Goal: Task Accomplishment & Management: Manage account settings

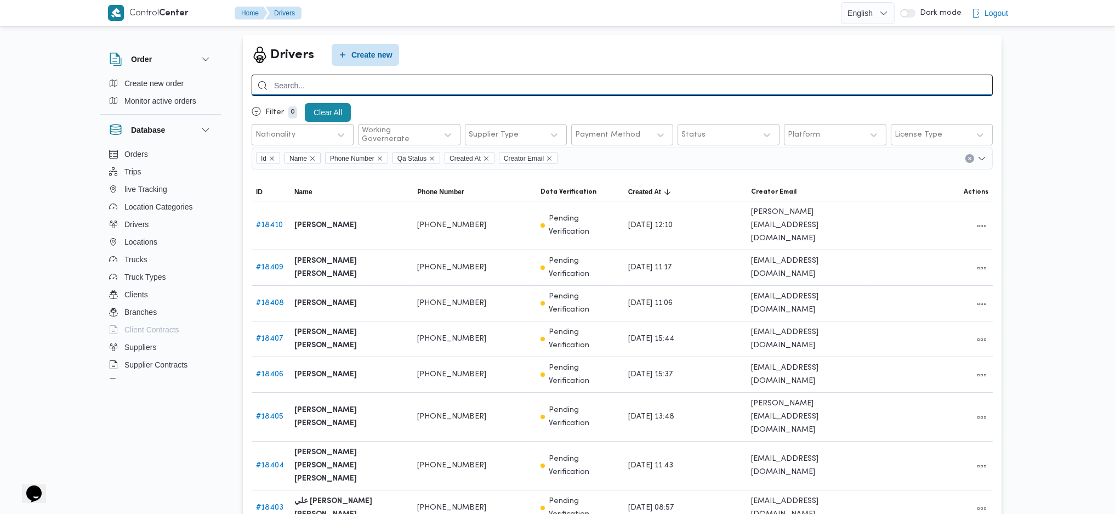
click at [376, 88] on input "search" at bounding box center [622, 85] width 741 height 21
paste input "مصطفي احمد سيد مصطفي"
type input "مصطفي احمد سيد مصطفي"
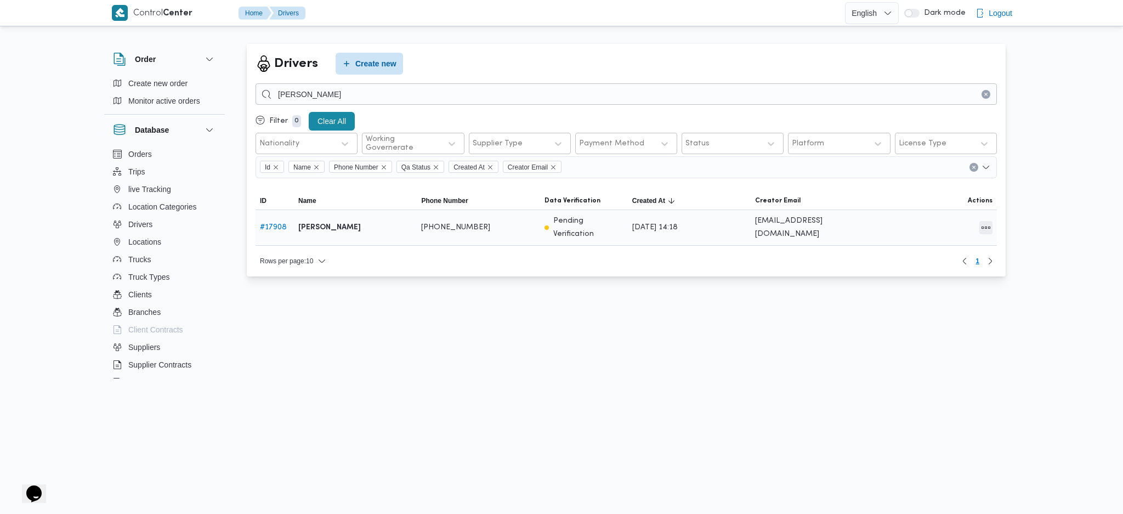
click at [925, 227] on button "All actions" at bounding box center [985, 227] width 13 height 13
click at [925, 217] on button "Edit" at bounding box center [943, 223] width 61 height 22
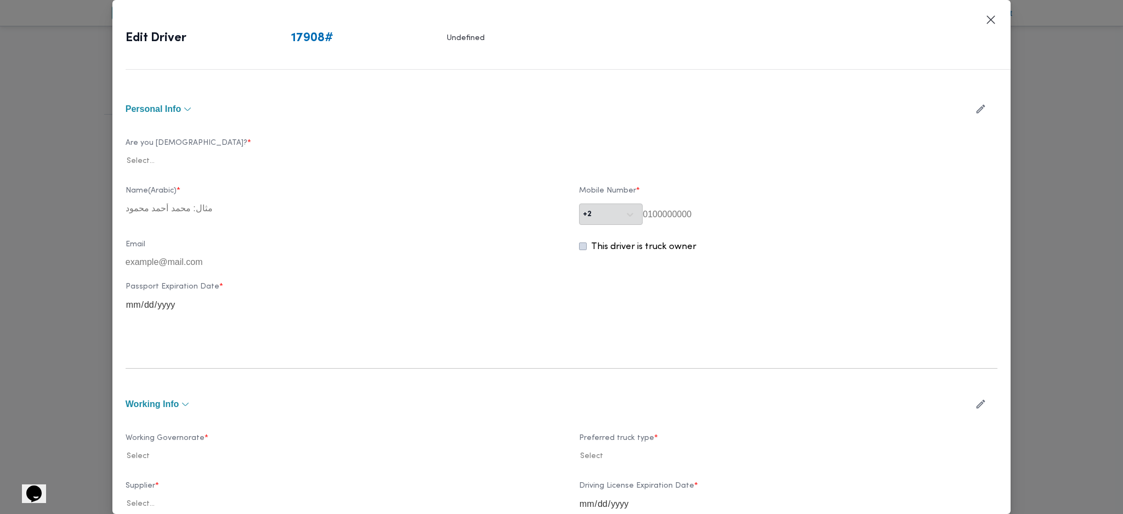
type input "[PERSON_NAME]"
type input "01020578789"
type input "2027-04-12"
type input "2029-06-23"
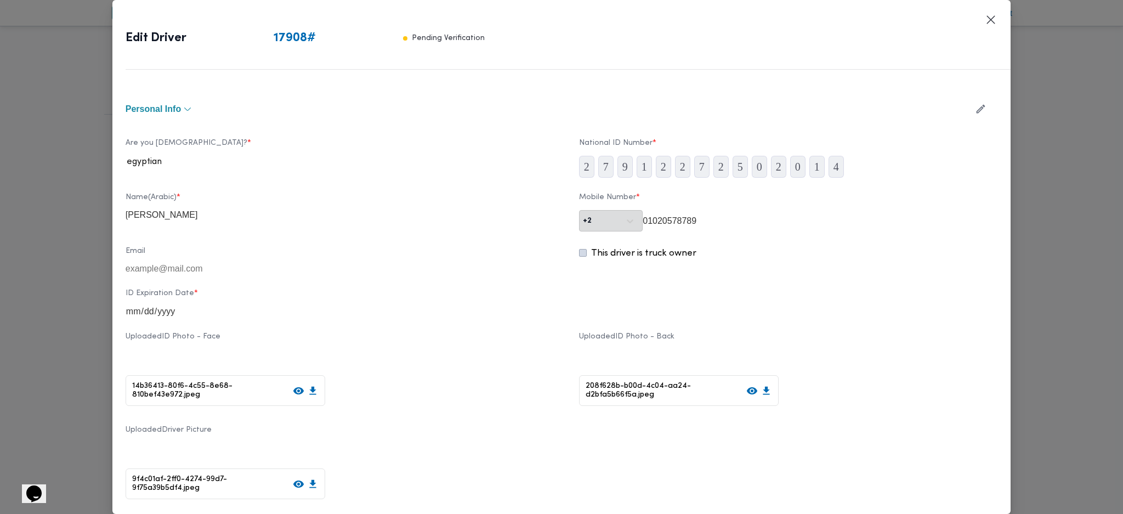
scroll to position [365, 0]
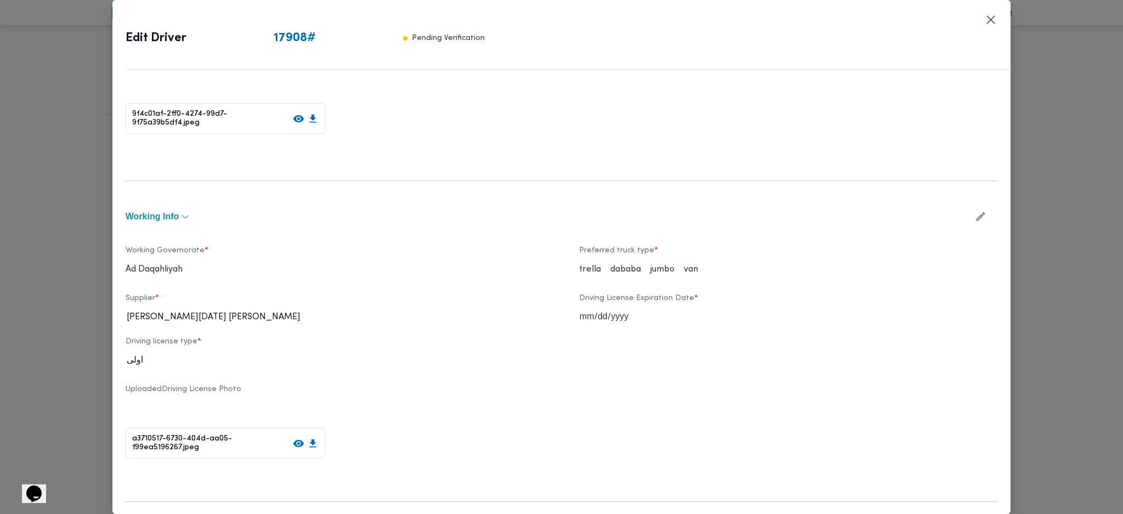
click at [925, 217] on icon "button" at bounding box center [981, 217] width 12 height 12
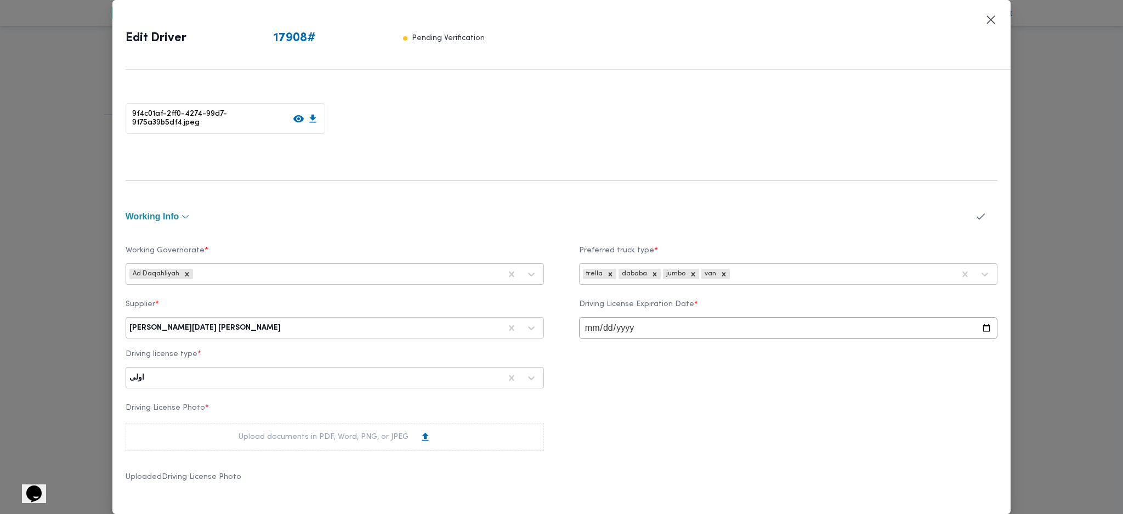
click at [412, 334] on div "ابراهيم رمضان ابراهيم عثمان ابوباشا" at bounding box center [314, 327] width 373 height 15
type input "a"
drag, startPoint x: 412, startPoint y: 334, endPoint x: 384, endPoint y: 325, distance: 30.2
click at [384, 325] on div at bounding box center [392, 327] width 218 height 11
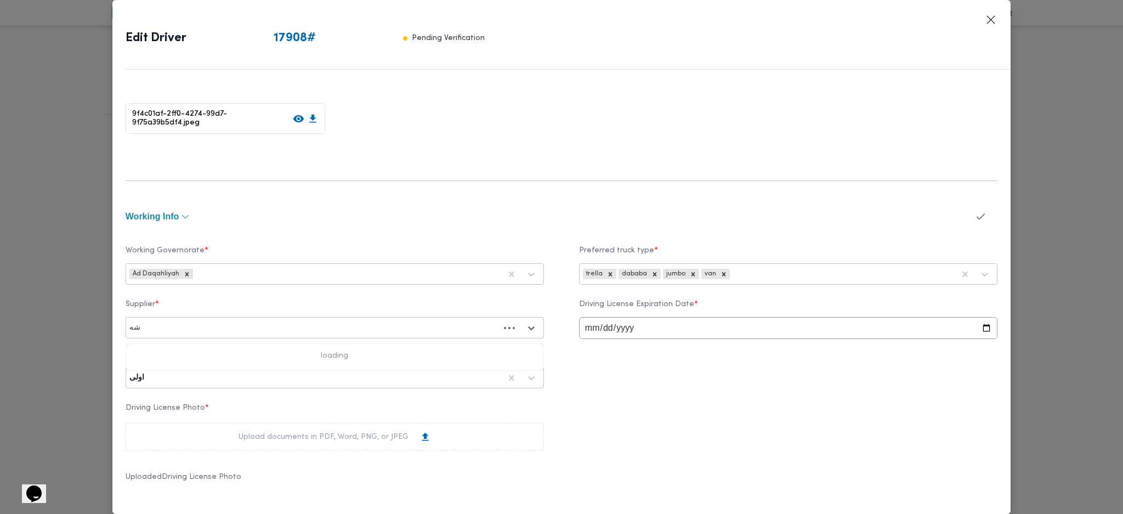
type input "شهد"
click at [255, 342] on div "شهد مصطفي احمد عبدة عباس حمودة" at bounding box center [334, 356] width 417 height 19
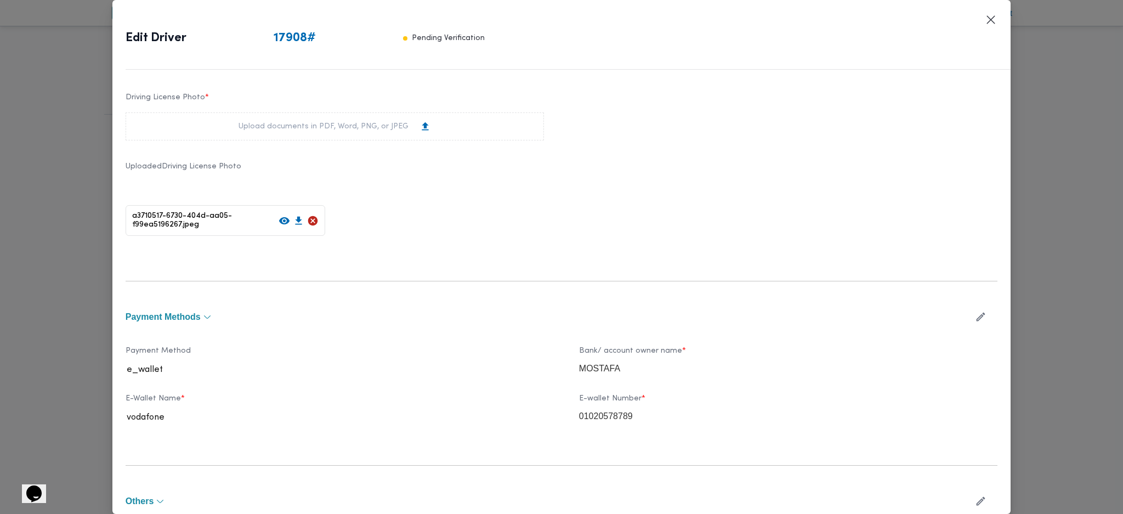
scroll to position [765, 0]
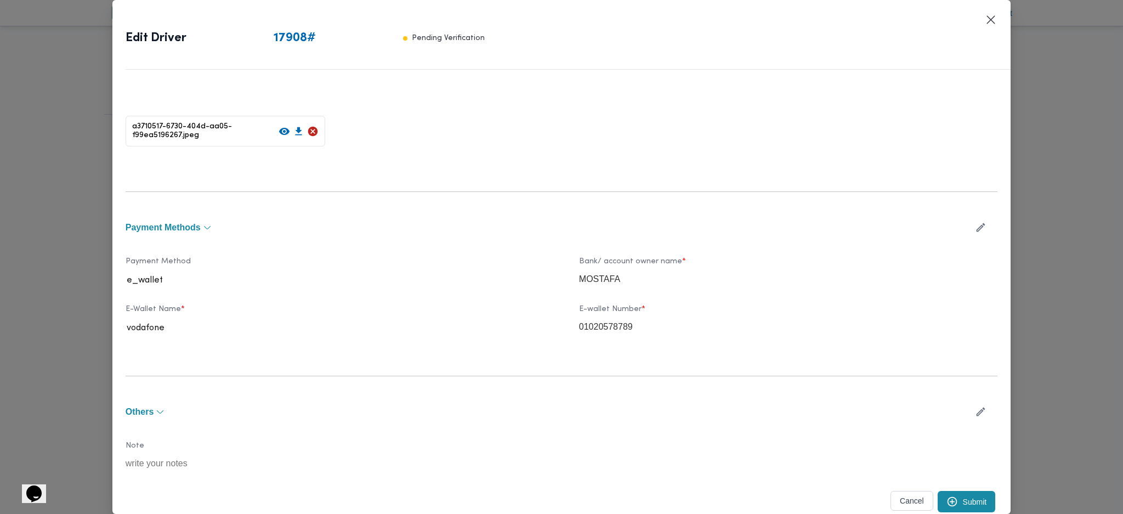
click at [925, 342] on icon "submit" at bounding box center [952, 502] width 12 height 12
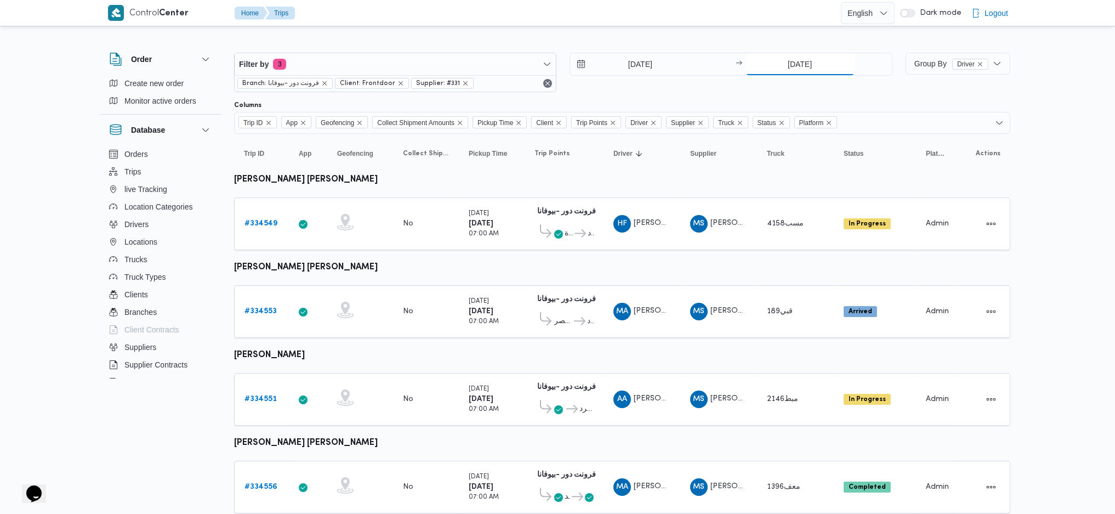
click at [805, 61] on input "[DATE]" at bounding box center [800, 64] width 109 height 22
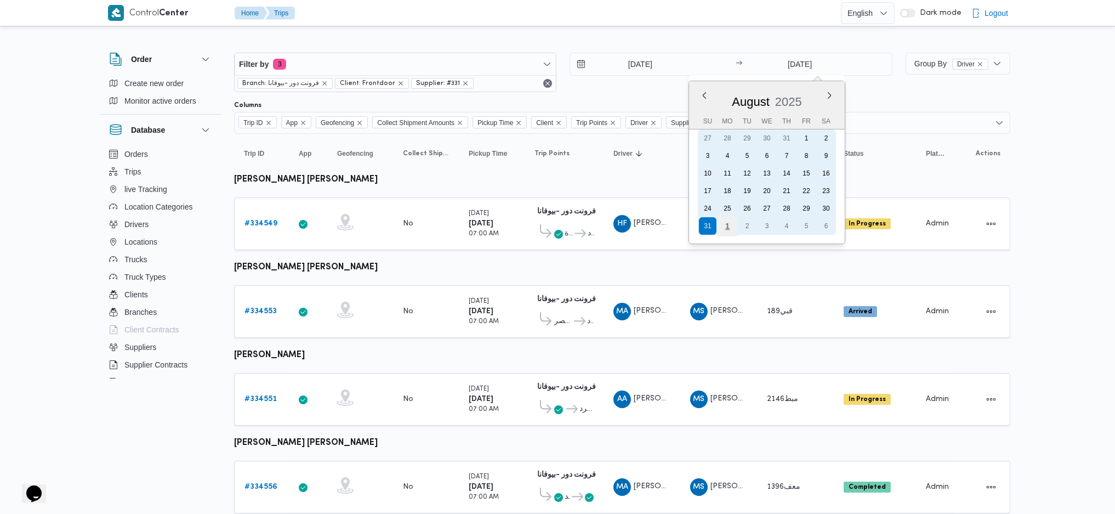
click at [727, 226] on div "1" at bounding box center [726, 225] width 21 height 21
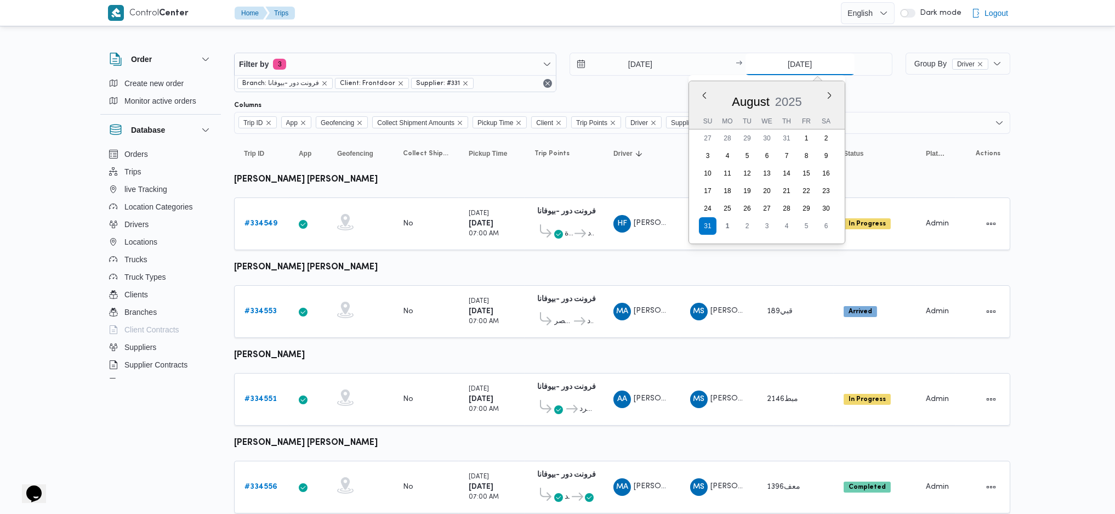
type input "[DATE]"
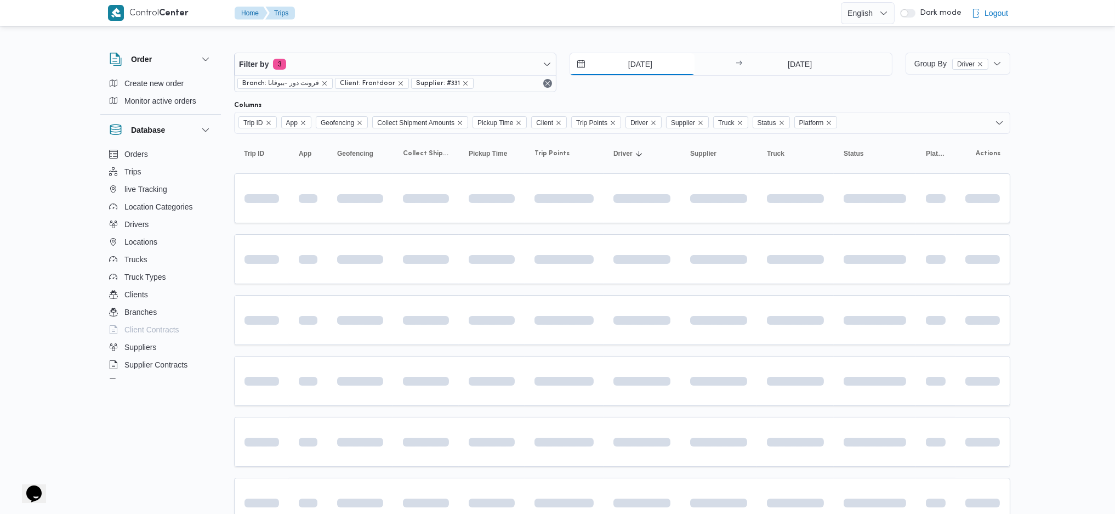
click at [612, 68] on input "[DATE]" at bounding box center [632, 64] width 124 height 22
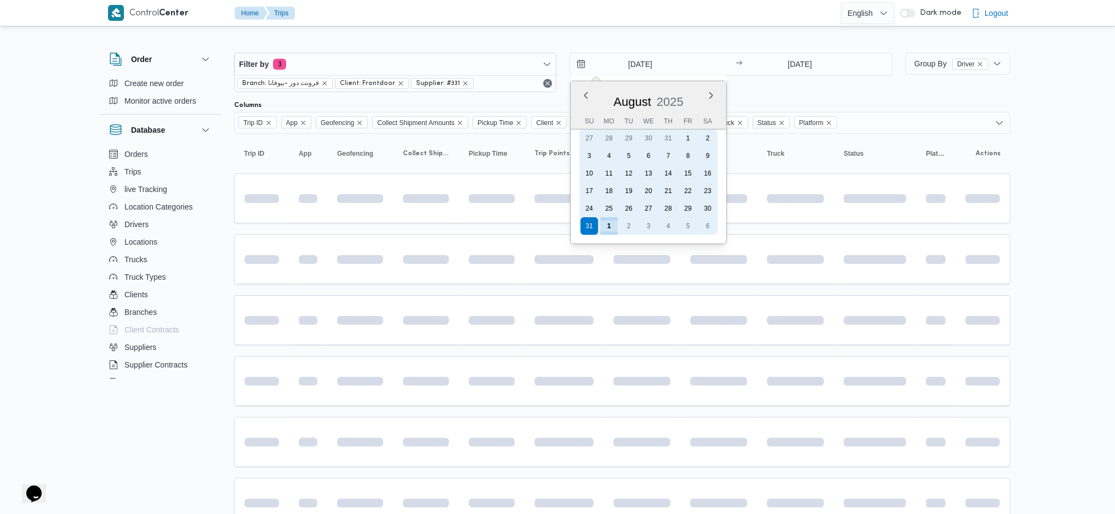
click at [610, 220] on div "1" at bounding box center [609, 226] width 18 height 18
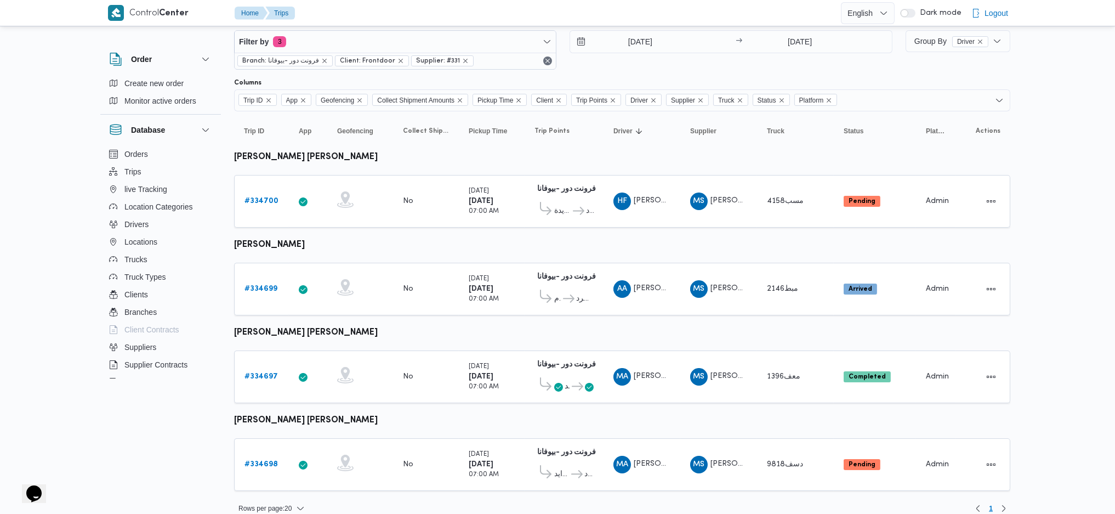
scroll to position [29, 0]
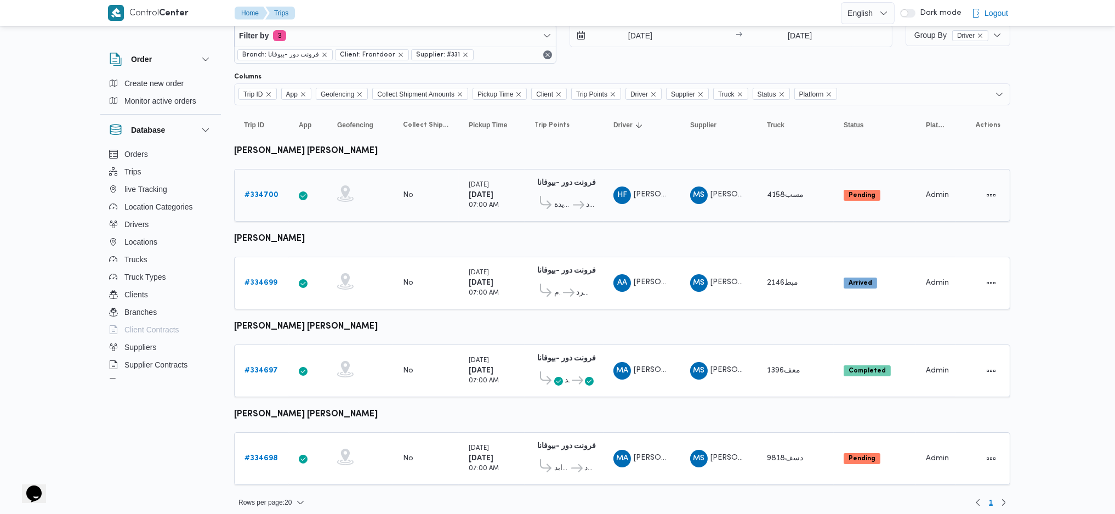
click at [454, 201] on td "Collect Shipment Amounts No" at bounding box center [426, 195] width 66 height 53
click at [441, 283] on div "No" at bounding box center [426, 283] width 55 height 19
click at [410, 366] on div "No" at bounding box center [408, 371] width 10 height 10
click at [400, 432] on td "Collect Shipment Amounts No" at bounding box center [426, 458] width 66 height 53
click at [368, 447] on div at bounding box center [360, 458] width 55 height 29
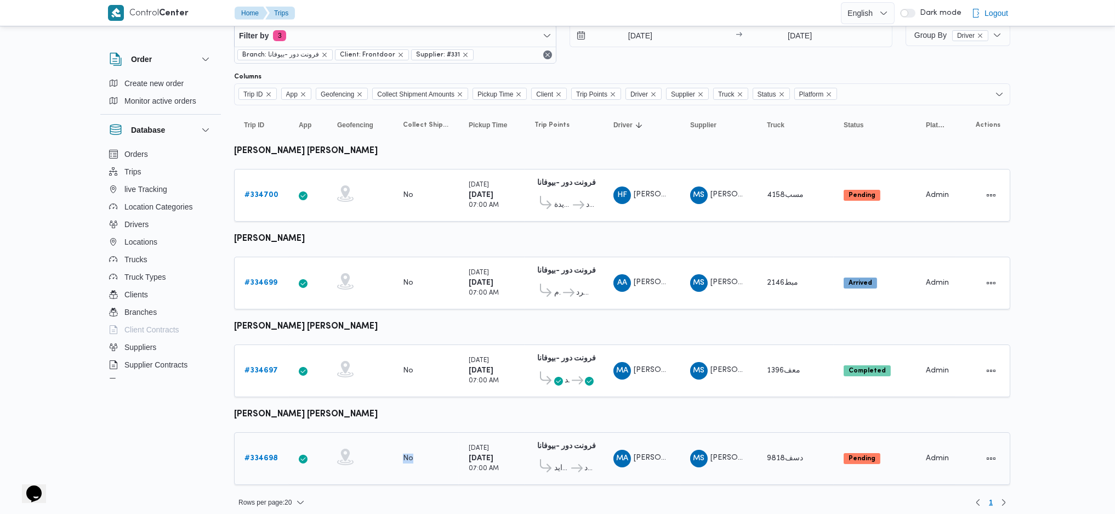
click at [368, 447] on div at bounding box center [360, 458] width 55 height 29
click at [368, 371] on div at bounding box center [360, 370] width 55 height 29
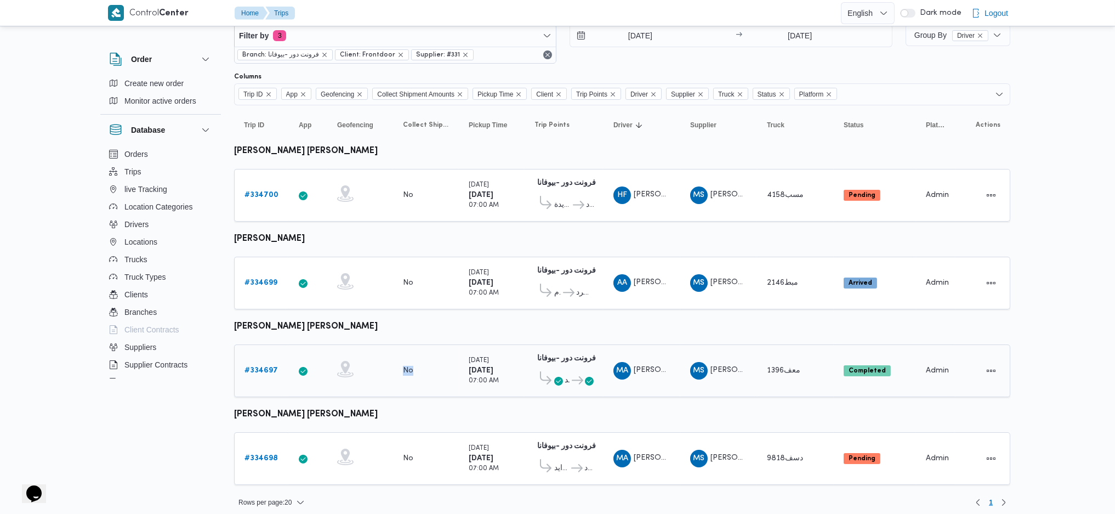
click at [368, 371] on div at bounding box center [360, 370] width 55 height 29
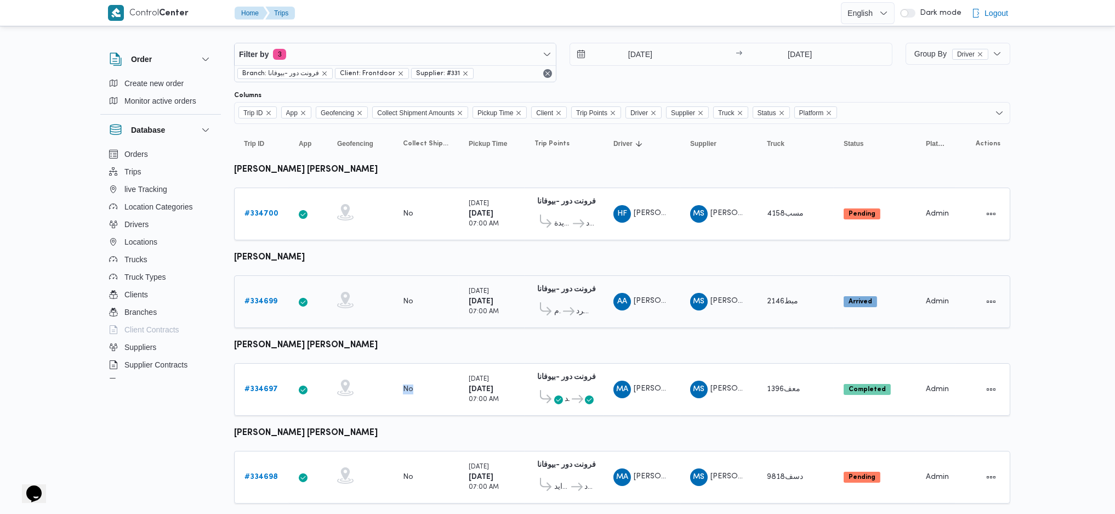
scroll to position [0, 0]
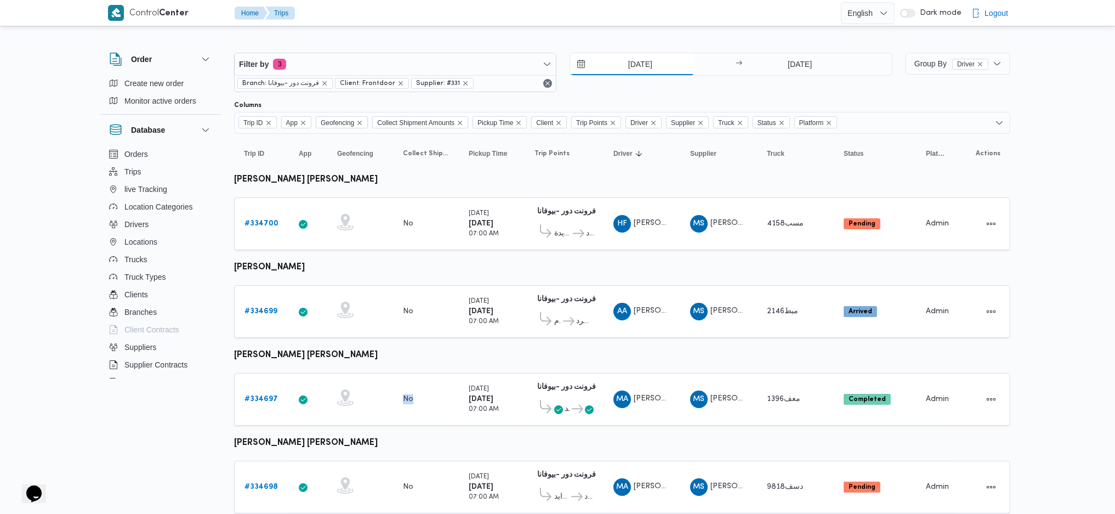
click at [624, 68] on input "1/9/2025" at bounding box center [632, 64] width 124 height 22
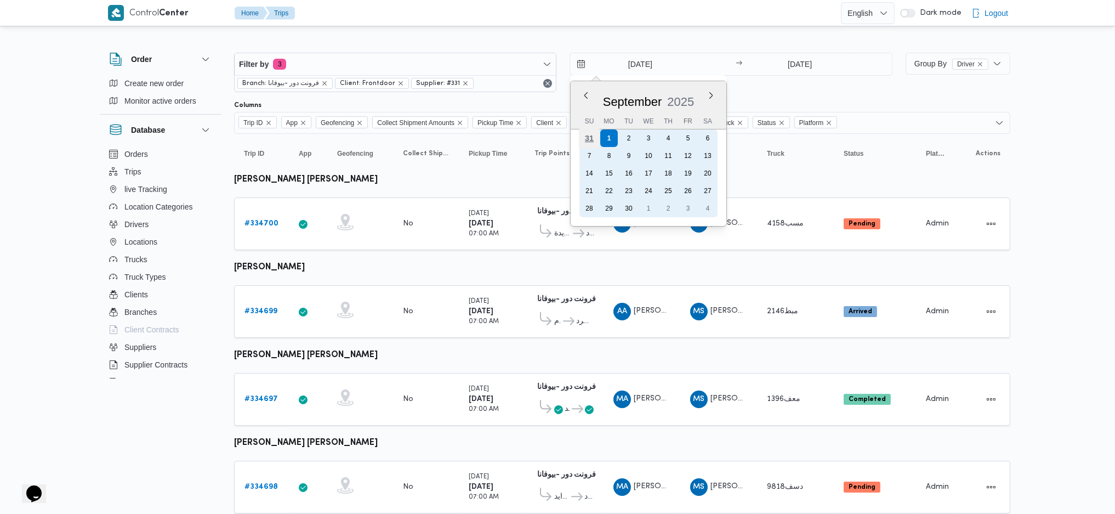
click at [585, 138] on div "31" at bounding box center [589, 138] width 21 height 21
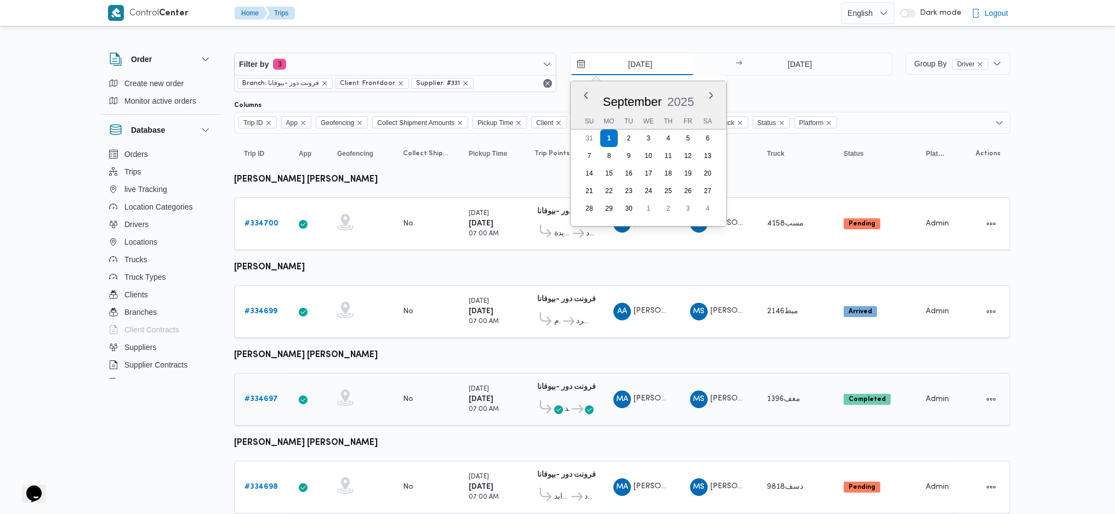
type input "31/8/2025"
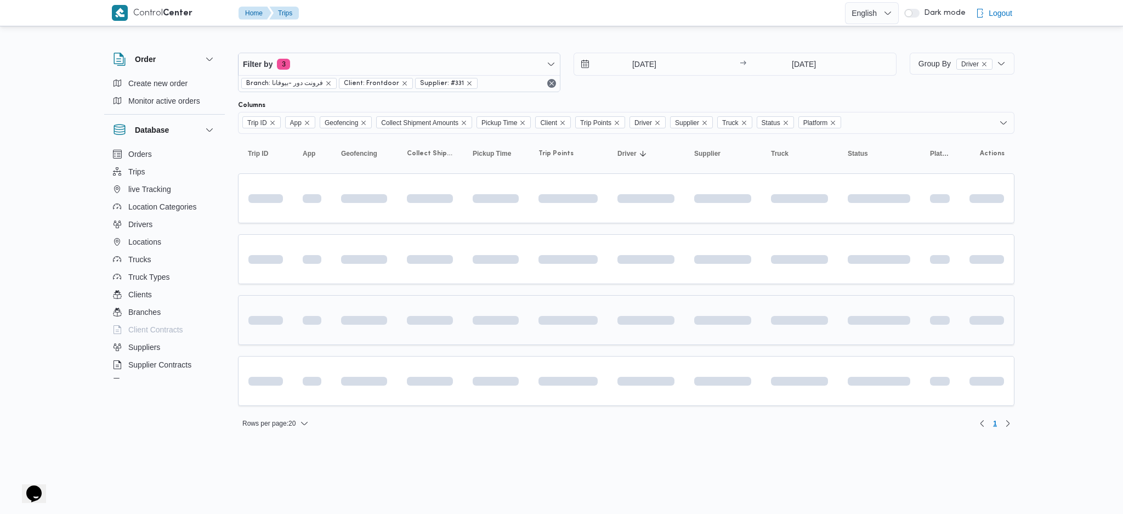
click at [655, 338] on td at bounding box center [645, 320] width 77 height 50
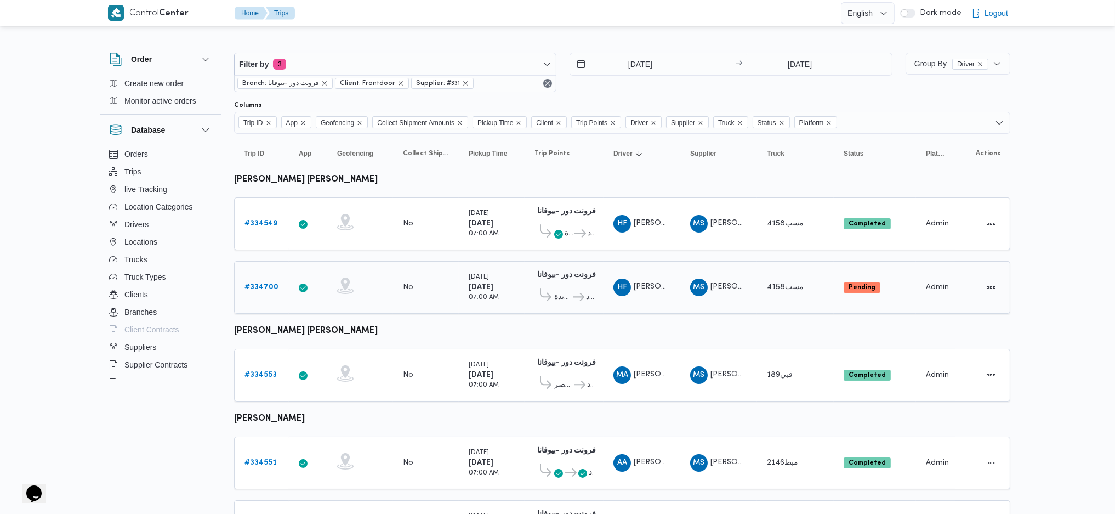
click at [417, 278] on div "No" at bounding box center [426, 287] width 55 height 19
click at [414, 228] on div "No" at bounding box center [426, 223] width 55 height 19
click at [401, 278] on div "No" at bounding box center [426, 287] width 55 height 19
click at [404, 214] on div "No" at bounding box center [426, 223] width 55 height 19
click at [393, 269] on td "Collect Shipment Amounts No" at bounding box center [426, 287] width 66 height 53
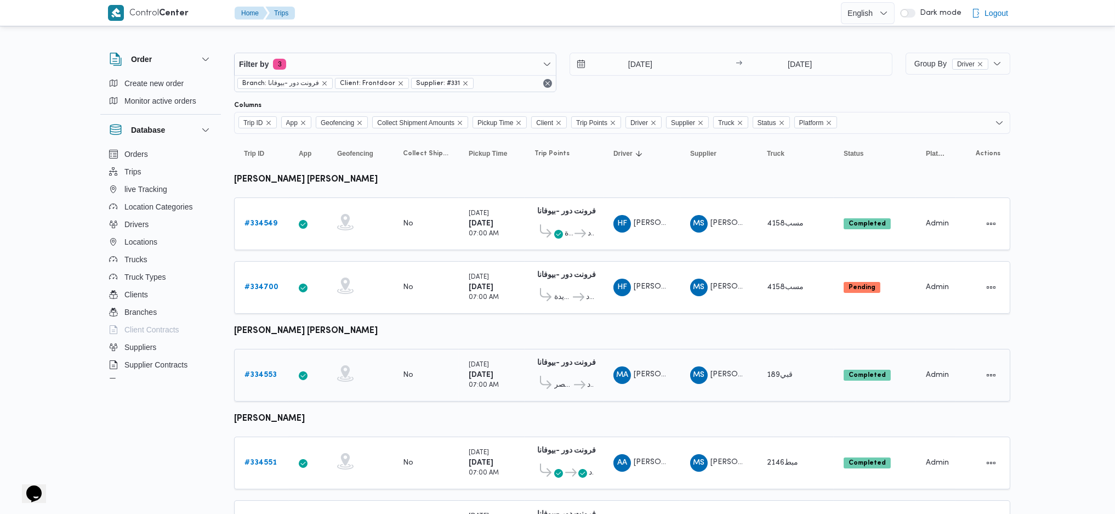
click at [529, 349] on td "Trip Points فرونت دور -بيوفانا 10:26 AM قسم أول مدينة نصر فرونت دور مسطرد" at bounding box center [564, 375] width 79 height 53
click at [264, 286] on b "# 334700" at bounding box center [261, 286] width 34 height 7
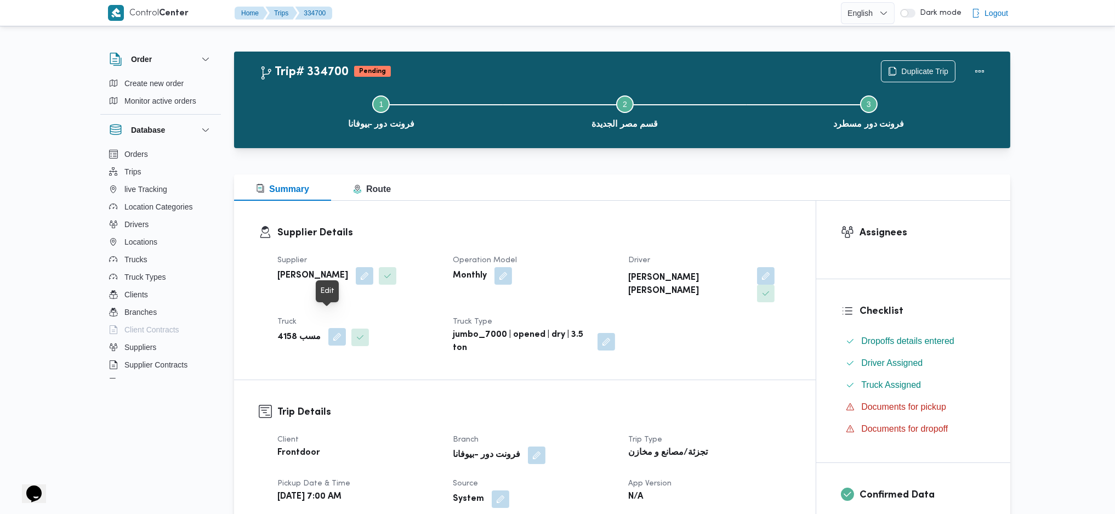
click at [328, 328] on button "button" at bounding box center [337, 337] width 18 height 18
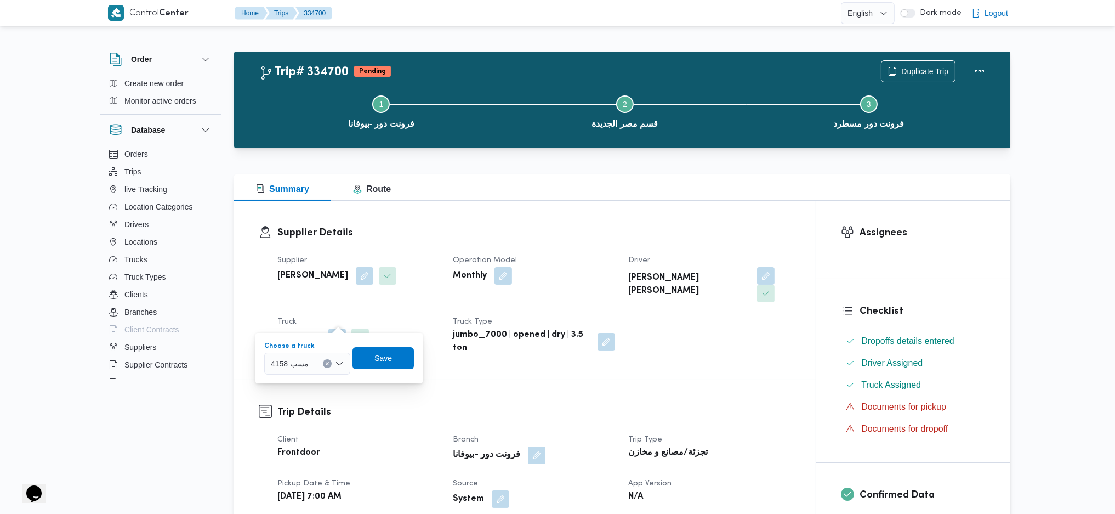
click at [314, 357] on div at bounding box center [313, 364] width 5 height 18
type input "7235"
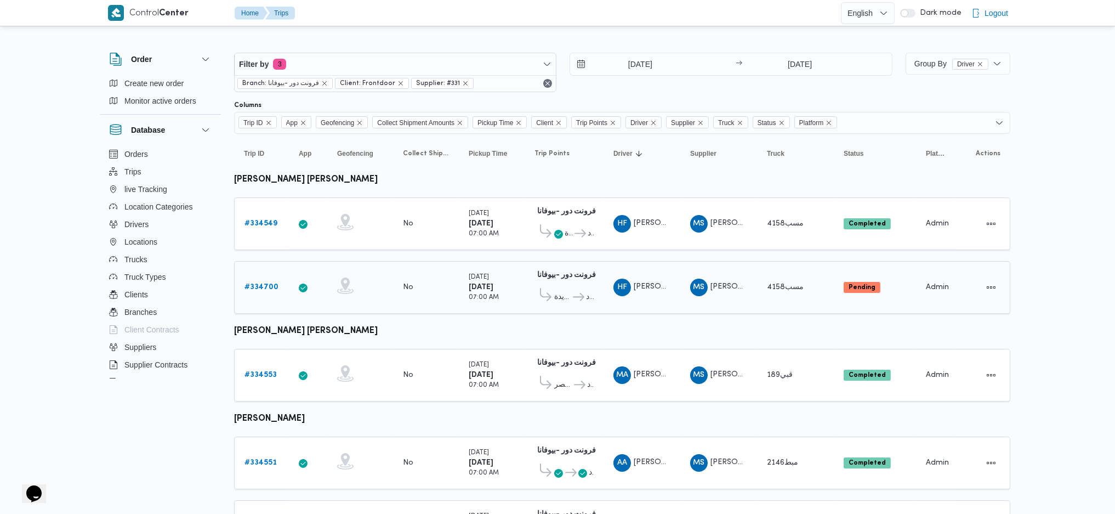
click at [265, 294] on div "# 334700" at bounding box center [261, 287] width 43 height 22
click at [265, 286] on b "# 334700" at bounding box center [261, 286] width 34 height 7
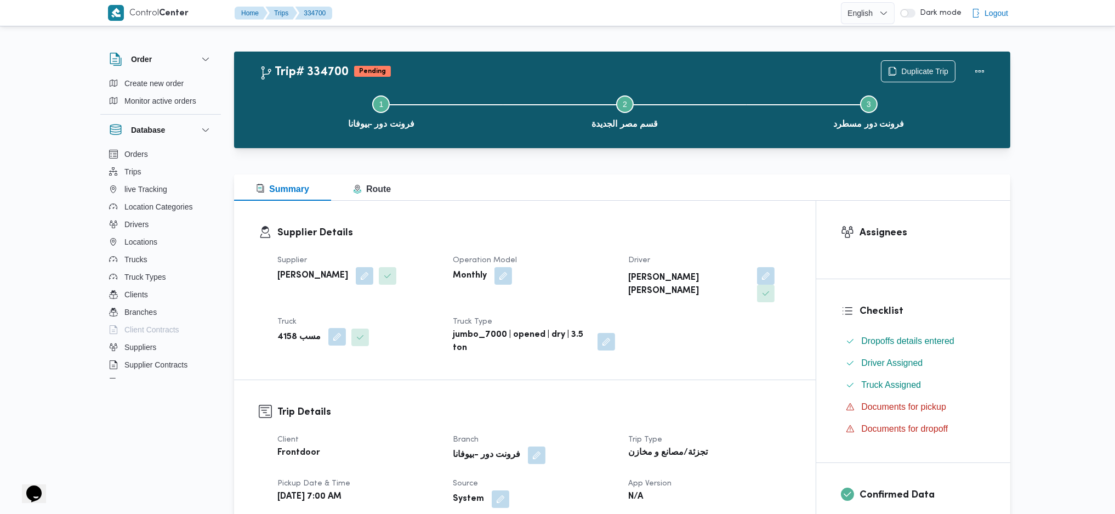
click at [328, 328] on button "button" at bounding box center [337, 337] width 18 height 18
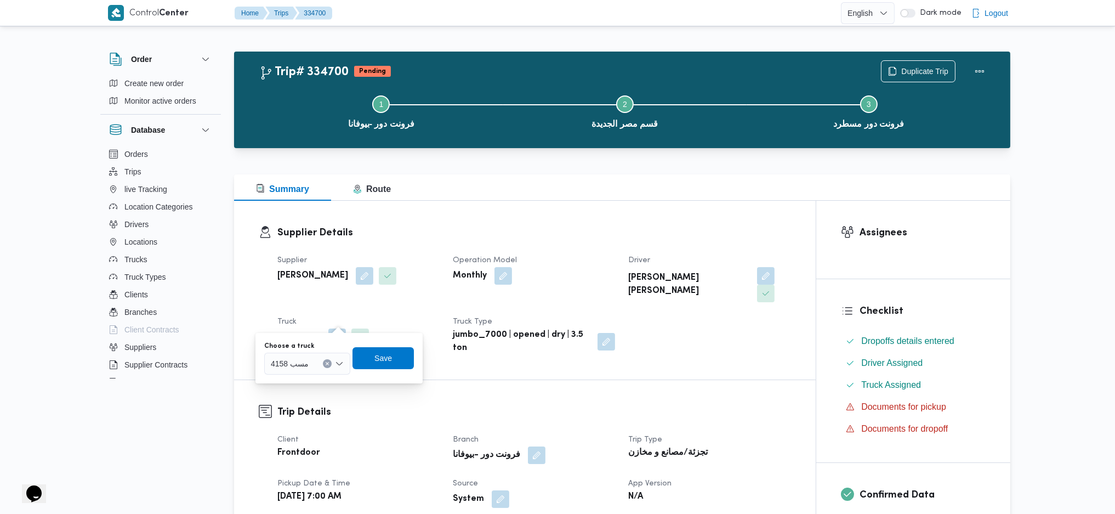
click at [293, 365] on span "مسب 4158" at bounding box center [290, 363] width 38 height 12
type input "7253"
click at [304, 380] on span "ماق 7253 | null" at bounding box center [313, 383] width 56 height 13
click at [411, 357] on span "Save" at bounding box center [387, 358] width 61 height 22
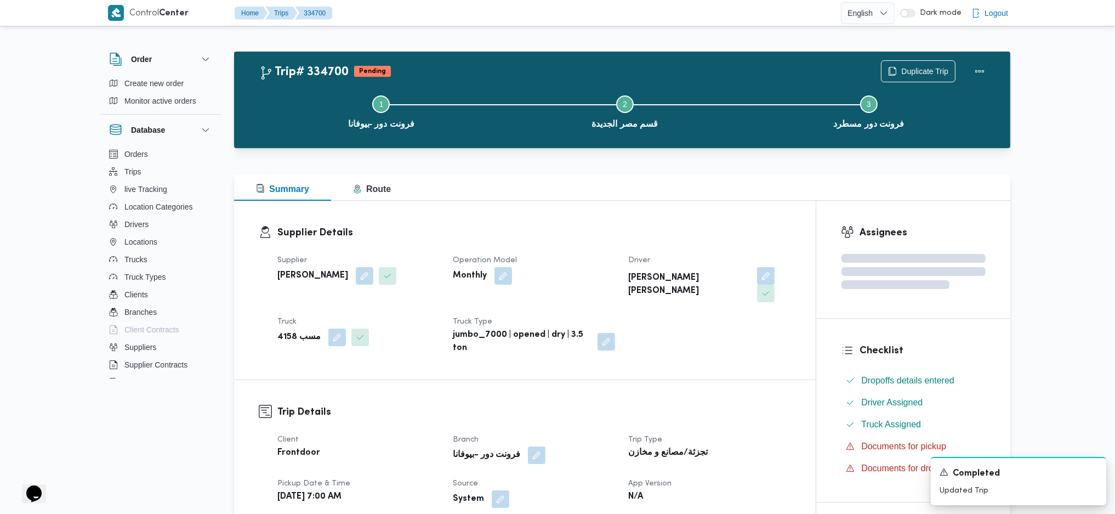
drag, startPoint x: 712, startPoint y: 279, endPoint x: 707, endPoint y: 289, distance: 11.5
click at [757, 281] on button "button" at bounding box center [766, 276] width 18 height 18
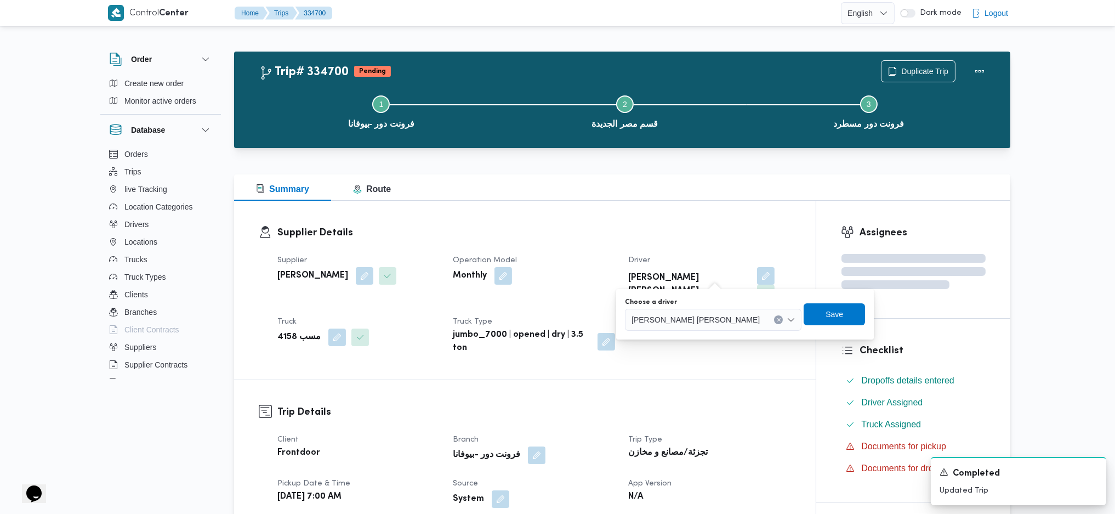
click at [678, 314] on span "هشام فرج محمد عامر" at bounding box center [696, 319] width 128 height 12
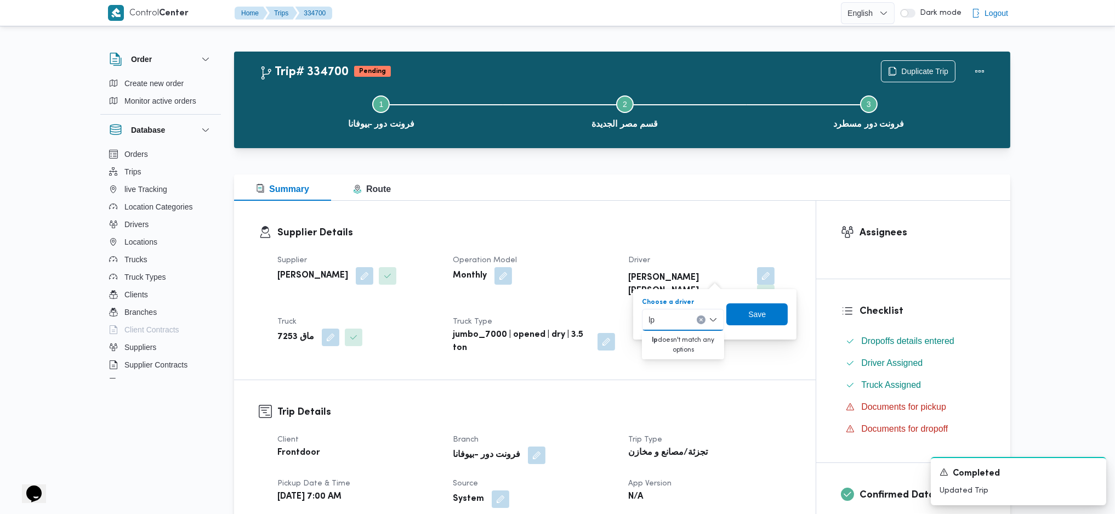
type input "l"
type input "محمود كمال"
click at [686, 337] on span "محمود كمال كامل عبادي" at bounding box center [690, 339] width 58 height 13
click at [678, 311] on div "محمود كمال كامل عبادي Combo box. Selected. محمود كمال كامل عبادي. Press Backspa…" at bounding box center [676, 320] width 111 height 22
type input "محمود كمال"
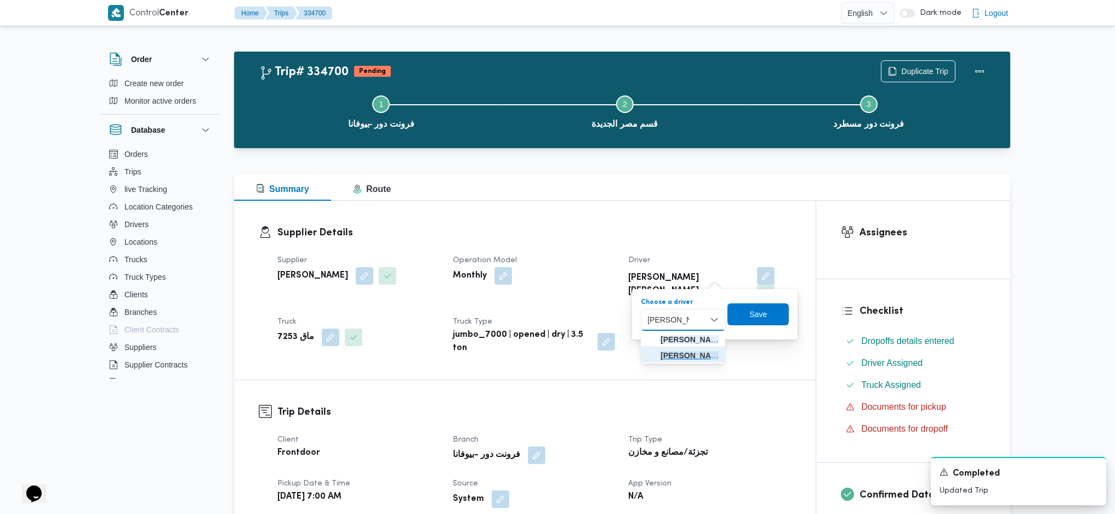
click at [671, 363] on span "محمود كمال عبدالغني محمود ابراهيم" at bounding box center [683, 355] width 76 height 18
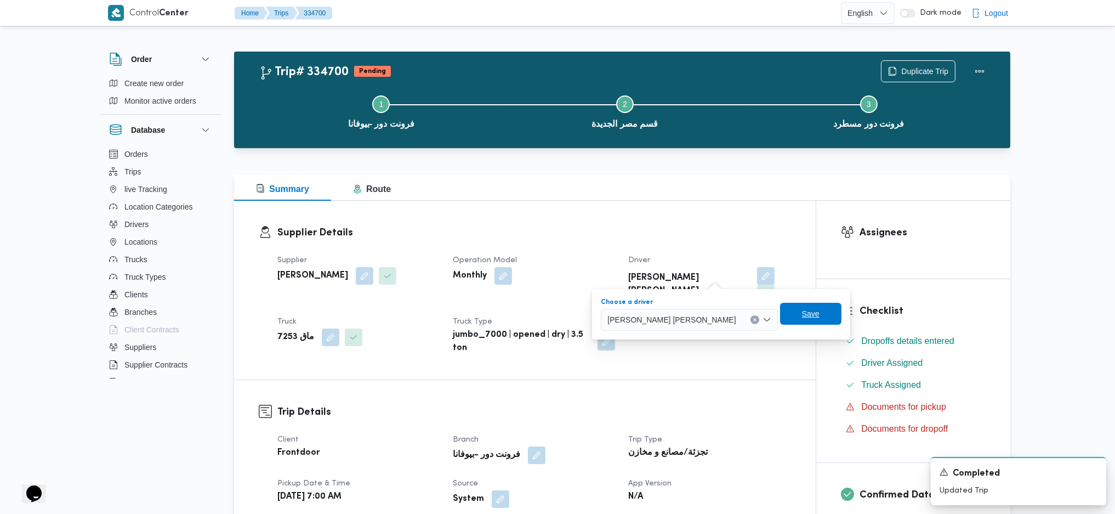
click at [809, 321] on span "Save" at bounding box center [810, 314] width 61 height 22
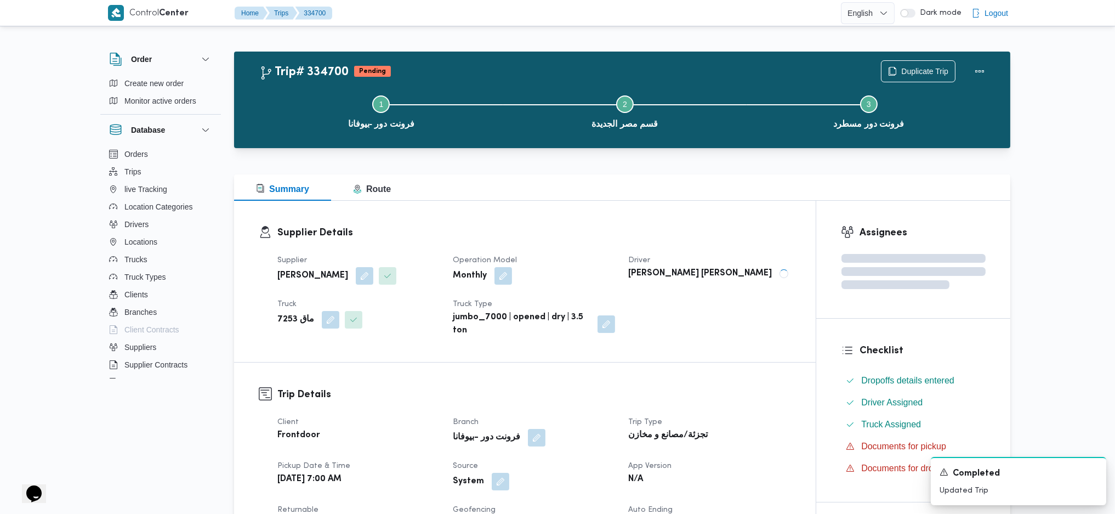
click at [645, 184] on div "Summary Route" at bounding box center [622, 187] width 776 height 26
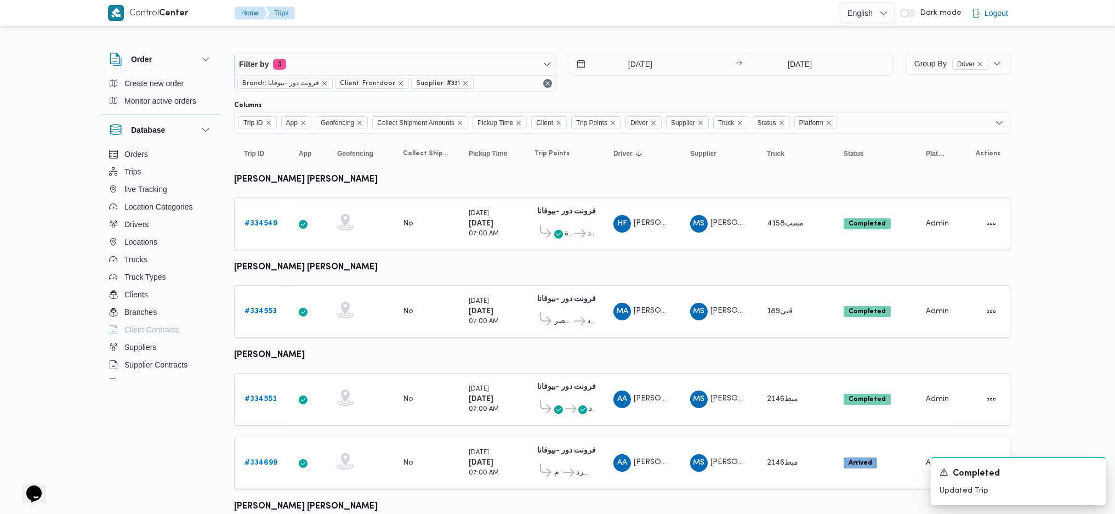
scroll to position [706, 0]
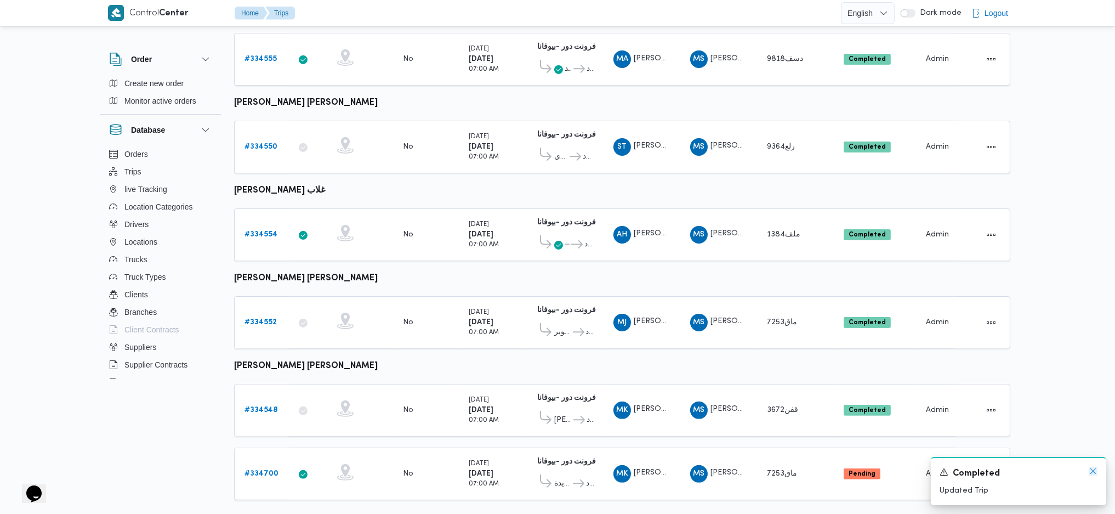
click at [1090, 471] on icon "Dismiss toast" at bounding box center [1093, 471] width 9 height 9
click at [866, 470] on b "Pending" at bounding box center [862, 473] width 27 height 7
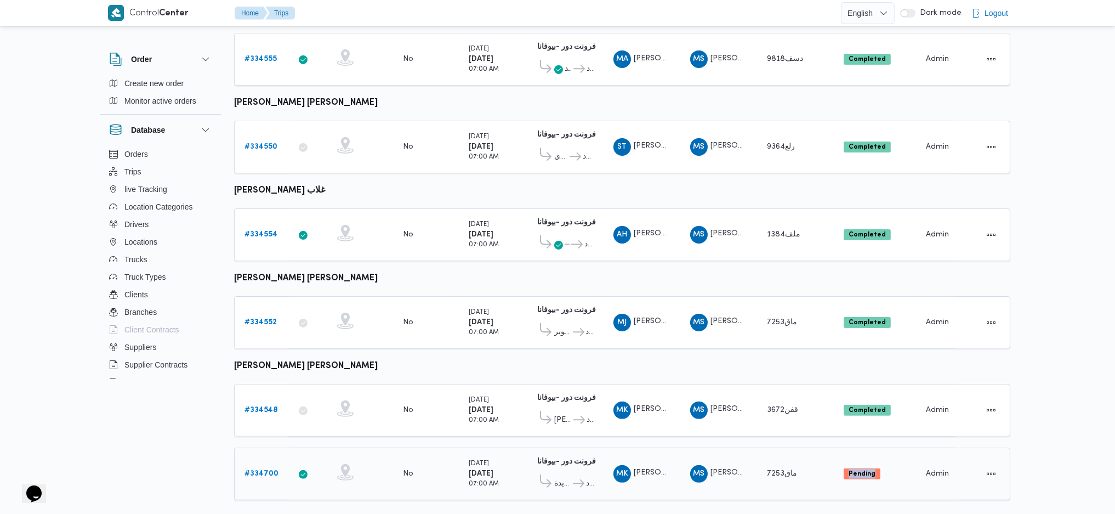
click at [866, 470] on b "Pending" at bounding box center [862, 473] width 27 height 7
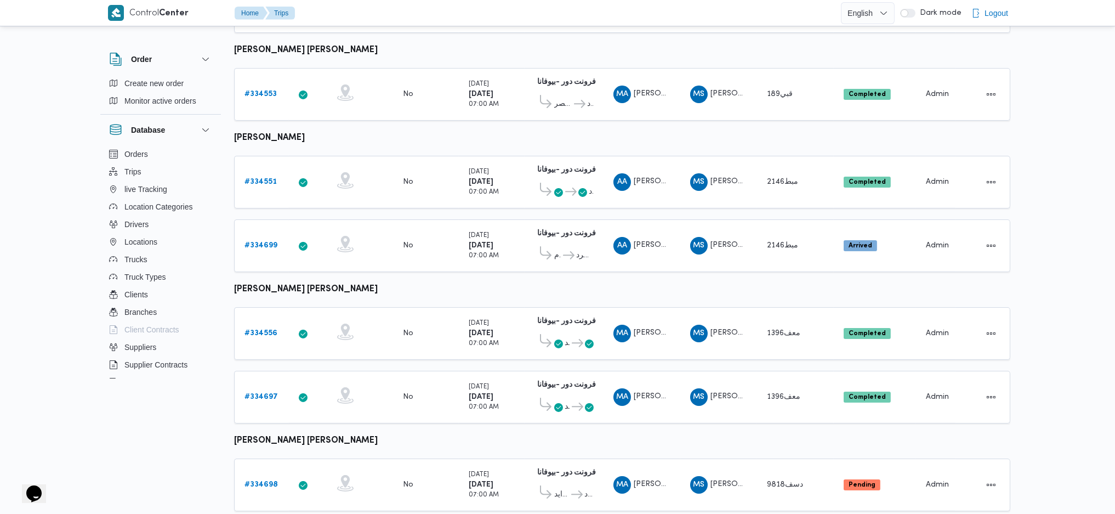
scroll to position [0, 0]
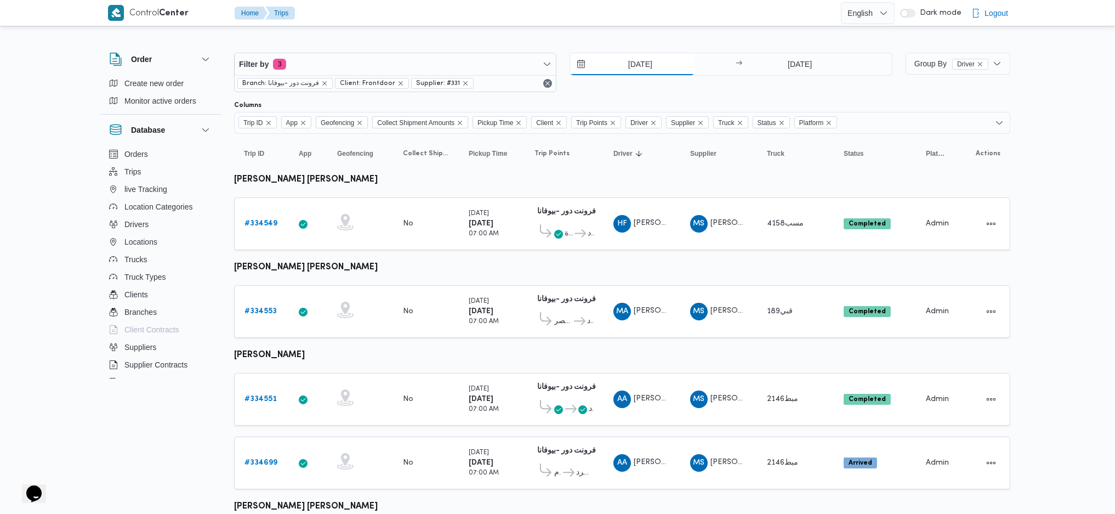
click at [623, 68] on input "[DATE]" at bounding box center [632, 64] width 124 height 22
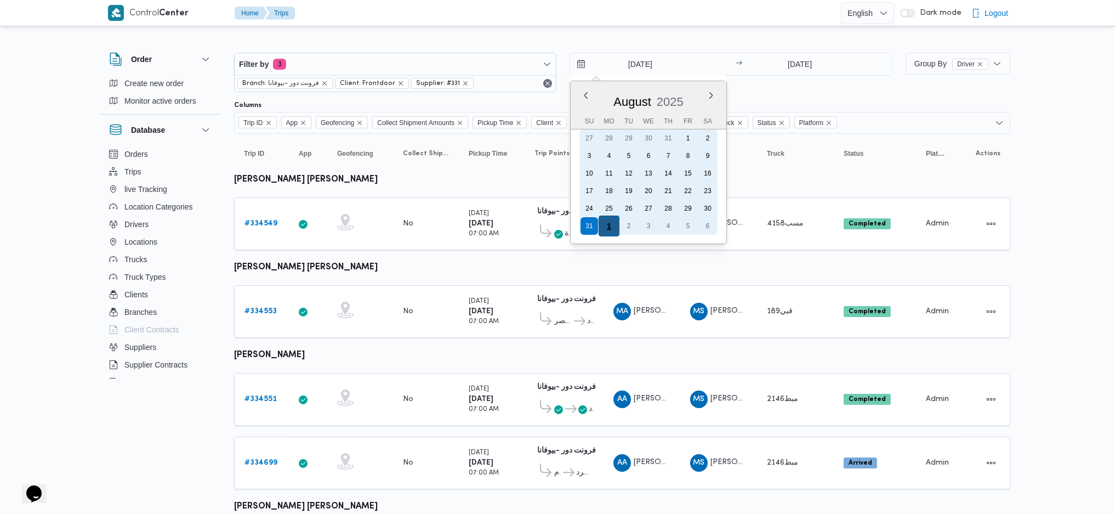
click at [611, 224] on div "1" at bounding box center [609, 225] width 21 height 21
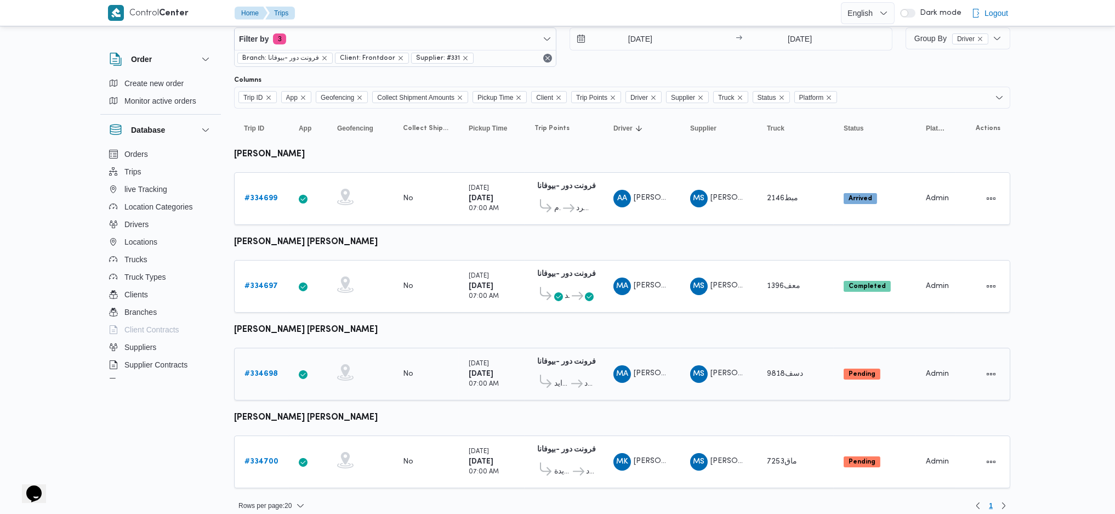
scroll to position [29, 0]
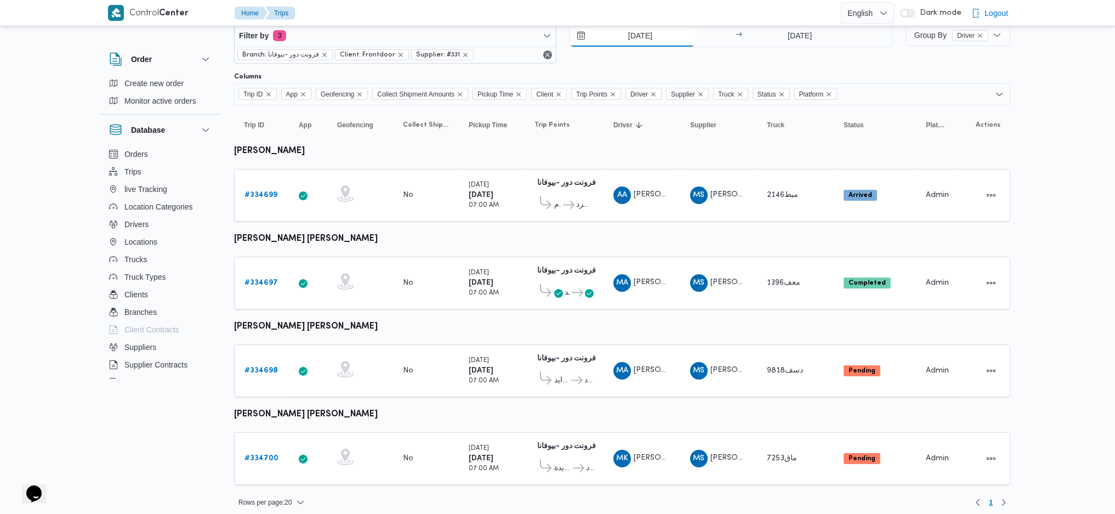
click at [636, 35] on input "[DATE]" at bounding box center [632, 36] width 124 height 22
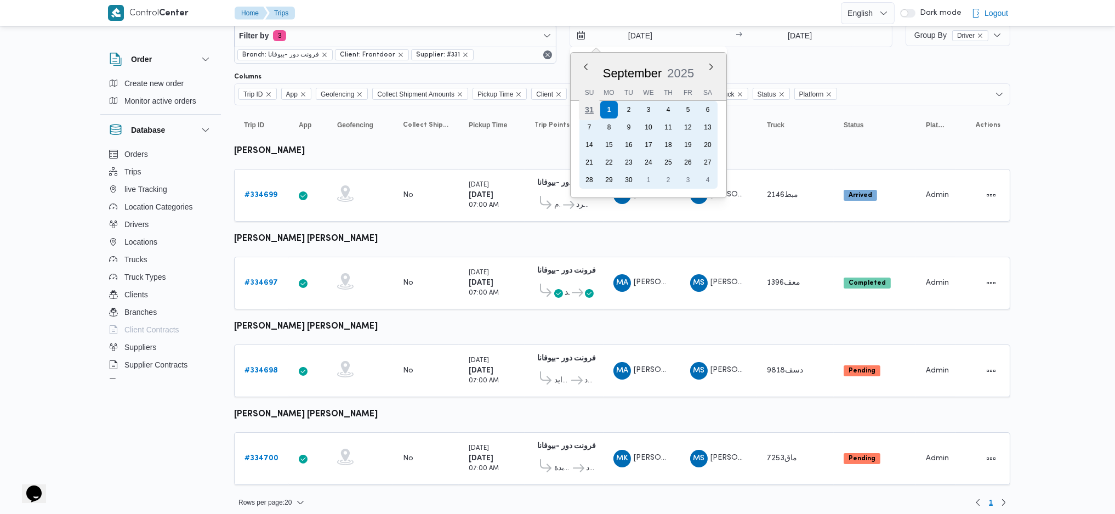
click at [589, 109] on div "31" at bounding box center [589, 109] width 21 height 21
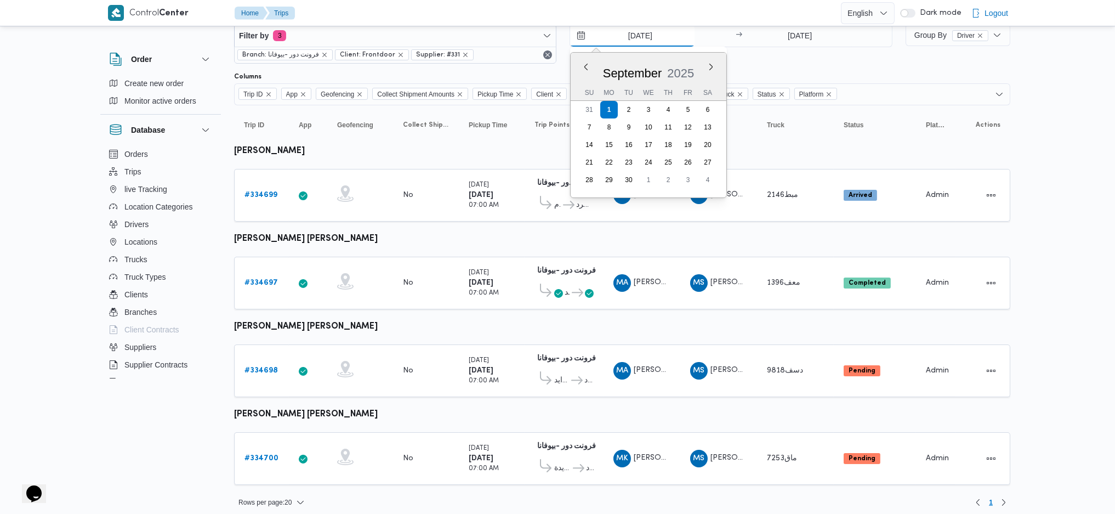
type input "[DATE]"
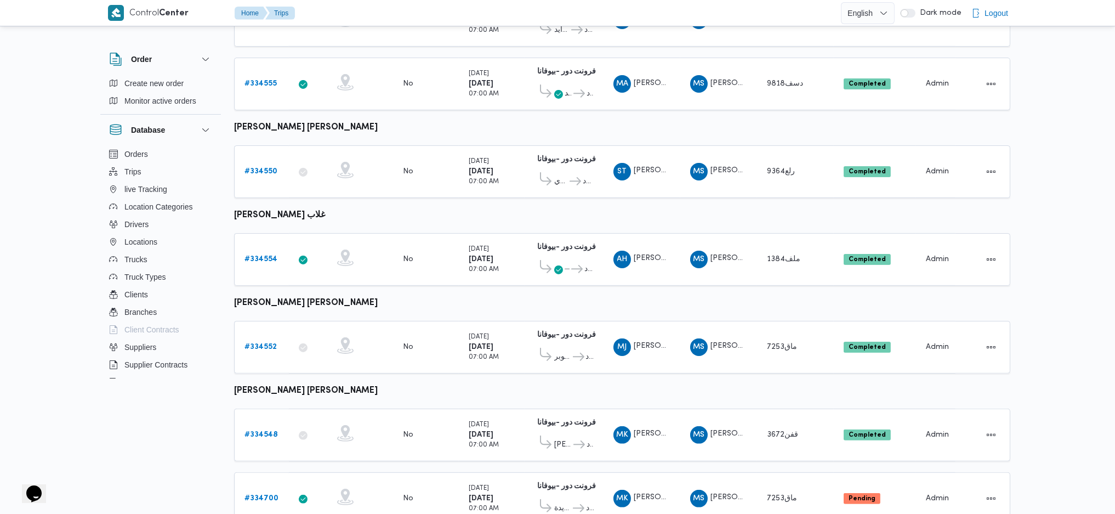
scroll to position [706, 0]
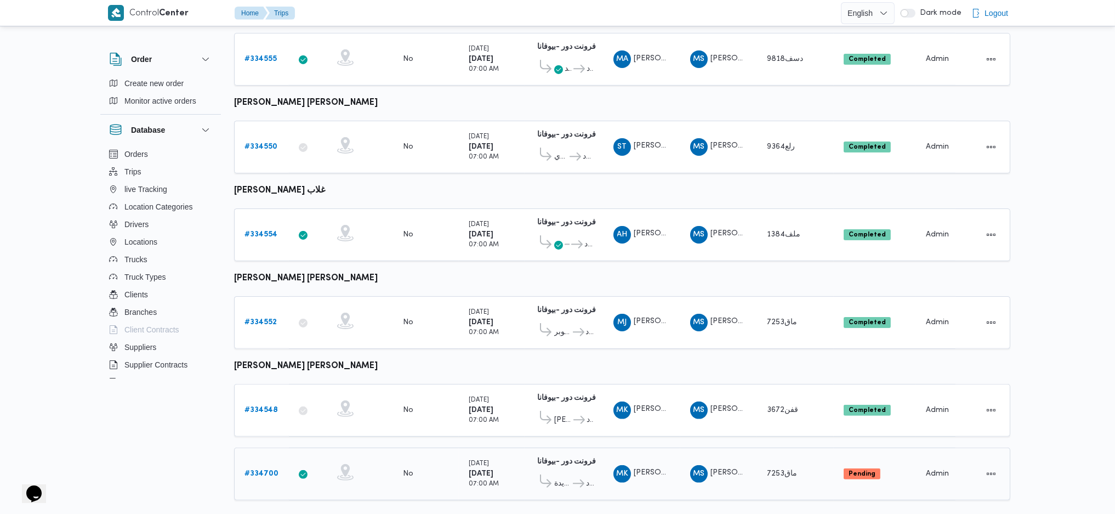
click at [270, 470] on b "# 334700" at bounding box center [261, 473] width 34 height 7
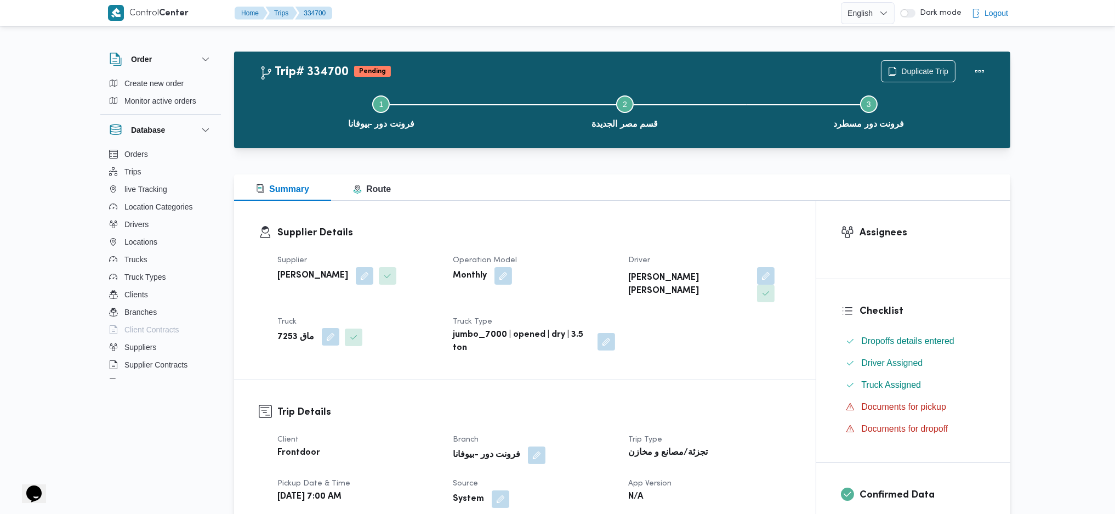
click at [322, 328] on button "button" at bounding box center [331, 337] width 18 height 18
click at [317, 368] on div "ماق 7253" at bounding box center [303, 363] width 82 height 22
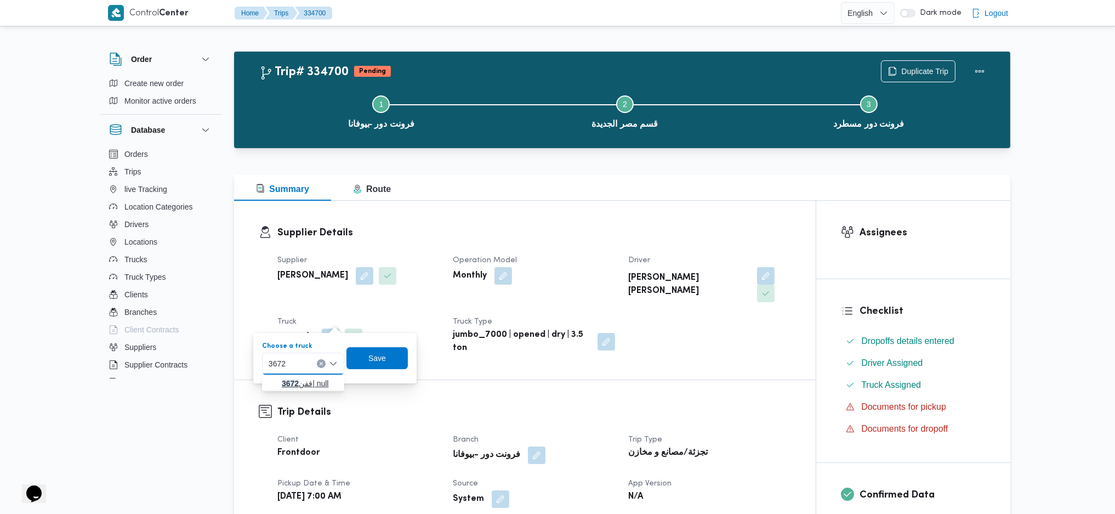
type input "3672"
click at [306, 385] on span "قفن 3672 | null" at bounding box center [310, 383] width 56 height 13
drag, startPoint x: 386, startPoint y: 355, endPoint x: 464, endPoint y: 377, distance: 80.7
click at [386, 354] on span "Save" at bounding box center [386, 357] width 18 height 13
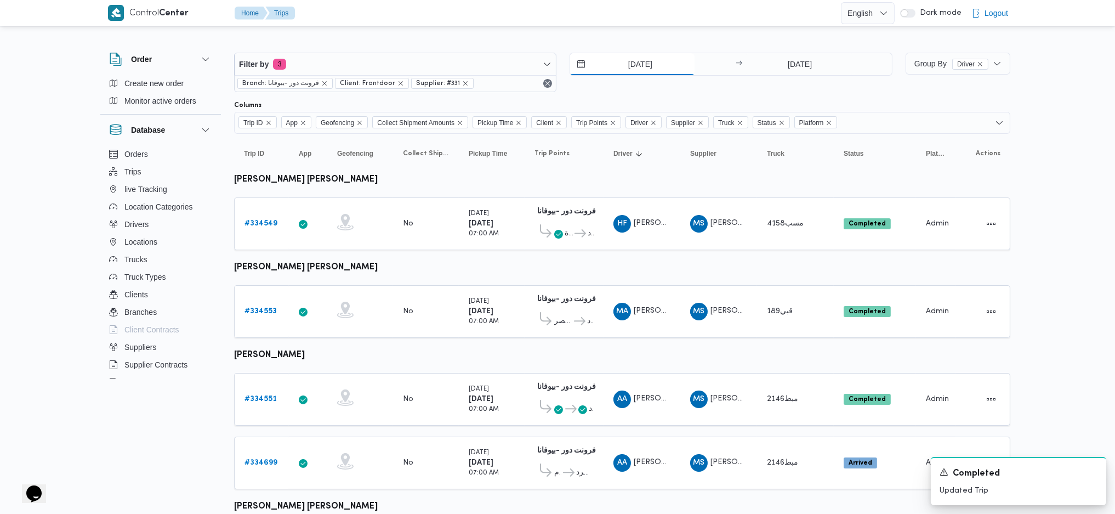
click at [645, 58] on input "[DATE]" at bounding box center [632, 64] width 124 height 22
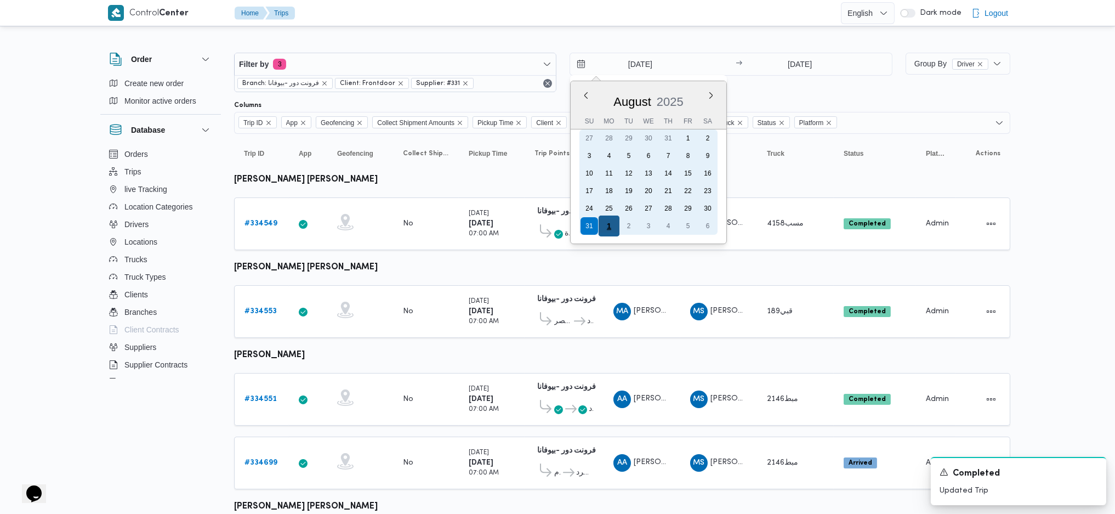
click at [609, 220] on div "1" at bounding box center [609, 225] width 21 height 21
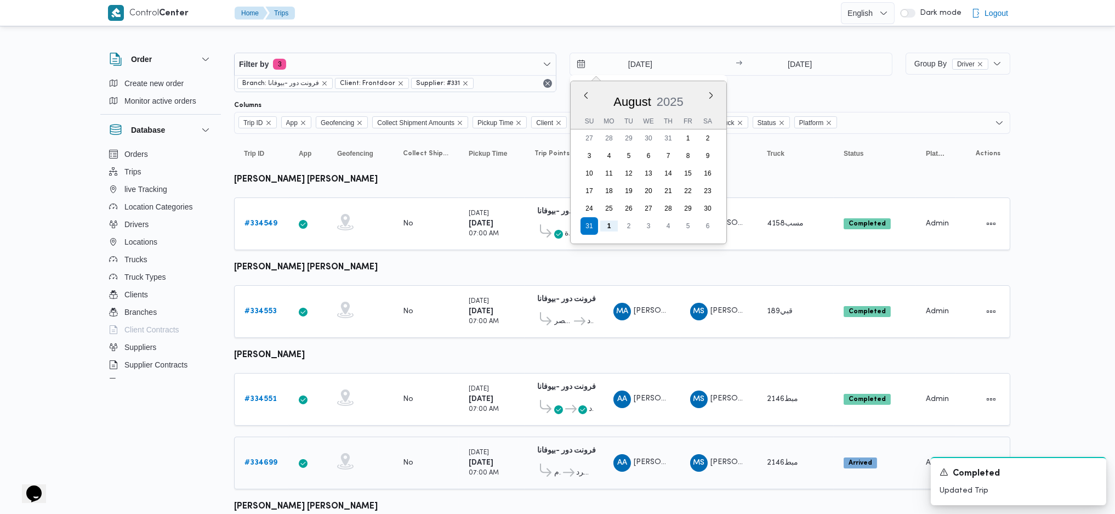
type input "[DATE]"
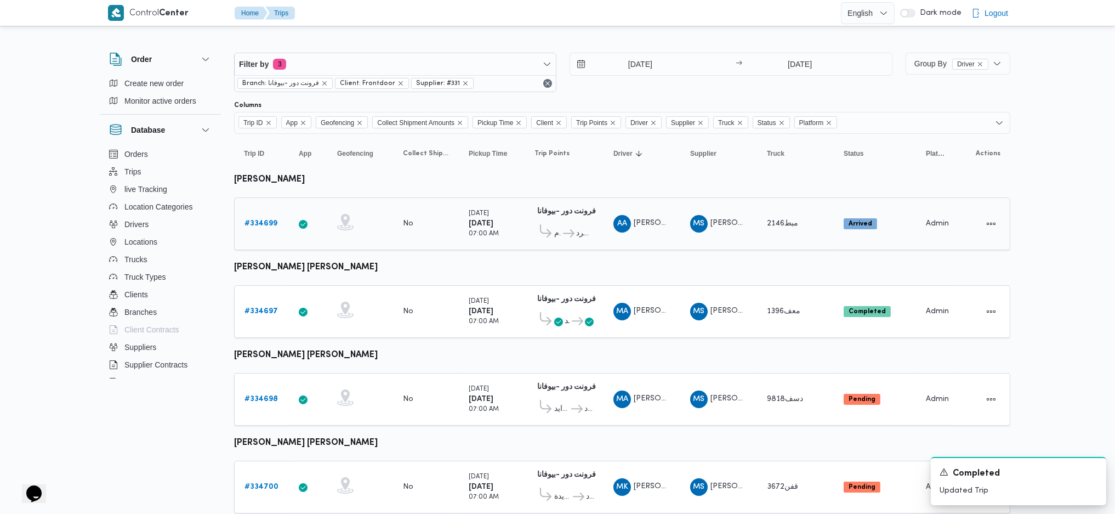
click at [258, 224] on b "# 334699" at bounding box center [260, 223] width 33 height 7
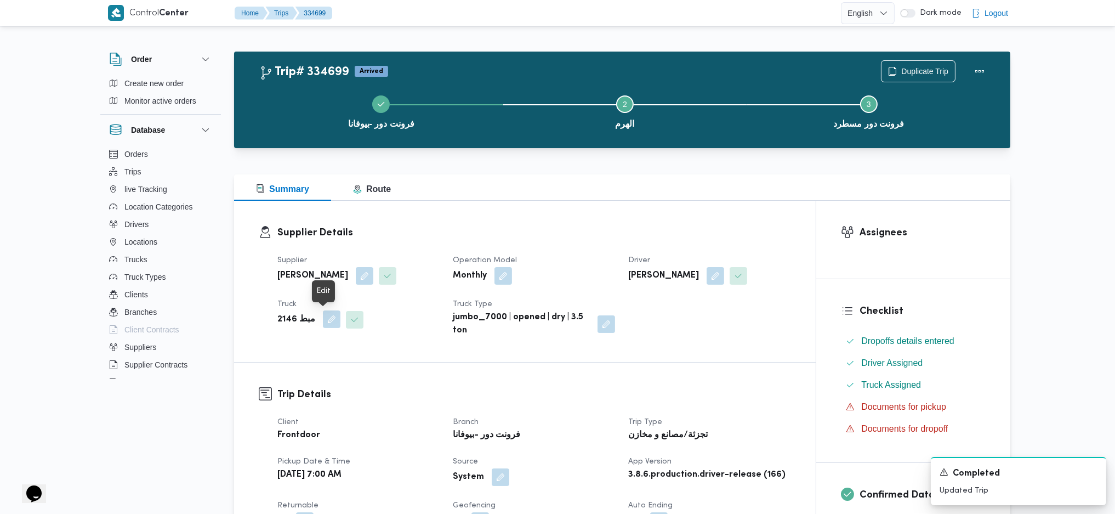
click at [326, 321] on button "button" at bounding box center [332, 319] width 18 height 18
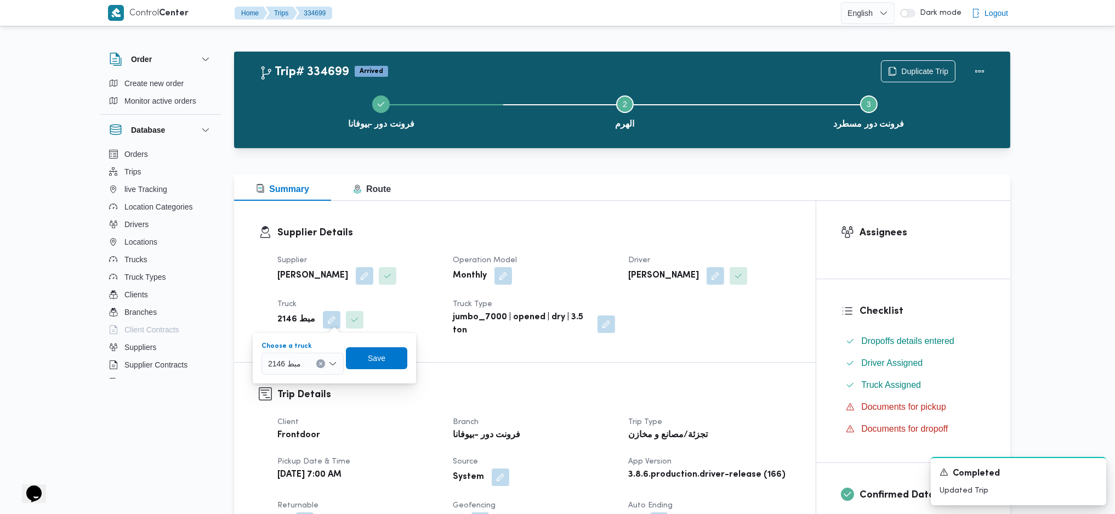
click at [308, 366] on div at bounding box center [305, 364] width 5 height 18
type input "7253"
click at [295, 384] on mark "7253" at bounding box center [289, 383] width 17 height 9
click at [391, 358] on span "Save" at bounding box center [383, 358] width 61 height 22
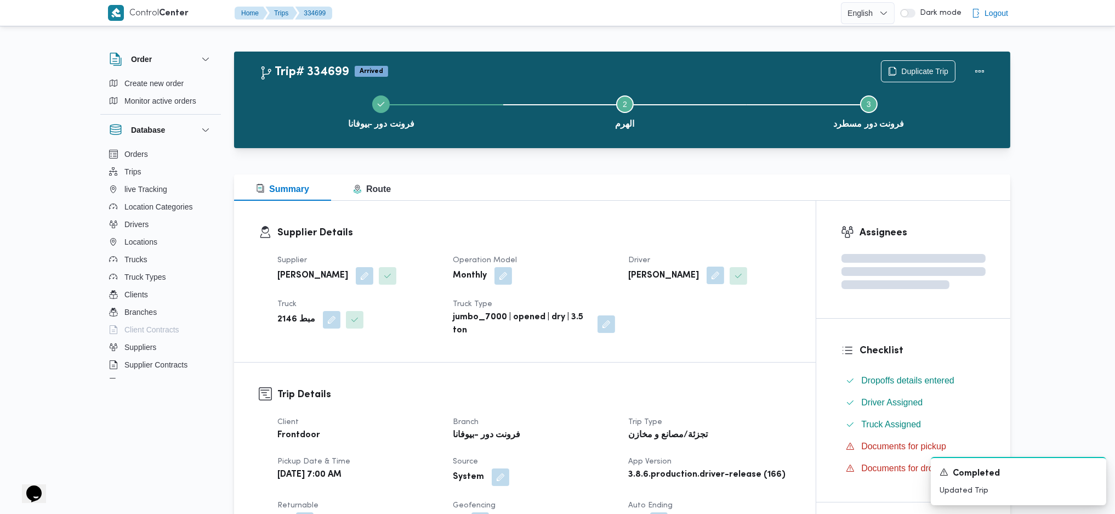
drag, startPoint x: 721, startPoint y: 290, endPoint x: 730, endPoint y: 276, distance: 17.0
click at [721, 291] on div "Supplier محمد صلاح عبداللطيف الشريف Operation Model Monthly Driver السيد عبدالق…" at bounding box center [534, 295] width 527 height 96
click at [724, 275] on button "button" at bounding box center [716, 275] width 18 height 18
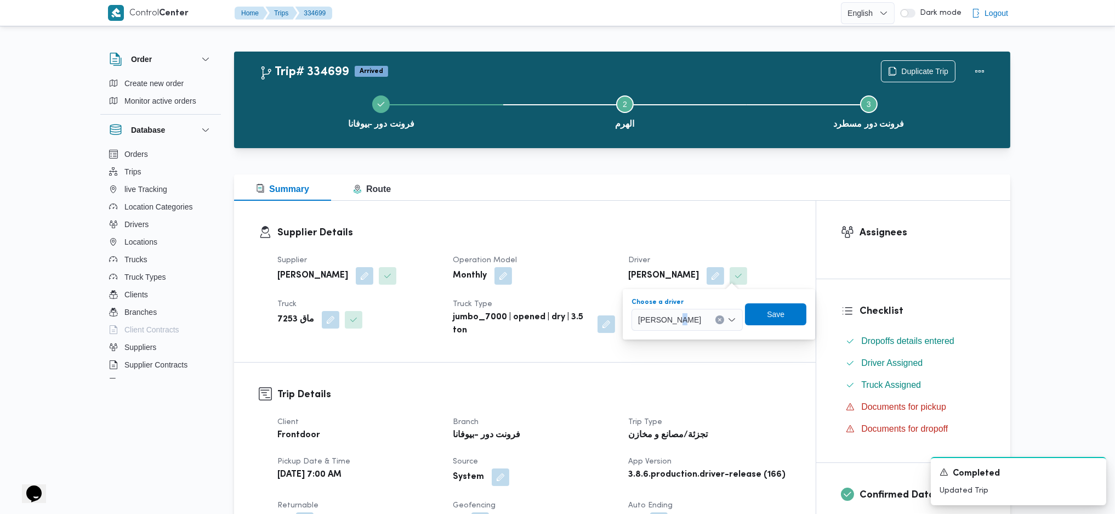
click at [697, 325] on span "السيد عبدالقادر خطاب محمد" at bounding box center [669, 319] width 63 height 12
type input "محمود جمال"
drag, startPoint x: 699, startPoint y: 347, endPoint x: 712, endPoint y: 346, distance: 12.1
click at [700, 347] on div "Supplier Details Supplier محمد صلاح عبداللطيف الشريف Operation Model Monthly Dr…" at bounding box center [525, 281] width 582 height 161
click at [724, 277] on button "button" at bounding box center [716, 275] width 18 height 18
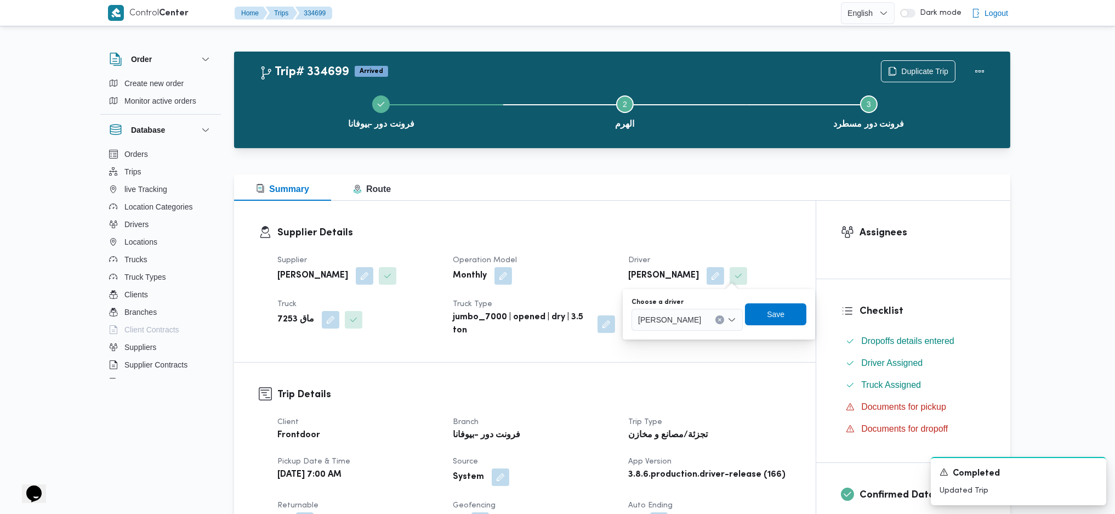
click at [701, 318] on span "السيد عبدالقادر خطاب محمد" at bounding box center [669, 319] width 63 height 12
type input "محمود جمال"
click at [698, 334] on span "محمود جمال حسيني محمد" at bounding box center [706, 339] width 57 height 13
click at [814, 307] on span "Save" at bounding box center [844, 314] width 61 height 22
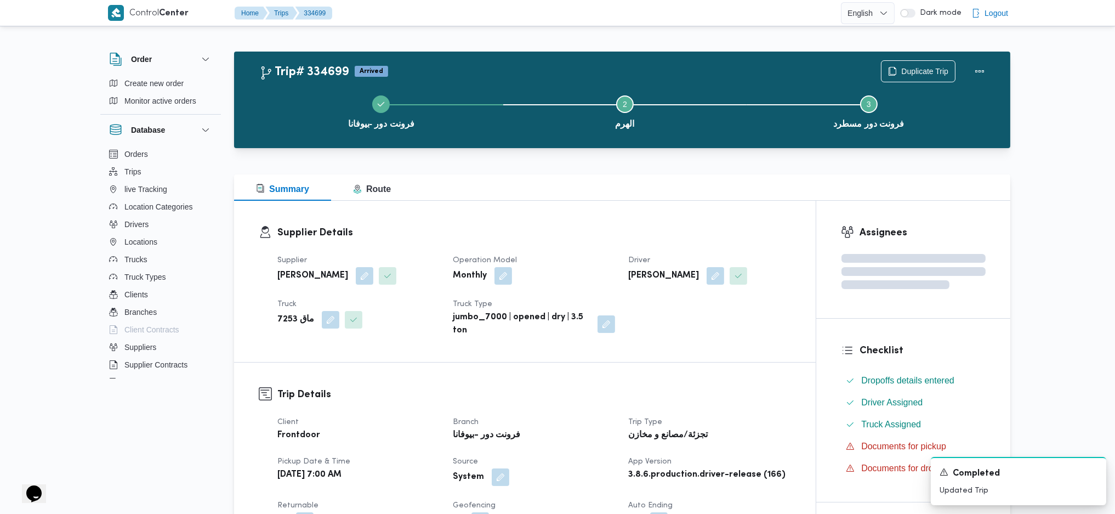
click at [729, 192] on div "Summary Route" at bounding box center [622, 187] width 776 height 26
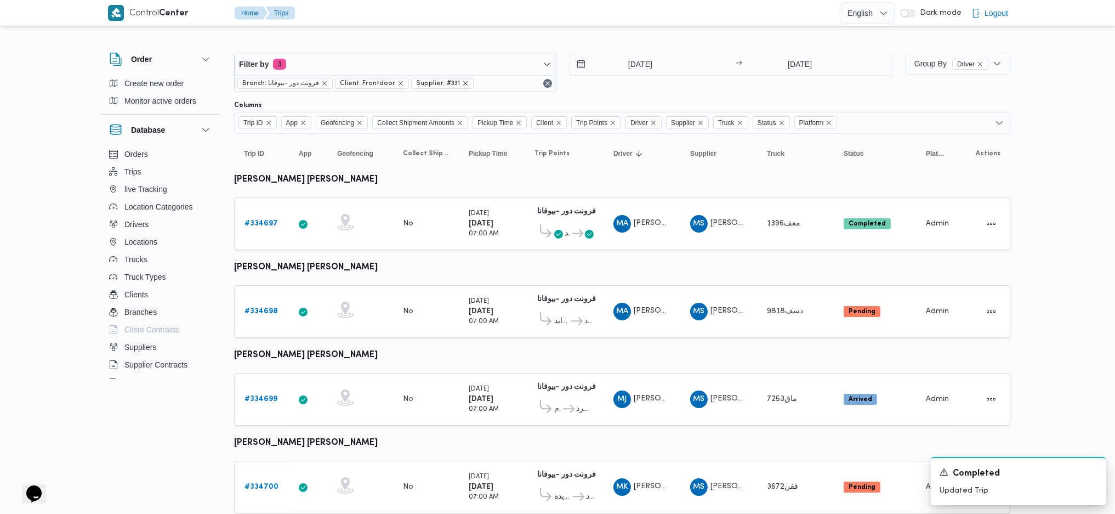
click at [462, 82] on icon "remove selected entity" at bounding box center [465, 83] width 7 height 7
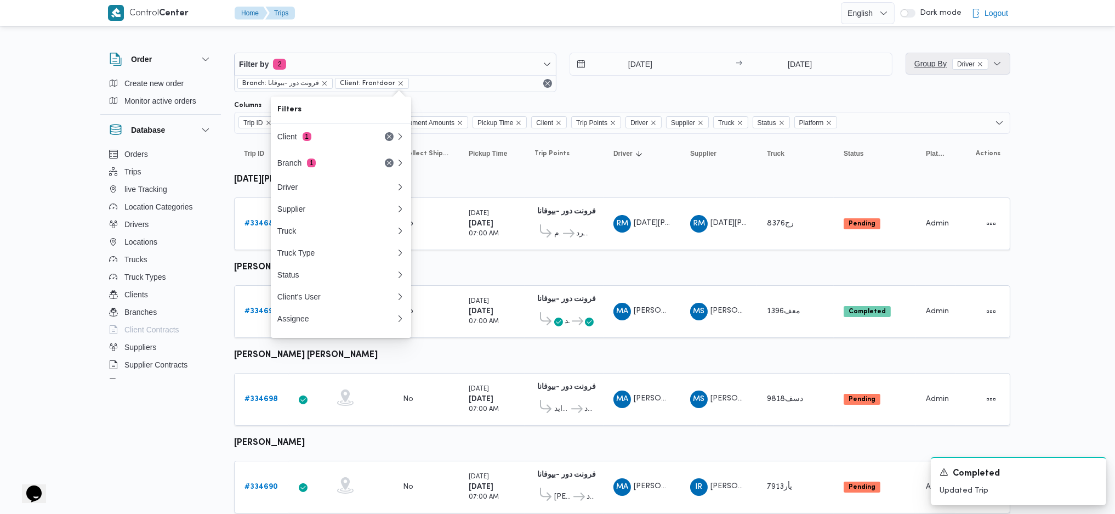
click at [930, 67] on span "Group By Driver" at bounding box center [951, 63] width 74 height 9
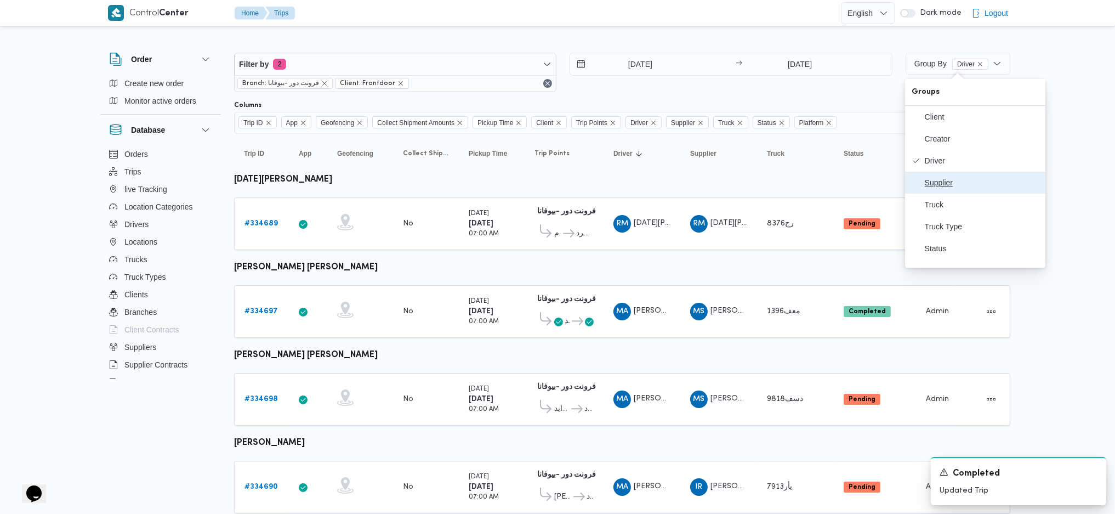
click at [952, 187] on span "Supplier" at bounding box center [982, 182] width 114 height 9
click at [610, 285] on td "Driver MA محمد عيد ابوالعلا جاد" at bounding box center [642, 311] width 77 height 53
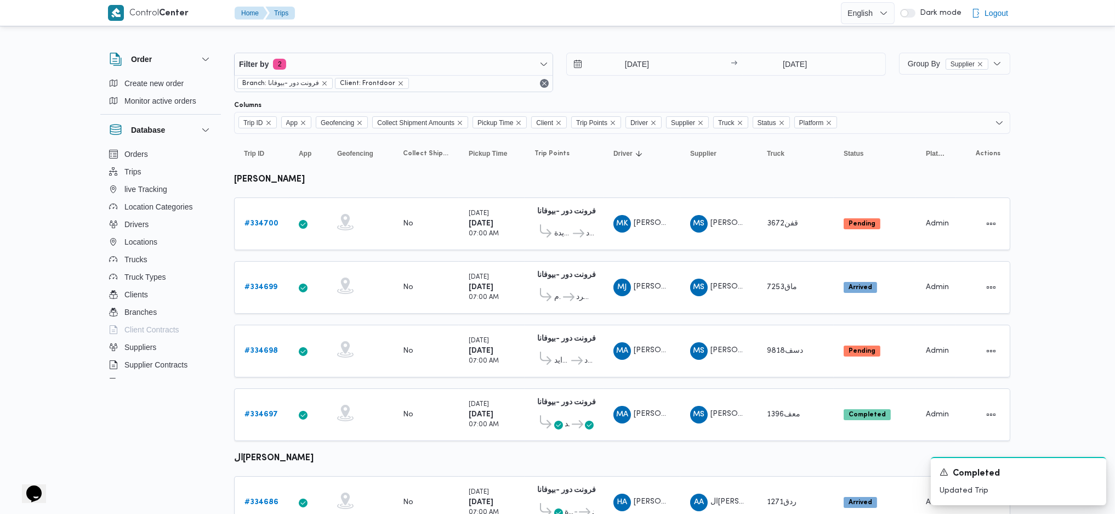
click at [610, 269] on td "Driver MJ محمود جمال حسيني محمد" at bounding box center [642, 287] width 77 height 53
click at [636, 66] on input "[DATE]" at bounding box center [629, 64] width 124 height 22
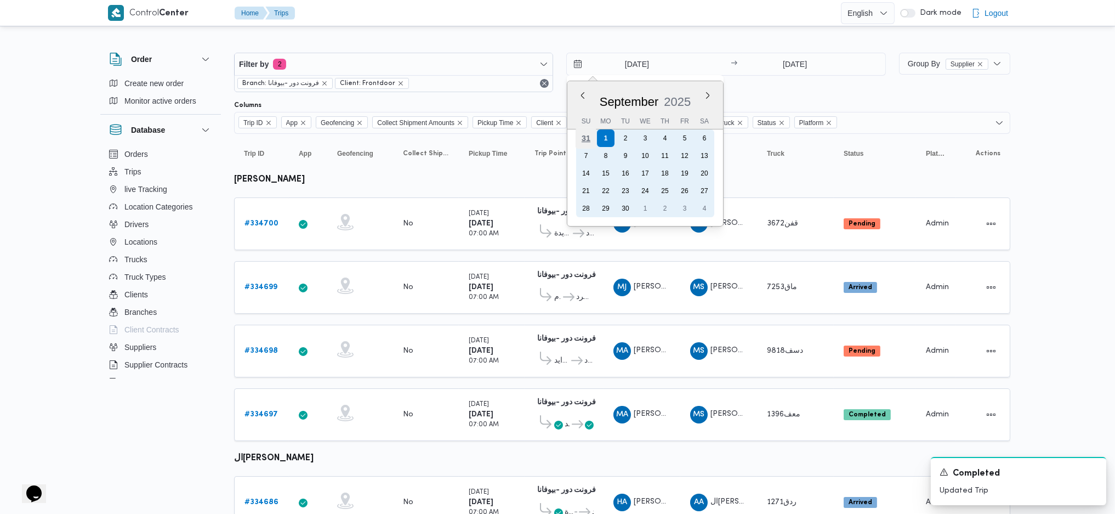
click at [582, 139] on div "31" at bounding box center [586, 138] width 21 height 21
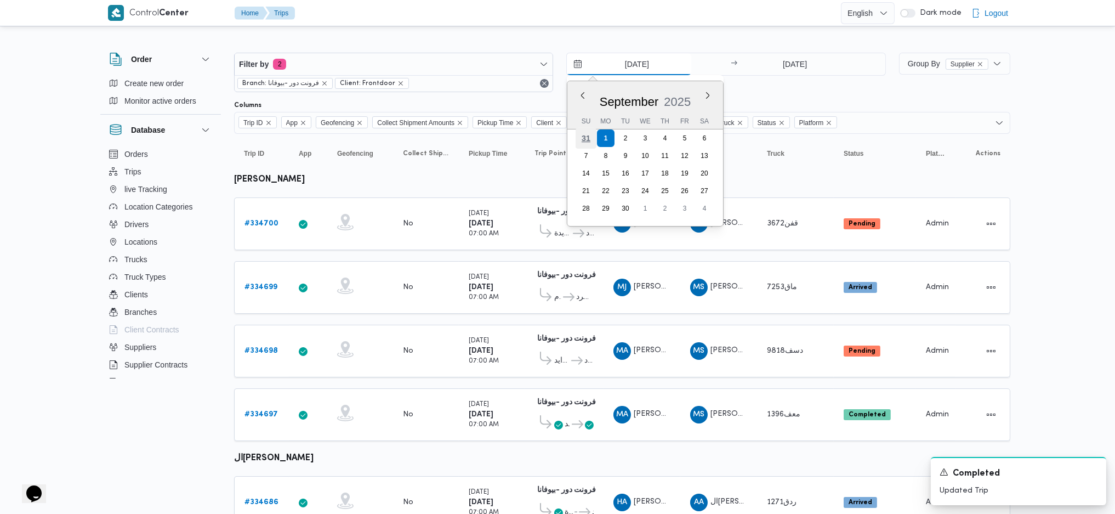
type input "[DATE]"
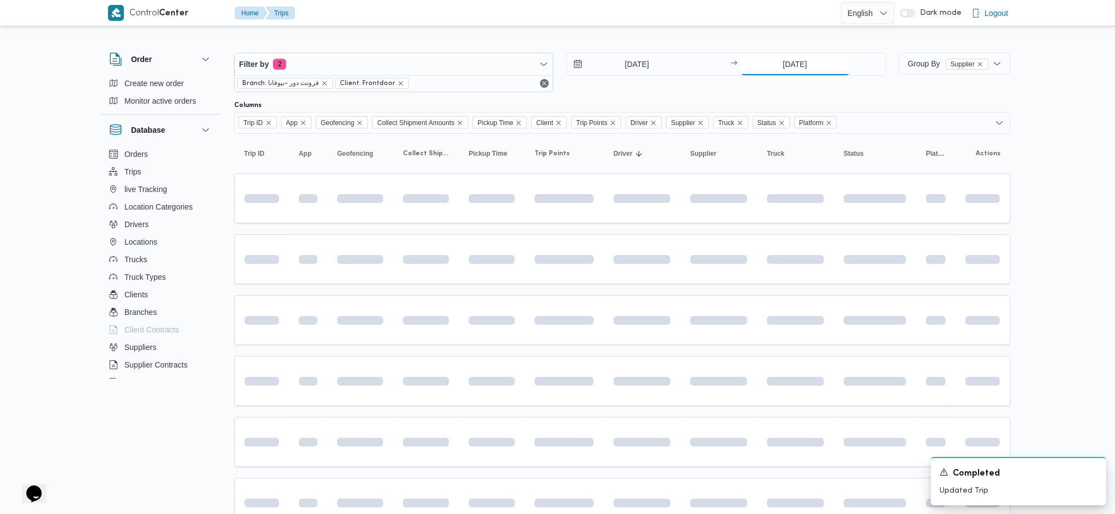
click at [785, 64] on input "1/9/2025" at bounding box center [795, 64] width 109 height 22
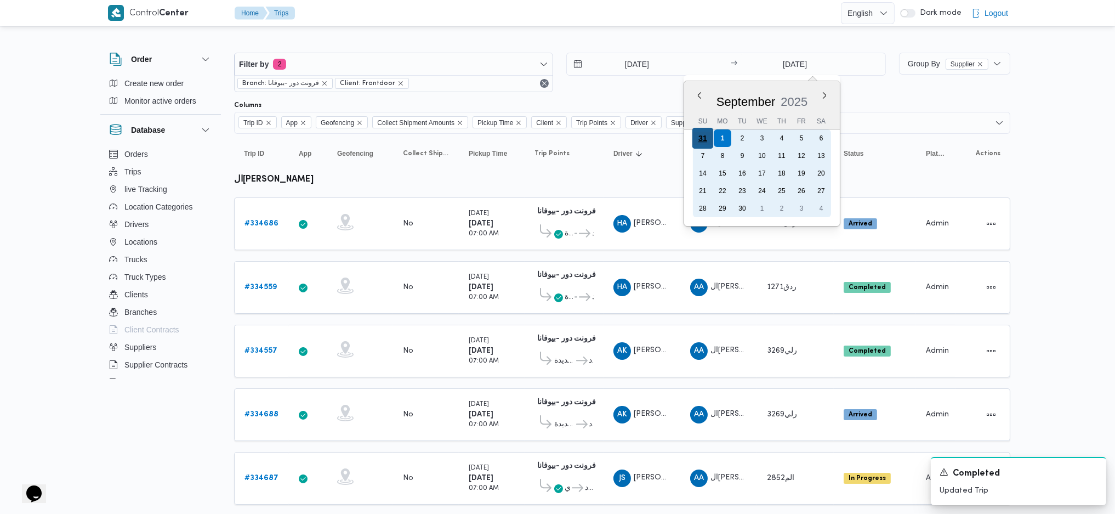
click at [699, 136] on div "31" at bounding box center [702, 138] width 21 height 21
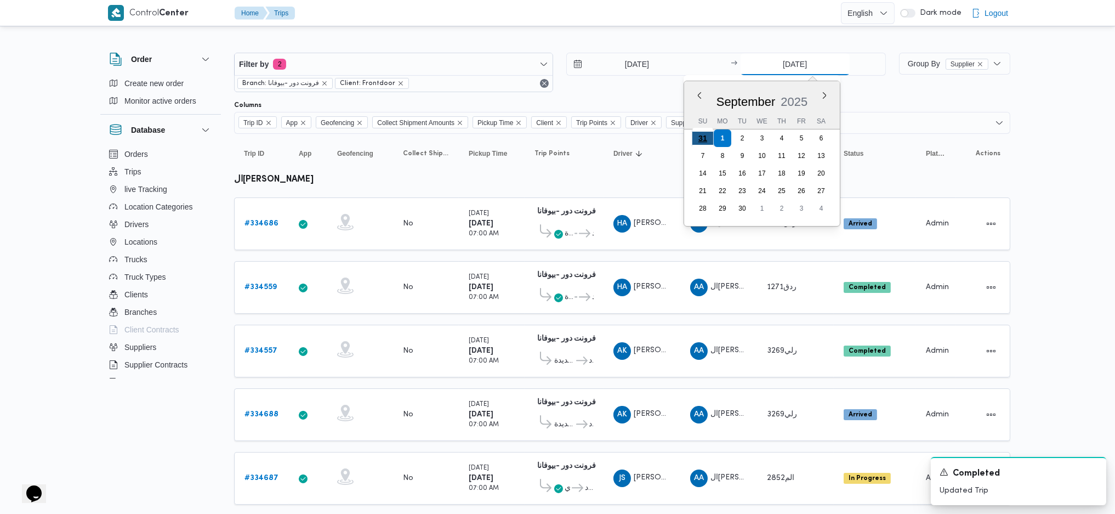
type input "31/8/2025"
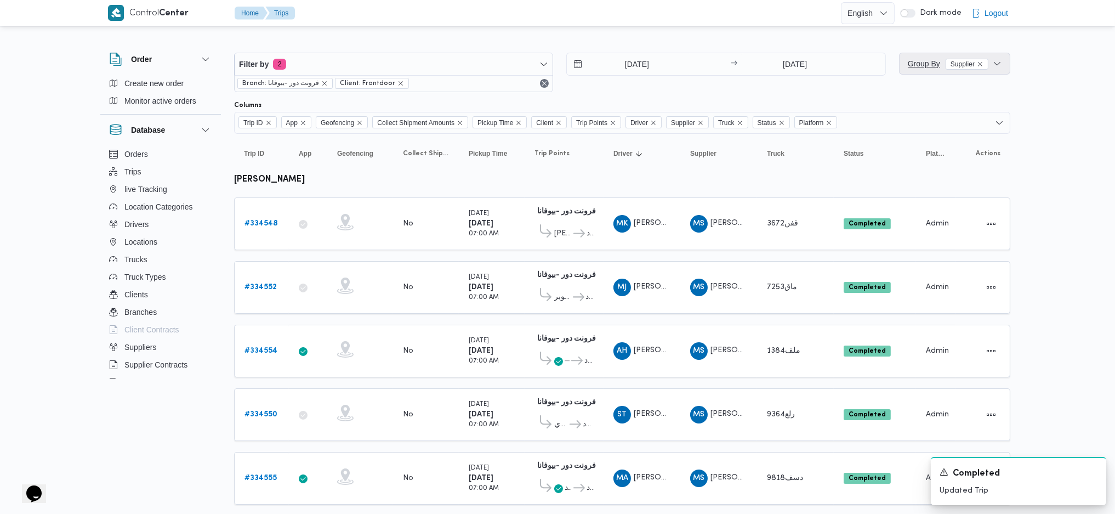
click at [915, 72] on span "Group By Supplier" at bounding box center [954, 64] width 103 height 22
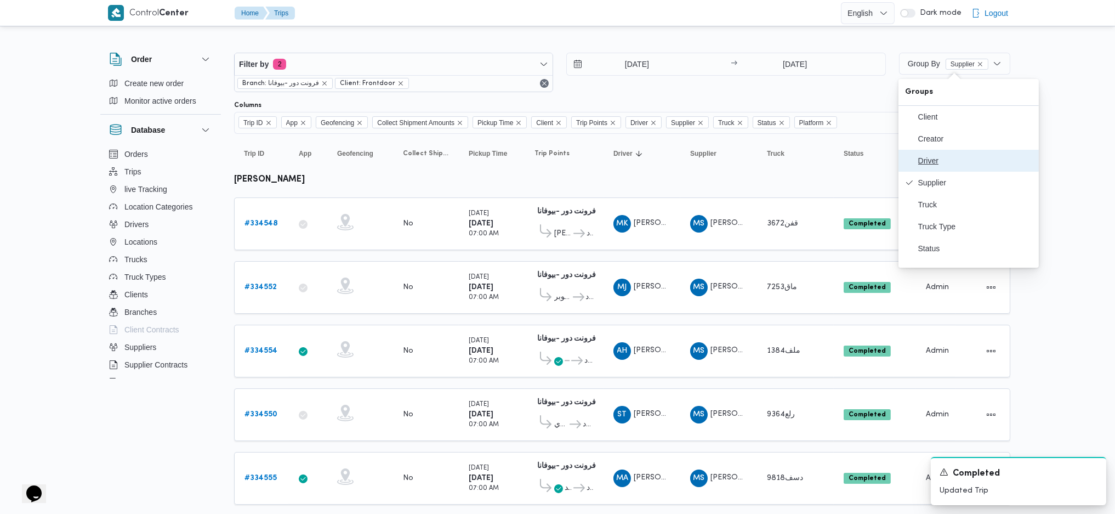
click at [946, 171] on button "Driver" at bounding box center [968, 161] width 140 height 22
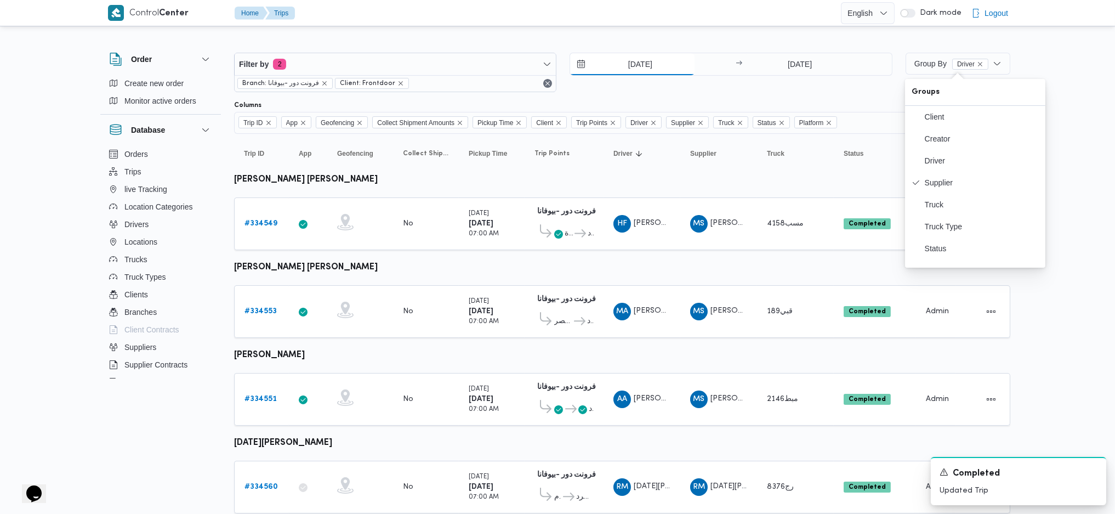
click at [636, 69] on input "31/8/2025" at bounding box center [632, 64] width 124 height 22
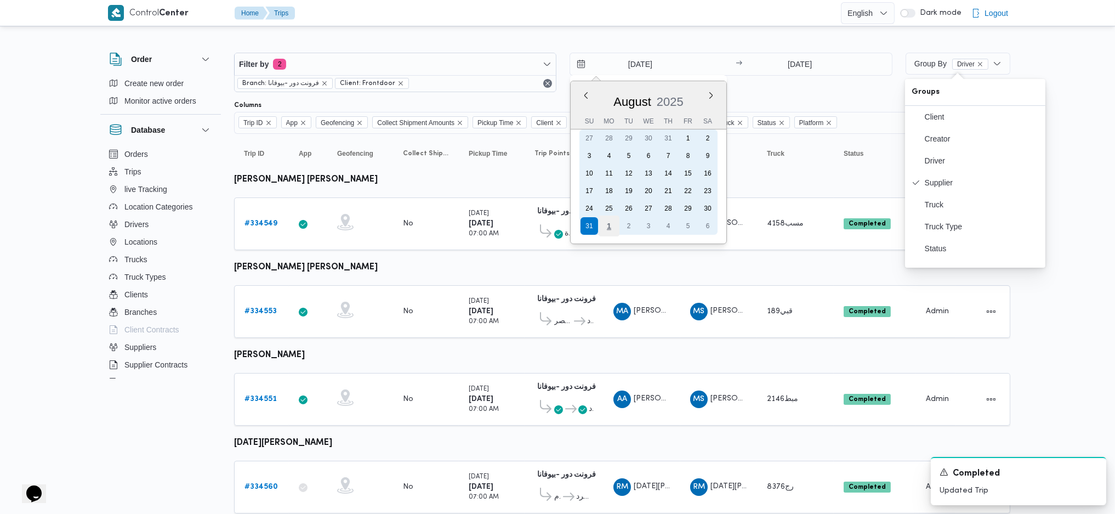
click at [614, 224] on div "1" at bounding box center [609, 225] width 21 height 21
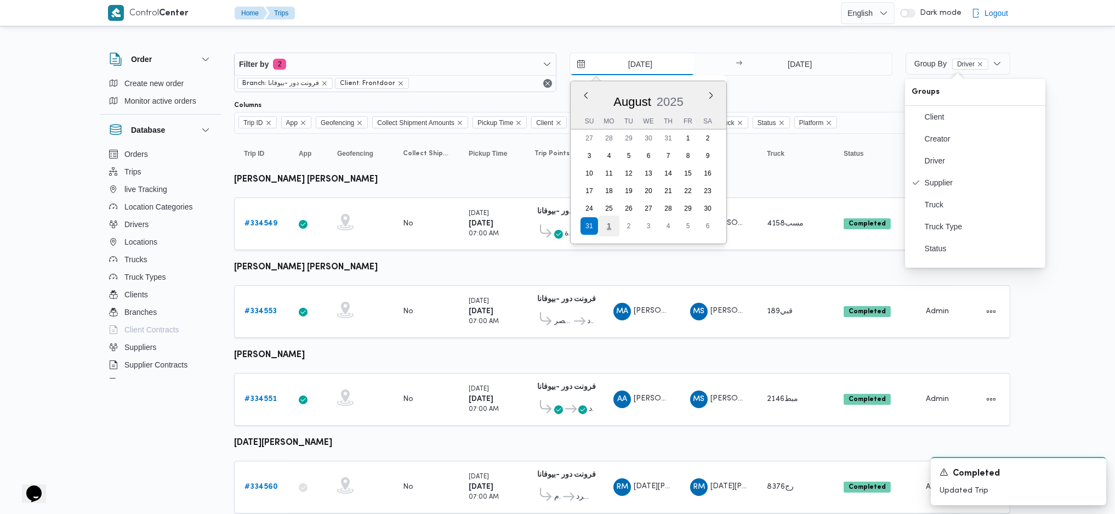
type input "1/9/2025"
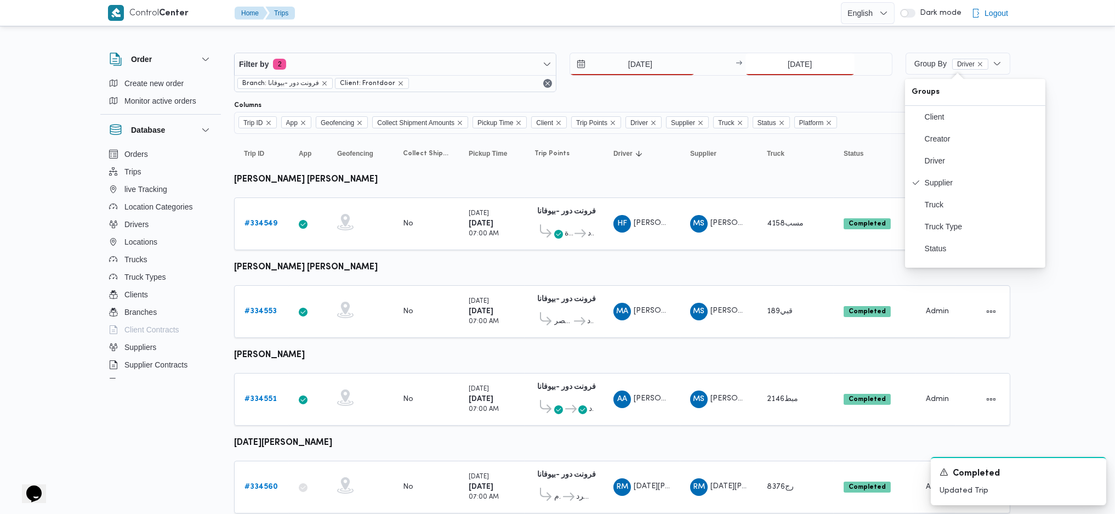
click at [786, 64] on input "31/8/2025" at bounding box center [800, 64] width 109 height 22
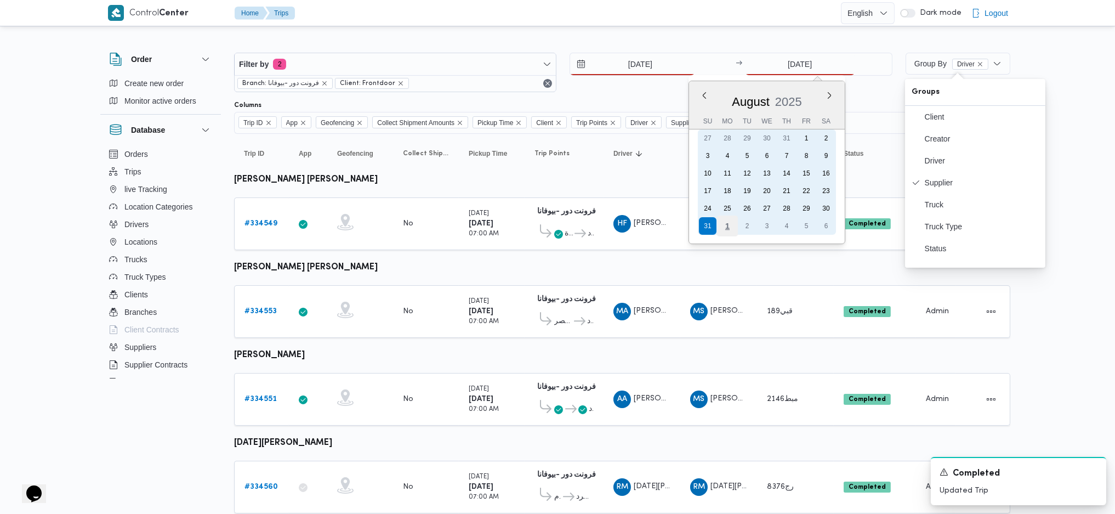
click at [725, 223] on div "1" at bounding box center [726, 225] width 21 height 21
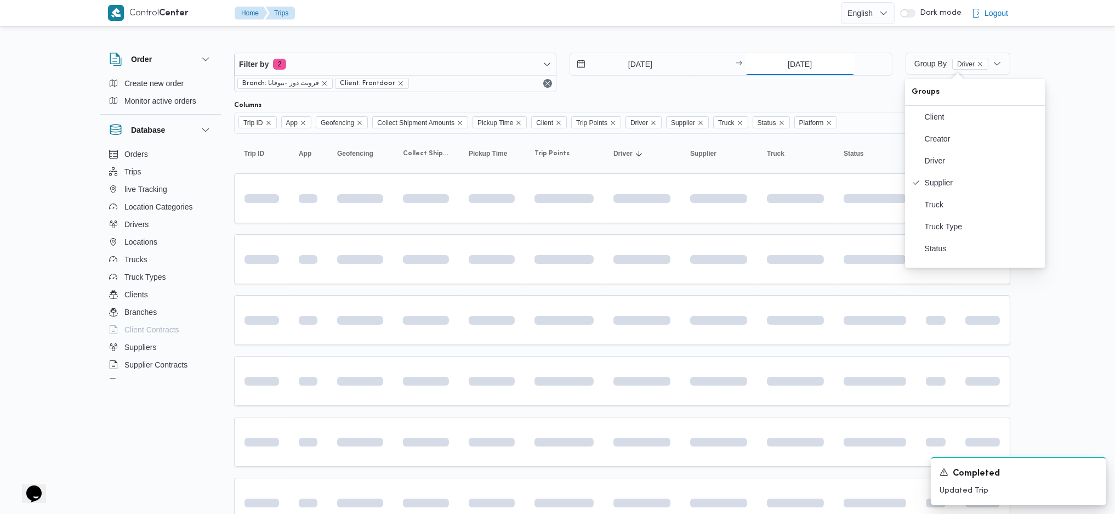
type input "1/9/2025"
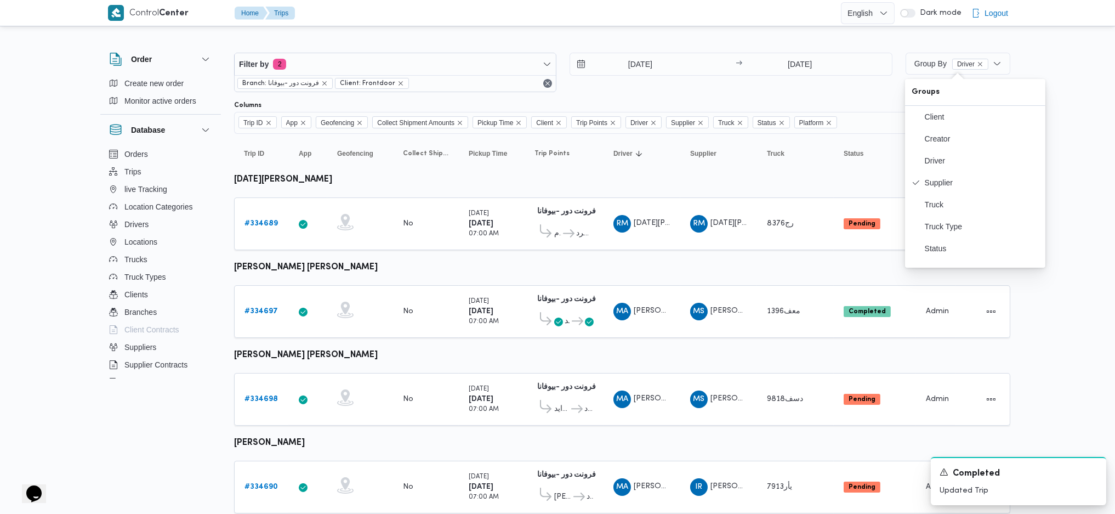
click at [922, 70] on span "Group By Driver" at bounding box center [958, 64] width 96 height 22
click at [397, 64] on span "Filter by 2" at bounding box center [395, 64] width 321 height 22
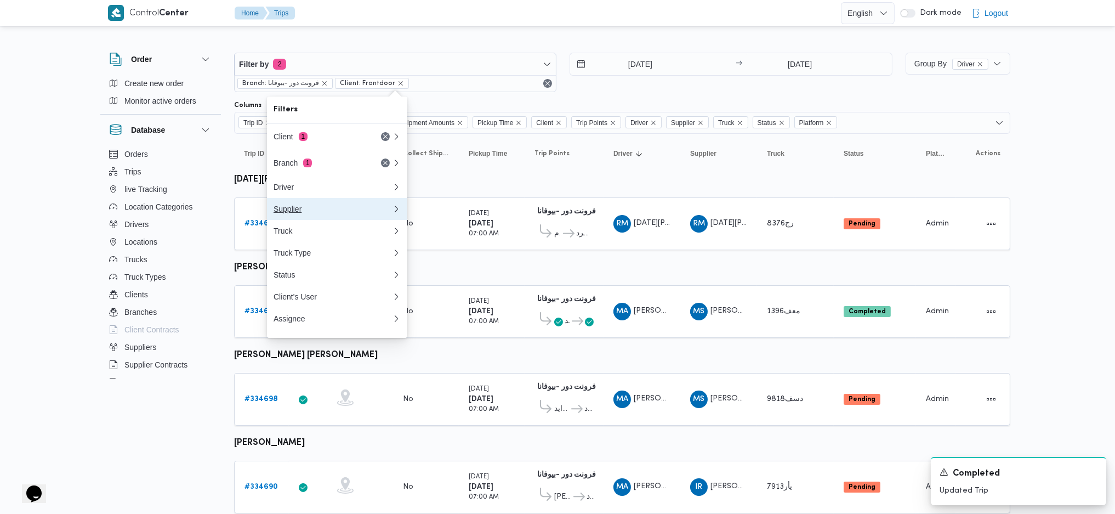
click at [291, 208] on div "Supplier" at bounding box center [331, 208] width 114 height 9
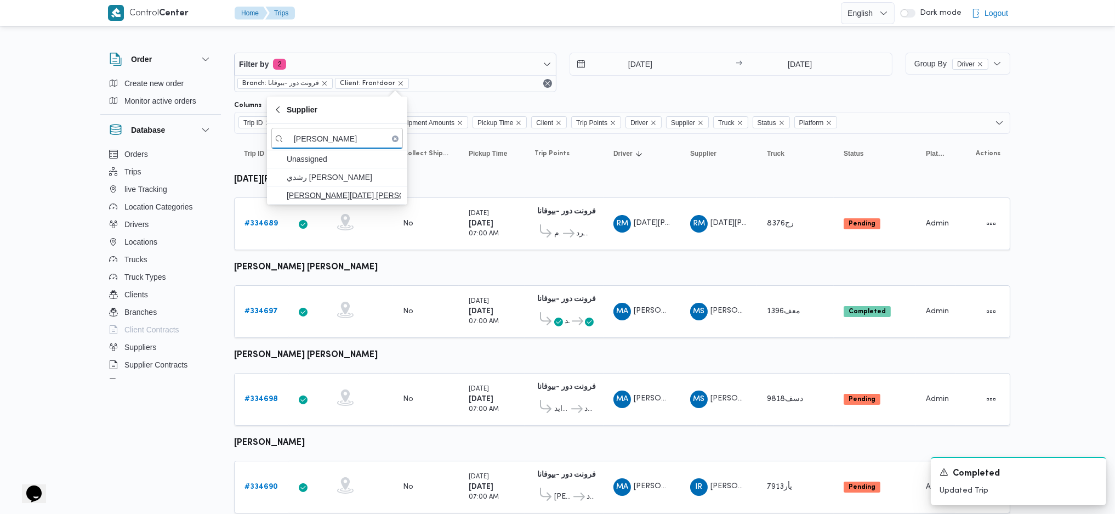
type input "باشا"
click at [332, 194] on span "[PERSON_NAME][DATE] [PERSON_NAME]" at bounding box center [344, 195] width 114 height 13
click at [459, 460] on td "Pickup Time Monday 1/9/2025 07:00 AM" at bounding box center [492, 486] width 66 height 53
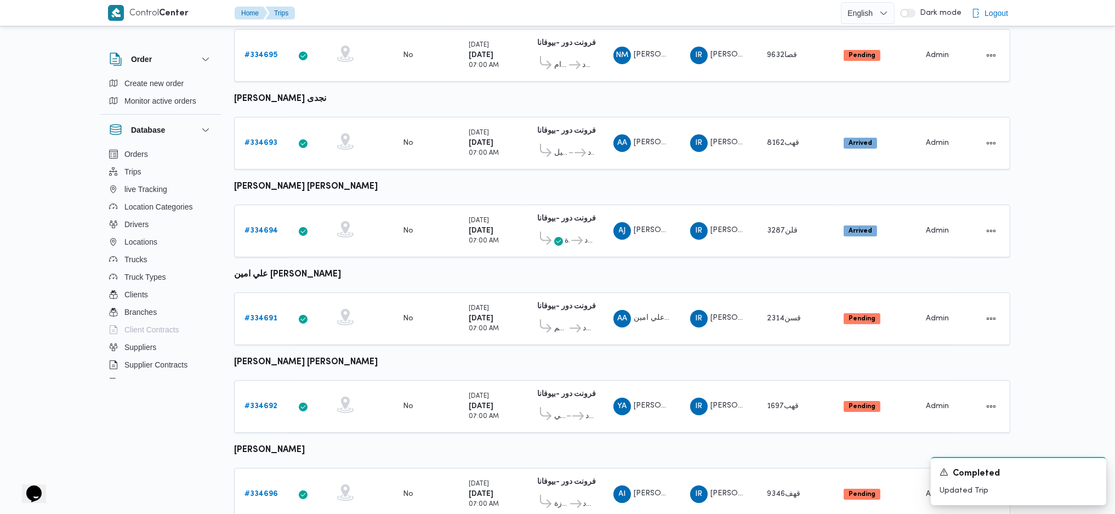
scroll to position [292, 0]
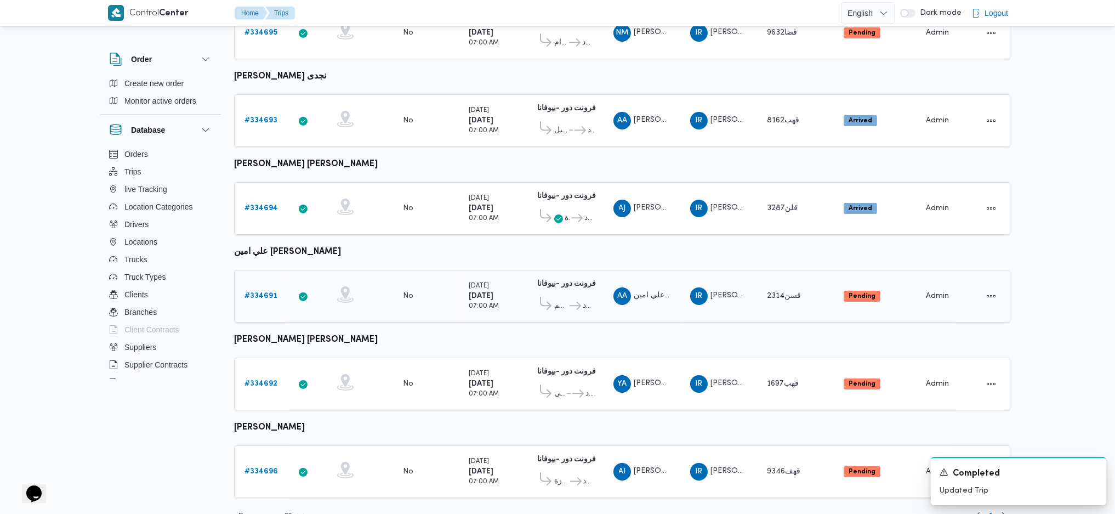
click at [343, 297] on icon at bounding box center [345, 298] width 11 height 3
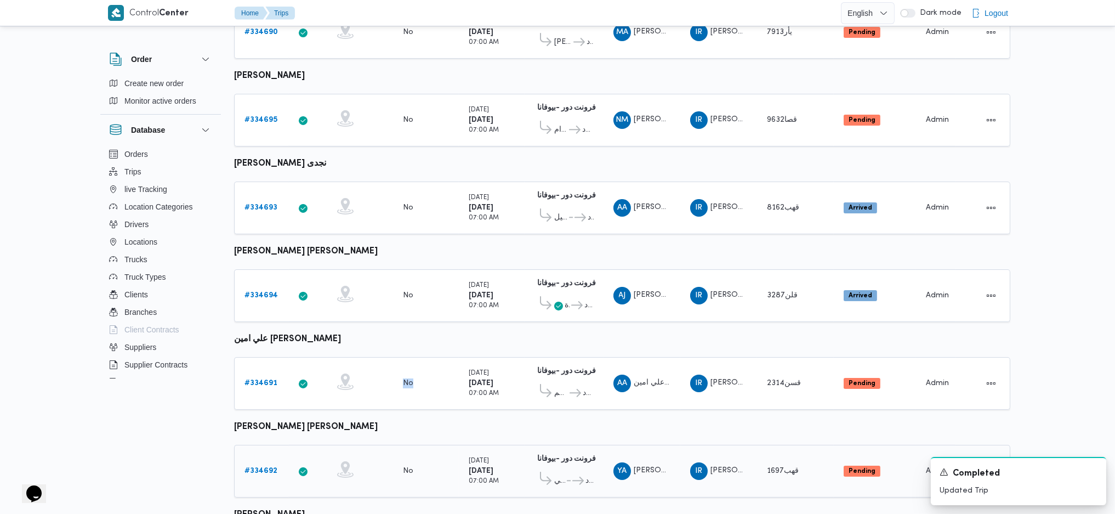
scroll to position [226, 0]
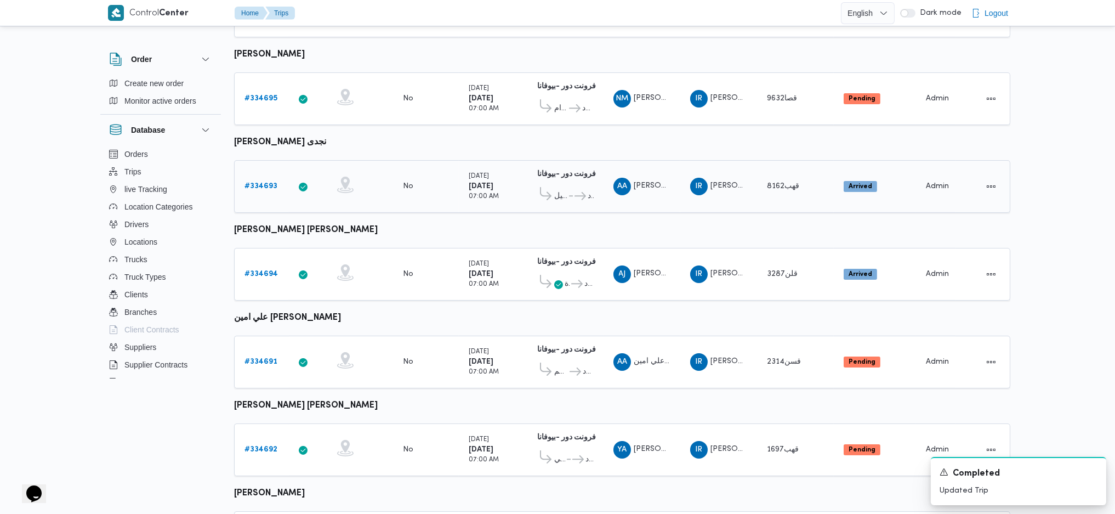
click at [258, 175] on div "# 334693" at bounding box center [261, 186] width 43 height 22
click at [264, 186] on link "# 334693" at bounding box center [260, 186] width 33 height 13
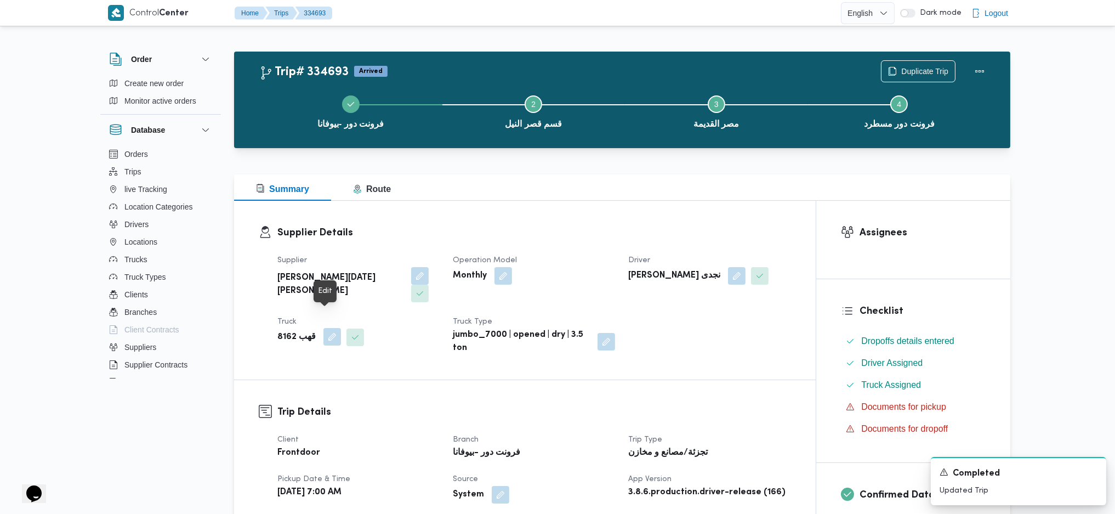
click at [325, 328] on button "button" at bounding box center [332, 337] width 18 height 18
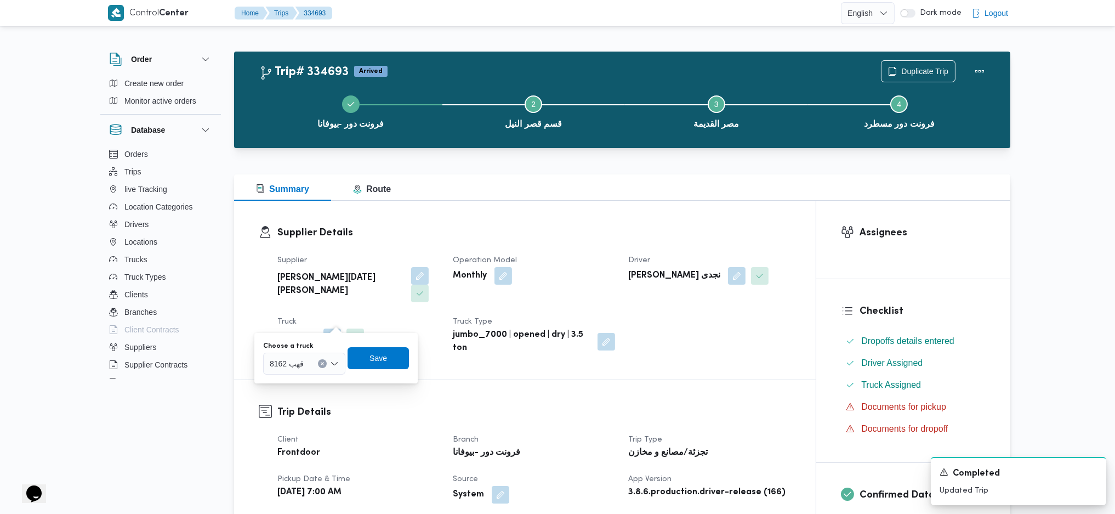
click at [300, 366] on span "قهب 8162" at bounding box center [287, 363] width 34 height 12
type input "4367"
click at [306, 386] on span "قنو 4367 |" at bounding box center [311, 383] width 56 height 13
click at [383, 361] on span "Save" at bounding box center [378, 357] width 18 height 13
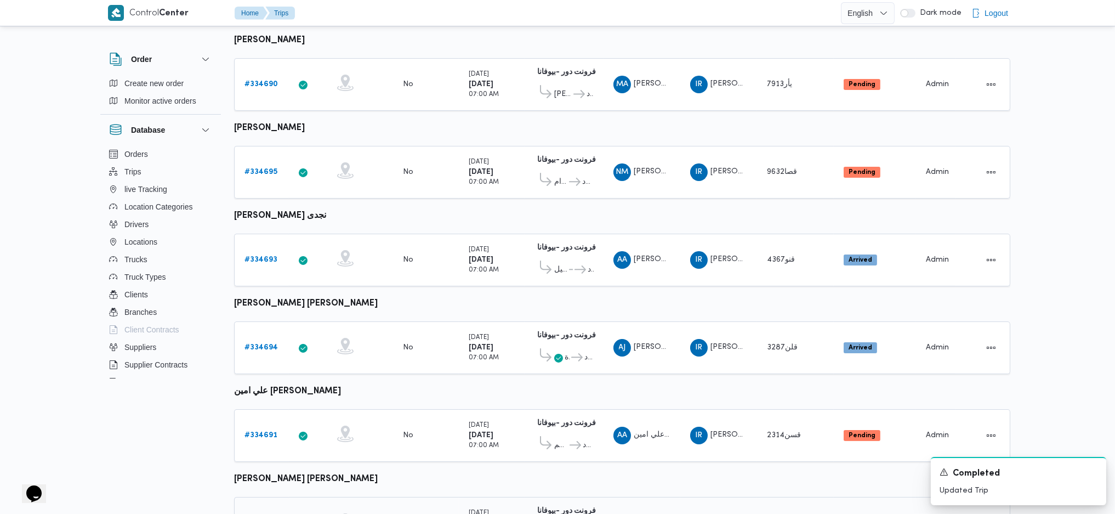
scroll to position [286, 0]
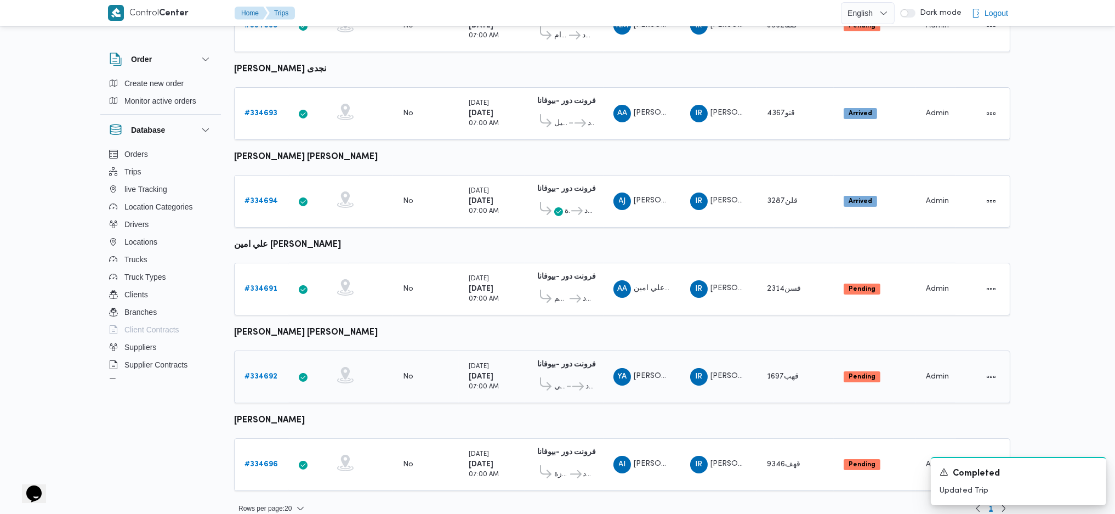
click at [264, 373] on b "# 334692" at bounding box center [260, 376] width 33 height 7
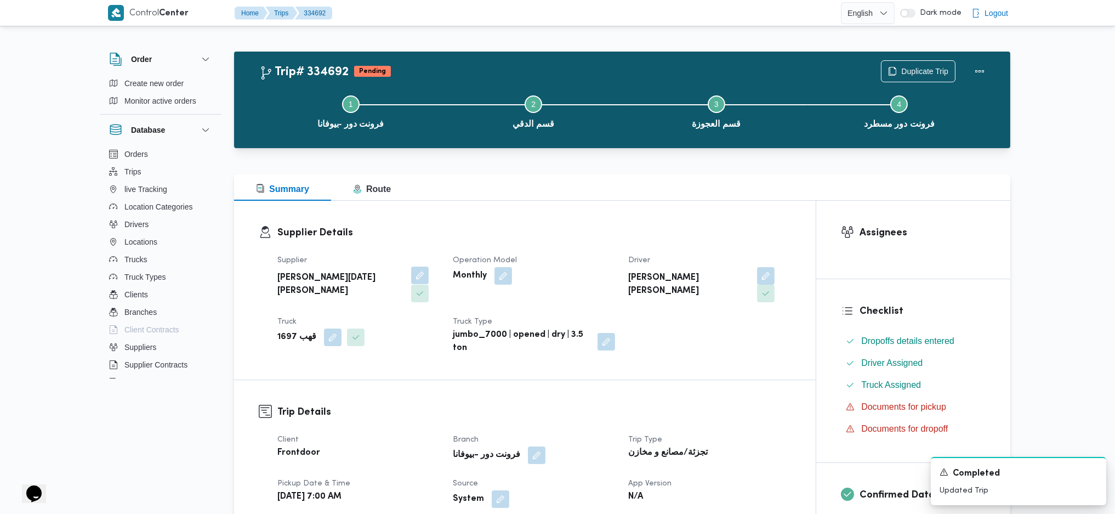
click at [411, 272] on button "button" at bounding box center [420, 275] width 18 height 18
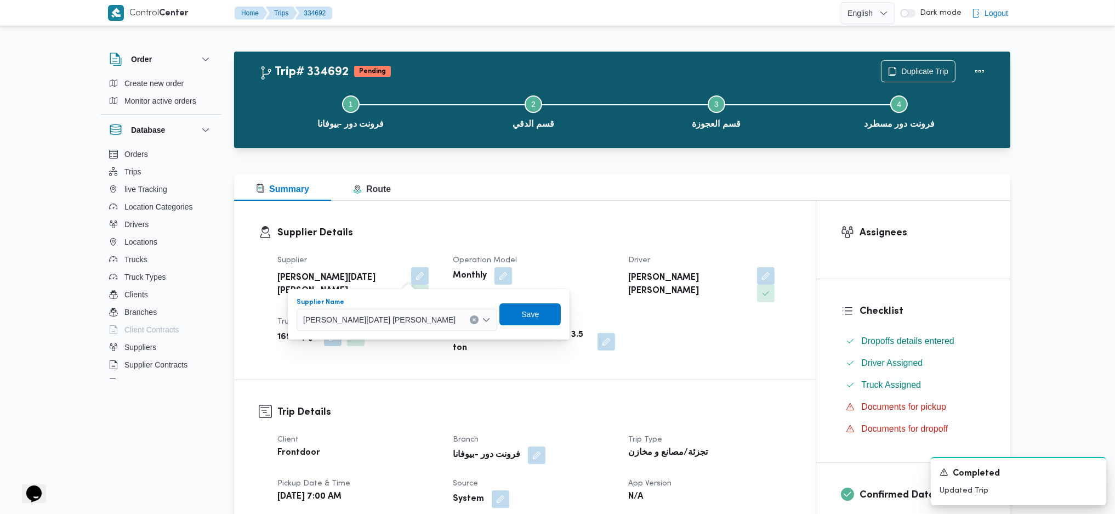
click at [384, 323] on span "[PERSON_NAME][DATE] [PERSON_NAME]" at bounding box center [379, 319] width 152 height 12
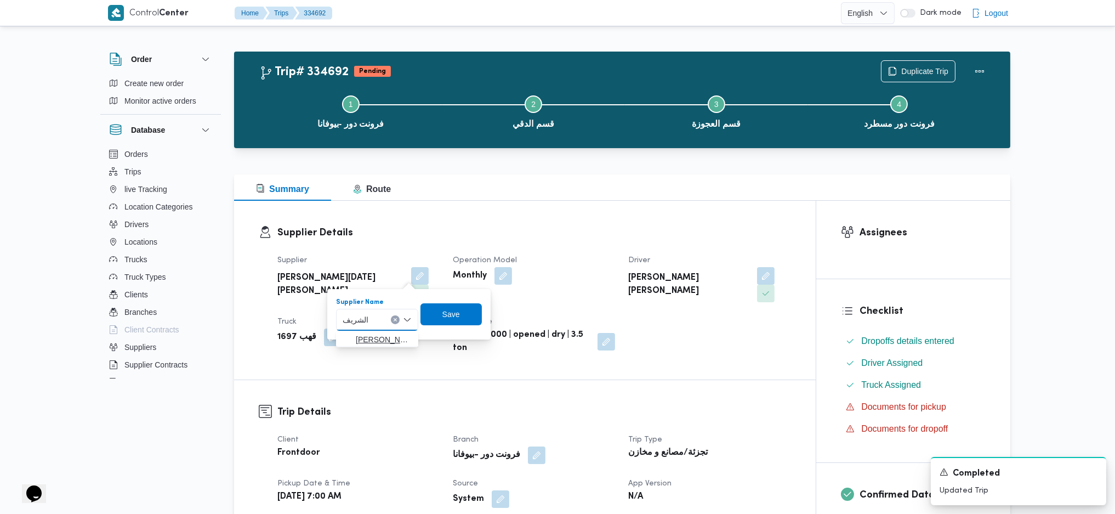
type input "الشريف"
click at [390, 337] on span "محمد صلاح عبداللطيف الشريف" at bounding box center [384, 339] width 56 height 13
click at [467, 311] on span "Save" at bounding box center [447, 314] width 61 height 22
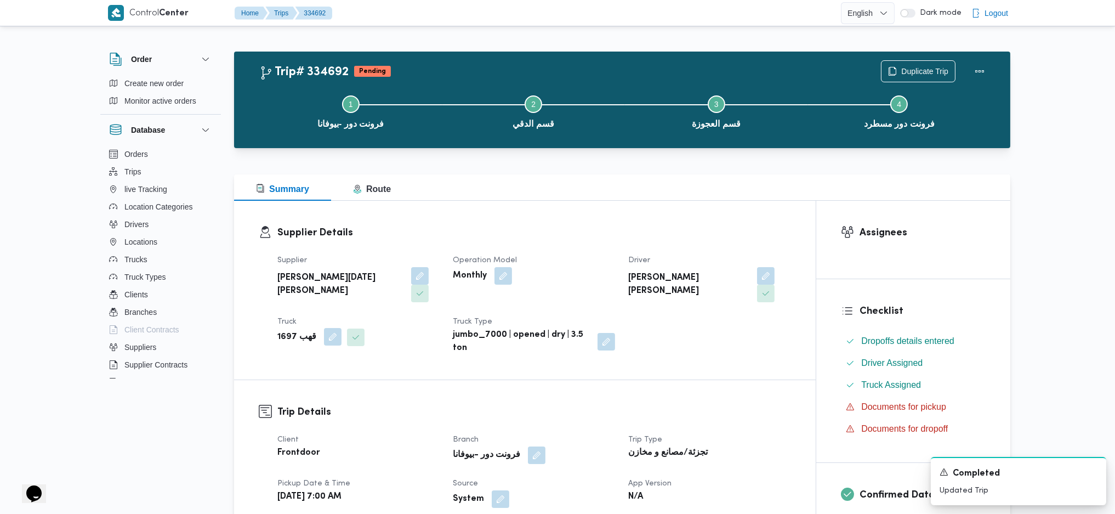
click at [329, 328] on button "button" at bounding box center [333, 337] width 18 height 18
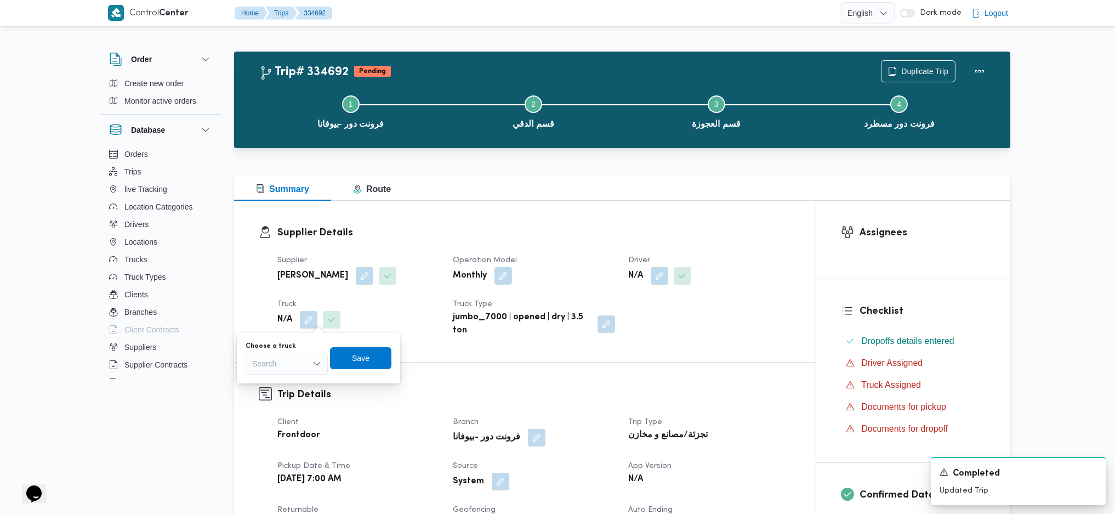
click at [294, 366] on div "Search" at bounding box center [287, 363] width 82 height 22
type input "1384"
click at [293, 384] on span "ملف 1384 |" at bounding box center [293, 383] width 56 height 13
click at [363, 365] on span "Save" at bounding box center [362, 358] width 61 height 22
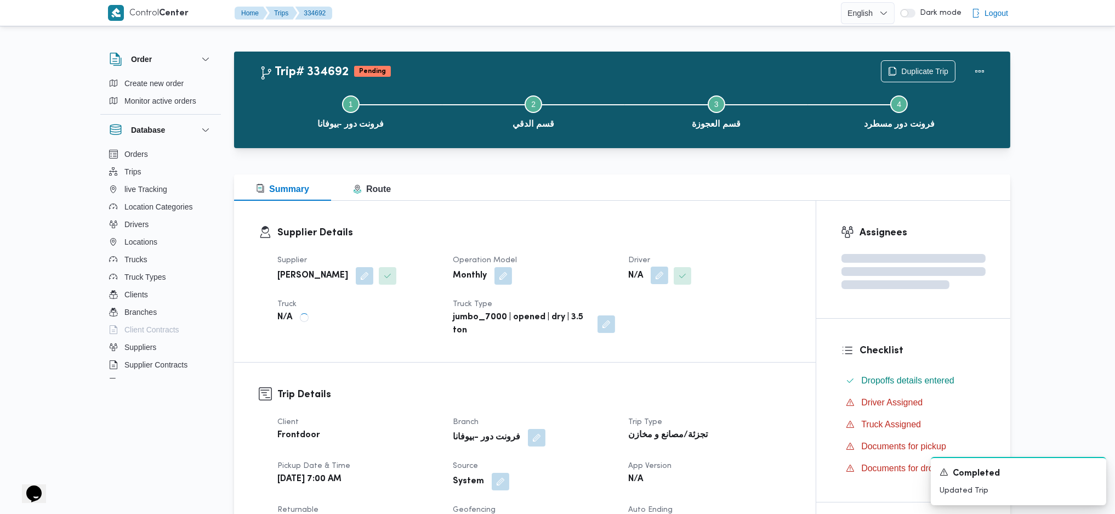
click at [663, 270] on button "button" at bounding box center [660, 275] width 18 height 18
click at [662, 278] on button "button" at bounding box center [660, 275] width 18 height 18
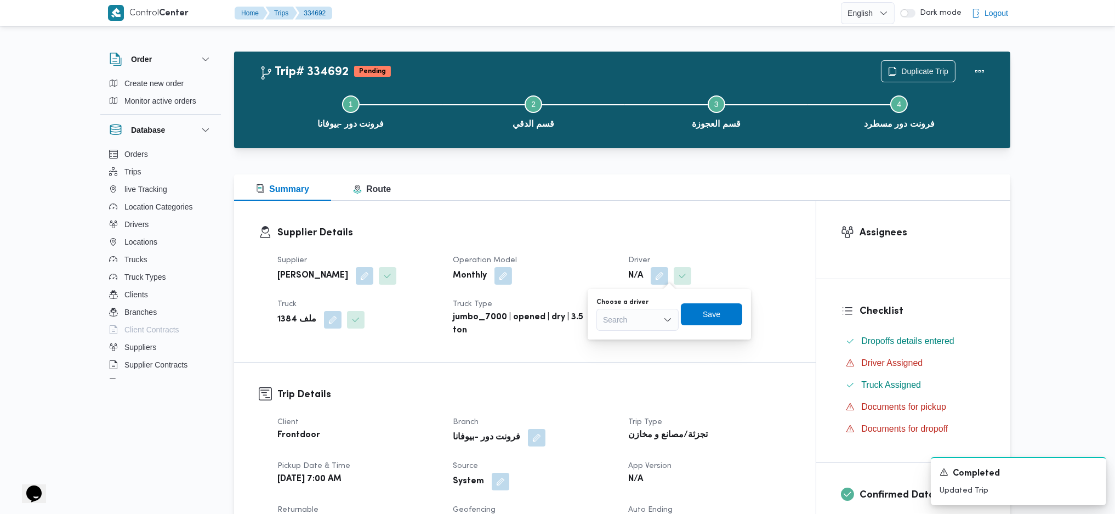
click at [633, 323] on div "Search" at bounding box center [637, 320] width 82 height 22
type input "عماد حمد"
click at [633, 344] on span "عماد حمد ي محمد علي محمد" at bounding box center [644, 339] width 56 height 13
click at [741, 307] on span "Save" at bounding box center [712, 314] width 61 height 22
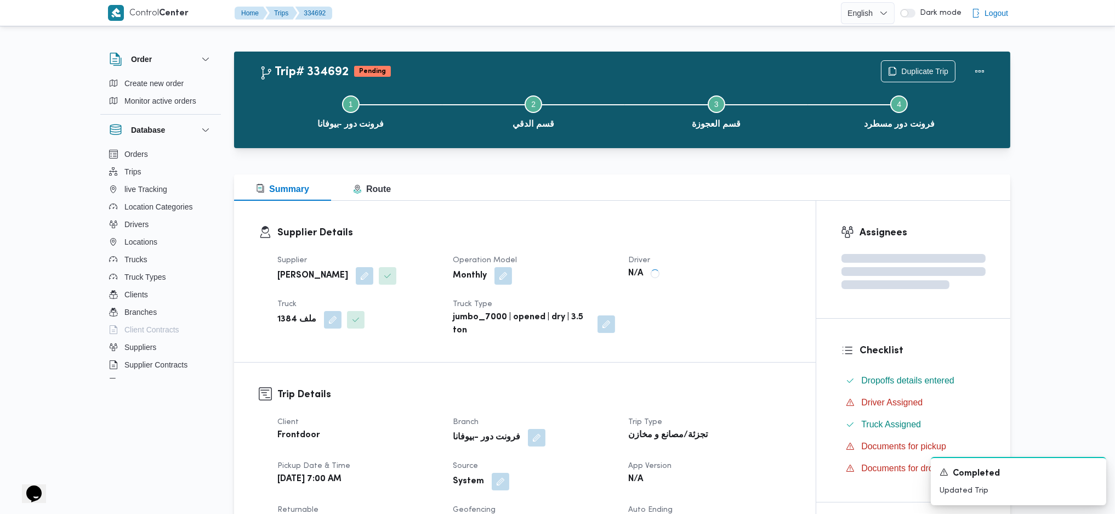
click at [686, 213] on div "Supplier Details Supplier محمد صلاح عبداللطيف الشريف Operation Model Monthly Dr…" at bounding box center [525, 281] width 582 height 161
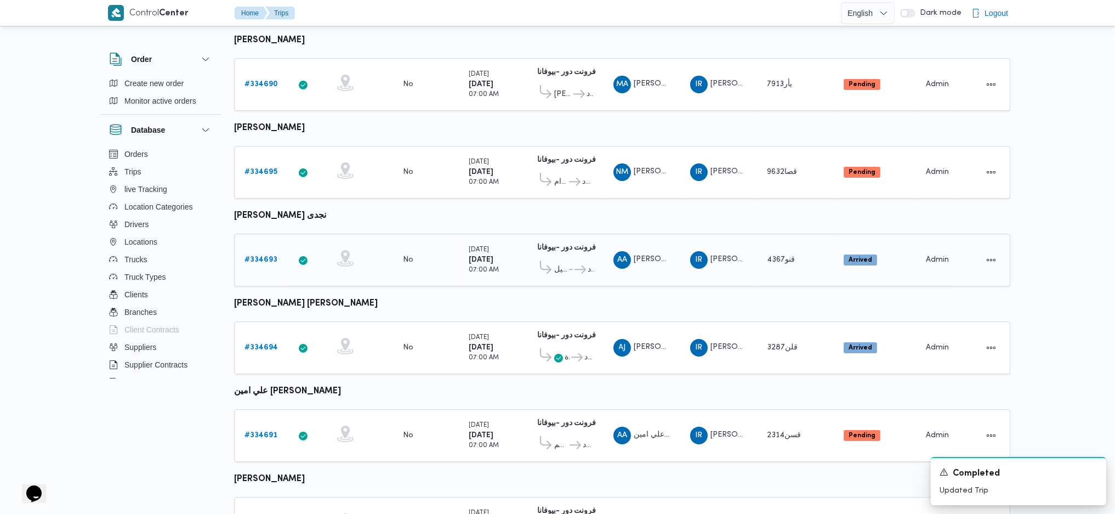
scroll to position [54, 0]
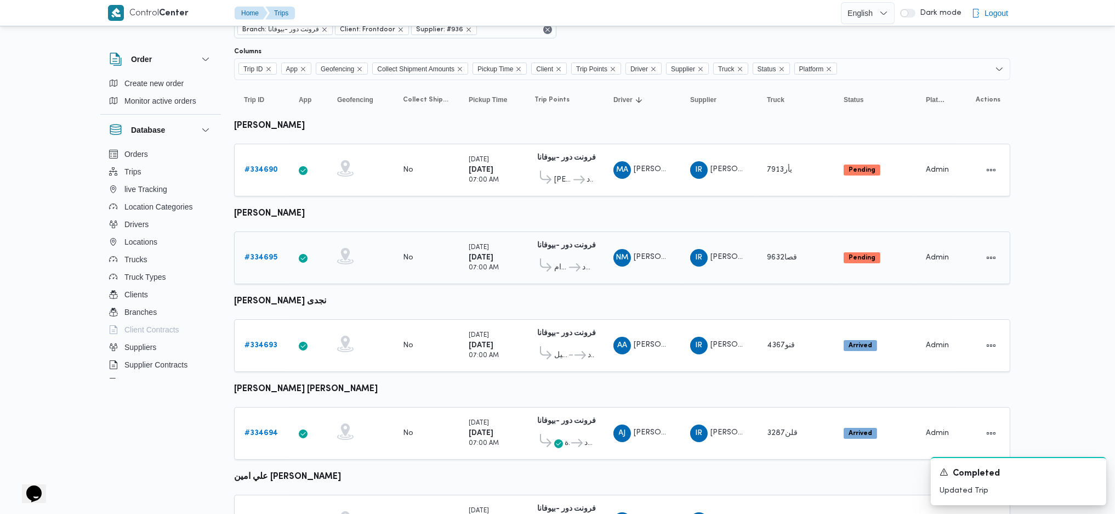
click at [467, 267] on div "Monday 1/9/2025 07:00 AM" at bounding box center [491, 257] width 55 height 39
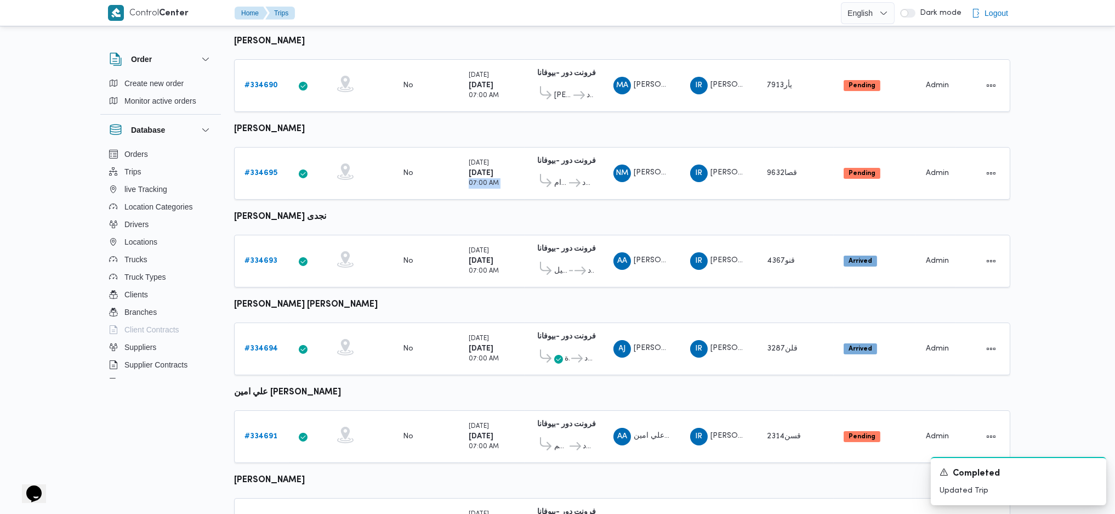
scroll to position [127, 0]
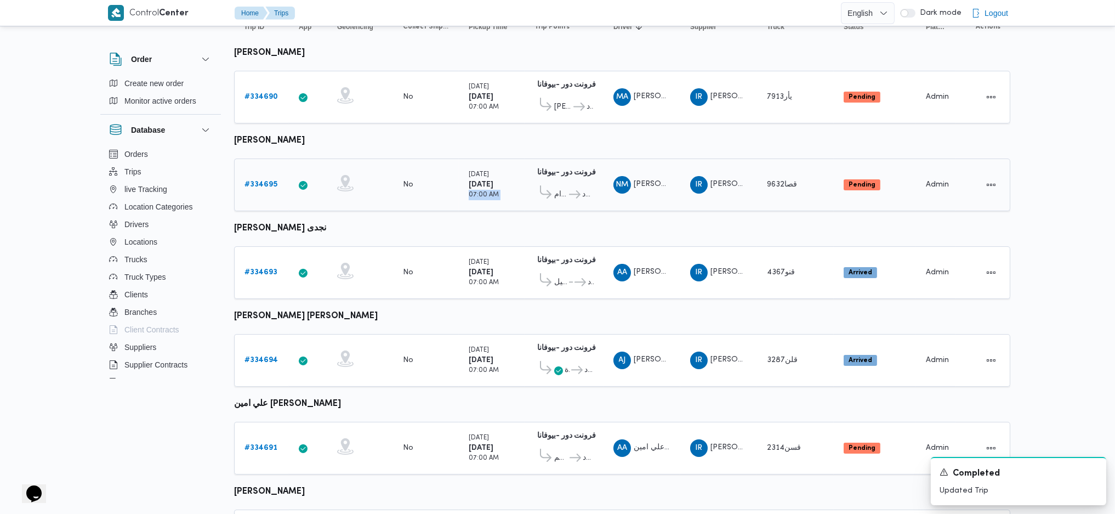
click at [257, 185] on link "# 334695" at bounding box center [260, 184] width 33 height 13
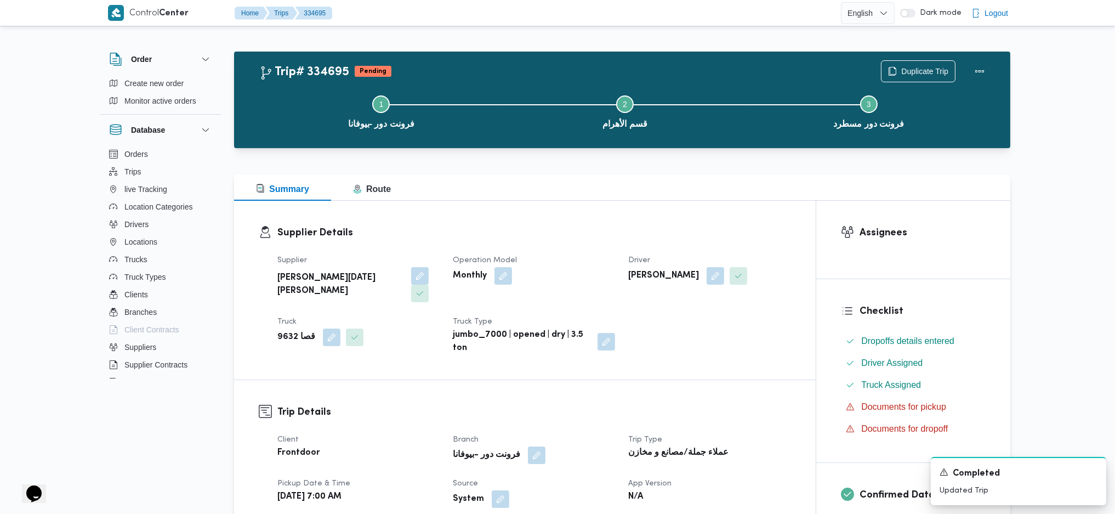
click at [496, 490] on div "System" at bounding box center [534, 499] width 164 height 20
click at [498, 490] on button "button" at bounding box center [501, 499] width 18 height 18
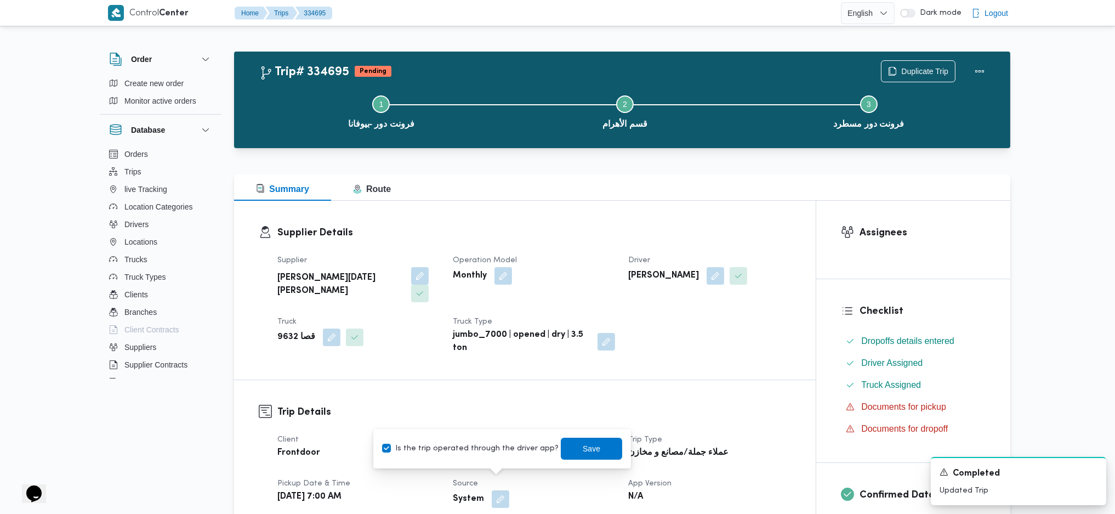
click at [493, 448] on label "Is the trip operated through the driver app?" at bounding box center [470, 448] width 177 height 13
checkbox input "false"
click at [561, 441] on span "Save" at bounding box center [591, 448] width 61 height 22
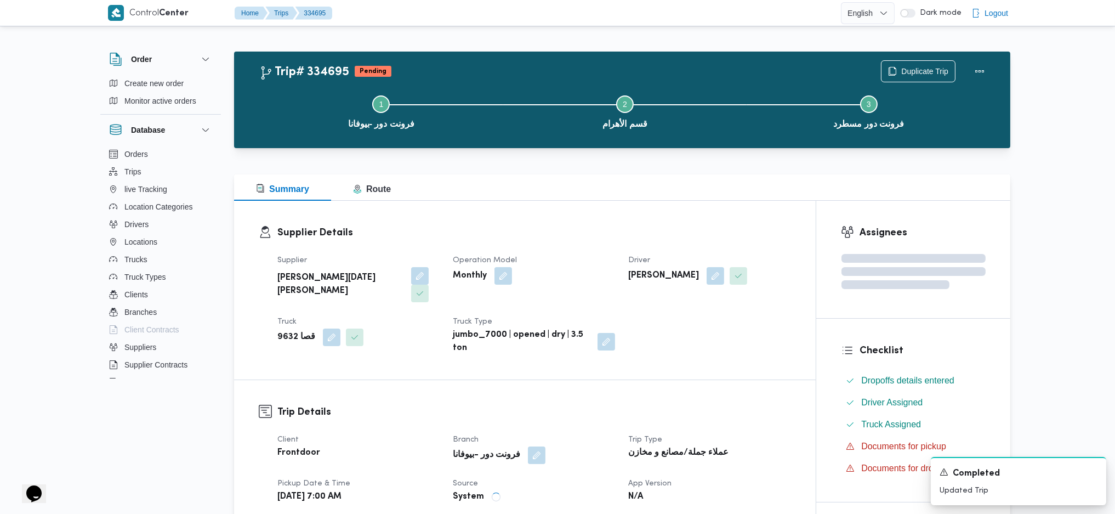
drag, startPoint x: 679, startPoint y: 374, endPoint x: 689, endPoint y: 359, distance: 18.4
click at [720, 282] on button "button" at bounding box center [716, 276] width 18 height 18
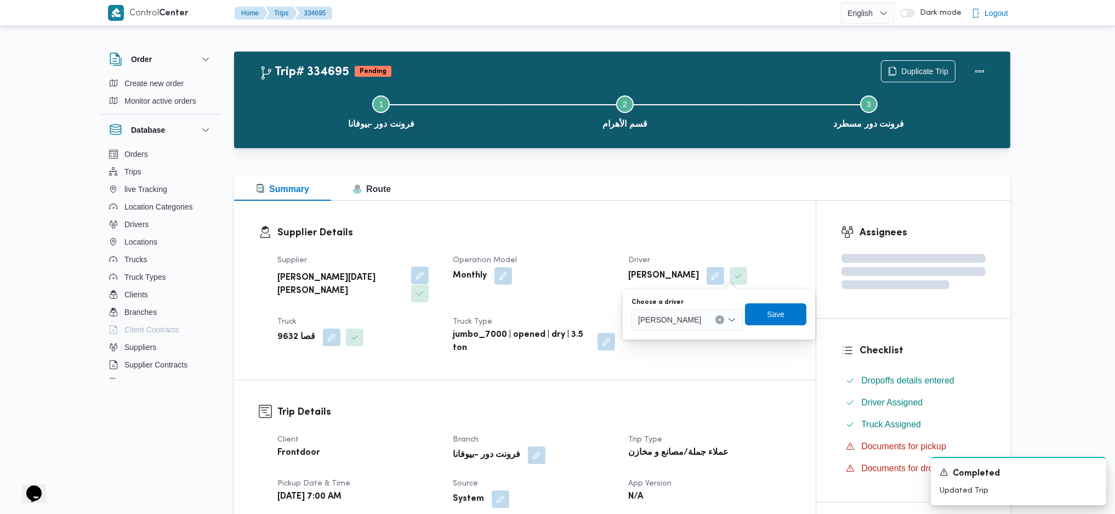
click at [411, 277] on button "button" at bounding box center [420, 275] width 18 height 18
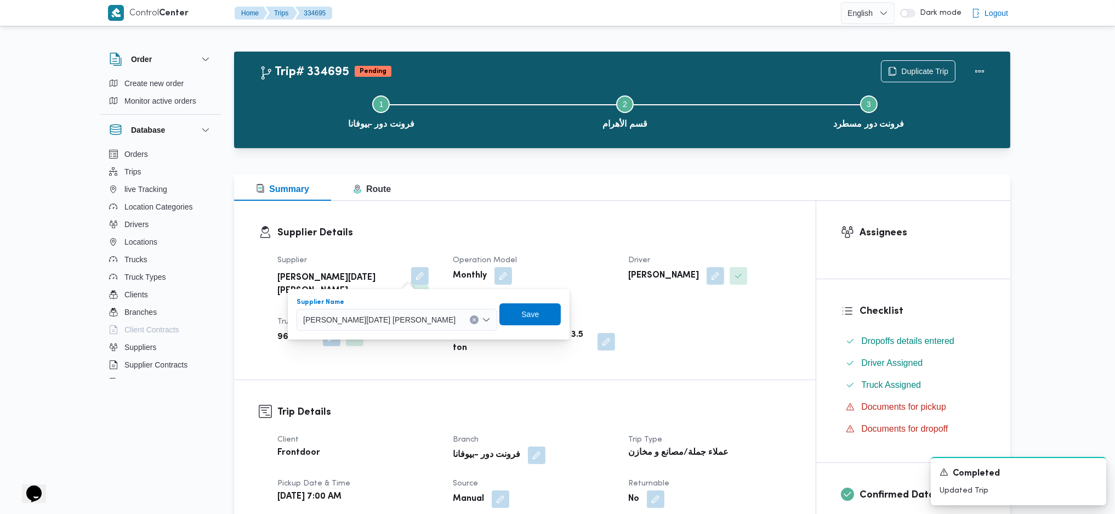
click at [362, 323] on span "[PERSON_NAME][DATE] [PERSON_NAME]" at bounding box center [379, 319] width 152 height 12
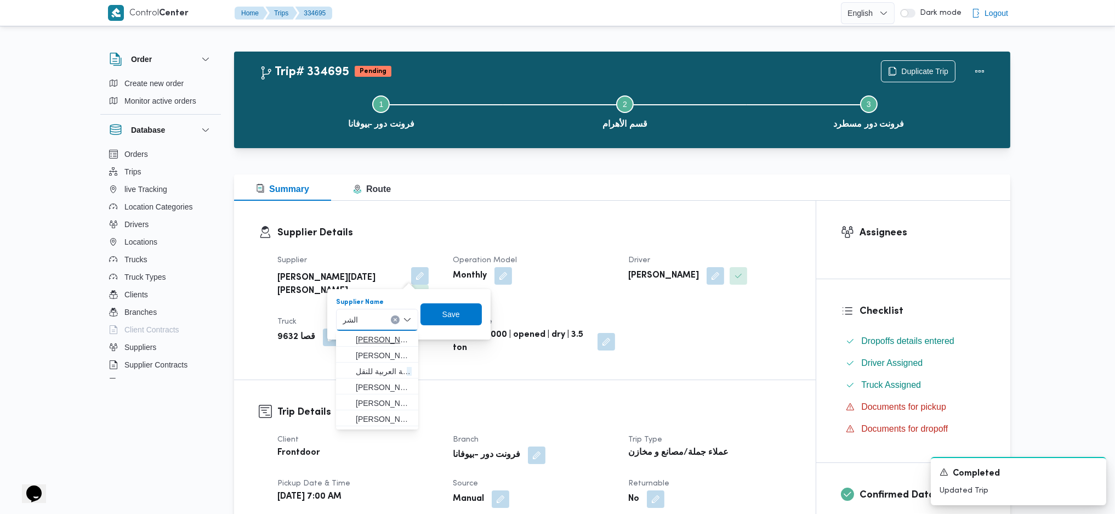
type input "الشر"
click at [348, 338] on icon "button" at bounding box center [347, 339] width 9 height 9
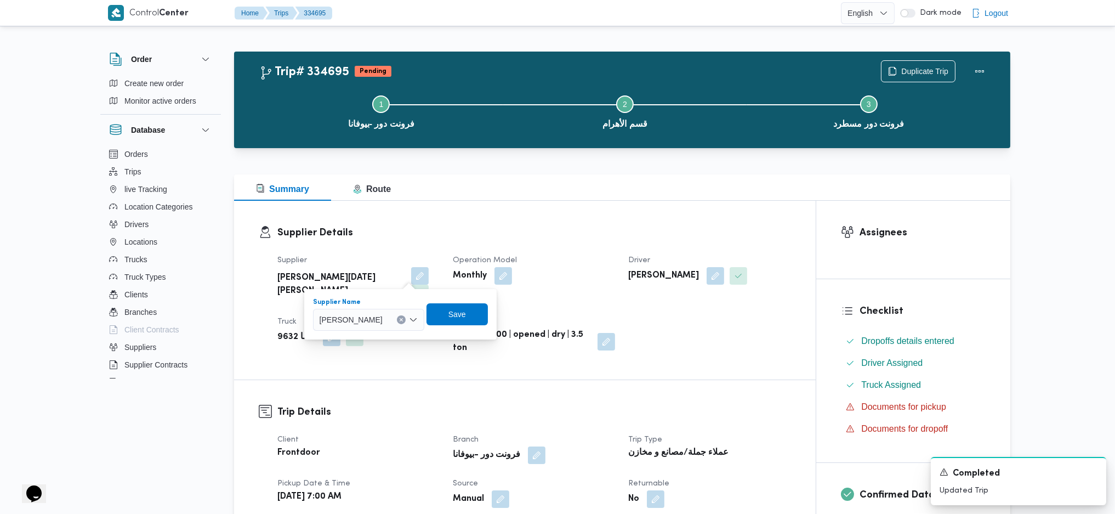
click at [403, 321] on icon "Clear input" at bounding box center [401, 319] width 4 height 4
type input "الشريف"
click at [397, 340] on span "محمد صلاح عبداللطيف الشريف" at bounding box center [384, 339] width 56 height 13
click at [456, 316] on span "Save" at bounding box center [448, 314] width 18 height 13
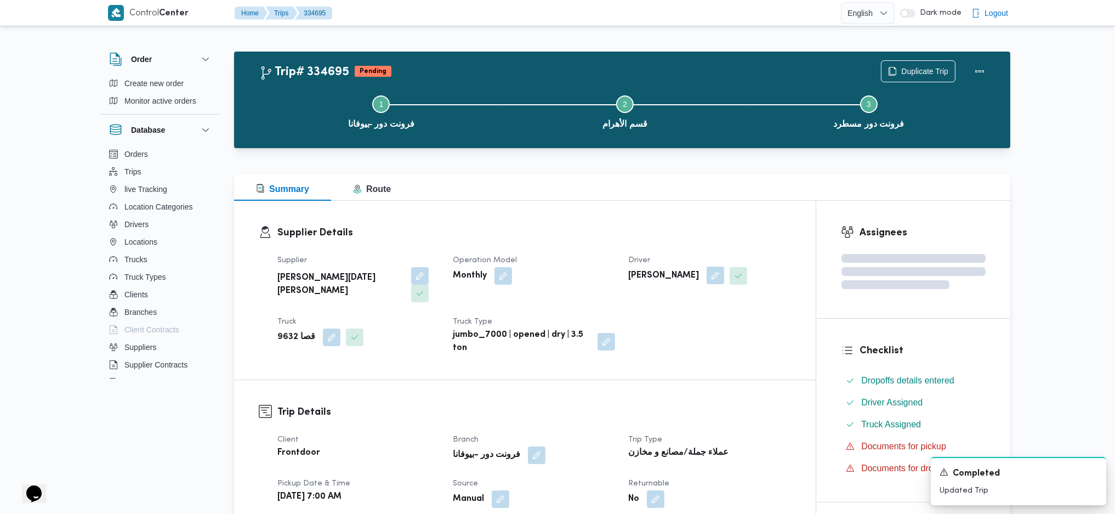
click at [724, 276] on button "button" at bounding box center [716, 275] width 18 height 18
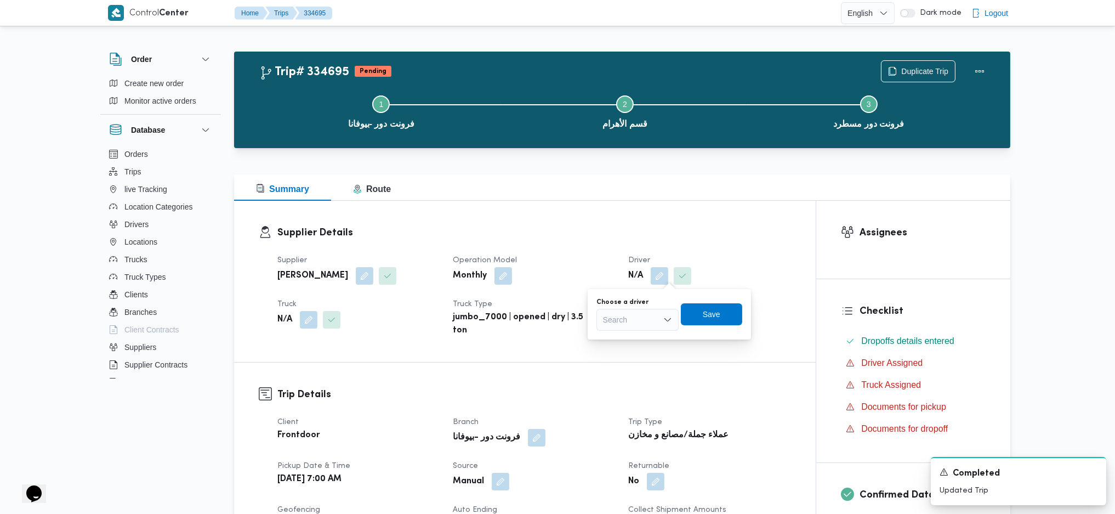
click at [646, 318] on div "Search" at bounding box center [637, 320] width 82 height 22
type input "سعيد ث"
click at [637, 335] on span "سعيد ث روت محمود رضوان" at bounding box center [644, 339] width 56 height 13
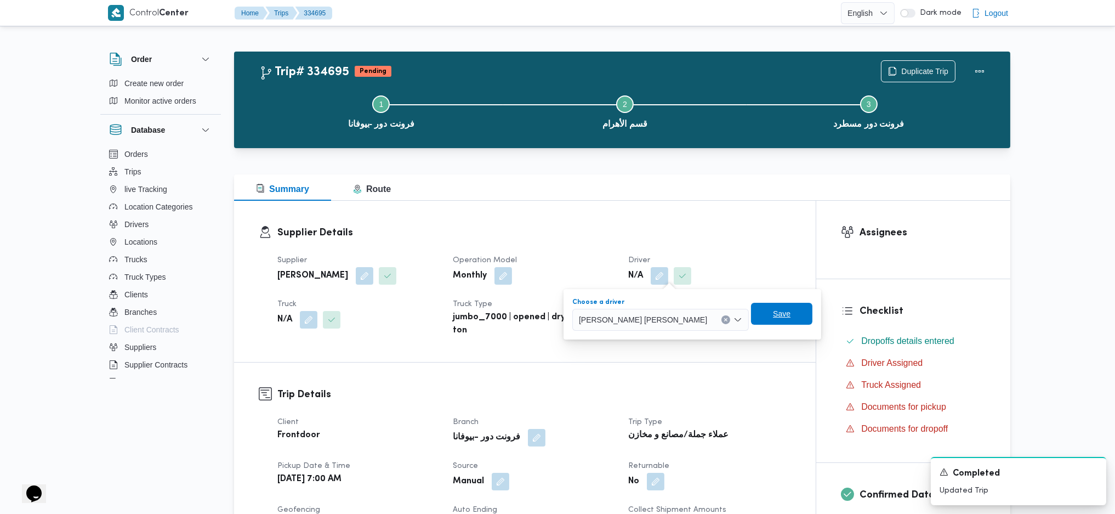
click at [773, 316] on span "Save" at bounding box center [782, 313] width 18 height 13
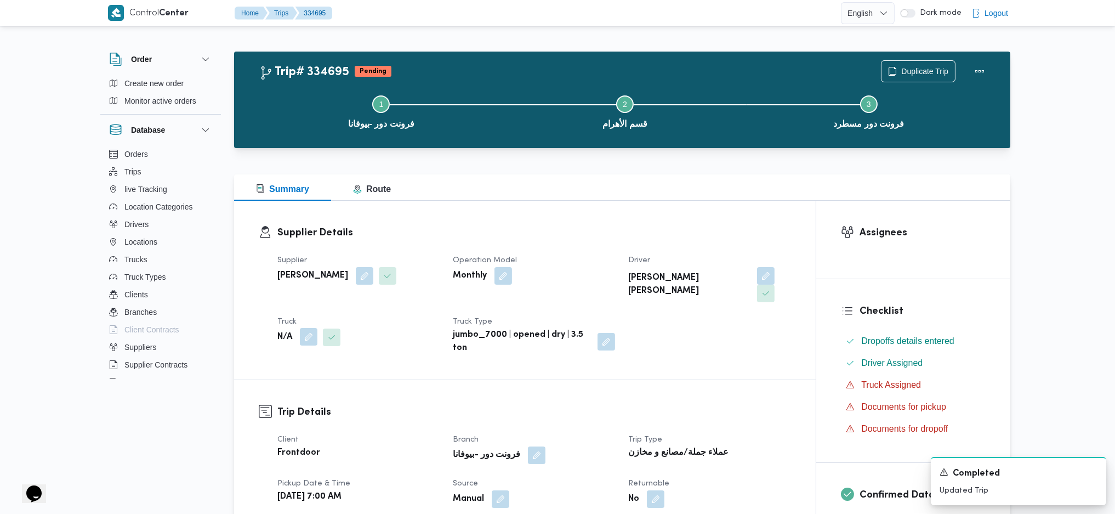
click at [313, 328] on button "button" at bounding box center [309, 337] width 18 height 18
click at [286, 362] on div "Search" at bounding box center [287, 363] width 82 height 22
type input "9364"
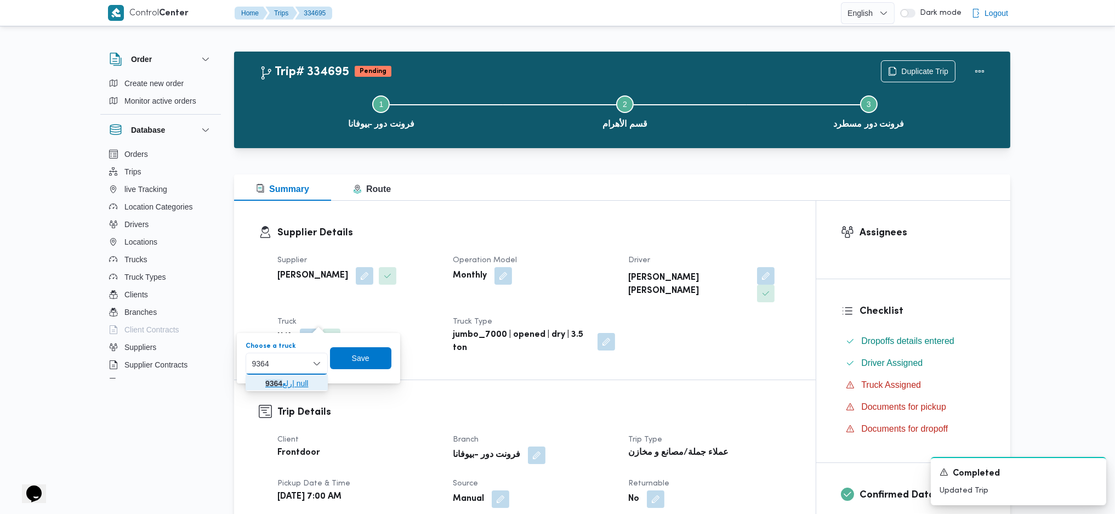
click at [284, 380] on span "رلع 9364 | null" at bounding box center [293, 383] width 56 height 13
click at [379, 362] on span "Save" at bounding box center [365, 357] width 61 height 22
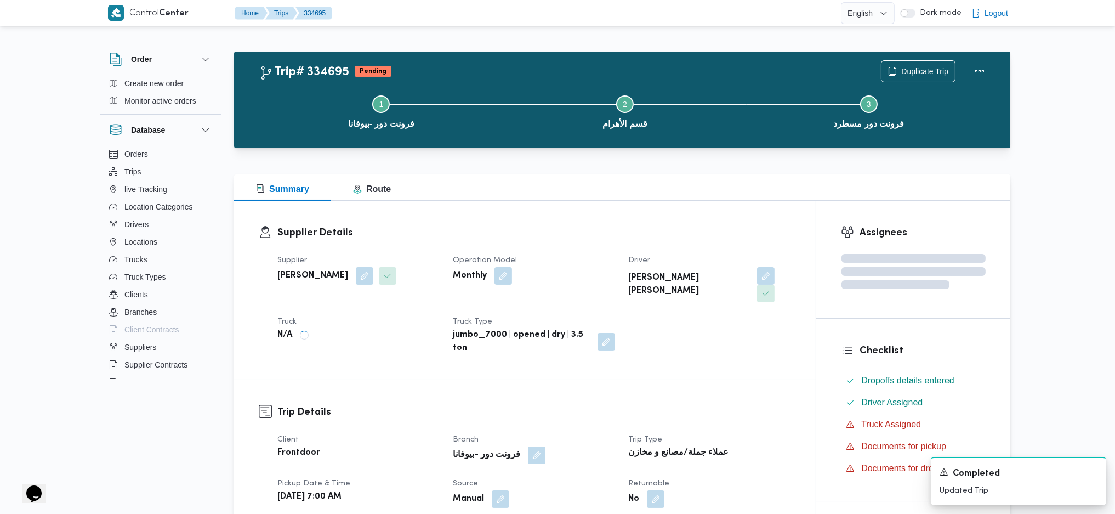
click at [470, 405] on h3 "Trip Details" at bounding box center [534, 412] width 514 height 15
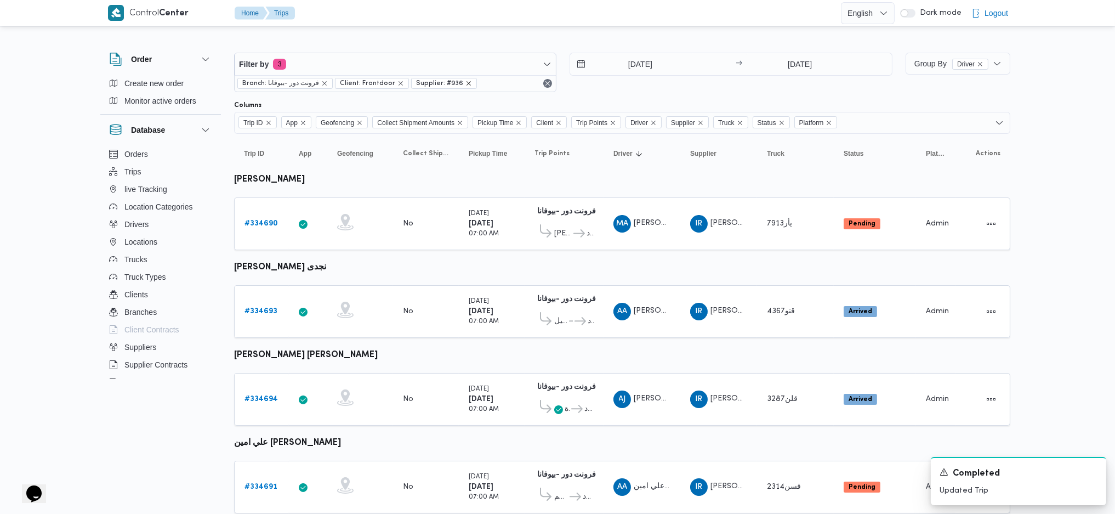
click at [465, 83] on icon "remove selected entity" at bounding box center [468, 83] width 7 height 7
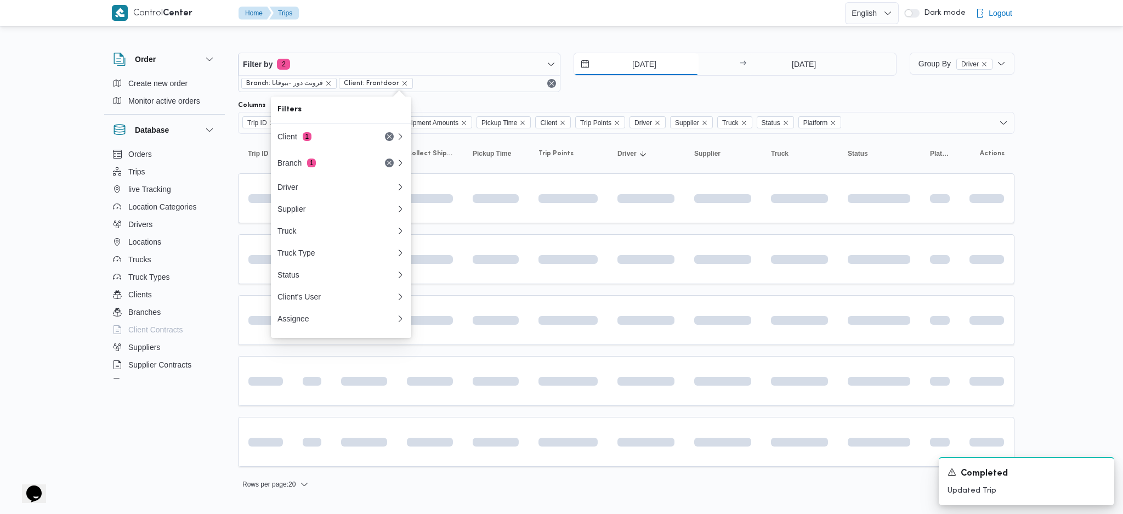
click at [642, 54] on input "1/9/2025" at bounding box center [636, 64] width 124 height 22
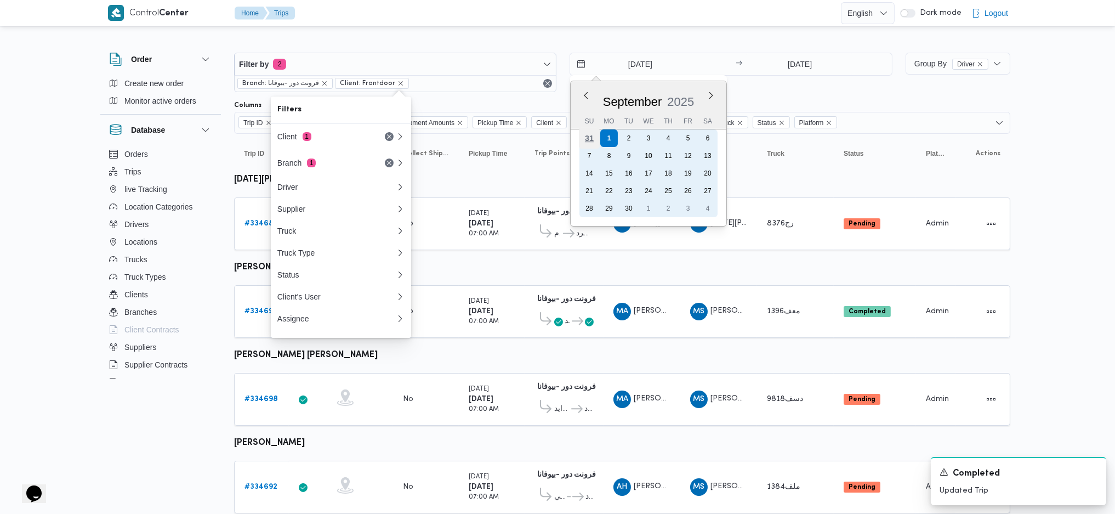
click at [589, 138] on div "31" at bounding box center [589, 138] width 21 height 21
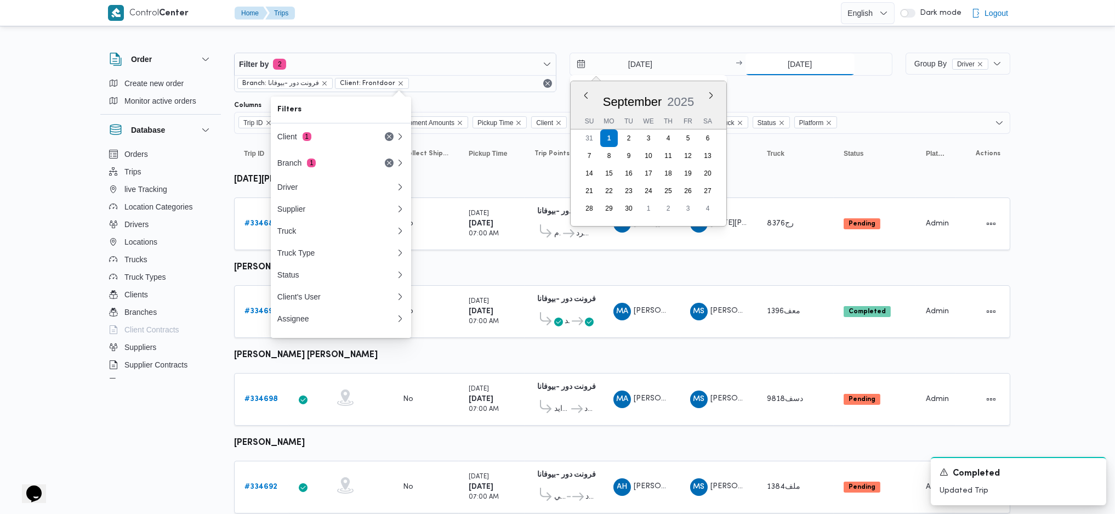
click at [800, 58] on input "1/9/2025" at bounding box center [800, 64] width 109 height 22
type input "31/8/2025"
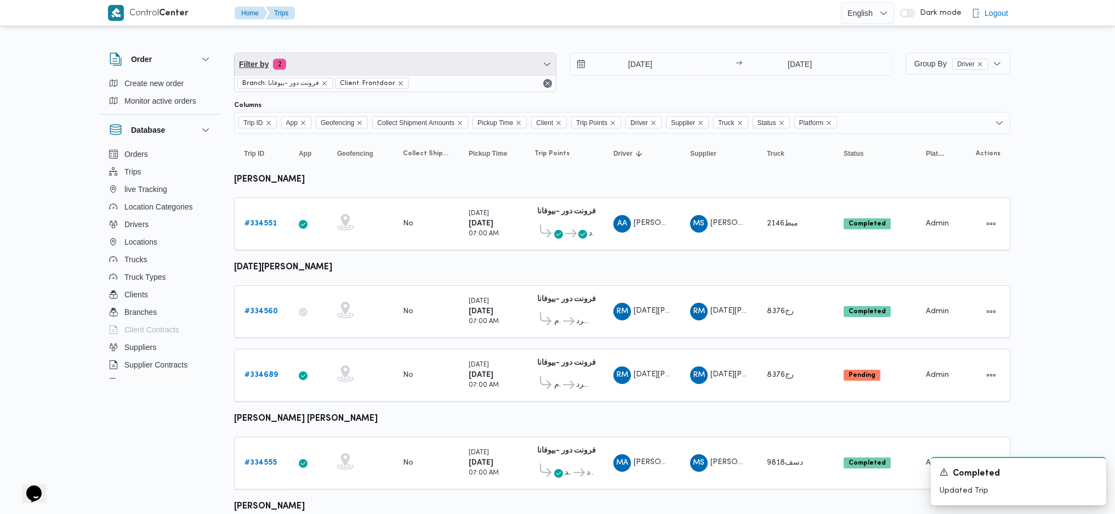
click at [449, 61] on span "Filter by 2" at bounding box center [395, 64] width 321 height 22
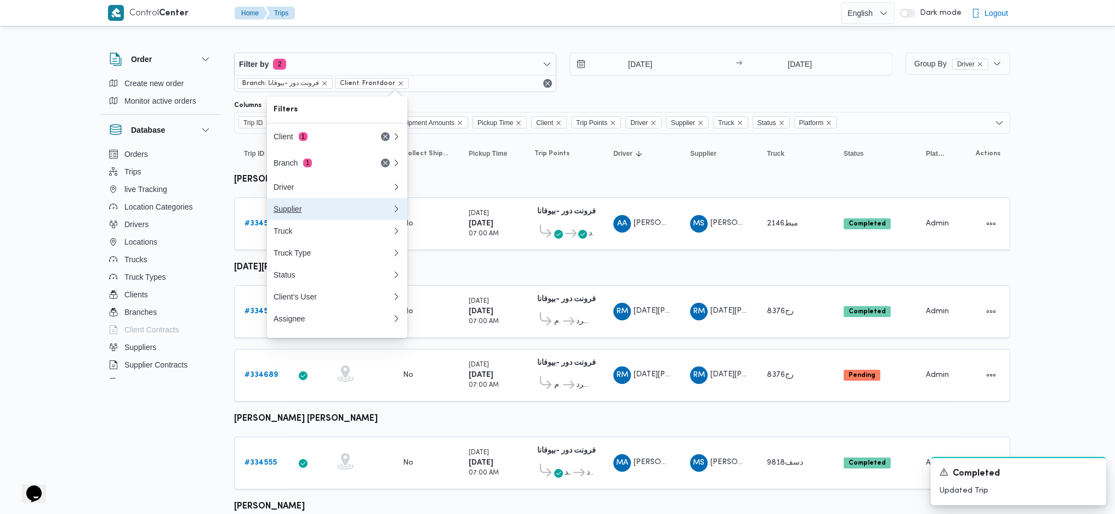
click at [314, 211] on div "Supplier" at bounding box center [331, 208] width 114 height 9
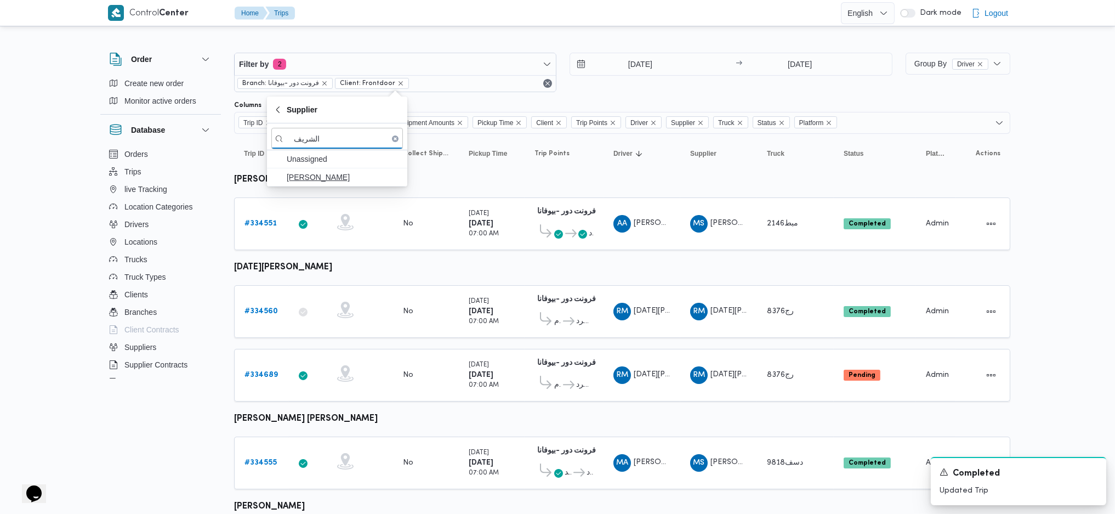
type input "الشريف"
click at [337, 184] on span "محمد صلاح عبداللطيف الشريف" at bounding box center [337, 177] width 132 height 18
click at [433, 349] on td "Collect Shipment Amounts No" at bounding box center [426, 375] width 66 height 53
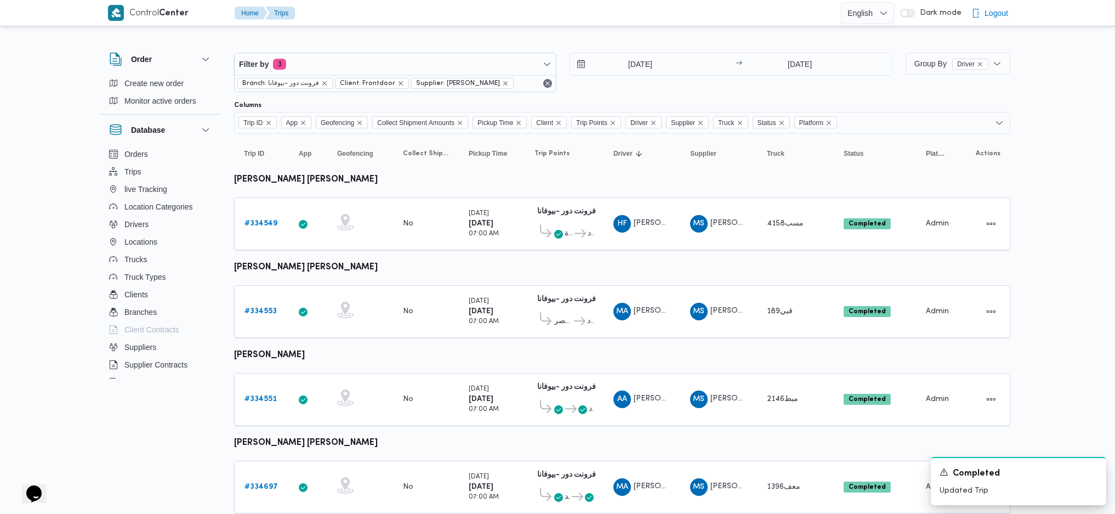
scroll to position [854, 0]
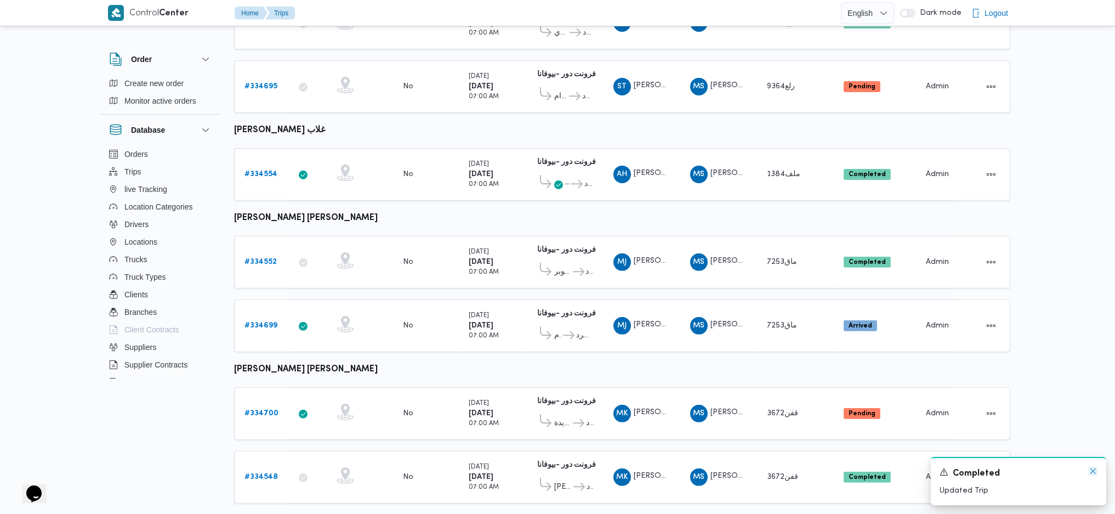
click at [1093, 469] on icon "Dismiss toast" at bounding box center [1093, 471] width 9 height 9
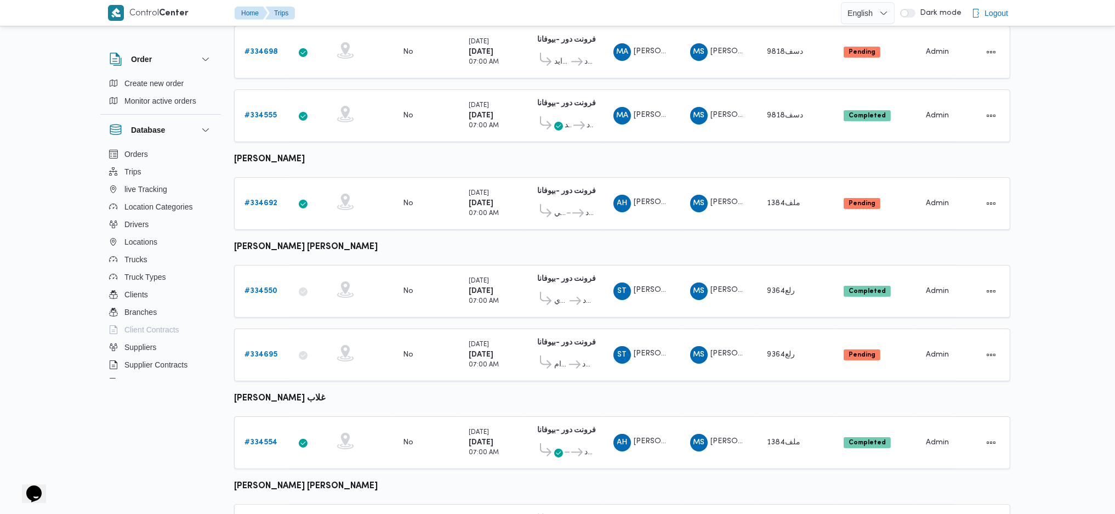
scroll to position [562, 0]
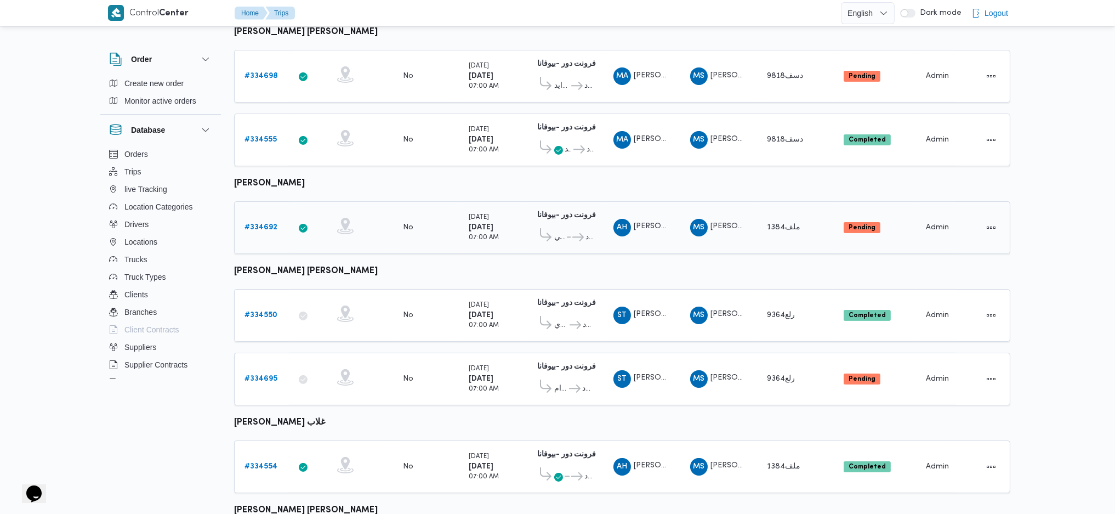
click at [265, 221] on link "# 334692" at bounding box center [260, 227] width 33 height 13
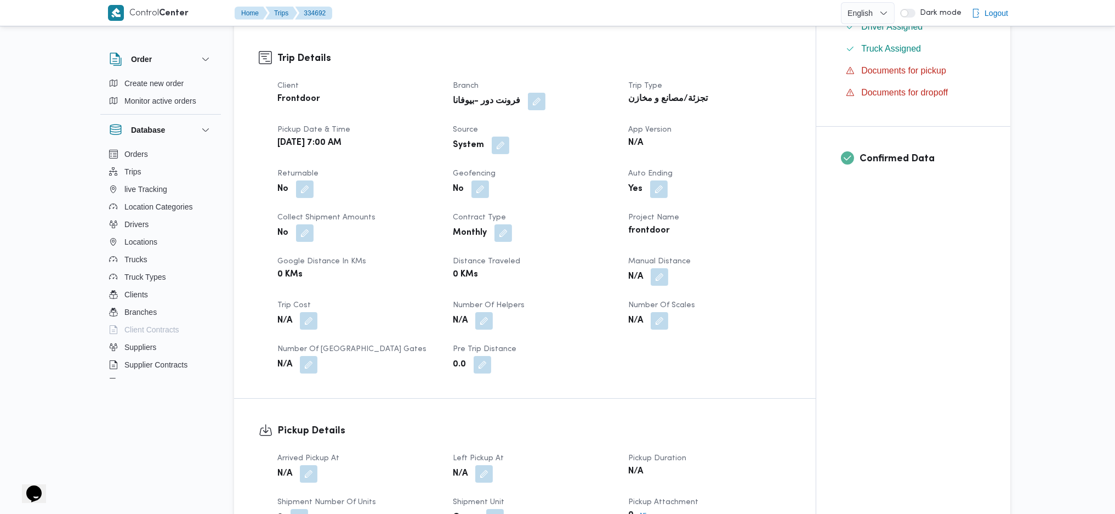
scroll to position [123, 0]
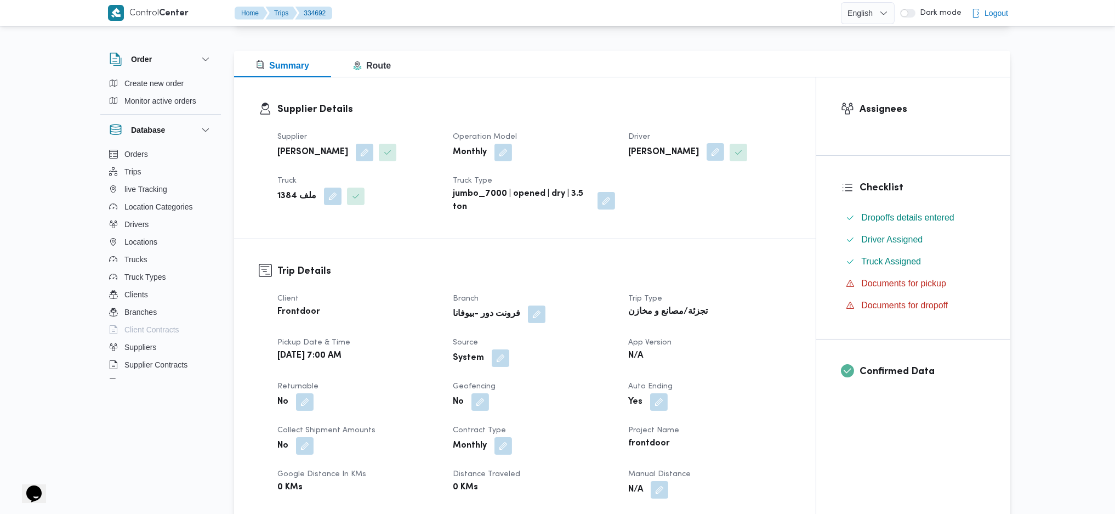
click at [718, 153] on button "button" at bounding box center [716, 152] width 18 height 18
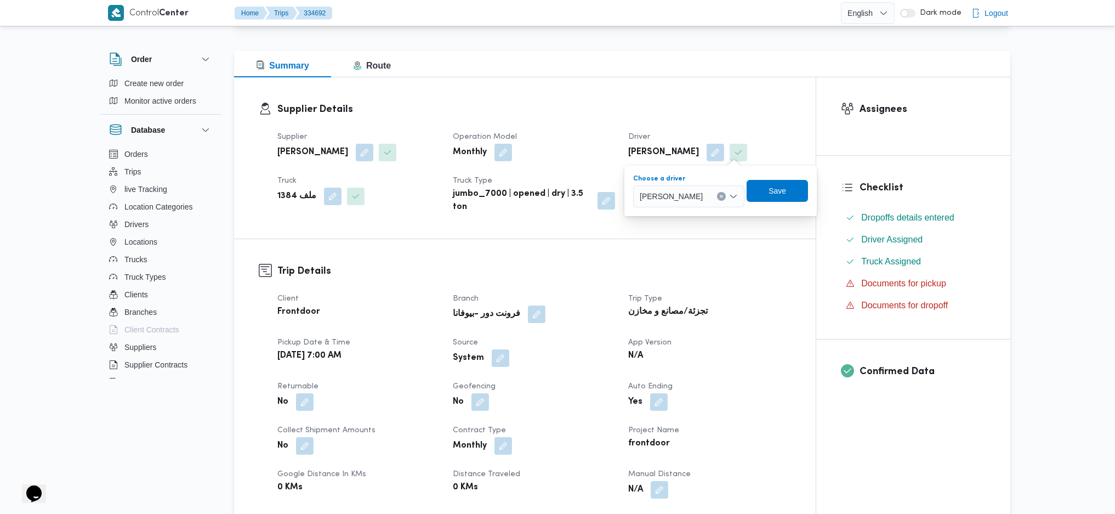
click at [692, 204] on div "عماد حمدي محمد علي محمد" at bounding box center [688, 196] width 111 height 22
type input "عماد حمد"
click at [692, 227] on span "عماد حمد ي خطاب غلاب" at bounding box center [708, 231] width 56 height 13
click at [793, 190] on span "Save" at bounding box center [802, 190] width 18 height 13
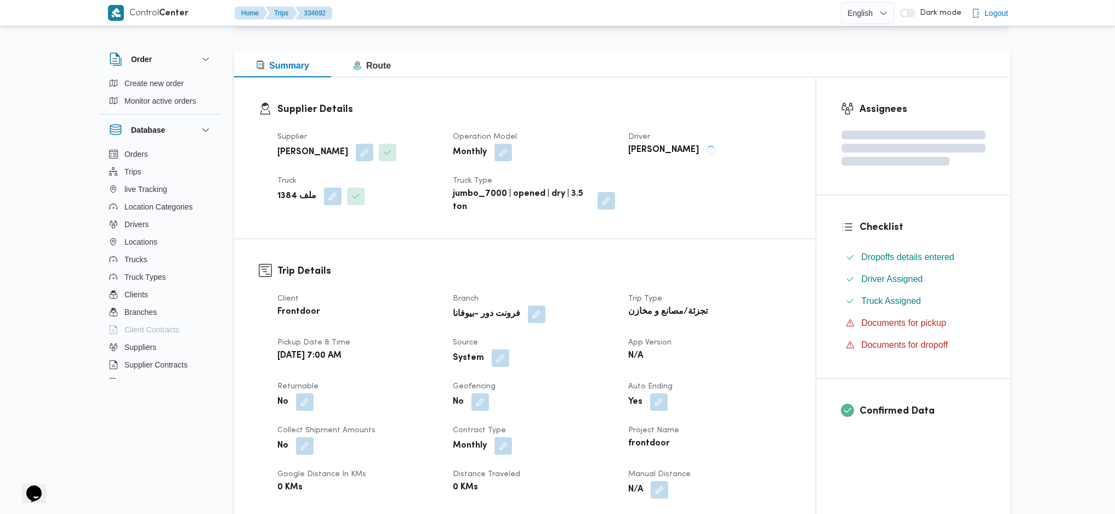
click at [752, 130] on dt "Driver" at bounding box center [709, 136] width 162 height 13
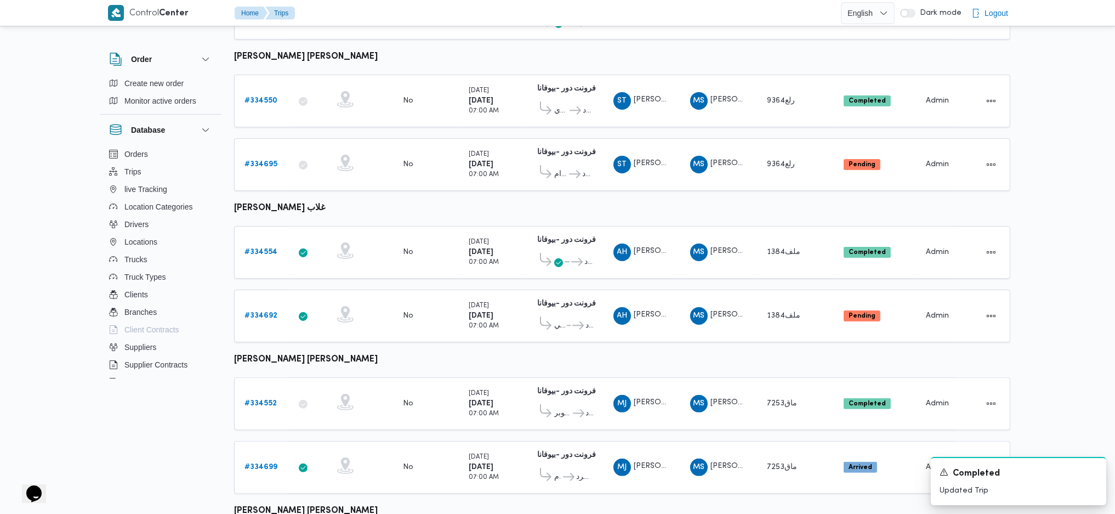
scroll to position [830, 0]
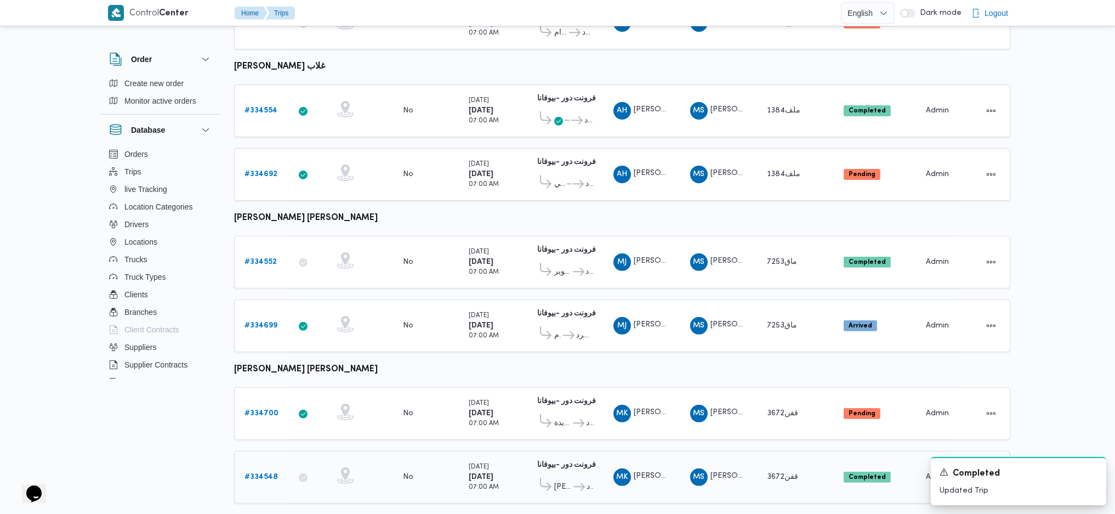
click at [788, 467] on td "Truck قفن3672" at bounding box center [795, 477] width 77 height 53
click at [739, 400] on div "MS محمد صلاح عبداللطيف الشريف" at bounding box center [719, 413] width 66 height 26
click at [678, 299] on td "Driver MJ محمود جمال حسيني محمد" at bounding box center [642, 325] width 77 height 53
click at [661, 252] on div "MJ محمود جمال حسيني محمد" at bounding box center [642, 262] width 66 height 26
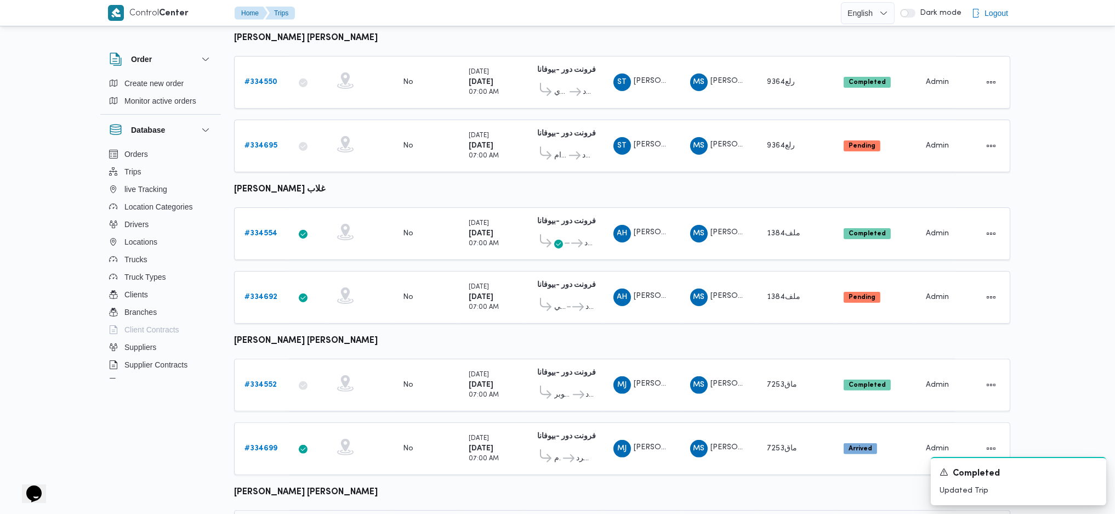
scroll to position [684, 0]
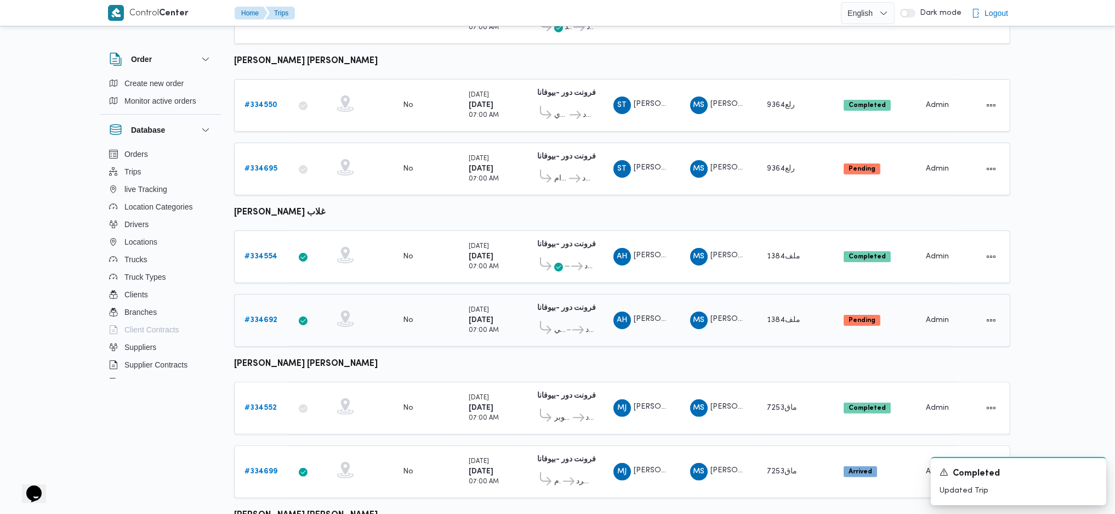
click at [638, 322] on td "Driver AH عماد حمدي خطاب غلاب" at bounding box center [642, 320] width 77 height 53
click at [640, 249] on div "AH عماد حمدي خطاب غلاب" at bounding box center [642, 256] width 66 height 26
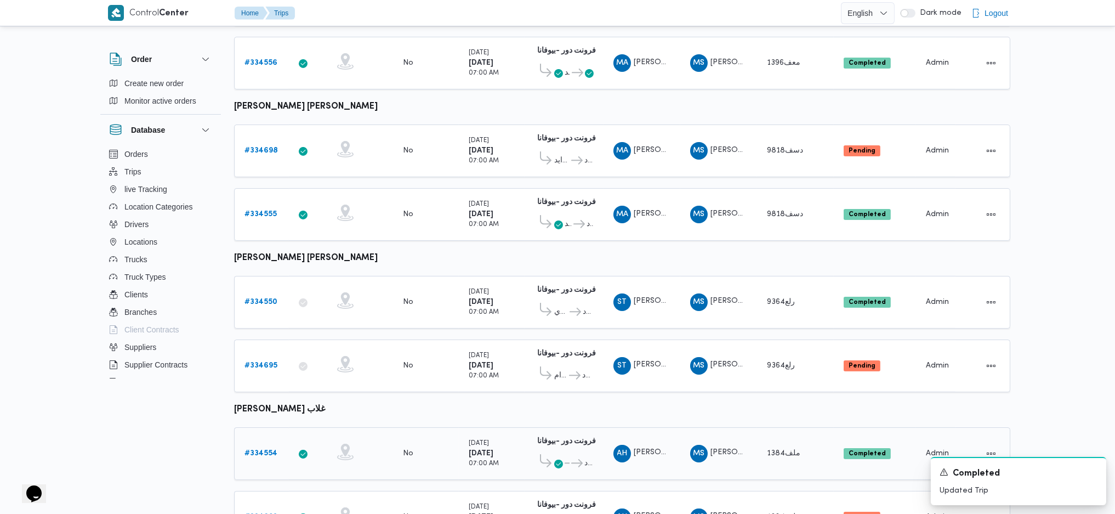
scroll to position [465, 0]
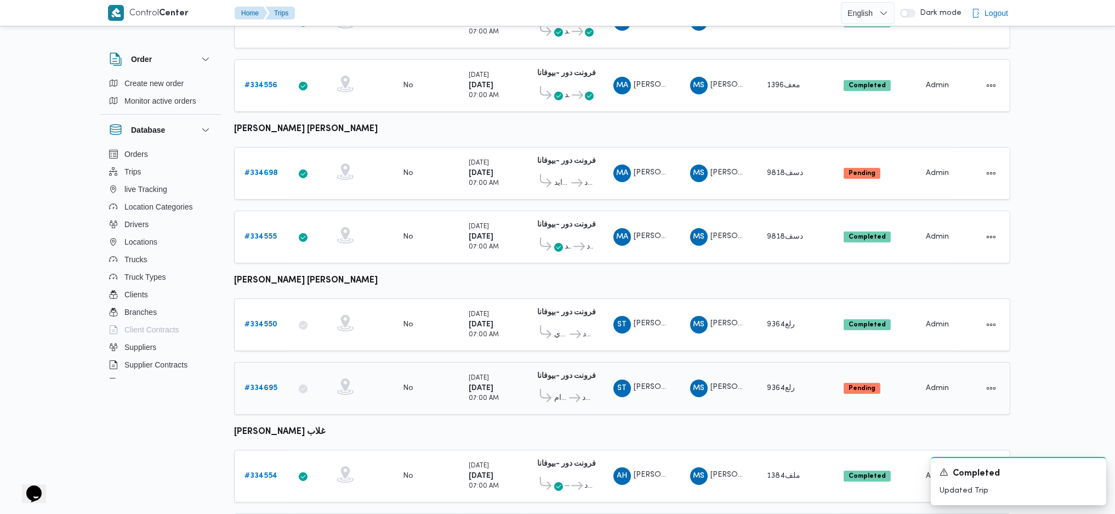
click at [681, 362] on td "Supplier MS محمد صلاح عبداللطيف الشريف" at bounding box center [718, 388] width 77 height 53
click at [685, 322] on td "Supplier MS محمد صلاح عبداللطيف الشريف" at bounding box center [718, 324] width 77 height 53
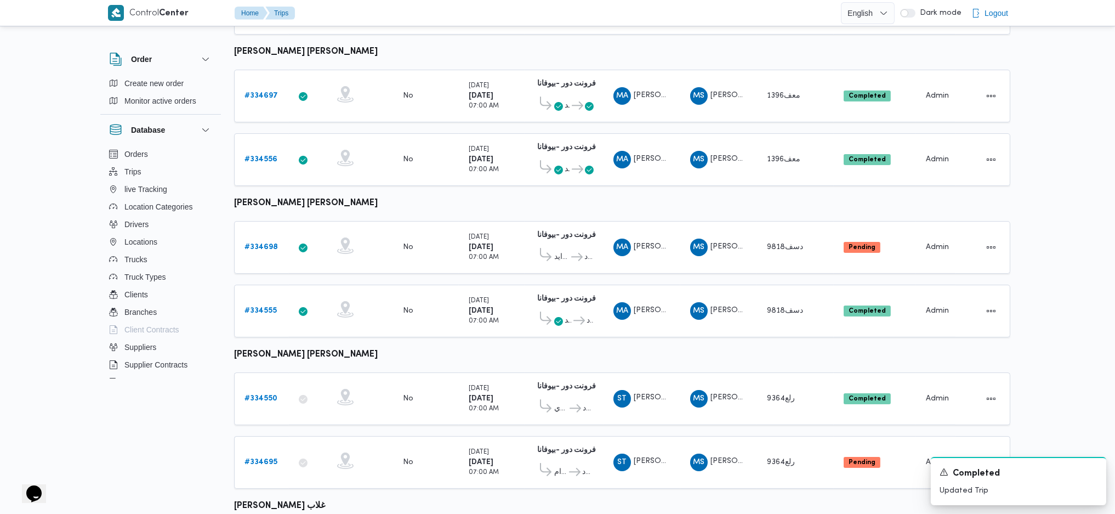
scroll to position [391, 0]
click at [730, 321] on td "Supplier MS محمد صلاح عبداللطيف الشريف" at bounding box center [718, 310] width 77 height 53
click at [720, 242] on span "محمد صلاح عبداللطيف الشريف" at bounding box center [741, 245] width 62 height 7
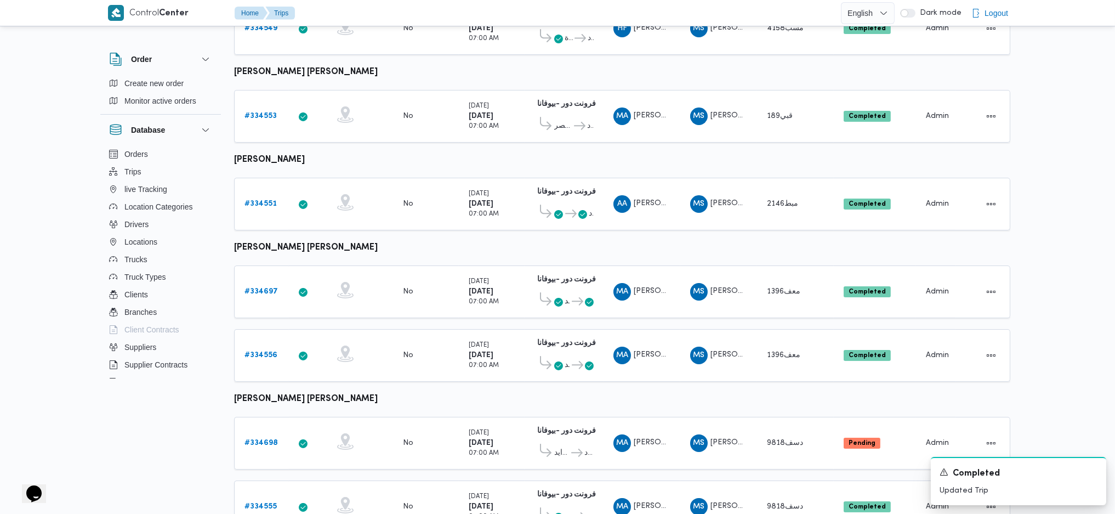
scroll to position [172, 0]
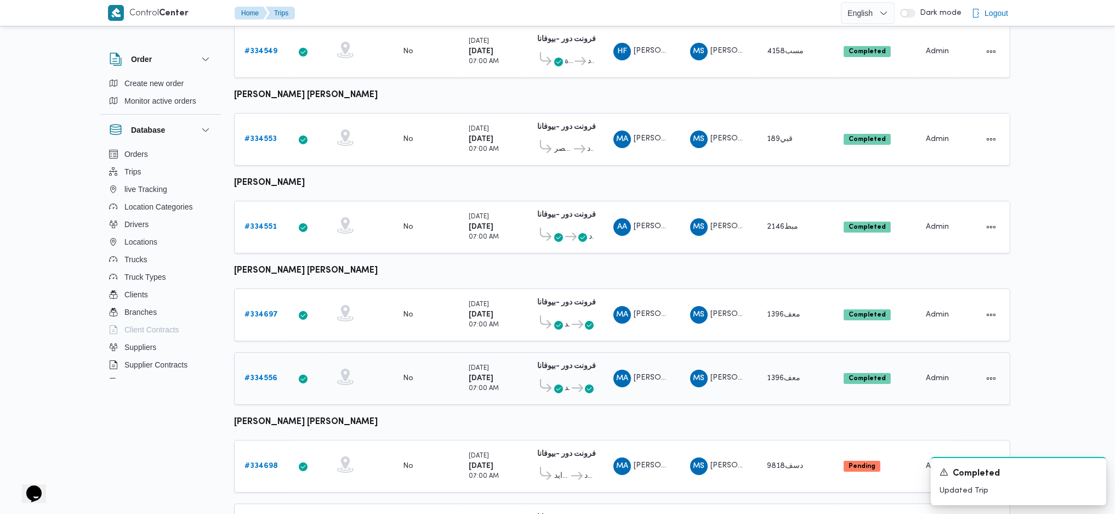
click at [681, 352] on td "Supplier MS محمد صلاح عبداللطيف الشريف" at bounding box center [718, 378] width 77 height 53
click at [681, 312] on td "Supplier MS محمد صلاح عبداللطيف الشريف" at bounding box center [718, 314] width 77 height 53
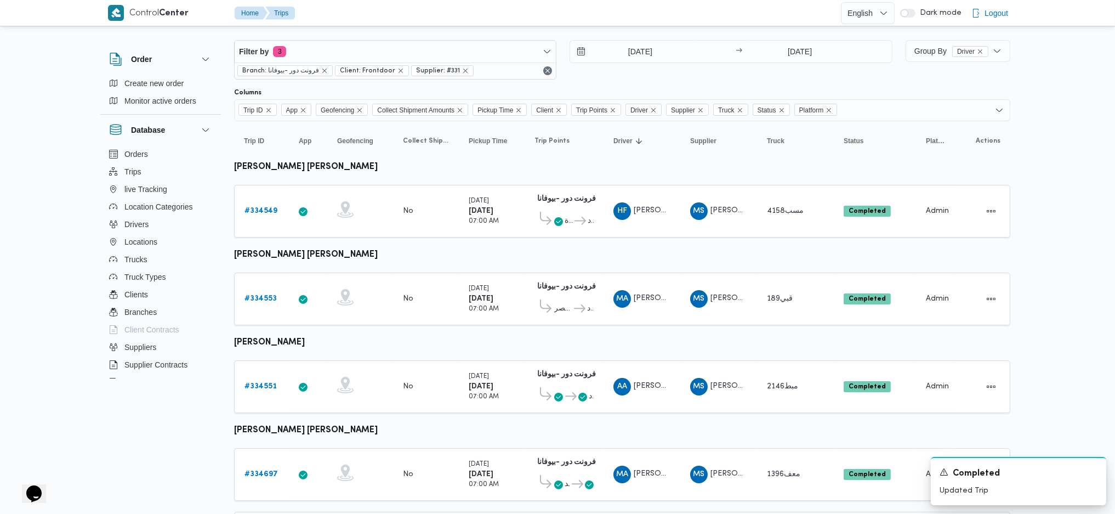
scroll to position [0, 0]
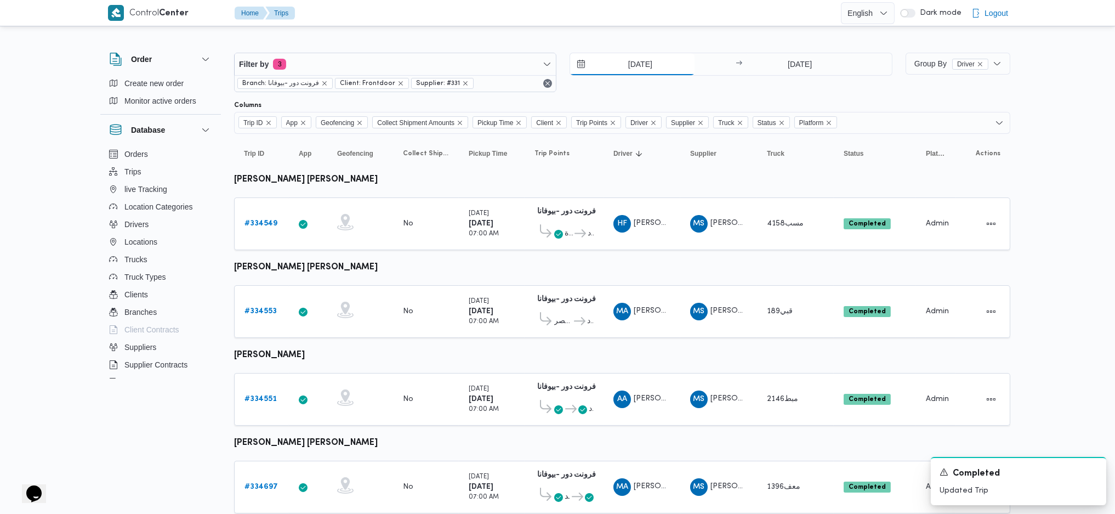
click at [623, 64] on input "31/8/2025" at bounding box center [632, 64] width 124 height 22
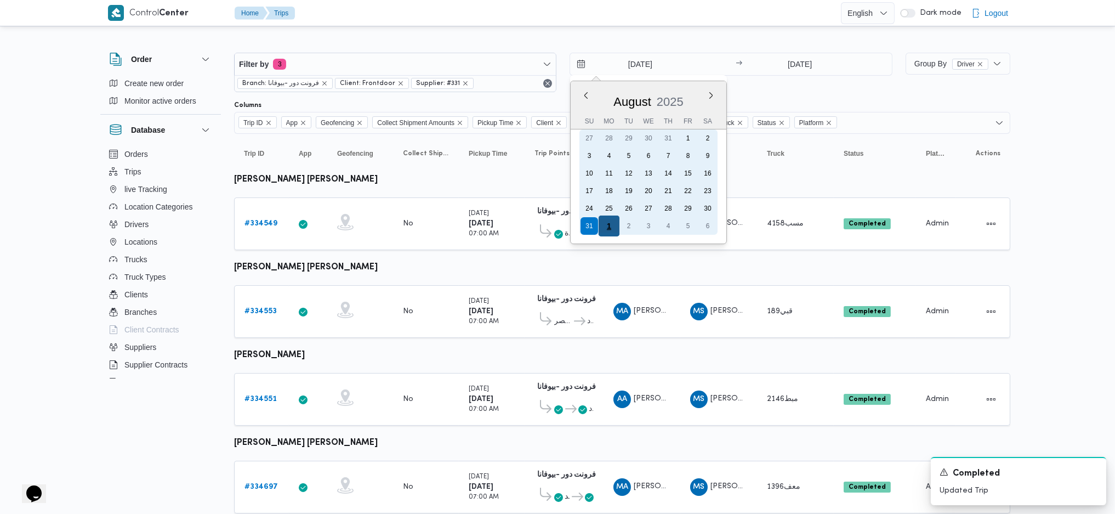
click at [612, 218] on div "1" at bounding box center [609, 225] width 21 height 21
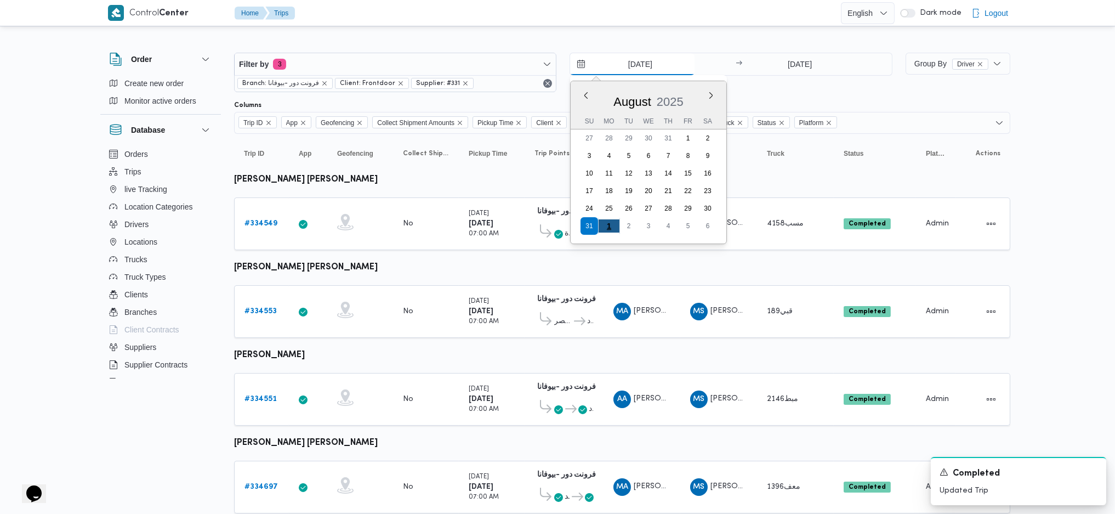
type input "1/9/2025"
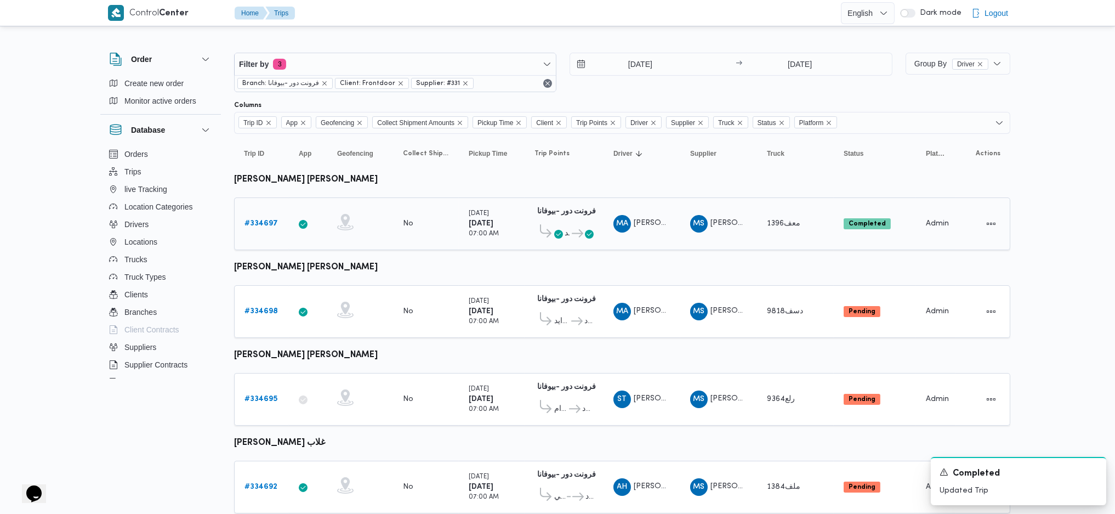
click at [264, 224] on b "# 334697" at bounding box center [260, 223] width 33 height 7
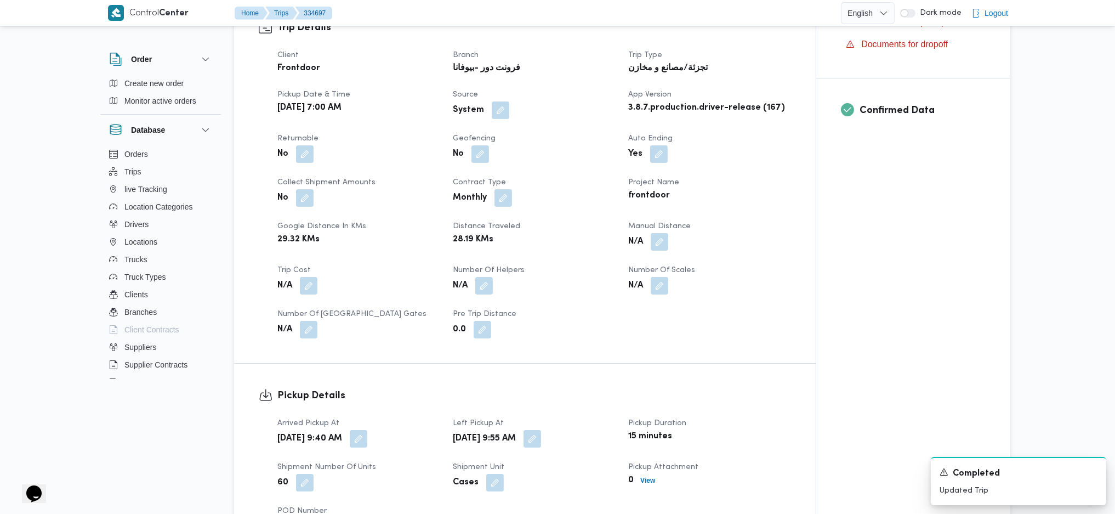
scroll to position [584, 0]
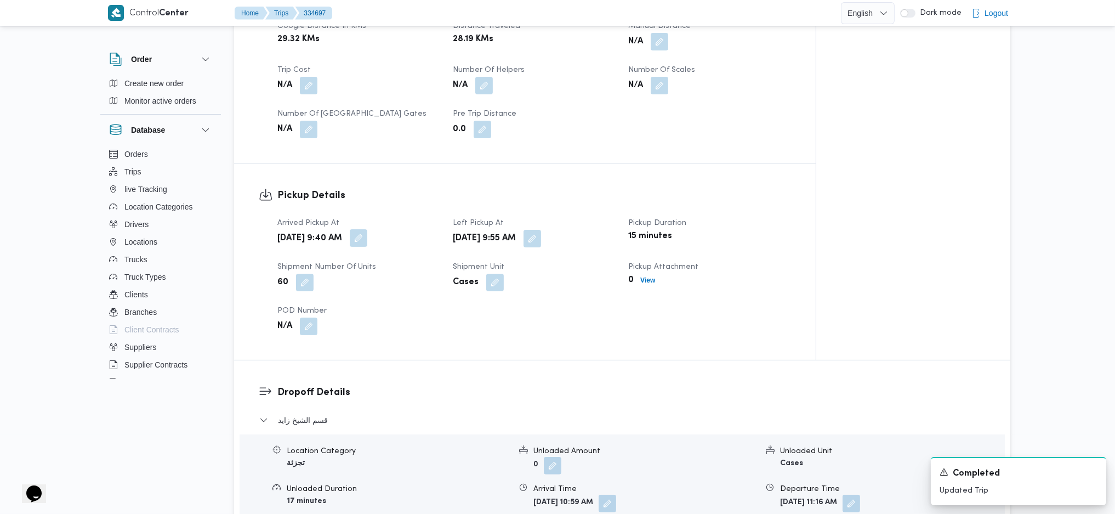
click at [367, 229] on button "button" at bounding box center [359, 238] width 18 height 18
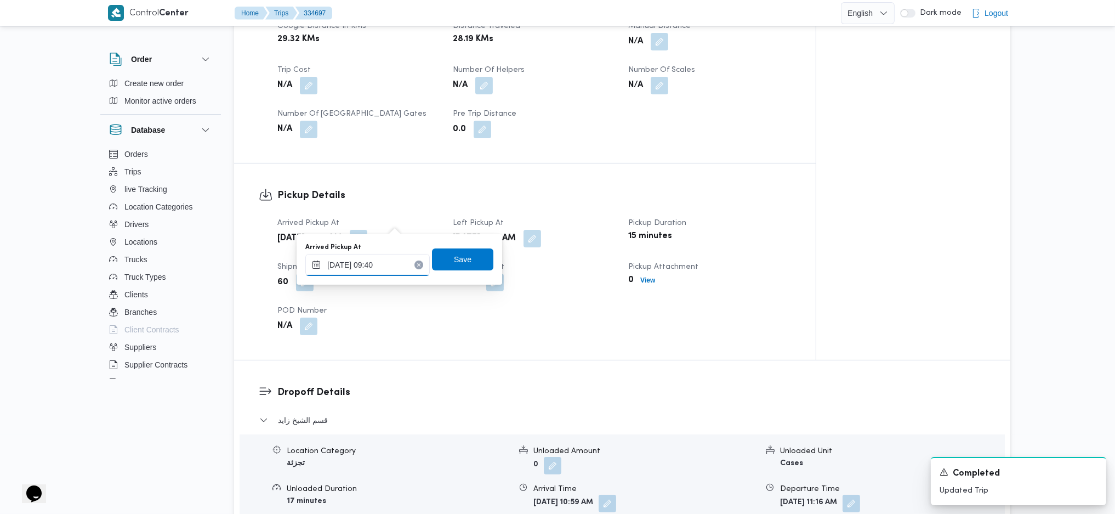
click at [370, 269] on input "01/09/2025 09:40" at bounding box center [367, 265] width 124 height 22
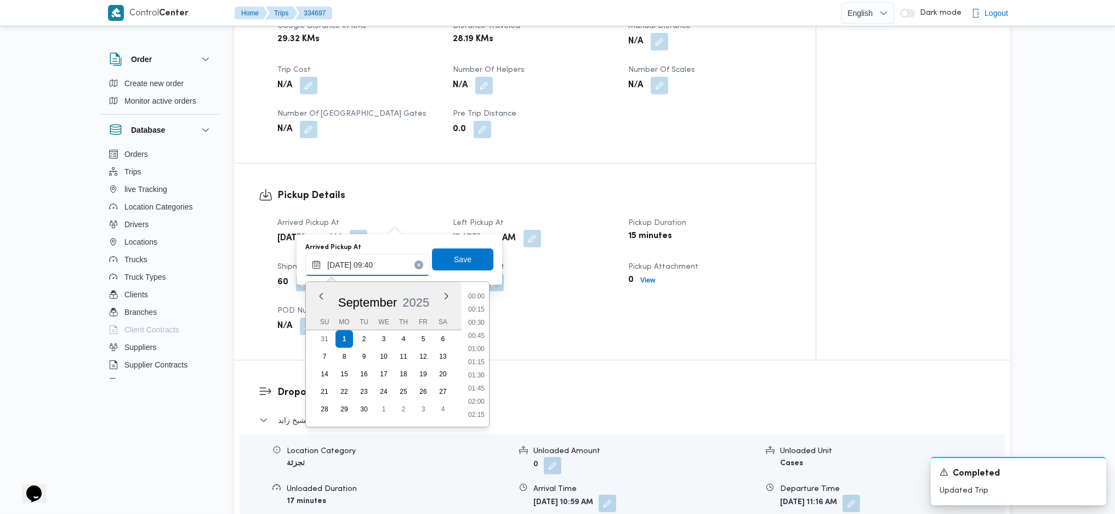
scroll to position [435, 0]
click at [481, 307] on li "08:30" at bounding box center [476, 308] width 25 height 11
type input "01/09/2025 08:30"
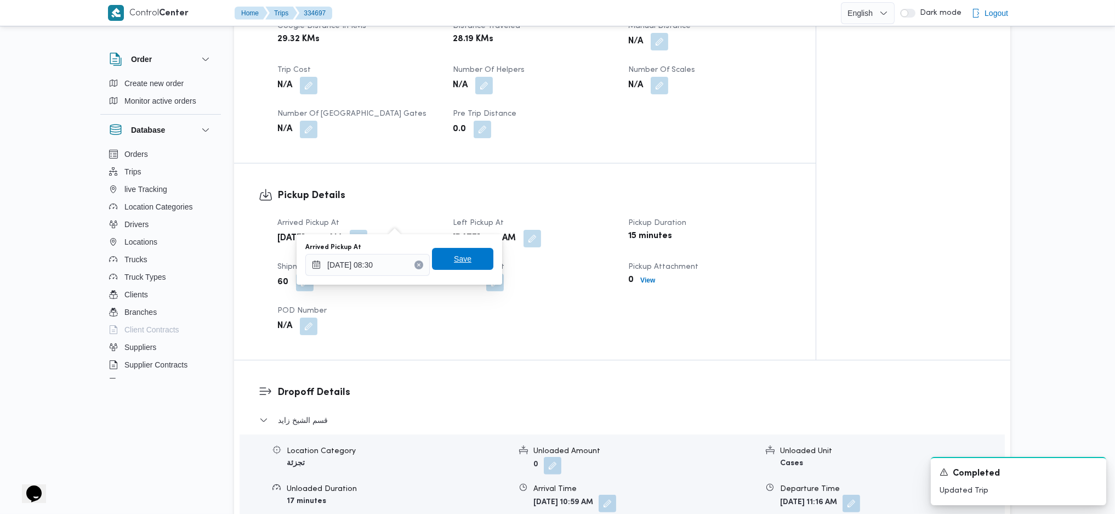
click at [467, 248] on div "Save" at bounding box center [462, 259] width 61 height 22
click at [454, 257] on span "Save" at bounding box center [463, 259] width 18 height 13
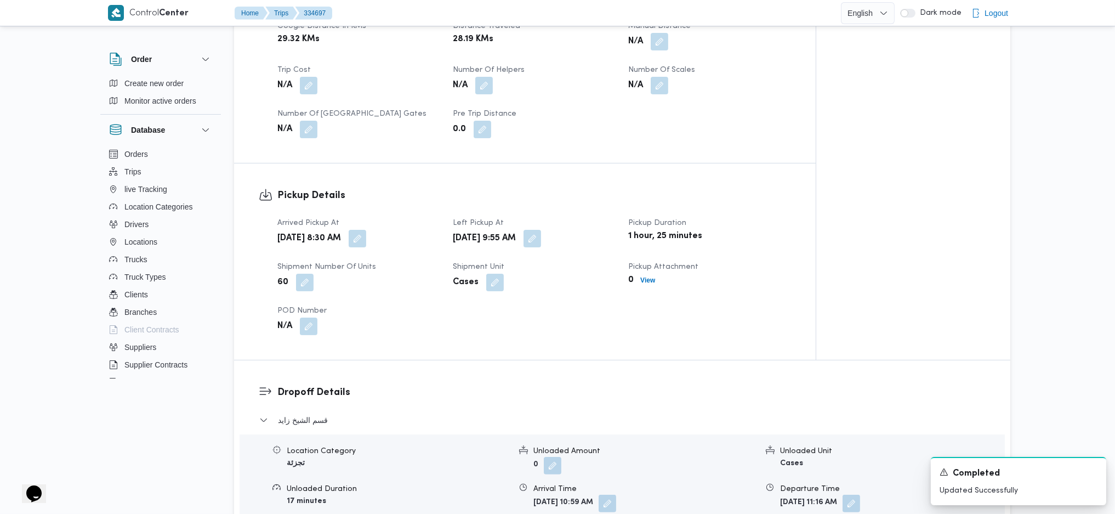
scroll to position [804, 0]
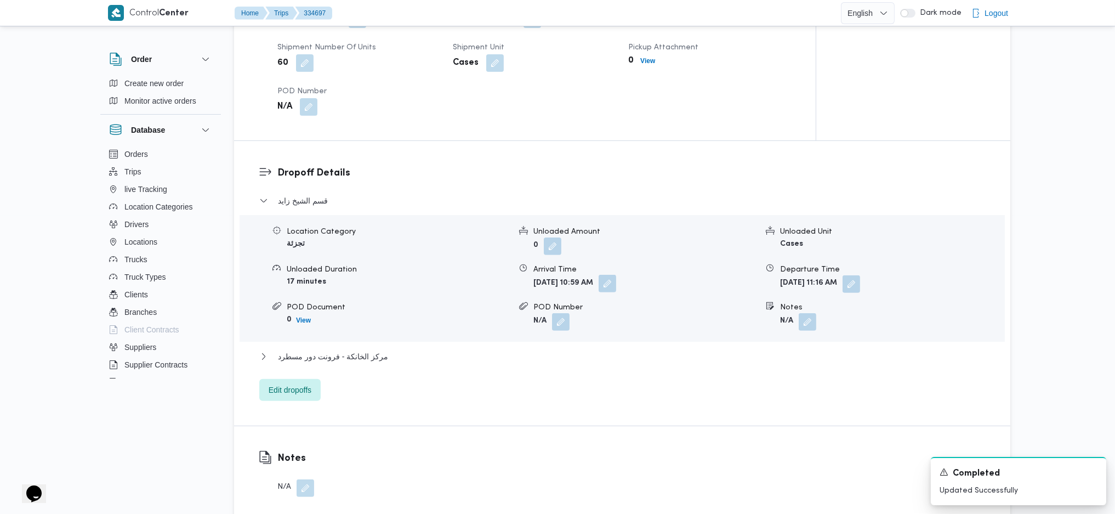
click at [616, 275] on button "button" at bounding box center [608, 284] width 18 height 18
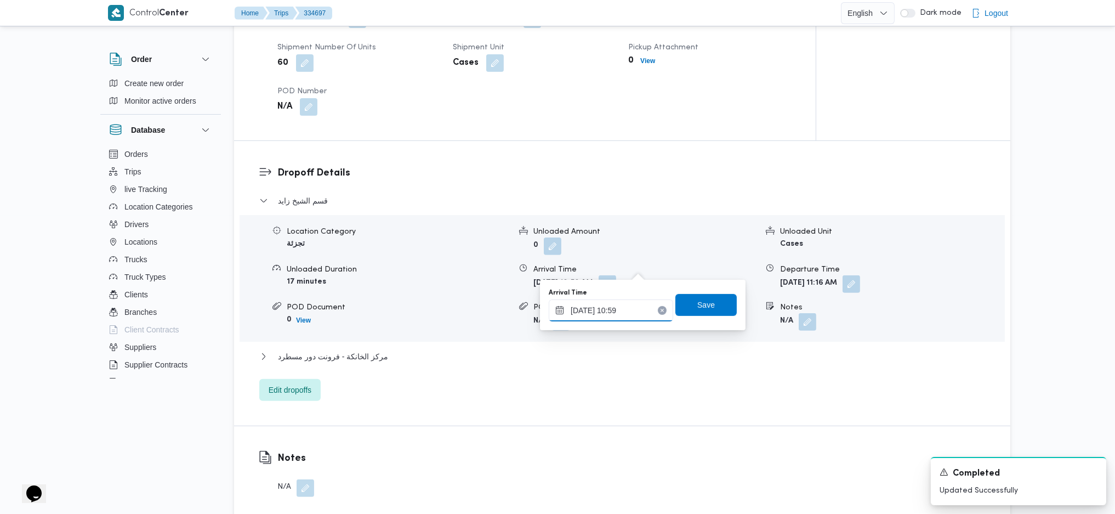
click at [622, 311] on input "01/09/2025 10:59" at bounding box center [611, 310] width 124 height 22
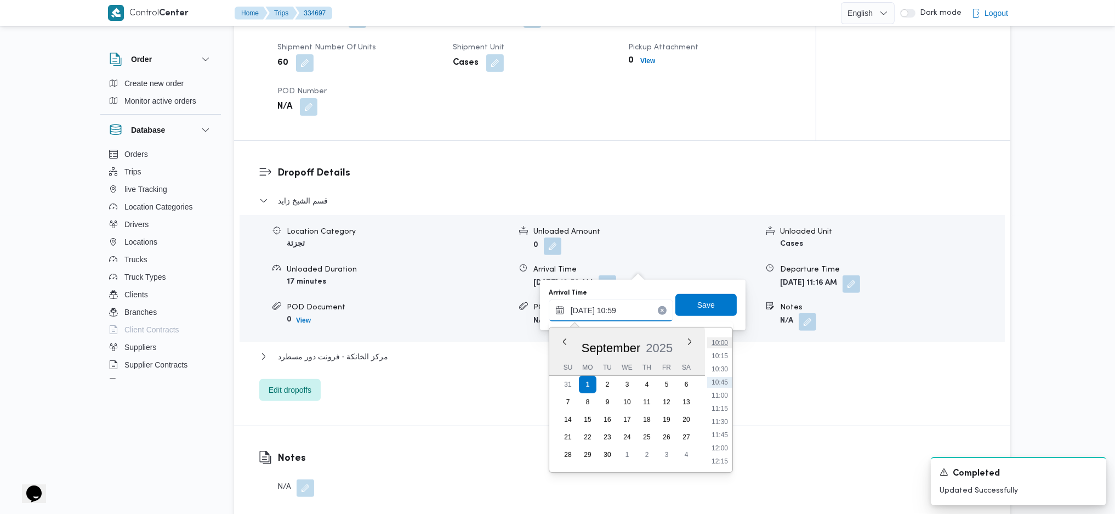
scroll to position [500, 0]
click at [722, 405] on li "10:45" at bounding box center [719, 406] width 25 height 11
type input "01/09/2025 10:45"
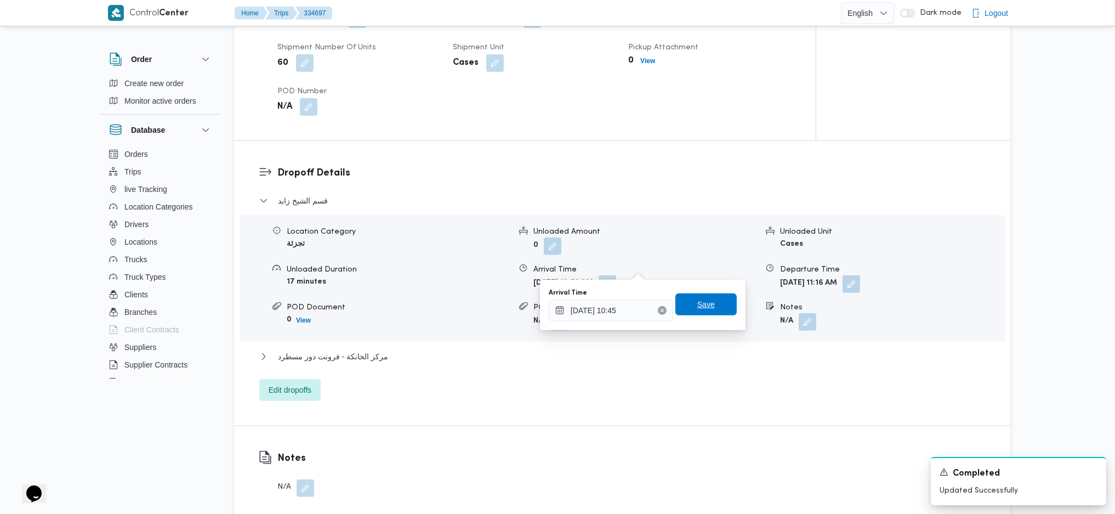
click at [709, 303] on span "Save" at bounding box center [705, 304] width 61 height 22
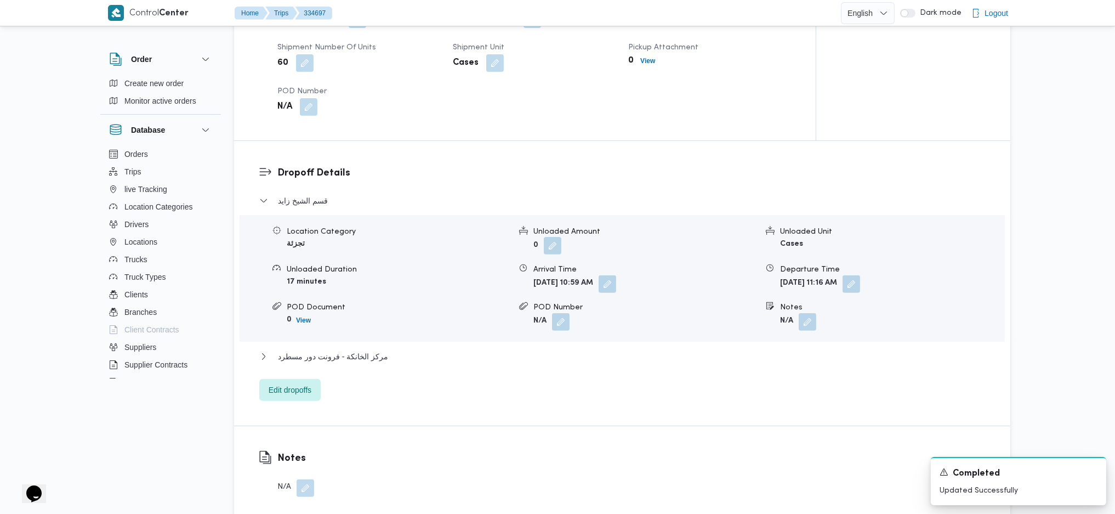
scroll to position [439, 0]
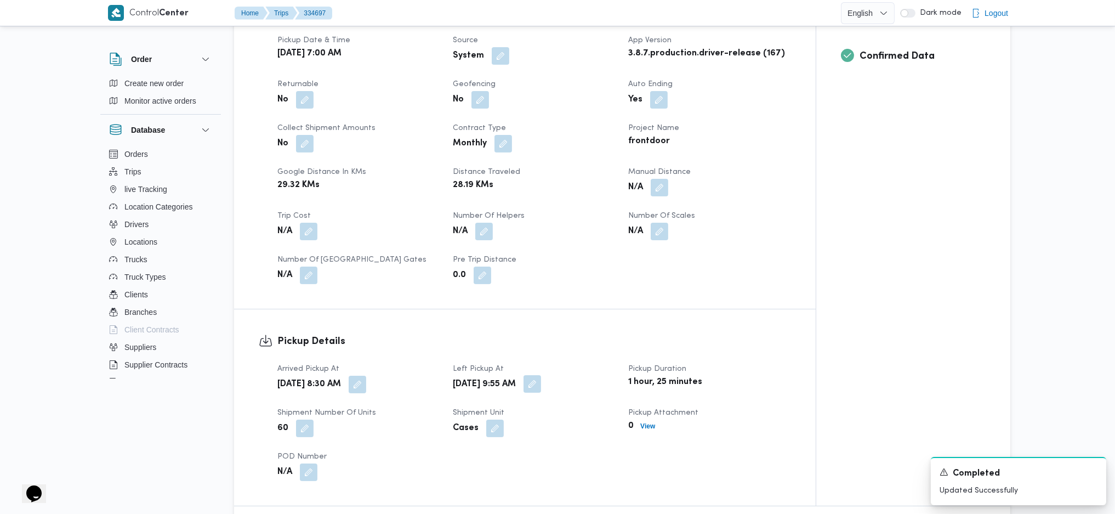
click at [541, 375] on button "button" at bounding box center [533, 384] width 18 height 18
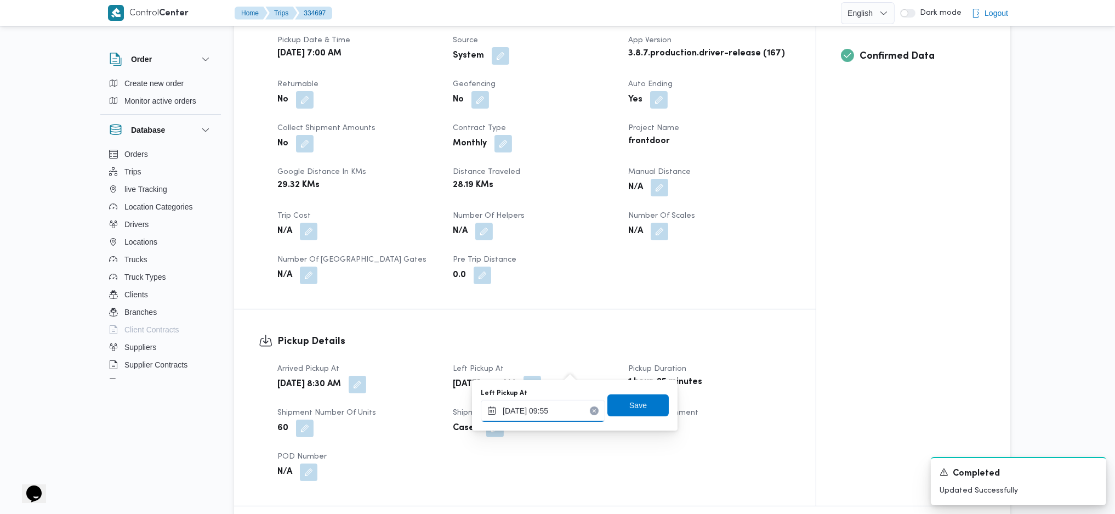
click at [548, 416] on input "01/09/2025 09:55" at bounding box center [543, 411] width 124 height 22
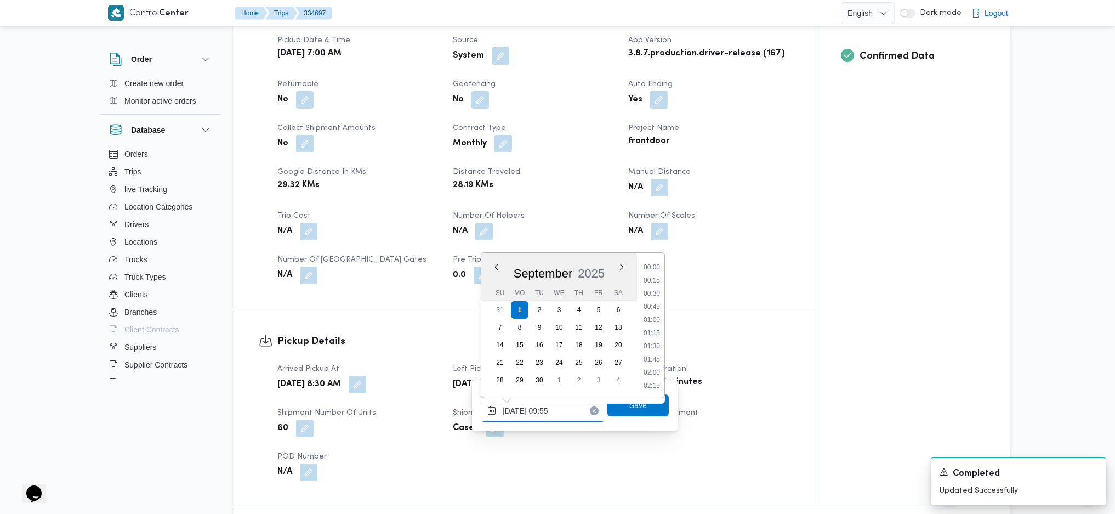
scroll to position [448, 0]
click at [656, 363] on li "10:15" at bounding box center [651, 358] width 25 height 11
type input "01/09/2025 10:15"
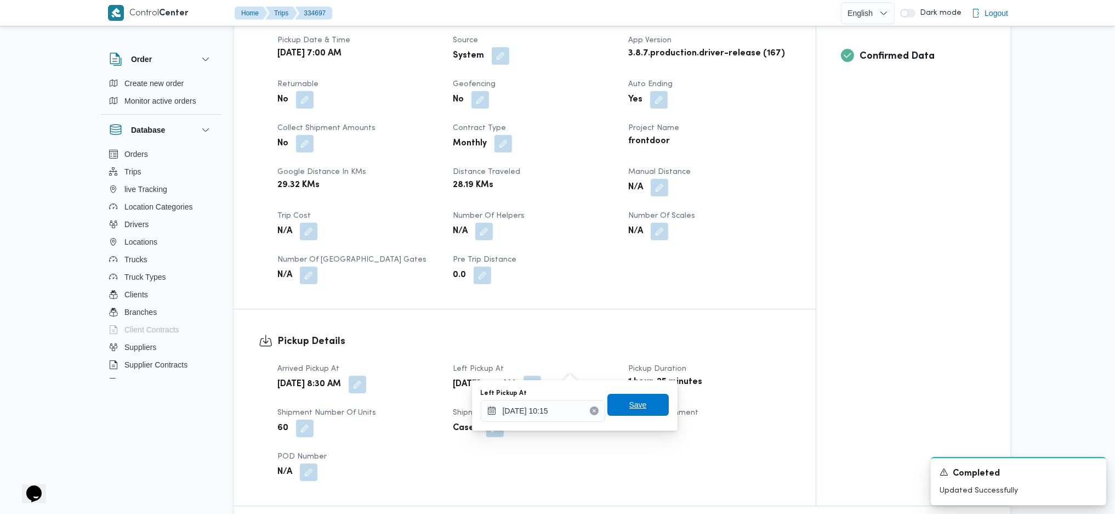
click at [629, 403] on span "Save" at bounding box center [638, 404] width 18 height 13
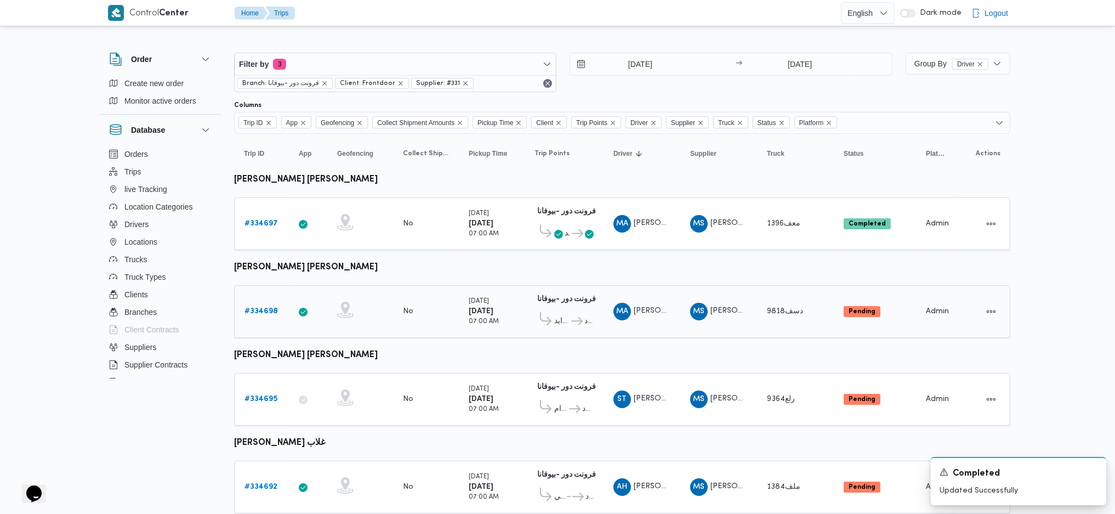
click at [261, 308] on b "# 334698" at bounding box center [260, 311] width 33 height 7
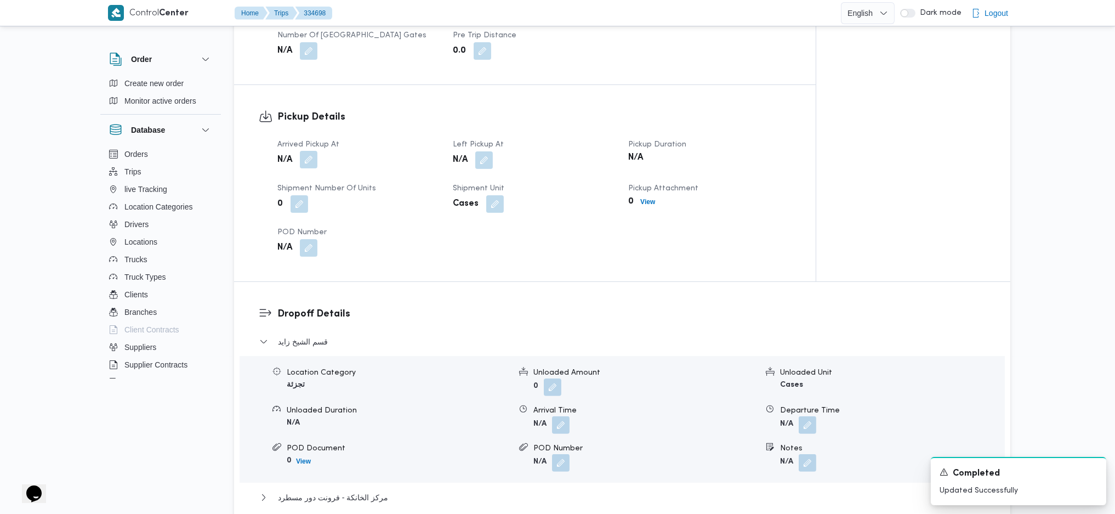
scroll to position [658, 0]
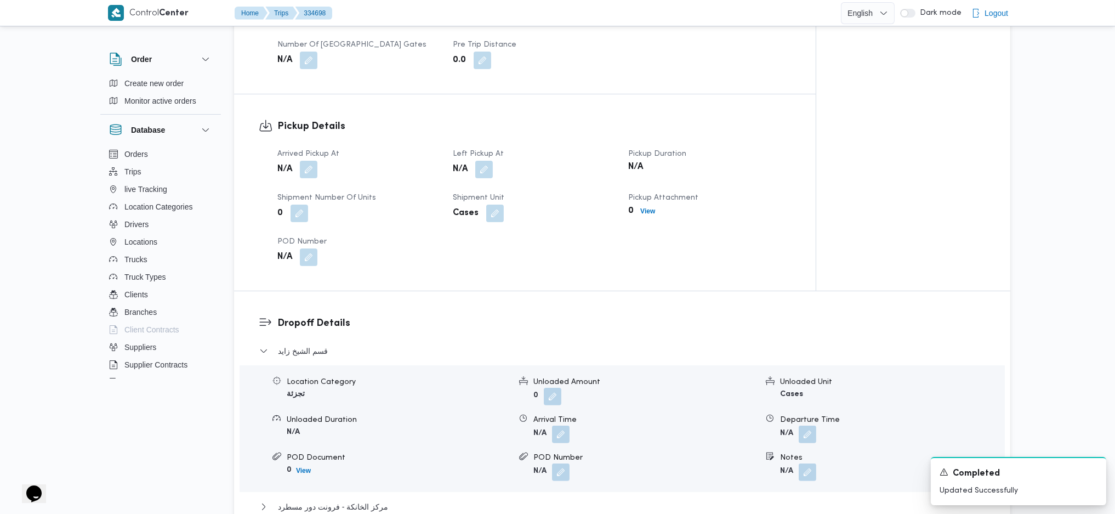
click at [318, 160] on div "N/A" at bounding box center [358, 170] width 164 height 20
click at [309, 160] on button "button" at bounding box center [309, 169] width 18 height 18
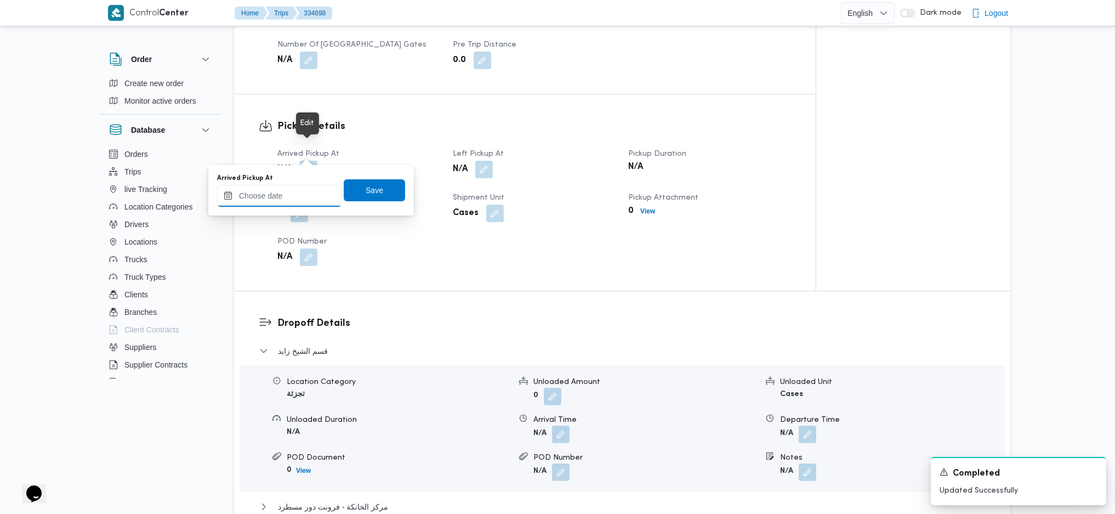
click at [288, 188] on input "Arrived Pickup At" at bounding box center [279, 196] width 124 height 22
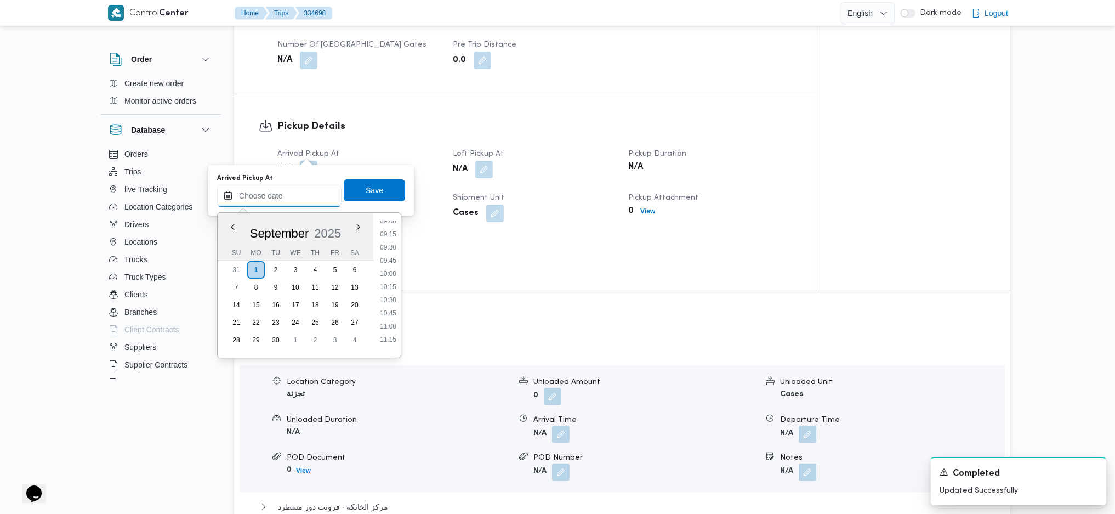
scroll to position [361, 0]
click at [395, 312] on li "08:30" at bounding box center [388, 313] width 25 height 11
type input "01/09/2025 08:30"
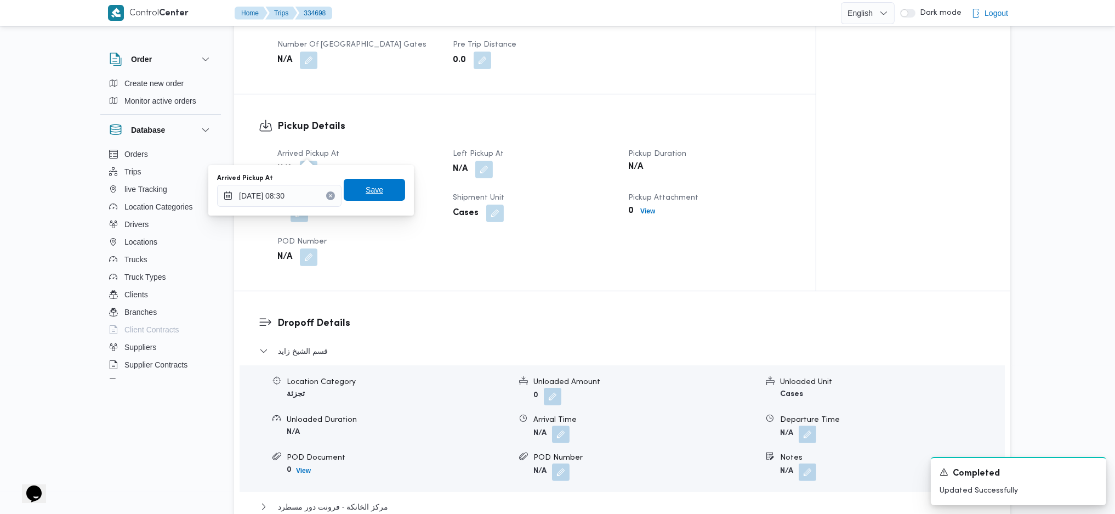
click at [375, 194] on span "Save" at bounding box center [374, 190] width 61 height 22
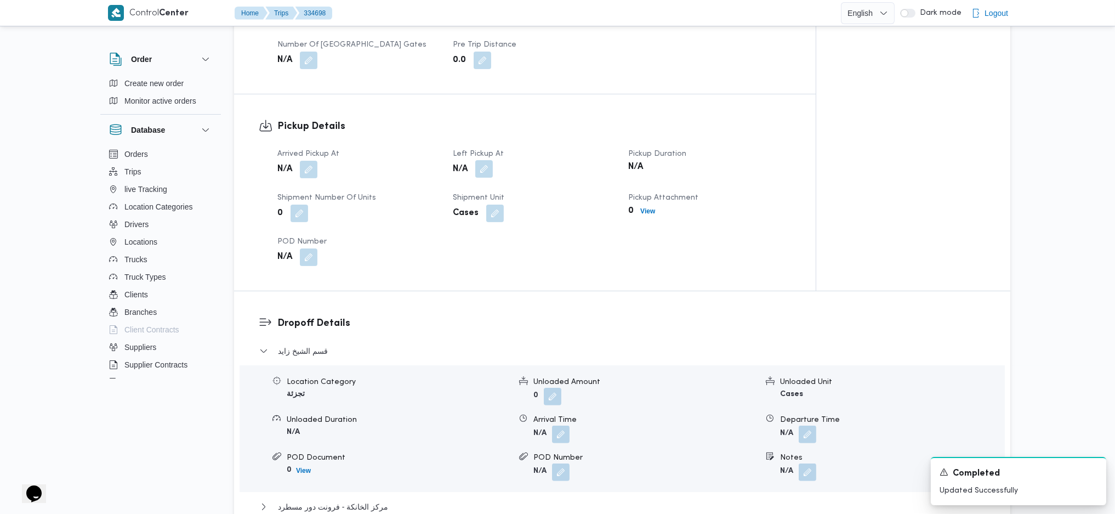
click at [486, 160] on button "button" at bounding box center [484, 169] width 18 height 18
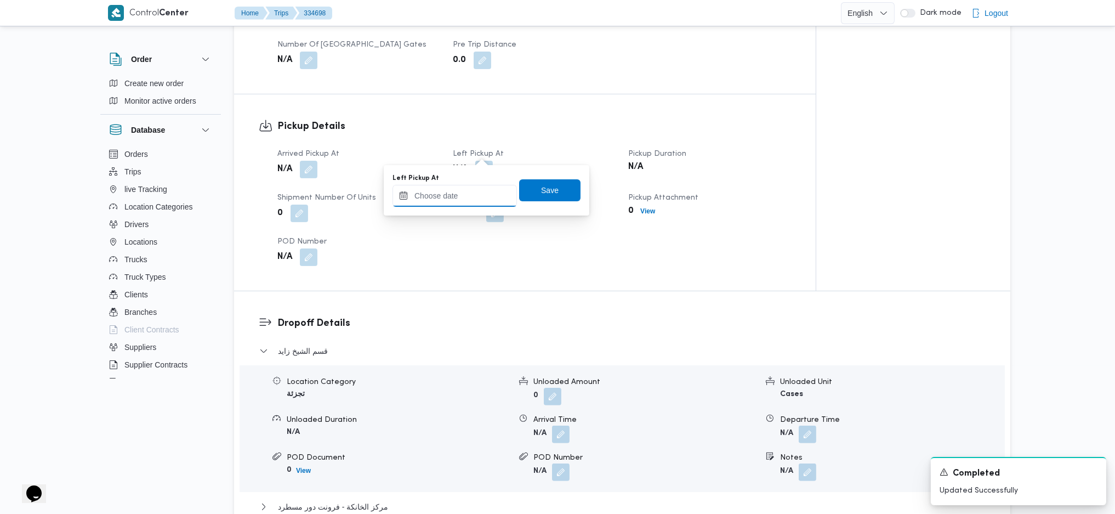
click at [450, 196] on input "Left Pickup At" at bounding box center [455, 196] width 124 height 22
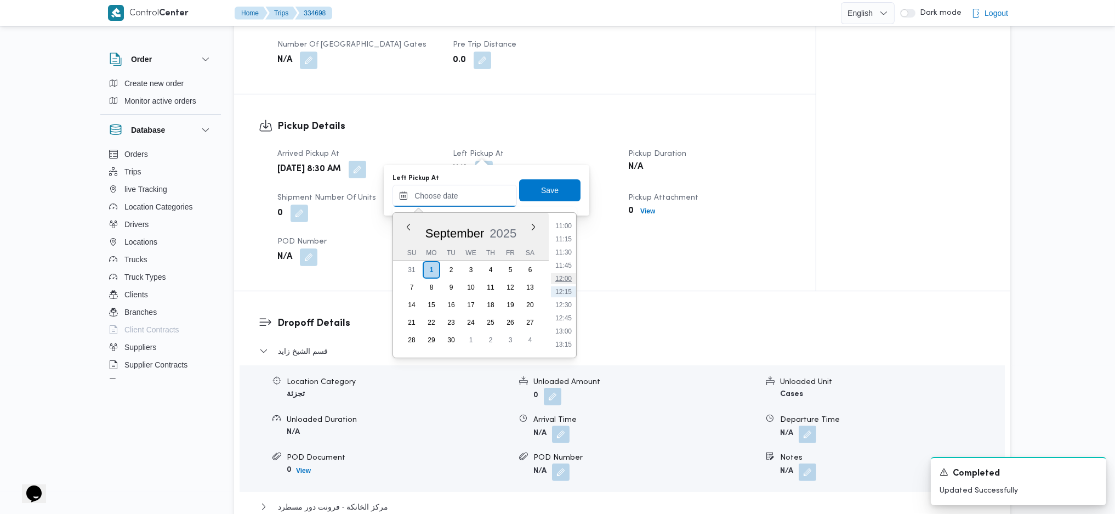
scroll to position [434, 0]
drag, startPoint x: 571, startPoint y: 308, endPoint x: 565, endPoint y: 287, distance: 21.7
click at [571, 308] on li "09:45" at bounding box center [563, 306] width 25 height 11
type input "01/09/2025 09:45"
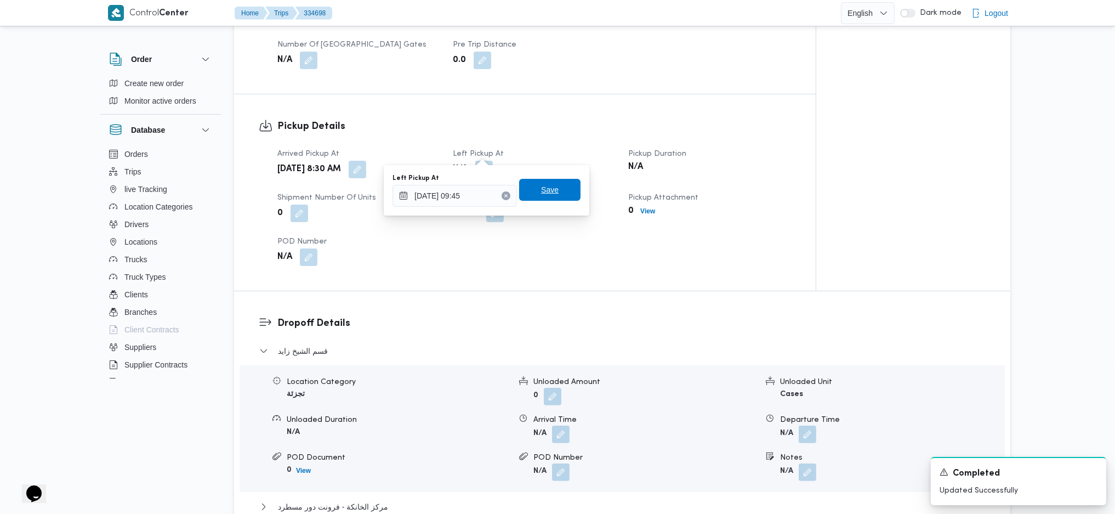
click at [538, 198] on span "Save" at bounding box center [549, 190] width 61 height 22
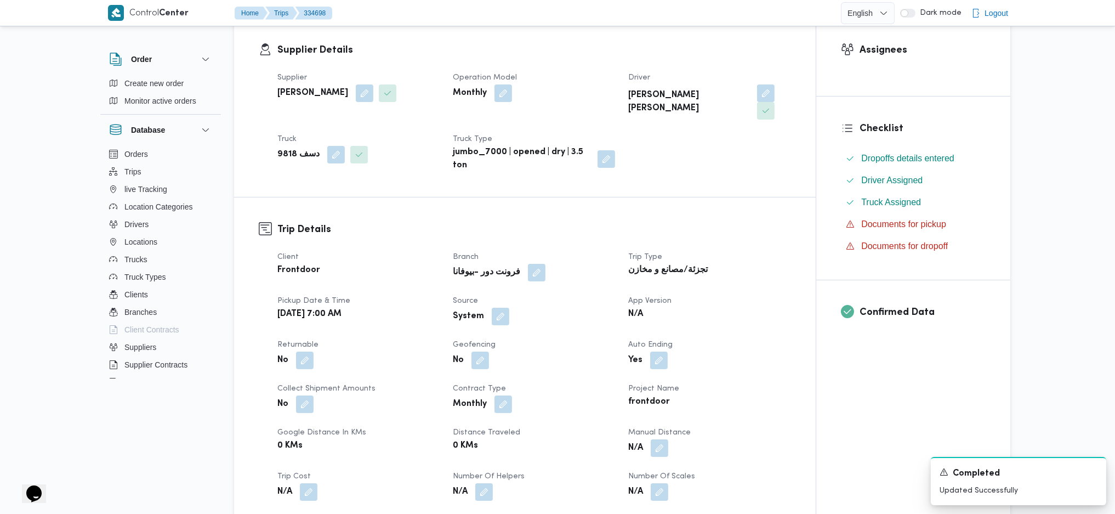
scroll to position [292, 0]
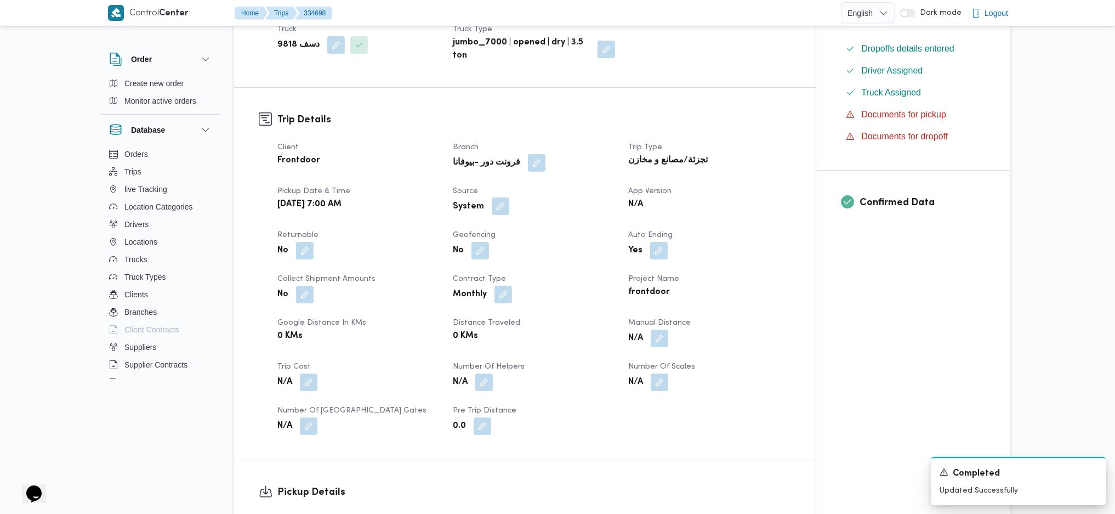
click at [493, 197] on button "button" at bounding box center [501, 206] width 18 height 18
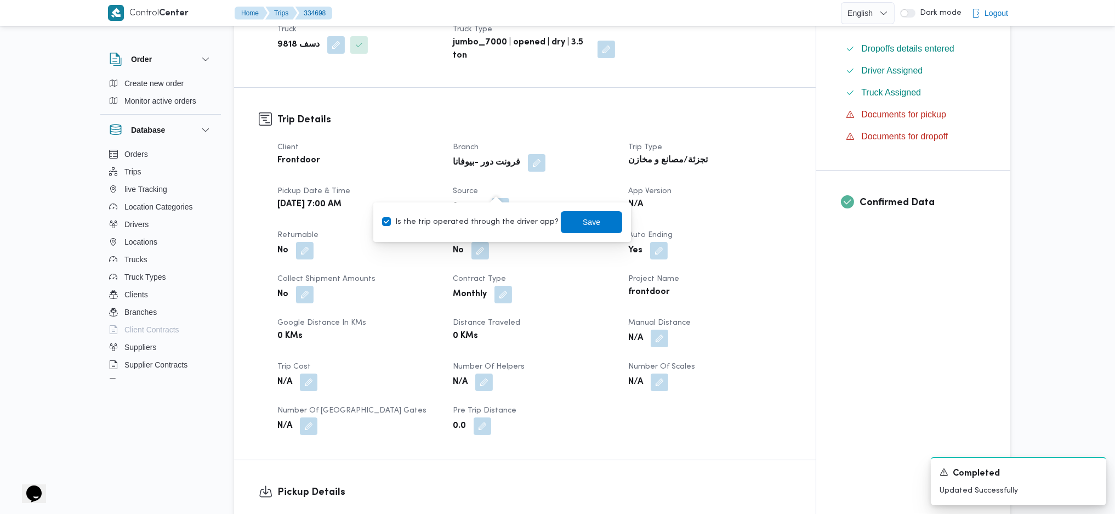
click at [477, 229] on div "Is the trip operated through the driver app? Save" at bounding box center [502, 222] width 242 height 24
click at [495, 221] on label "Is the trip operated through the driver app?" at bounding box center [470, 221] width 177 height 13
checkbox input "false"
click at [584, 230] on span "Save" at bounding box center [591, 222] width 61 height 22
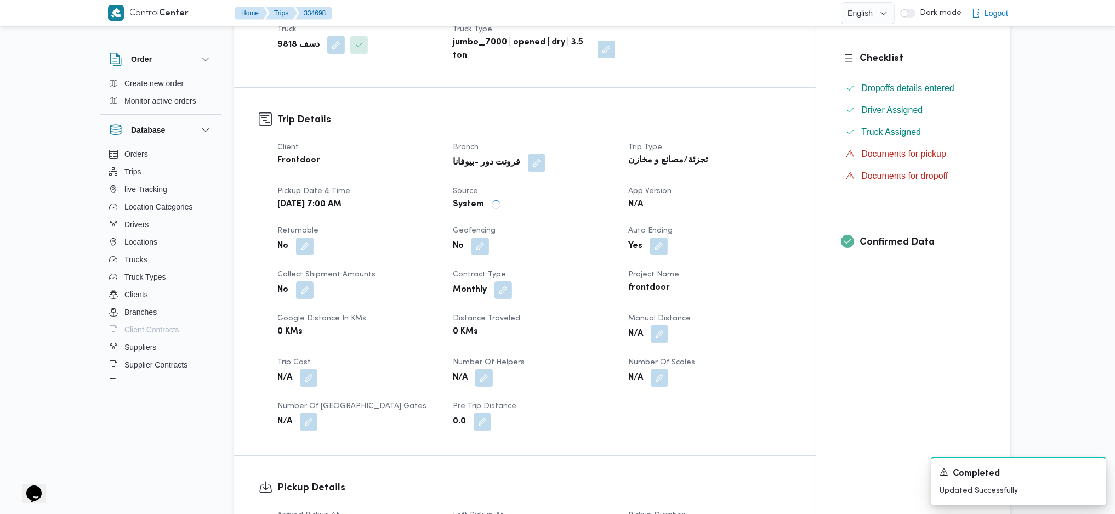
click at [579, 153] on div "فرونت دور -بيوفانا" at bounding box center [534, 163] width 164 height 20
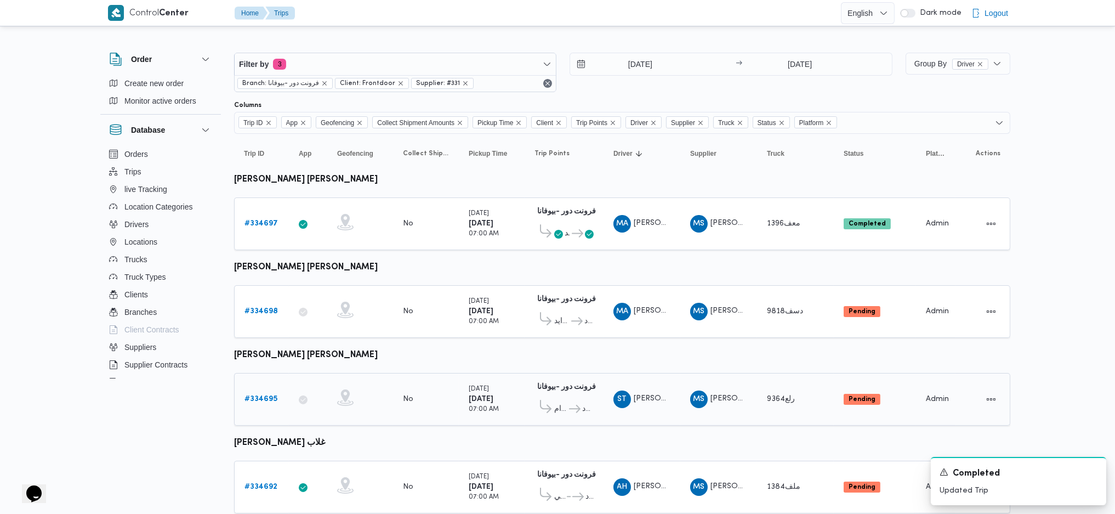
click at [255, 395] on b "# 334695" at bounding box center [260, 398] width 33 height 7
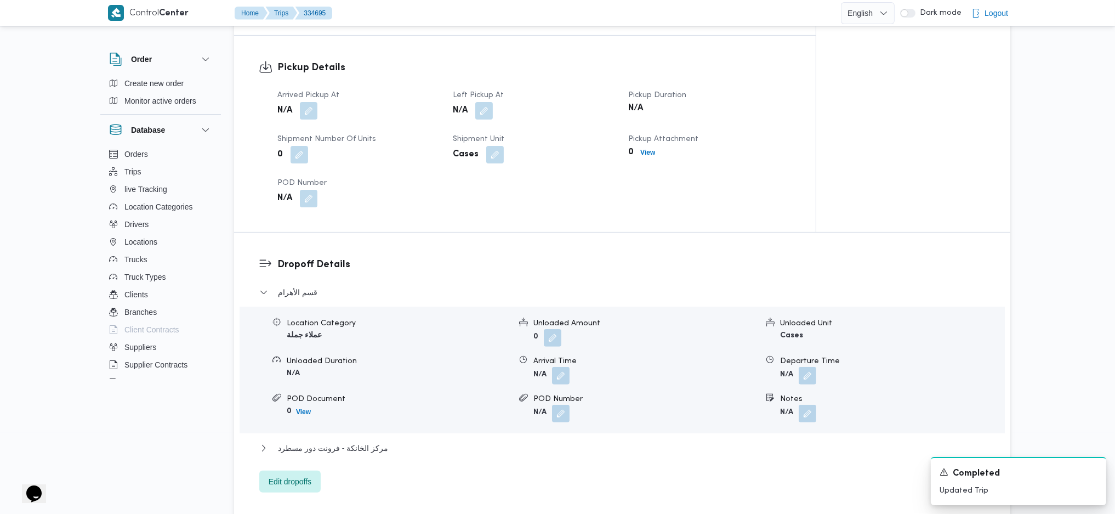
scroll to position [731, 0]
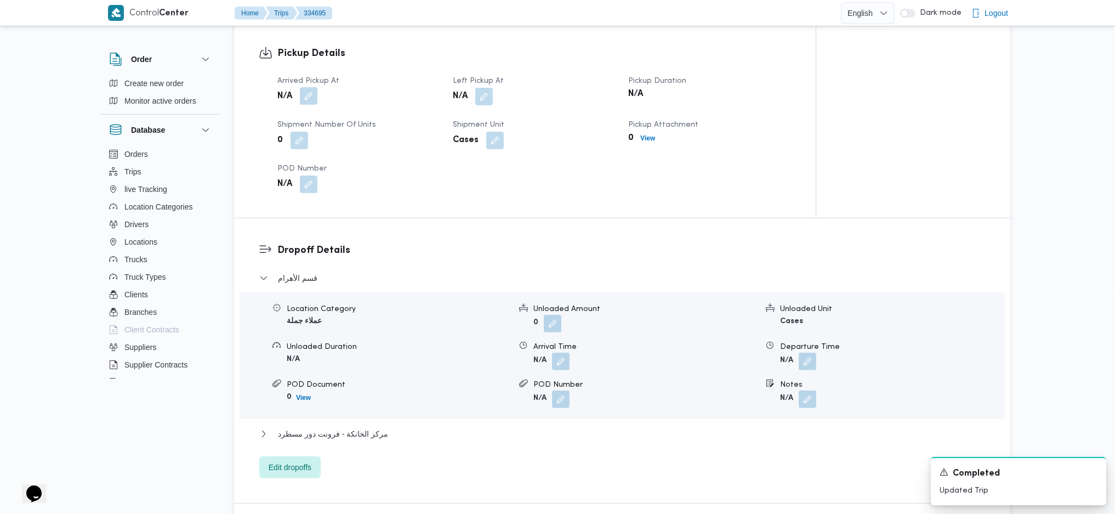
click at [314, 87] on button "button" at bounding box center [309, 96] width 18 height 18
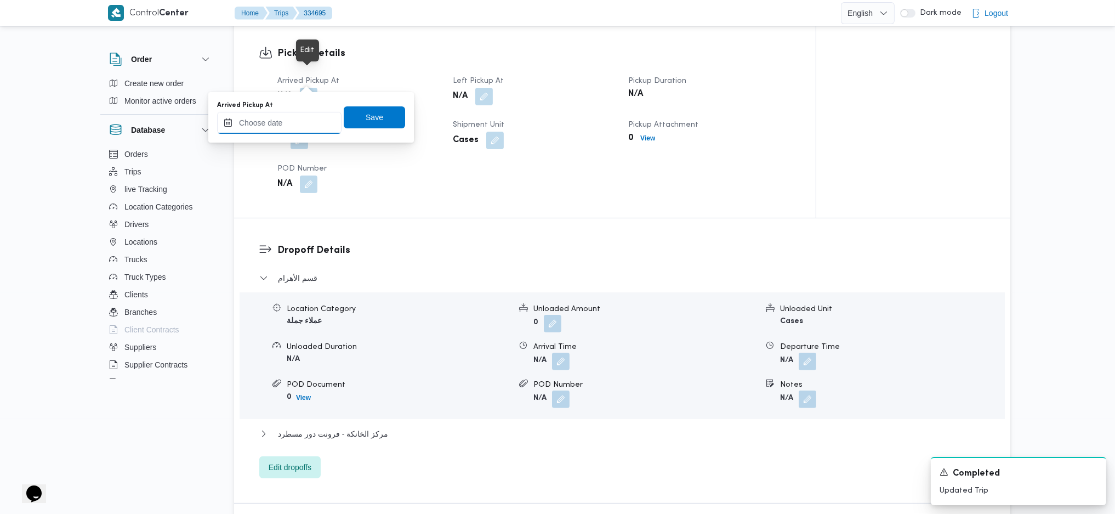
click at [282, 119] on input "Arrived Pickup At" at bounding box center [279, 123] width 124 height 22
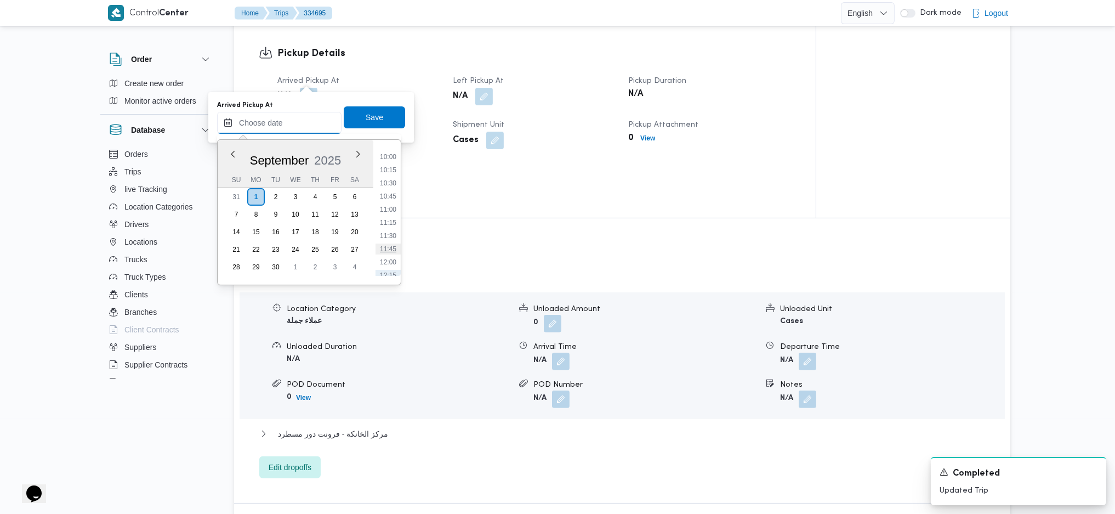
scroll to position [361, 0]
drag, startPoint x: 388, startPoint y: 167, endPoint x: 386, endPoint y: 160, distance: 6.8
click at [388, 167] on ul "00:00 00:15 00:30 00:45 01:00 01:15 01:30 01:45 02:00 02:15 02:30 02:45 03:00 0…" at bounding box center [388, 212] width 25 height 127
click at [386, 159] on li "07:00" at bounding box center [388, 161] width 25 height 11
type input "01/09/2025 07:00"
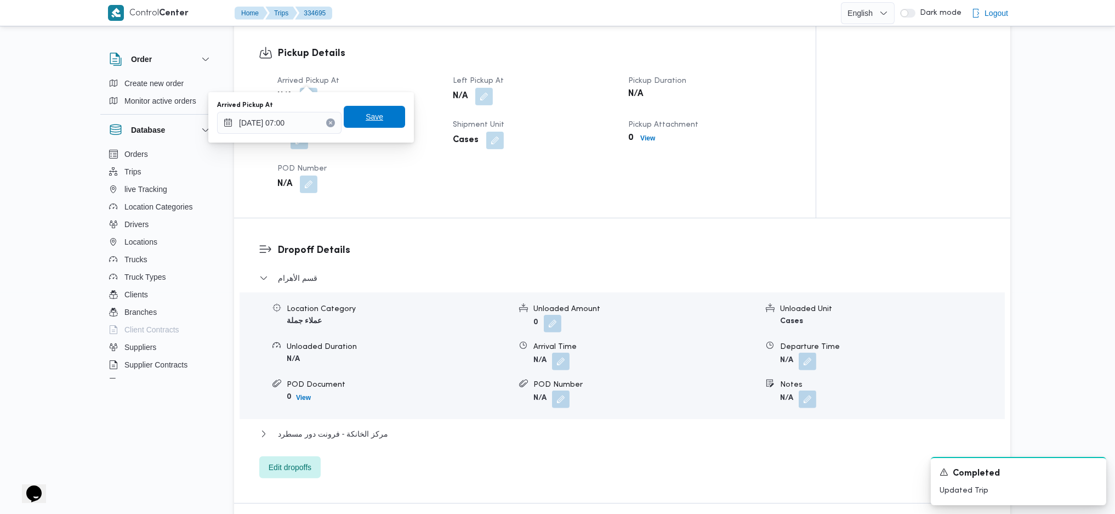
click at [371, 106] on span "Save" at bounding box center [374, 117] width 61 height 22
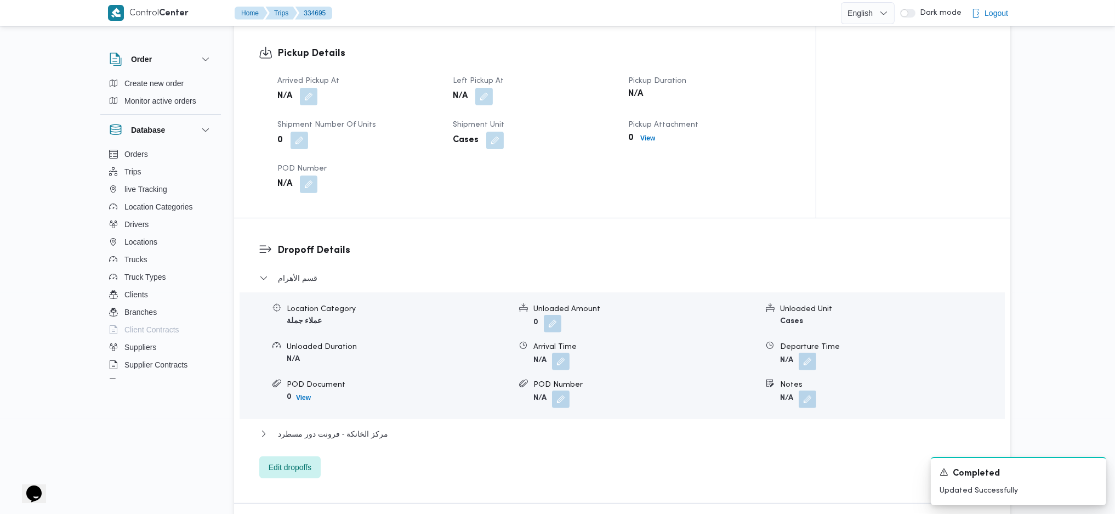
click at [478, 75] on dt "Left Pickup At" at bounding box center [534, 81] width 162 height 13
click at [479, 88] on button "button" at bounding box center [484, 97] width 18 height 18
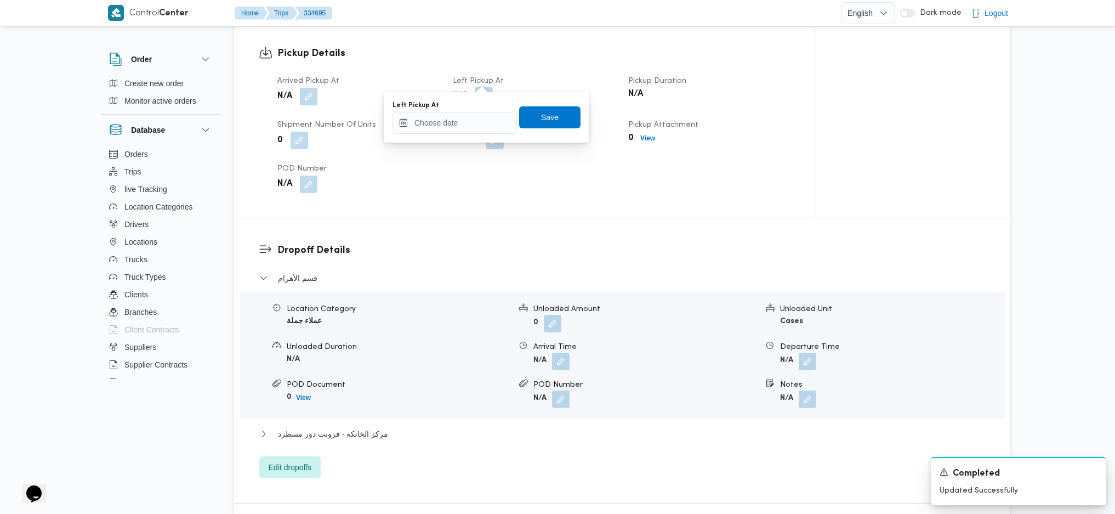
click at [482, 87] on button "button" at bounding box center [484, 96] width 18 height 18
click at [461, 144] on div "Arrived Pickup At Mon, Sep 1, 2025 7:00 AM Left Pickup At N/A Pickup Duration N…" at bounding box center [534, 134] width 527 height 132
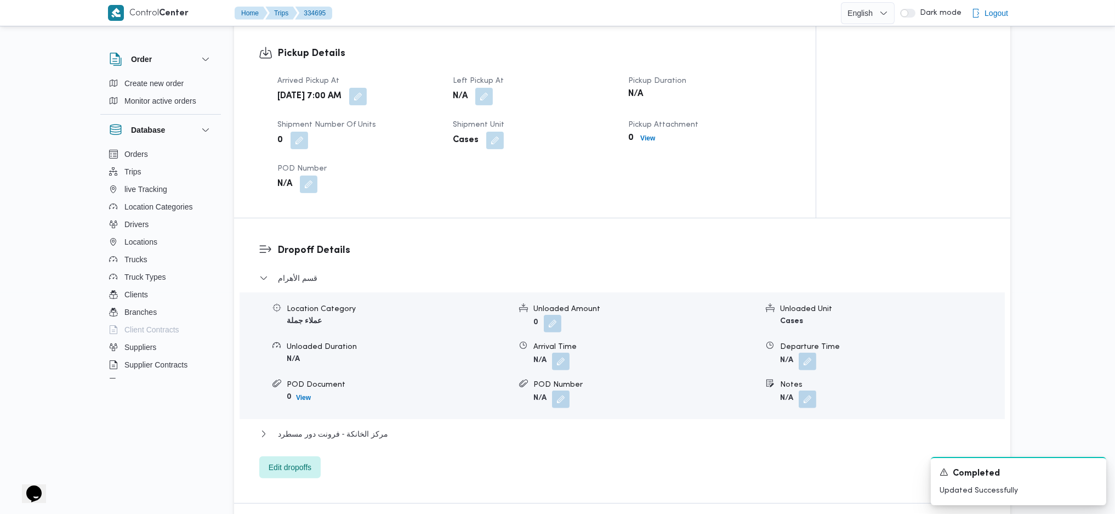
click at [481, 132] on span at bounding box center [492, 141] width 23 height 18
drag, startPoint x: 483, startPoint y: 78, endPoint x: 488, endPoint y: 83, distance: 7.0
click at [482, 87] on button "button" at bounding box center [484, 96] width 18 height 18
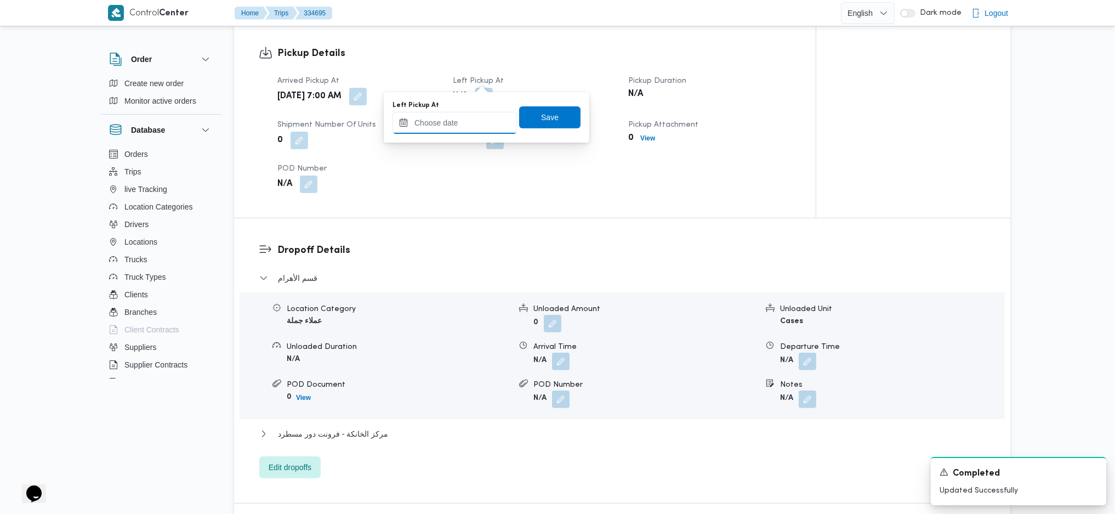
click at [460, 128] on input "Left Pickup At" at bounding box center [455, 123] width 124 height 22
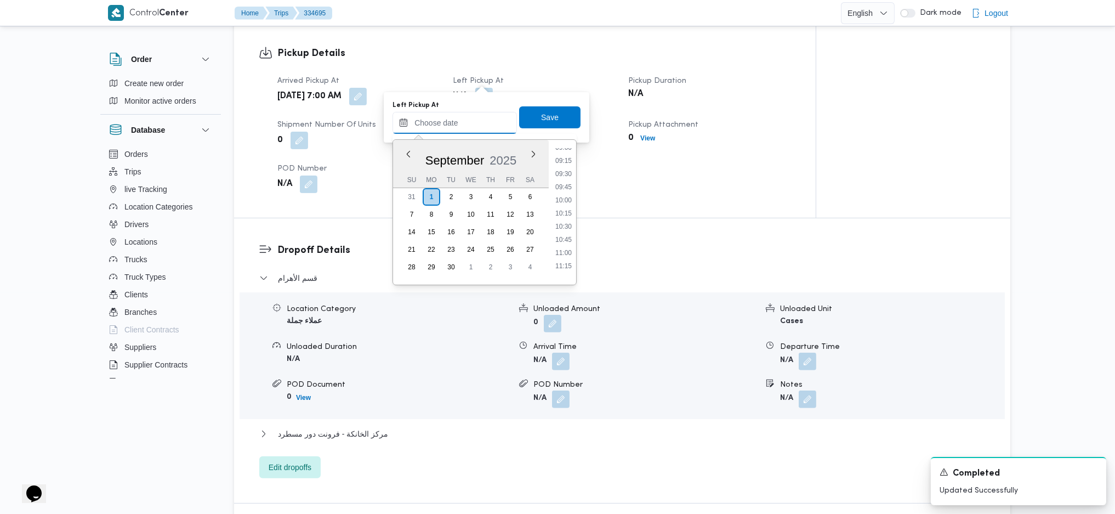
scroll to position [434, 0]
drag, startPoint x: 565, startPoint y: 230, endPoint x: 565, endPoint y: 206, distance: 24.7
click at [565, 230] on li "09:45" at bounding box center [563, 233] width 25 height 11
type input "01/09/2025 09:45"
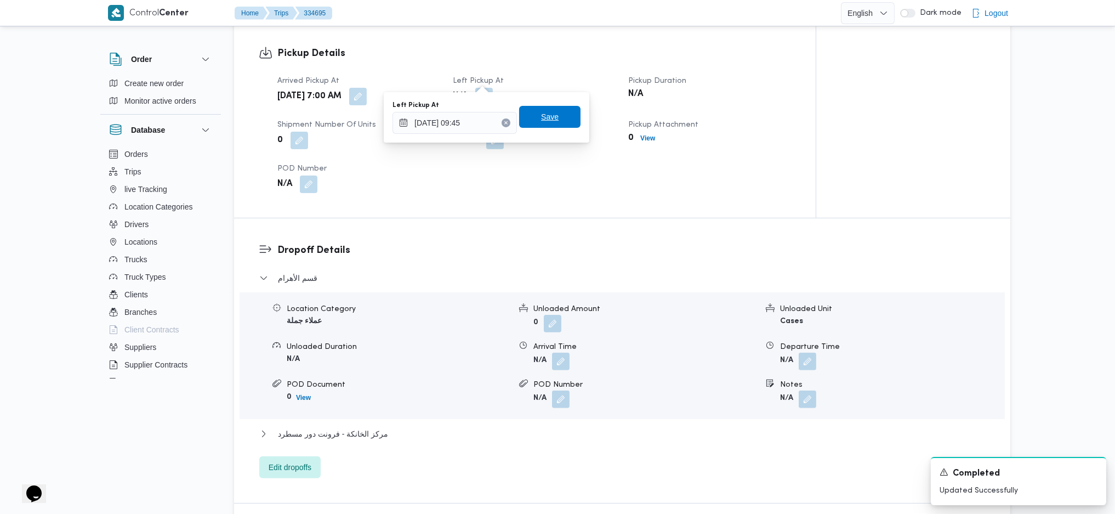
click at [541, 121] on span "Save" at bounding box center [550, 116] width 18 height 13
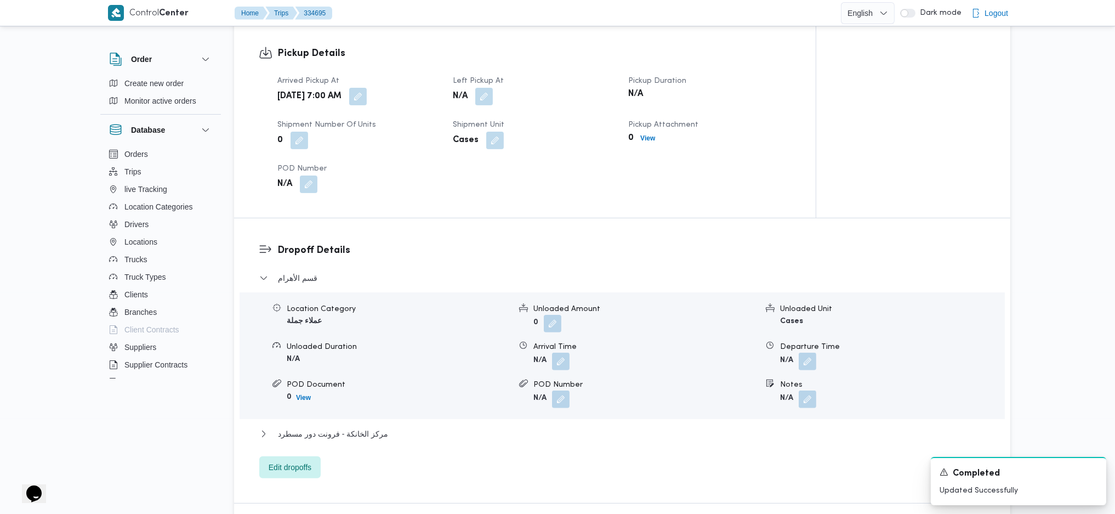
click at [280, 466] on div "Dropoff Details قسم الأهرام Location Category عملاء جملة Unloaded Amount 0 Unlo…" at bounding box center [622, 360] width 776 height 285
click at [297, 460] on span "Edit dropoffs" at bounding box center [290, 466] width 43 height 13
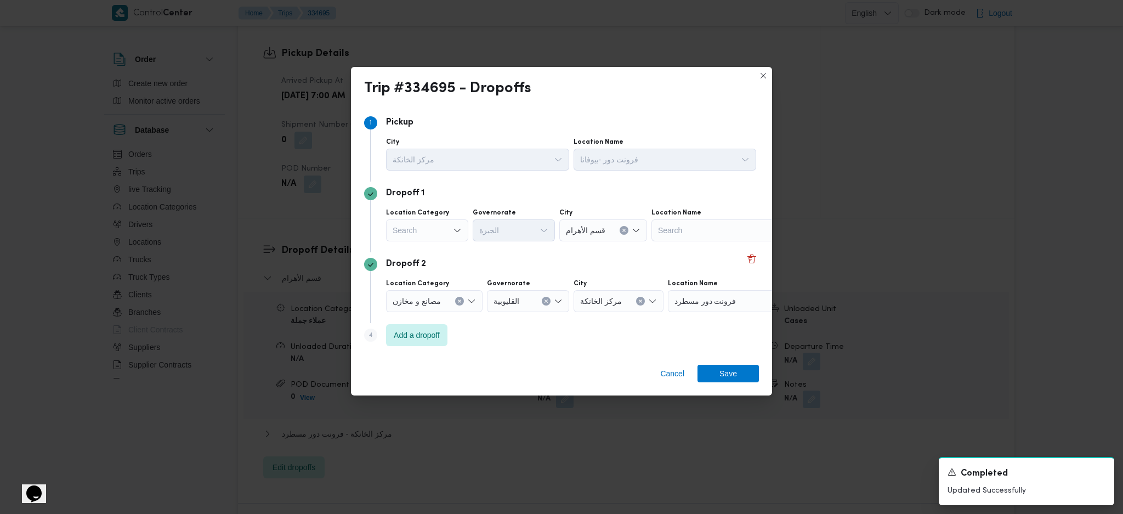
click at [427, 232] on div "Search" at bounding box center [427, 230] width 82 height 22
click at [430, 312] on span "تجزئة" at bounding box center [434, 314] width 56 height 13
click at [514, 227] on div "Search" at bounding box center [514, 230] width 82 height 22
type input "قاه"
click at [513, 255] on span "ال قاه رة" at bounding box center [520, 250] width 56 height 13
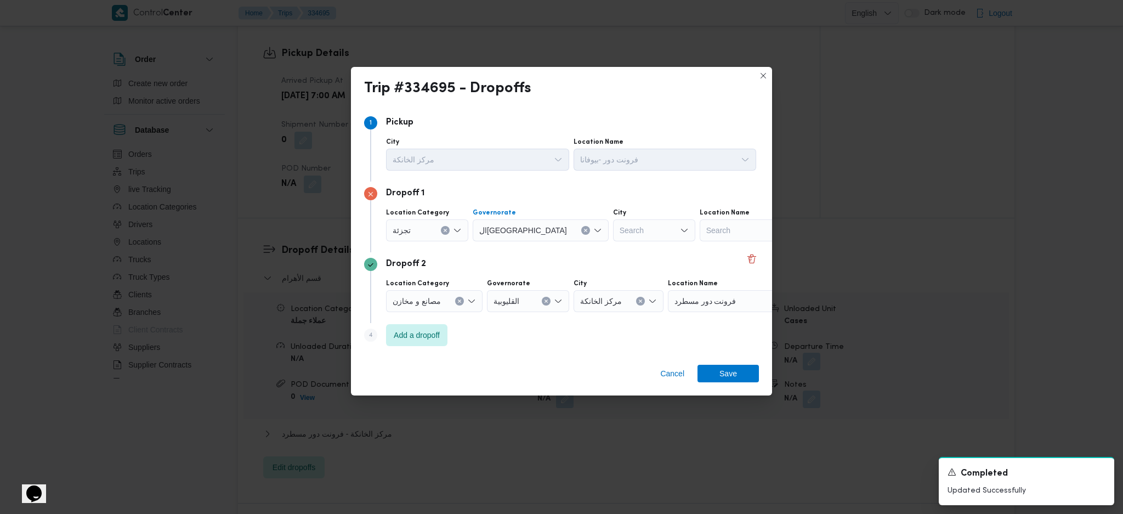
click at [613, 231] on div "Search" at bounding box center [654, 230] width 82 height 22
type input "معا"
drag, startPoint x: 571, startPoint y: 246, endPoint x: 577, endPoint y: 252, distance: 7.8
click at [571, 246] on icon "button" at bounding box center [570, 250] width 9 height 9
click at [728, 374] on span "Save" at bounding box center [728, 373] width 18 height 18
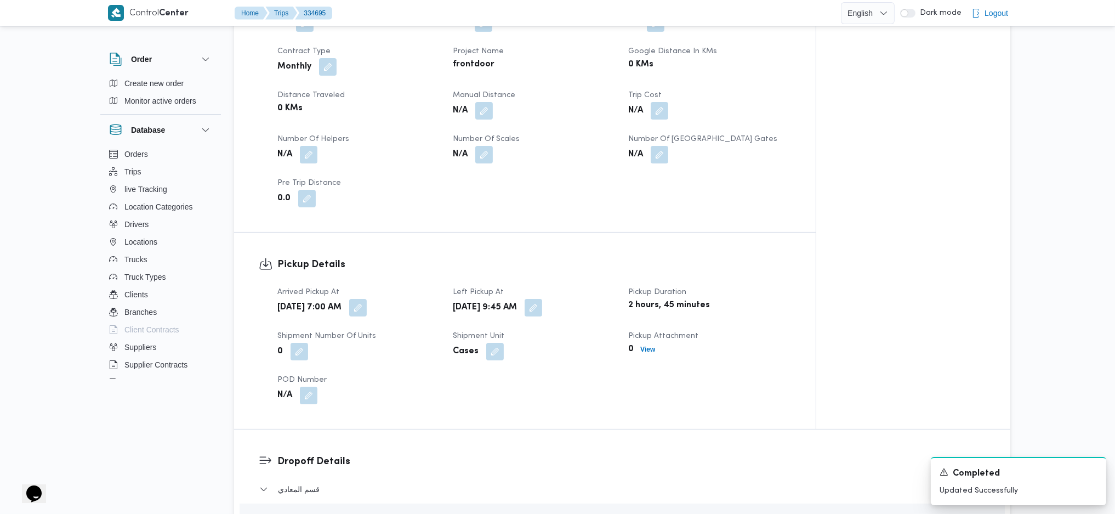
scroll to position [73, 0]
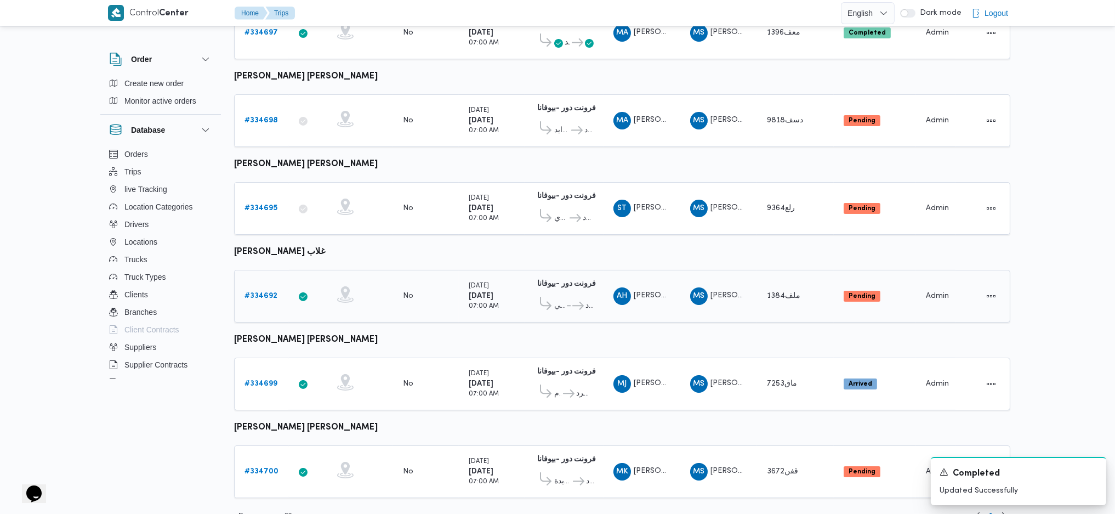
scroll to position [200, 0]
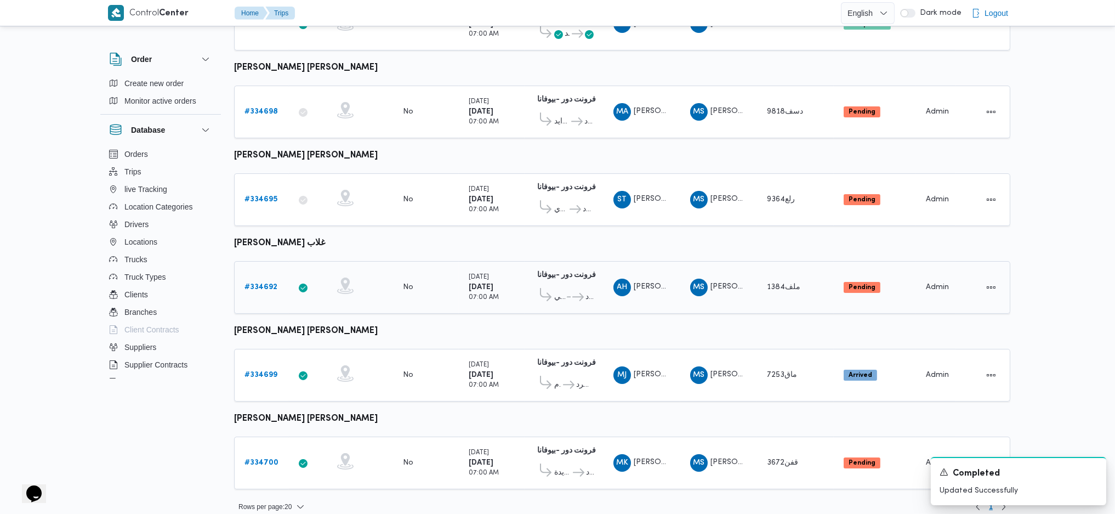
click at [261, 283] on b "# 334692" at bounding box center [260, 286] width 33 height 7
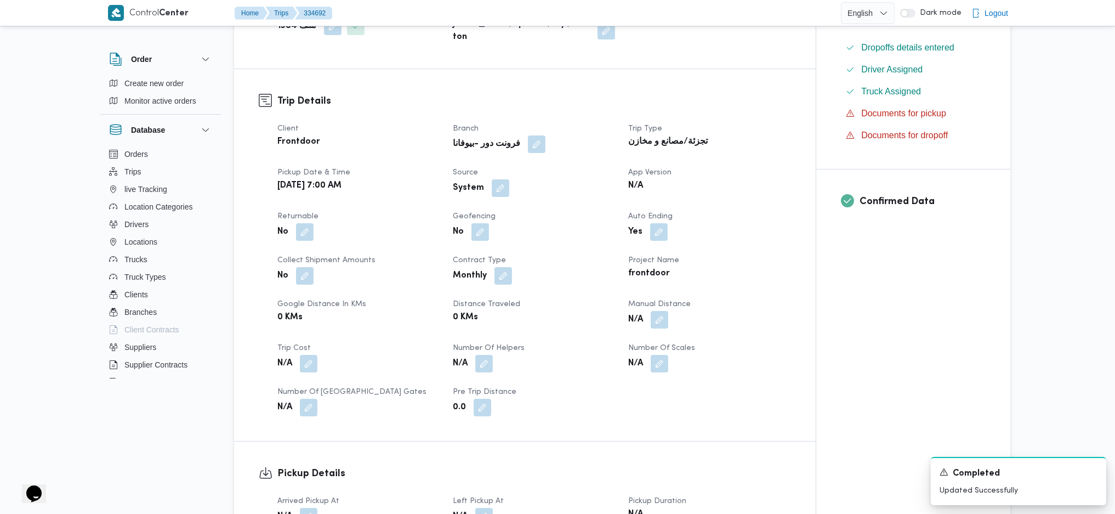
scroll to position [511, 0]
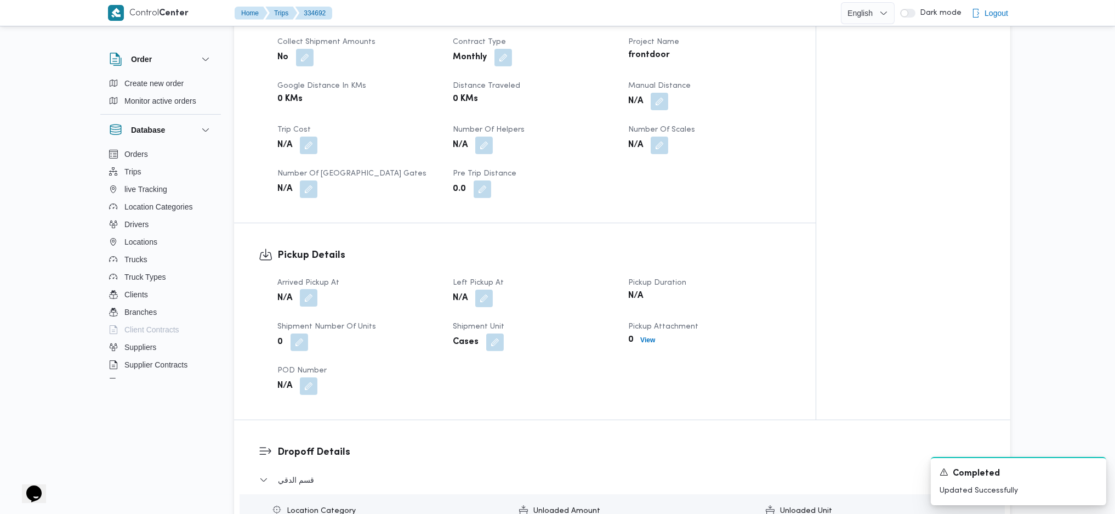
click at [304, 297] on button "button" at bounding box center [309, 298] width 18 height 18
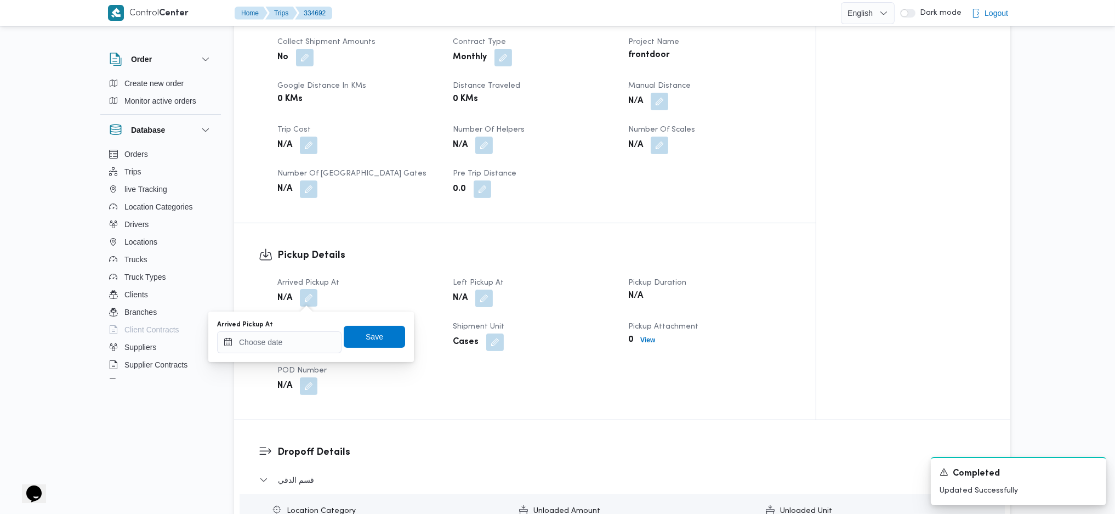
click at [295, 327] on div "Arrived Pickup At" at bounding box center [279, 324] width 124 height 9
click at [319, 357] on div "You are in a dialog. To close this dialog, hit escape. Arrived Pickup At Save" at bounding box center [311, 336] width 206 height 50
click at [305, 342] on input "Arrived Pickup At" at bounding box center [279, 342] width 124 height 22
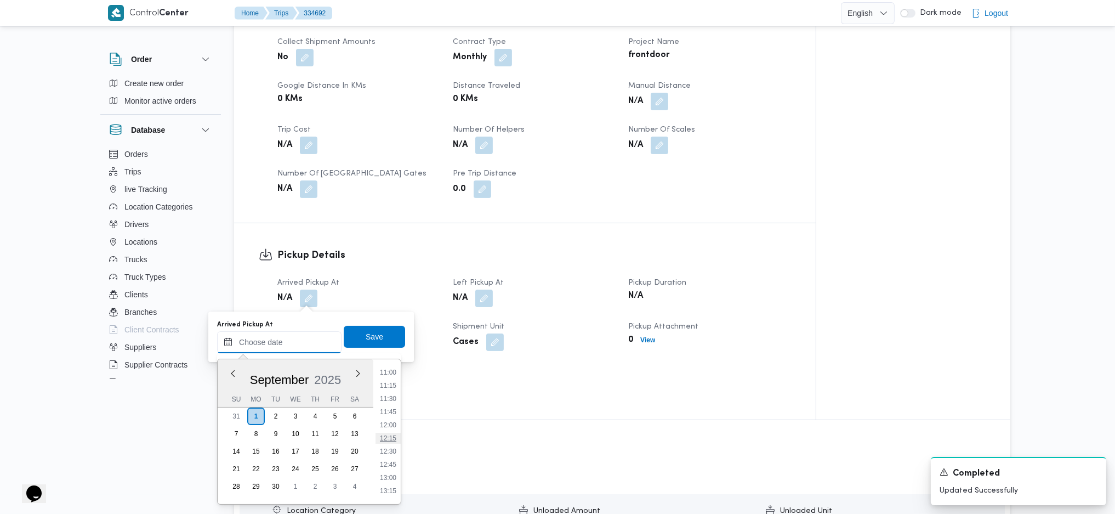
scroll to position [434, 0]
click at [391, 389] on li "08:30" at bounding box center [388, 387] width 25 height 11
type input "01/09/2025 08:30"
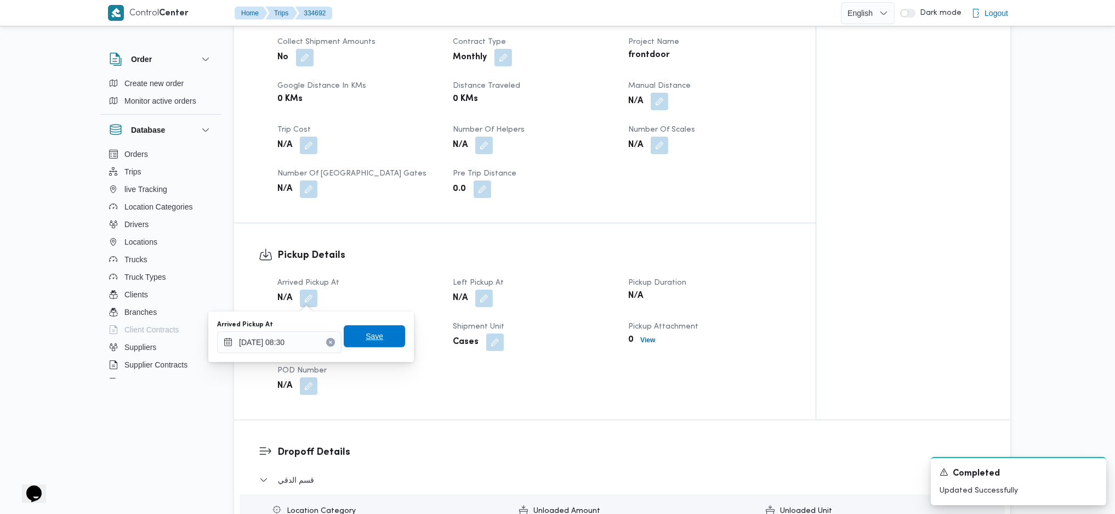
click at [375, 343] on span "Save" at bounding box center [374, 336] width 61 height 22
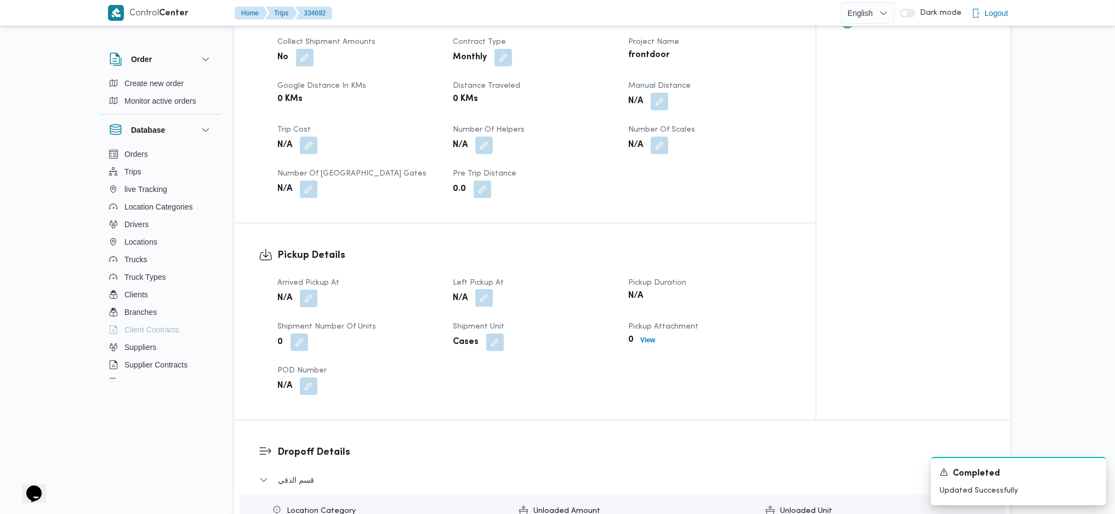
click at [489, 295] on button "button" at bounding box center [484, 298] width 18 height 18
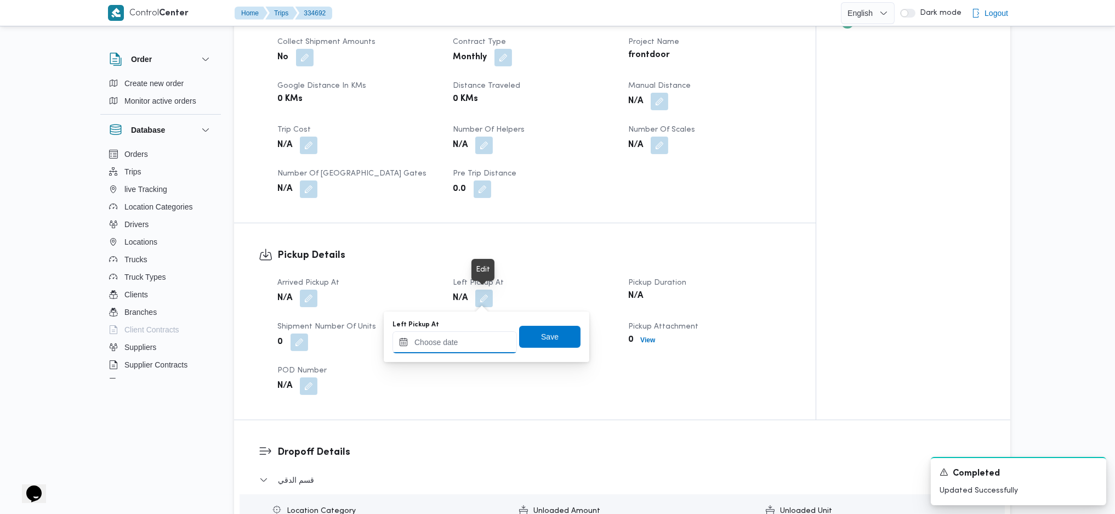
click at [451, 342] on input "Left Pickup At" at bounding box center [455, 342] width 124 height 22
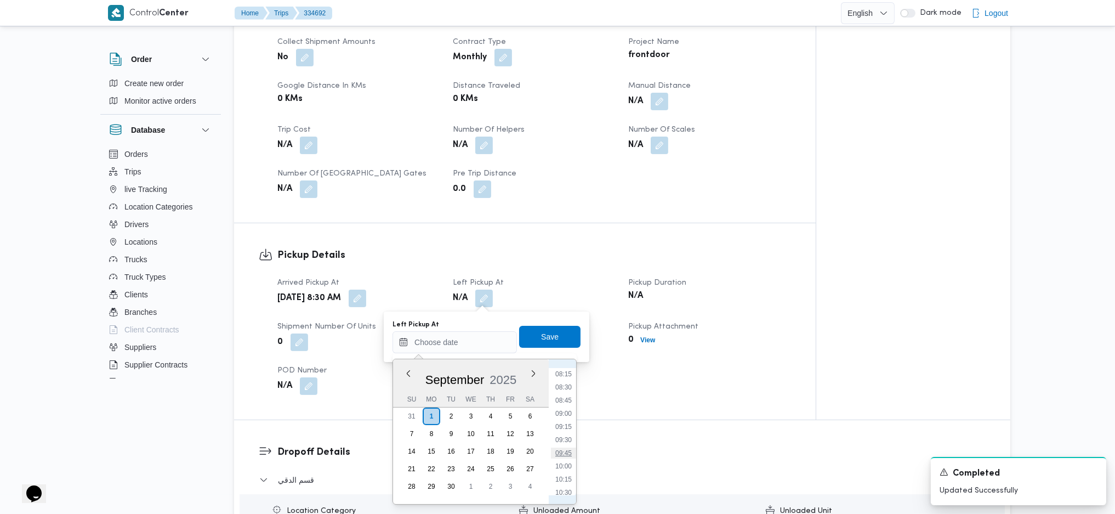
click at [565, 453] on li "09:45" at bounding box center [563, 452] width 25 height 11
type input "01/09/2025 09:45"
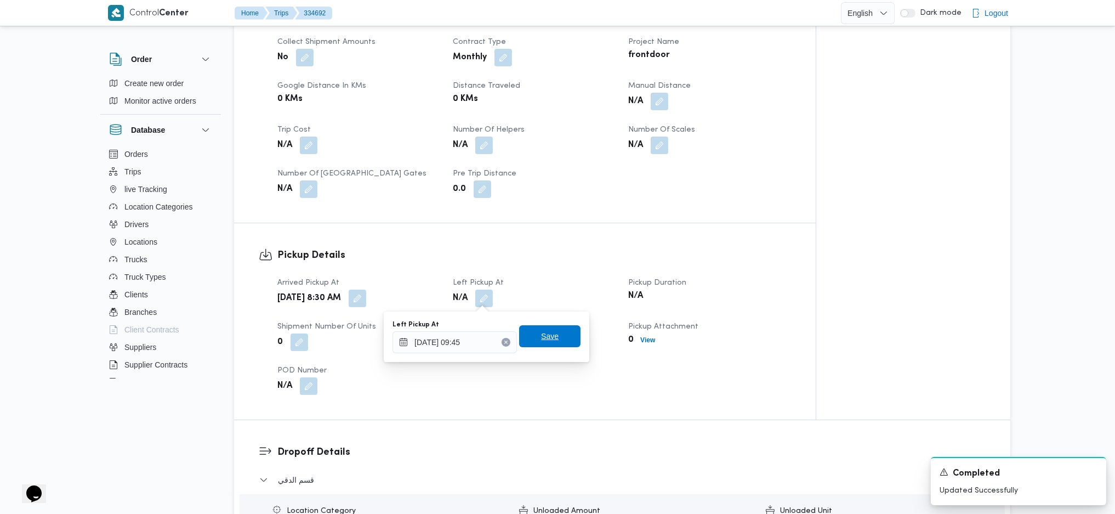
click at [538, 326] on div "Save" at bounding box center [549, 337] width 61 height 22
click at [541, 339] on span "Save" at bounding box center [550, 335] width 18 height 13
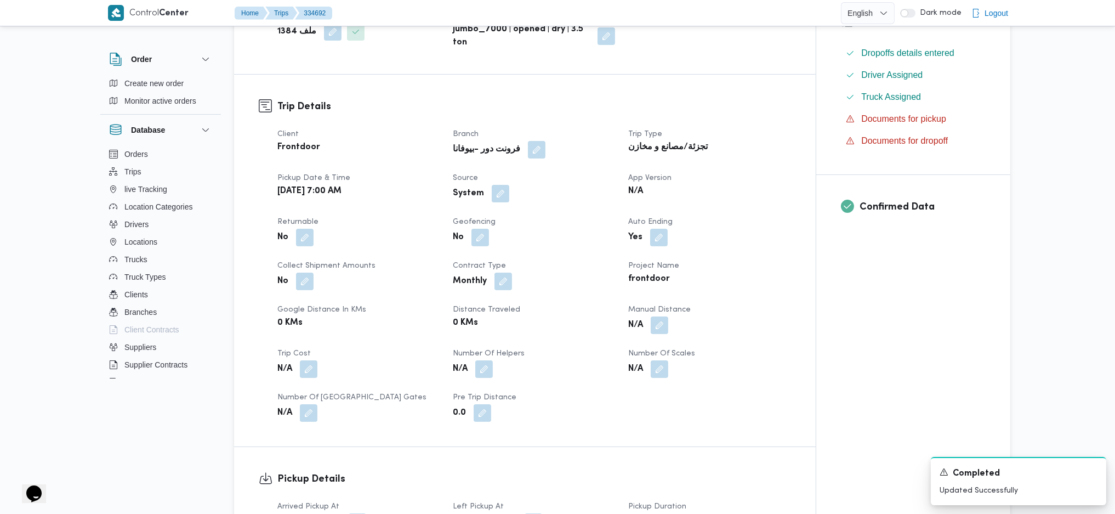
scroll to position [365, 0]
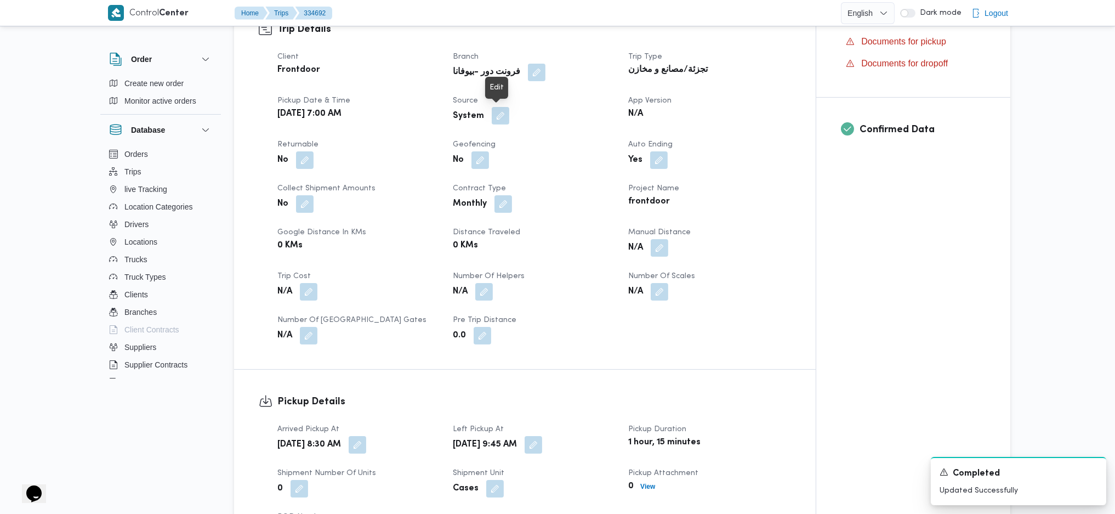
click at [494, 110] on button "button" at bounding box center [501, 116] width 18 height 18
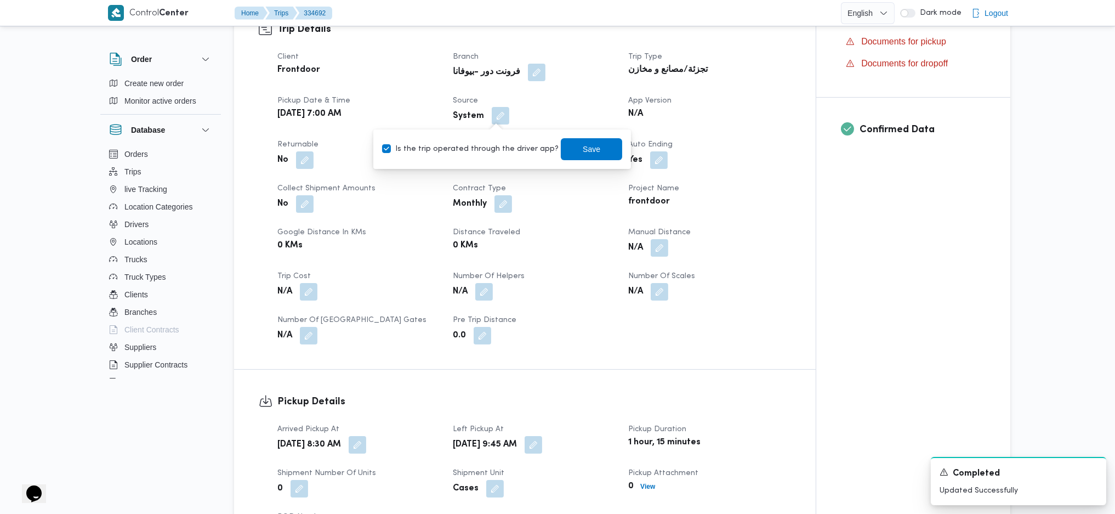
click at [485, 144] on label "Is the trip operated through the driver app?" at bounding box center [470, 149] width 177 height 13
checkbox input "false"
click at [597, 138] on span "Save" at bounding box center [591, 149] width 61 height 22
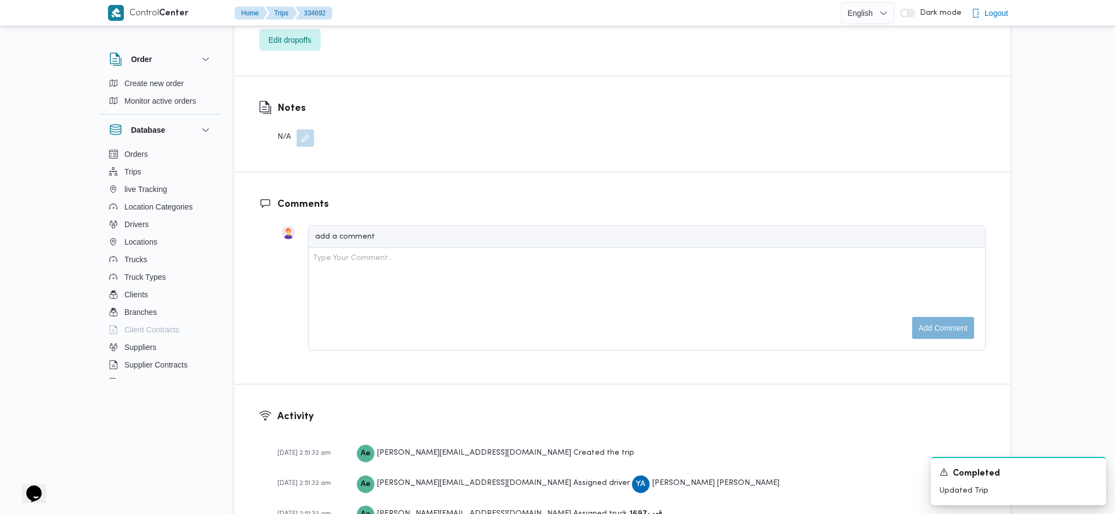
scroll to position [950, 0]
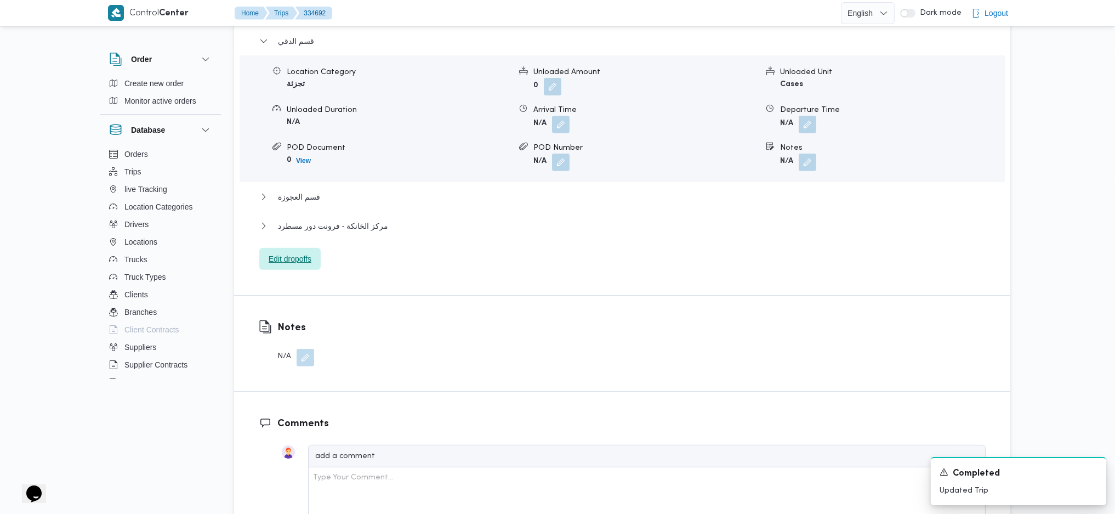
click at [282, 257] on span "Edit dropoffs" at bounding box center [290, 258] width 43 height 13
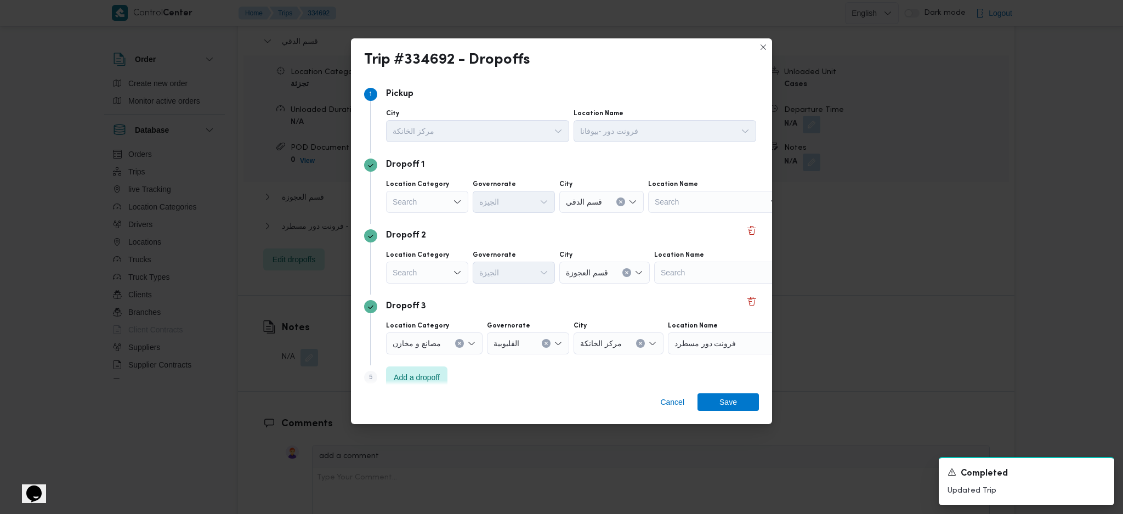
click at [443, 200] on div "Search" at bounding box center [427, 202] width 82 height 22
click at [424, 269] on span "عملاء جملة" at bounding box center [434, 269] width 56 height 13
click at [426, 205] on div "عملاء جملة Combo box. Selected. عملاء جملة. Press Backspace to delete عملاء جمل…" at bounding box center [428, 202] width 84 height 22
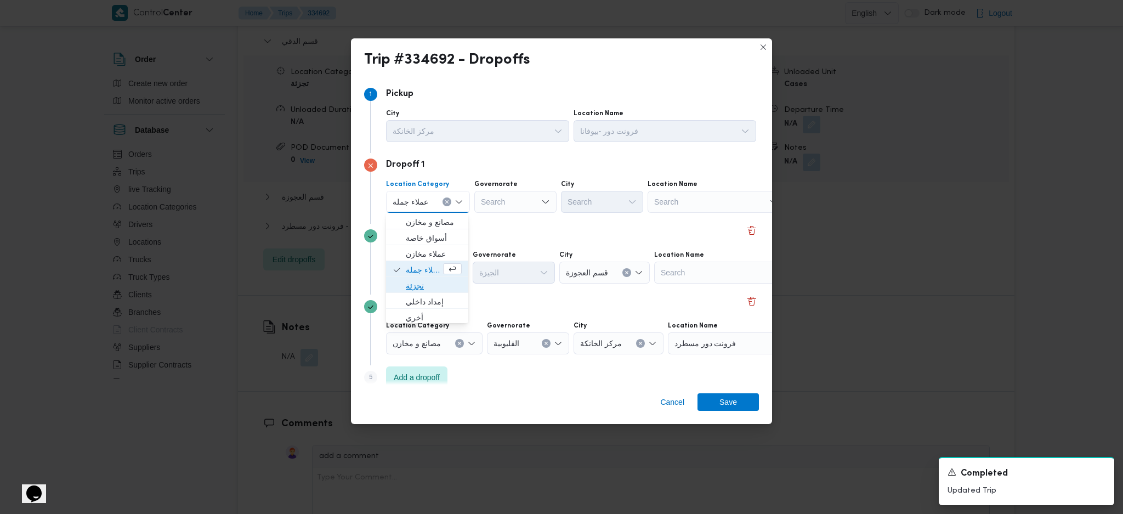
click at [418, 287] on span "تجزئة" at bounding box center [434, 285] width 56 height 13
click at [434, 276] on div "Search" at bounding box center [427, 272] width 82 height 22
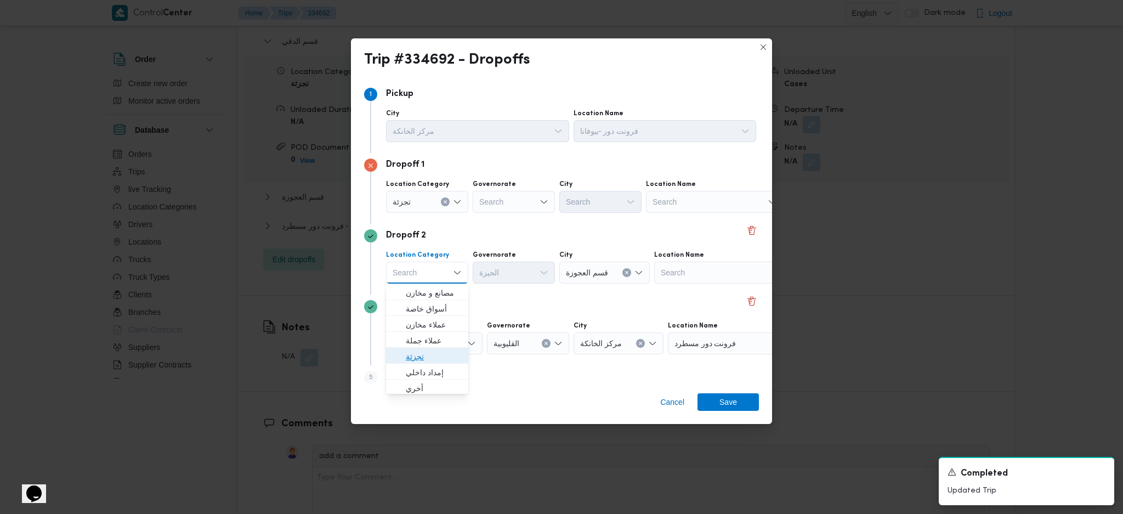
click at [416, 350] on span "تجزئة" at bounding box center [434, 356] width 56 height 13
click at [520, 199] on div "Search" at bounding box center [514, 202] width 82 height 22
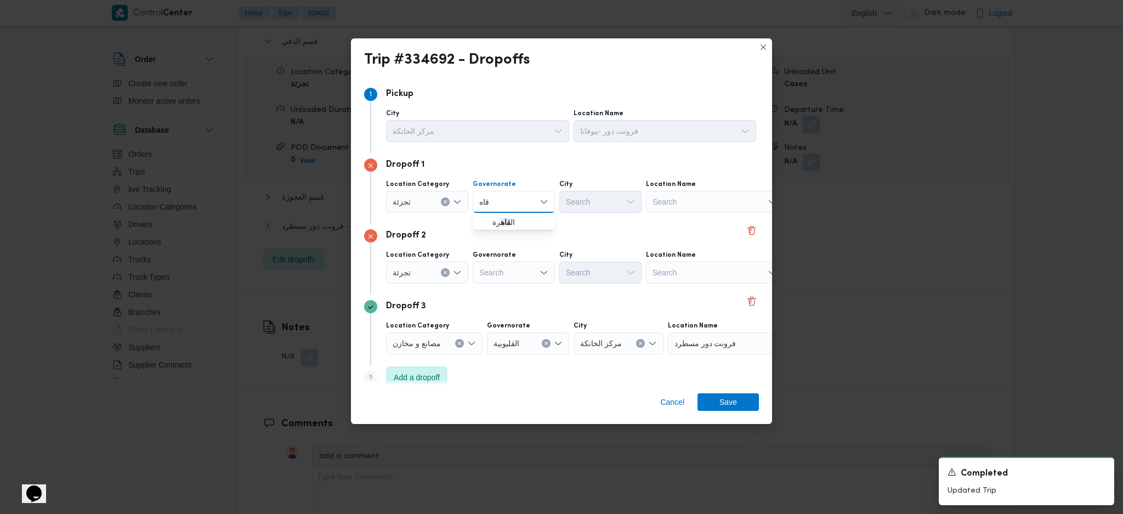
type input "قاه"
click at [496, 270] on div "Search" at bounding box center [514, 272] width 82 height 22
type input "قاه"
click at [516, 187] on div "Governorate" at bounding box center [514, 184] width 82 height 9
click at [517, 202] on div "قاه قاه" at bounding box center [514, 202] width 82 height 22
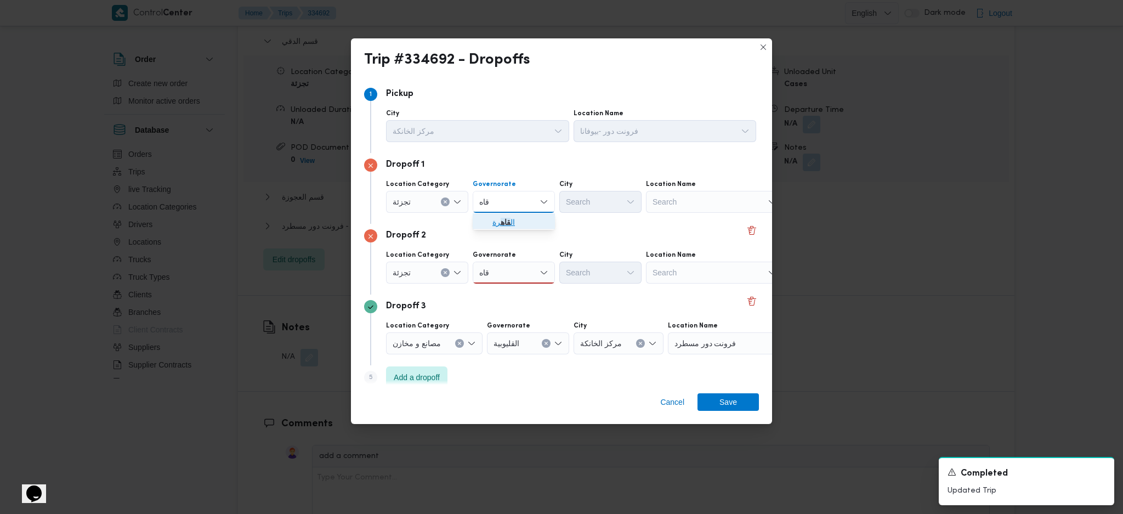
click at [501, 224] on mark "قاه" at bounding box center [505, 222] width 10 height 9
click at [613, 198] on div "Search" at bounding box center [654, 202] width 82 height 22
type input "عبو"
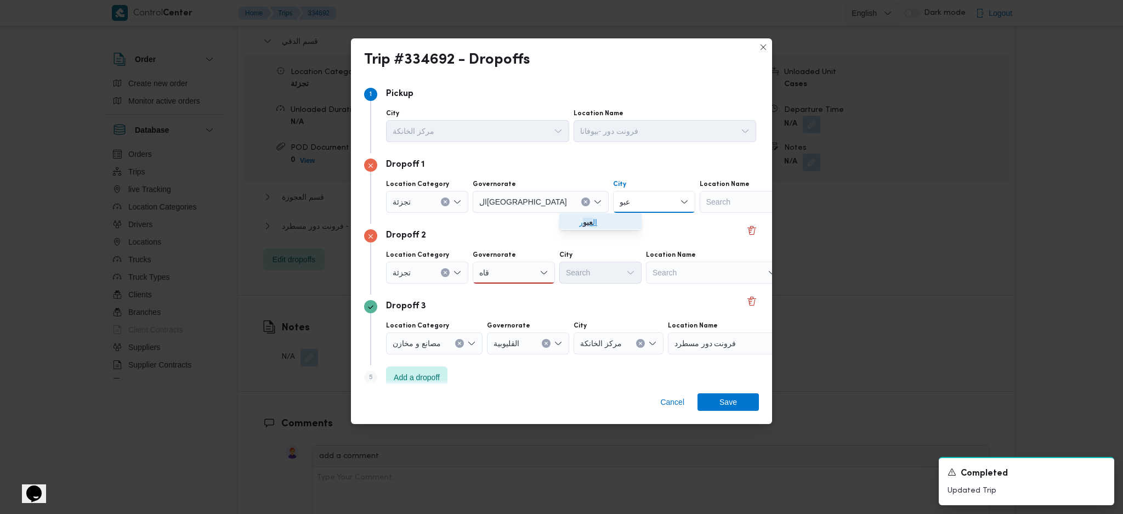
drag, startPoint x: 572, startPoint y: 215, endPoint x: 561, endPoint y: 229, distance: 17.2
click at [572, 215] on span "ال عبو ر" at bounding box center [600, 222] width 73 height 18
click at [517, 271] on div "قاه قاه" at bounding box center [514, 272] width 82 height 22
click at [513, 287] on span "ال قاه رة" at bounding box center [520, 292] width 56 height 13
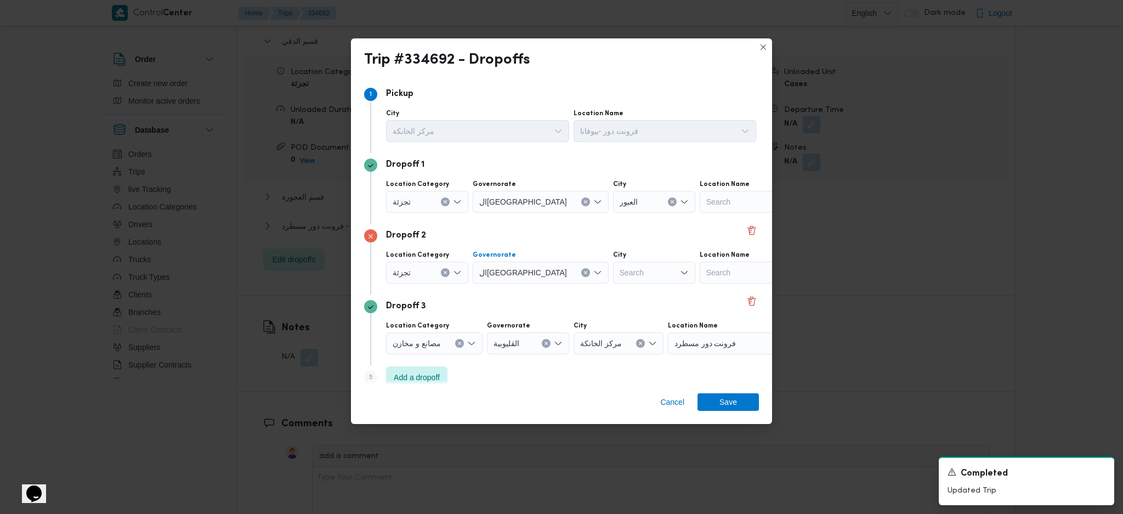
click at [613, 281] on div "Search" at bounding box center [654, 272] width 82 height 22
type input "شر"
drag, startPoint x: 576, startPoint y: 297, endPoint x: 595, endPoint y: 304, distance: 20.7
click at [576, 297] on span "قسم ال شر وق" at bounding box center [600, 293] width 73 height 18
click at [727, 396] on span "Save" at bounding box center [728, 402] width 18 height 18
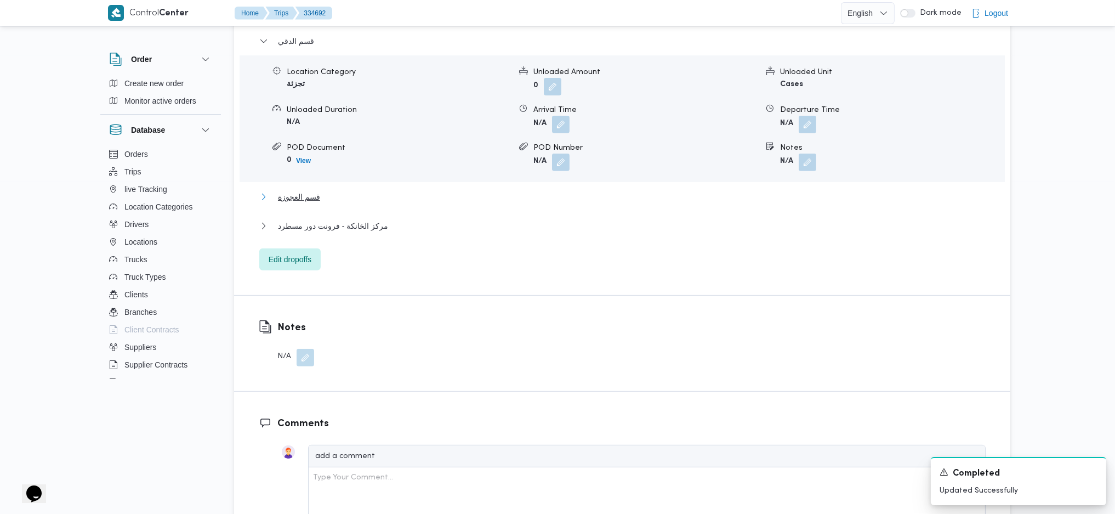
click at [315, 199] on span "قسم العجوزة" at bounding box center [299, 196] width 42 height 13
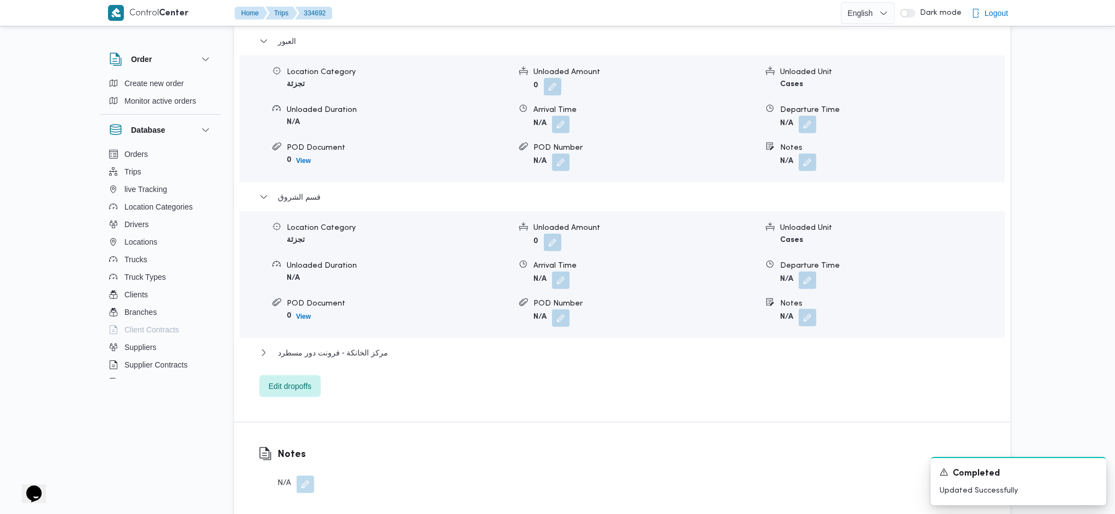
click at [799, 316] on button "button" at bounding box center [808, 318] width 18 height 18
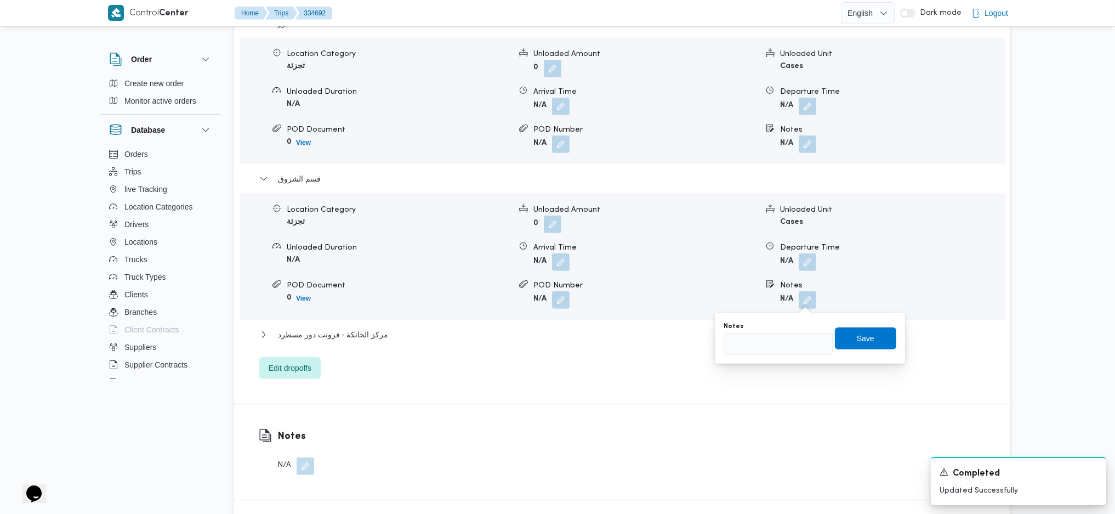
scroll to position [961, 0]
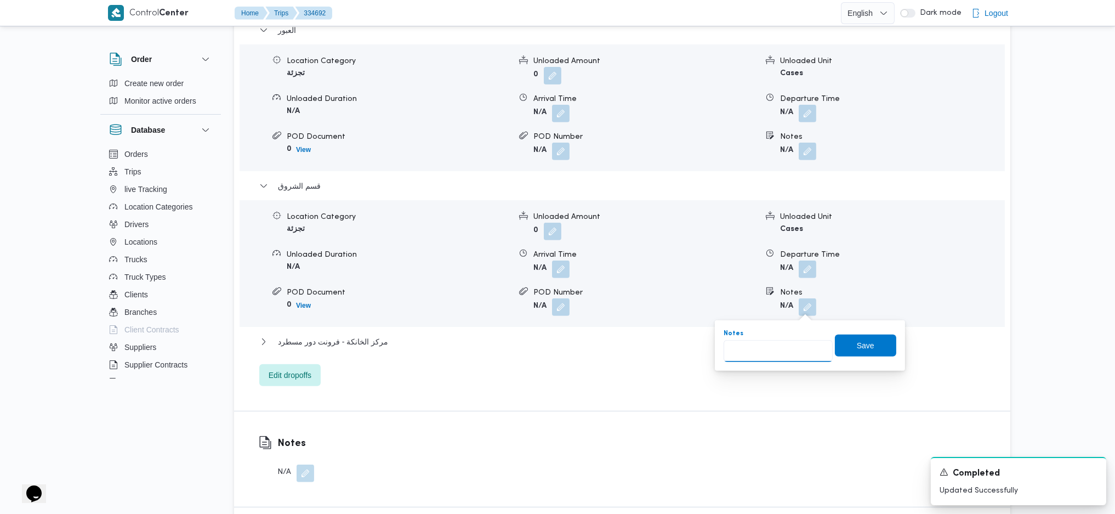
click at [778, 340] on input "Notes" at bounding box center [778, 351] width 109 height 22
type input "المستقبل"
click button "Save" at bounding box center [865, 345] width 61 height 22
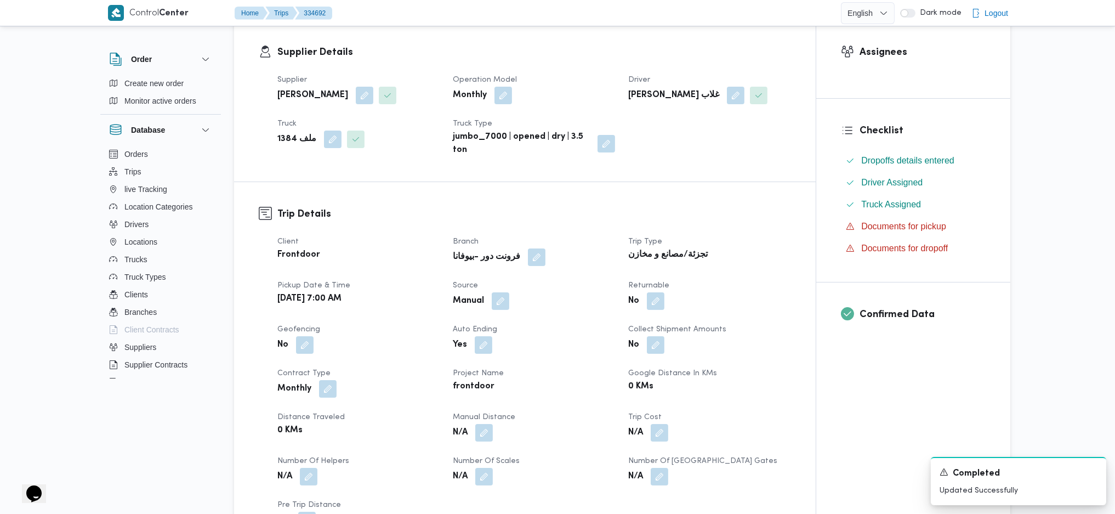
scroll to position [0, 0]
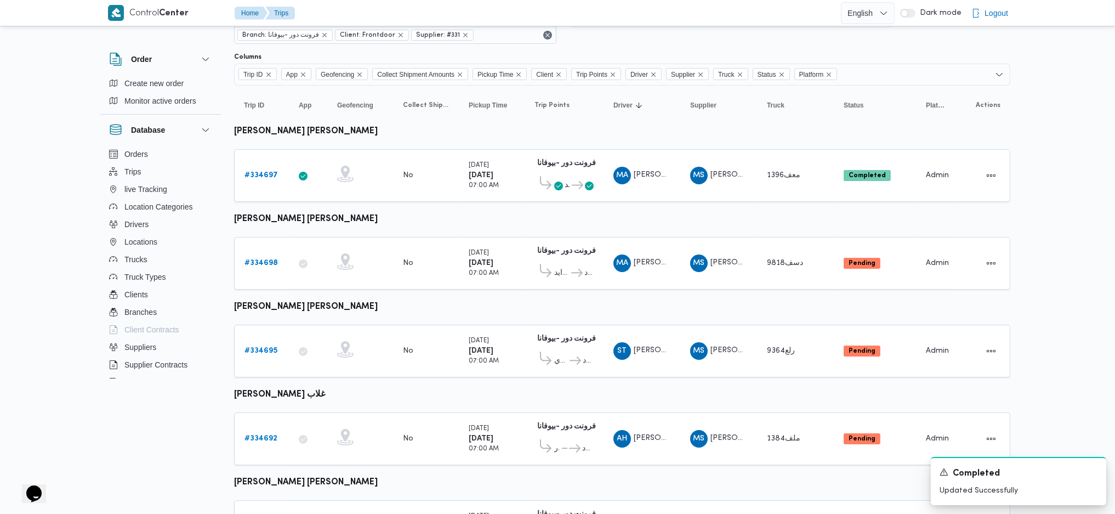
scroll to position [195, 0]
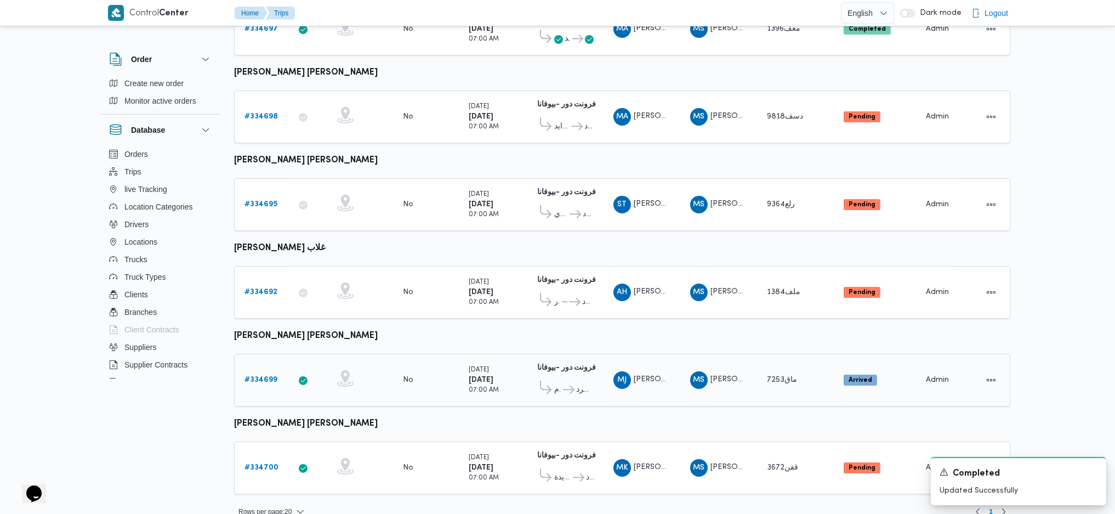
click at [268, 376] on b "# 334699" at bounding box center [260, 379] width 33 height 7
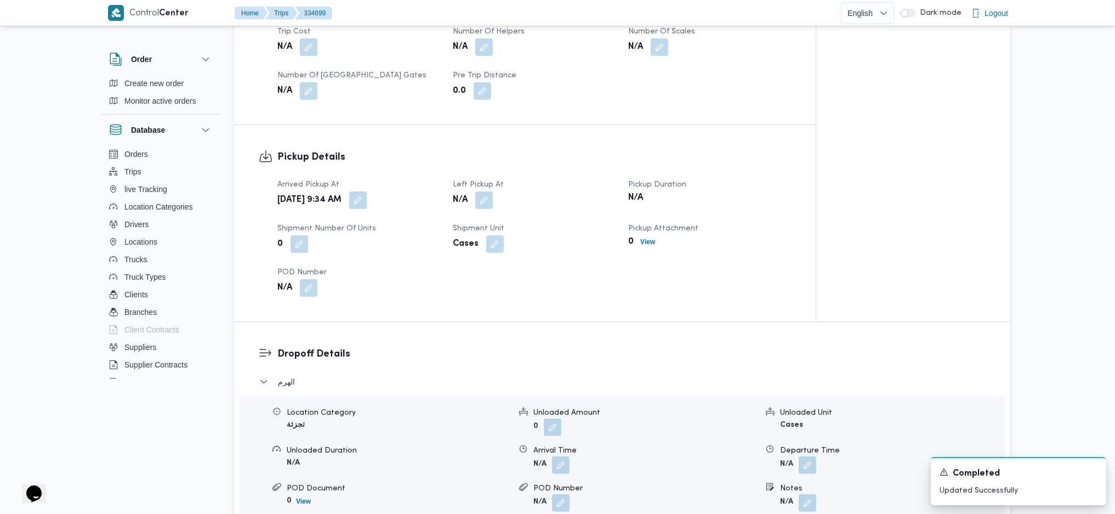
scroll to position [439, 0]
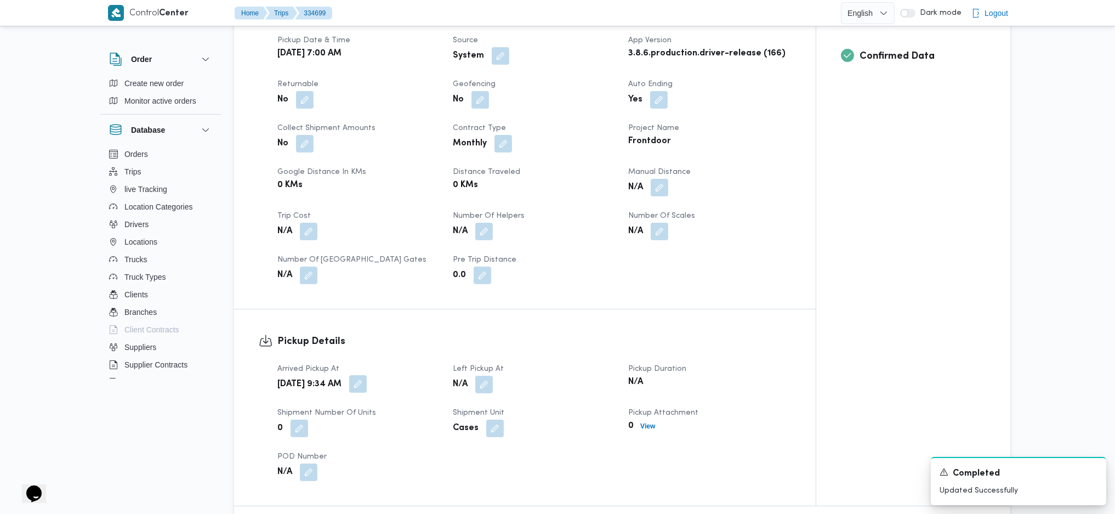
click at [367, 375] on button "button" at bounding box center [358, 384] width 18 height 18
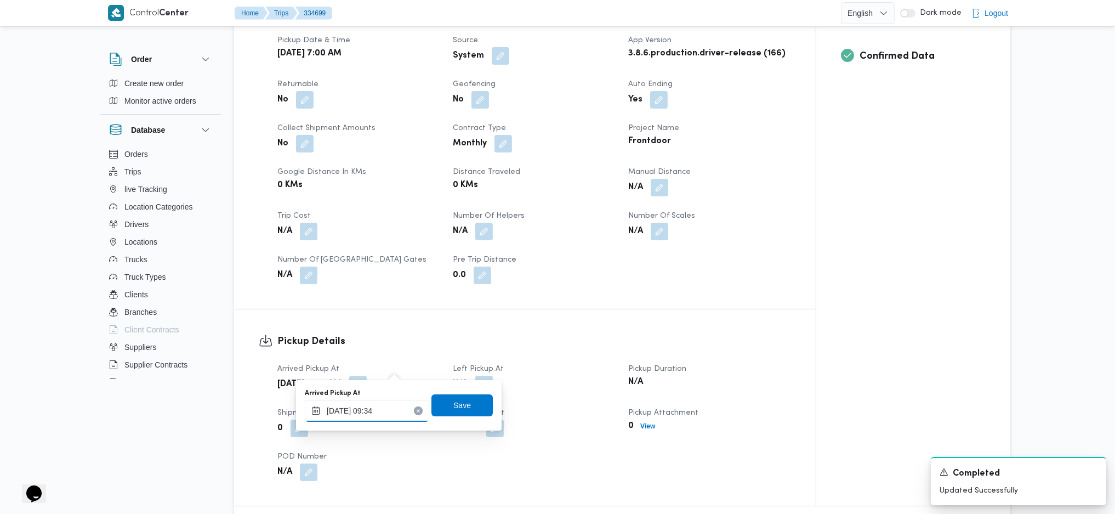
click at [382, 401] on input "01/09/2025 09:34" at bounding box center [367, 411] width 124 height 22
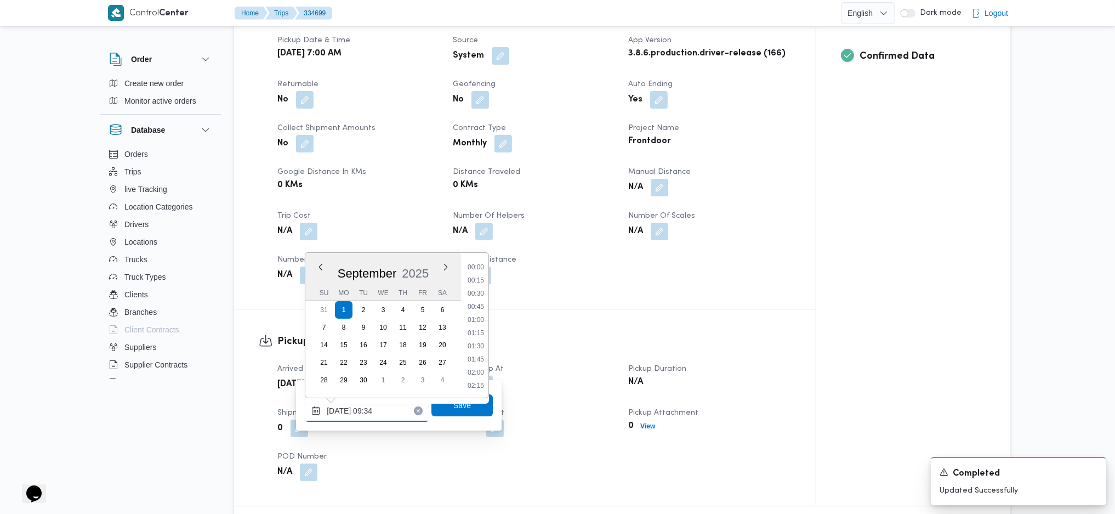
scroll to position [435, 0]
click at [473, 280] on li "08:30" at bounding box center [475, 279] width 25 height 11
type input "01/09/2025 08:30"
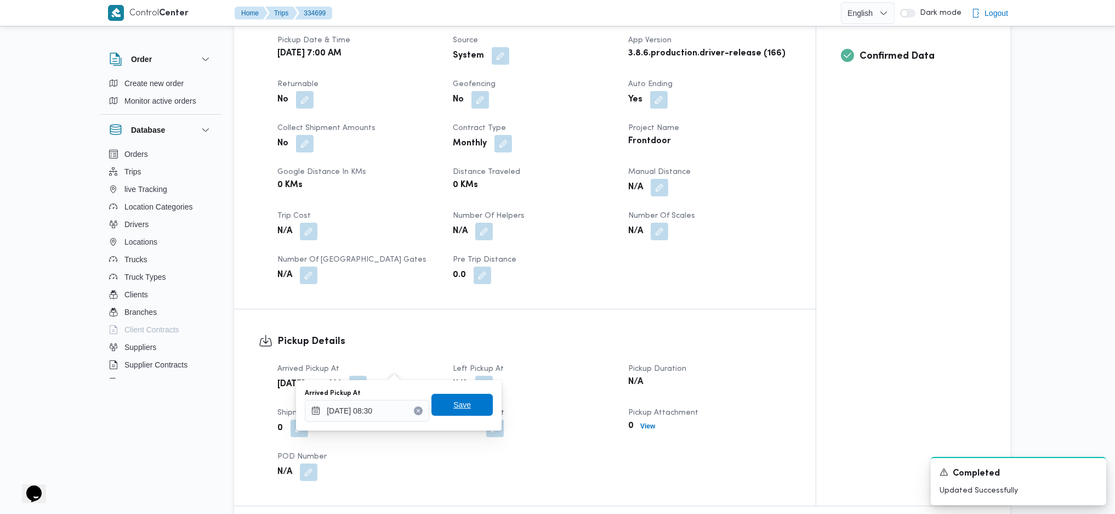
click at [458, 415] on span "Save" at bounding box center [461, 405] width 61 height 22
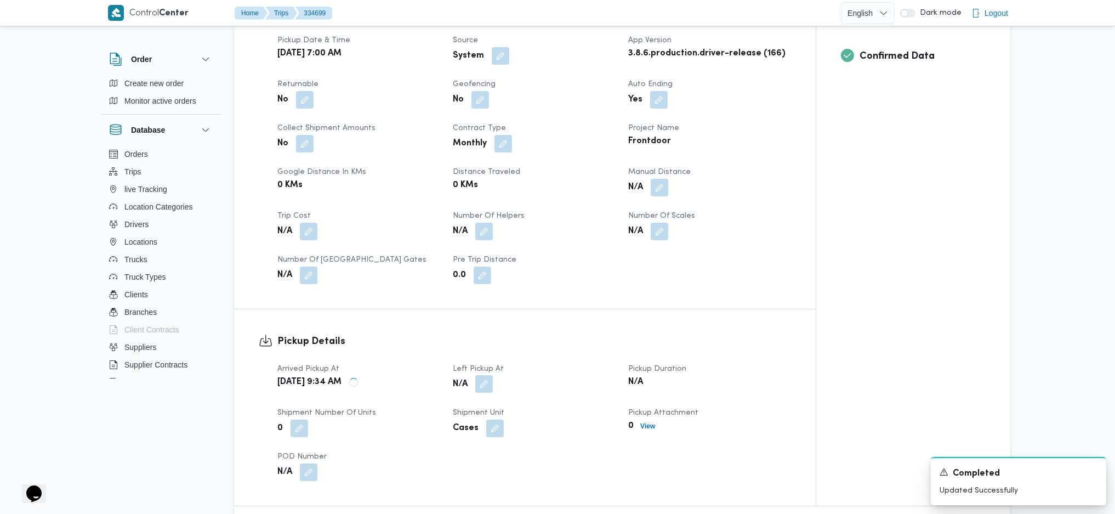
click at [485, 375] on button "button" at bounding box center [484, 384] width 18 height 18
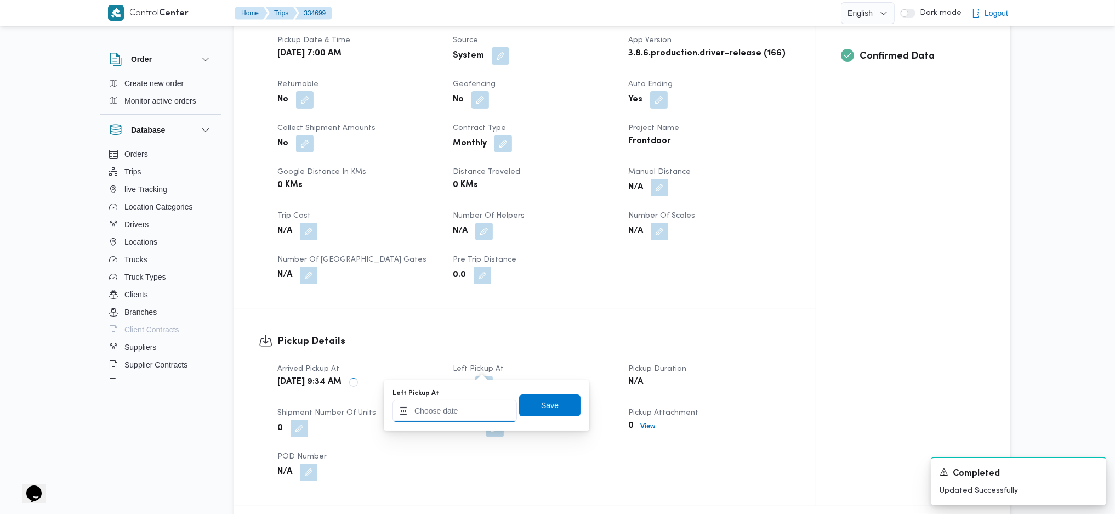
click at [459, 420] on input "Left Pickup At" at bounding box center [455, 411] width 124 height 22
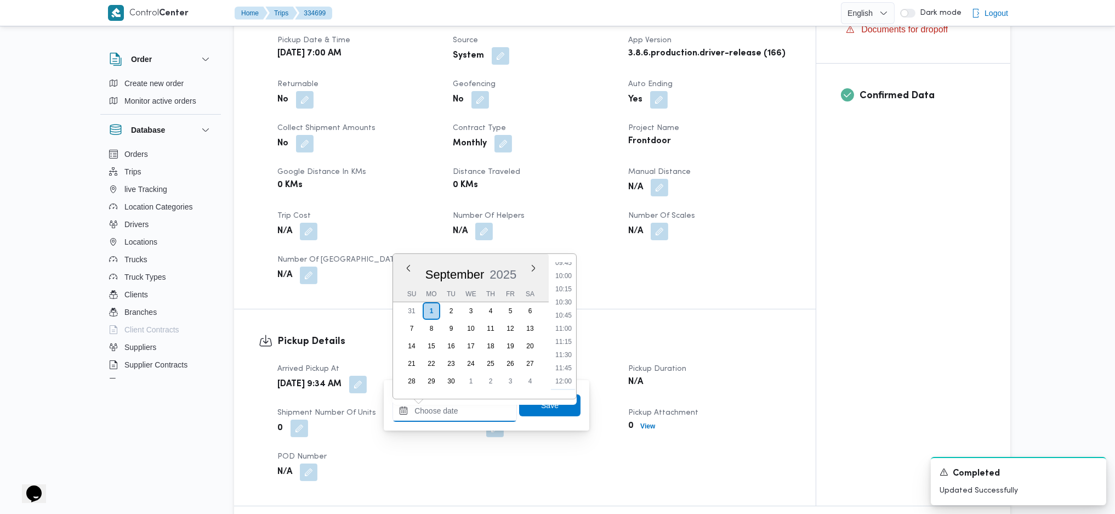
scroll to position [434, 0]
click at [567, 363] on li "10:00" at bounding box center [563, 360] width 25 height 11
type input "01/09/2025 10:00"
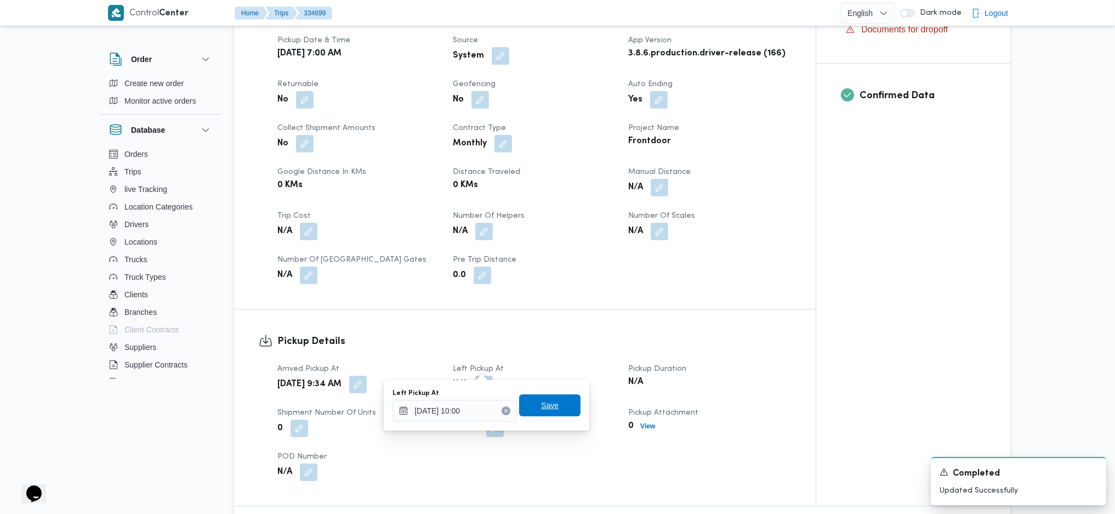
click at [548, 402] on span "Save" at bounding box center [549, 405] width 61 height 22
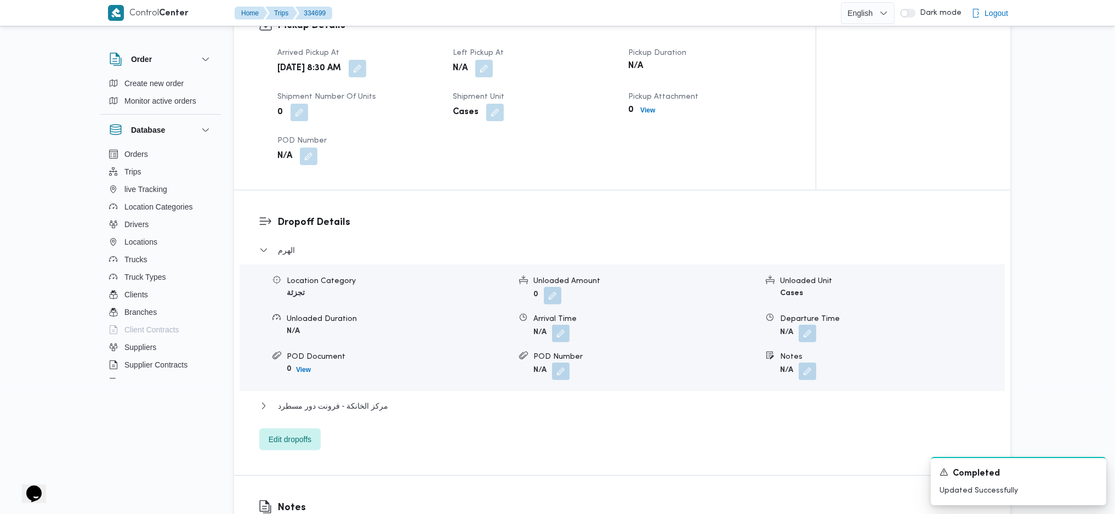
scroll to position [804, 0]
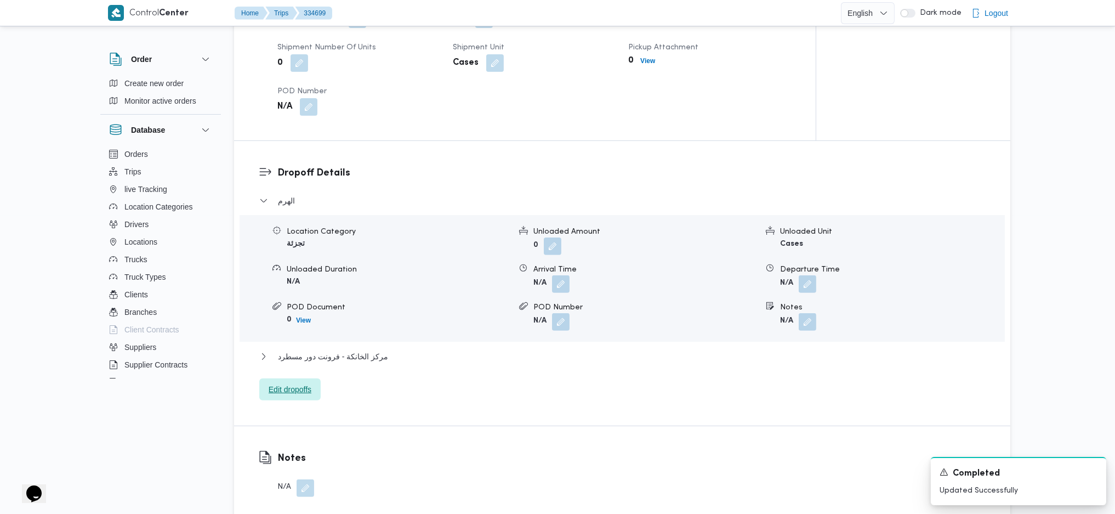
click at [298, 383] on span "Edit dropoffs" at bounding box center [290, 389] width 43 height 13
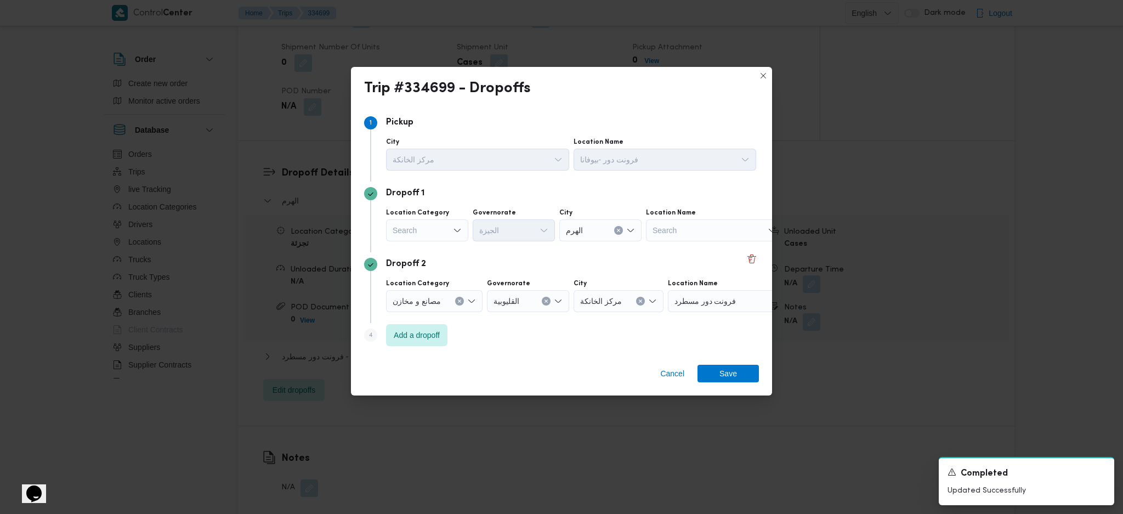
click at [428, 237] on div "Search" at bounding box center [427, 230] width 82 height 22
click at [426, 312] on span "تجزئة" at bounding box center [434, 314] width 56 height 13
click at [526, 232] on div "Search" at bounding box center [514, 230] width 82 height 22
type input "جيز"
click at [528, 247] on span "ال جيز ة" at bounding box center [520, 250] width 56 height 13
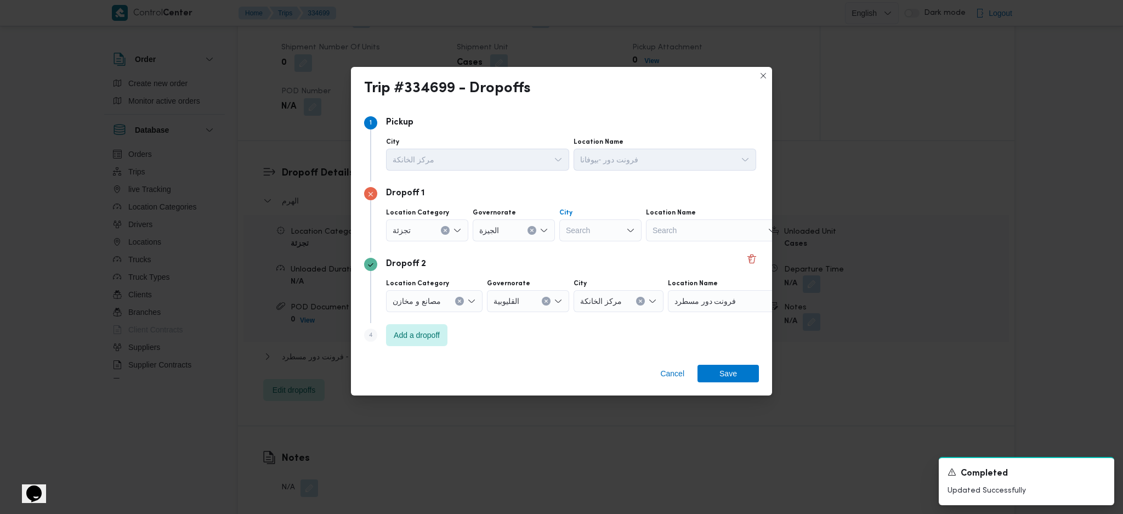
click at [627, 231] on icon "Open list of options" at bounding box center [630, 230] width 9 height 9
type input "ول"
click at [596, 269] on span "قسم أ ول 6 أكتوبر" at bounding box center [607, 266] width 56 height 13
click at [746, 374] on span "Save" at bounding box center [727, 373] width 61 height 18
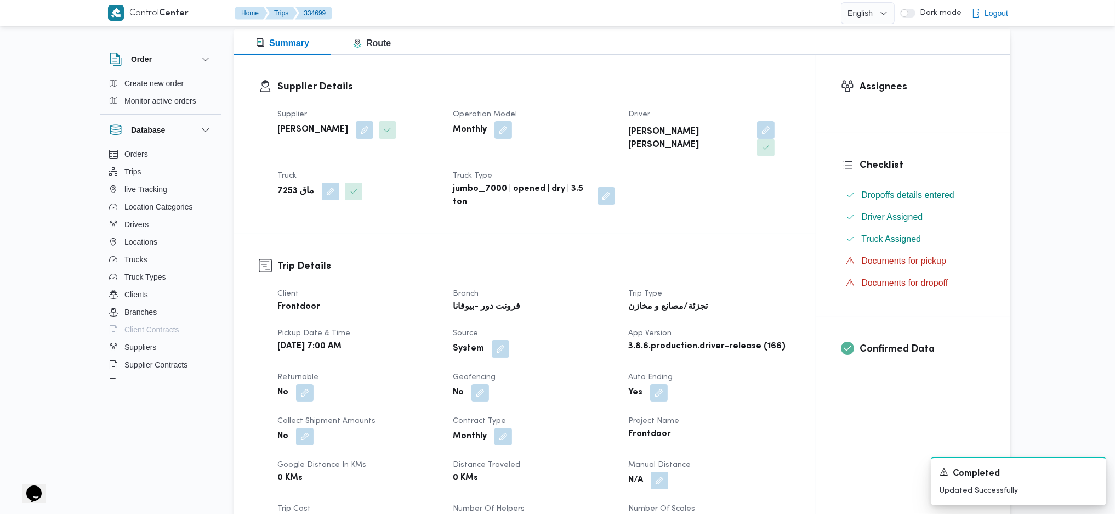
scroll to position [0, 0]
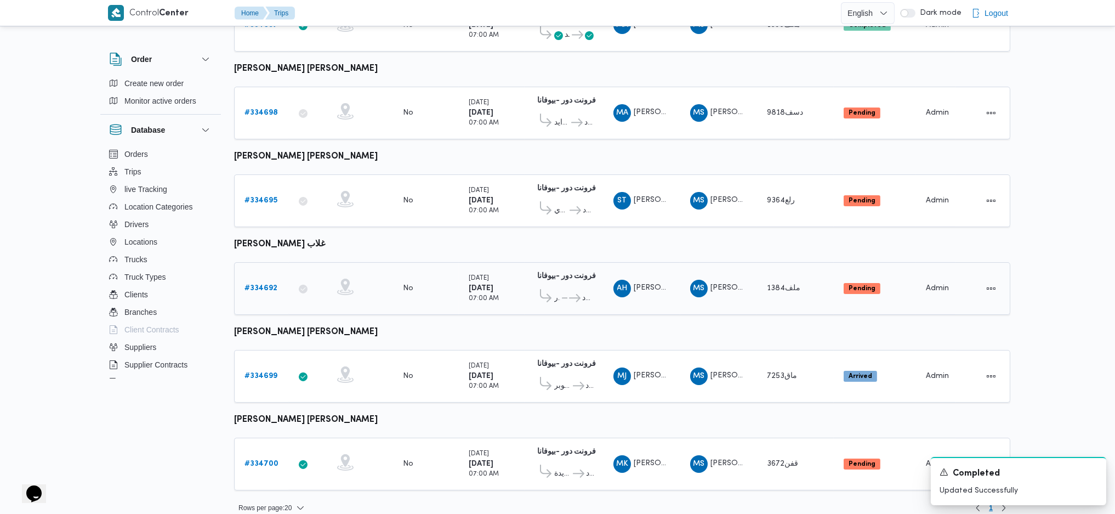
scroll to position [200, 0]
click at [275, 452] on div "# 334700" at bounding box center [261, 463] width 43 height 22
click at [264, 459] on b "# 334700" at bounding box center [261, 462] width 34 height 7
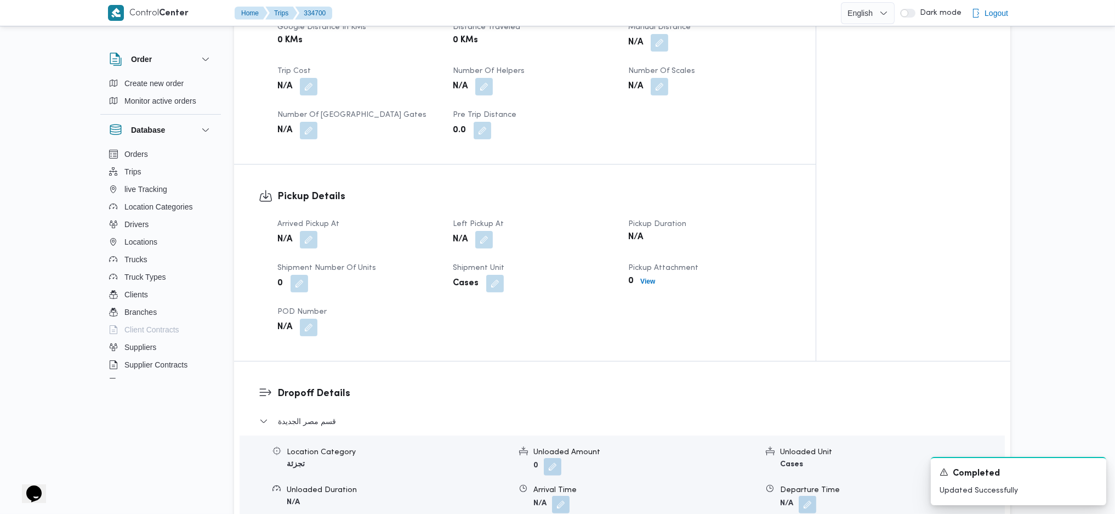
scroll to position [658, 0]
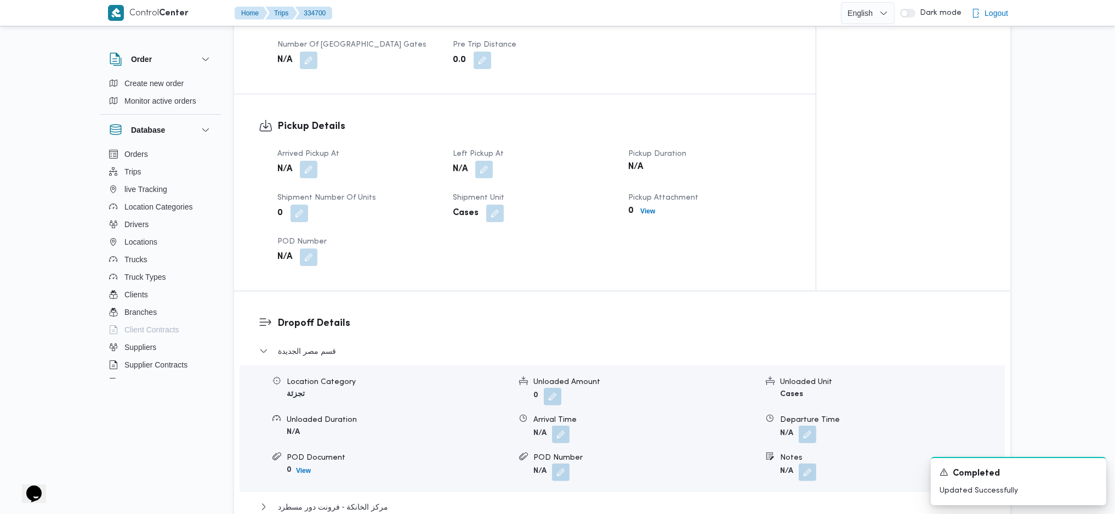
click at [306, 161] on button "button" at bounding box center [309, 170] width 18 height 18
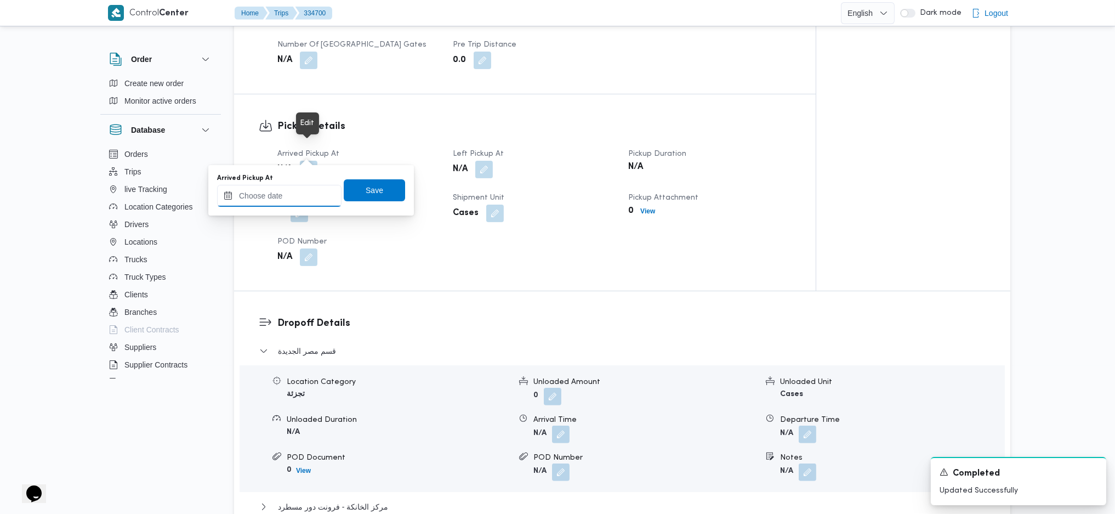
click at [303, 192] on input "Arrived Pickup At" at bounding box center [279, 196] width 124 height 22
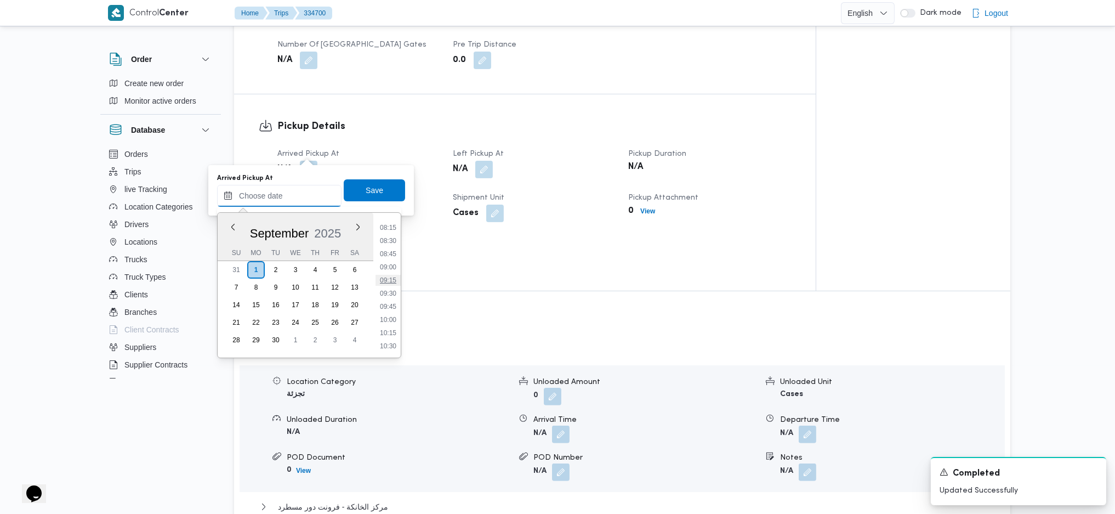
scroll to position [361, 0]
click at [388, 231] on li "07:00" at bounding box center [388, 234] width 25 height 11
type input "01/09/2025 07:00"
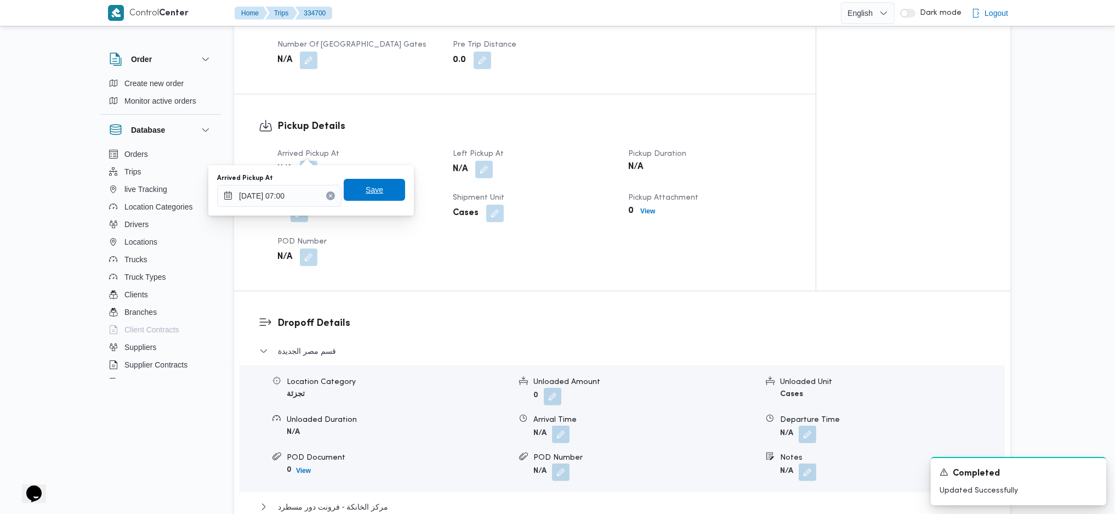
click at [376, 195] on span "Save" at bounding box center [374, 190] width 61 height 22
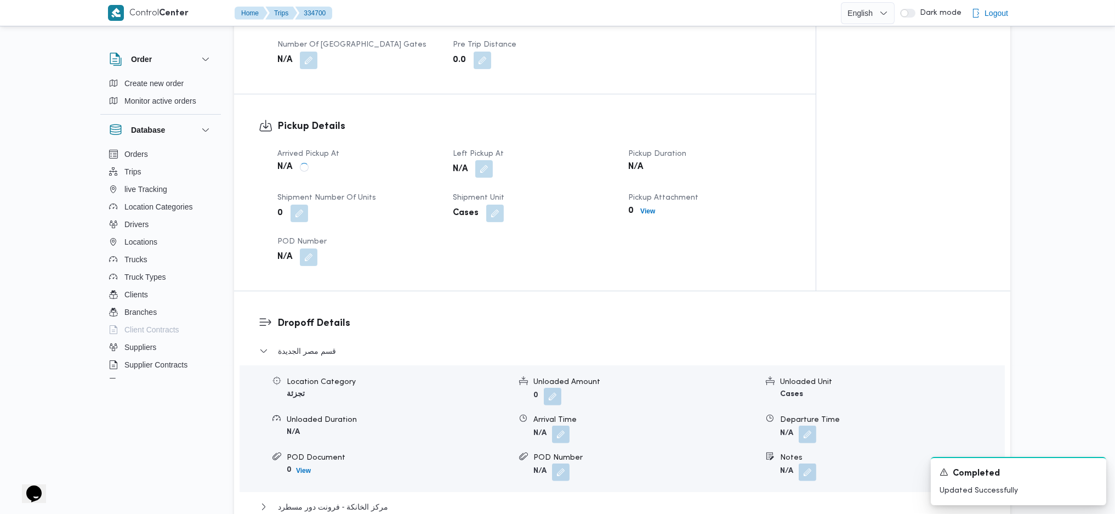
click at [483, 160] on button "button" at bounding box center [484, 169] width 18 height 18
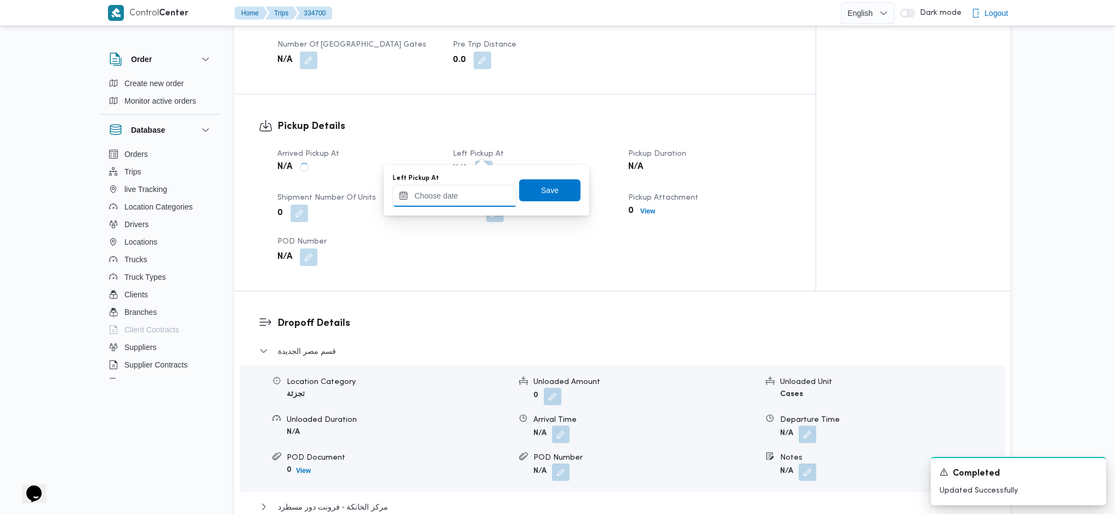
drag, startPoint x: 458, startPoint y: 191, endPoint x: 485, endPoint y: 204, distance: 29.7
click at [458, 191] on input "Left Pickup At" at bounding box center [455, 196] width 124 height 22
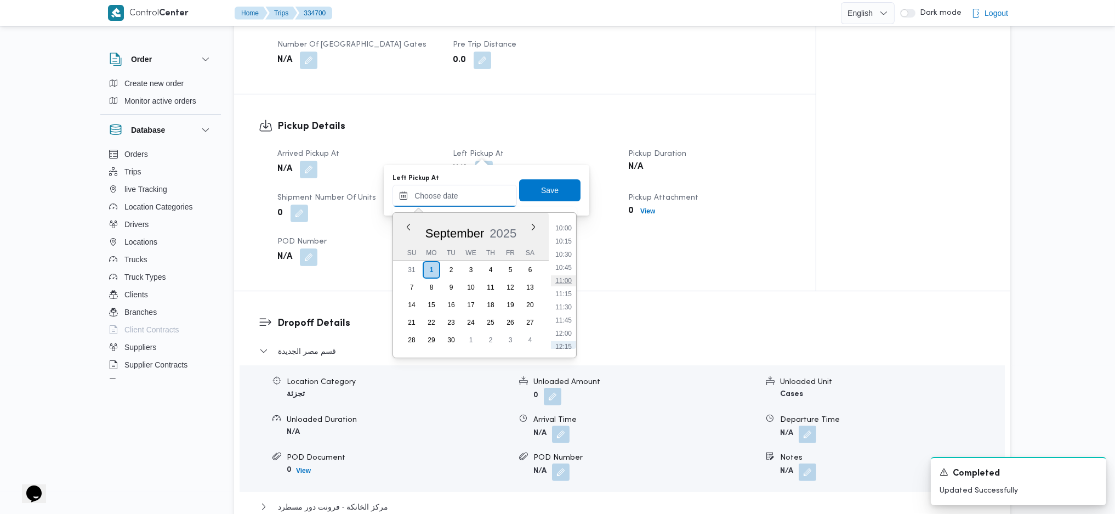
scroll to position [434, 0]
click at [567, 319] on li "10:00" at bounding box center [563, 319] width 25 height 11
type input "01/09/2025 10:00"
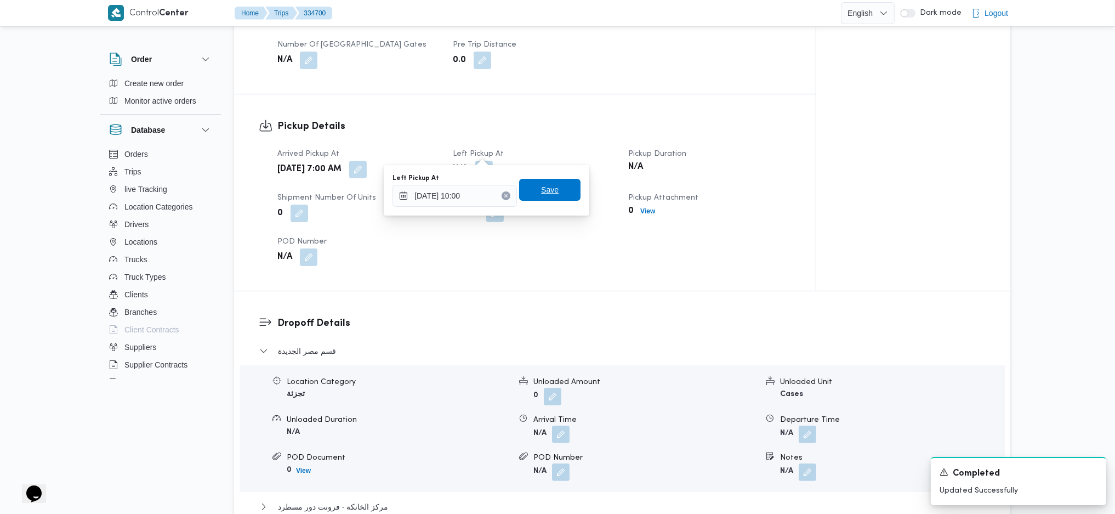
click at [555, 196] on span "Save" at bounding box center [549, 190] width 61 height 22
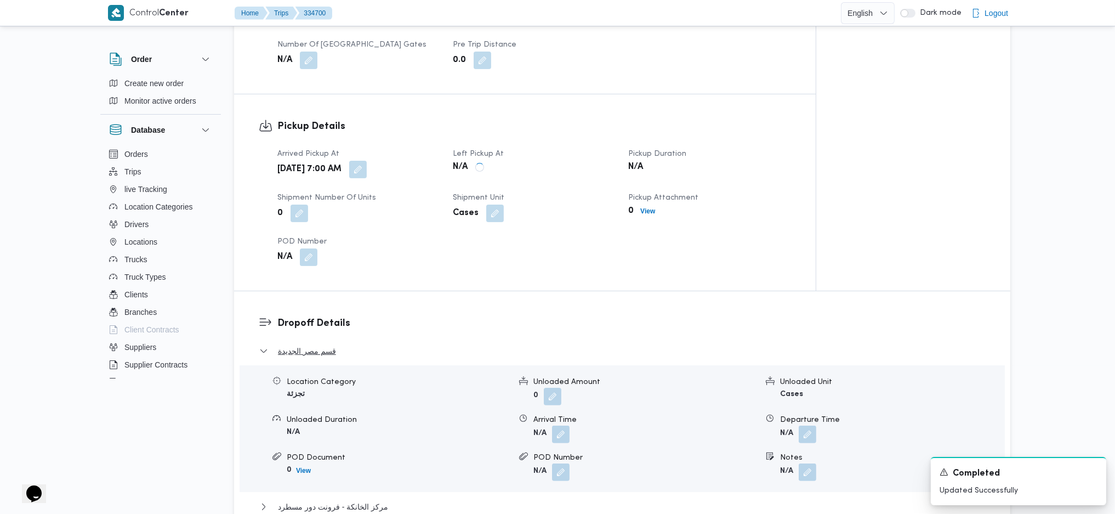
scroll to position [877, 0]
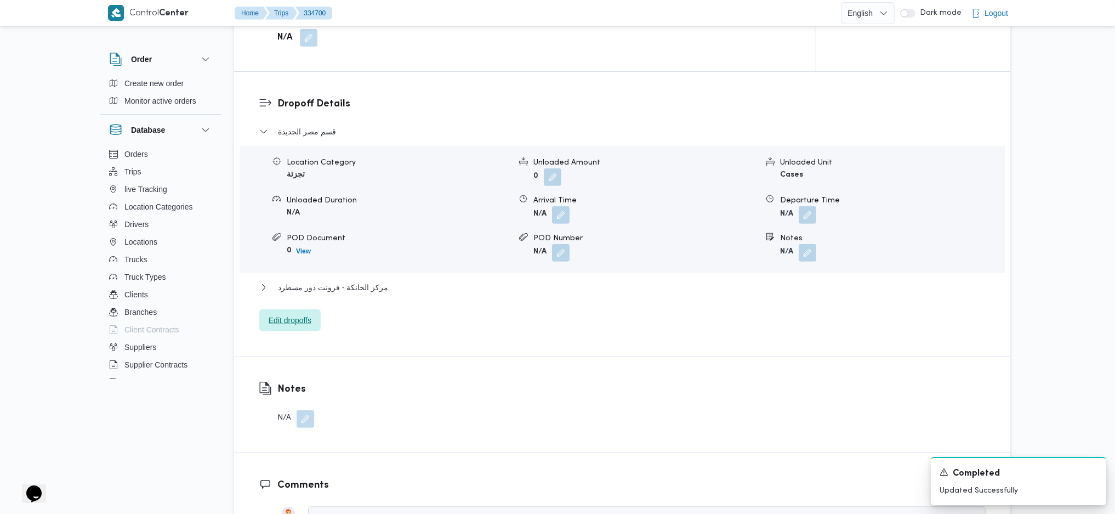
click at [303, 314] on span "Edit dropoffs" at bounding box center [290, 320] width 43 height 13
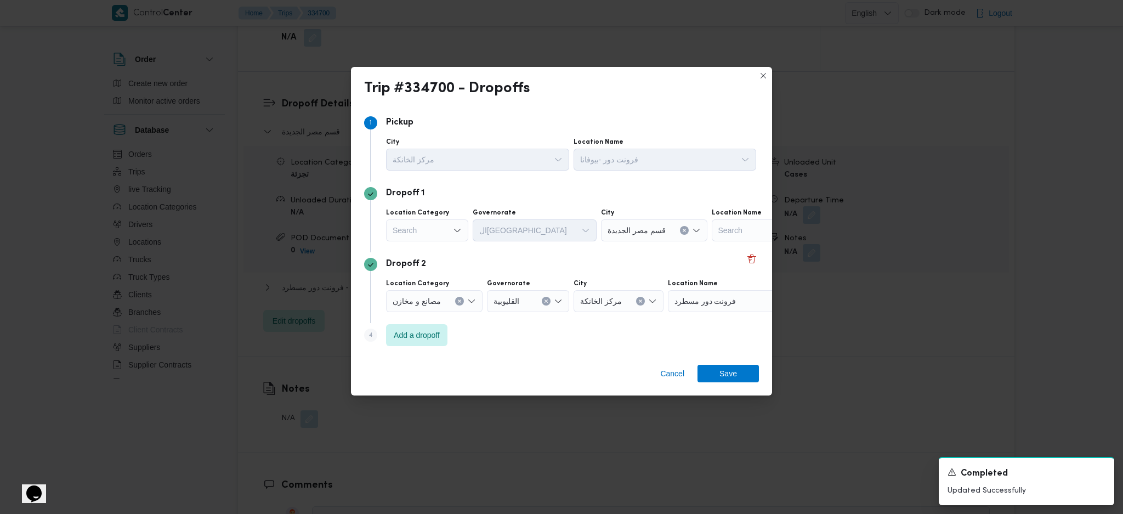
click at [442, 231] on div "Search" at bounding box center [427, 230] width 82 height 22
drag, startPoint x: 433, startPoint y: 309, endPoint x: 469, endPoint y: 283, distance: 44.9
click at [433, 311] on span "تجزئة" at bounding box center [434, 313] width 56 height 13
click at [508, 230] on div "Search" at bounding box center [514, 230] width 82 height 22
type input "جيز"
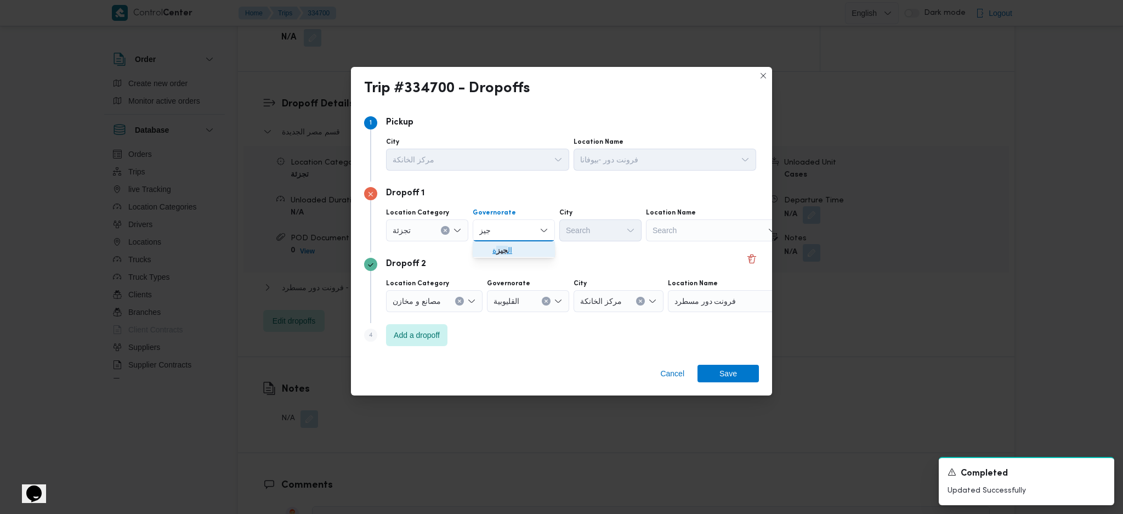
click at [502, 250] on mark "جيز" at bounding box center [502, 250] width 12 height 9
click at [609, 232] on div "Search" at bounding box center [600, 230] width 82 height 22
type input "فيص"
click at [601, 246] on span "فيص ل" at bounding box center [607, 249] width 56 height 13
click at [737, 371] on span "Save" at bounding box center [727, 373] width 61 height 18
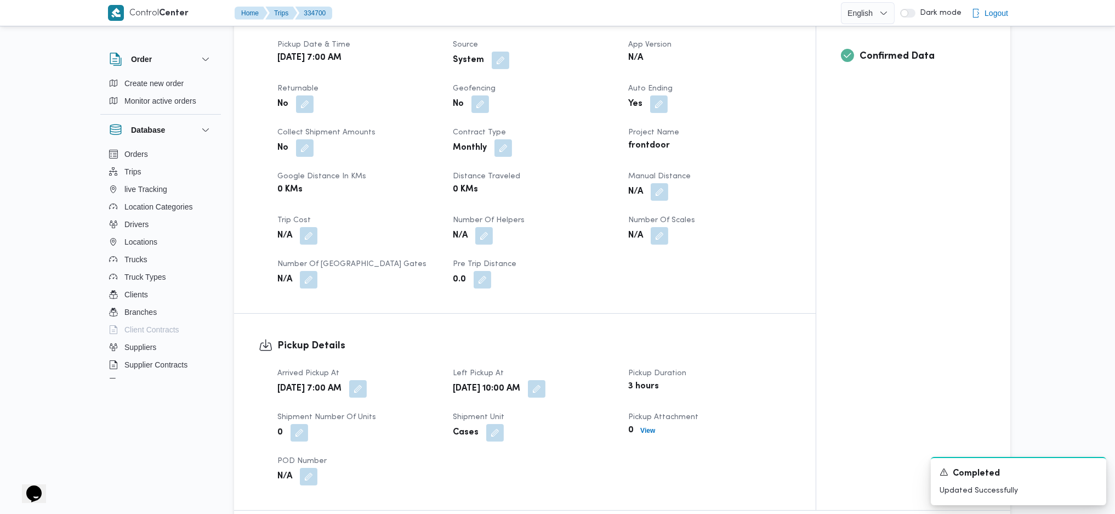
scroll to position [292, 0]
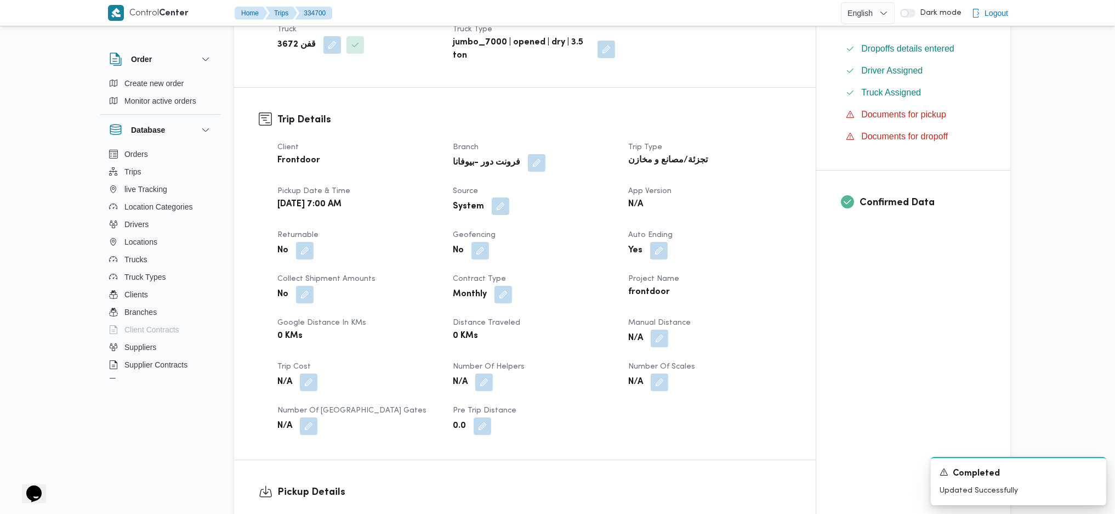
click at [500, 197] on button "button" at bounding box center [501, 206] width 18 height 18
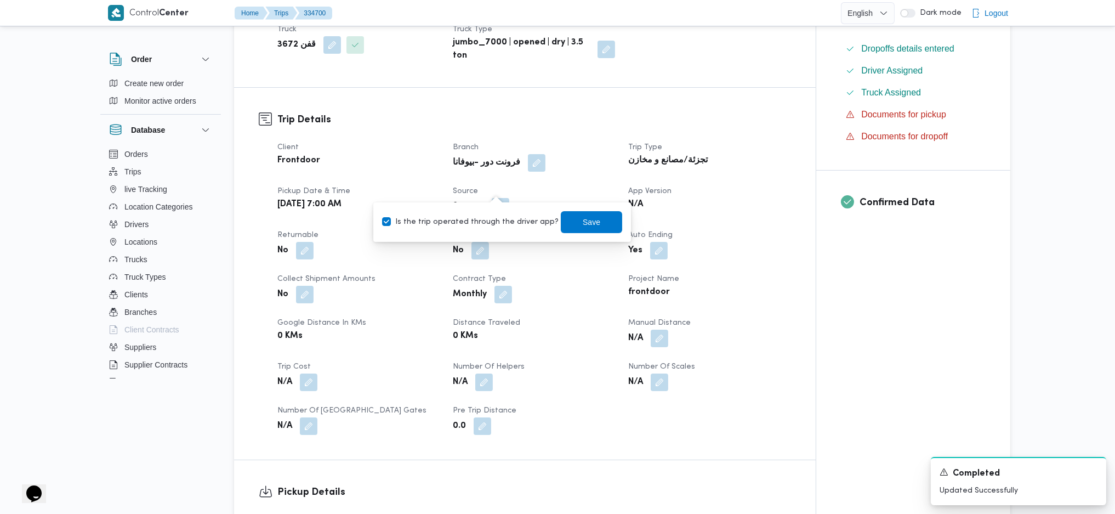
click at [474, 216] on label "Is the trip operated through the driver app?" at bounding box center [470, 221] width 177 height 13
checkbox input "false"
click at [576, 215] on span "Save" at bounding box center [591, 222] width 61 height 22
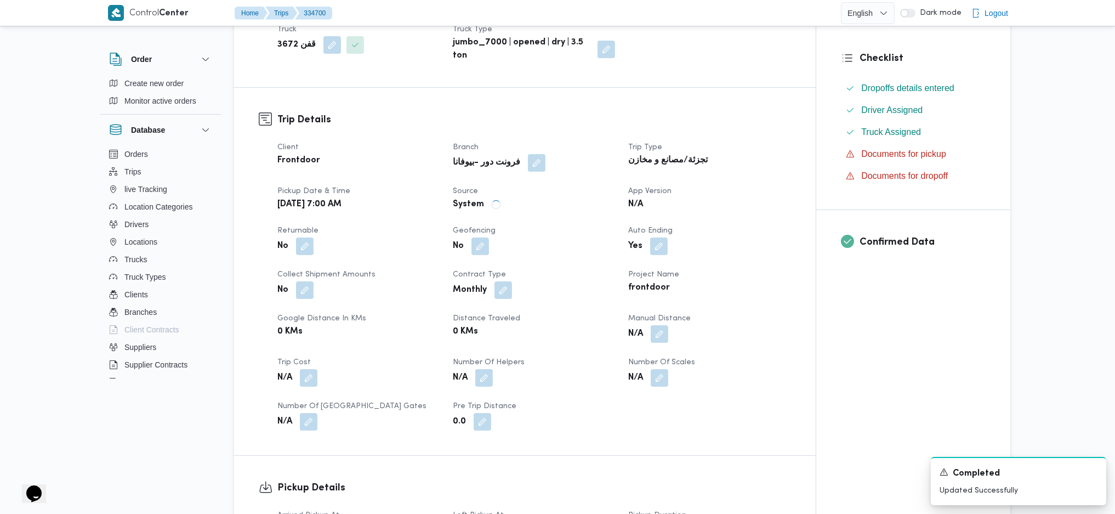
click at [585, 185] on dt "Source" at bounding box center [534, 191] width 162 height 13
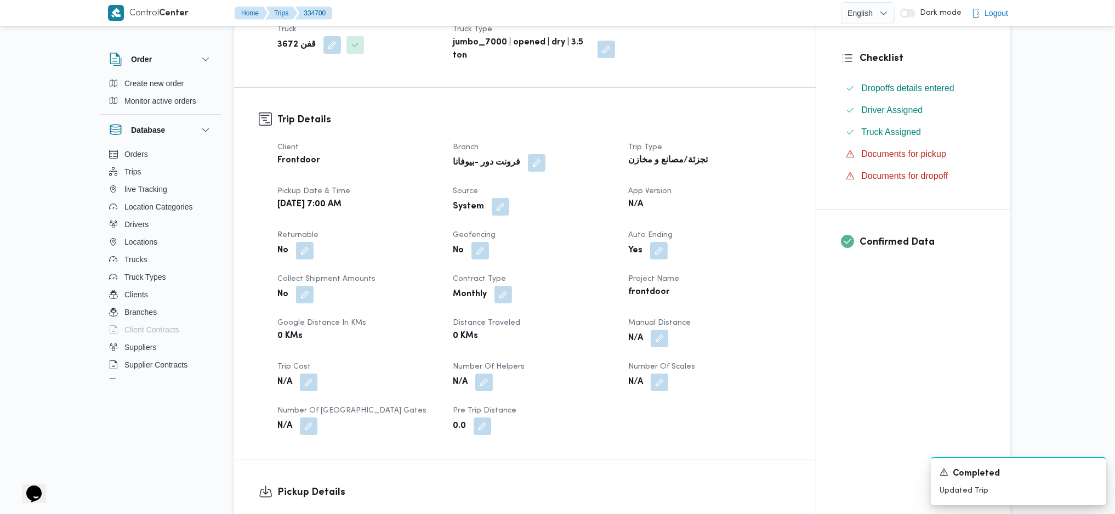
scroll to position [0, 0]
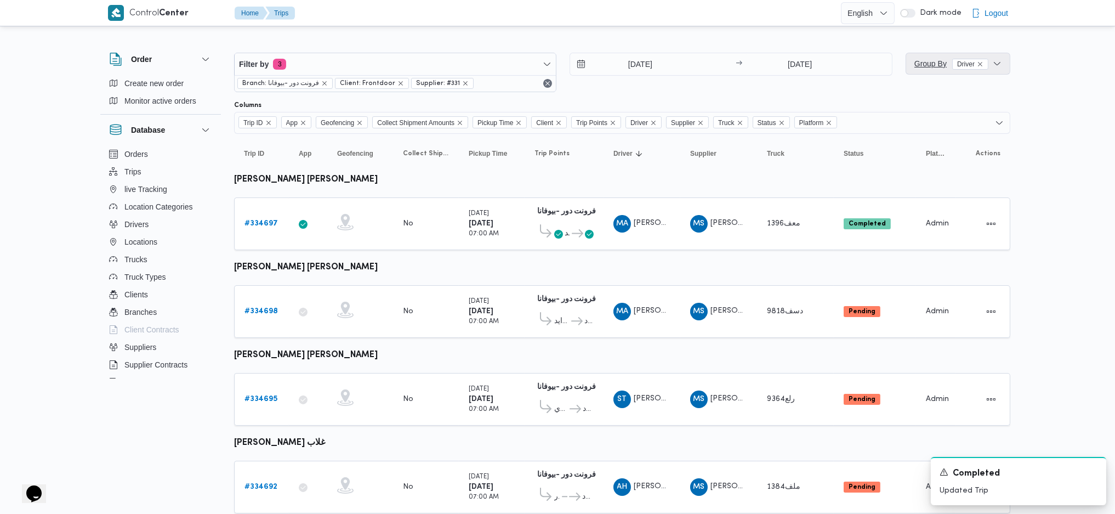
click at [935, 65] on span "Group By Driver" at bounding box center [951, 63] width 74 height 9
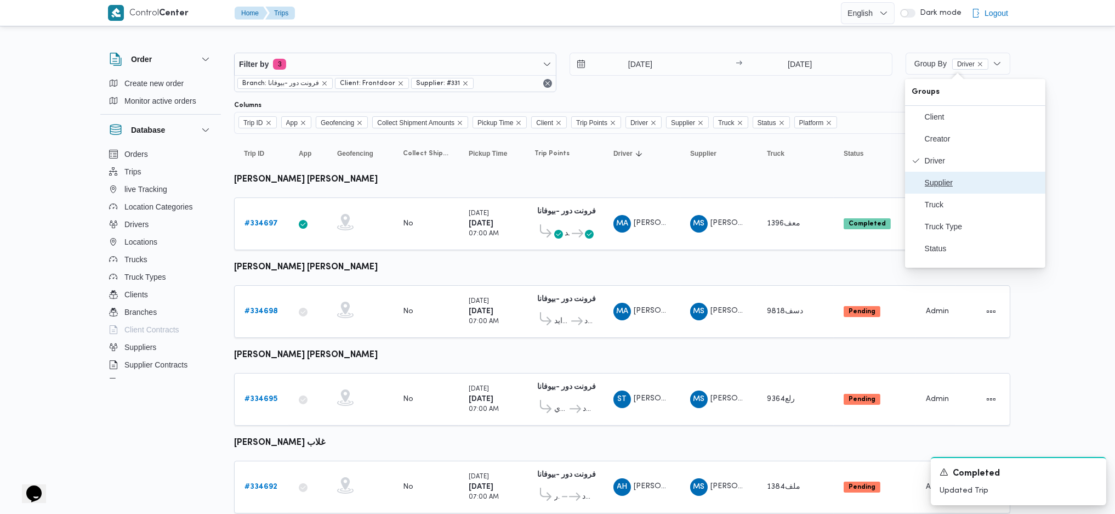
click at [934, 185] on span "Supplier" at bounding box center [982, 182] width 114 height 9
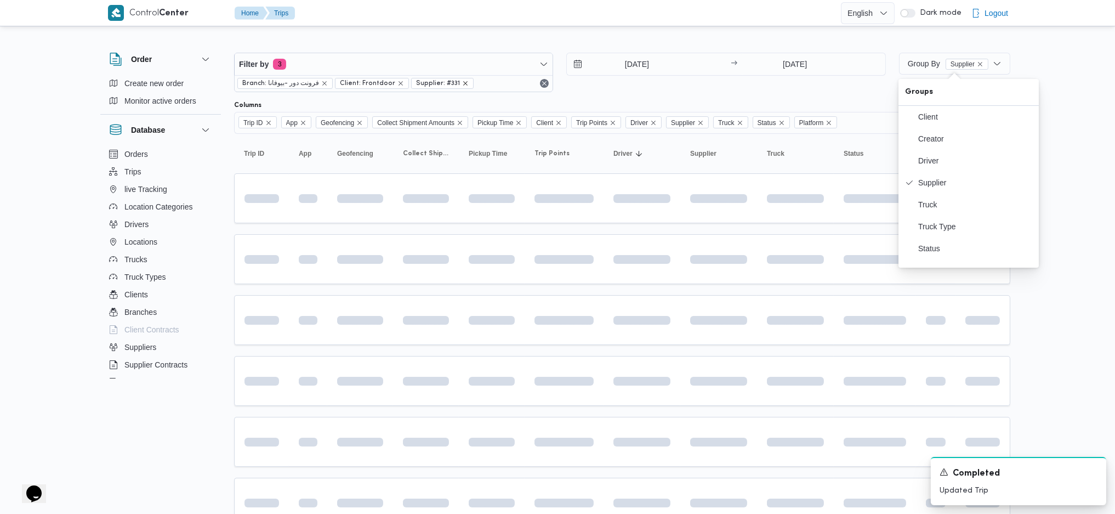
click at [463, 84] on icon "remove selected entity" at bounding box center [465, 83] width 4 height 4
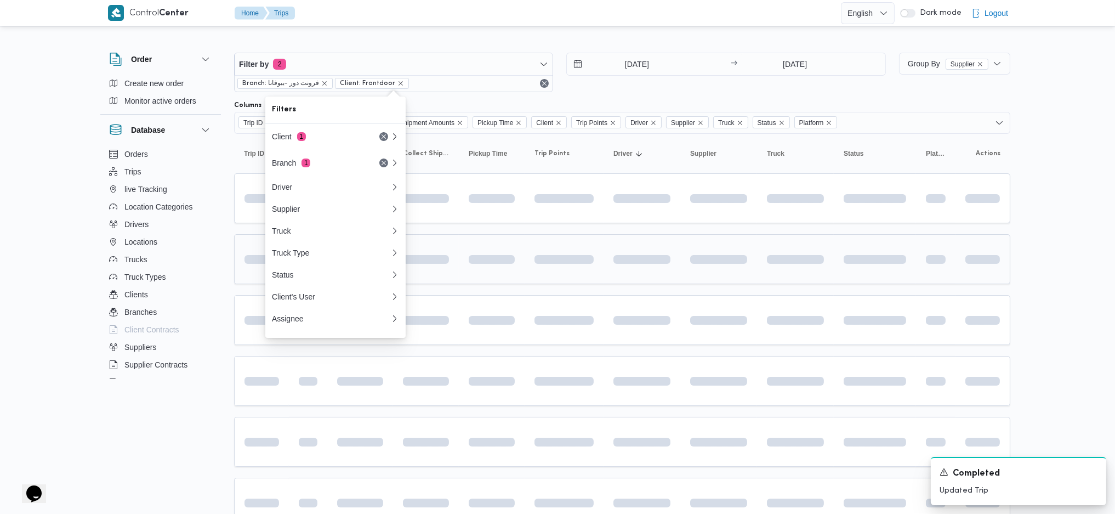
click at [565, 284] on td at bounding box center [564, 259] width 79 height 50
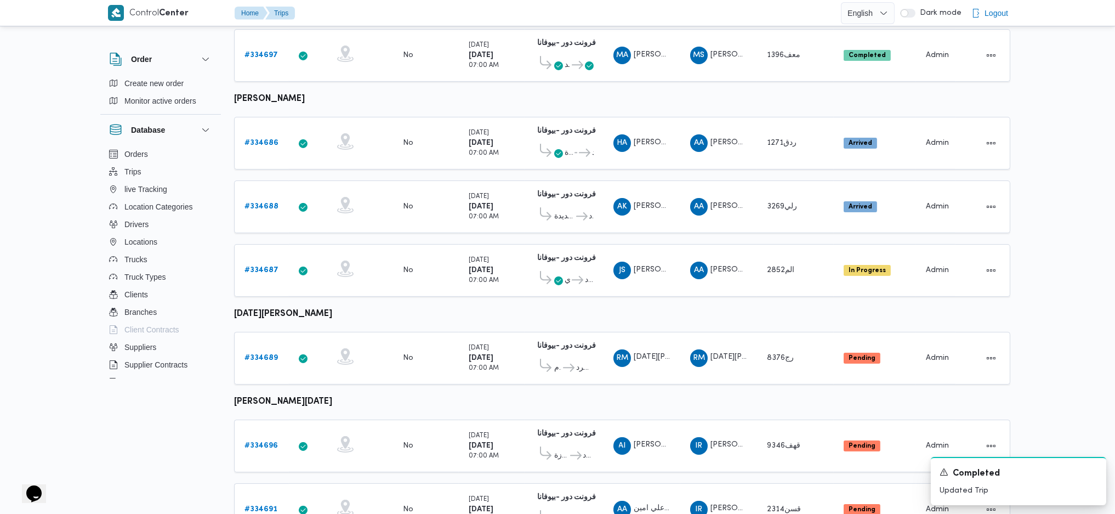
scroll to position [511, 0]
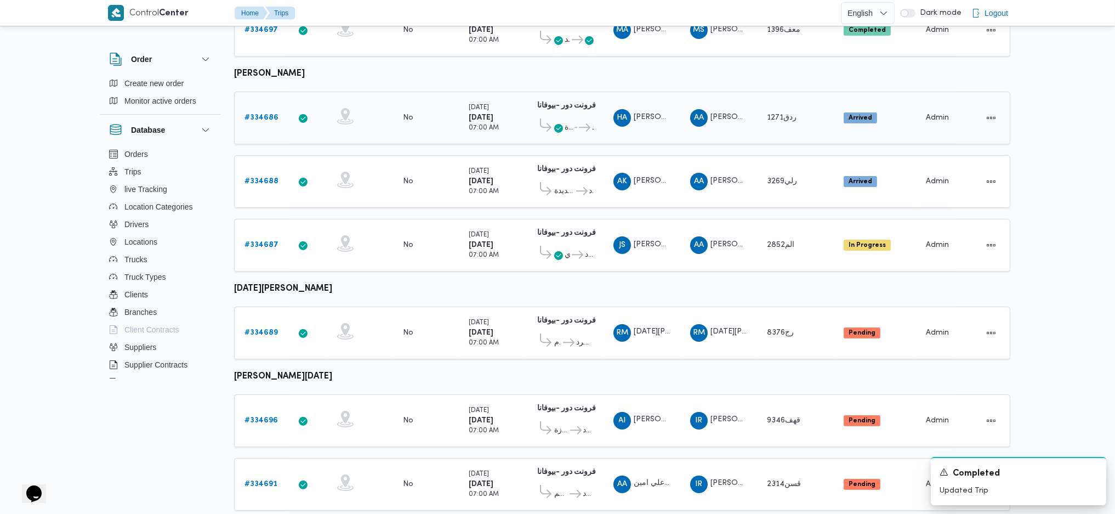
click at [257, 114] on b "# 334686" at bounding box center [261, 117] width 34 height 7
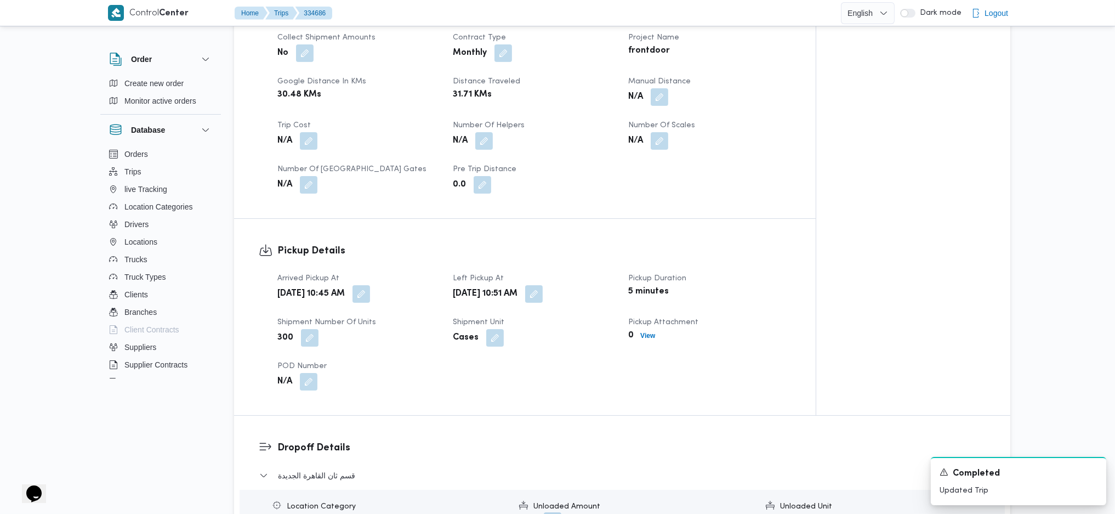
scroll to position [584, 0]
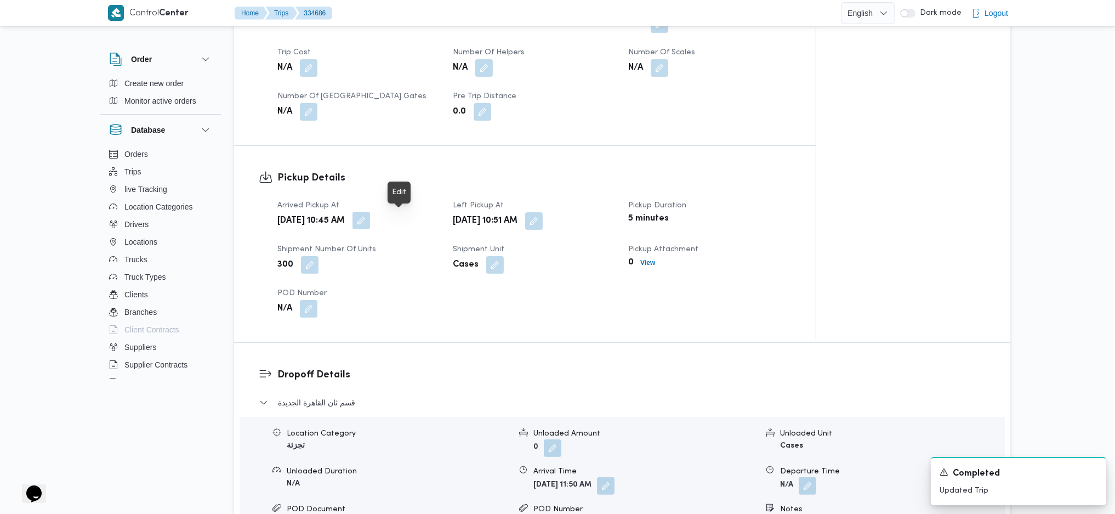
click at [370, 229] on button "button" at bounding box center [361, 238] width 18 height 18
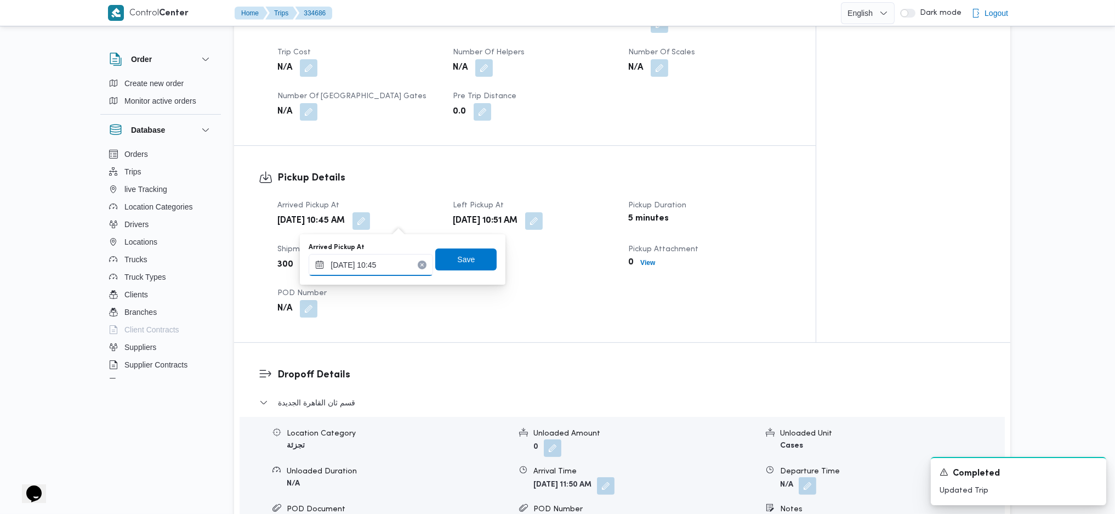
click at [387, 261] on input "01/09/2025 10:45" at bounding box center [371, 265] width 124 height 22
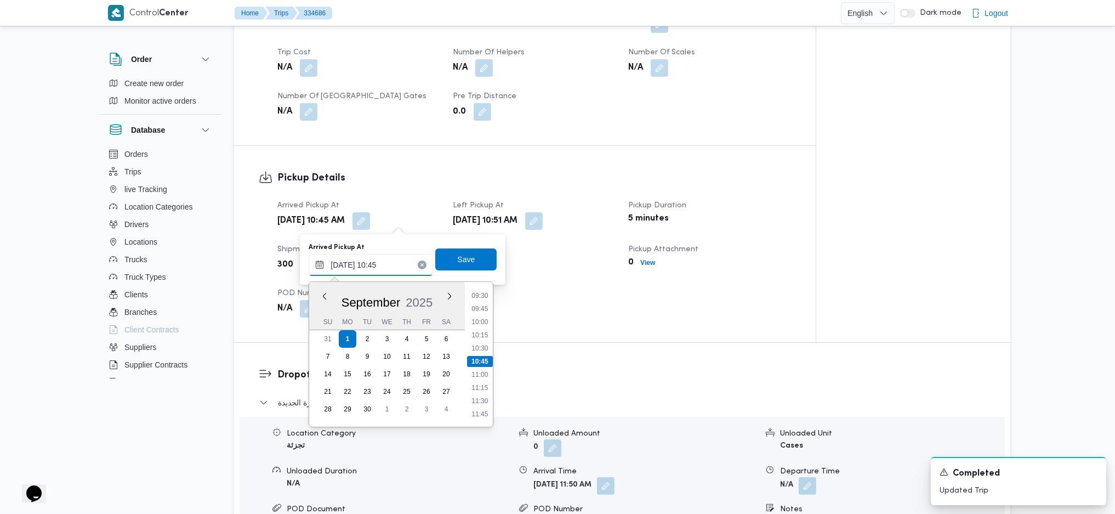
scroll to position [354, 0]
click at [484, 390] on li "08:30" at bounding box center [480, 389] width 25 height 11
type input "01/09/2025 08:30"
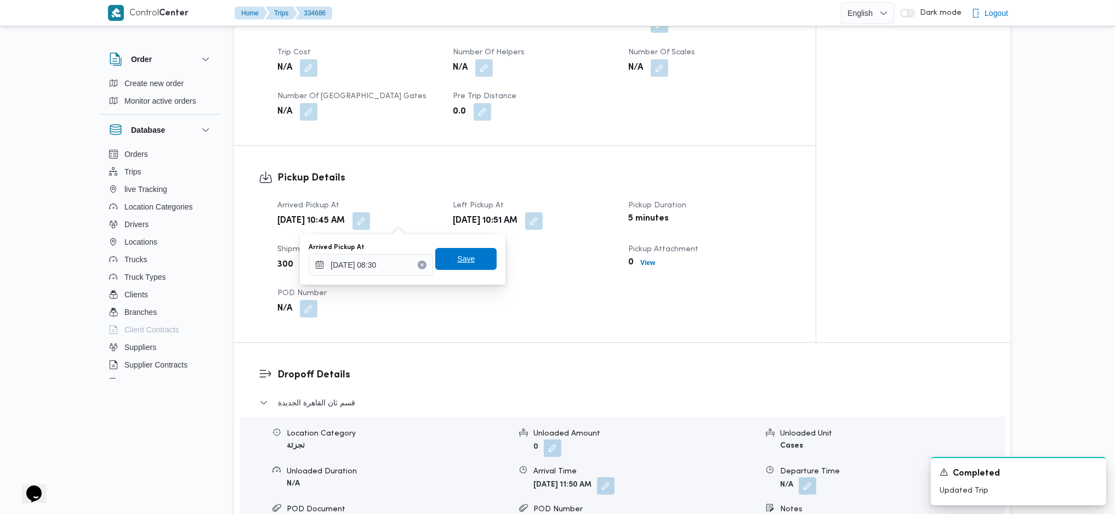
click at [471, 249] on span "Save" at bounding box center [465, 259] width 61 height 22
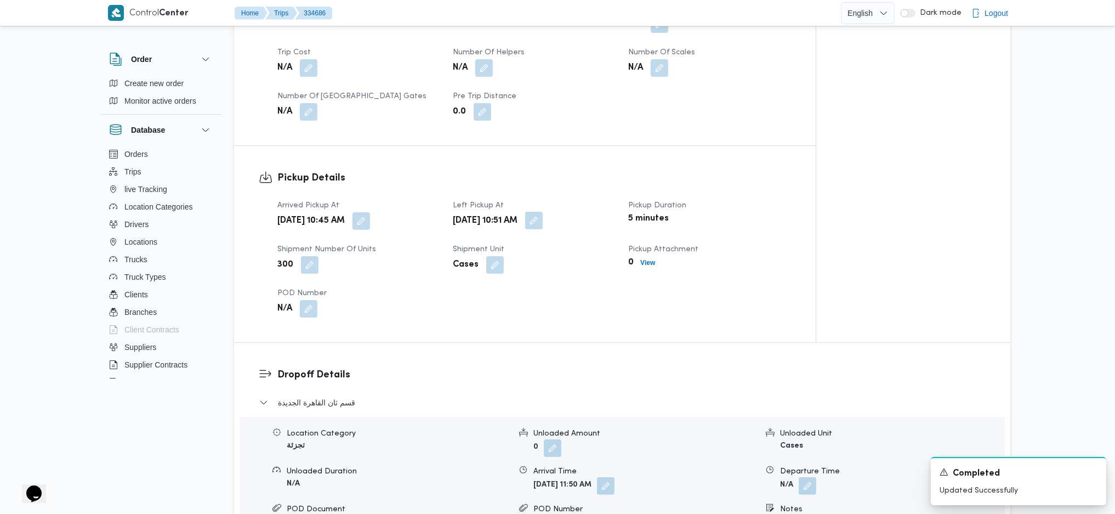
click at [543, 229] on button "button" at bounding box center [534, 238] width 18 height 18
click at [549, 265] on input "01/09/2025 10:51" at bounding box center [544, 265] width 124 height 22
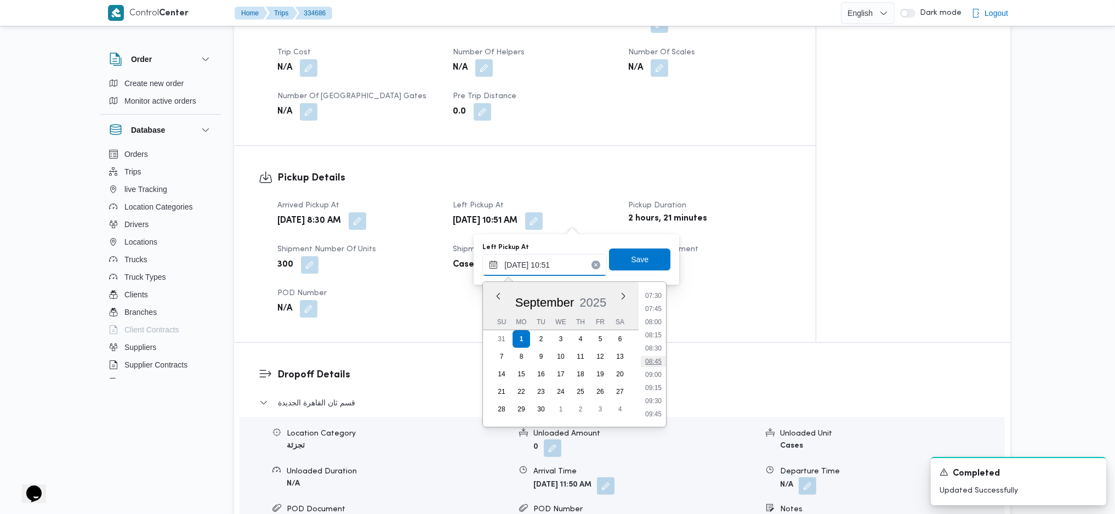
scroll to position [427, 0]
click at [658, 374] on ul "00:00 00:15 00:30 00:45 01:00 01:15 01:30 01:45 02:00 02:15 02:30 02:45 03:00 0…" at bounding box center [653, 354] width 25 height 127
click at [655, 379] on li "09:45" at bounding box center [653, 382] width 25 height 11
type input "01/09/2025 09:45"
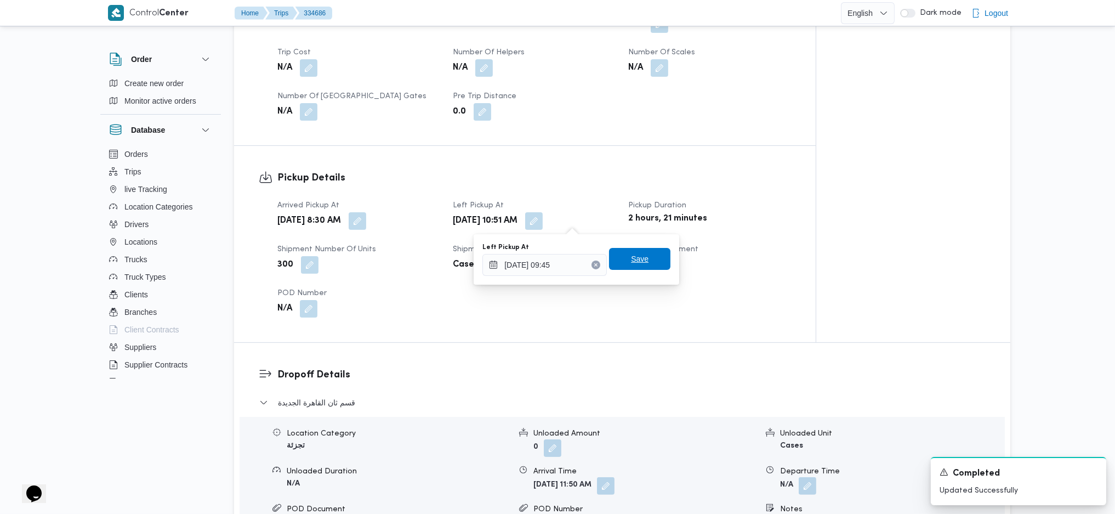
click at [641, 264] on span "Save" at bounding box center [639, 259] width 61 height 22
click at [660, 360] on div "Dropoff Details قسم ثان القاهرة الجديدة Location Category تجزئة Unloaded Amount…" at bounding box center [622, 517] width 776 height 314
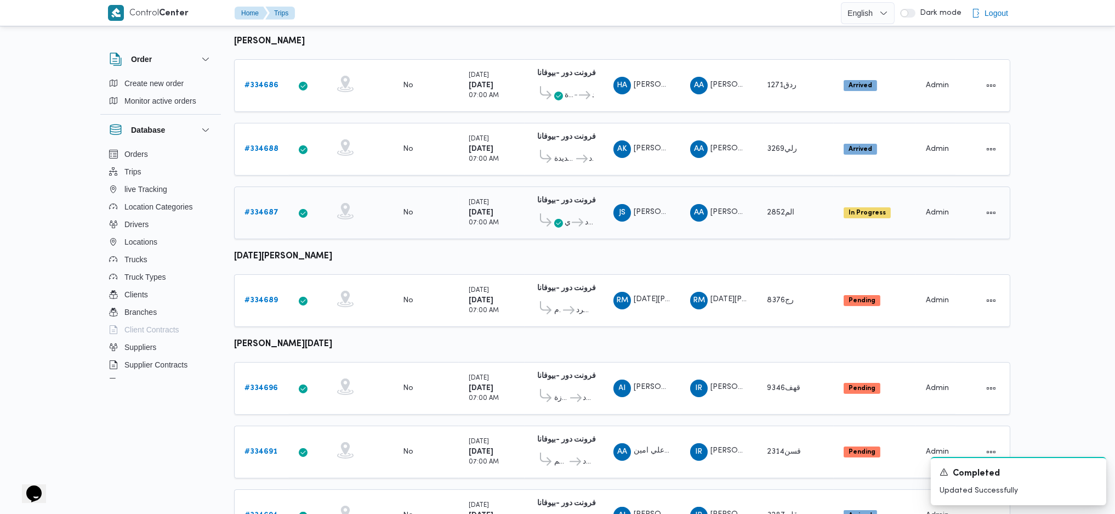
scroll to position [470, 0]
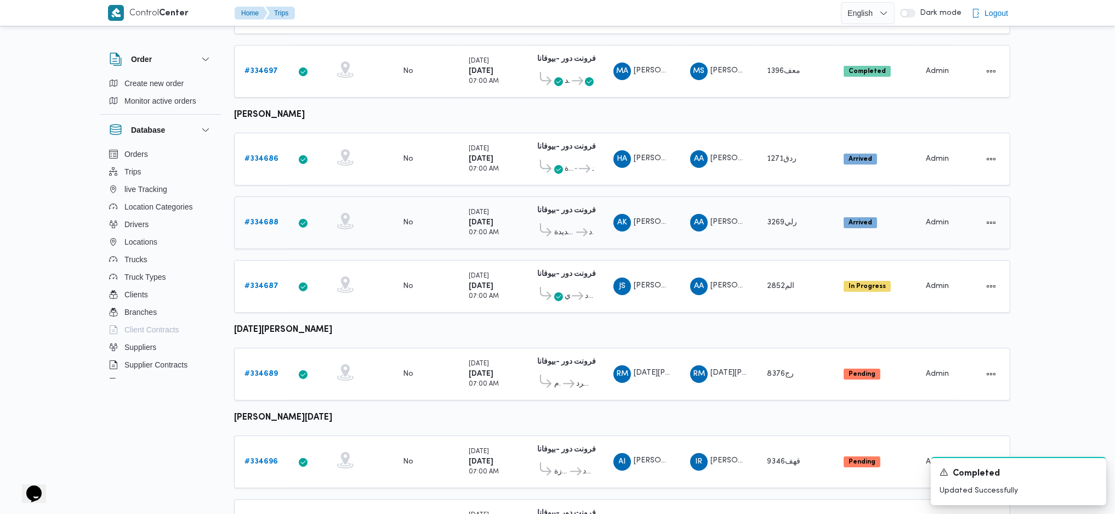
click at [272, 219] on b "# 334688" at bounding box center [261, 222] width 34 height 7
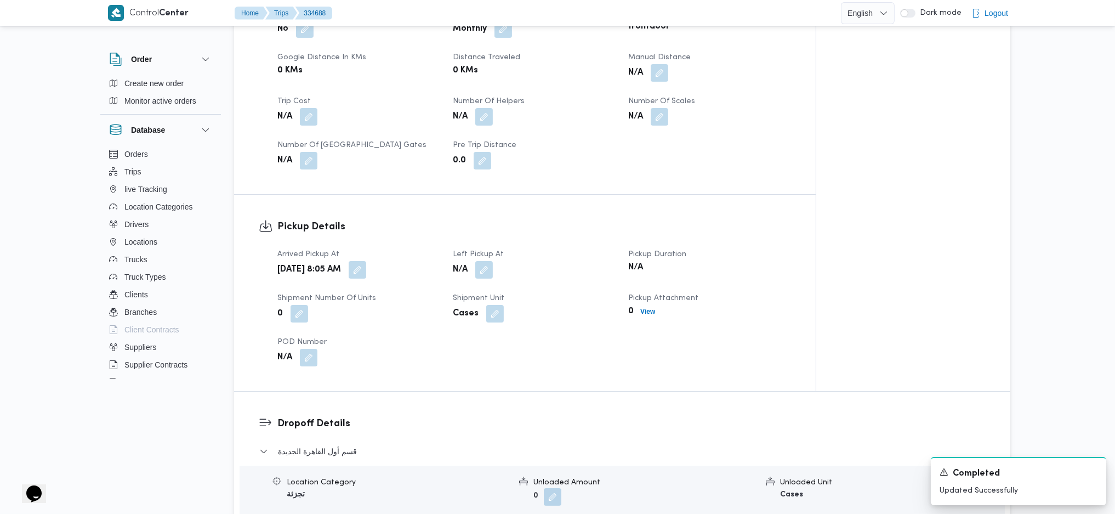
scroll to position [584, 0]
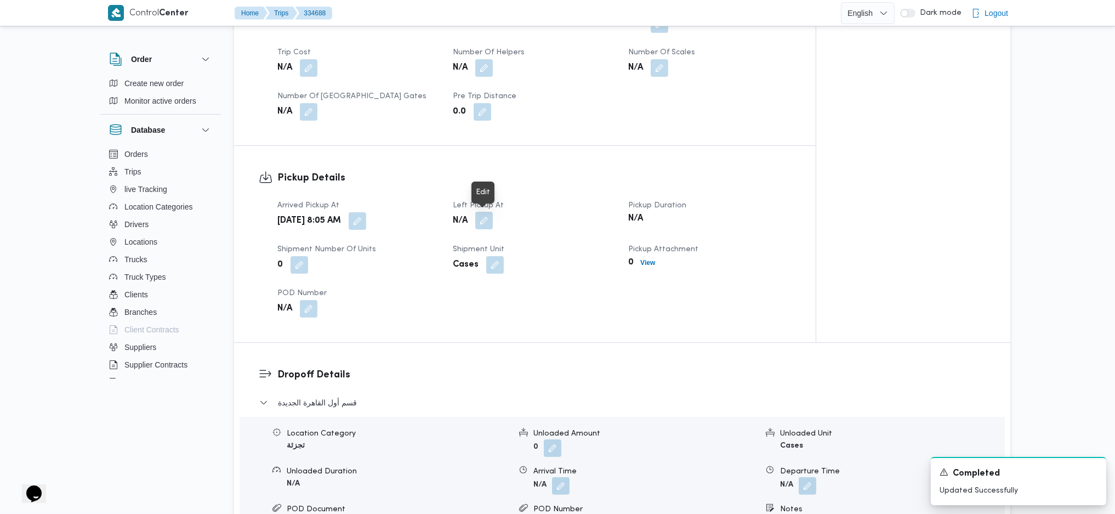
click at [488, 229] on button "button" at bounding box center [484, 238] width 18 height 18
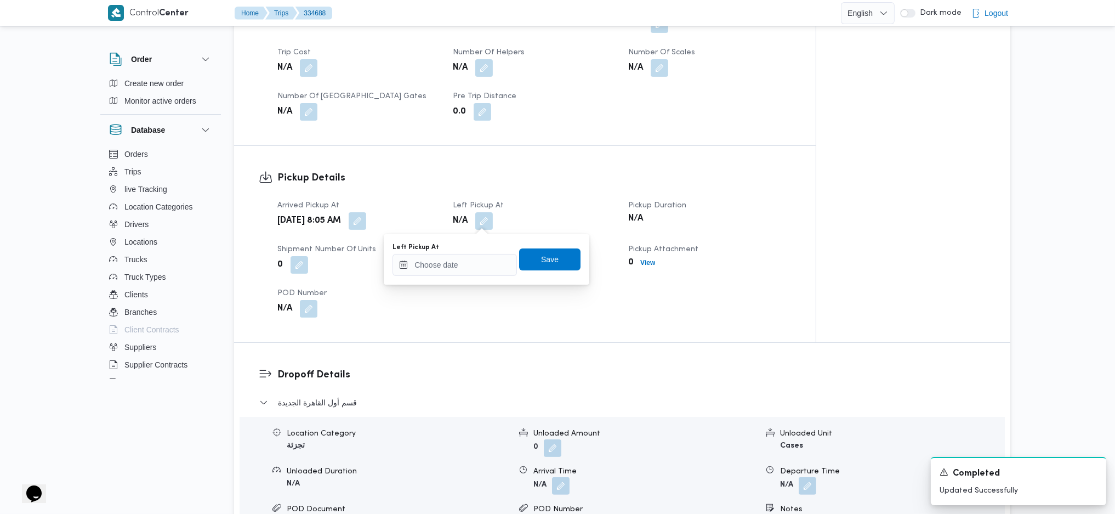
click at [460, 276] on div "Left Pickup At Save" at bounding box center [486, 259] width 190 height 35
click at [494, 266] on input "Left Pickup At" at bounding box center [455, 265] width 124 height 22
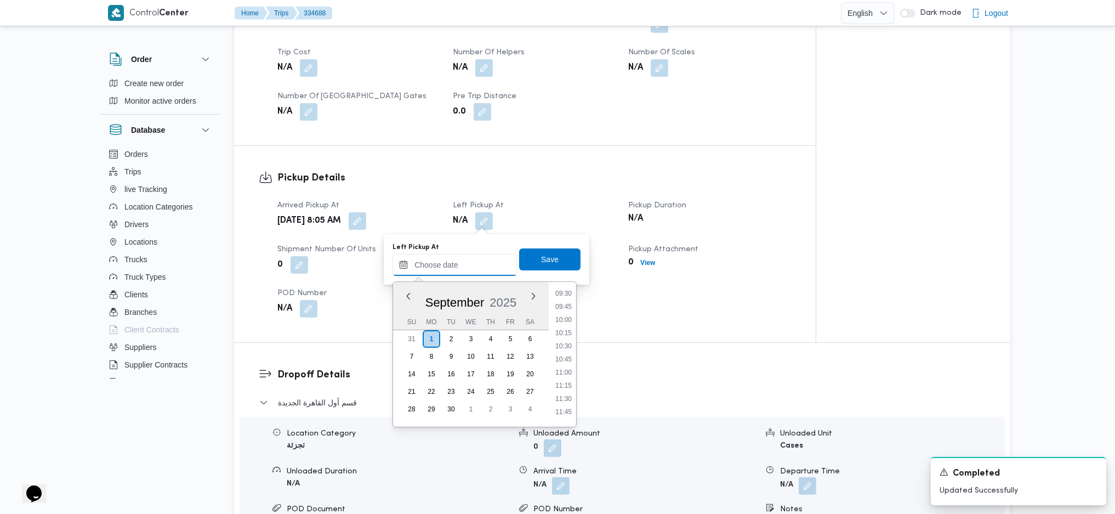
scroll to position [434, 0]
click at [560, 323] on li "08:45" at bounding box center [563, 322] width 25 height 11
type input "01/09/2025 08:45"
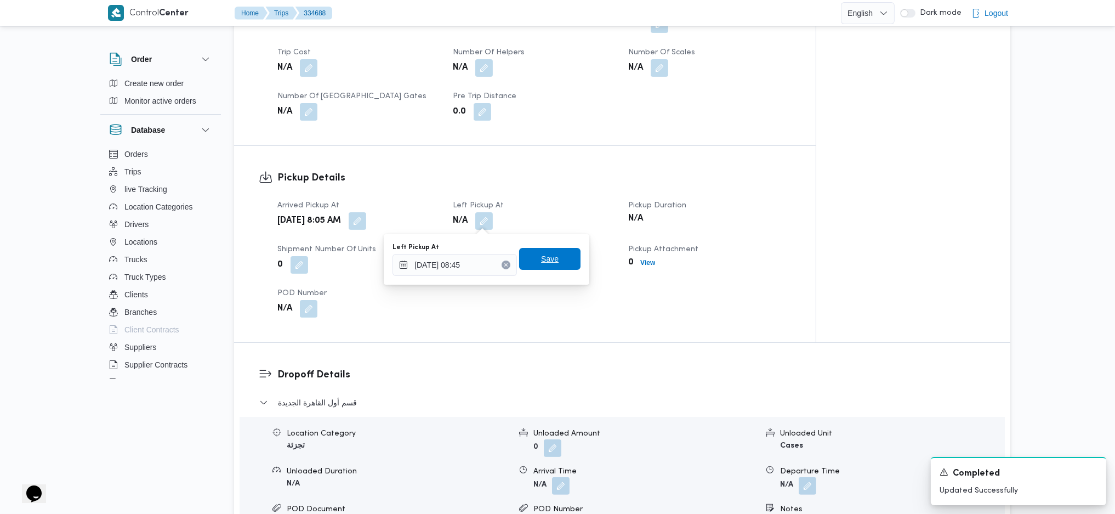
click at [543, 257] on span "Save" at bounding box center [550, 258] width 18 height 13
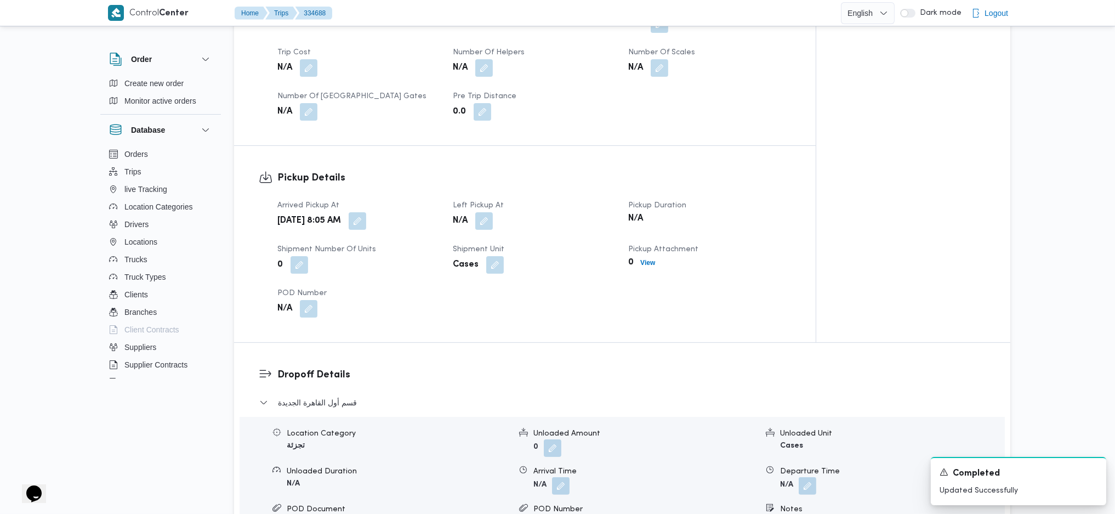
scroll to position [950, 0]
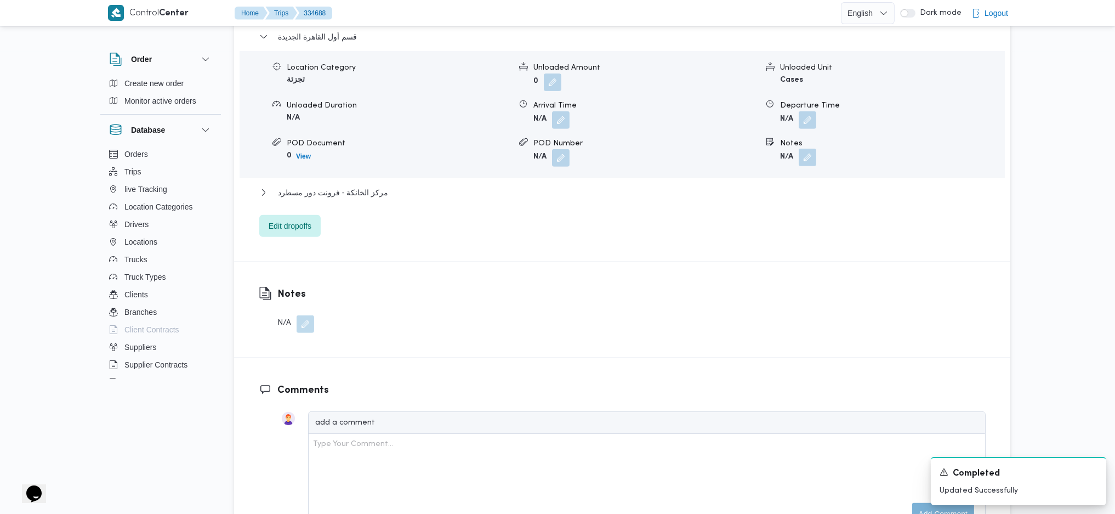
click at [807, 166] on button "button" at bounding box center [808, 175] width 18 height 18
click at [770, 216] on div "You are in a dialog. To close this dialog, hit escape. Notes Save" at bounding box center [810, 196] width 190 height 50
click at [778, 202] on input "Notes" at bounding box center [778, 202] width 109 height 22
type input "لتجمع"
click button "Save" at bounding box center [865, 196] width 61 height 22
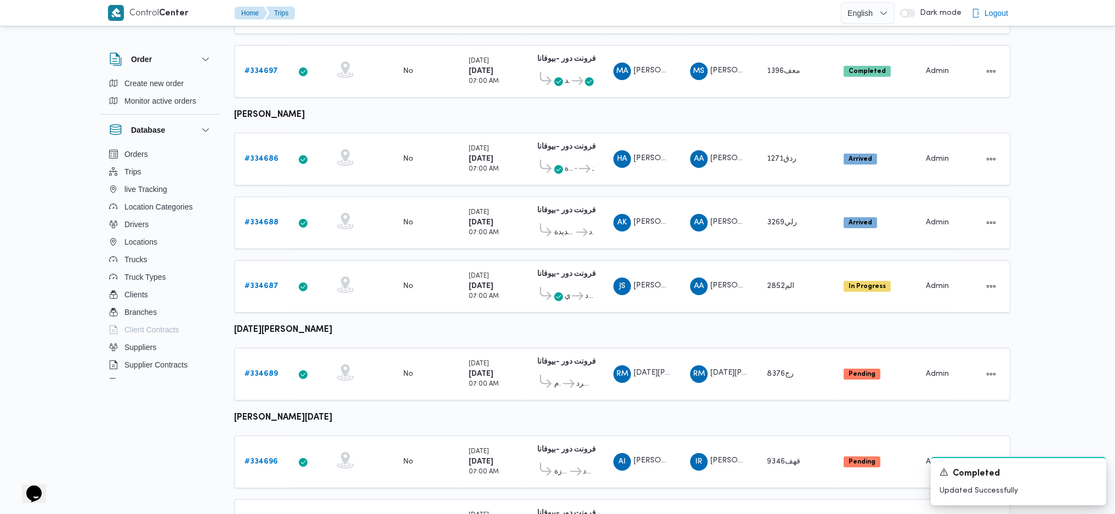
scroll to position [503, 0]
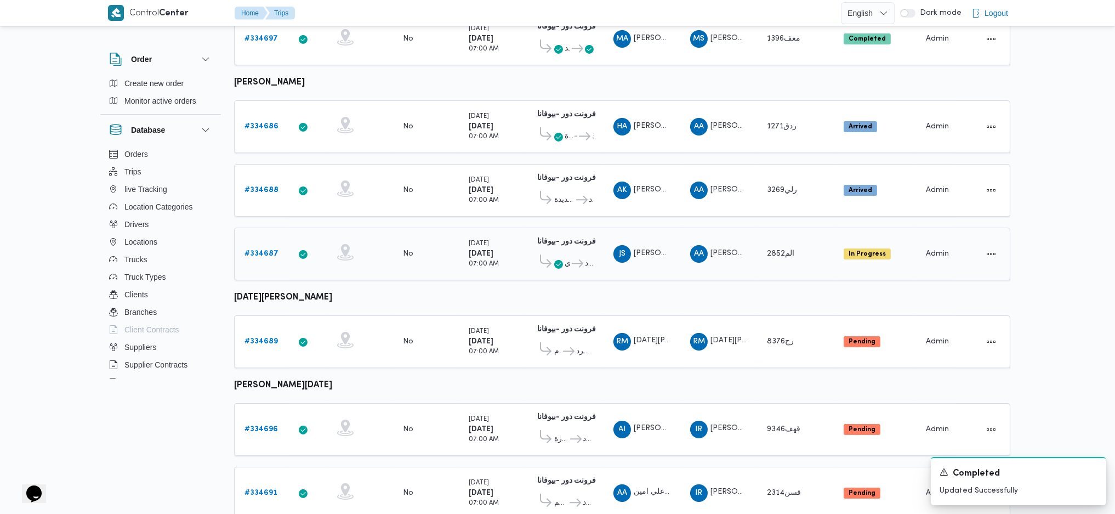
click at [268, 250] on b "# 334687" at bounding box center [261, 253] width 34 height 7
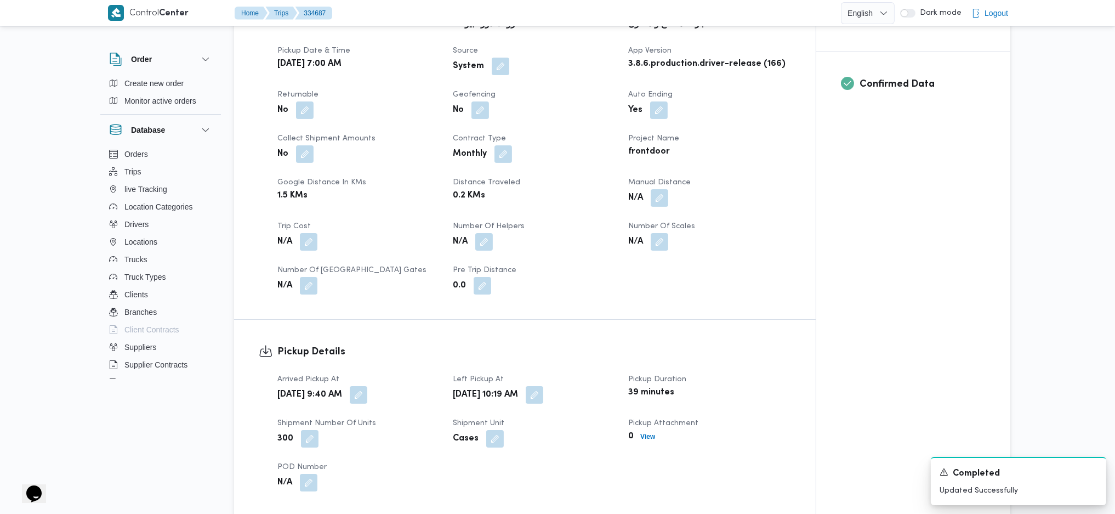
scroll to position [511, 0]
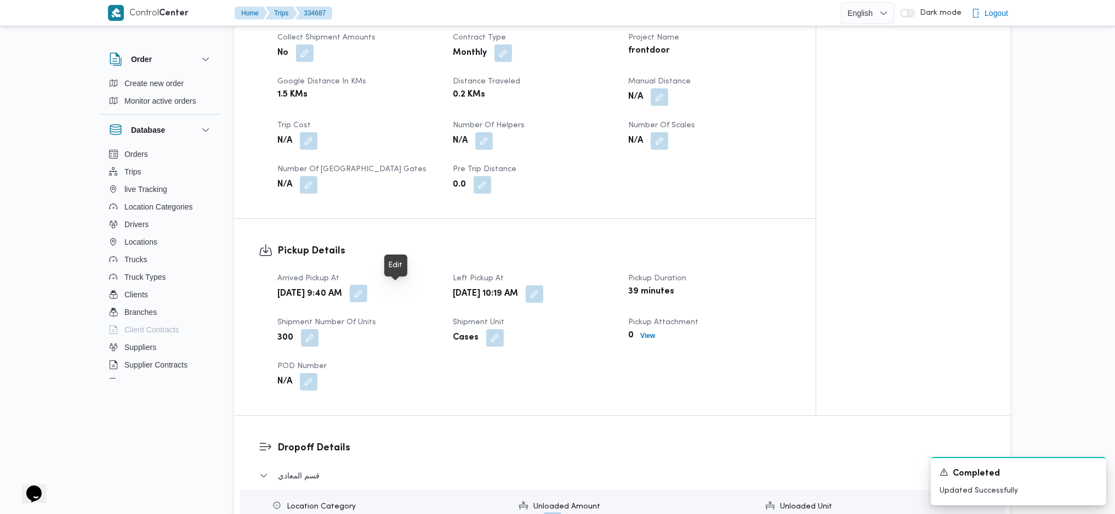
click at [367, 302] on button "button" at bounding box center [359, 311] width 18 height 18
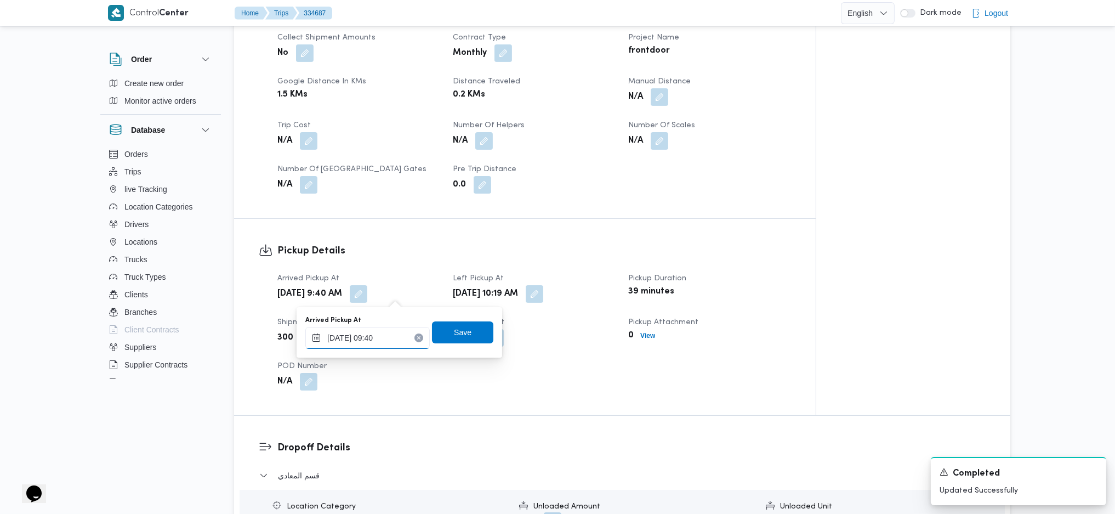
click at [387, 340] on input "01/09/2025 09:40" at bounding box center [367, 338] width 124 height 22
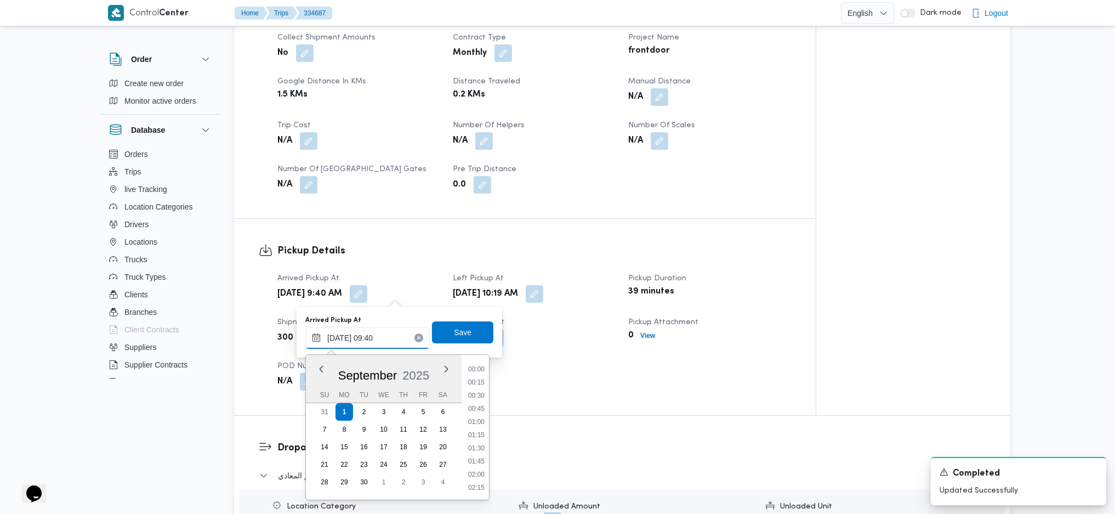
scroll to position [435, 0]
click at [469, 380] on li "08:30" at bounding box center [476, 381] width 25 height 11
type input "01/09/2025 08:30"
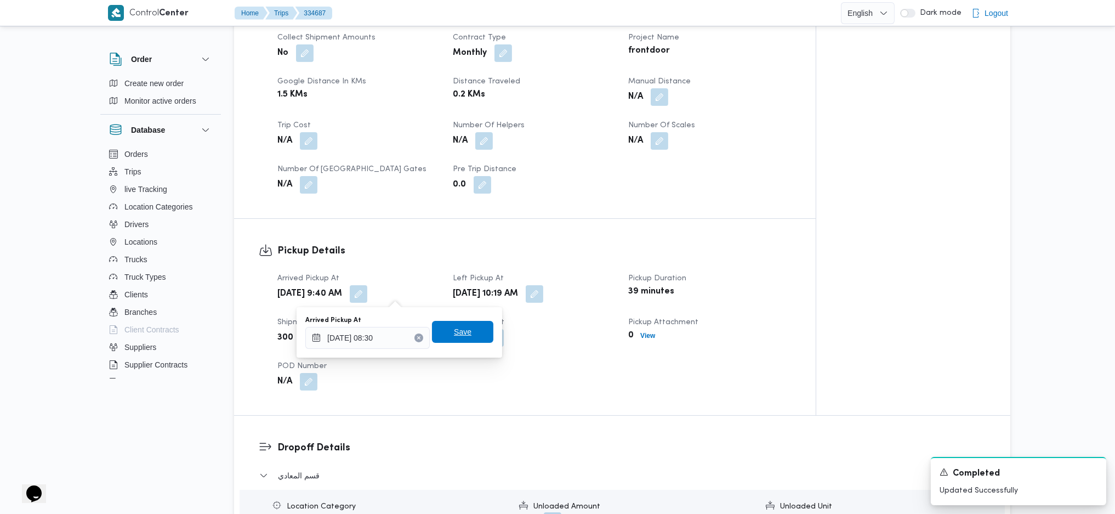
click at [466, 340] on span "Save" at bounding box center [462, 332] width 61 height 22
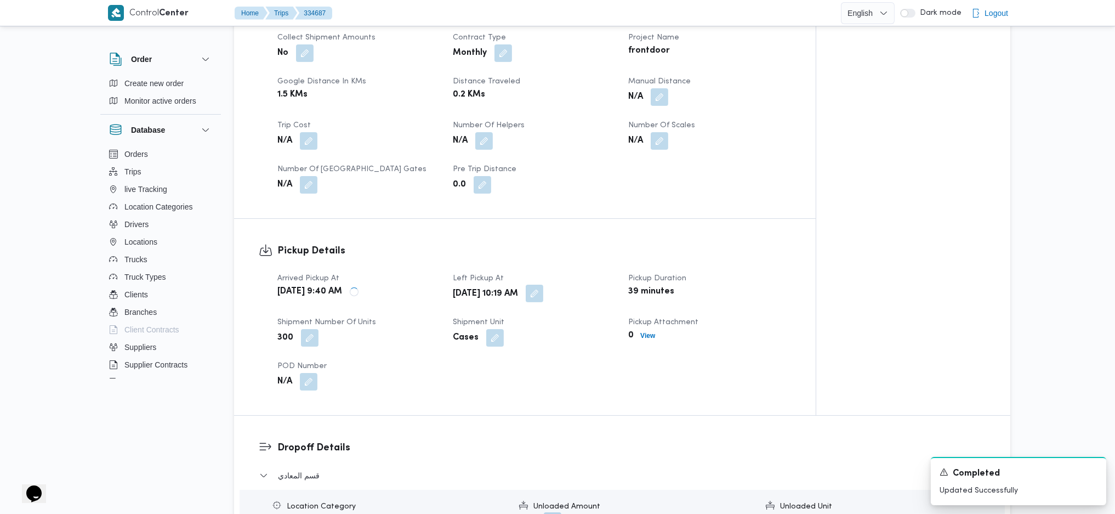
drag, startPoint x: 563, startPoint y: 298, endPoint x: 568, endPoint y: 297, distance: 5.5
click at [543, 303] on span at bounding box center [531, 312] width 23 height 18
click at [543, 302] on button "button" at bounding box center [535, 311] width 18 height 18
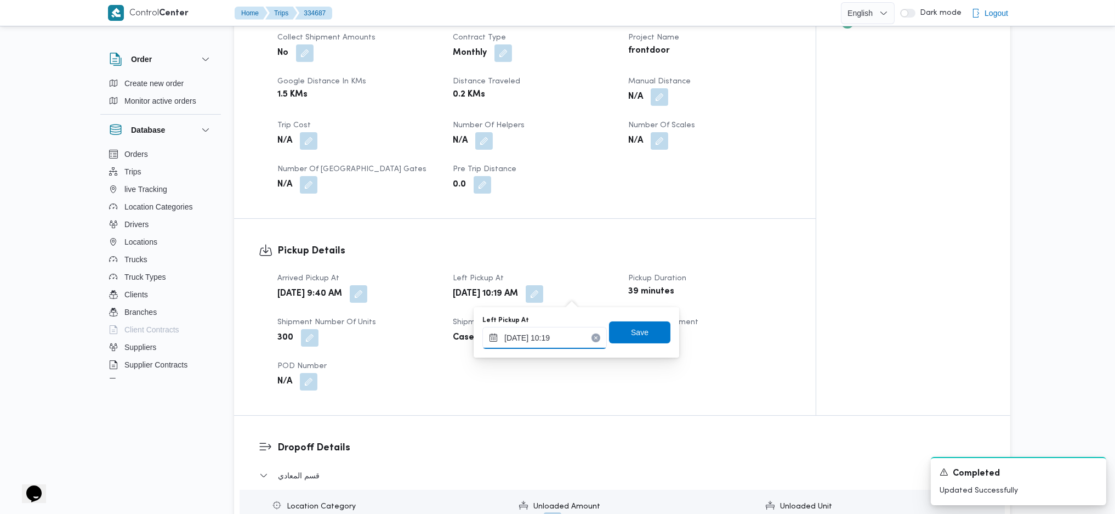
click at [551, 333] on input "01/09/2025 10:19" at bounding box center [544, 338] width 124 height 22
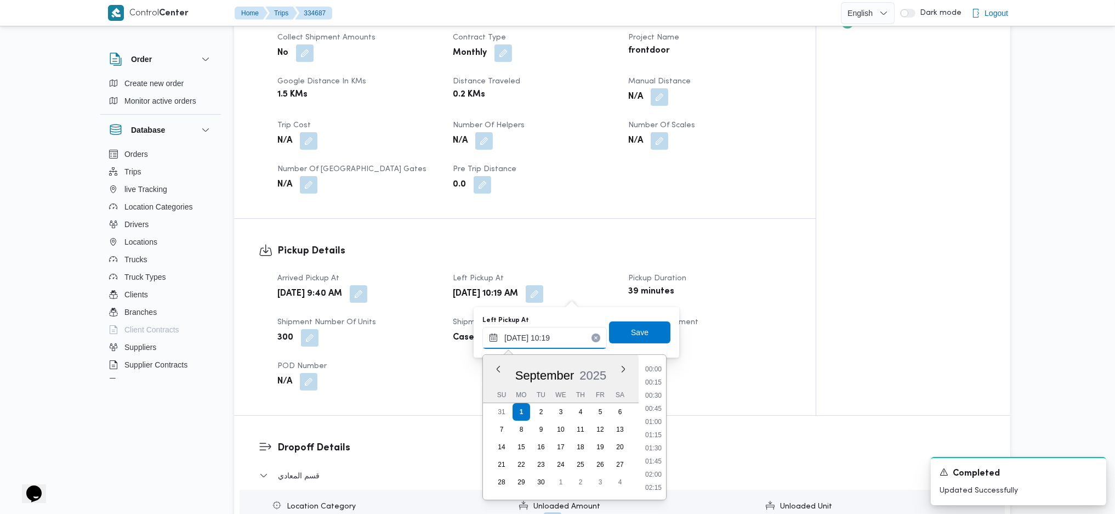
scroll to position [474, 0]
click at [654, 409] on li "09:45" at bounding box center [653, 407] width 25 height 11
type input "01/09/2025 09:45"
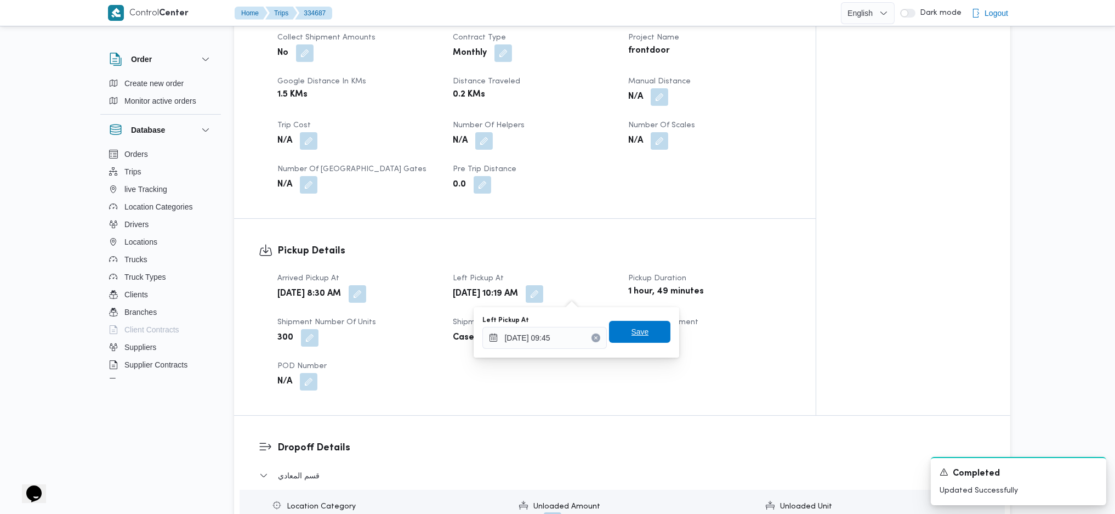
click at [632, 333] on span "Save" at bounding box center [641, 331] width 18 height 13
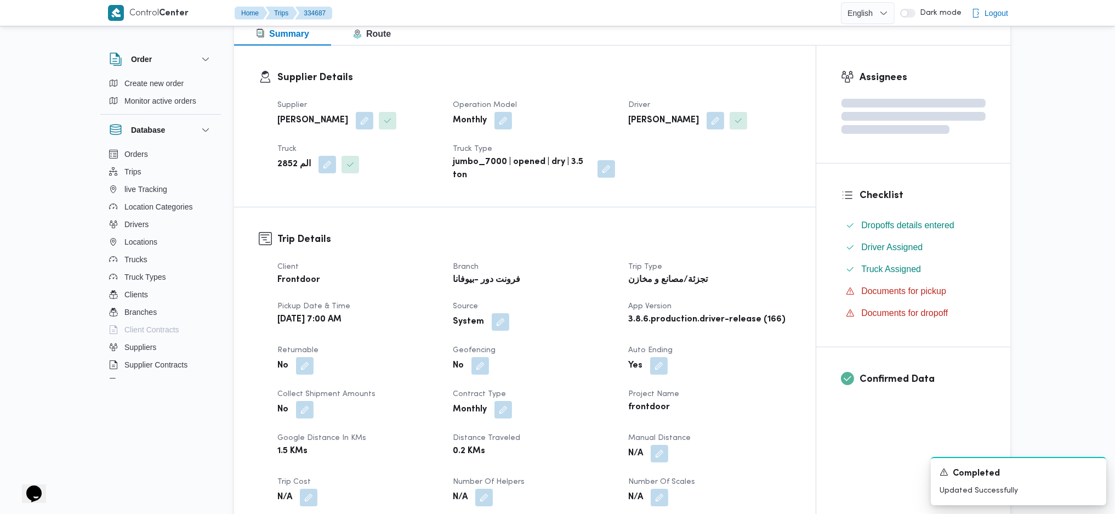
scroll to position [146, 0]
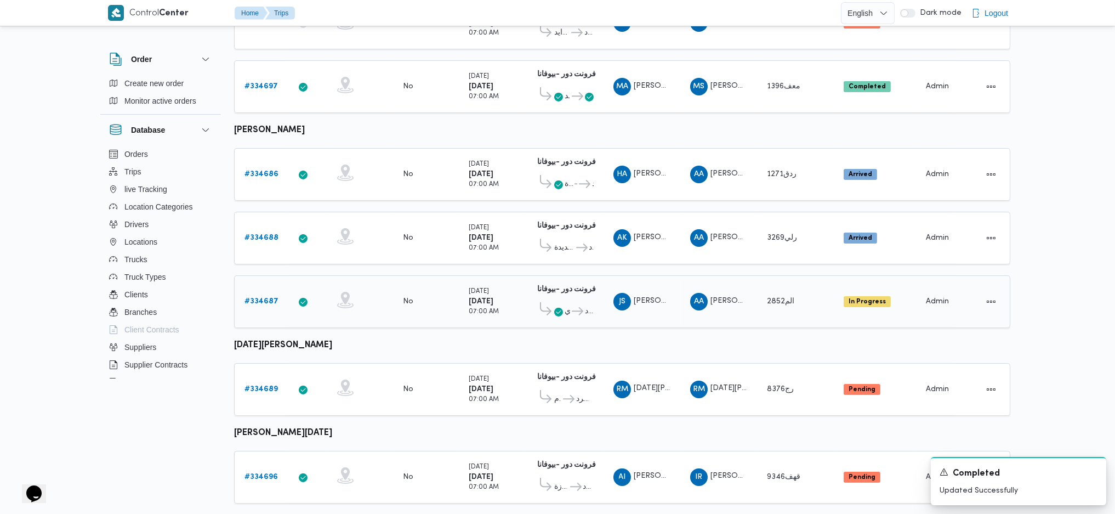
scroll to position [419, 0]
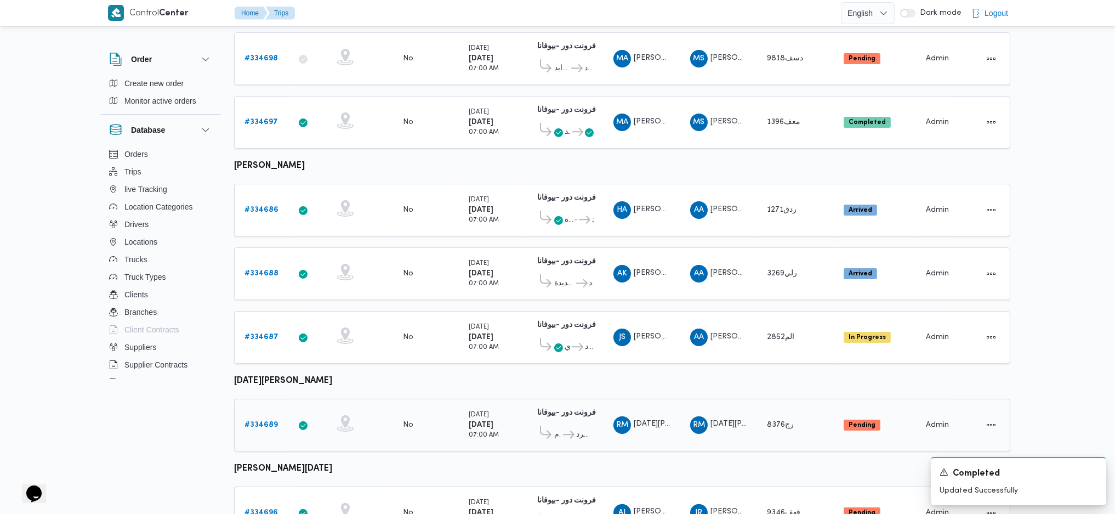
click at [256, 421] on b "# 334689" at bounding box center [260, 424] width 33 height 7
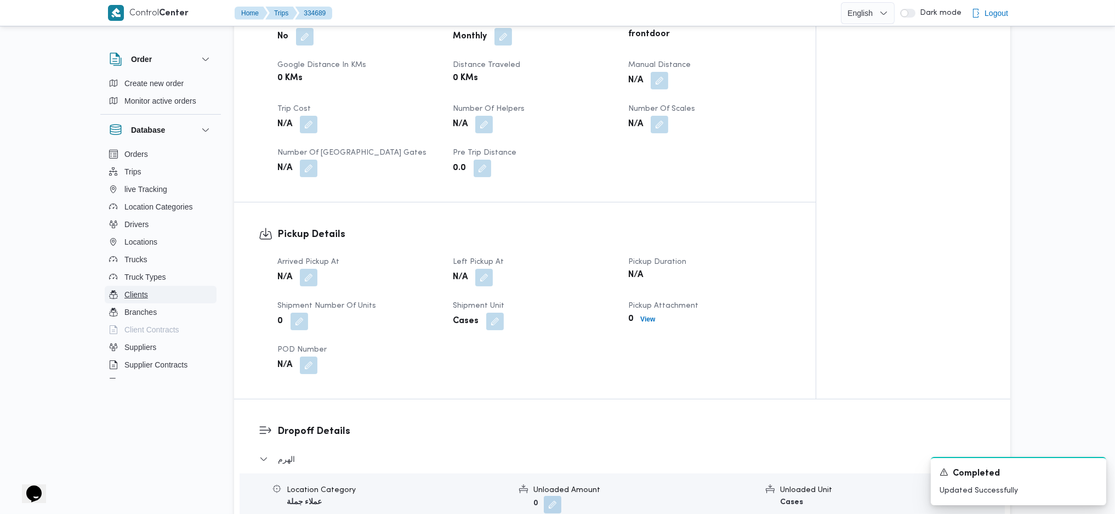
scroll to position [639, 0]
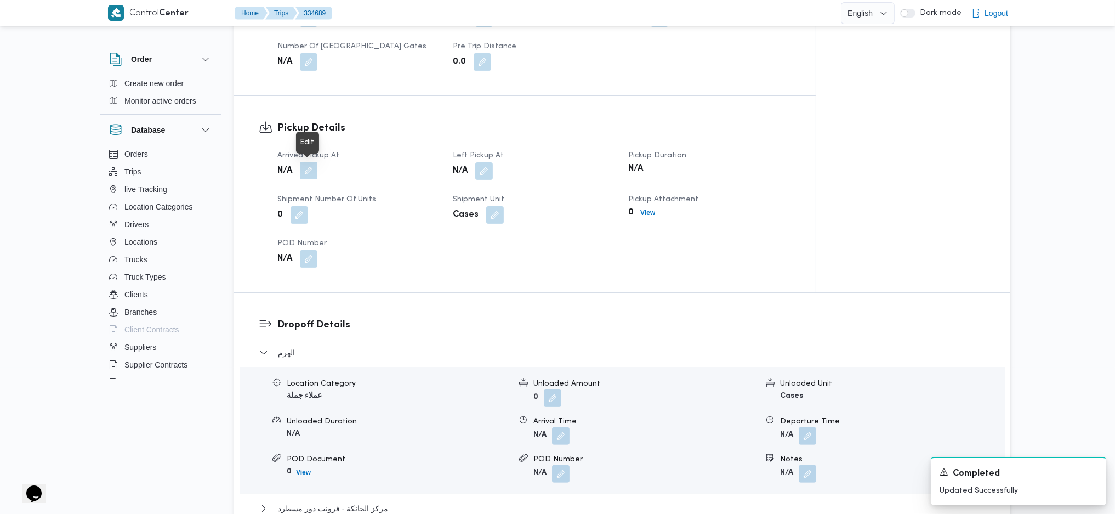
click at [307, 167] on button "button" at bounding box center [309, 171] width 18 height 18
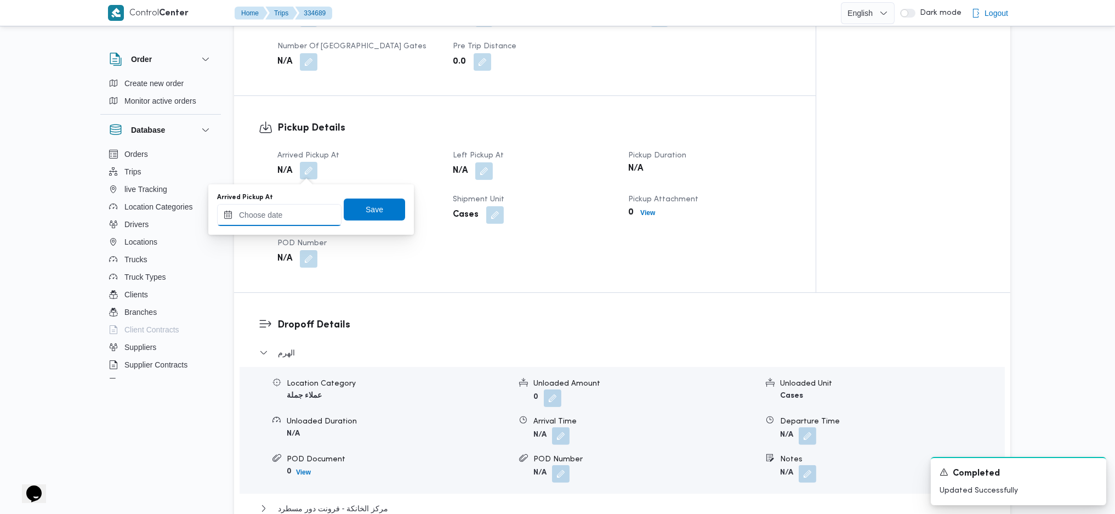
click at [293, 217] on input "Arrived Pickup At" at bounding box center [279, 215] width 124 height 22
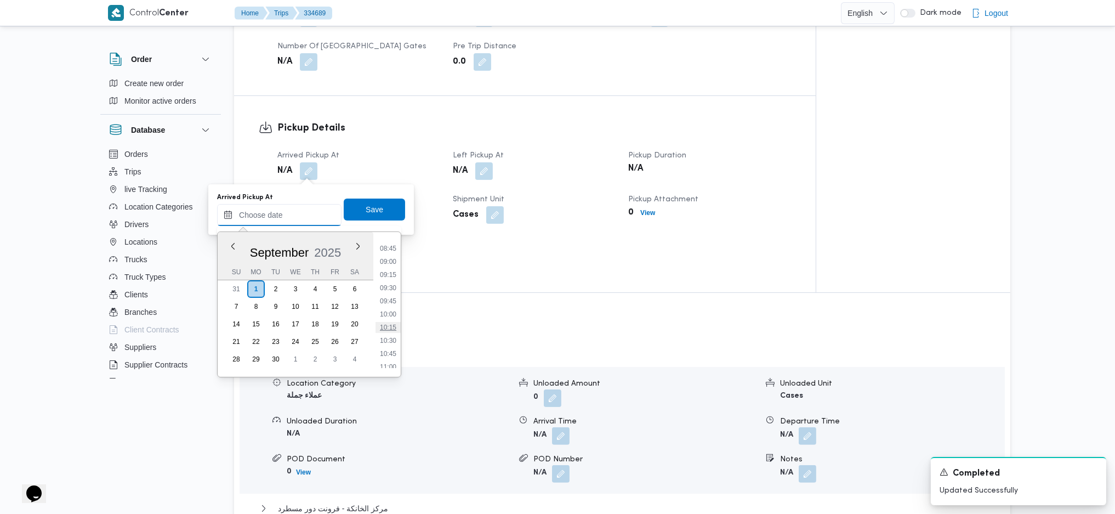
scroll to position [434, 0]
click at [390, 285] on li "09:00" at bounding box center [388, 286] width 25 height 11
type input "01/09/2025 09:00"
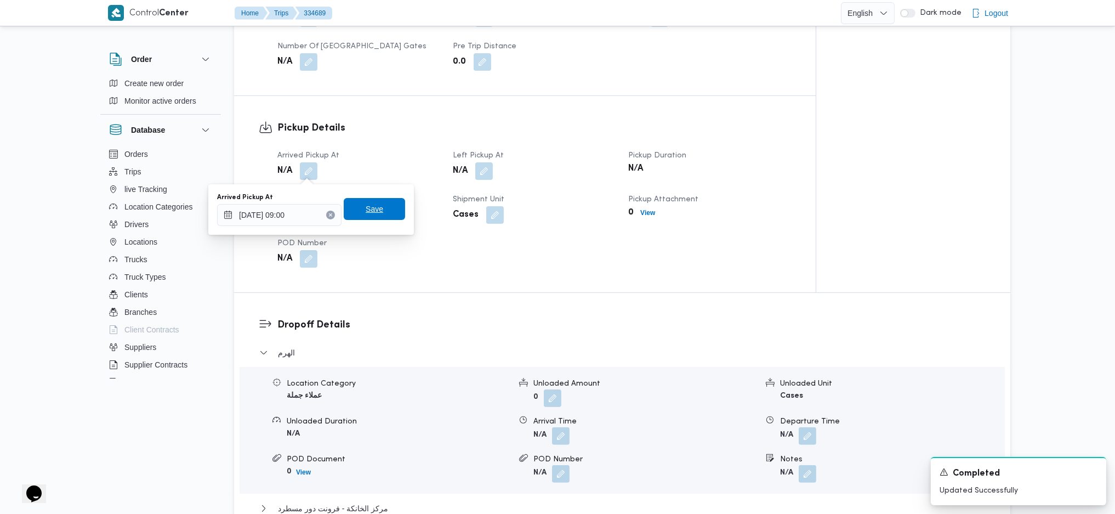
click at [371, 207] on span "Save" at bounding box center [375, 208] width 18 height 13
click at [489, 171] on button "button" at bounding box center [484, 171] width 18 height 18
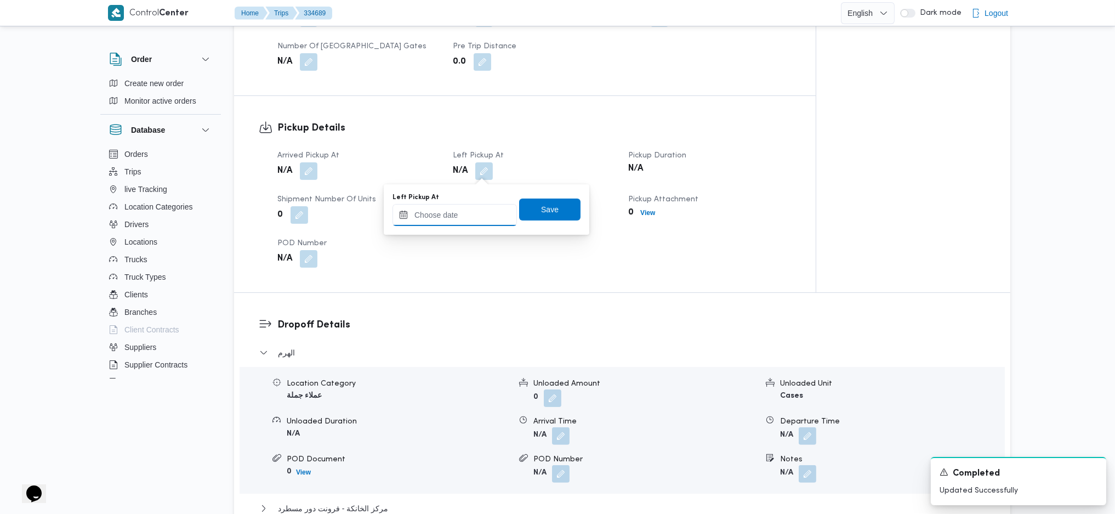
click at [466, 208] on input "Left Pickup At" at bounding box center [455, 215] width 124 height 22
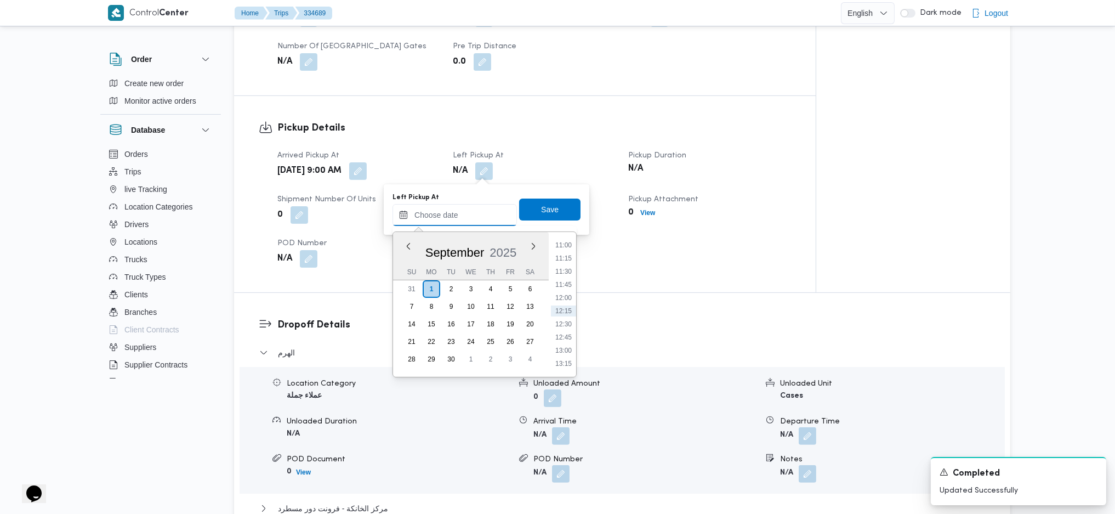
scroll to position [507, 0]
drag, startPoint x: 571, startPoint y: 264, endPoint x: 571, endPoint y: 252, distance: 12.1
click at [571, 264] on li "10:00" at bounding box center [563, 265] width 25 height 11
type input "01/09/2025 10:00"
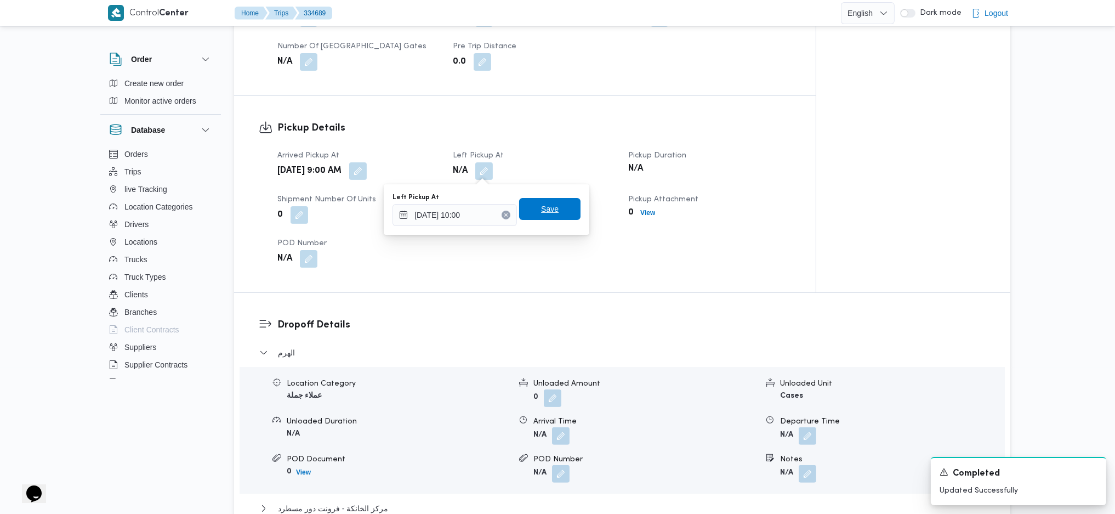
click at [550, 206] on span "Save" at bounding box center [549, 209] width 61 height 22
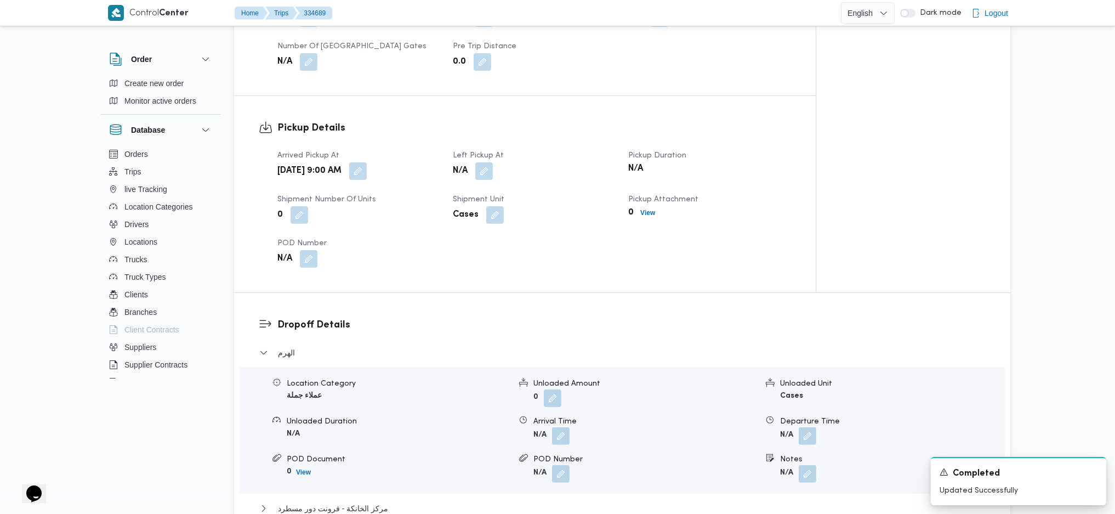
scroll to position [712, 0]
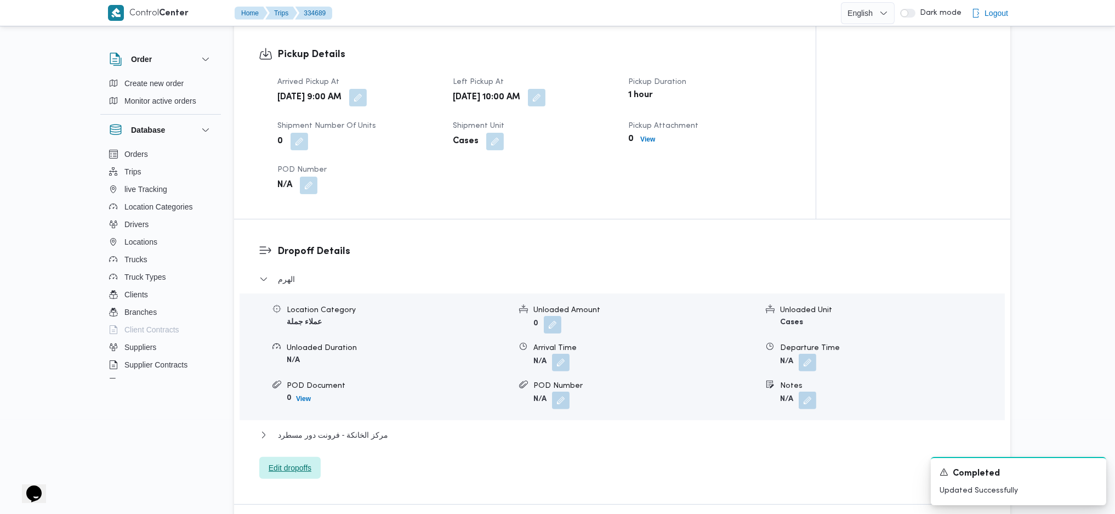
click at [300, 468] on span "Edit dropoffs" at bounding box center [290, 467] width 43 height 13
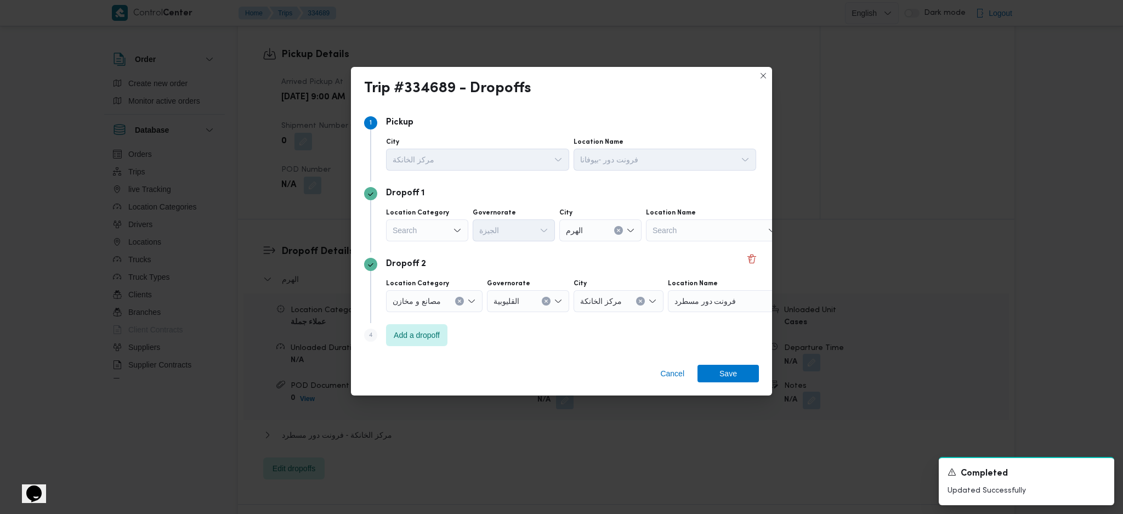
click at [431, 222] on div "Search" at bounding box center [427, 230] width 82 height 22
click at [424, 311] on span "تجزئة" at bounding box center [434, 314] width 56 height 13
click at [527, 228] on div "Search" at bounding box center [514, 230] width 82 height 22
type input "قاه"
click at [521, 254] on span "ال قاه رة" at bounding box center [520, 250] width 56 height 13
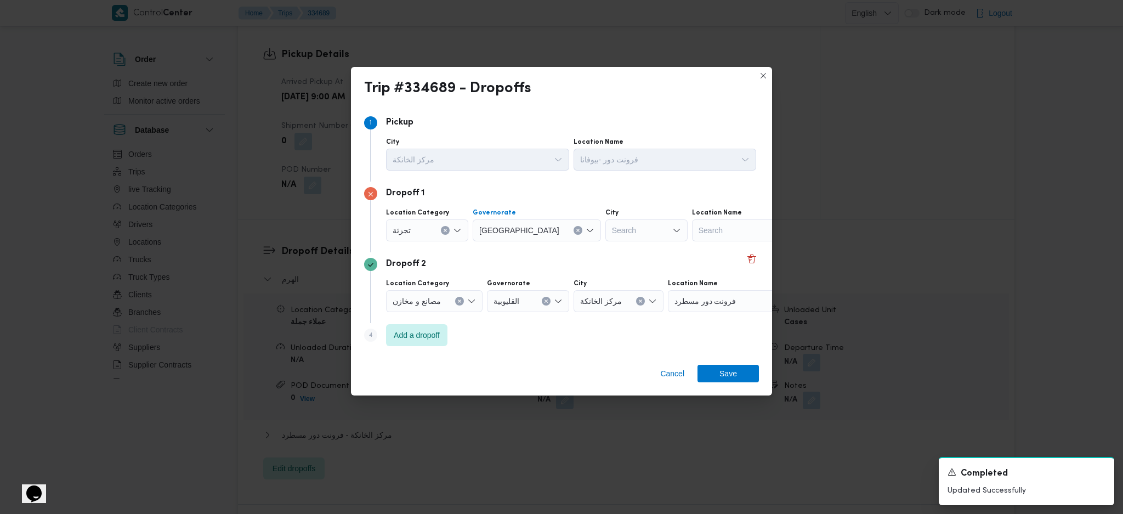
click at [613, 229] on div "Search" at bounding box center [654, 230] width 82 height 22
type input "نصر"
click at [568, 255] on span "قسم أول مدينة نصر" at bounding box center [600, 251] width 73 height 18
click at [737, 374] on span "Save" at bounding box center [727, 373] width 61 height 18
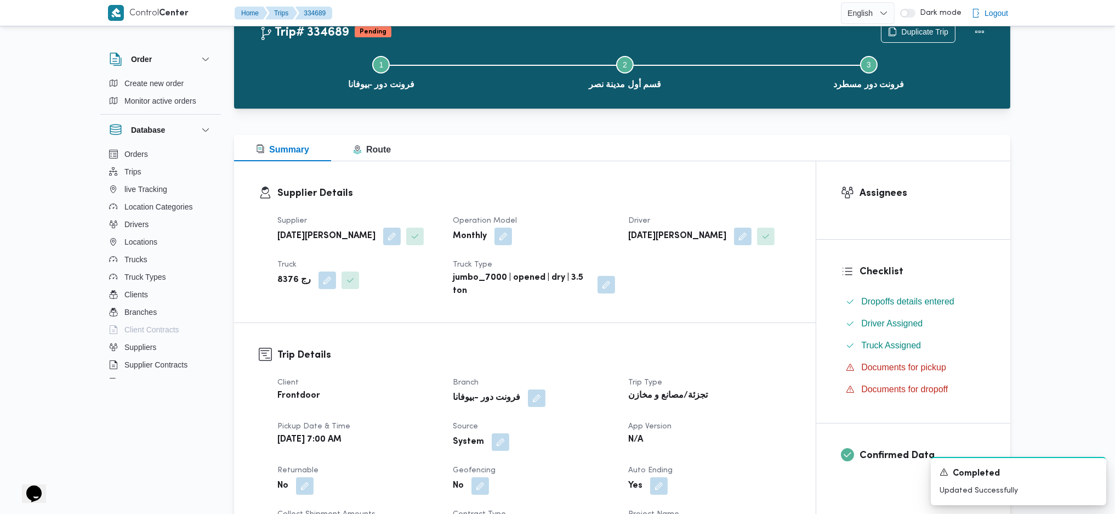
scroll to position [0, 0]
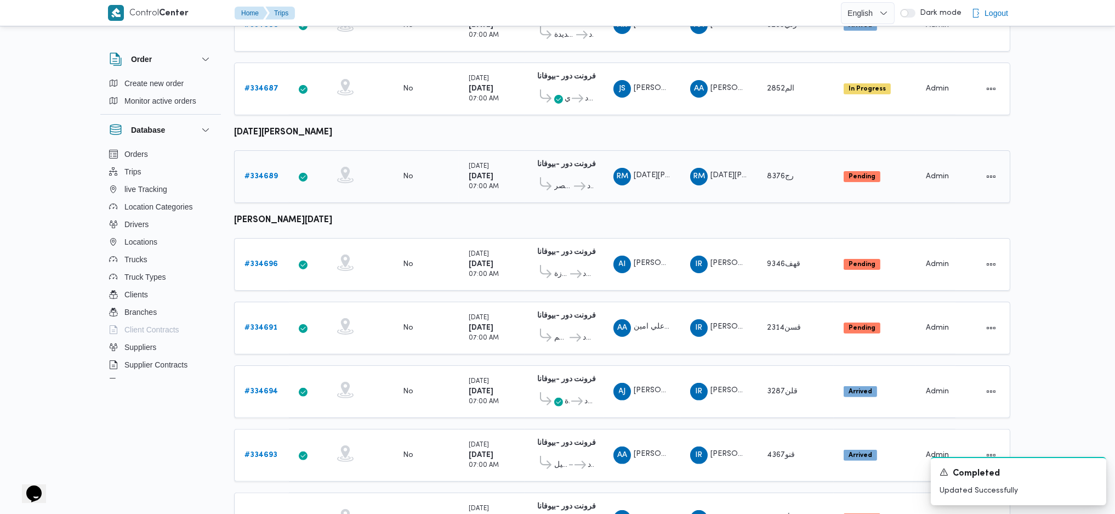
scroll to position [712, 0]
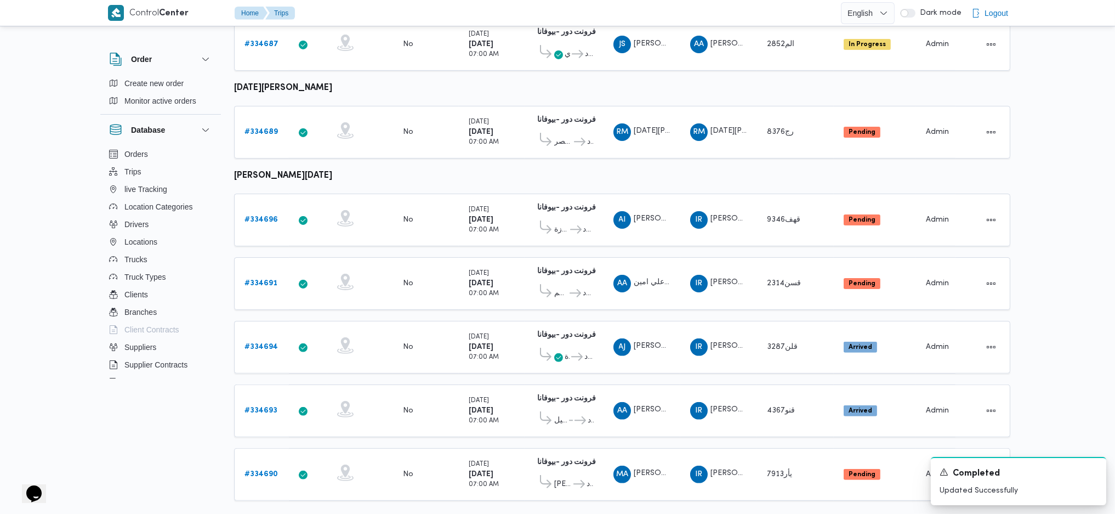
click at [327, 172] on b "[PERSON_NAME][DATE] [PERSON_NAME]" at bounding box center [319, 176] width 171 height 8
copy tbody "ابراهيم رمضان ابراهيم عثمان ابوباشا Trip ID"
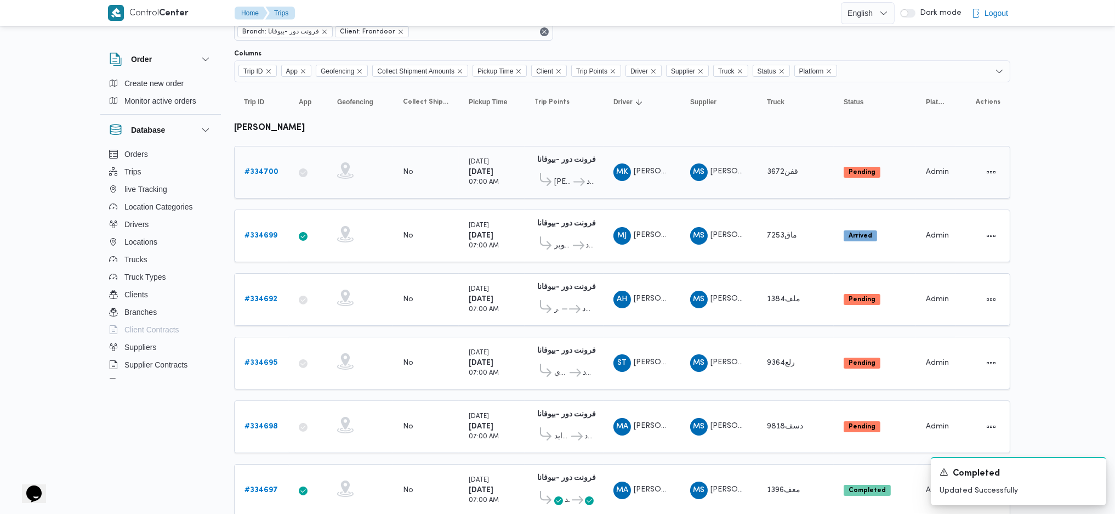
scroll to position [0, 0]
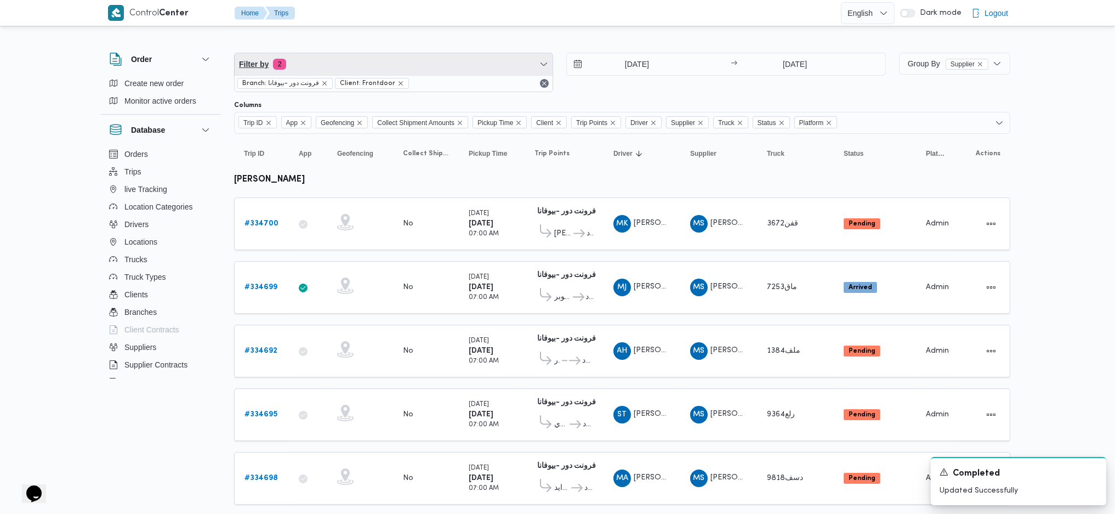
click at [378, 66] on span "Filter by 2" at bounding box center [394, 64] width 318 height 22
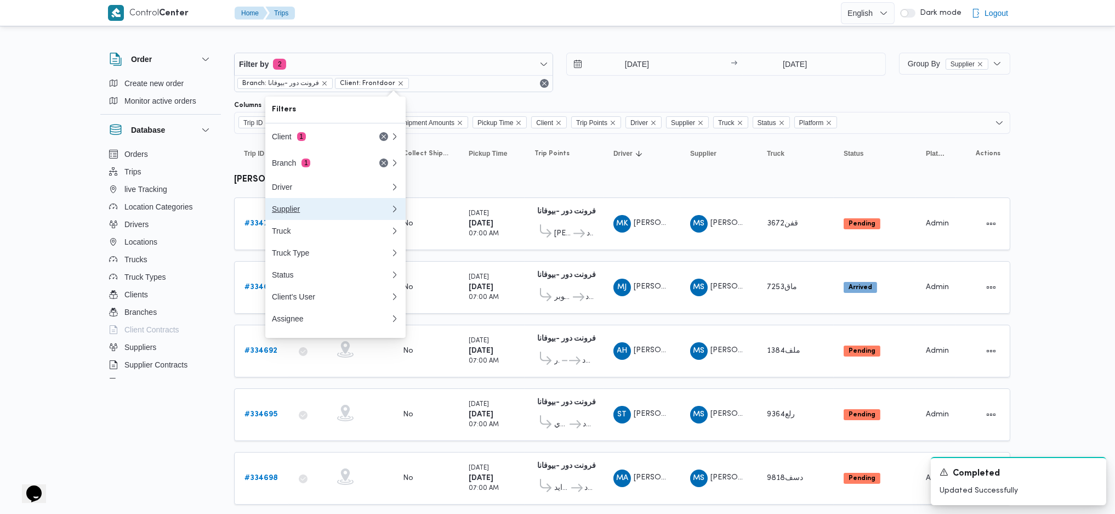
click at [335, 199] on button "Supplier" at bounding box center [335, 209] width 140 height 22
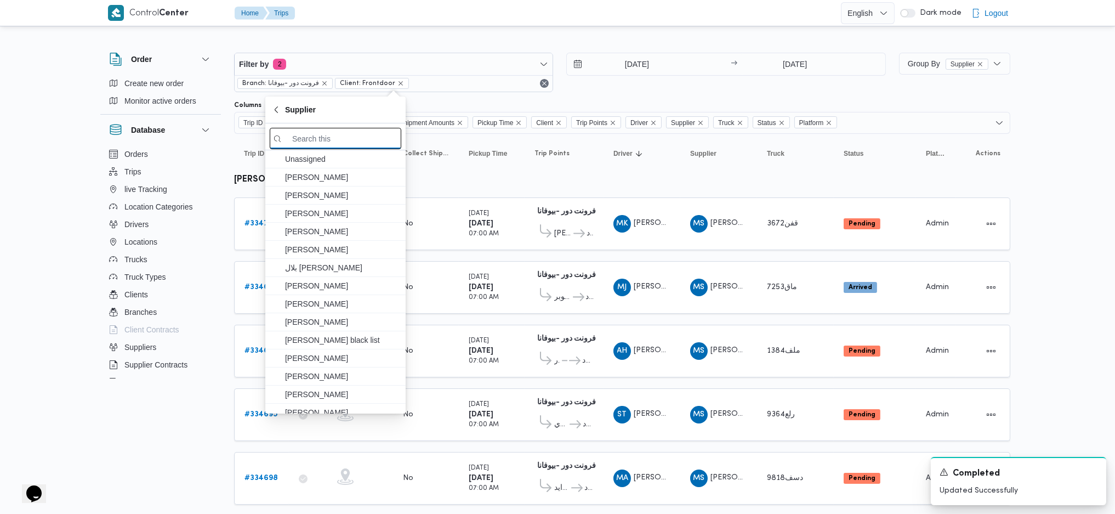
paste input "[PERSON_NAME][DATE] [PERSON_NAME]"
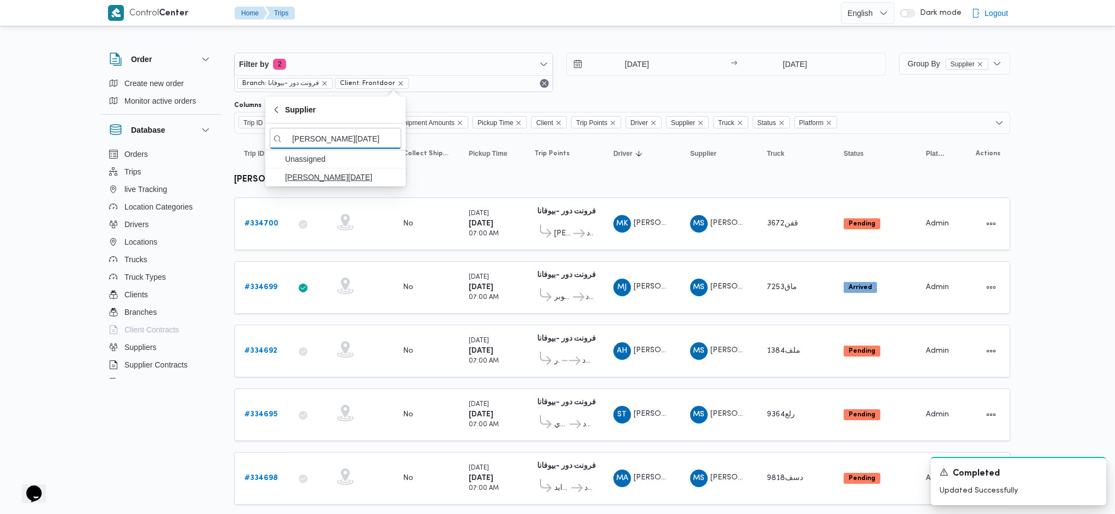
type input "[PERSON_NAME][DATE] [PERSON_NAME]"
click at [380, 180] on span "[PERSON_NAME][DATE] [PERSON_NAME]" at bounding box center [342, 176] width 114 height 13
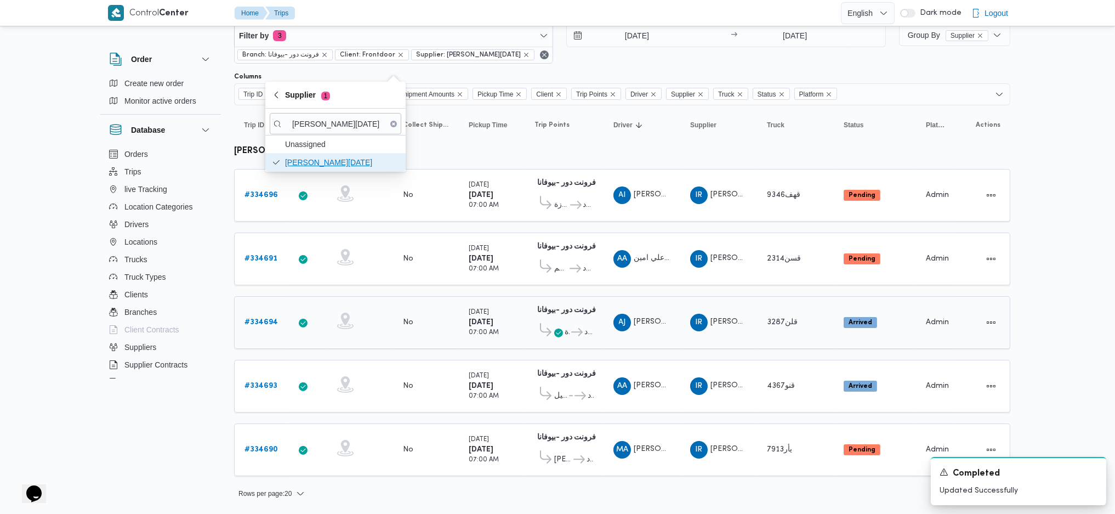
scroll to position [33, 0]
click at [784, 394] on span "قنو4367" at bounding box center [782, 395] width 31 height 13
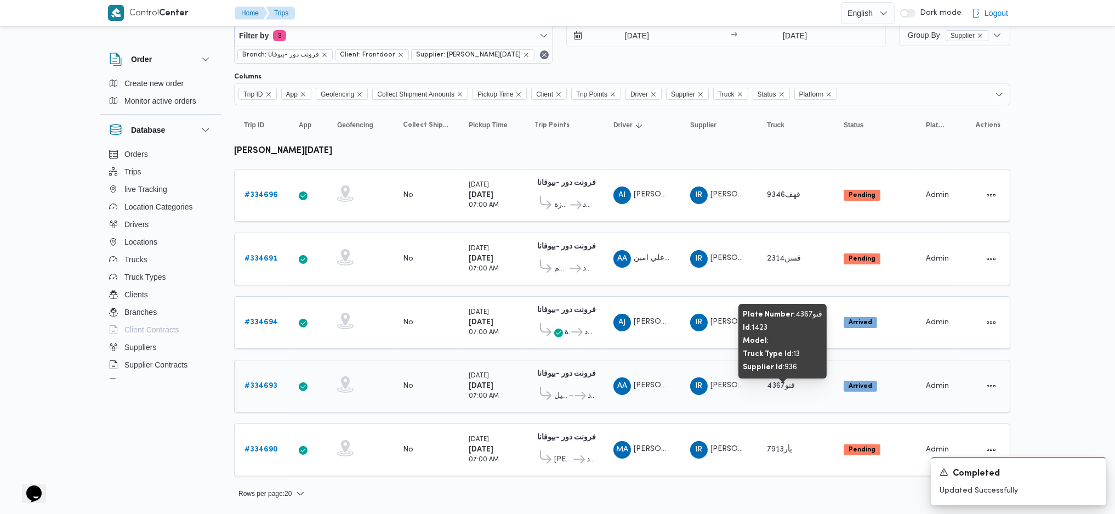
click at [784, 394] on span "قنو4367" at bounding box center [782, 395] width 31 height 13
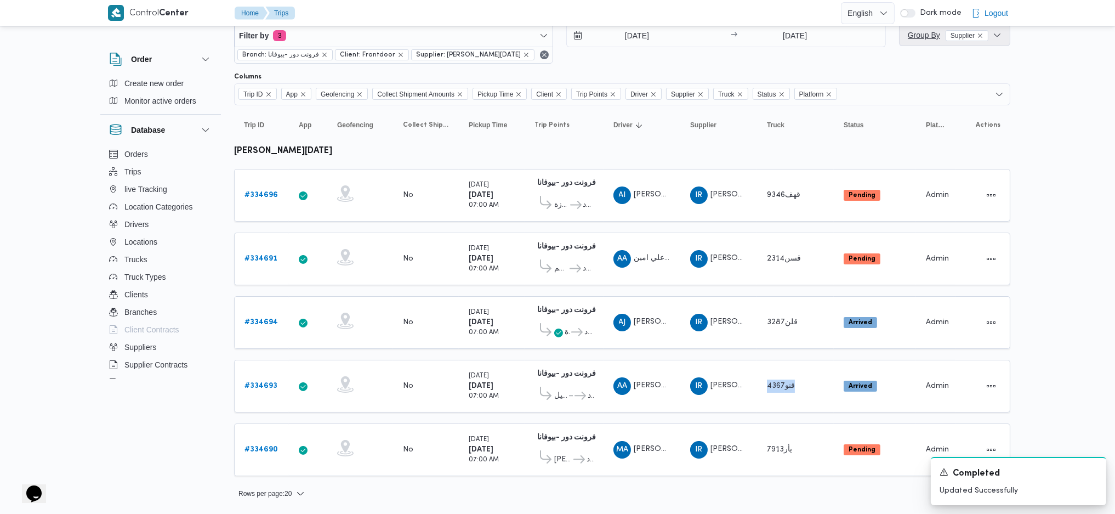
click at [927, 33] on span "Group By Supplier" at bounding box center [948, 30] width 81 height 9
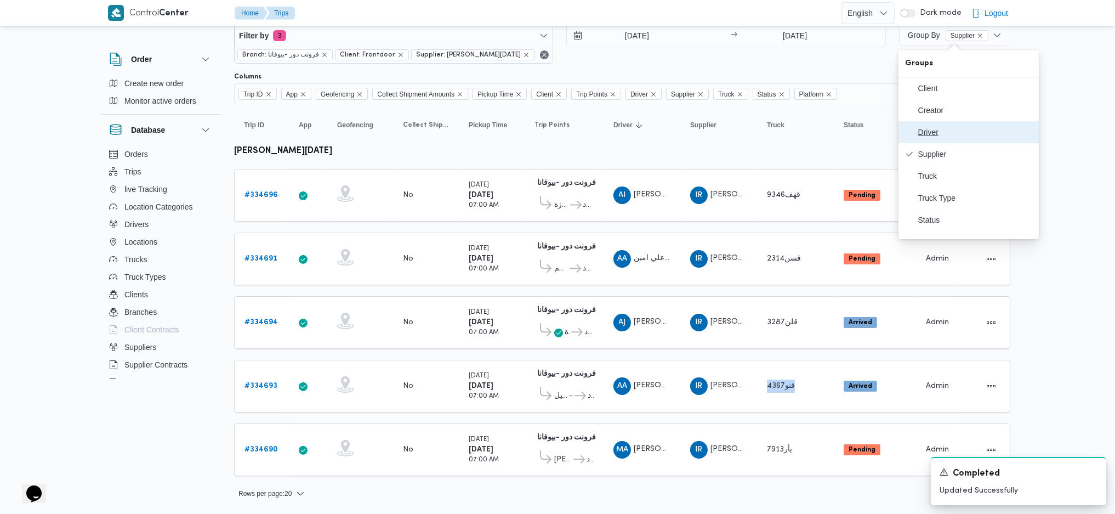
click at [941, 129] on span "Driver" at bounding box center [975, 127] width 114 height 9
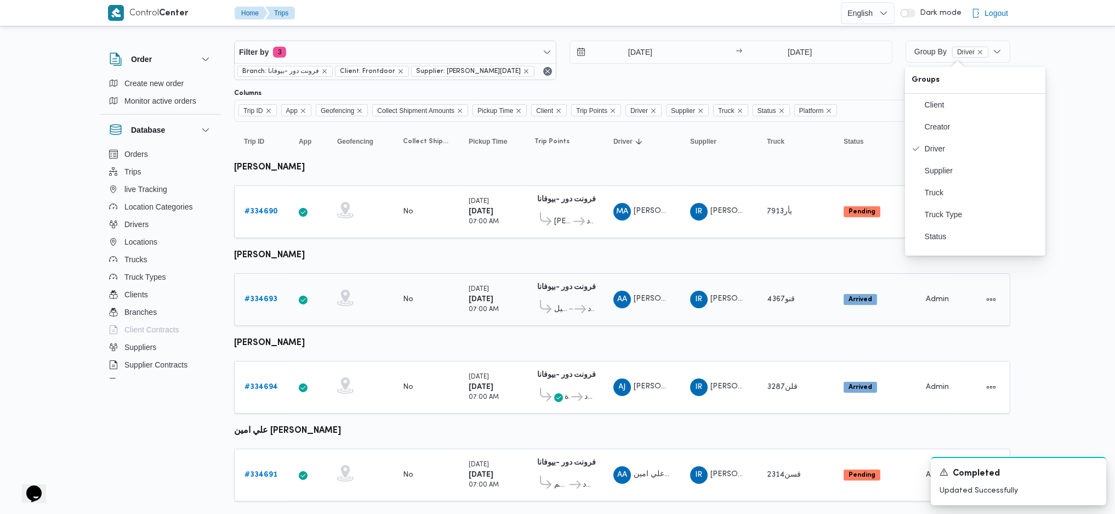
scroll to position [128, 0]
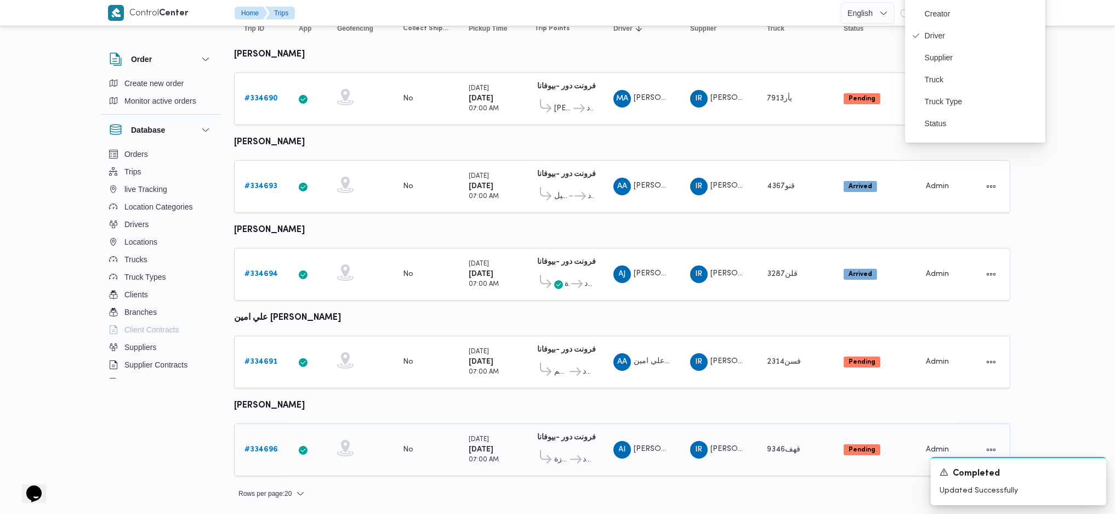
click at [263, 457] on b "# 334696" at bounding box center [260, 460] width 33 height 7
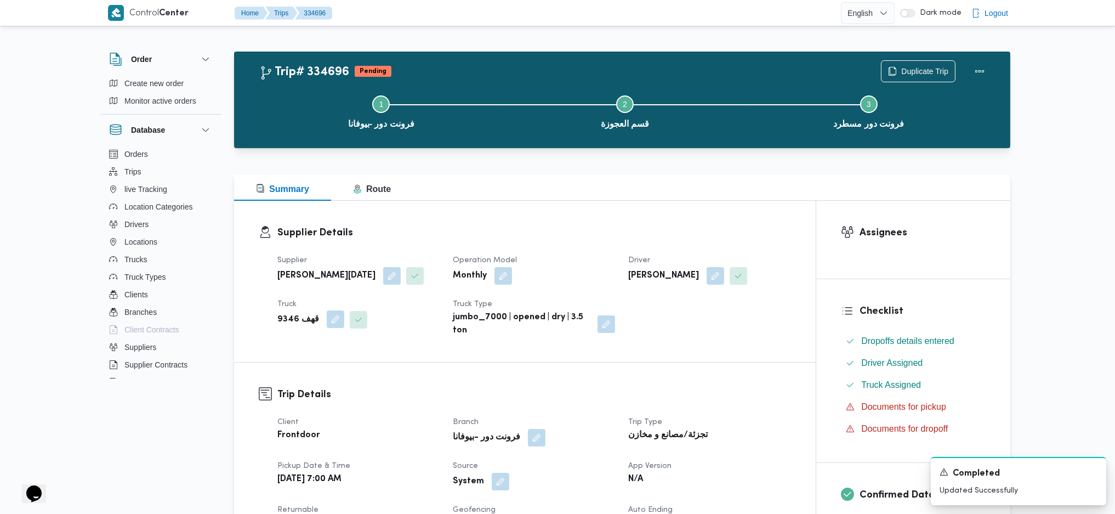
click at [327, 328] on button "button" at bounding box center [336, 337] width 18 height 18
click at [305, 360] on span "قهف 9346" at bounding box center [289, 363] width 35 height 12
type input "5319"
click at [300, 380] on mark "5319" at bounding box center [293, 383] width 17 height 9
click at [399, 361] on span "Save" at bounding box center [388, 358] width 61 height 22
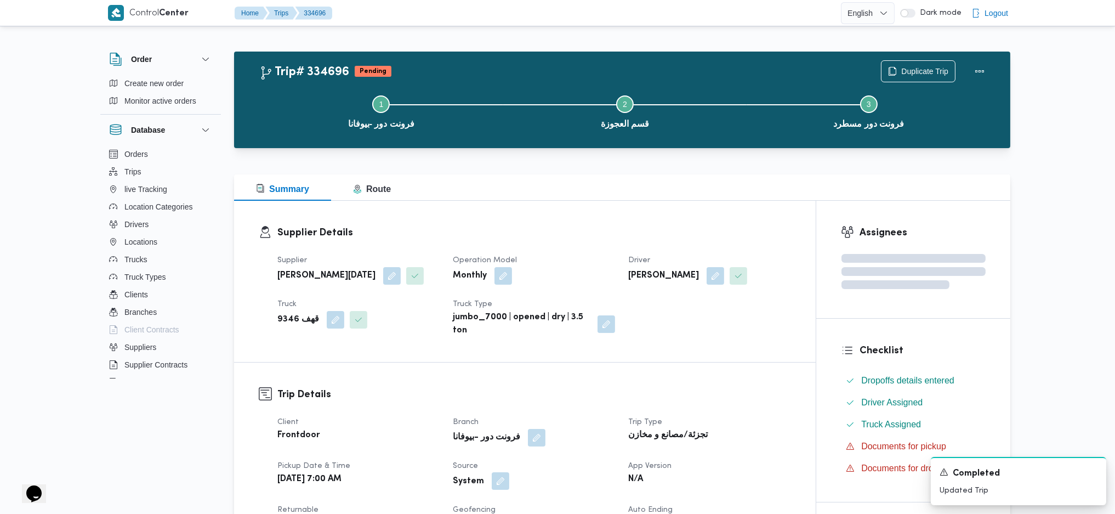
click at [503, 490] on button "button" at bounding box center [501, 499] width 18 height 18
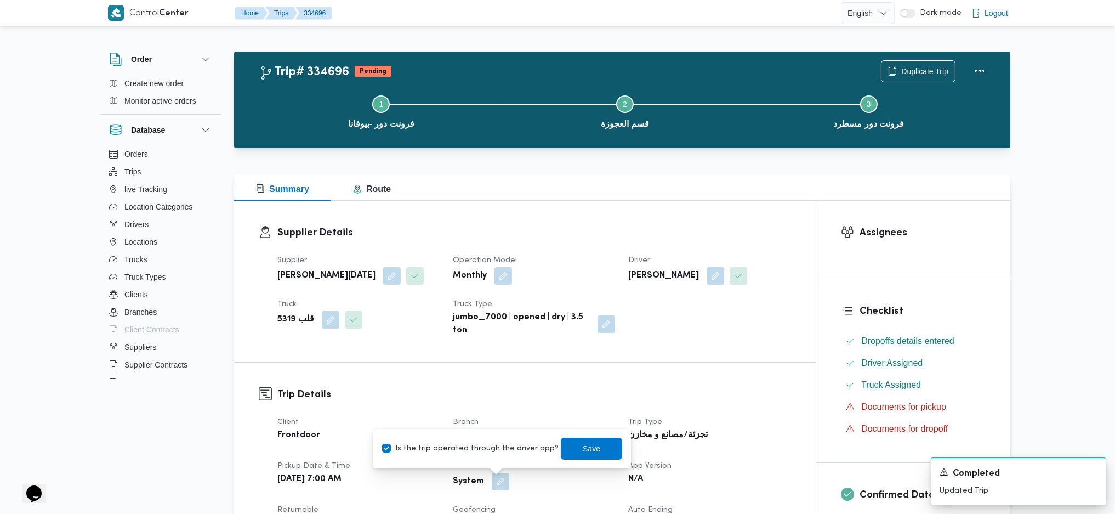
click at [468, 450] on label "Is the trip operated through the driver app?" at bounding box center [470, 448] width 177 height 13
checkbox input "false"
click at [583, 444] on span "Save" at bounding box center [592, 447] width 18 height 13
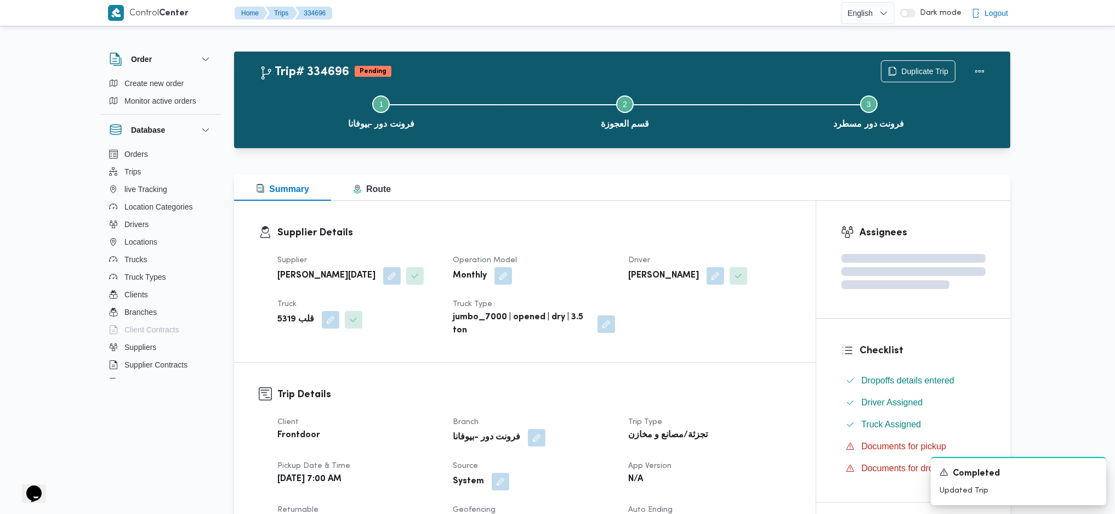
click at [621, 180] on div "Summary Route" at bounding box center [622, 187] width 776 height 26
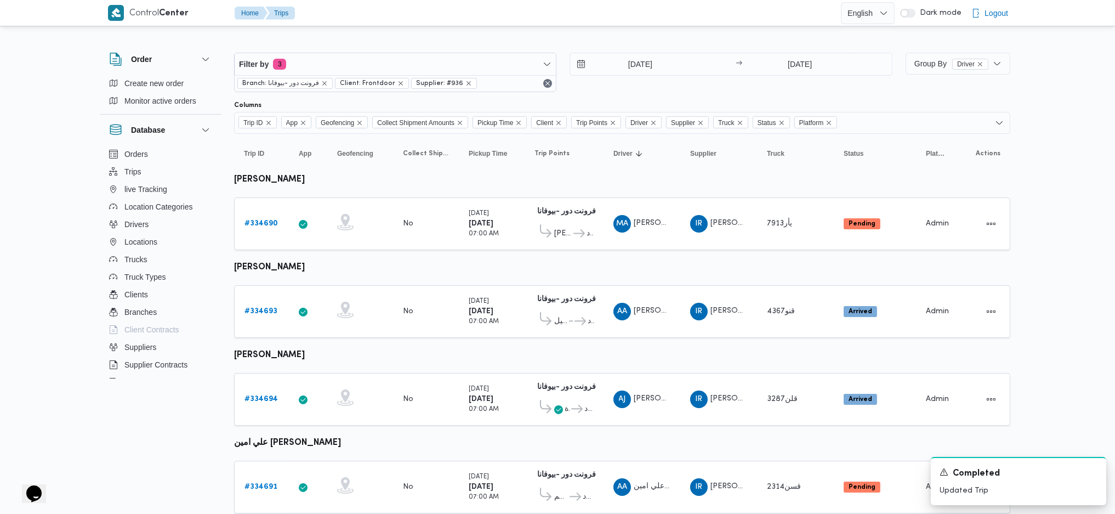
click at [288, 181] on b "[PERSON_NAME]" at bounding box center [269, 179] width 71 height 8
copy tbody "مصطفي احمد سيد مصطفي Trip ID"
click at [271, 268] on b "[PERSON_NAME] نجدى" at bounding box center [280, 267] width 92 height 8
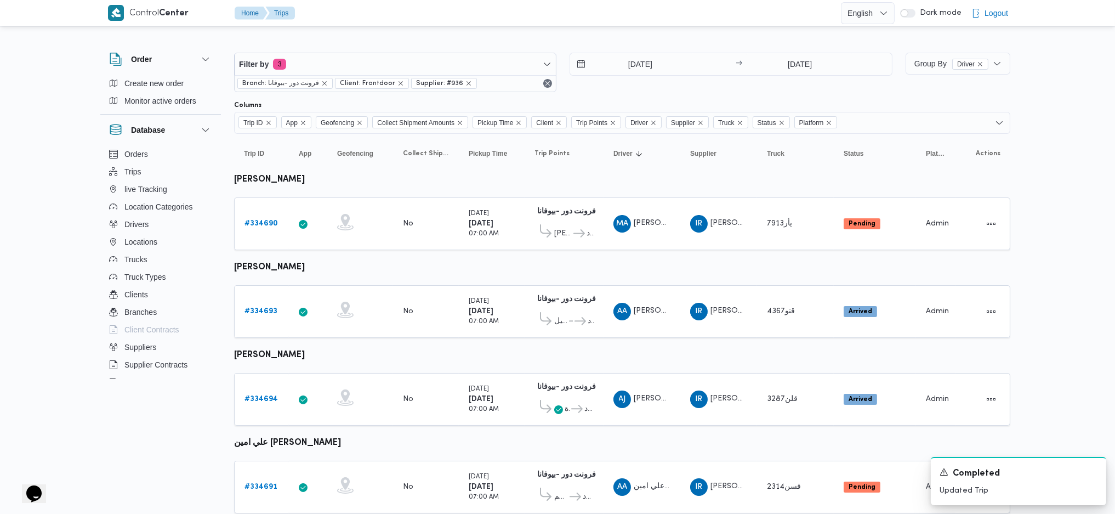
click at [271, 268] on b "[PERSON_NAME] نجدى" at bounding box center [280, 267] width 92 height 8
click at [304, 351] on b "[PERSON_NAME] [PERSON_NAME]" at bounding box center [306, 355] width 144 height 8
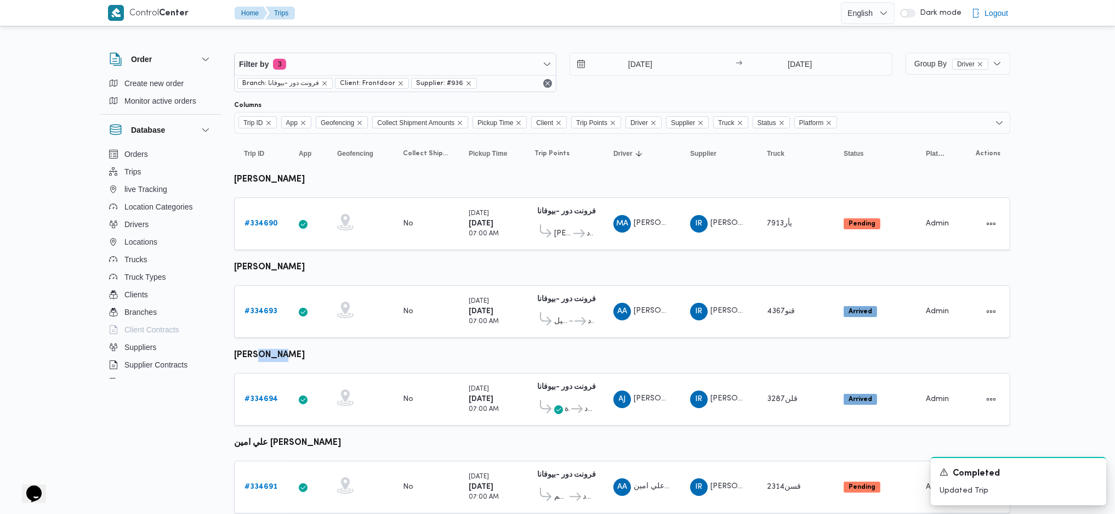
click at [304, 351] on b "[PERSON_NAME] [PERSON_NAME]" at bounding box center [306, 355] width 144 height 8
copy tbody "احمد جمال محمد محمود الجيزاوي Trip ID"
click at [266, 439] on b "علي امين [PERSON_NAME]" at bounding box center [287, 443] width 107 height 8
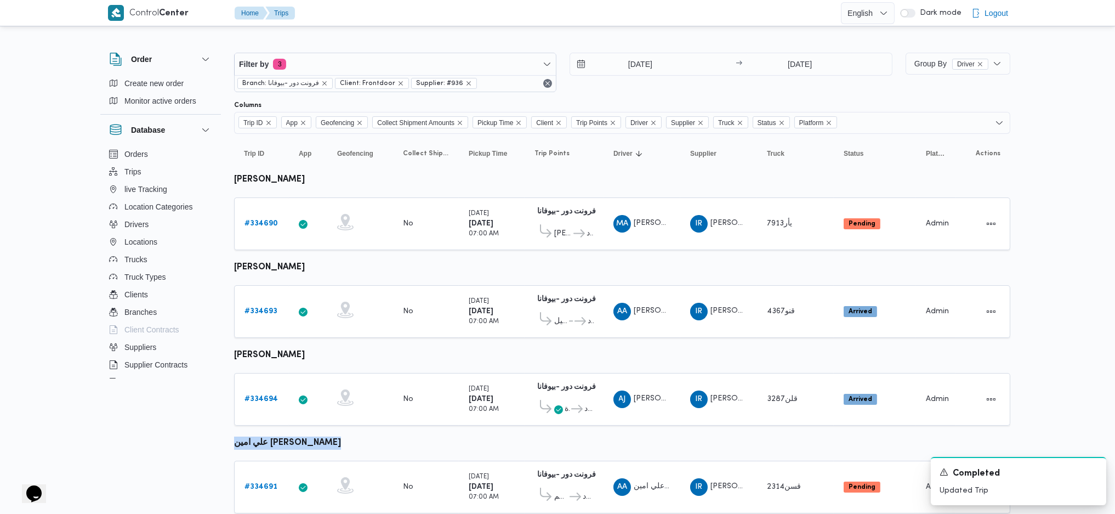
click at [266, 439] on b "علي امين [PERSON_NAME]" at bounding box center [287, 443] width 107 height 8
copy tbody "علي امين محمد يحيي Trip ID"
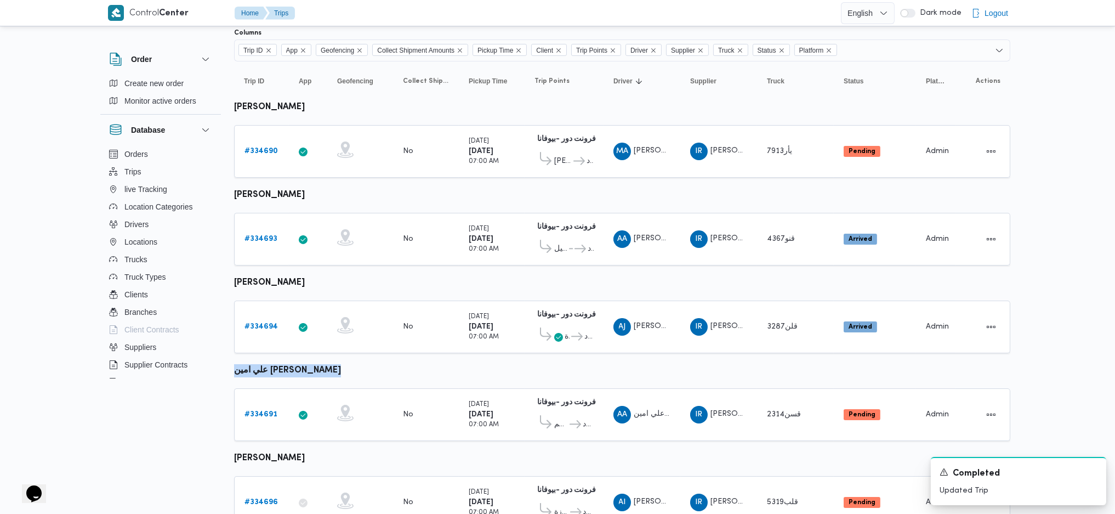
scroll to position [115, 0]
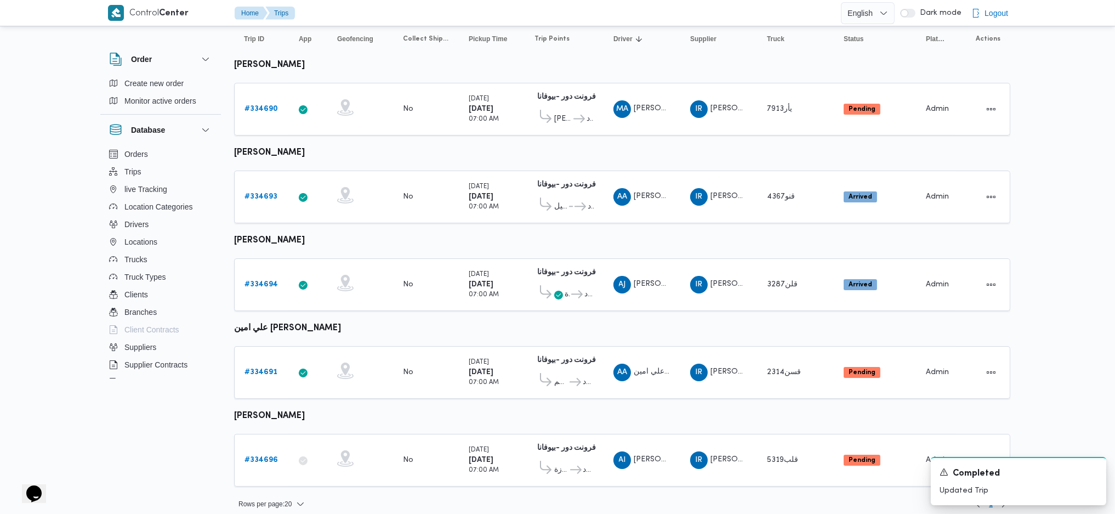
click at [286, 400] on table "Trip ID Click to sort in ascending order App Click to sort in ascending order G…" at bounding box center [622, 258] width 776 height 478
copy tbody "عبدالرحمن ابراهيم جاد ابراهيم Trip ID"
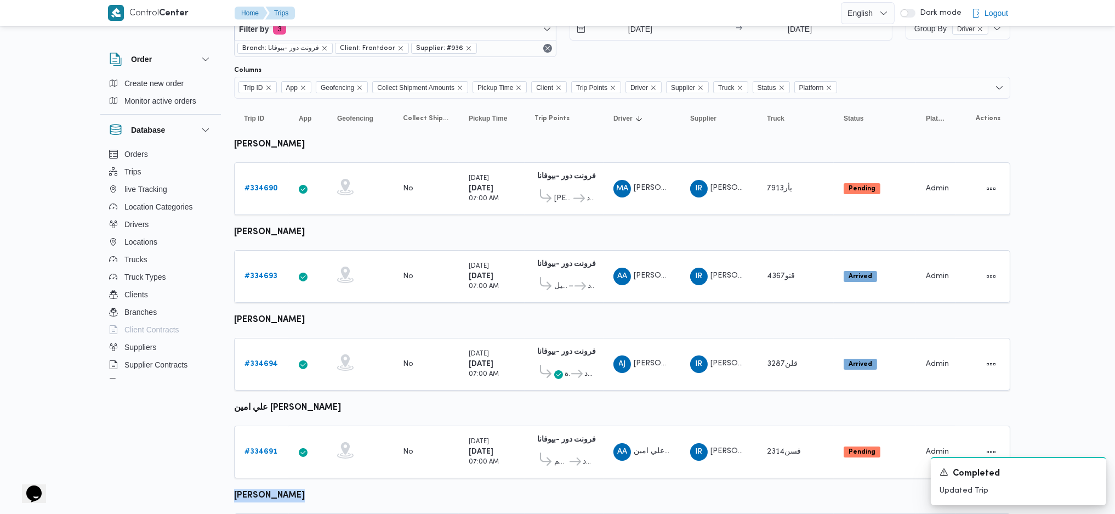
scroll to position [0, 0]
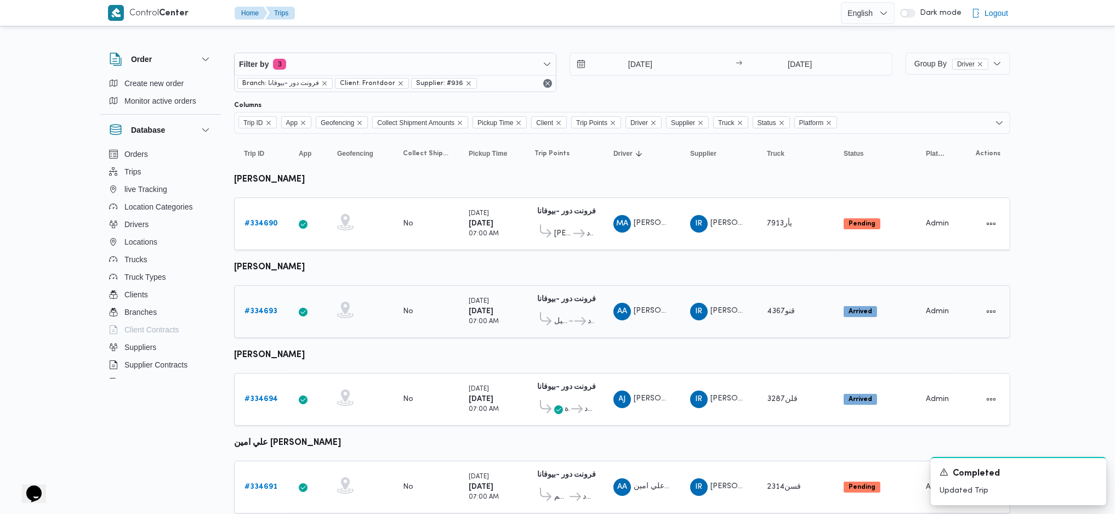
click at [777, 308] on span "قنو4367" at bounding box center [781, 311] width 28 height 7
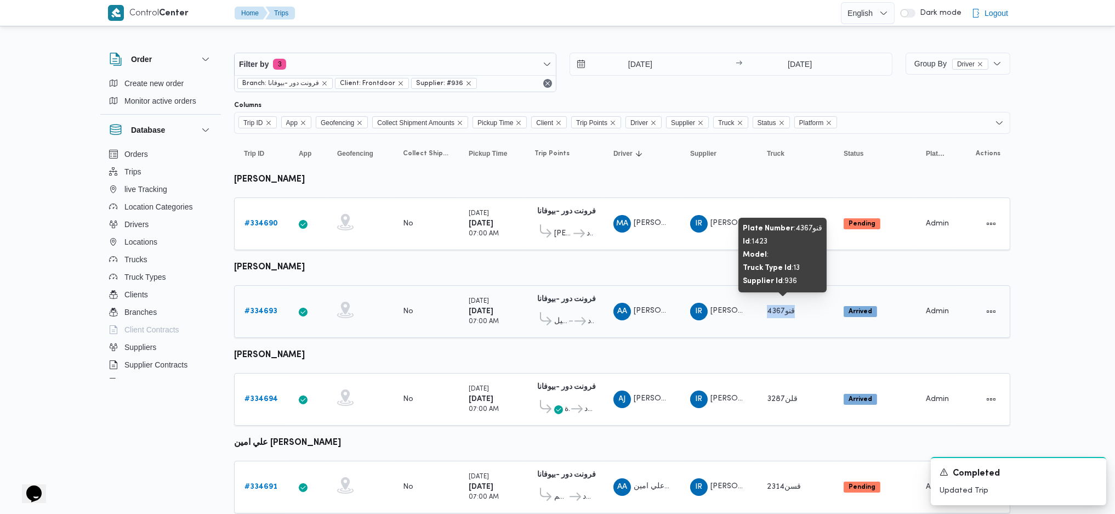
click at [777, 308] on span "قنو4367" at bounding box center [781, 311] width 28 height 7
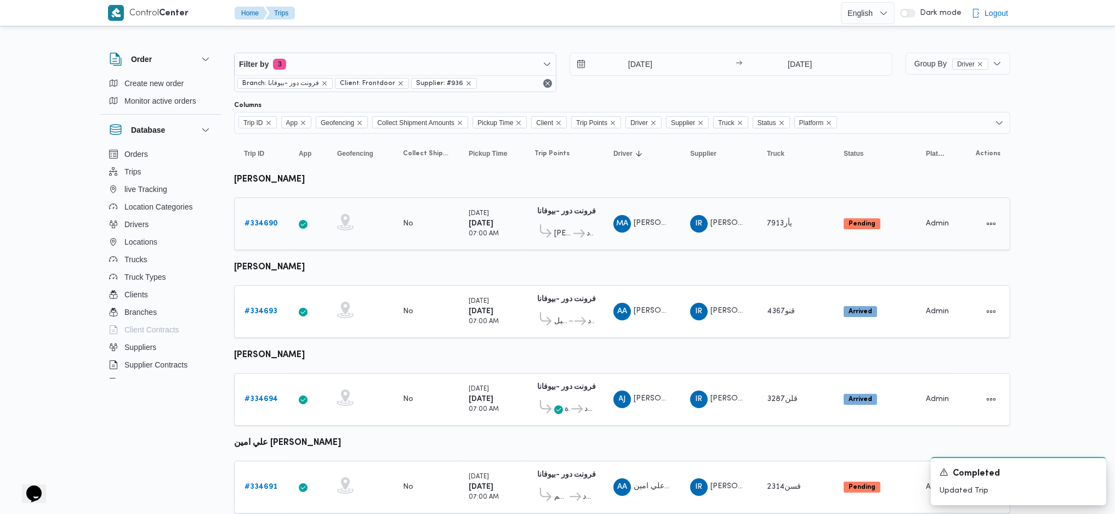
click at [777, 223] on span "يأر7913" at bounding box center [779, 223] width 25 height 7
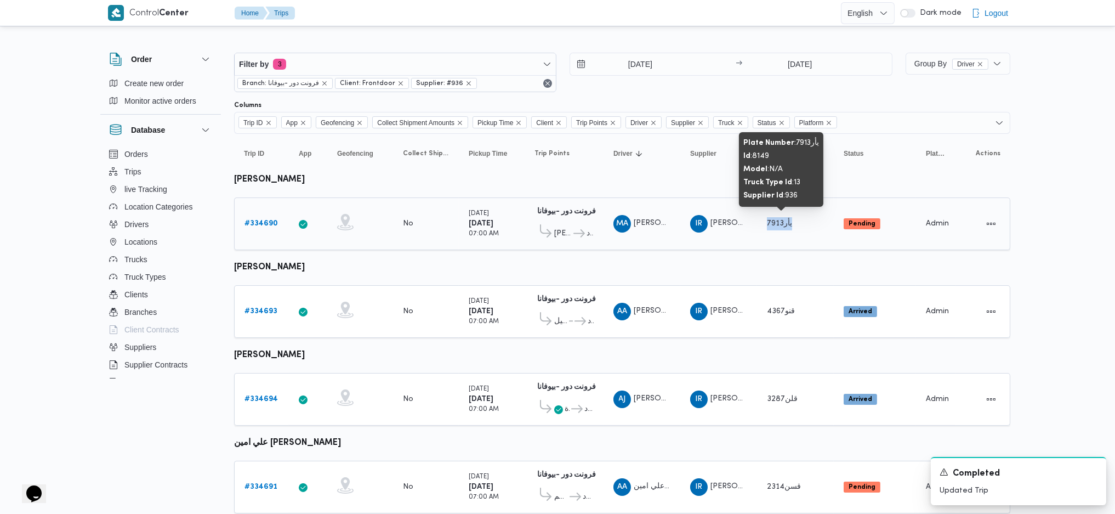
click at [777, 223] on span "يأر7913" at bounding box center [779, 223] width 25 height 7
copy tr "يأر7913 Status"
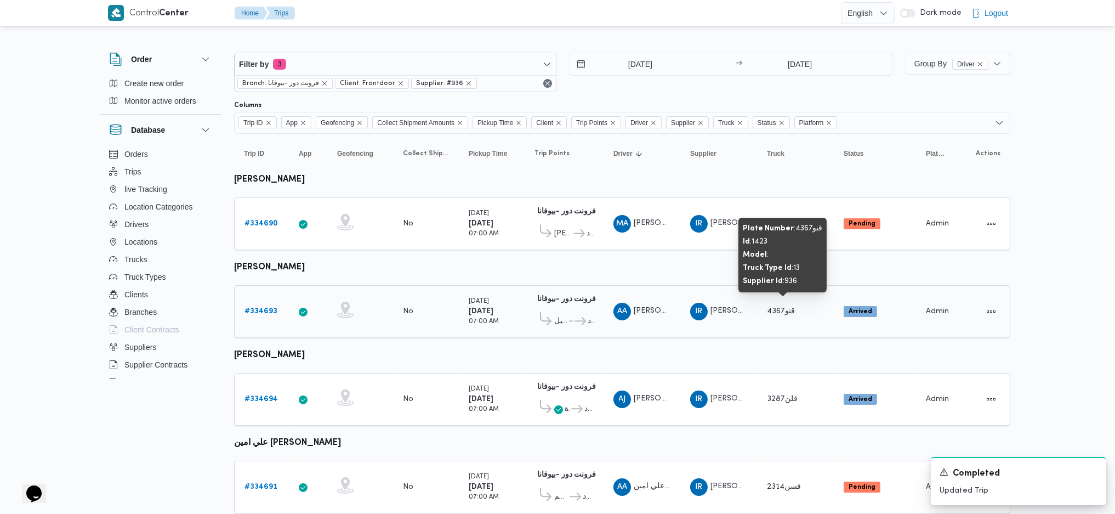
click at [774, 311] on span "قنو4367" at bounding box center [781, 311] width 28 height 7
copy tr "قنو4367 Status"
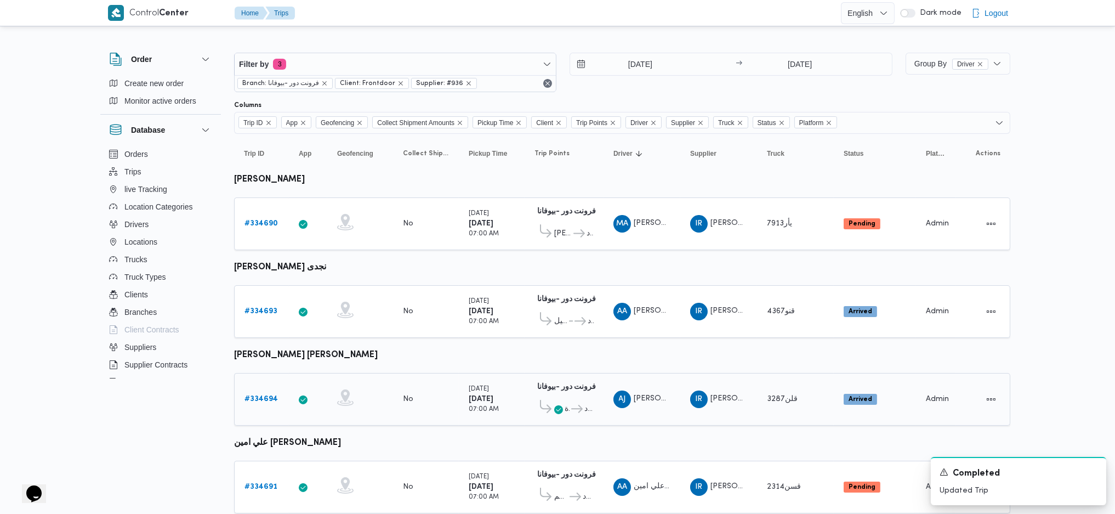
click at [770, 388] on div "قلن3287" at bounding box center [796, 399] width 66 height 22
click at [781, 393] on span "قلن3287" at bounding box center [783, 399] width 33 height 13
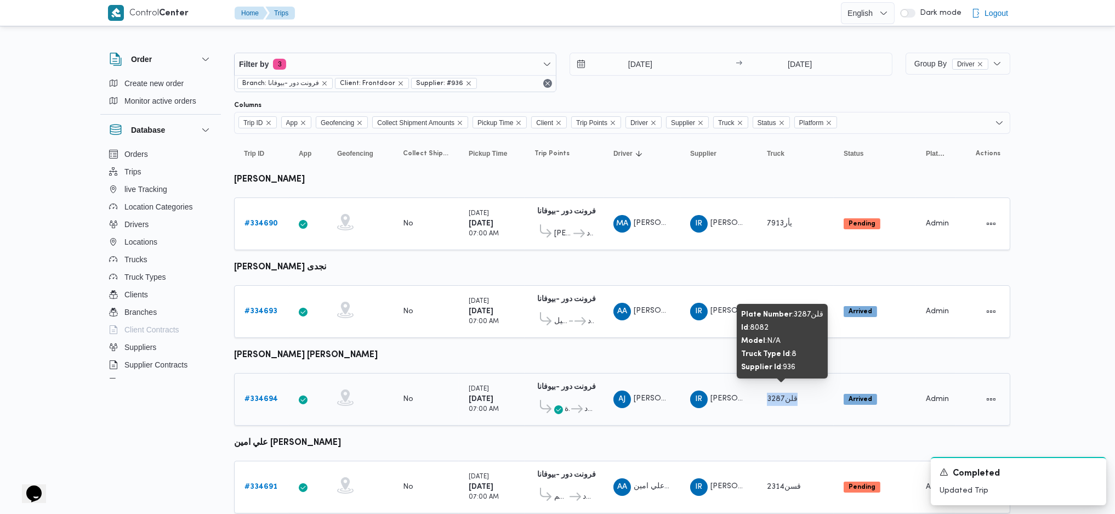
click at [781, 393] on span "قلن3287" at bounding box center [783, 399] width 33 height 13
copy tr "قلن3287 Status"
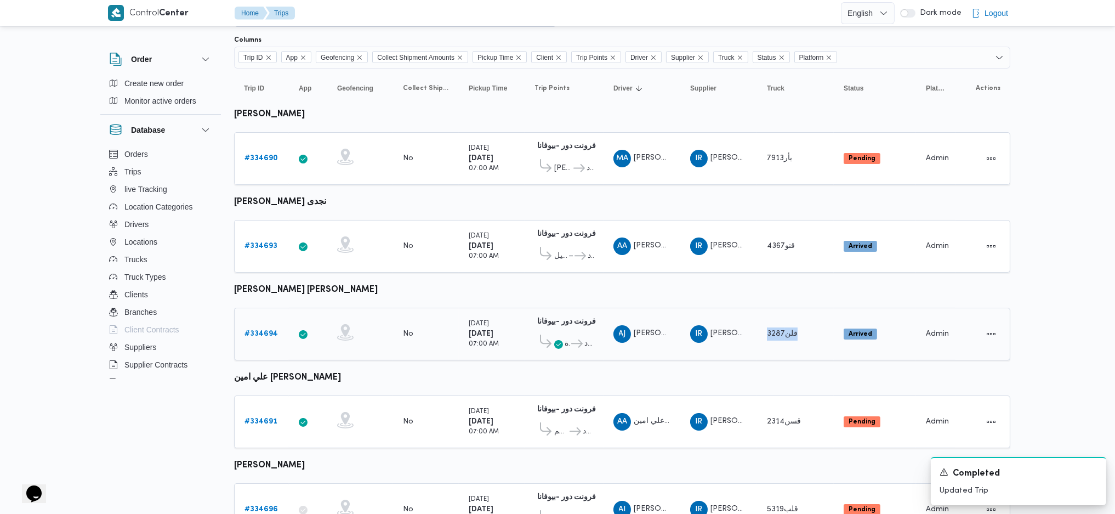
scroll to position [115, 0]
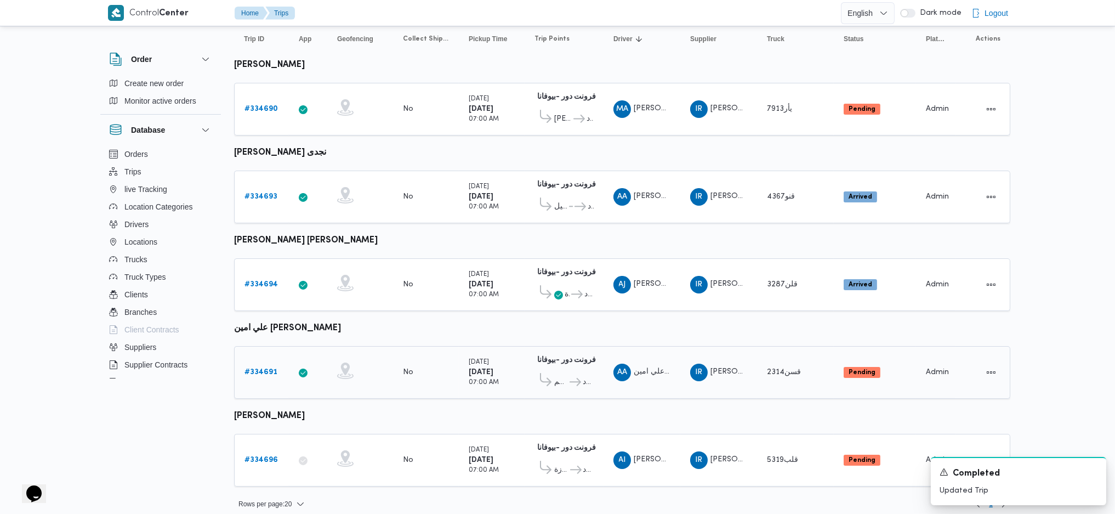
click at [782, 368] on span "قسن2314" at bounding box center [784, 371] width 34 height 7
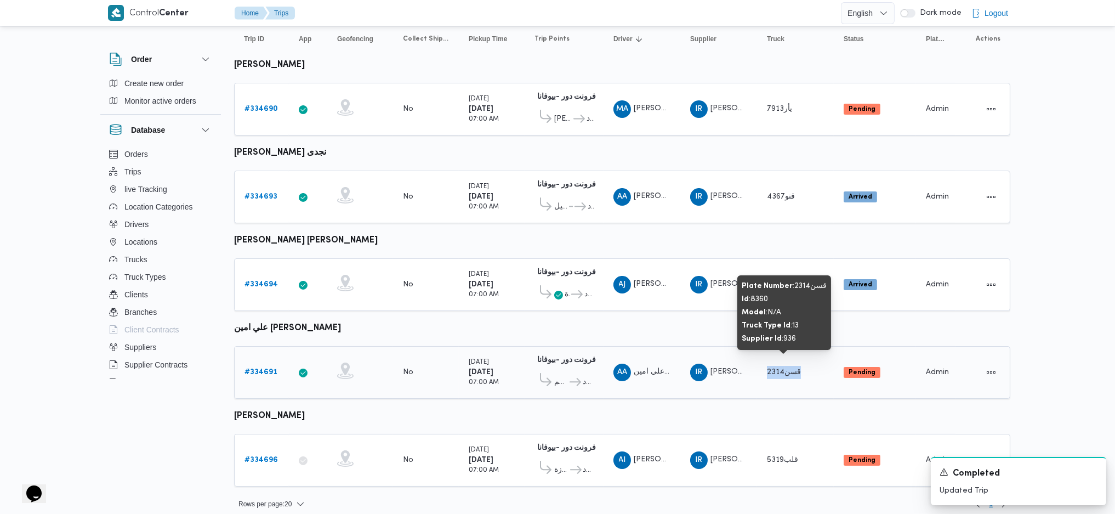
click at [782, 368] on span "قسن2314" at bounding box center [784, 371] width 34 height 7
copy tr "قسن2314 Status"
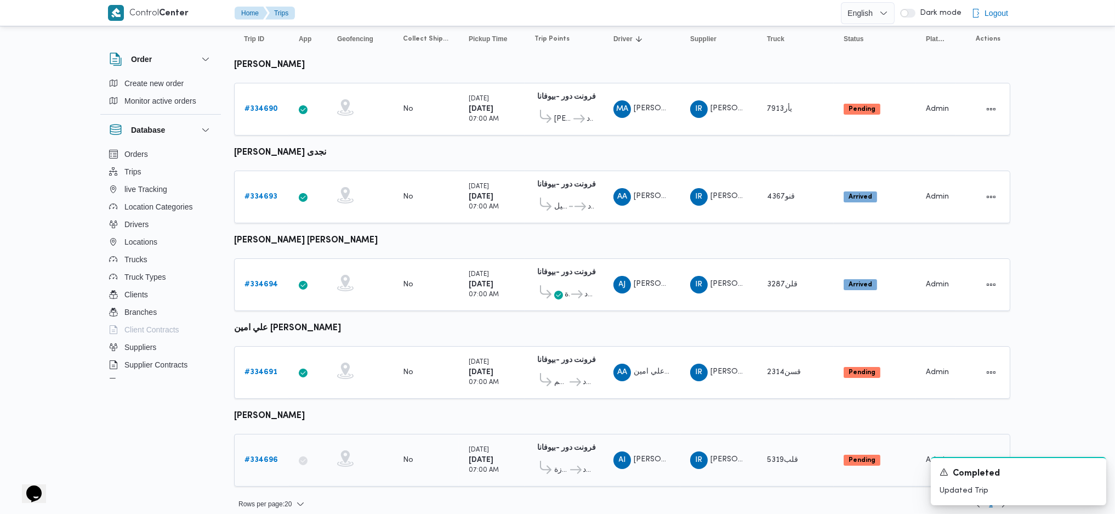
click at [782, 456] on span "قلب5319" at bounding box center [782, 459] width 31 height 7
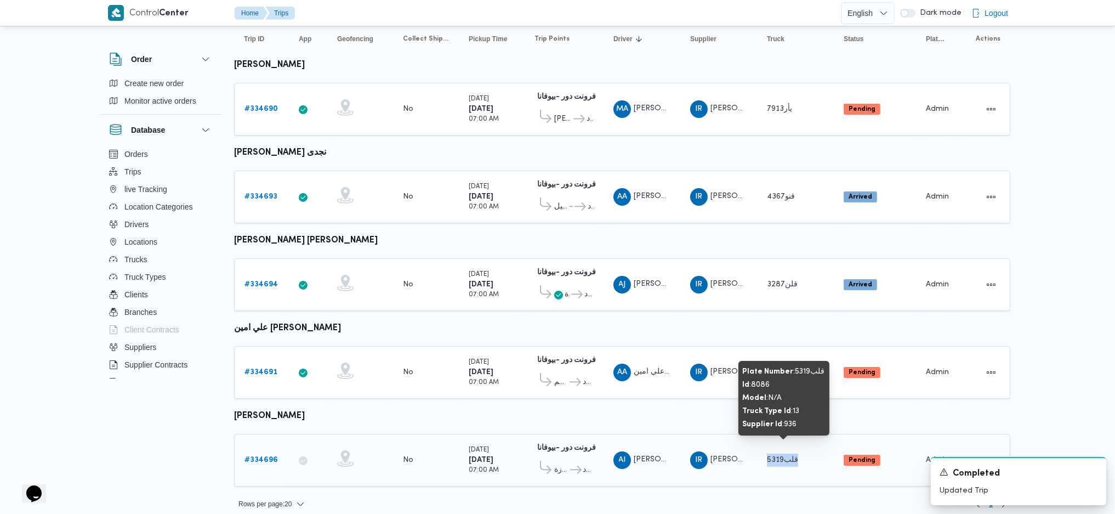
click at [782, 456] on span "قلب5319" at bounding box center [782, 459] width 31 height 7
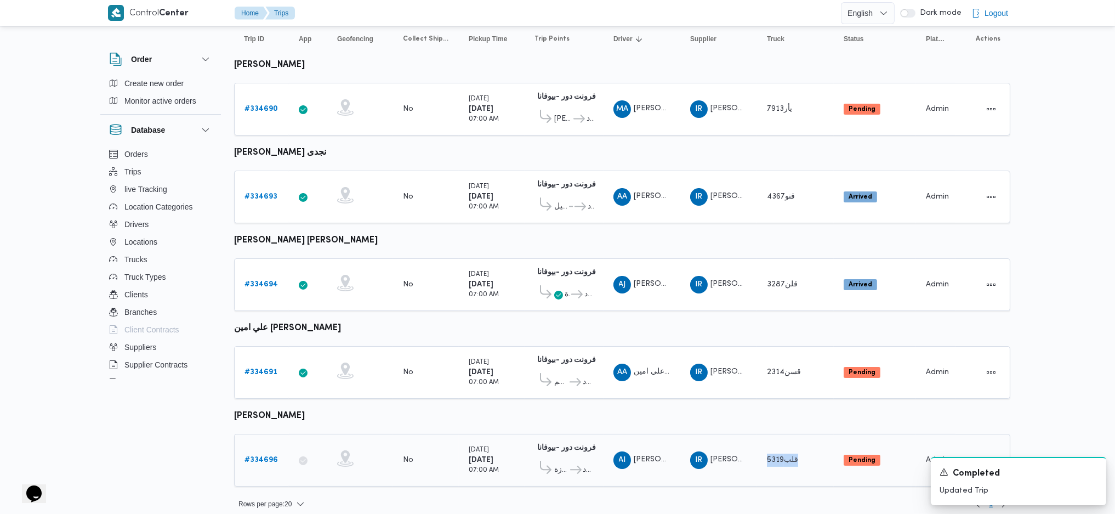
copy tr "قلب5319 Status"
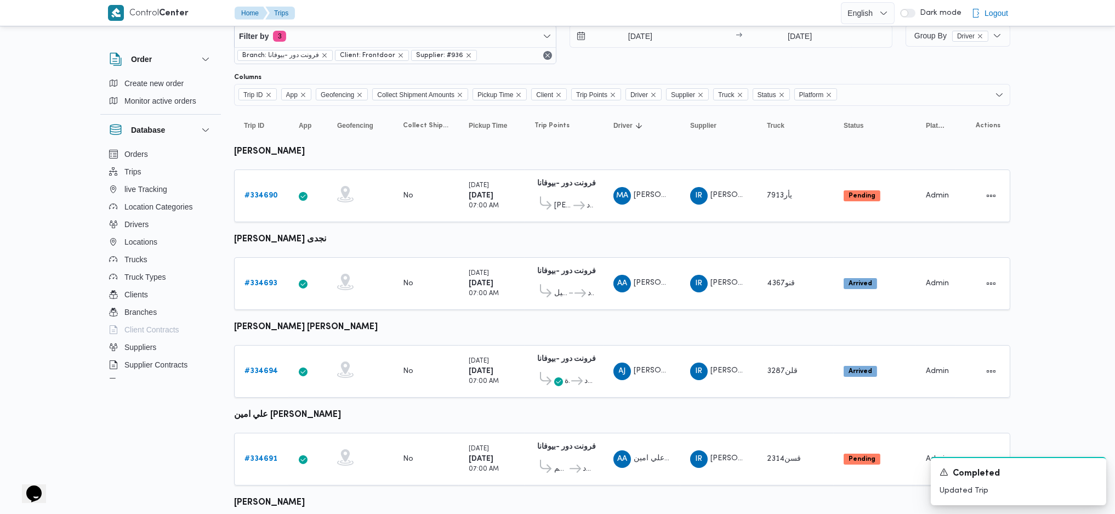
scroll to position [0, 0]
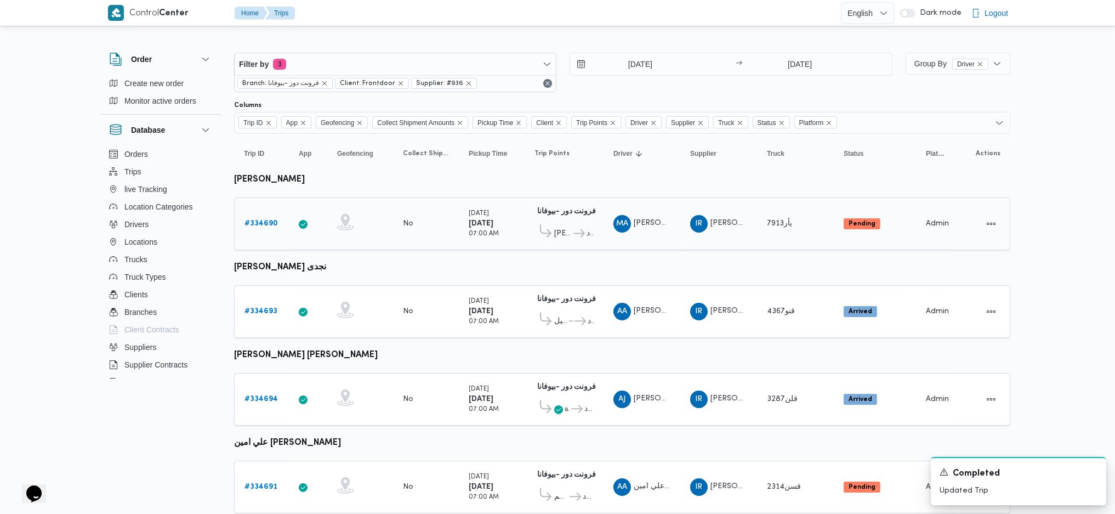
click at [272, 220] on b "# 334690" at bounding box center [260, 223] width 33 height 7
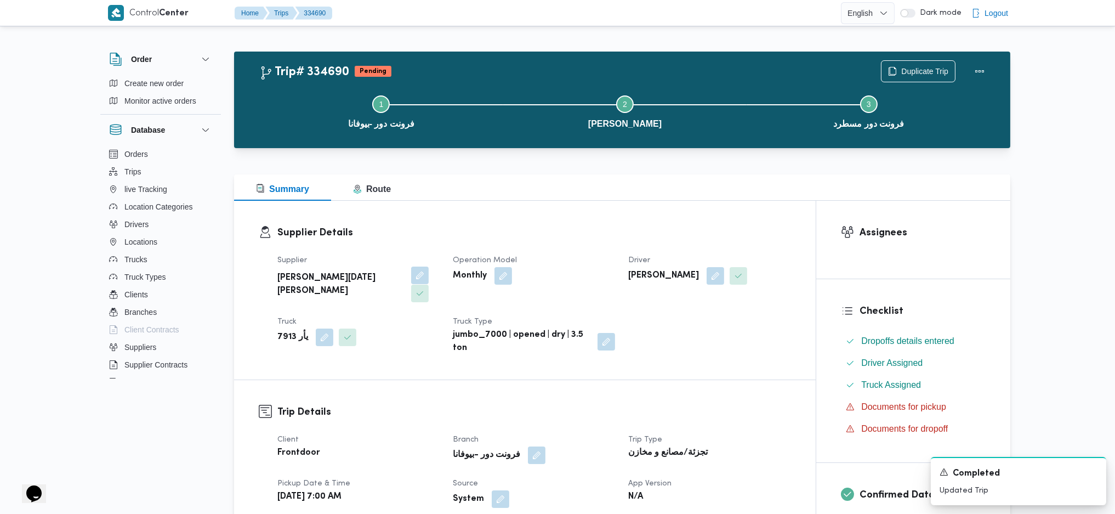
click at [411, 282] on button "button" at bounding box center [420, 275] width 18 height 18
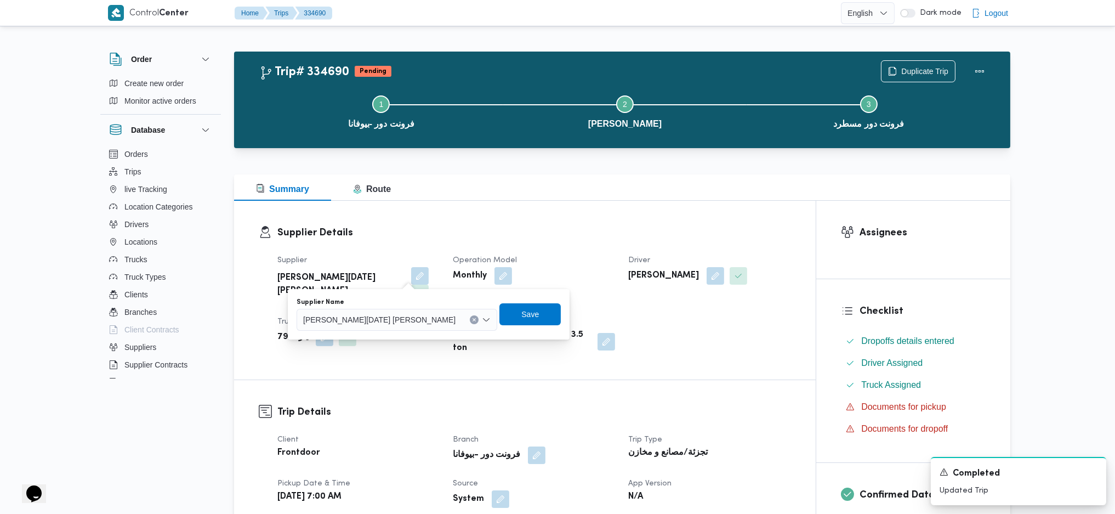
click at [378, 318] on span "[PERSON_NAME][DATE] [PERSON_NAME]" at bounding box center [379, 319] width 152 height 12
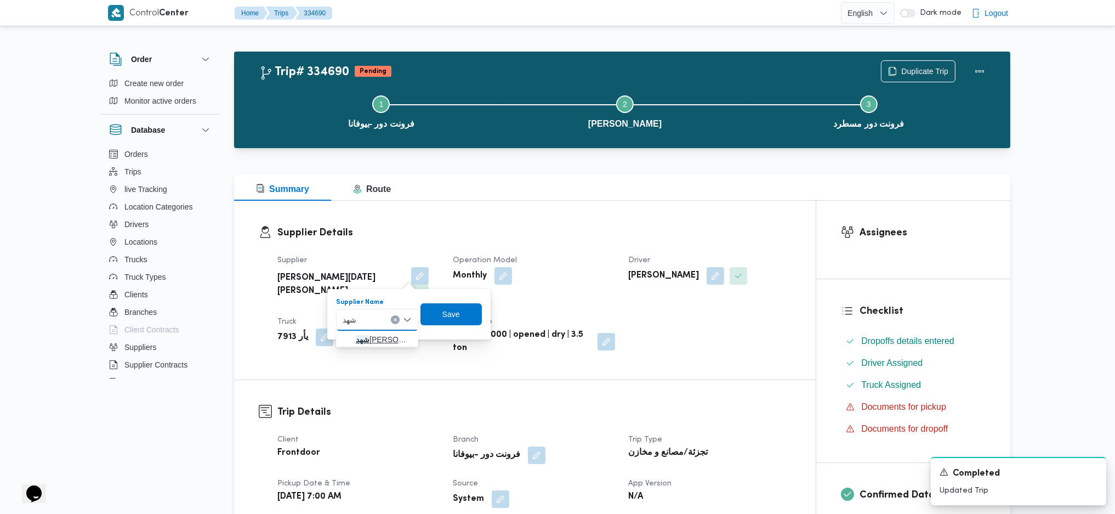
type input "شهد"
click at [383, 344] on span "شهد مصطفي احمد عبدة عباس حمودة" at bounding box center [384, 339] width 56 height 13
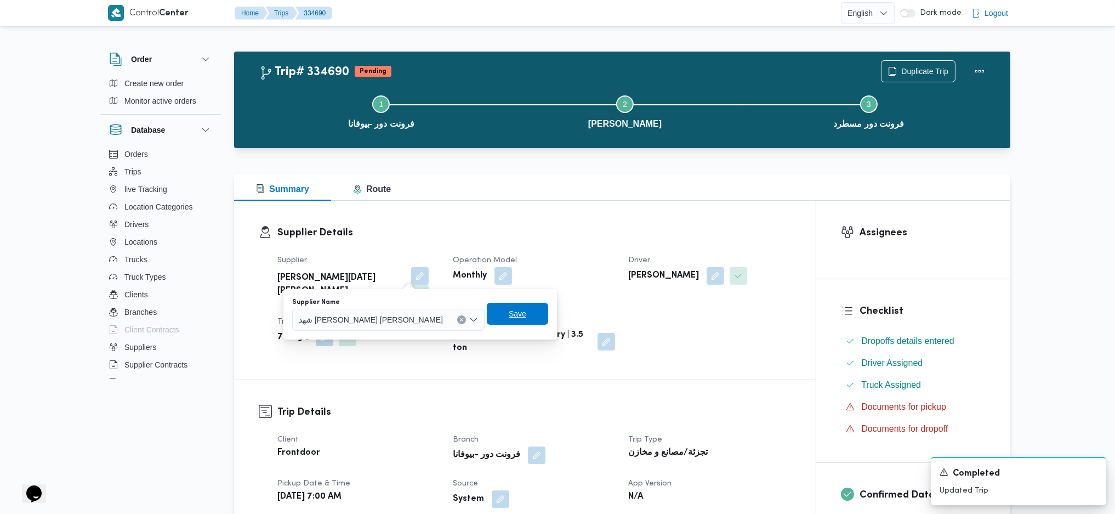
click at [509, 315] on span "Save" at bounding box center [518, 313] width 18 height 13
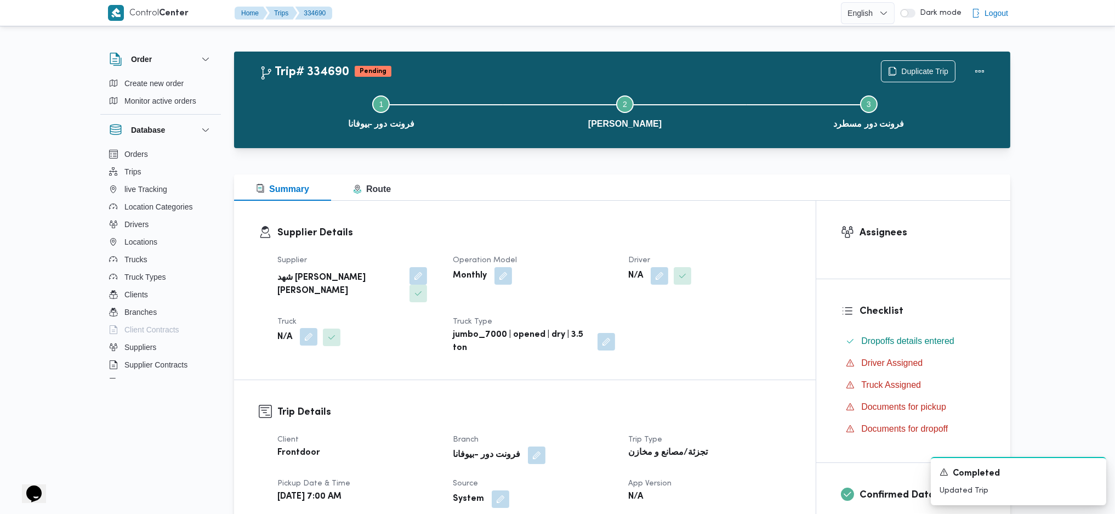
click at [305, 328] on button "button" at bounding box center [309, 337] width 18 height 18
click at [292, 365] on div "Search" at bounding box center [287, 363] width 82 height 22
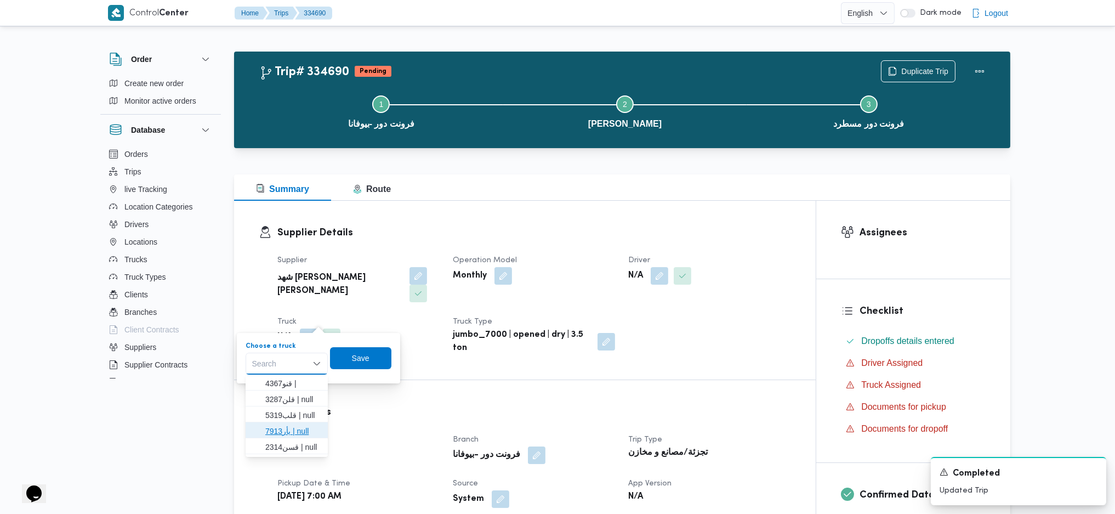
click at [298, 434] on span "يأر7913 | null" at bounding box center [293, 430] width 56 height 13
click at [366, 357] on span "Save" at bounding box center [366, 357] width 18 height 13
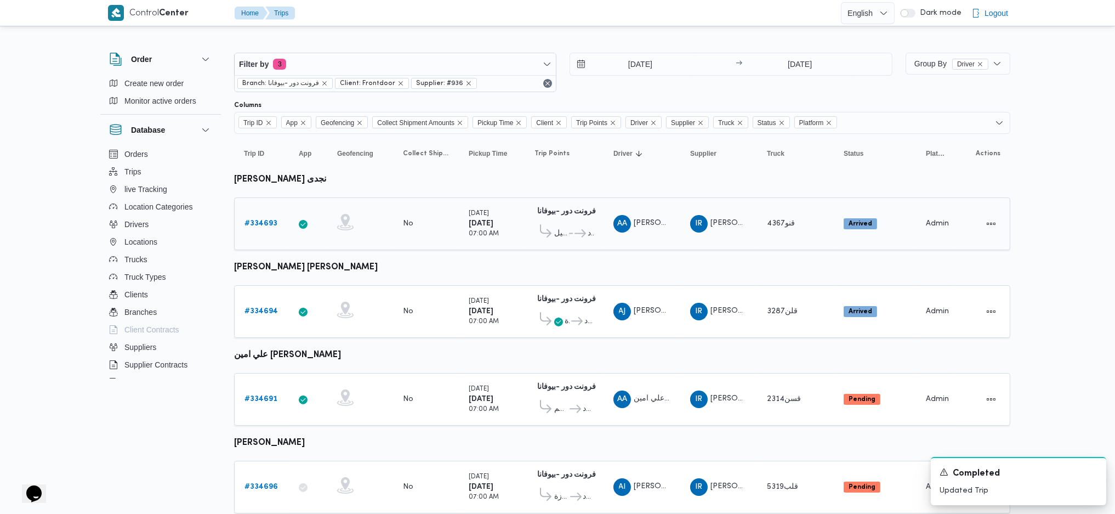
click at [264, 220] on b "# 334693" at bounding box center [260, 223] width 33 height 7
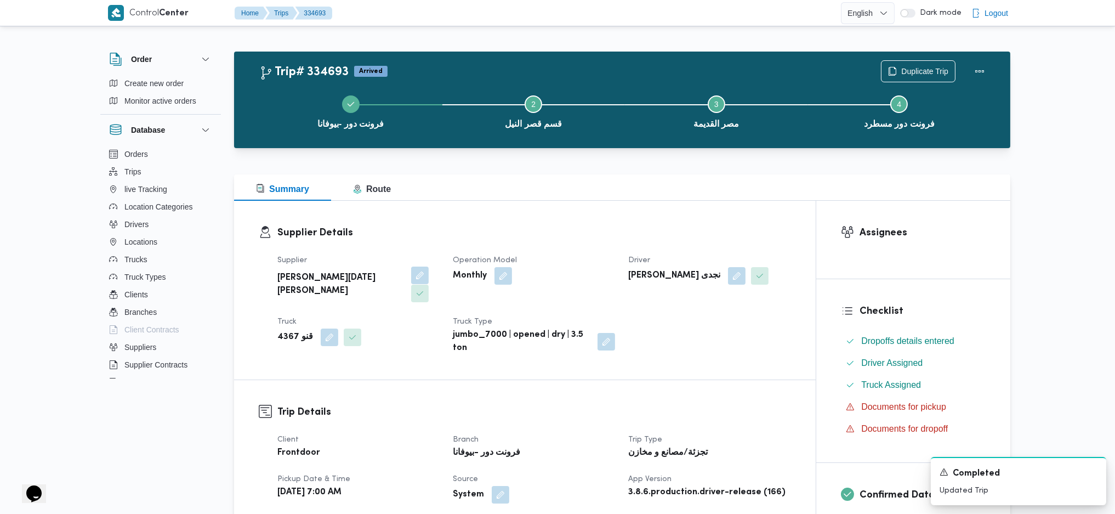
click at [411, 276] on button "button" at bounding box center [420, 275] width 18 height 18
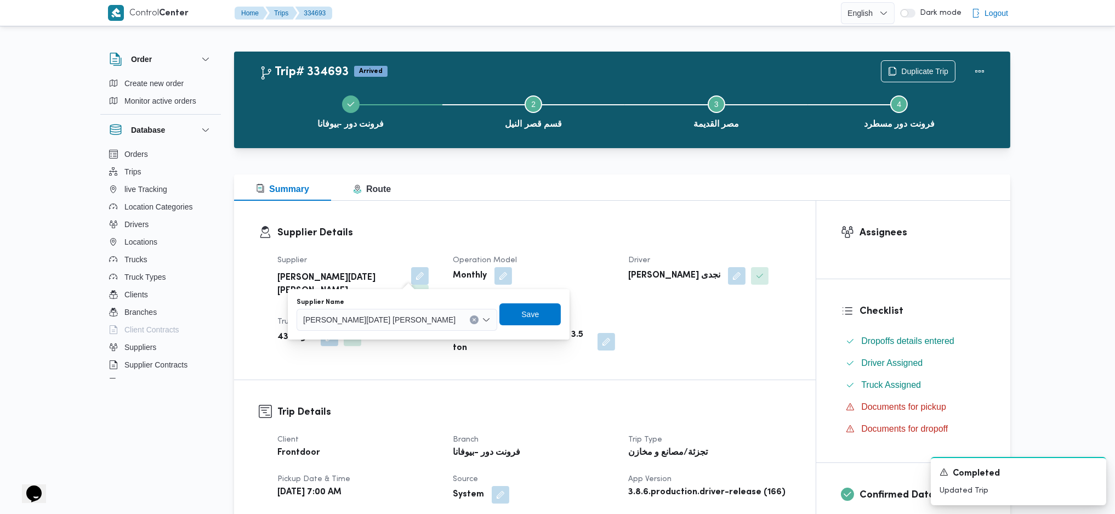
click at [368, 330] on div "[PERSON_NAME][DATE] [PERSON_NAME]" at bounding box center [397, 320] width 201 height 22
click at [370, 323] on span "[PERSON_NAME][DATE] [PERSON_NAME]" at bounding box center [379, 319] width 152 height 12
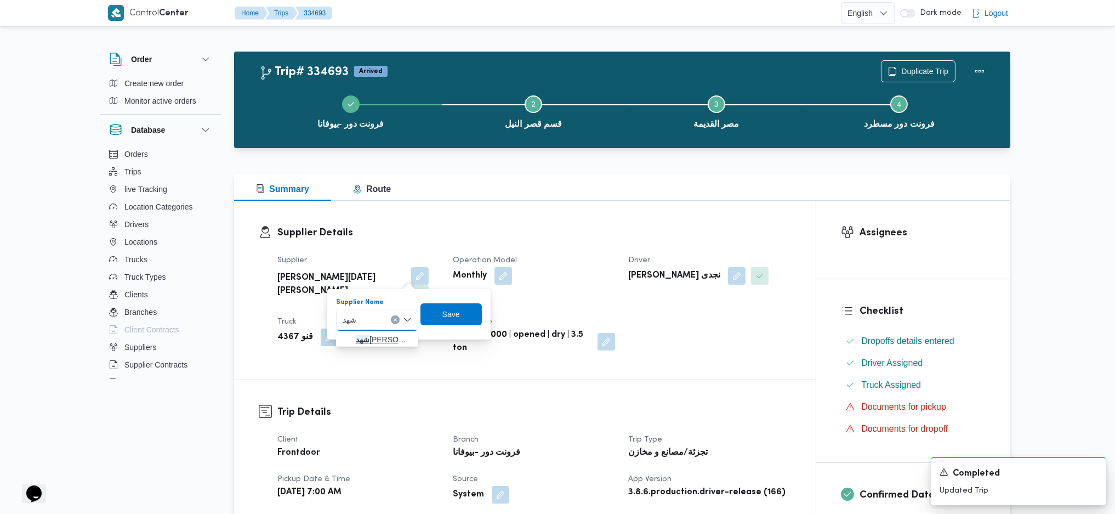
type input "شهد"
click at [377, 344] on span "شهد مصطفي احمد عبدة عباس حمودة" at bounding box center [384, 339] width 56 height 13
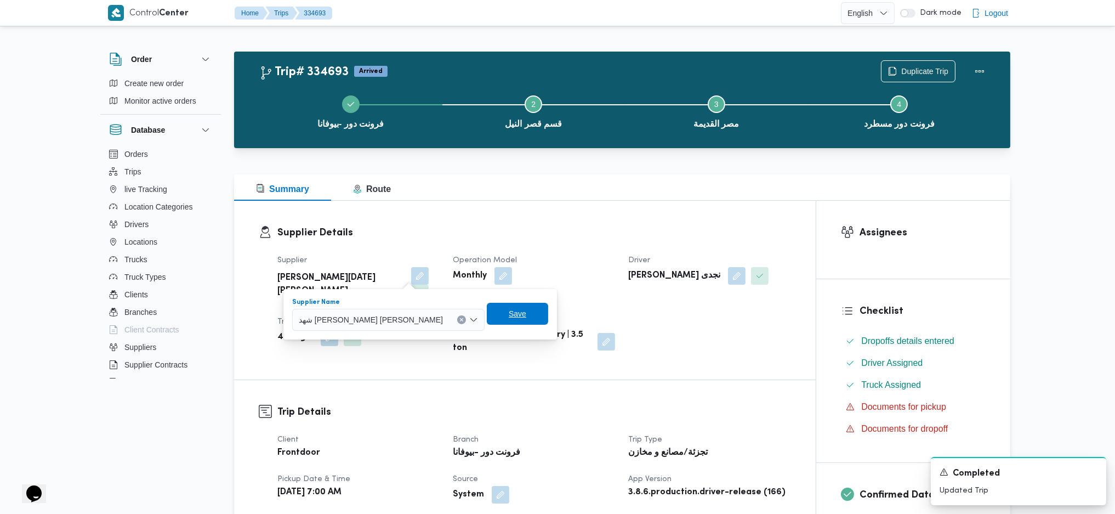
click at [509, 313] on span "Save" at bounding box center [518, 313] width 18 height 13
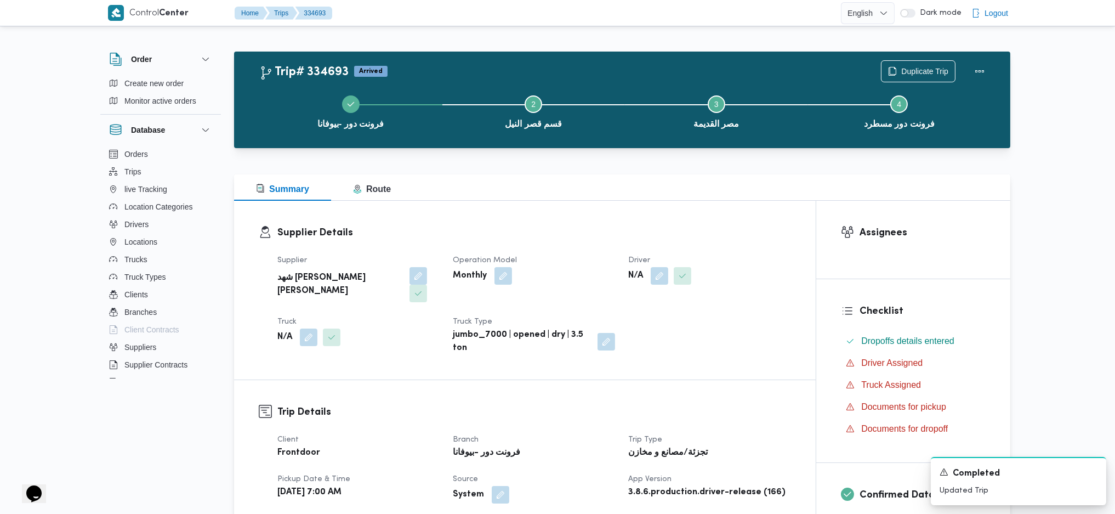
click at [309, 328] on div "N/A" at bounding box center [358, 337] width 164 height 20
click at [309, 328] on button "button" at bounding box center [309, 337] width 18 height 18
click at [288, 367] on div "Search" at bounding box center [287, 363] width 82 height 22
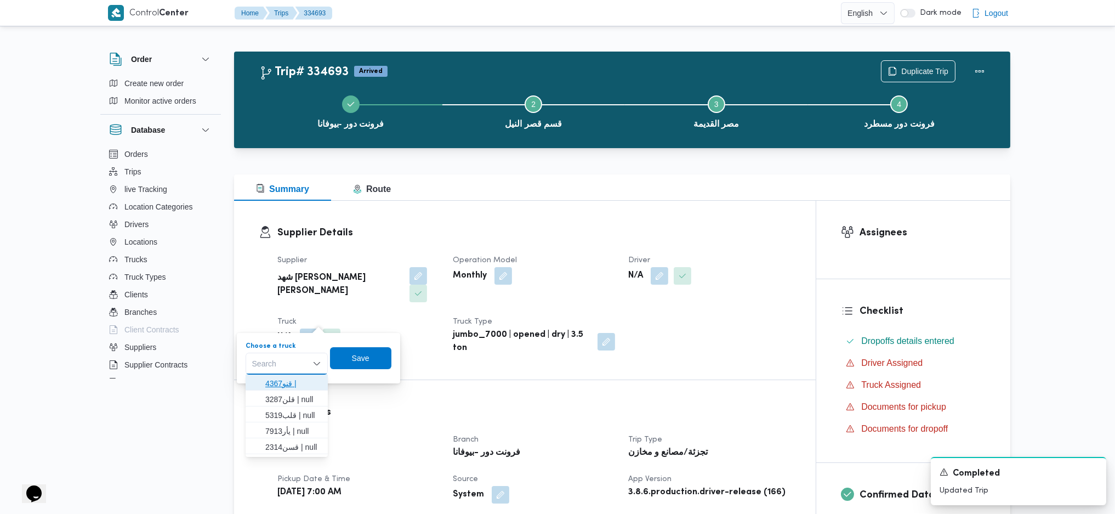
click at [285, 383] on span "قنو4367 |" at bounding box center [293, 383] width 56 height 13
click at [375, 354] on span "Save" at bounding box center [360, 357] width 61 height 22
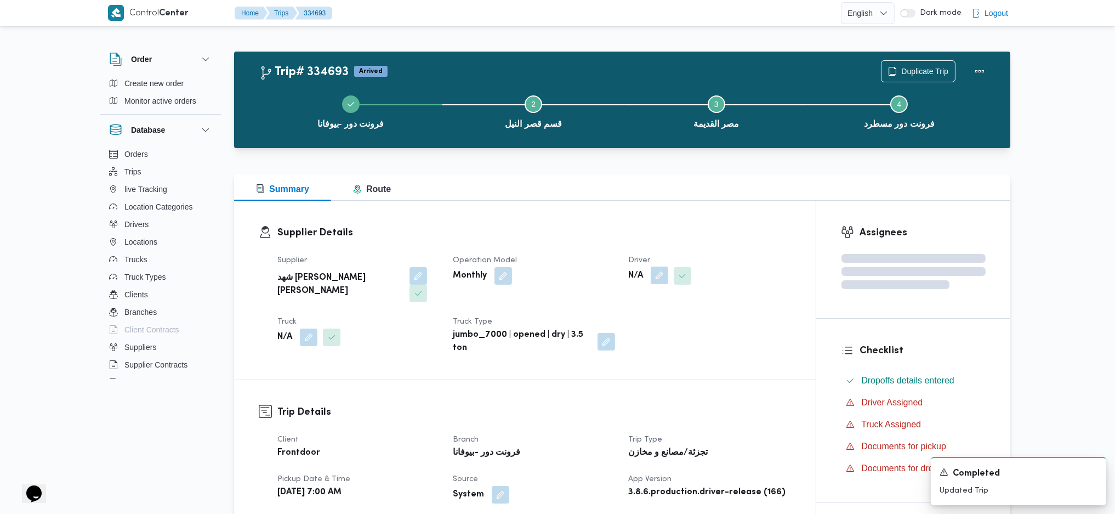
click at [661, 271] on button "button" at bounding box center [660, 275] width 18 height 18
click at [630, 309] on div "Search" at bounding box center [637, 320] width 82 height 22
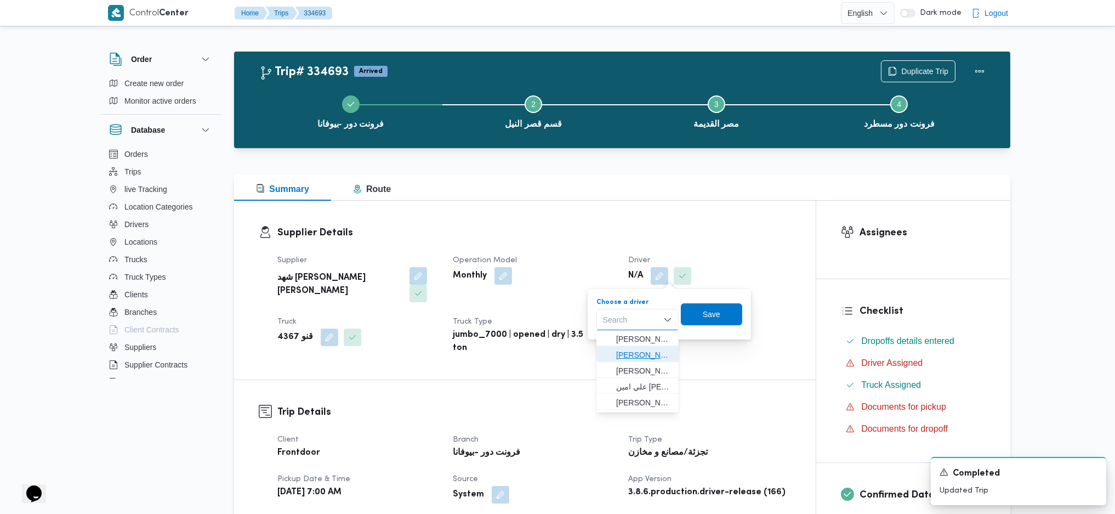
click at [639, 356] on span "[PERSON_NAME] نجدى" at bounding box center [644, 354] width 56 height 13
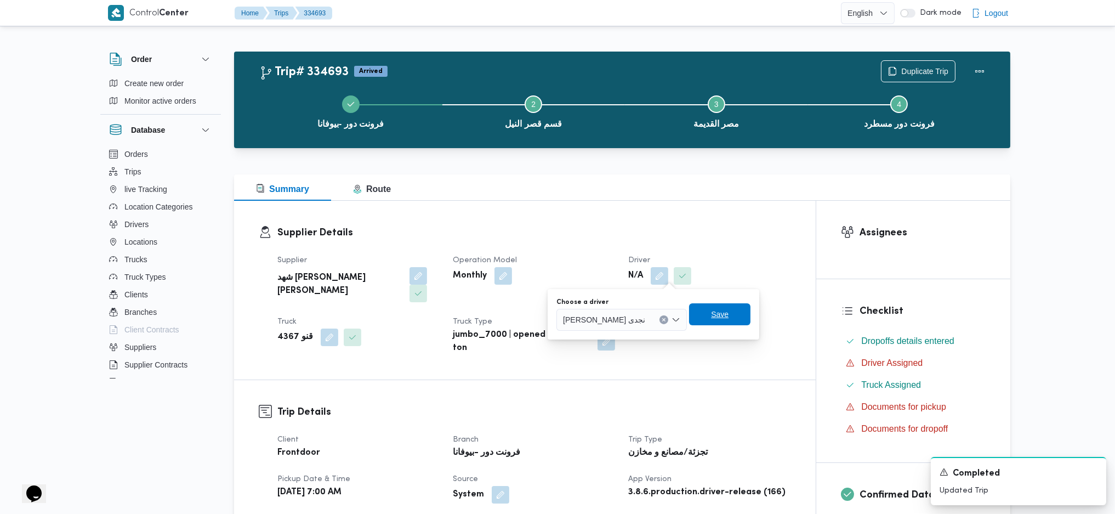
drag, startPoint x: 750, startPoint y: 322, endPoint x: 747, endPoint y: 316, distance: 7.6
click at [750, 322] on span "Save" at bounding box center [719, 314] width 61 height 22
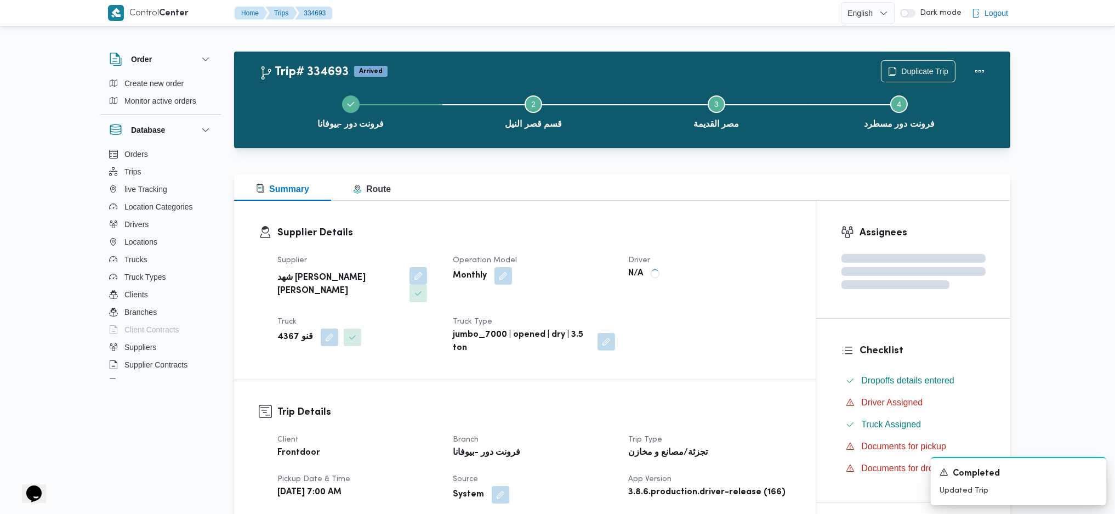
click at [658, 194] on div "Summary Route" at bounding box center [622, 187] width 776 height 26
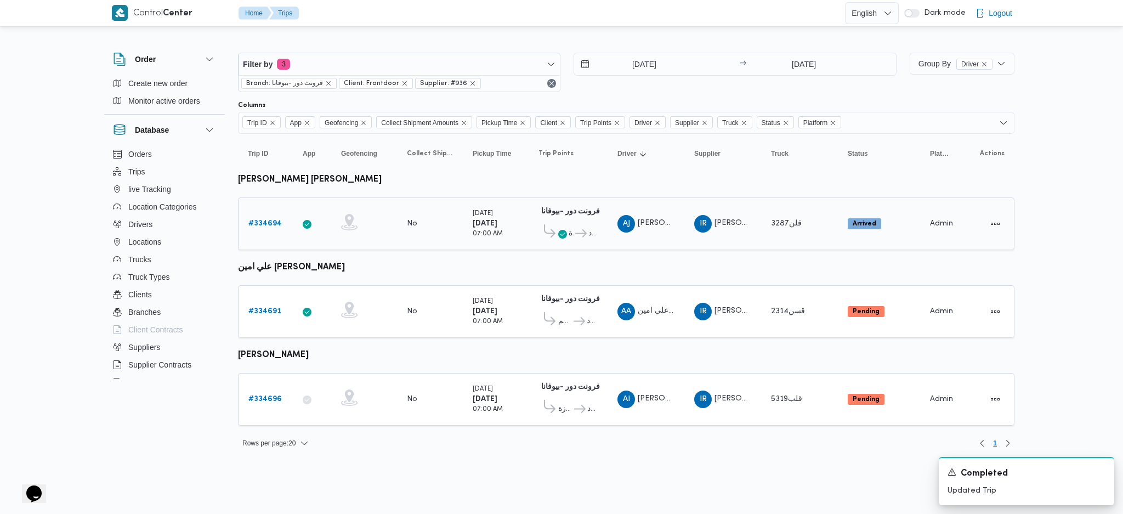
click at [258, 220] on b "# 334694" at bounding box center [264, 223] width 33 height 7
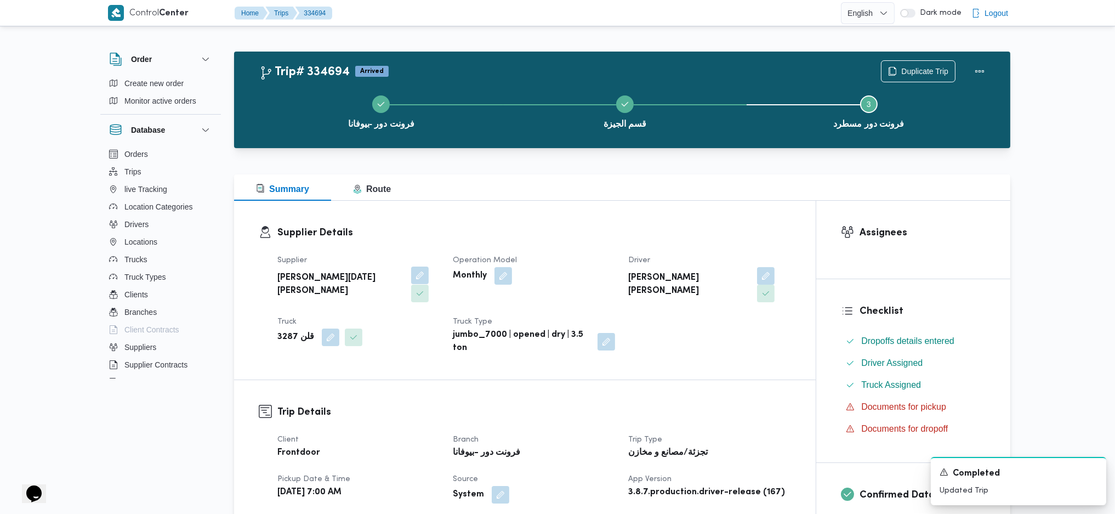
click at [411, 276] on button "button" at bounding box center [420, 275] width 18 height 18
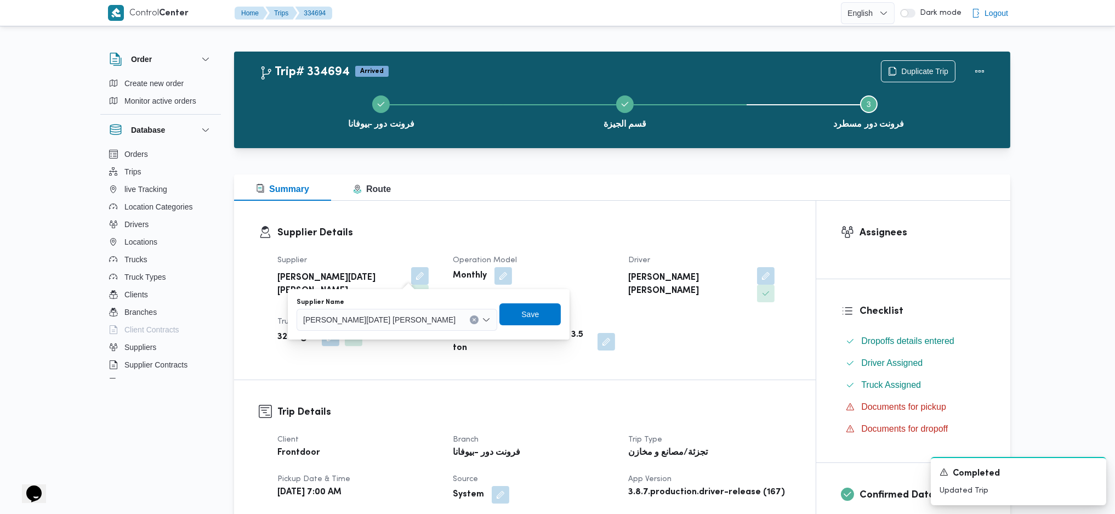
click at [373, 324] on span "[PERSON_NAME][DATE] [PERSON_NAME]" at bounding box center [379, 319] width 152 height 12
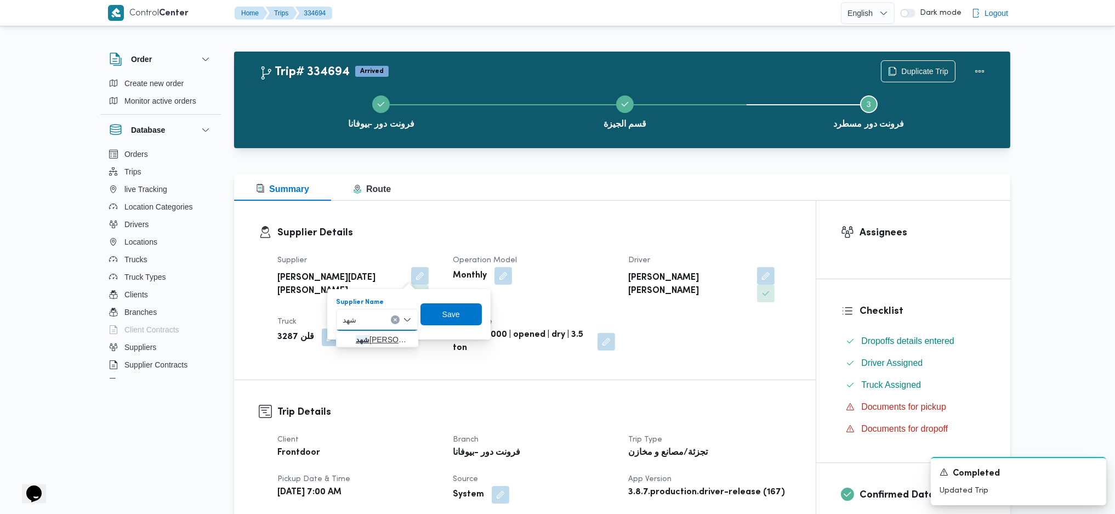
type input "شهد"
click at [370, 338] on span "شهد مصطفي احمد عبدة عباس حمودة" at bounding box center [384, 339] width 56 height 13
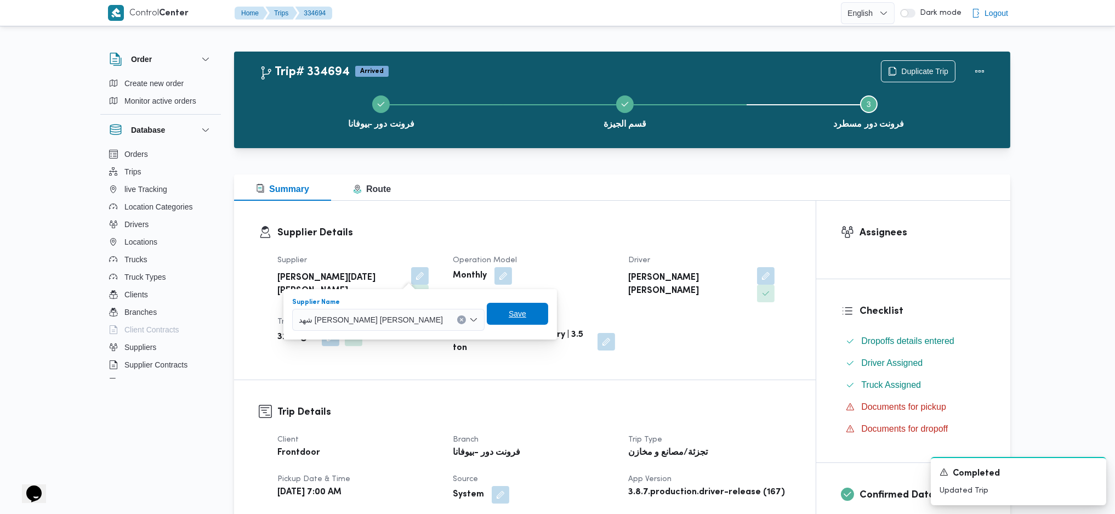
click at [487, 309] on span "Save" at bounding box center [517, 314] width 61 height 22
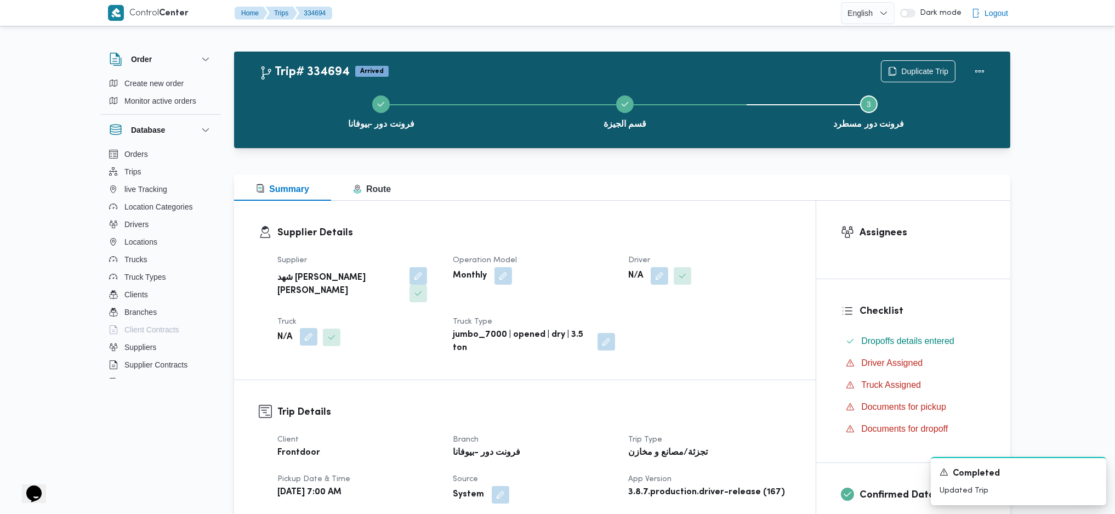
click at [312, 328] on button "button" at bounding box center [309, 337] width 18 height 18
click at [295, 354] on div "Search" at bounding box center [287, 363] width 82 height 22
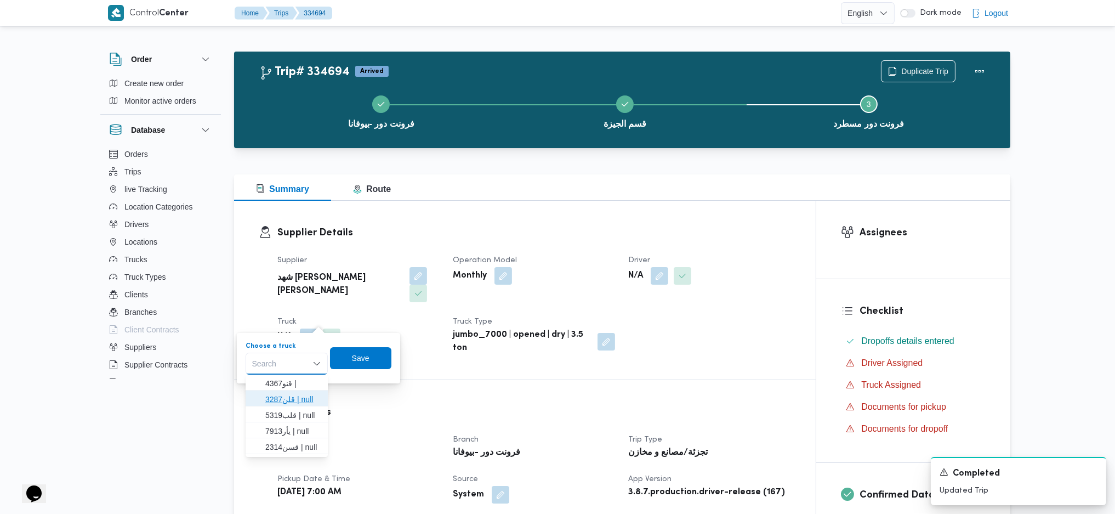
click at [287, 400] on span "قلن3287 | null" at bounding box center [293, 399] width 56 height 13
click at [375, 362] on span "Save" at bounding box center [368, 357] width 61 height 22
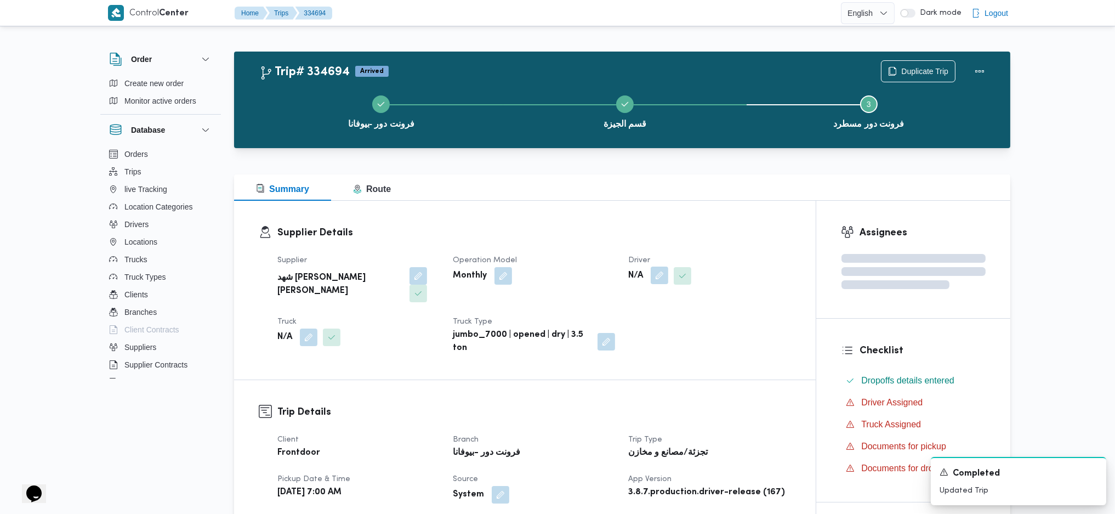
click at [663, 268] on button "button" at bounding box center [660, 275] width 18 height 18
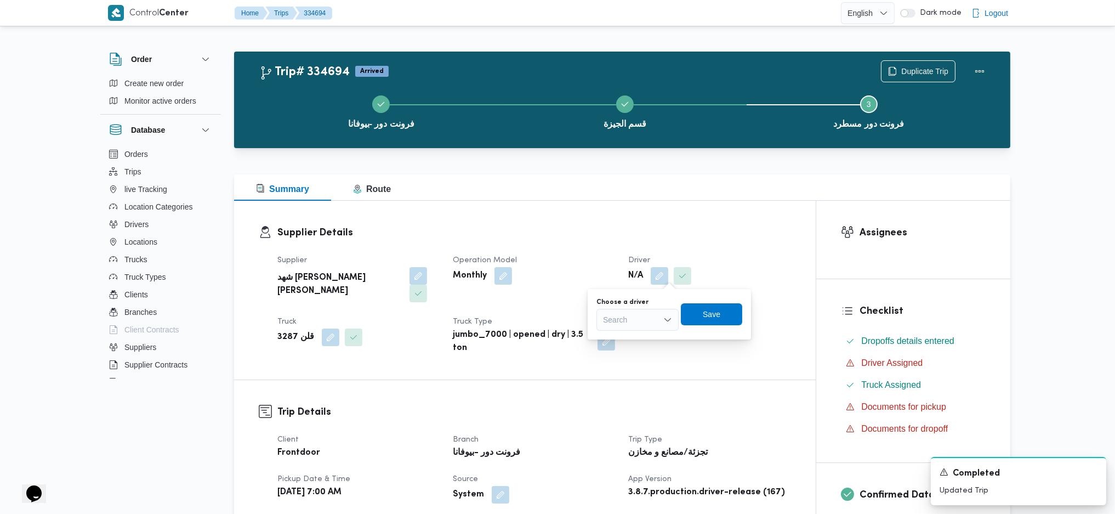
click at [647, 318] on div "Search" at bounding box center [637, 320] width 82 height 22
click at [628, 374] on span "[PERSON_NAME] [PERSON_NAME]" at bounding box center [644, 371] width 56 height 13
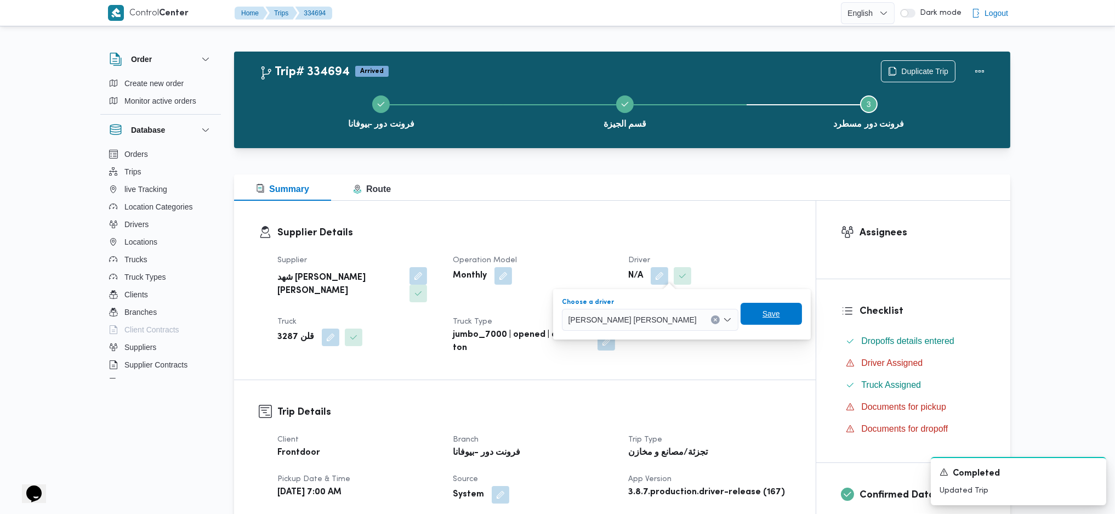
click at [763, 311] on span "Save" at bounding box center [772, 313] width 18 height 13
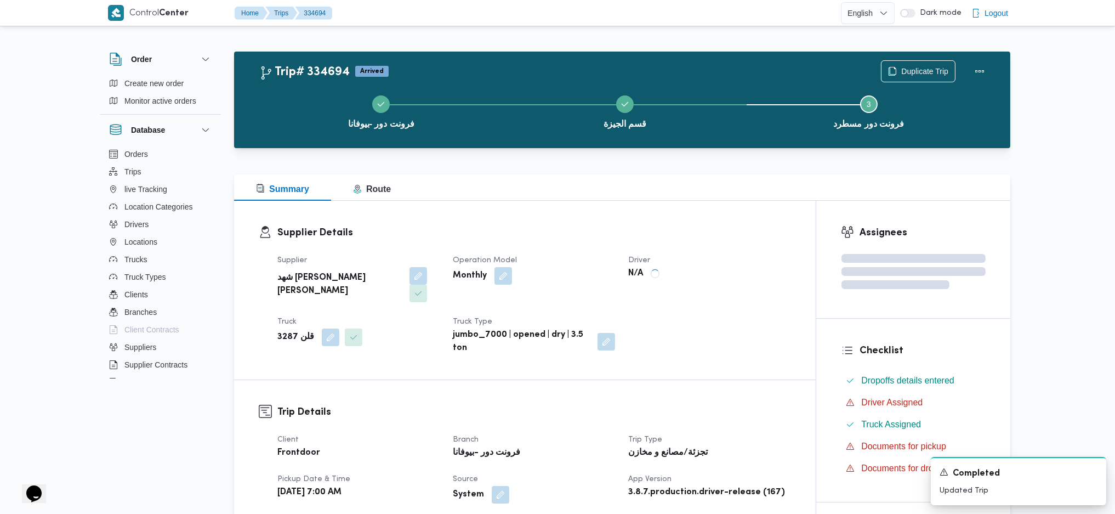
click at [648, 215] on div "Supplier Details Supplier شهد مصطفي احمد عبدة عباس حمودة Operation Model Monthl…" at bounding box center [525, 290] width 582 height 179
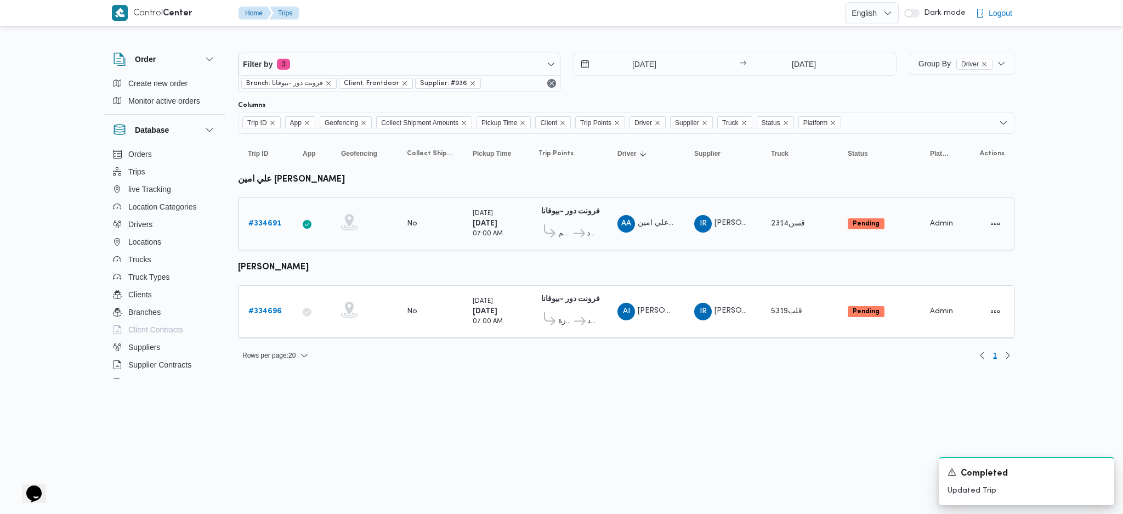
click at [258, 220] on b "# 334691" at bounding box center [264, 223] width 33 height 7
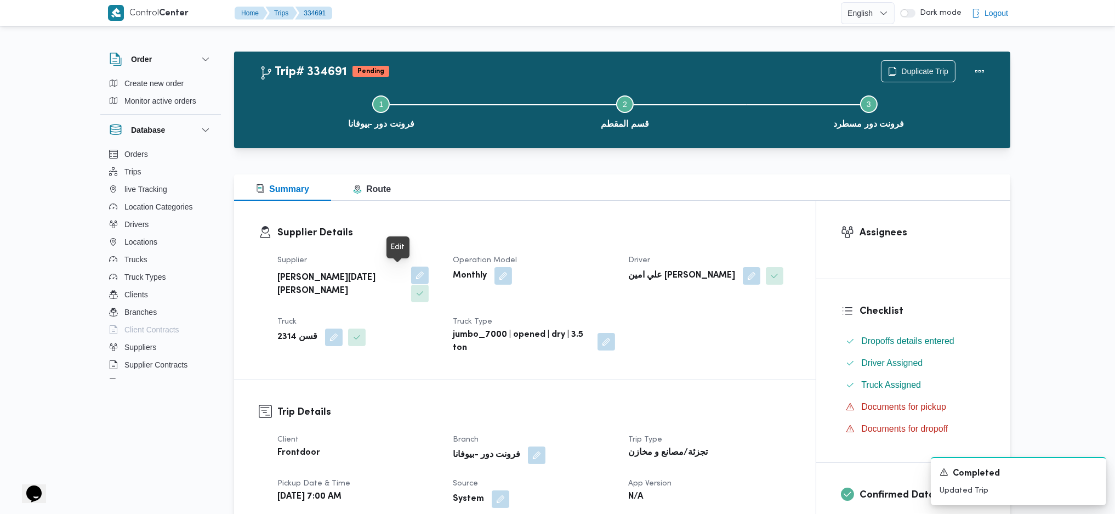
click at [411, 280] on button "button" at bounding box center [420, 275] width 18 height 18
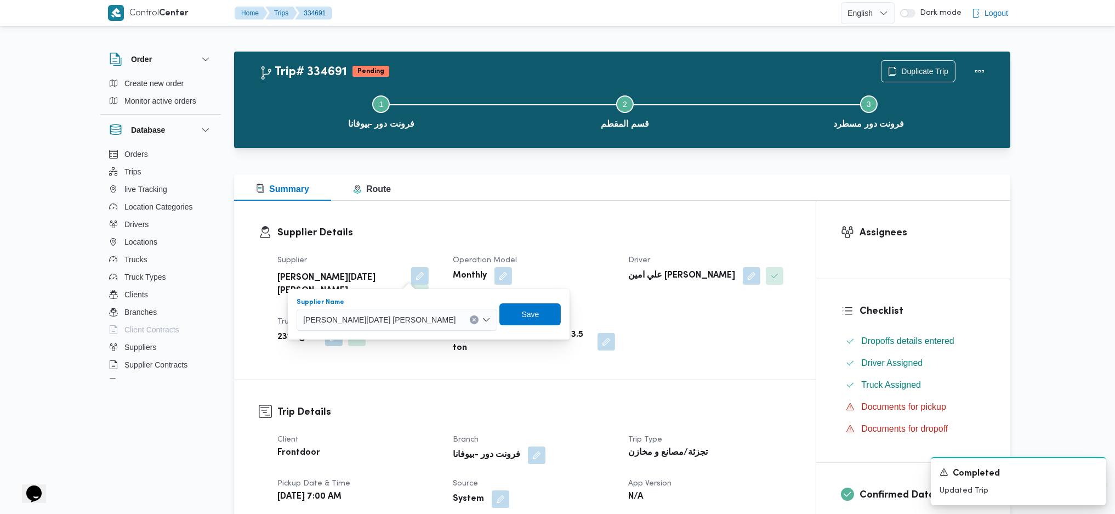
click at [360, 314] on span "[PERSON_NAME][DATE] [PERSON_NAME]" at bounding box center [379, 319] width 152 height 12
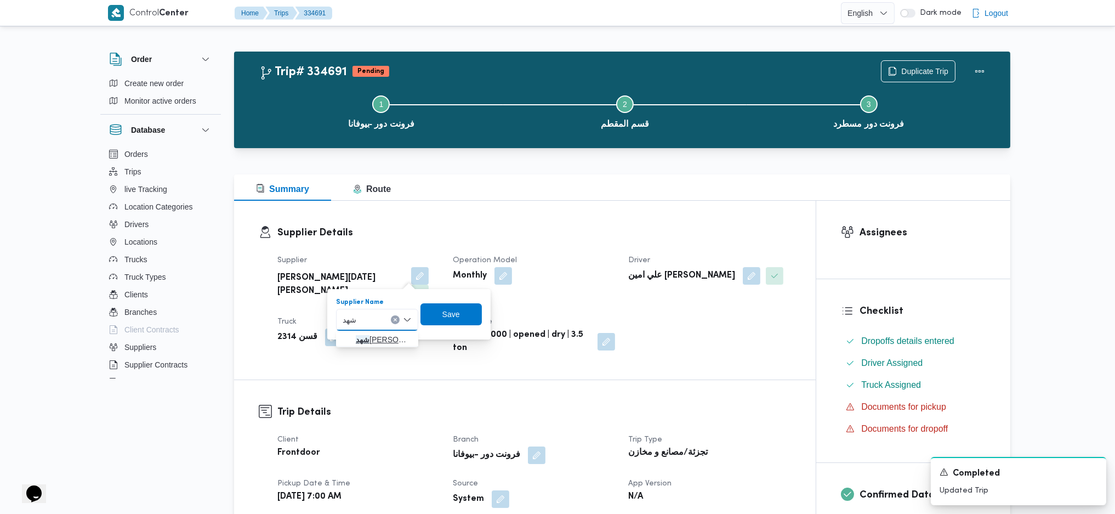
type input "شهد"
click at [371, 340] on span "شهد مصطفي احمد عبدة عباس حمودة" at bounding box center [384, 339] width 56 height 13
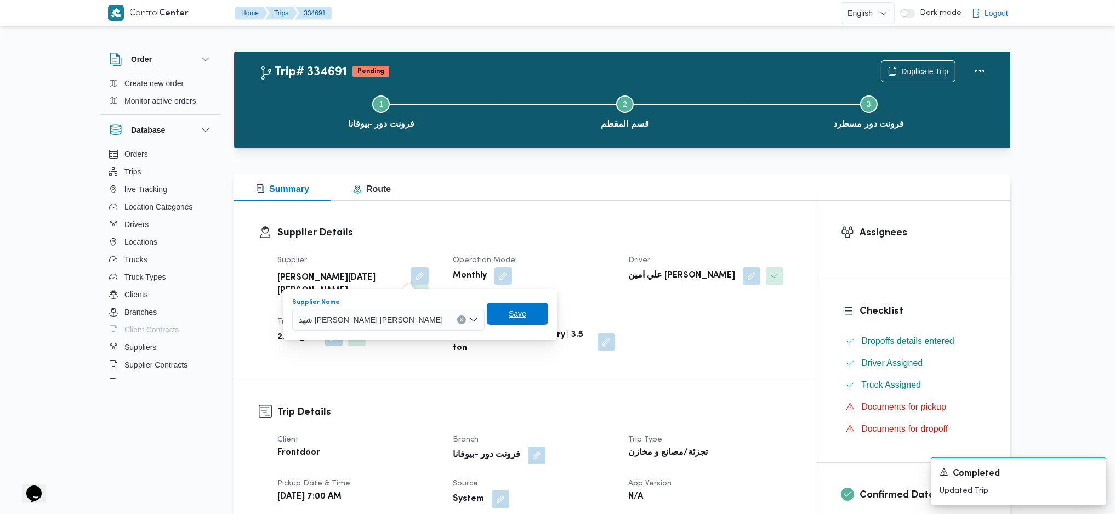
click at [487, 312] on span "Save" at bounding box center [517, 314] width 61 height 22
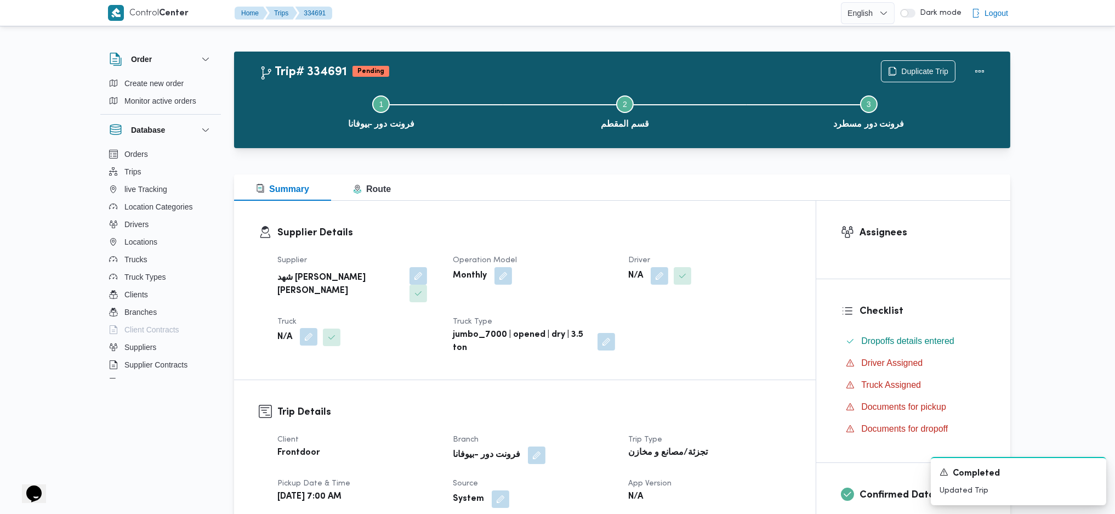
click at [308, 328] on button "button" at bounding box center [309, 337] width 18 height 18
click at [287, 358] on div "Search" at bounding box center [287, 363] width 82 height 22
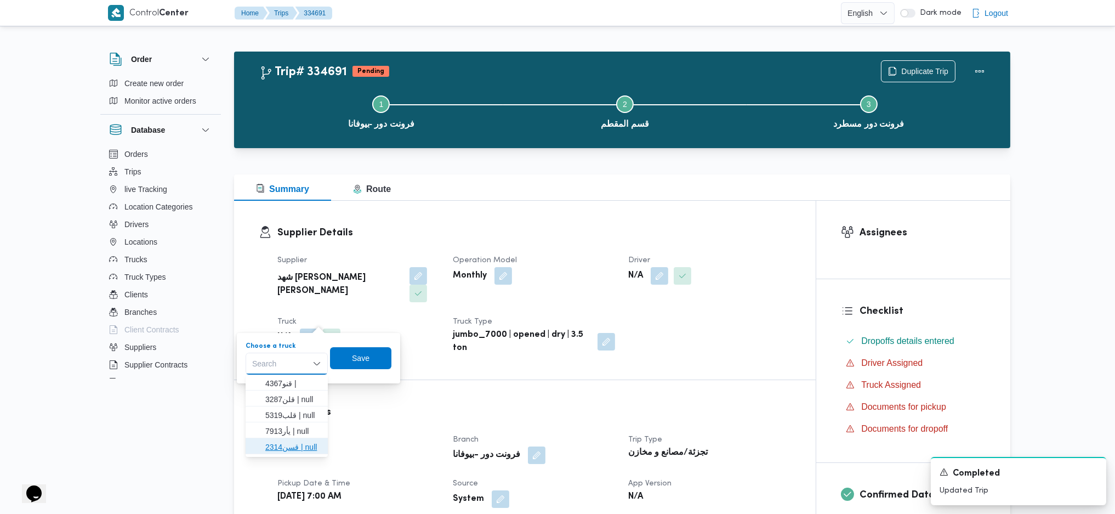
click at [289, 445] on span "قسن2314 | null" at bounding box center [293, 446] width 56 height 13
click at [376, 353] on span "Save" at bounding box center [370, 357] width 18 height 13
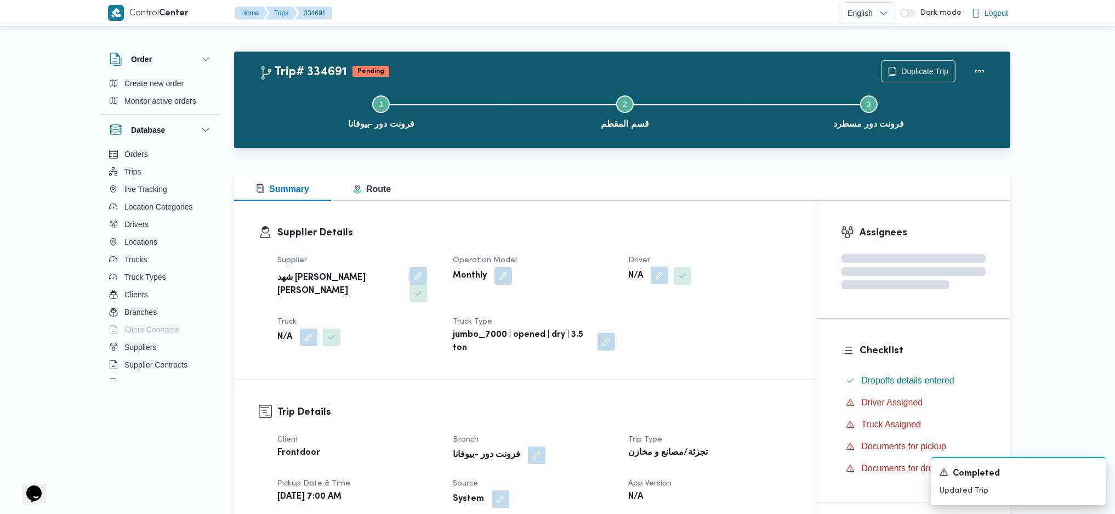
click at [658, 272] on button "button" at bounding box center [660, 275] width 18 height 18
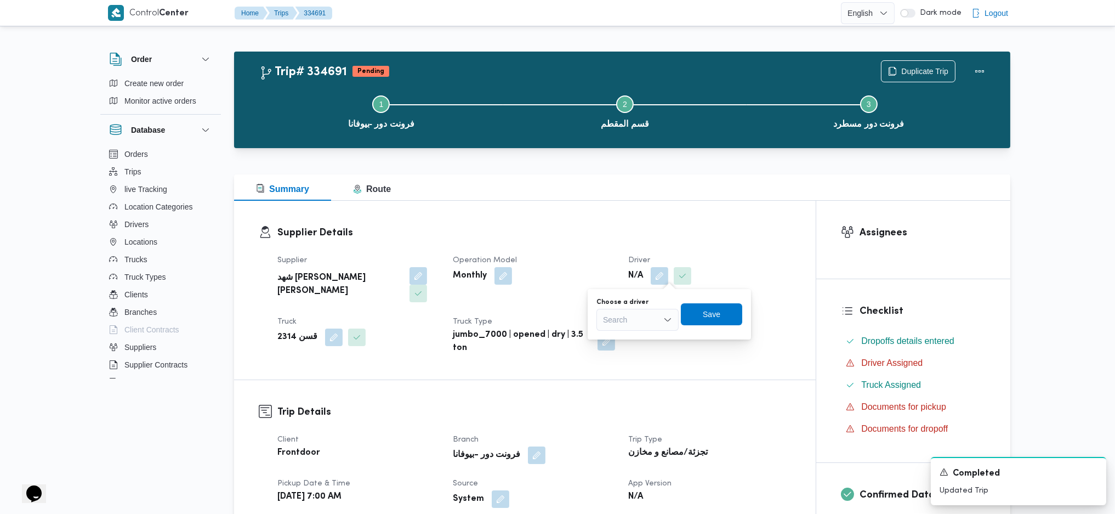
click at [644, 322] on div "Search" at bounding box center [637, 320] width 82 height 22
click at [641, 384] on span "علي امين [PERSON_NAME]" at bounding box center [644, 386] width 56 height 13
click at [748, 315] on span "Save" at bounding box center [757, 314] width 18 height 13
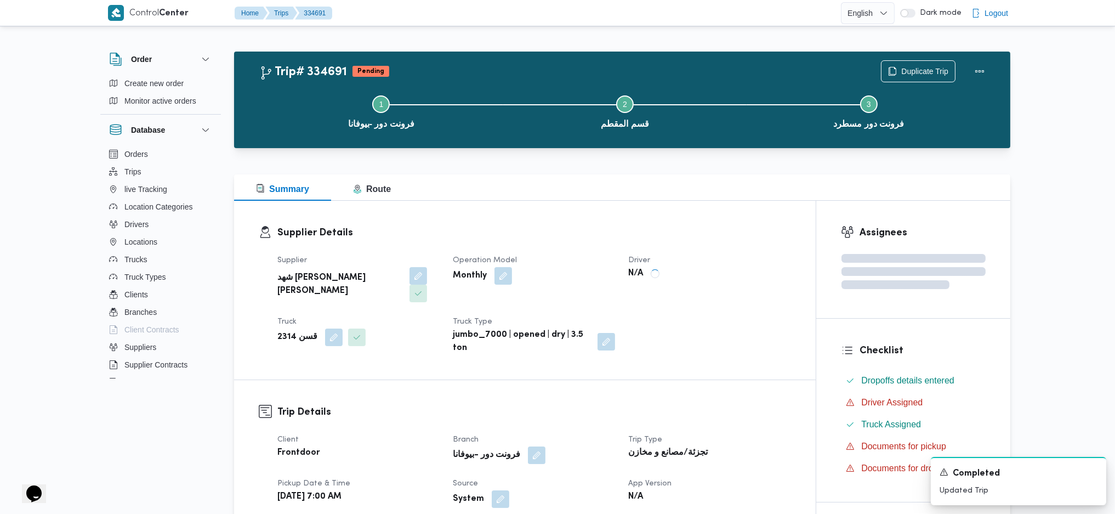
click at [600, 194] on div "Summary Route" at bounding box center [622, 187] width 776 height 26
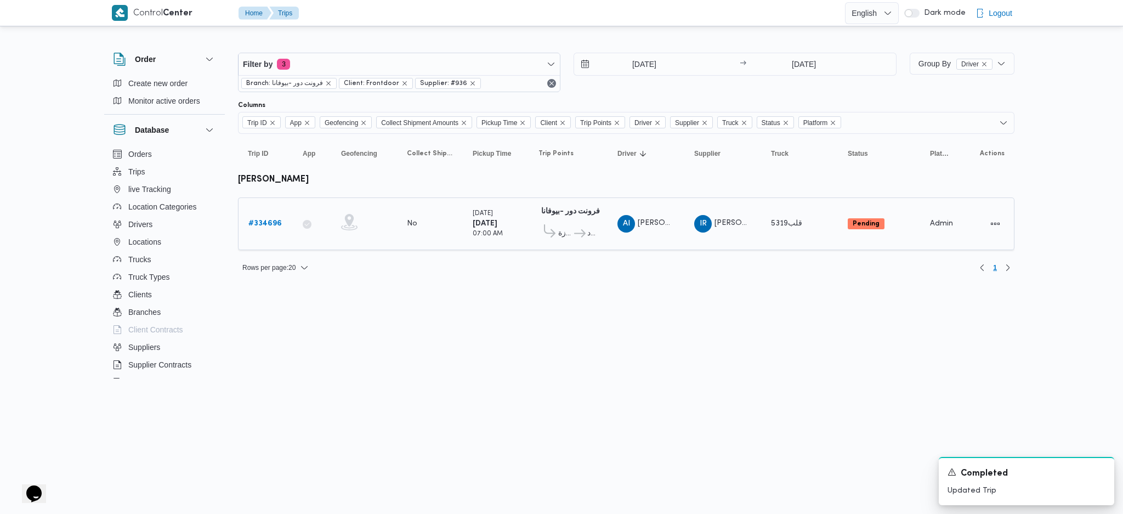
click at [266, 217] on link "# 334696" at bounding box center [264, 223] width 33 height 13
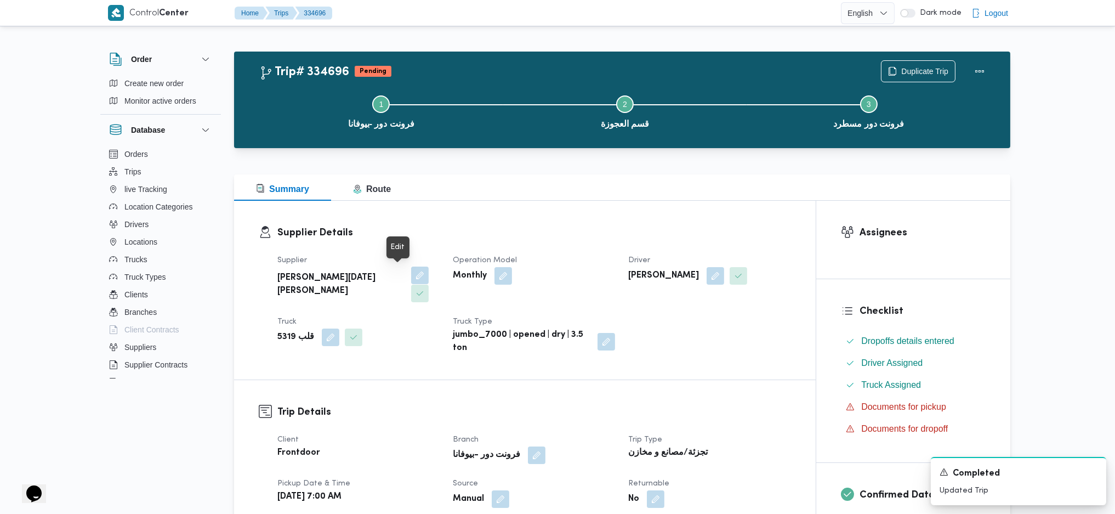
click at [411, 278] on button "button" at bounding box center [420, 275] width 18 height 18
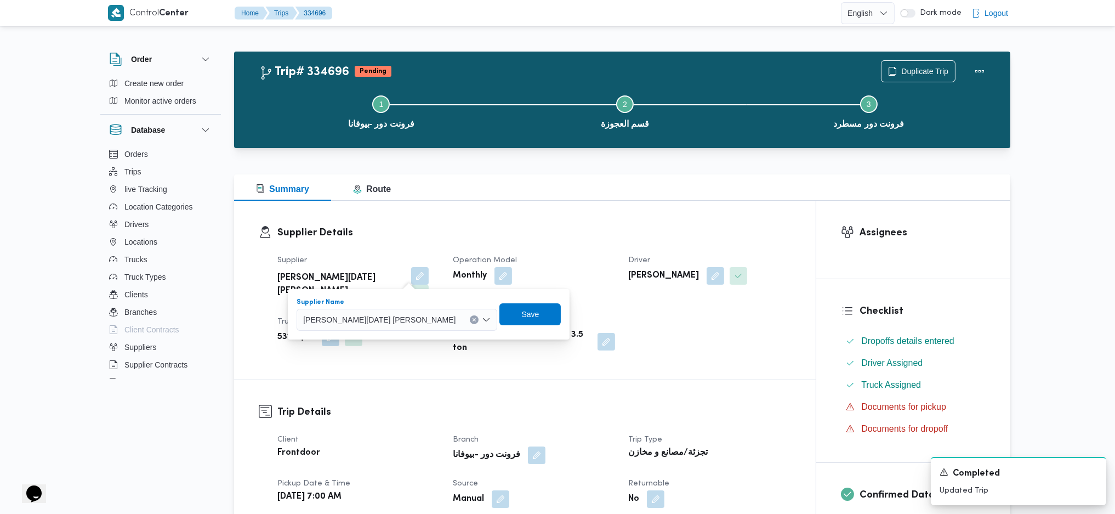
click at [360, 327] on div "[PERSON_NAME][DATE] [PERSON_NAME]" at bounding box center [397, 320] width 201 height 22
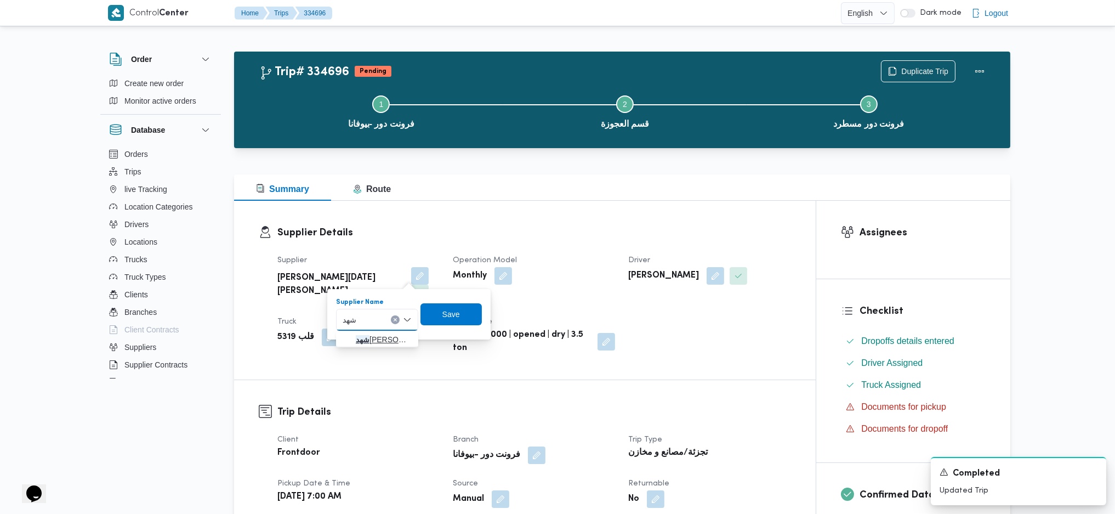
type input "شهد"
click at [371, 343] on span "شهد مصطفي احمد عبدة عباس حمودة" at bounding box center [384, 339] width 56 height 13
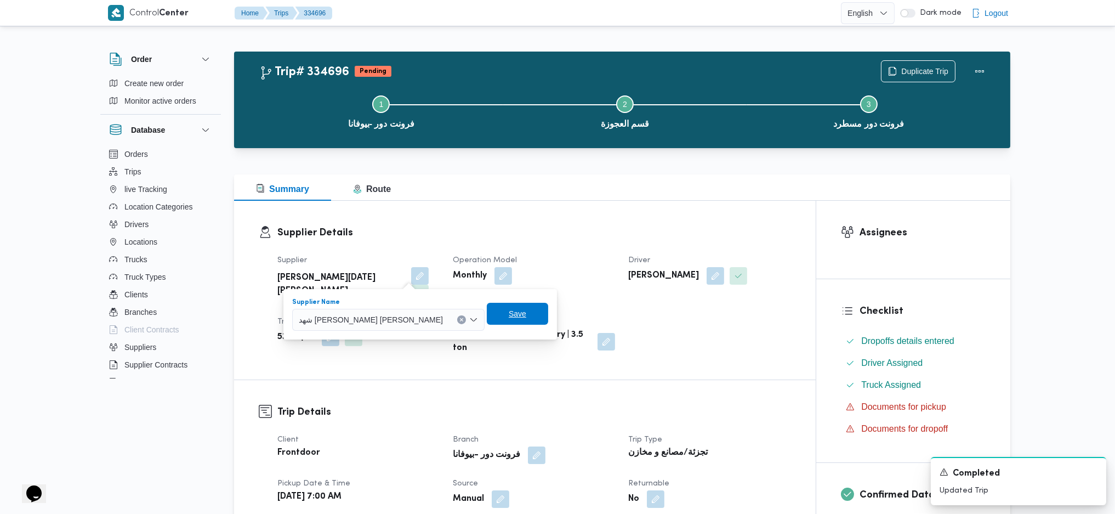
click at [503, 312] on span "Save" at bounding box center [517, 314] width 61 height 22
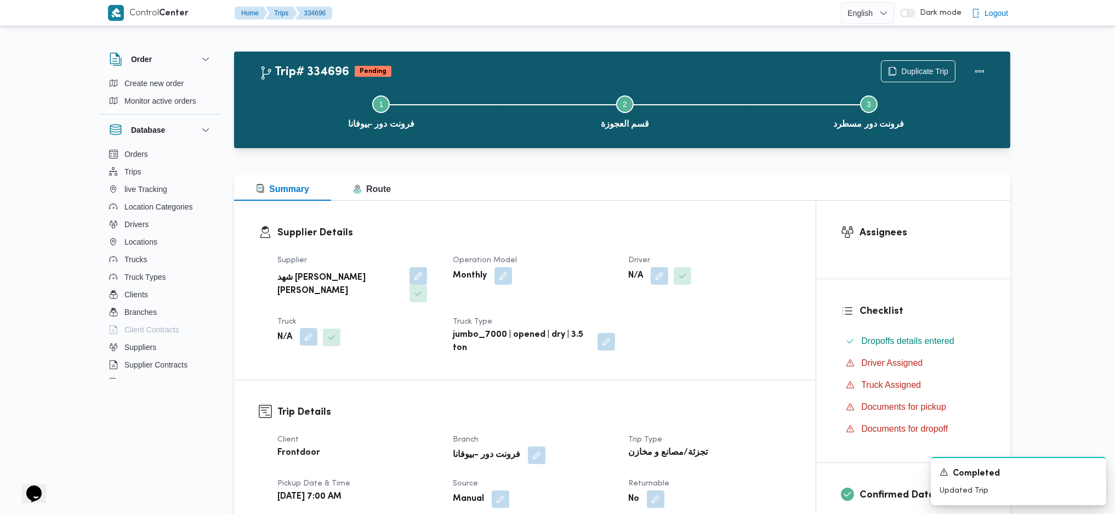
click at [309, 328] on button "button" at bounding box center [309, 337] width 18 height 18
click at [293, 352] on div "Search" at bounding box center [287, 363] width 82 height 22
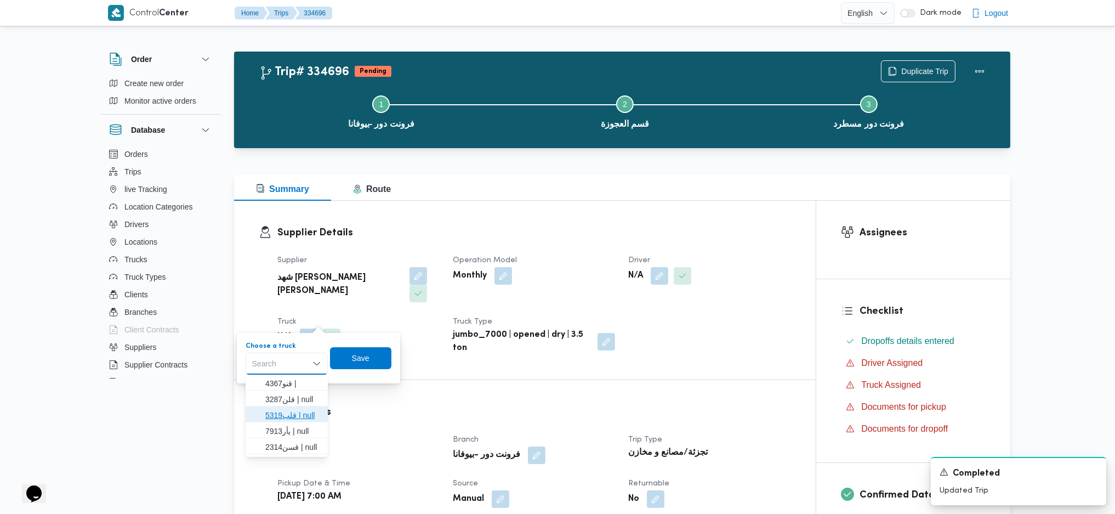
click at [292, 415] on span "قلب5319 | null" at bounding box center [293, 414] width 56 height 13
click at [380, 358] on span "Save" at bounding box center [368, 357] width 61 height 22
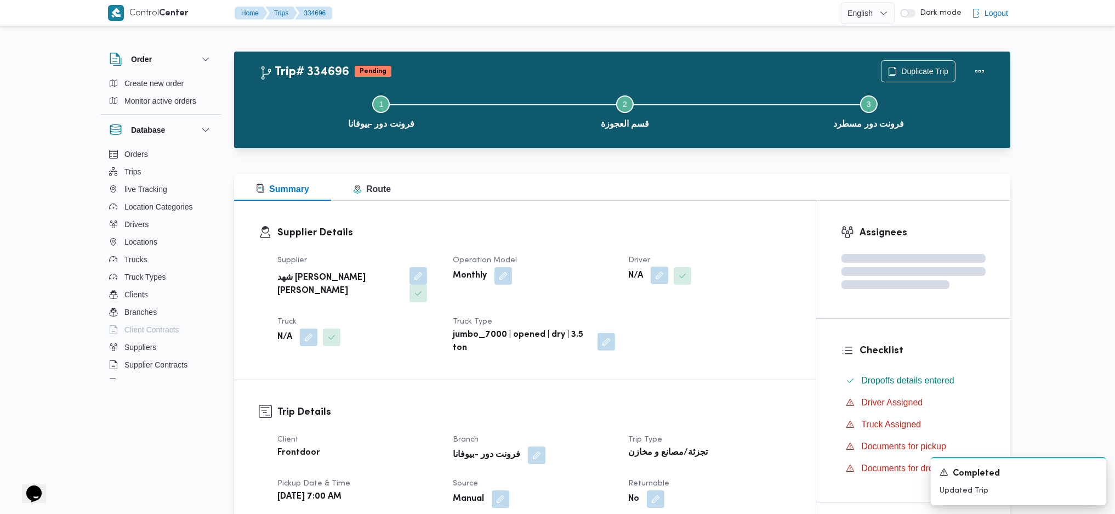
click at [662, 279] on button "button" at bounding box center [660, 275] width 18 height 18
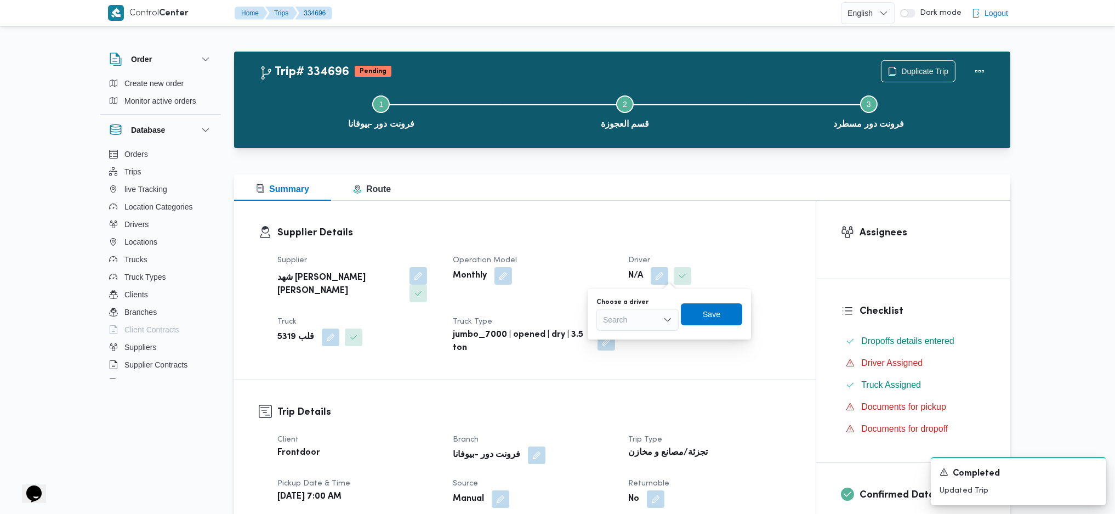
click at [633, 314] on div "Search" at bounding box center [637, 320] width 82 height 22
drag, startPoint x: 646, startPoint y: 402, endPoint x: 653, endPoint y: 399, distance: 8.1
click at [646, 402] on span "[PERSON_NAME]" at bounding box center [644, 402] width 56 height 13
click at [720, 318] on span "Save" at bounding box center [712, 313] width 18 height 13
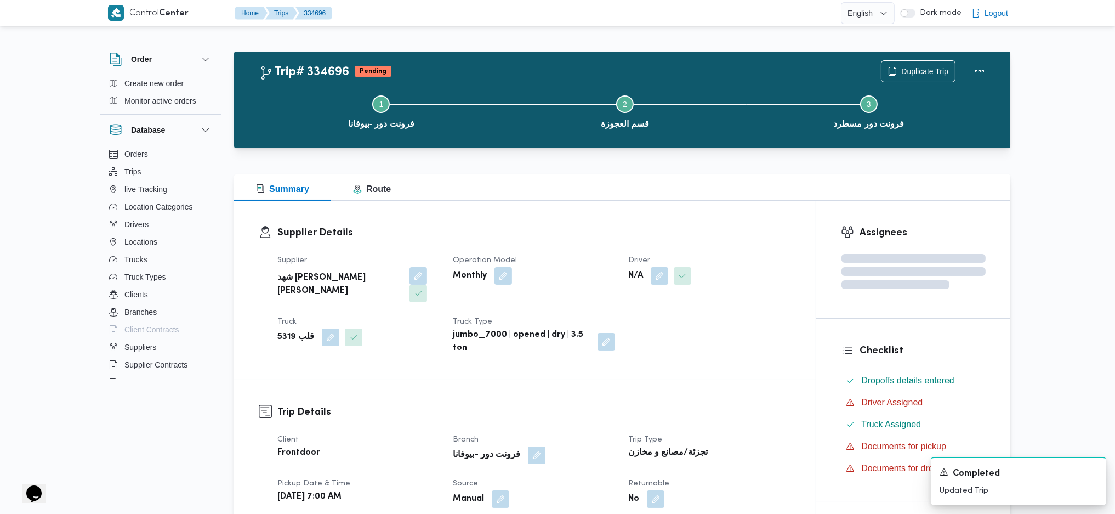
click at [670, 201] on div "Supplier Details Supplier شهد مصطفي احمد عبدة عباس حمودة Operation Model Monthl…" at bounding box center [525, 290] width 582 height 179
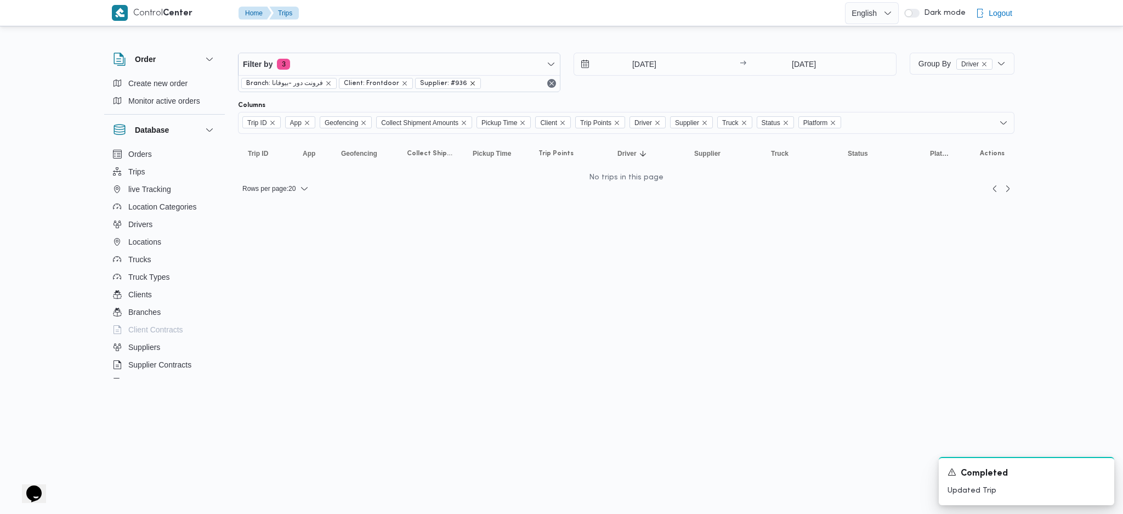
click at [469, 83] on icon "remove selected entity" at bounding box center [472, 83] width 7 height 7
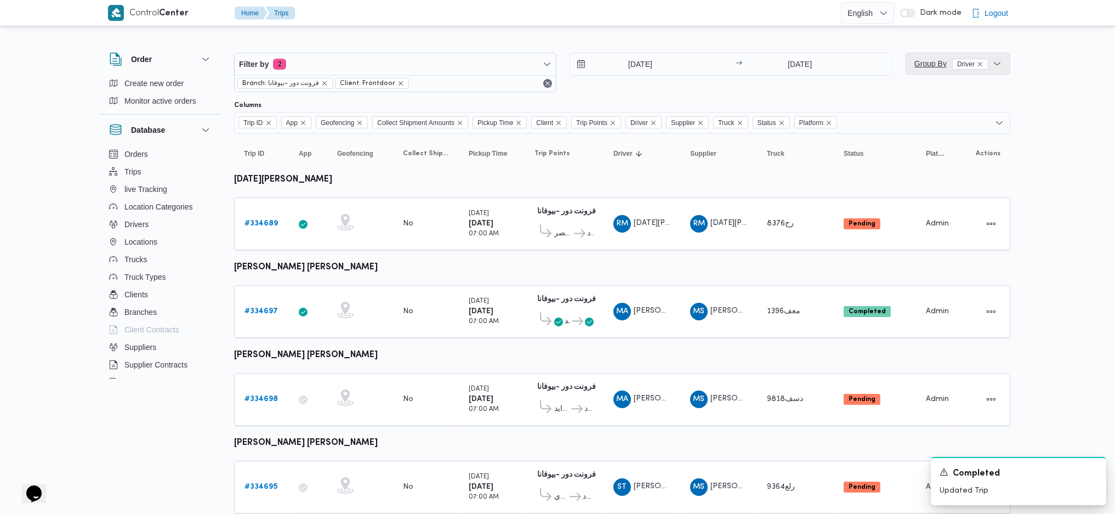
click at [943, 69] on span "Group By Driver" at bounding box center [951, 63] width 74 height 13
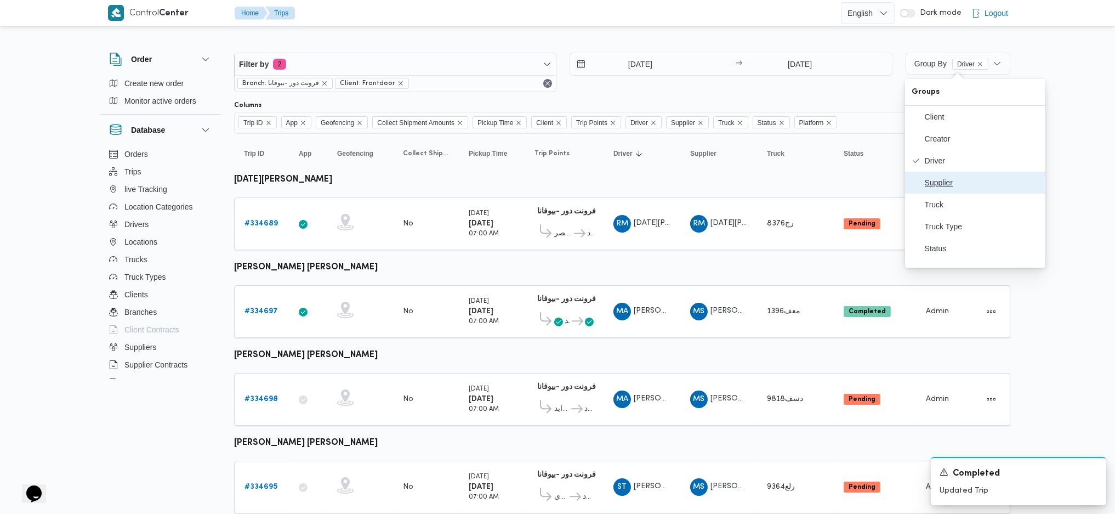
click at [946, 183] on span "Supplier" at bounding box center [982, 182] width 114 height 9
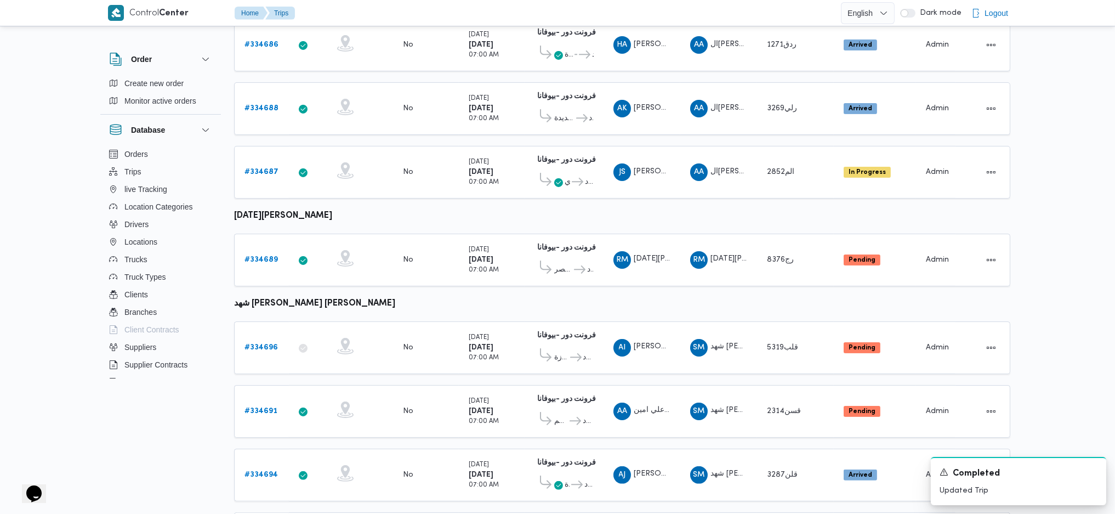
scroll to position [712, 0]
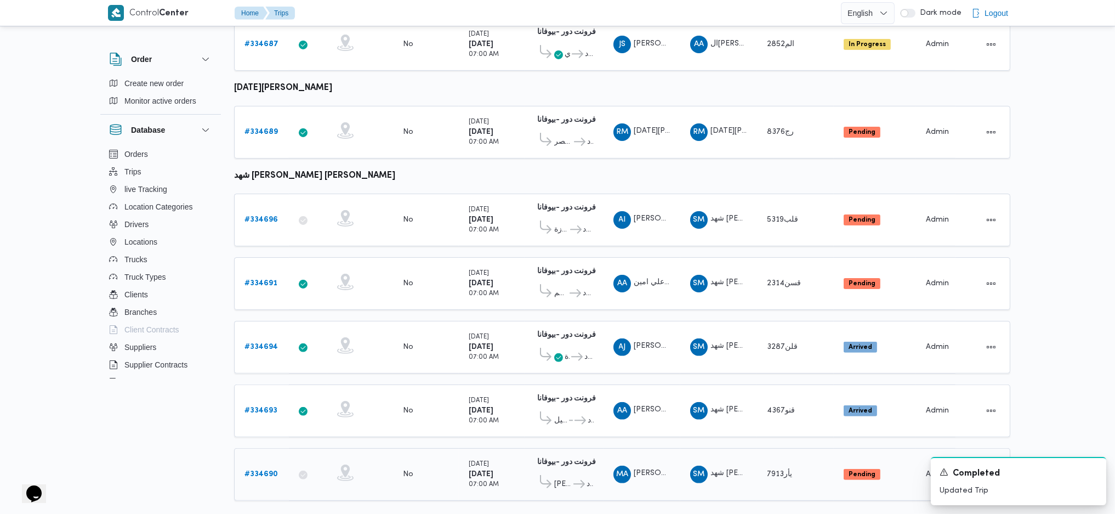
click at [270, 470] on b "# 334690" at bounding box center [260, 473] width 33 height 7
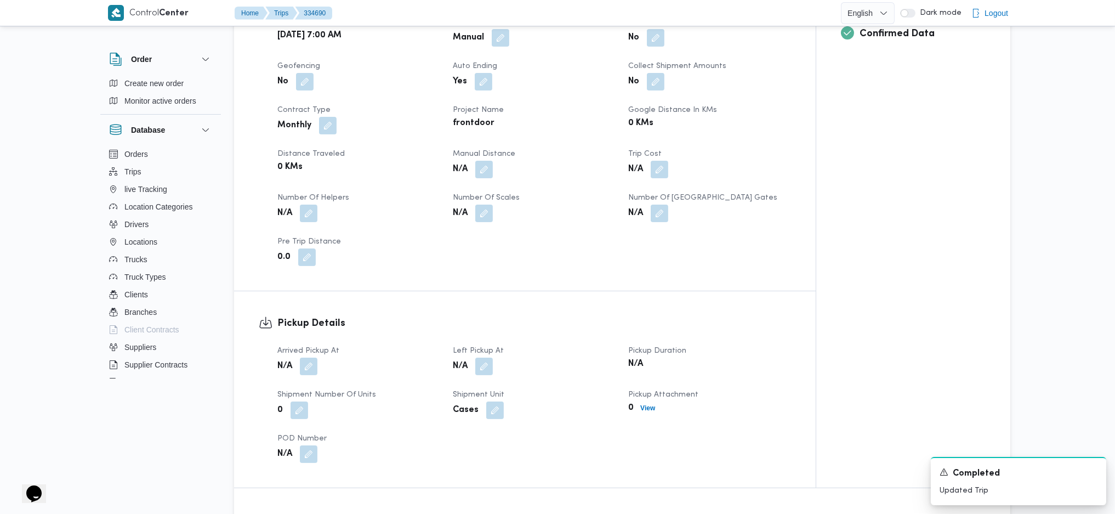
scroll to position [658, 0]
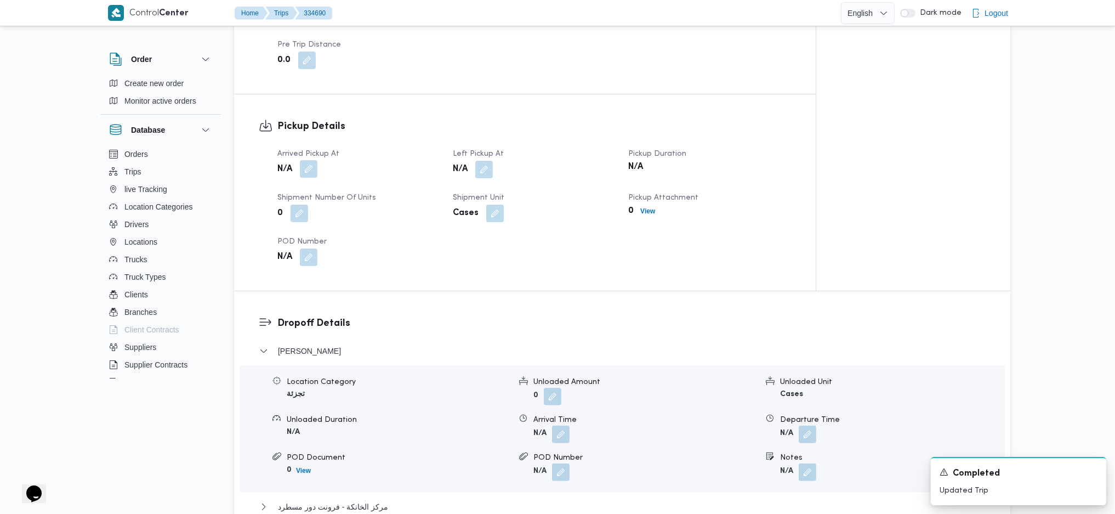
click at [308, 160] on button "button" at bounding box center [309, 169] width 18 height 18
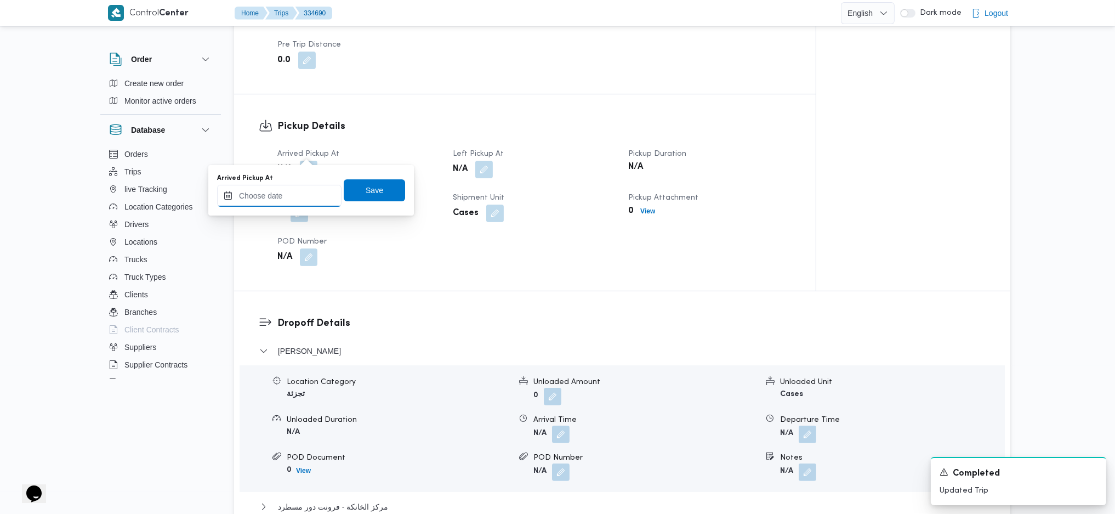
click at [286, 206] on input "Arrived Pickup At" at bounding box center [279, 196] width 124 height 22
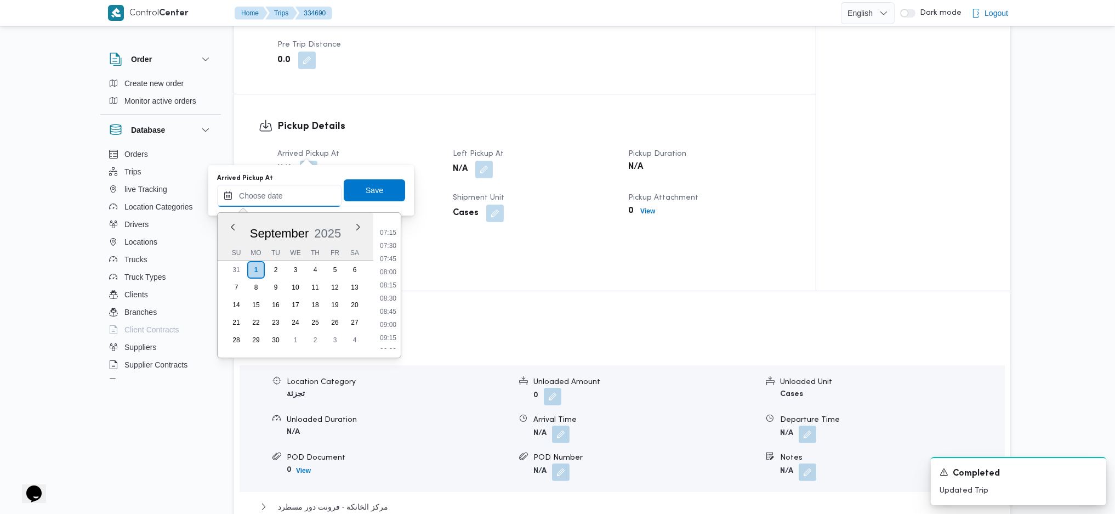
scroll to position [374, 0]
click at [388, 223] on li "07:00" at bounding box center [388, 221] width 25 height 11
type input "01/09/2025 07:00"
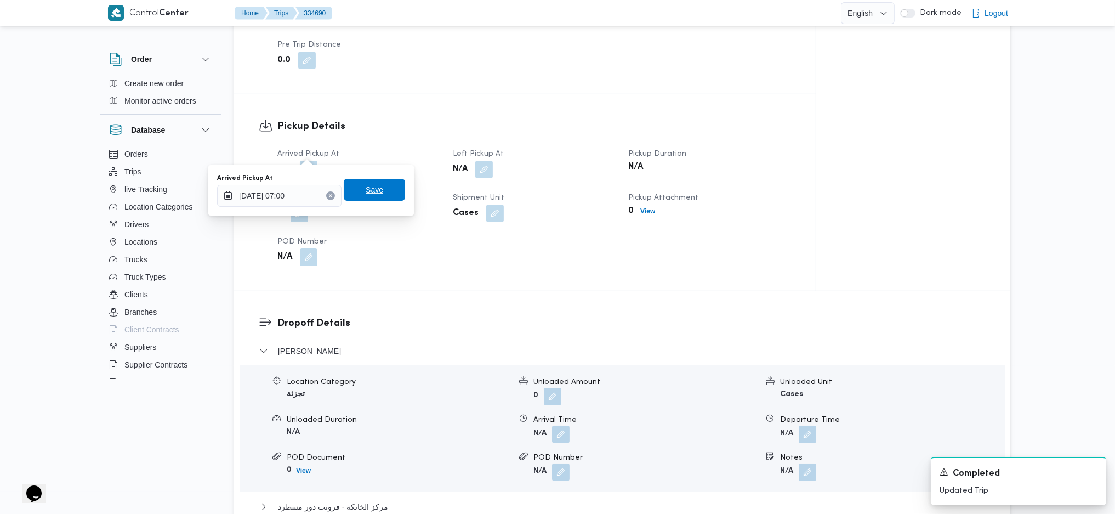
click at [368, 194] on span "Save" at bounding box center [375, 189] width 18 height 13
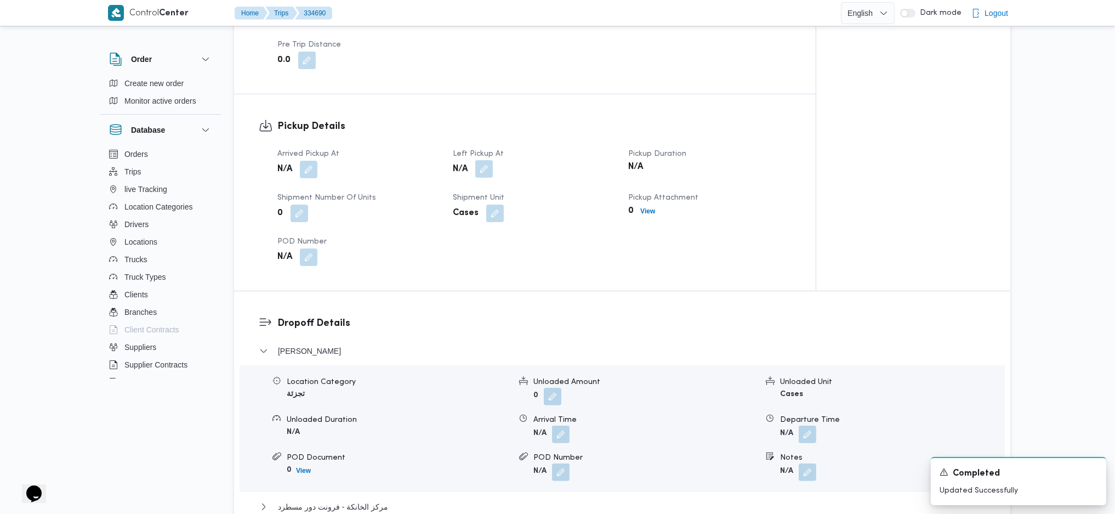
click at [486, 160] on button "button" at bounding box center [484, 169] width 18 height 18
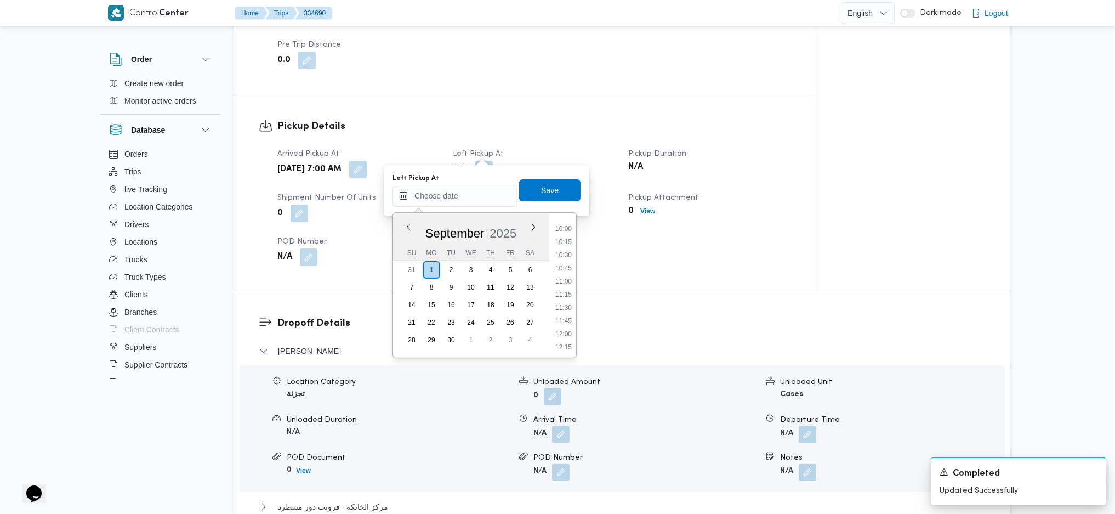
scroll to position [447, 0]
click at [561, 295] on li "09:45" at bounding box center [563, 292] width 25 height 11
type input "01/09/2025 09:45"
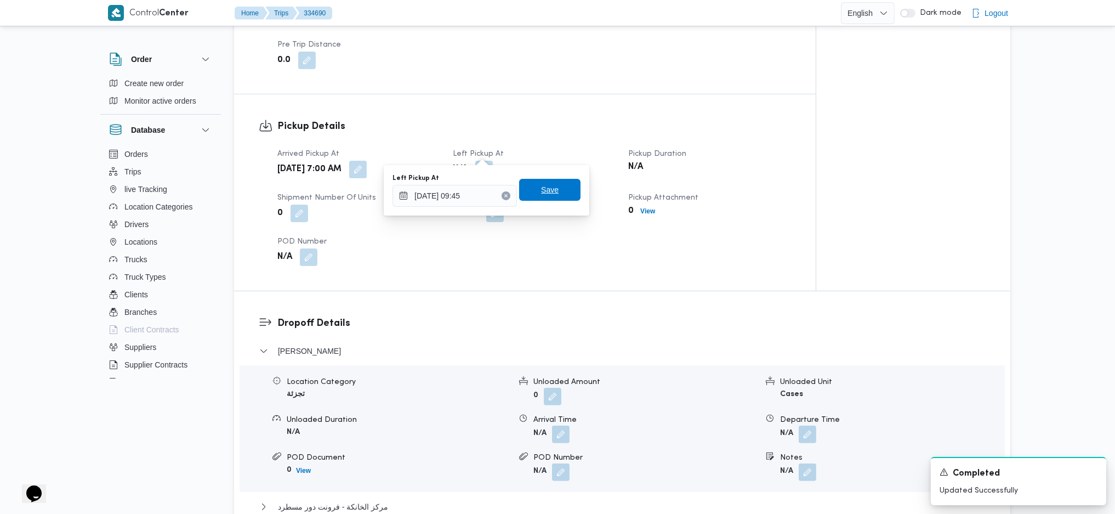
click at [534, 183] on span "Save" at bounding box center [549, 190] width 61 height 22
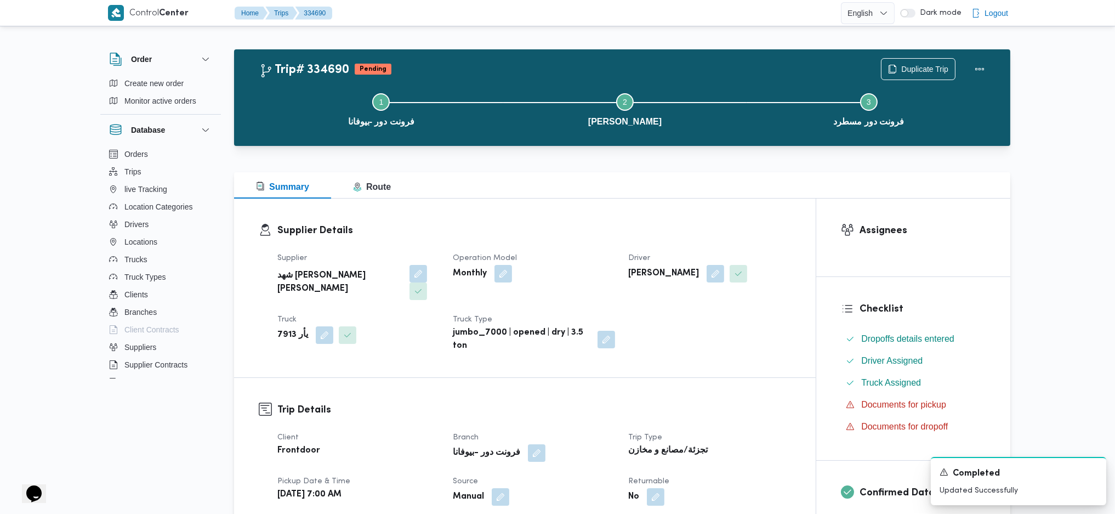
scroll to position [0, 0]
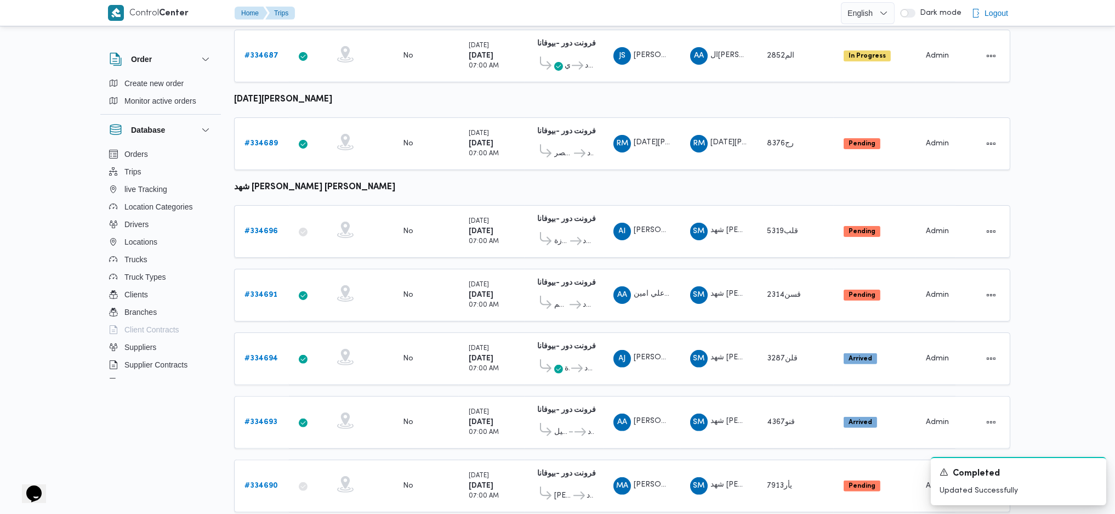
scroll to position [712, 0]
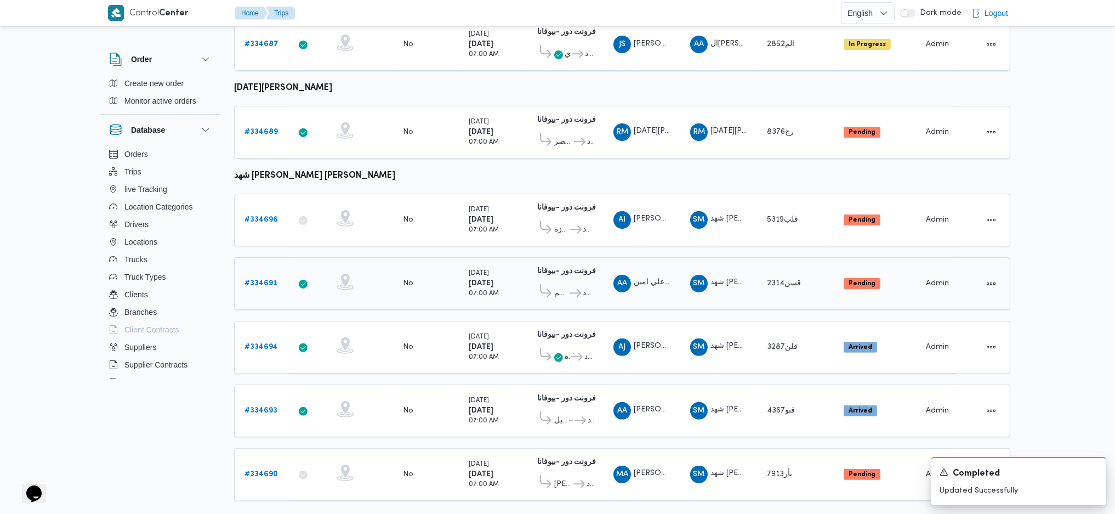
click at [264, 280] on b "# 334691" at bounding box center [260, 283] width 33 height 7
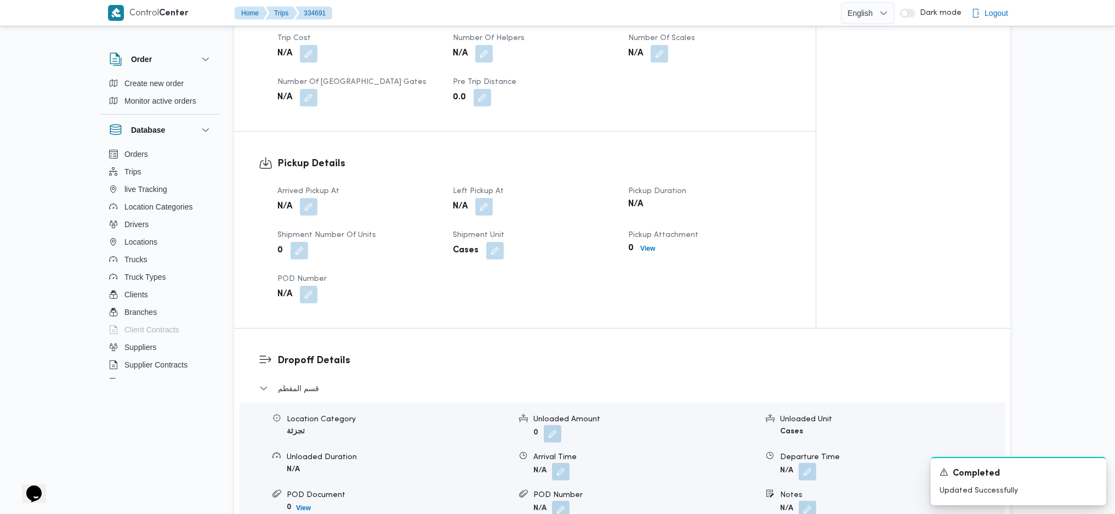
scroll to position [731, 0]
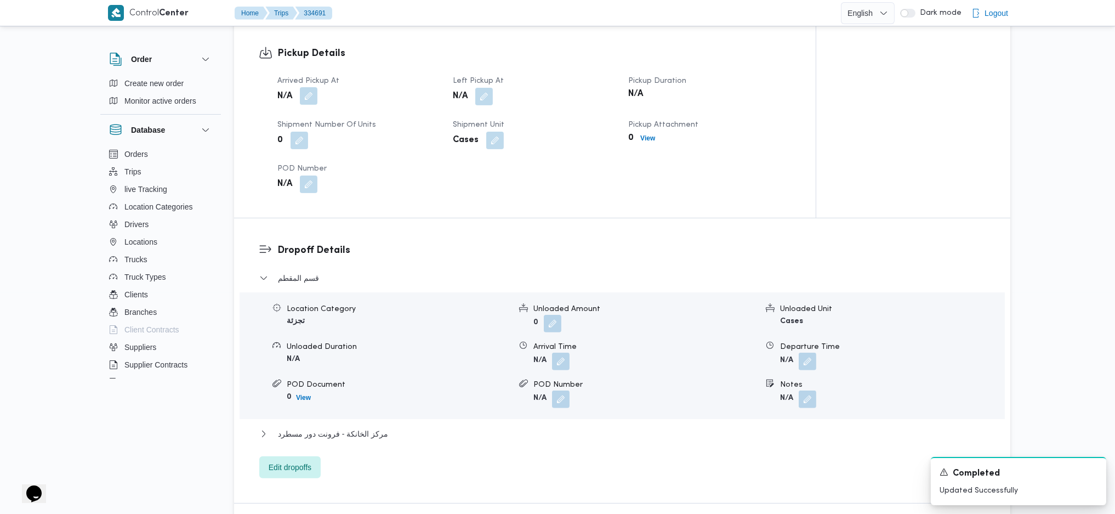
click at [307, 87] on button "button" at bounding box center [309, 96] width 18 height 18
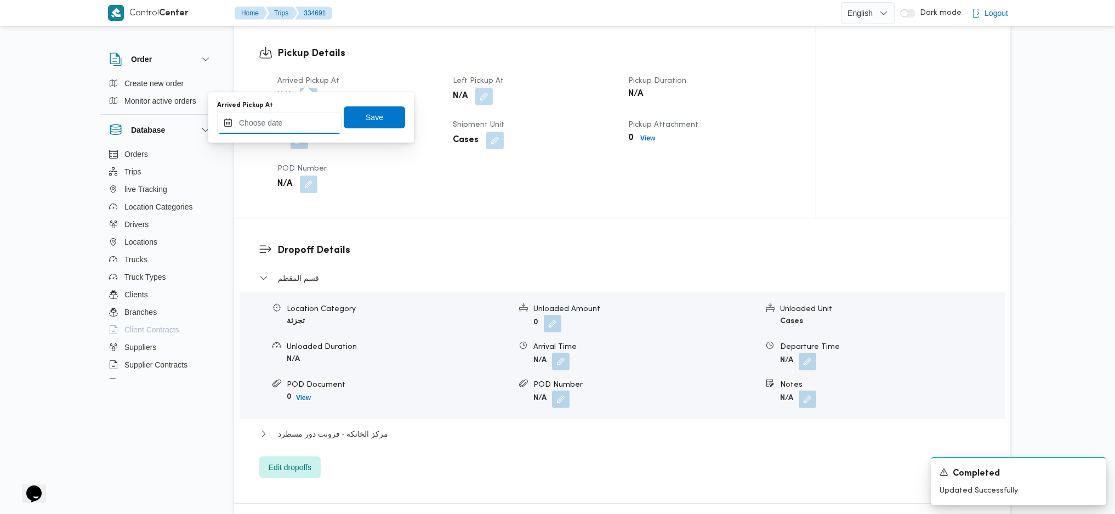
click at [280, 121] on input "Arrived Pickup At" at bounding box center [279, 123] width 124 height 22
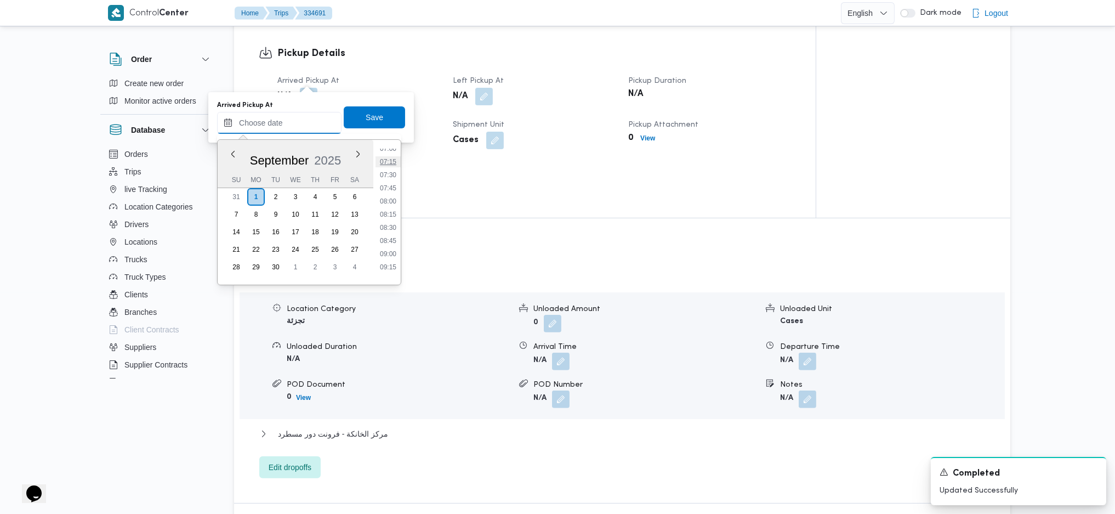
scroll to position [301, 0]
click at [391, 217] on li "07:00" at bounding box center [388, 221] width 25 height 11
type input "01/09/2025 07:00"
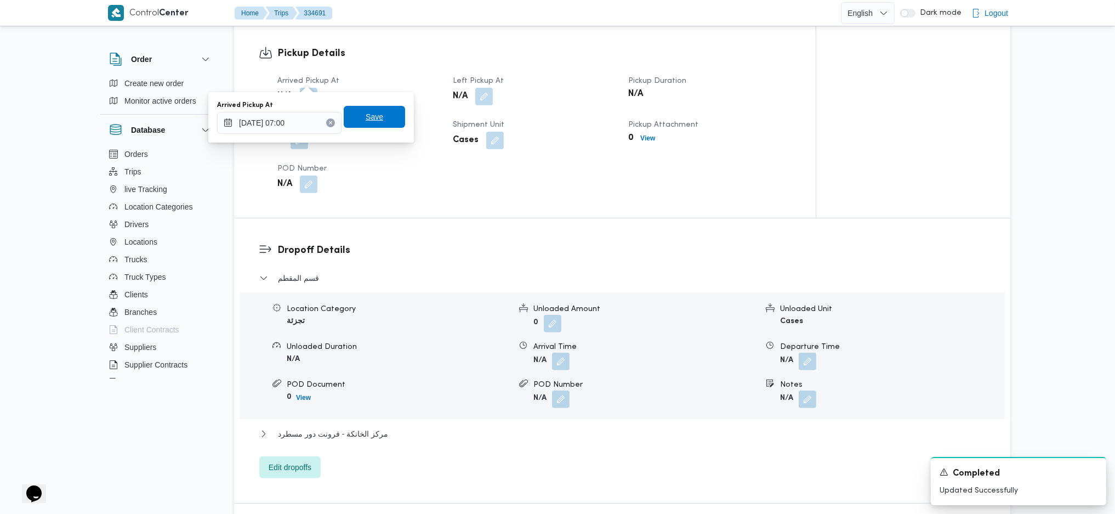
click at [375, 118] on span "Save" at bounding box center [374, 117] width 61 height 22
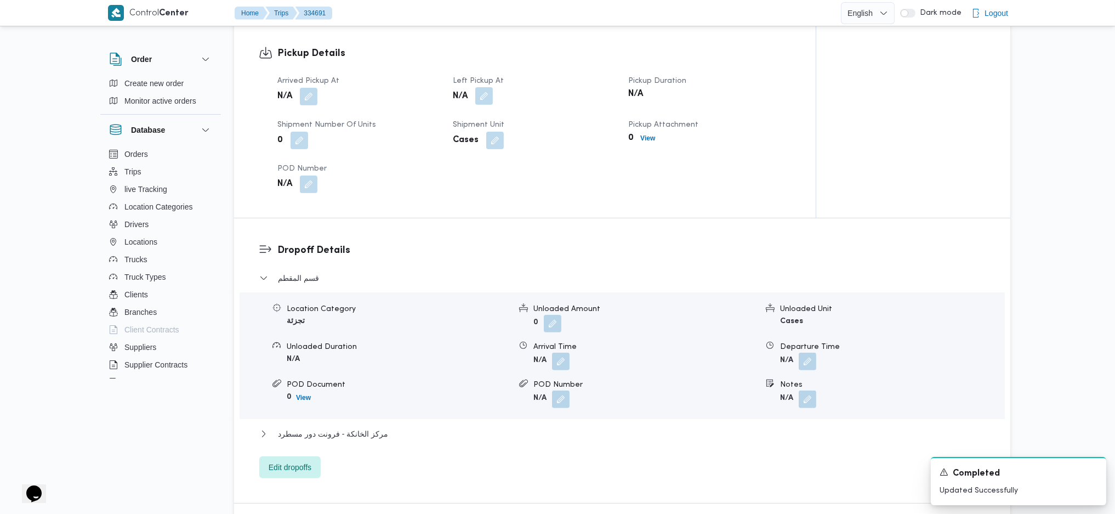
click at [486, 87] on button "button" at bounding box center [484, 96] width 18 height 18
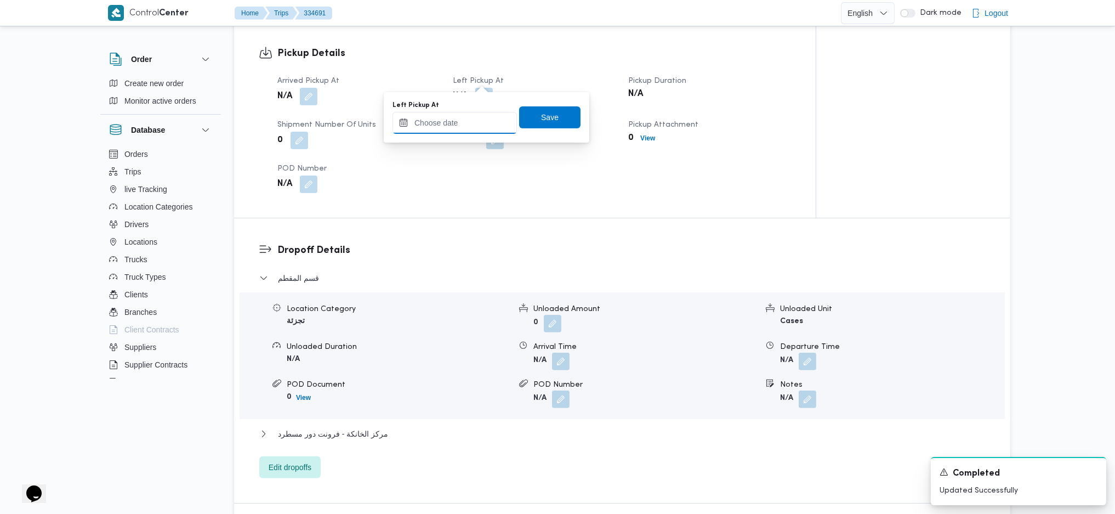
click at [457, 118] on input "Left Pickup At" at bounding box center [455, 123] width 124 height 22
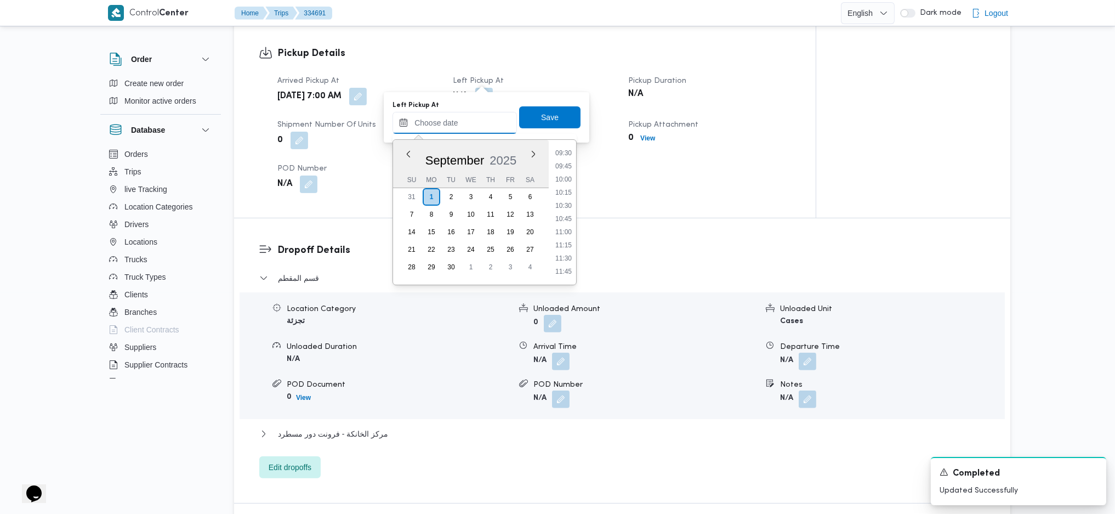
scroll to position [447, 0]
click at [564, 221] on li "09:45" at bounding box center [563, 219] width 25 height 11
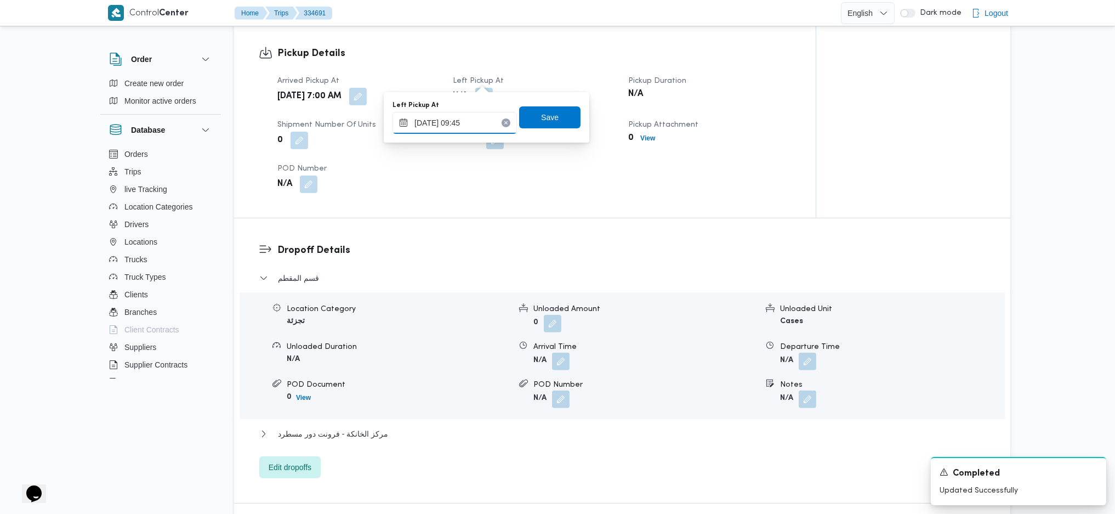
type input "01/09/2025 09:45"
click at [536, 104] on div "Left Pickup At 01/09/2025 09:45 Save" at bounding box center [486, 117] width 190 height 35
click at [541, 115] on span "Save" at bounding box center [550, 116] width 18 height 13
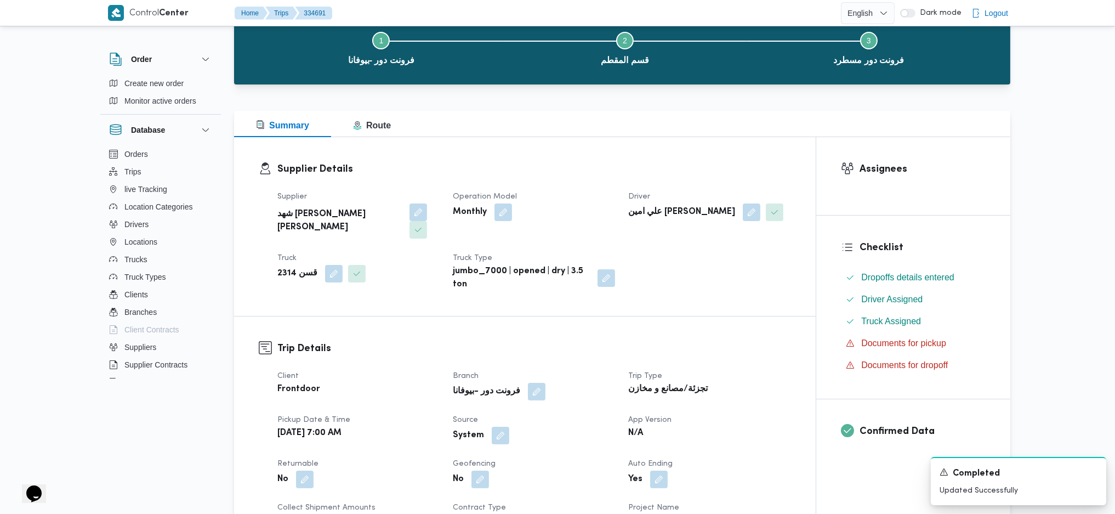
scroll to position [0, 0]
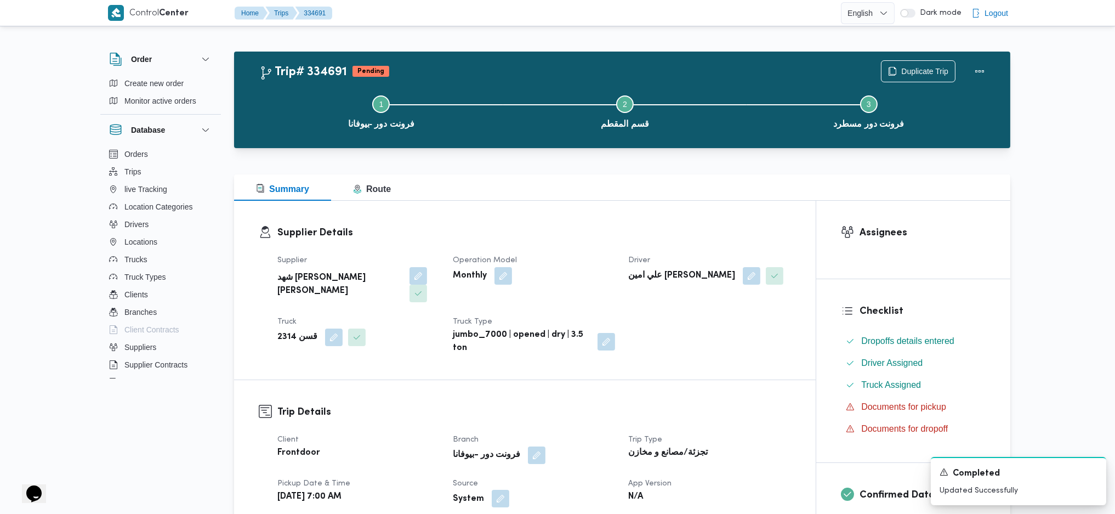
click at [505, 490] on button "button" at bounding box center [501, 499] width 18 height 18
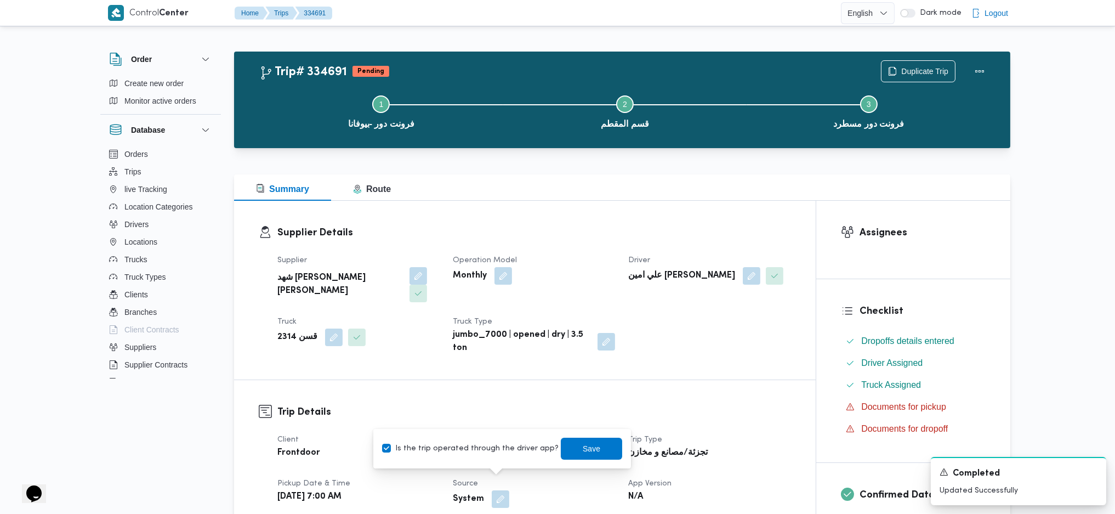
click at [490, 456] on div "Is the trip operated through the driver app? Save" at bounding box center [502, 448] width 242 height 24
click at [500, 451] on label "Is the trip operated through the driver app?" at bounding box center [470, 448] width 177 height 13
checkbox input "false"
click at [566, 453] on span "Save" at bounding box center [591, 448] width 61 height 22
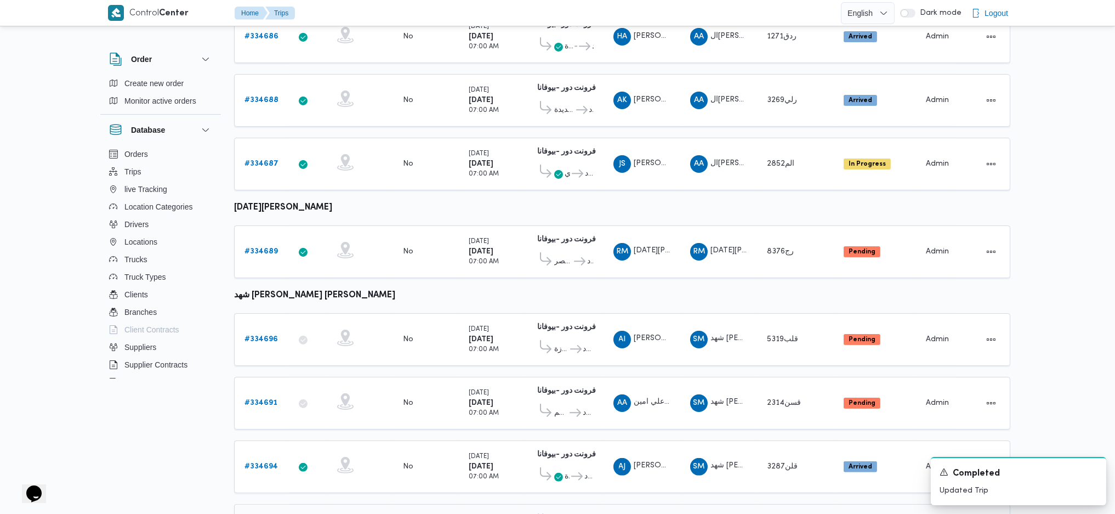
scroll to position [652, 0]
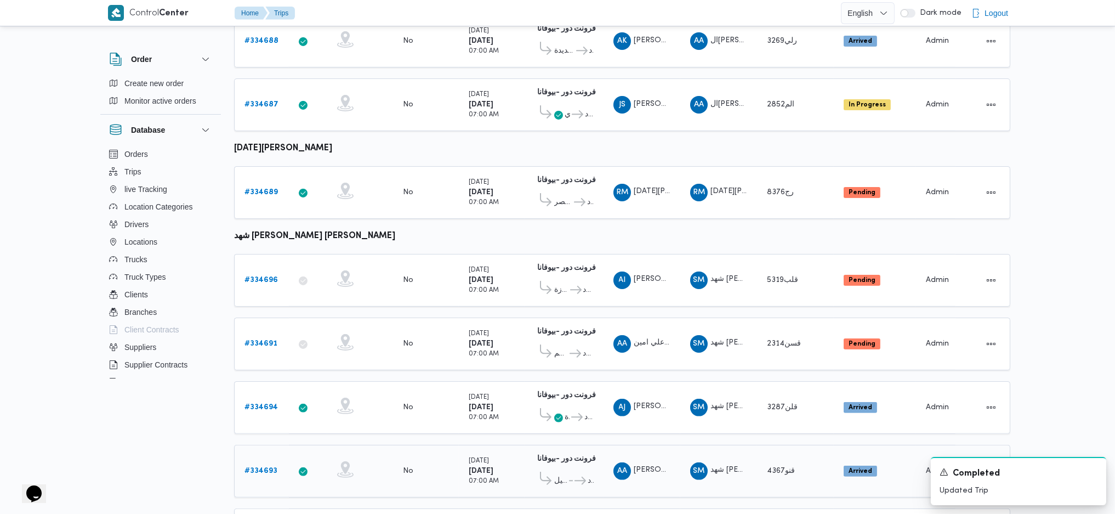
click at [255, 467] on b "# 334693" at bounding box center [260, 470] width 33 height 7
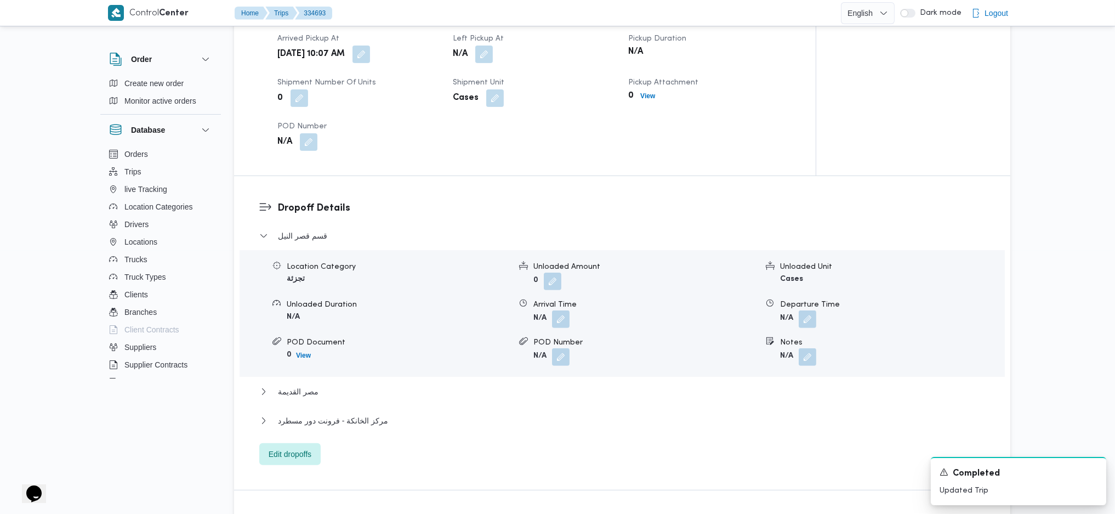
scroll to position [579, 0]
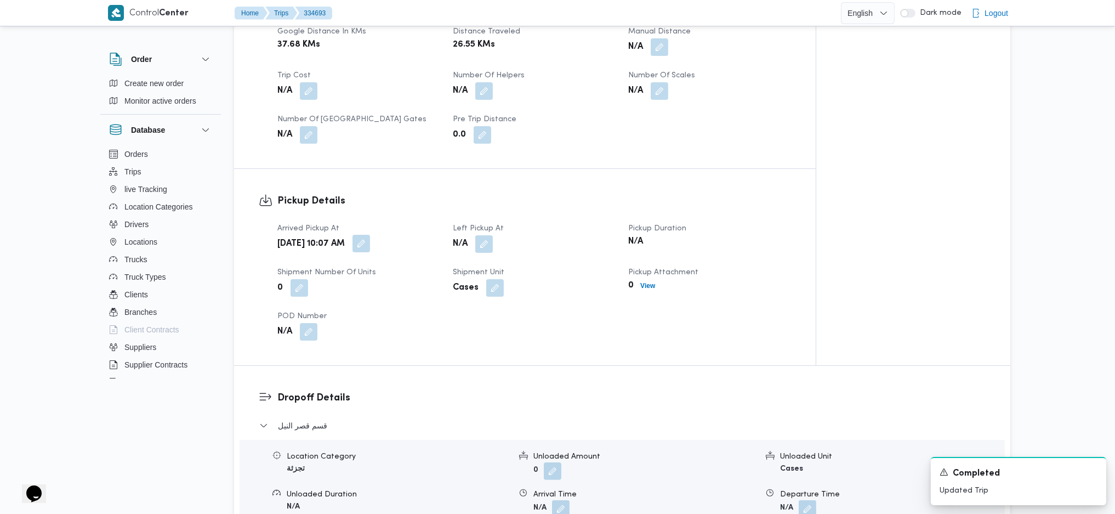
click at [370, 235] on button "button" at bounding box center [361, 244] width 18 height 18
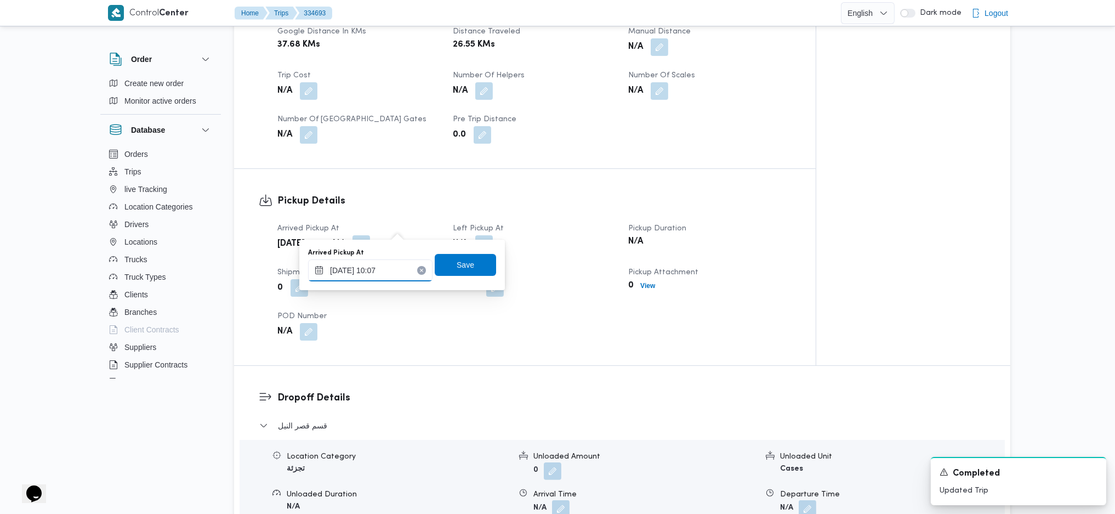
click at [380, 272] on input "01/09/2025 10:07" at bounding box center [370, 270] width 124 height 22
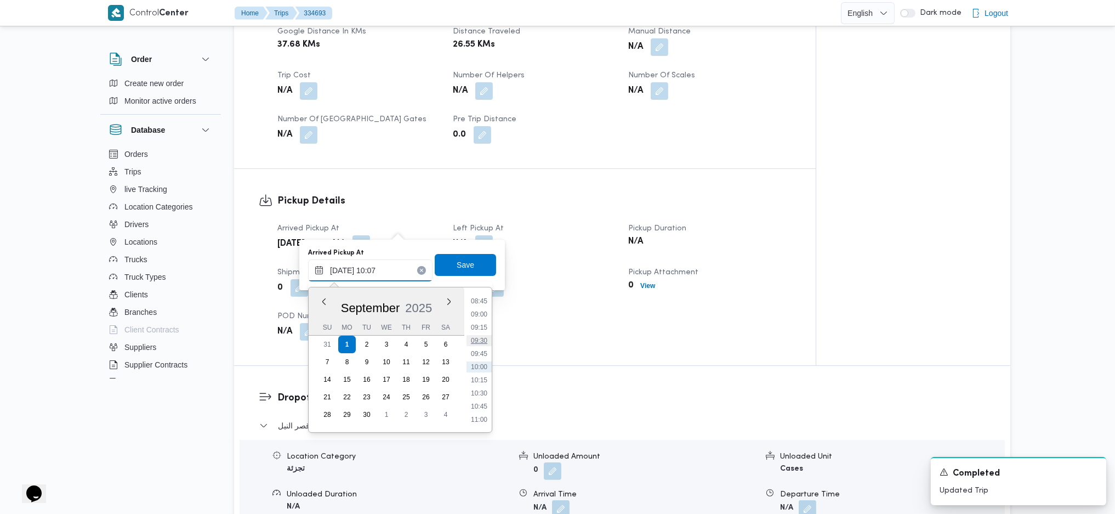
scroll to position [388, 0]
click at [486, 360] on li "08:30" at bounding box center [479, 360] width 25 height 11
type input "01/09/2025 08:30"
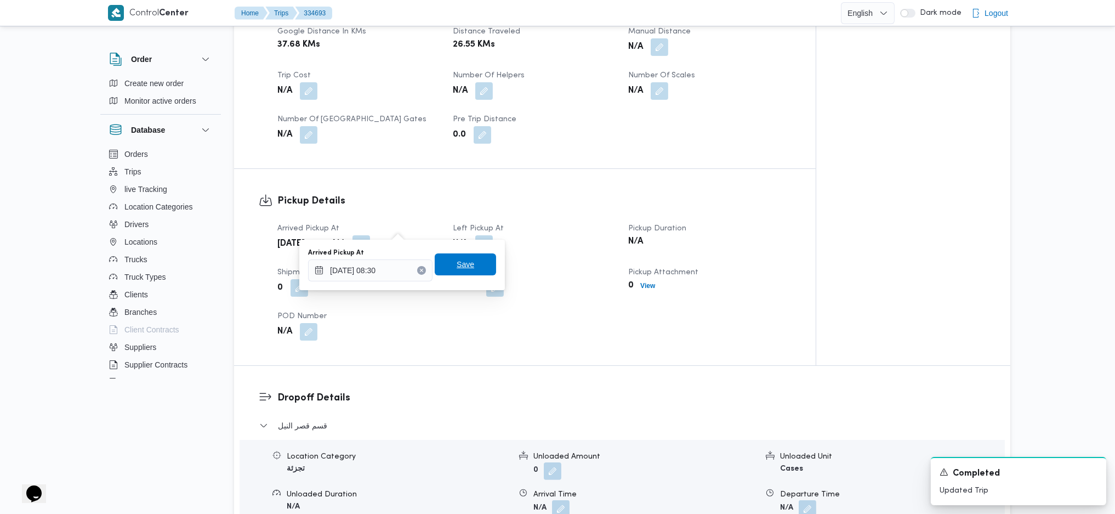
click at [459, 263] on span "Save" at bounding box center [466, 264] width 18 height 13
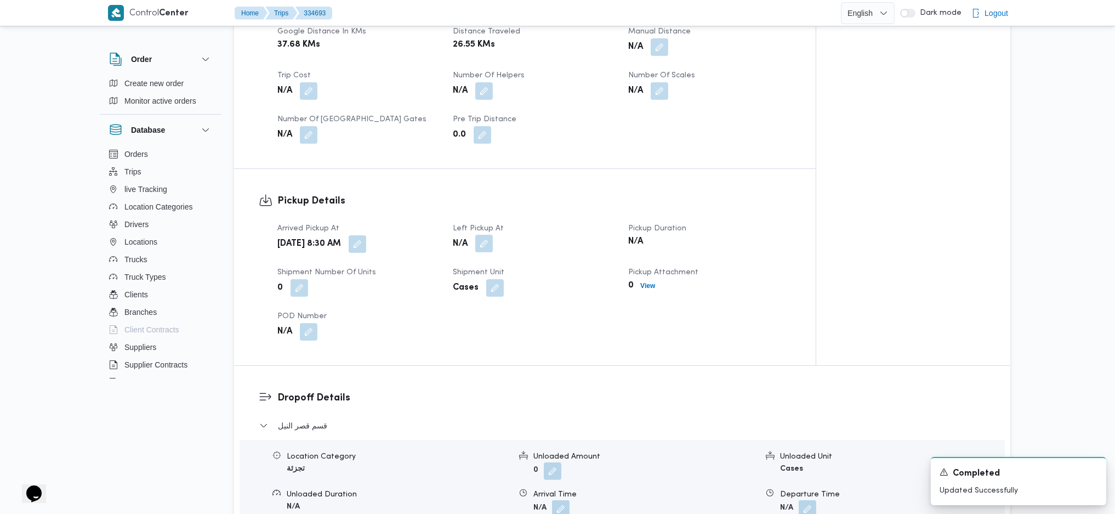
click at [488, 235] on button "button" at bounding box center [484, 244] width 18 height 18
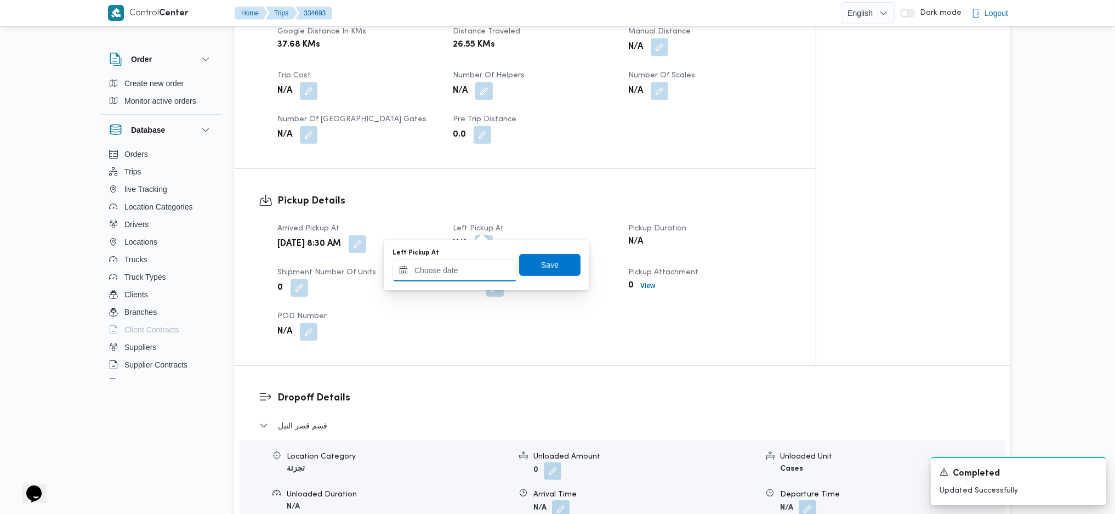
click at [468, 261] on input "Left Pickup At" at bounding box center [455, 270] width 124 height 22
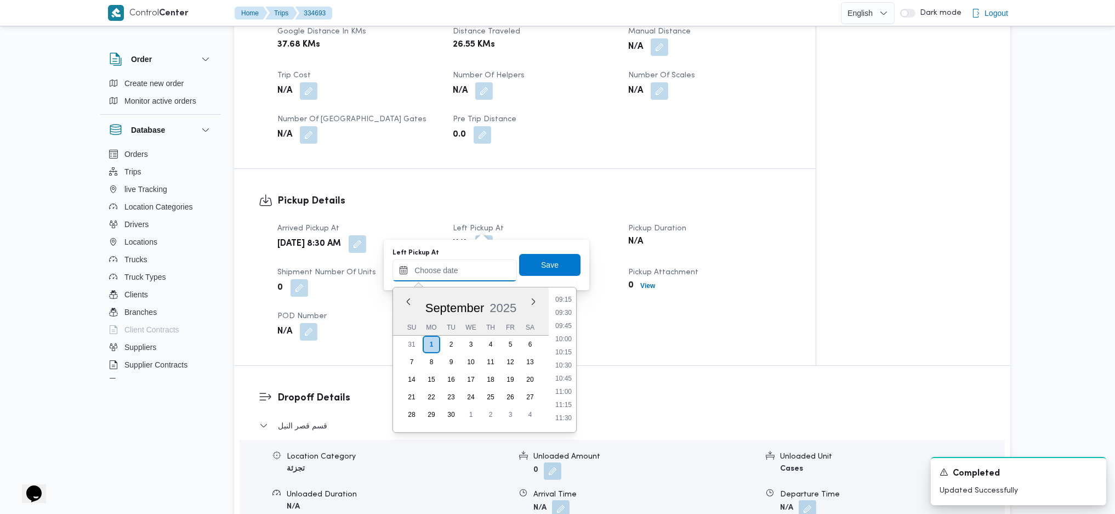
scroll to position [447, 0]
click at [565, 357] on li "09:30" at bounding box center [563, 354] width 25 height 11
type input "01/09/2025 09:30"
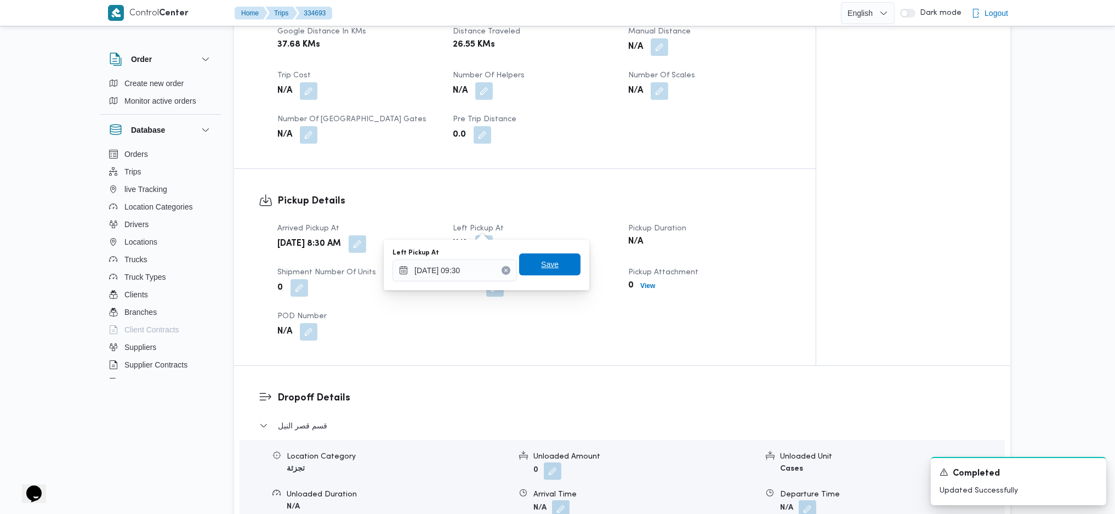
click at [550, 270] on span "Save" at bounding box center [549, 264] width 61 height 22
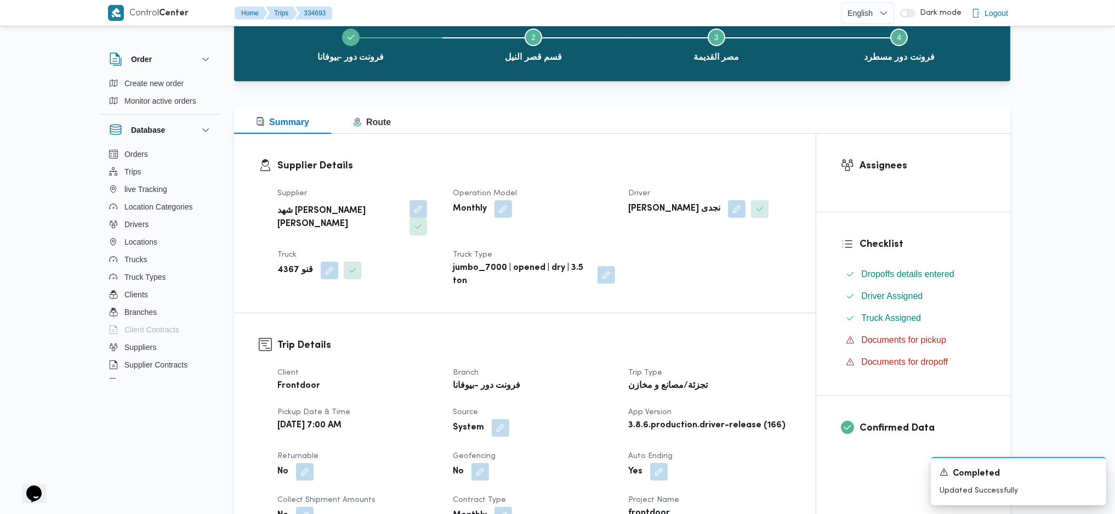
scroll to position [0, 0]
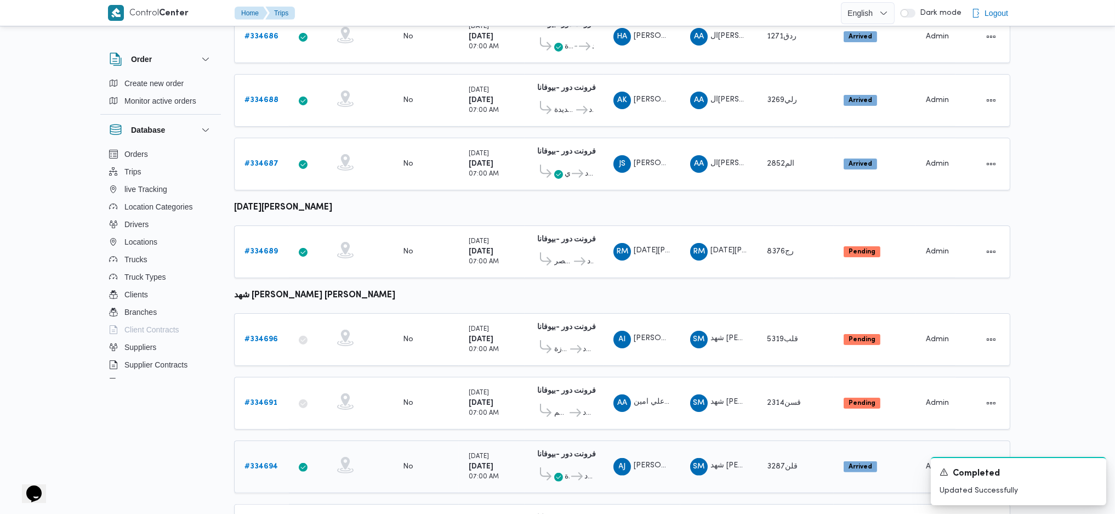
scroll to position [652, 0]
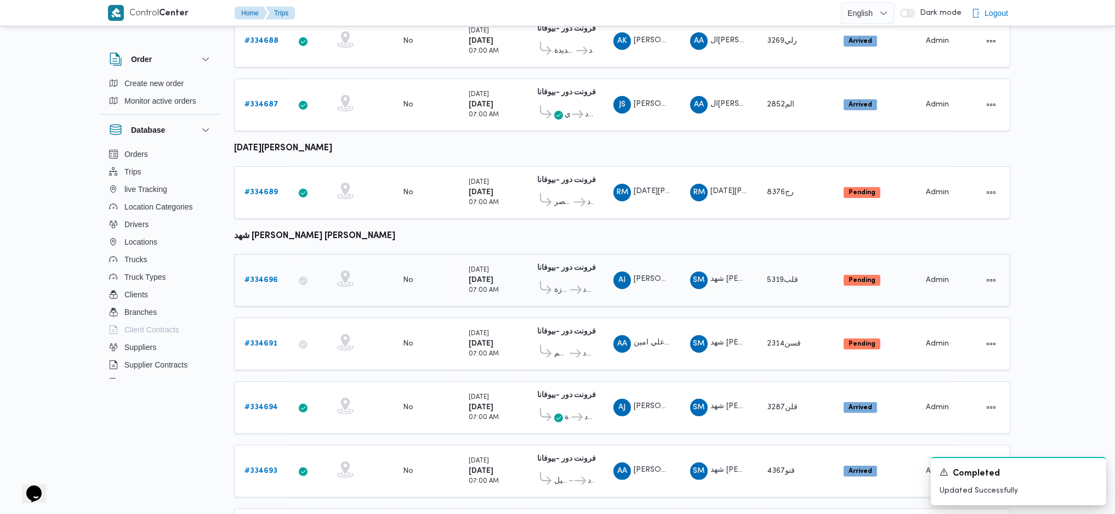
click at [556, 283] on span "قسم العجوزة" at bounding box center [561, 289] width 14 height 13
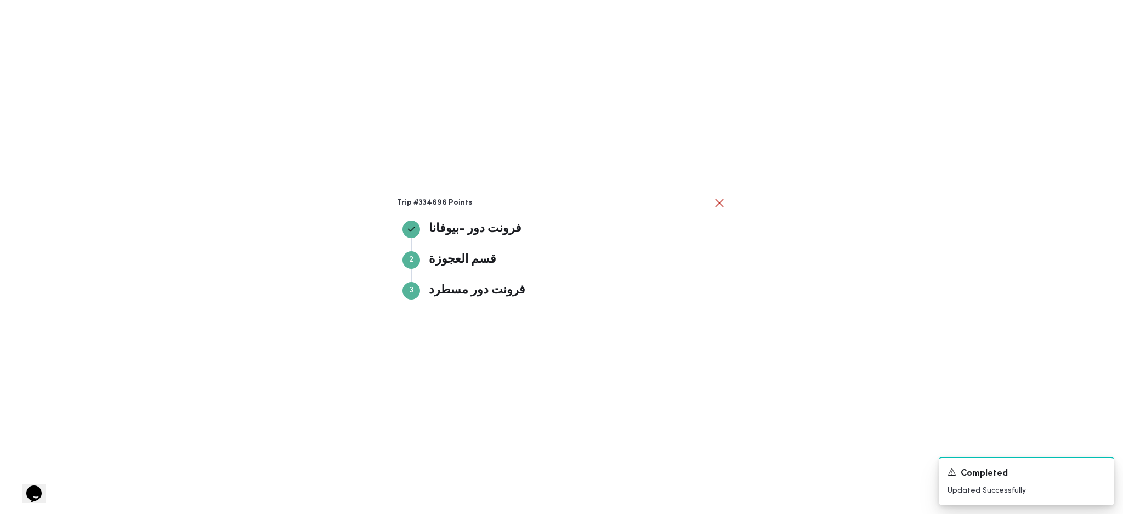
click at [860, 295] on div "Trip #334696 Points فرونت دور -بيوفانا فرونت دور -بيوفانا Step 2 2 قسم العجوزة …" at bounding box center [561, 257] width 1123 height 514
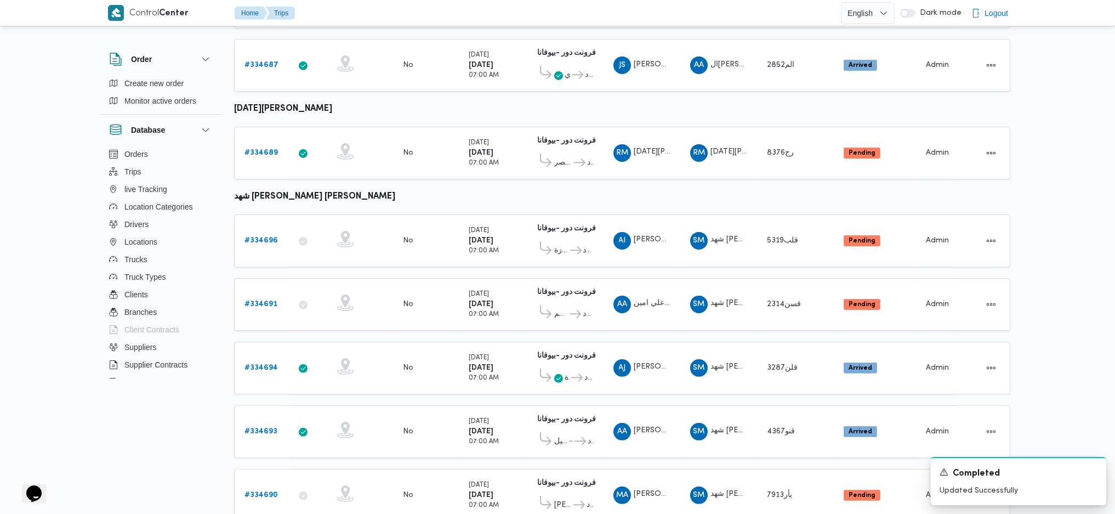
scroll to position [712, 0]
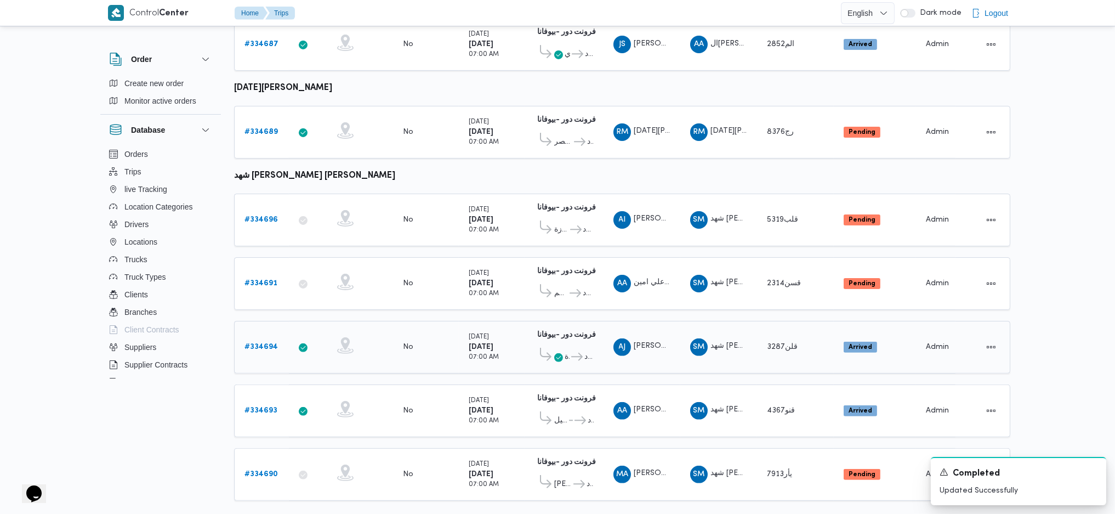
click at [258, 340] on link "# 334694" at bounding box center [260, 346] width 33 height 13
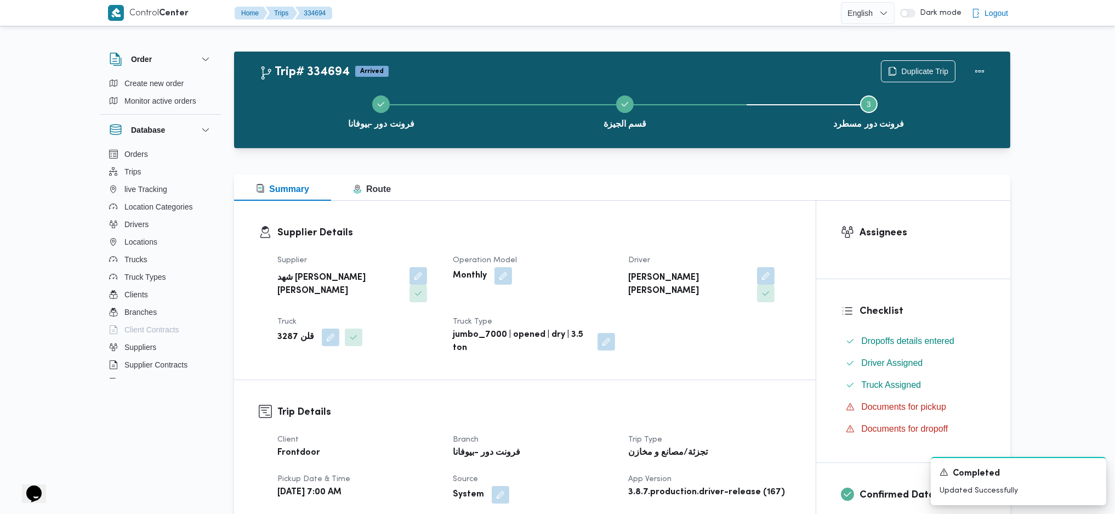
scroll to position [511, 0]
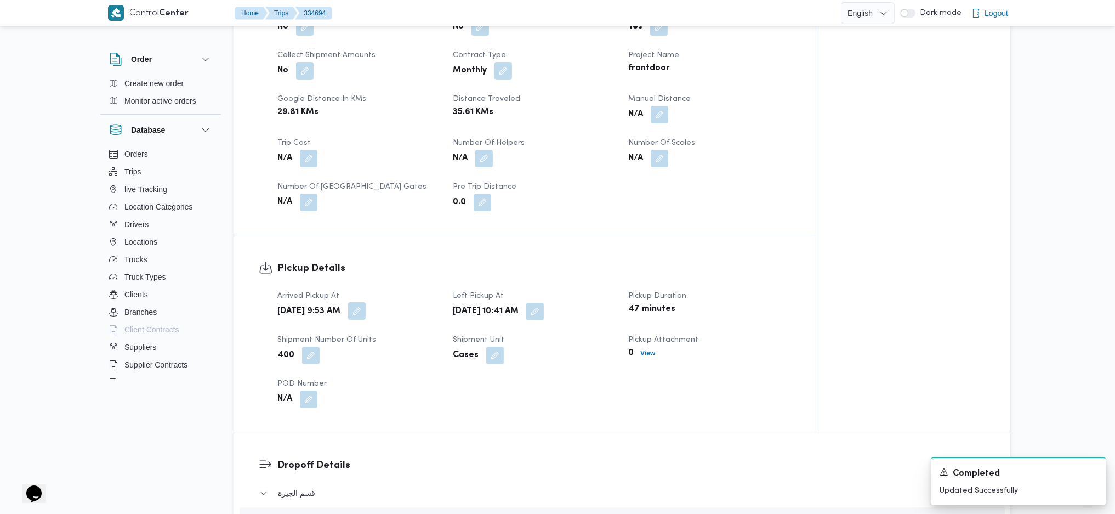
click at [366, 302] on button "button" at bounding box center [357, 311] width 18 height 18
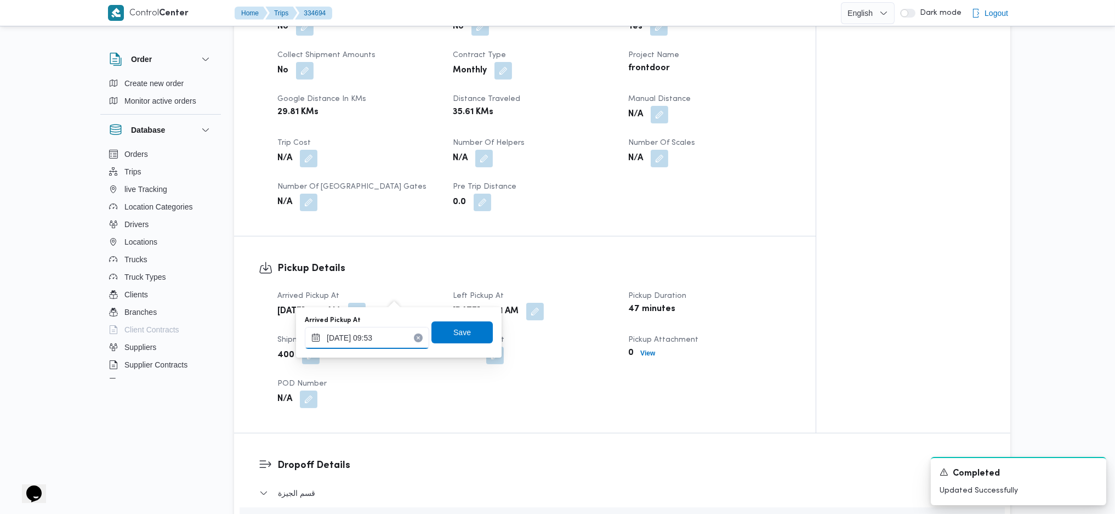
click at [373, 332] on input "01/09/2025 09:53" at bounding box center [367, 338] width 124 height 22
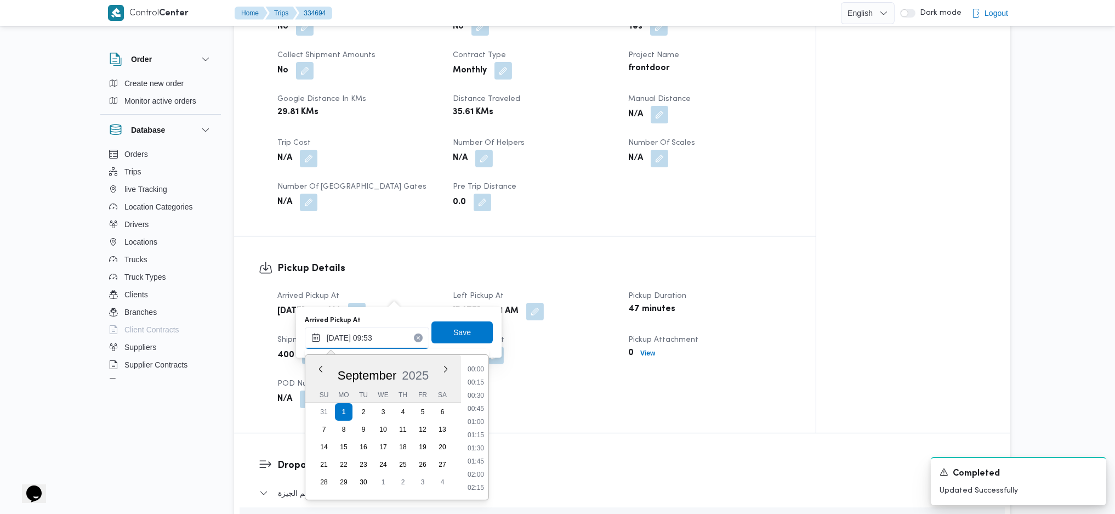
scroll to position [448, 0]
click at [476, 382] on li "08:45" at bounding box center [475, 381] width 25 height 11
type input "01/09/2025 08:45"
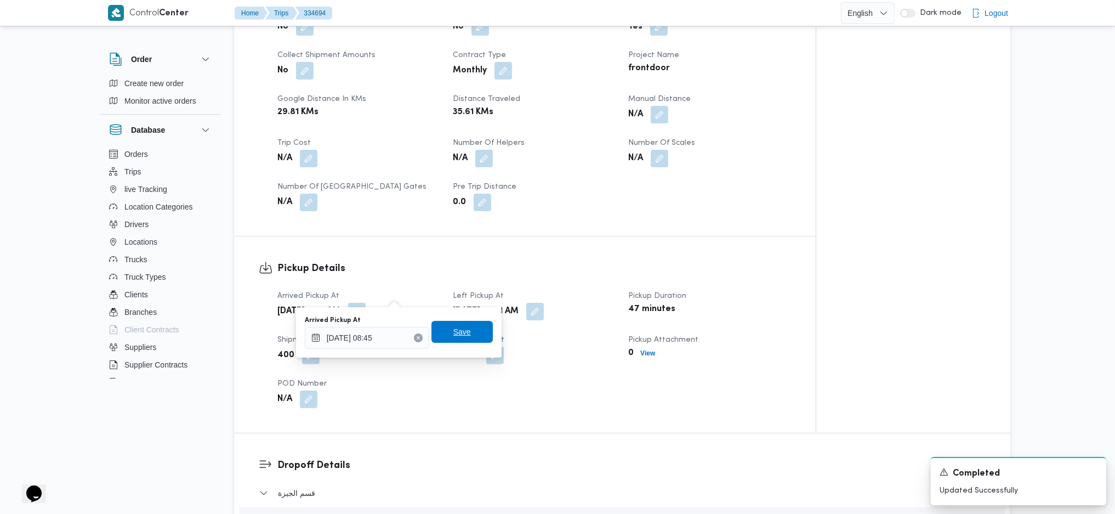
click at [468, 333] on span "Save" at bounding box center [461, 332] width 61 height 22
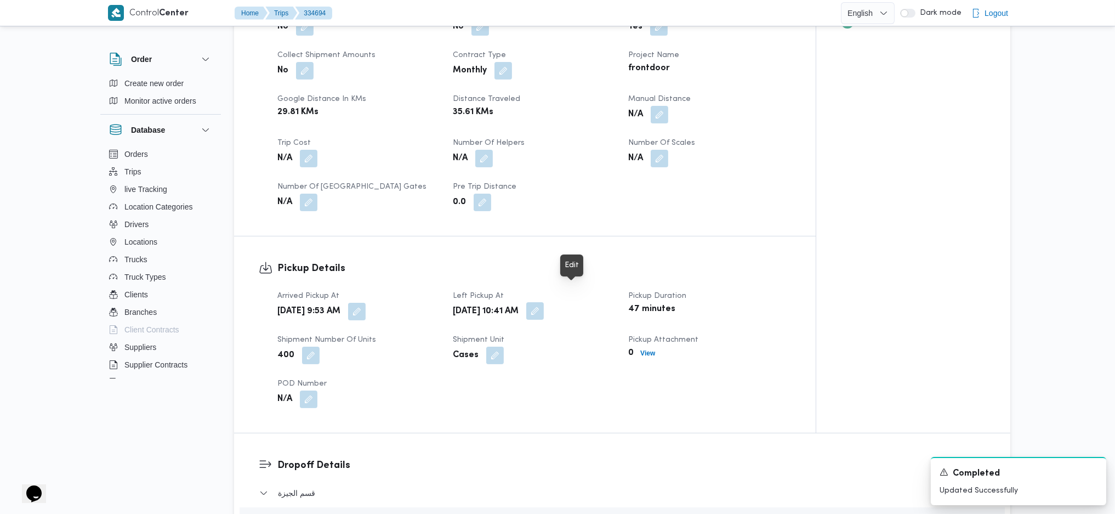
click at [544, 302] on button "button" at bounding box center [535, 311] width 18 height 18
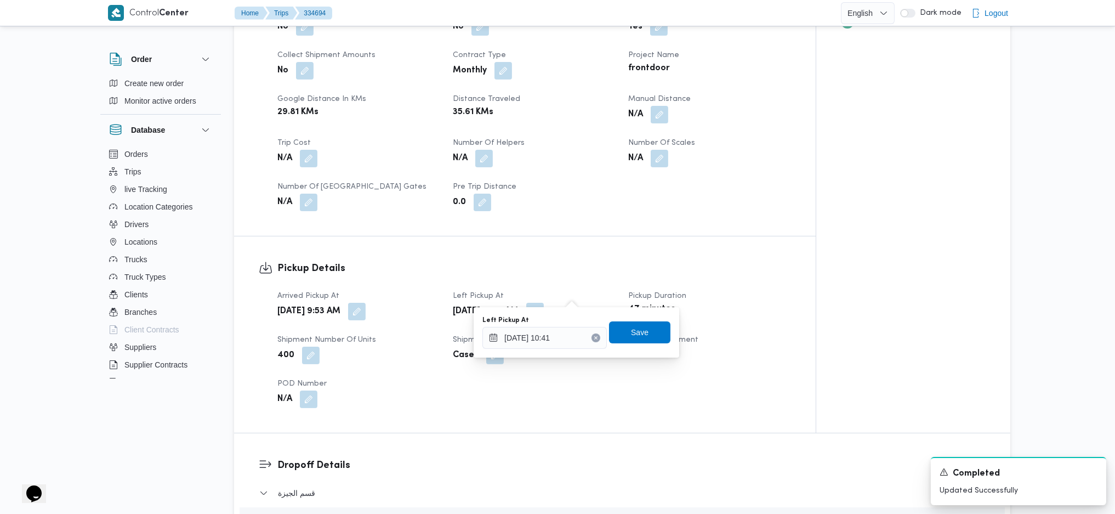
click at [536, 325] on div "Left Pickup At 01/09/2025 10:41" at bounding box center [544, 332] width 124 height 33
click at [542, 327] on input "01/09/2025 10:41" at bounding box center [544, 338] width 124 height 22
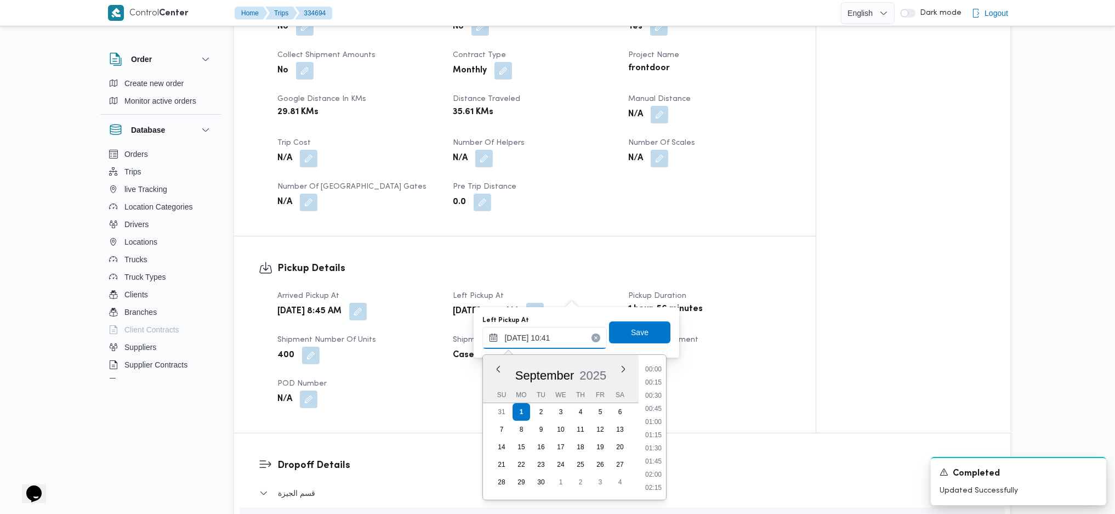
scroll to position [487, 0]
click at [654, 407] on li "10:00" at bounding box center [653, 407] width 25 height 11
type input "01/09/2025 10:00"
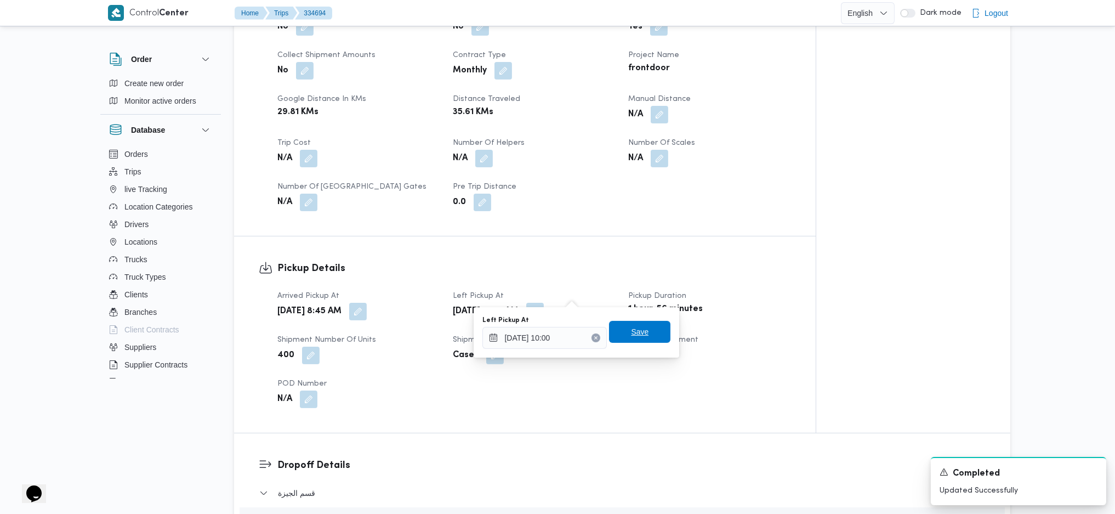
click at [634, 321] on span "Save" at bounding box center [639, 332] width 61 height 22
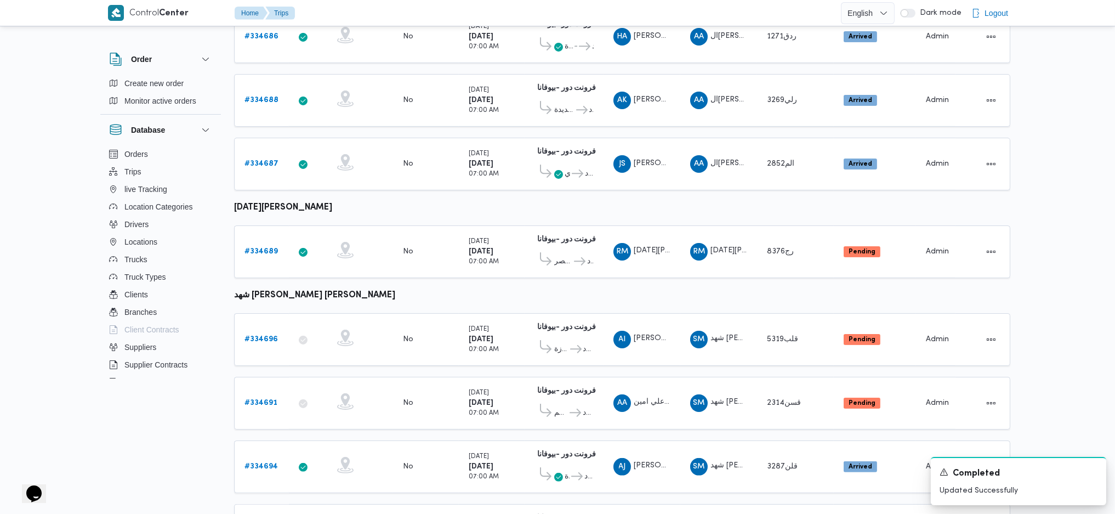
scroll to position [652, 0]
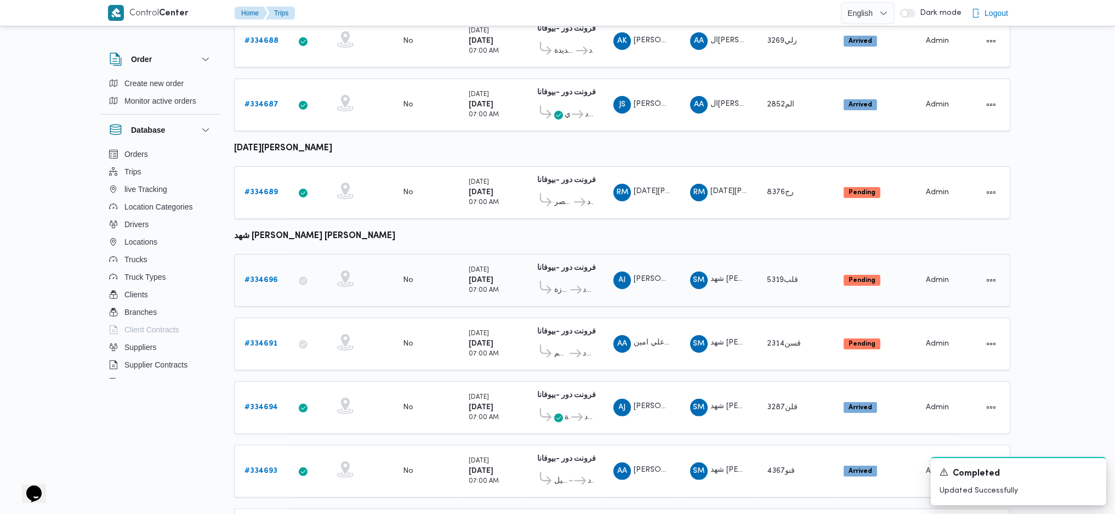
click at [272, 276] on b "# 334696" at bounding box center [260, 279] width 33 height 7
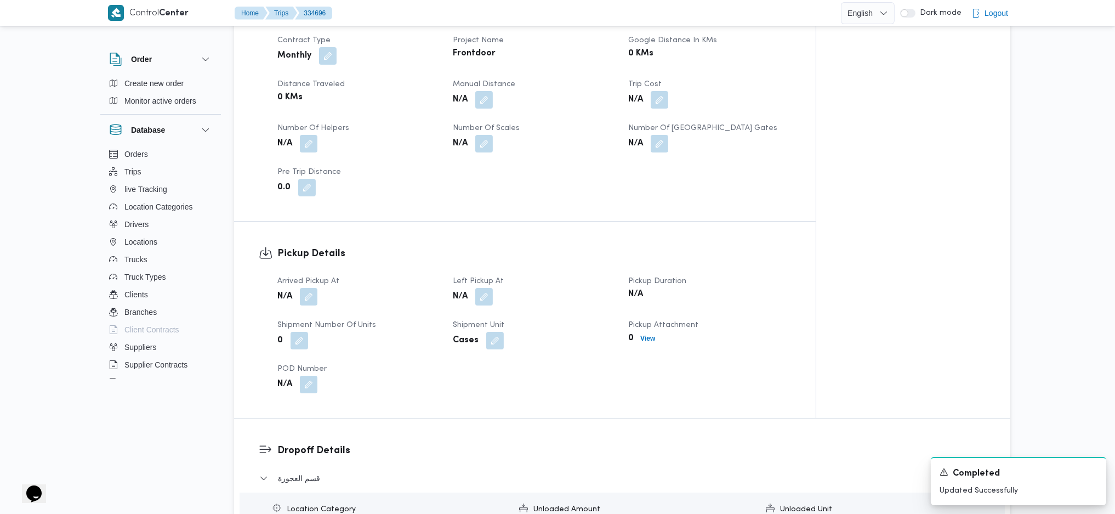
scroll to position [433, 0]
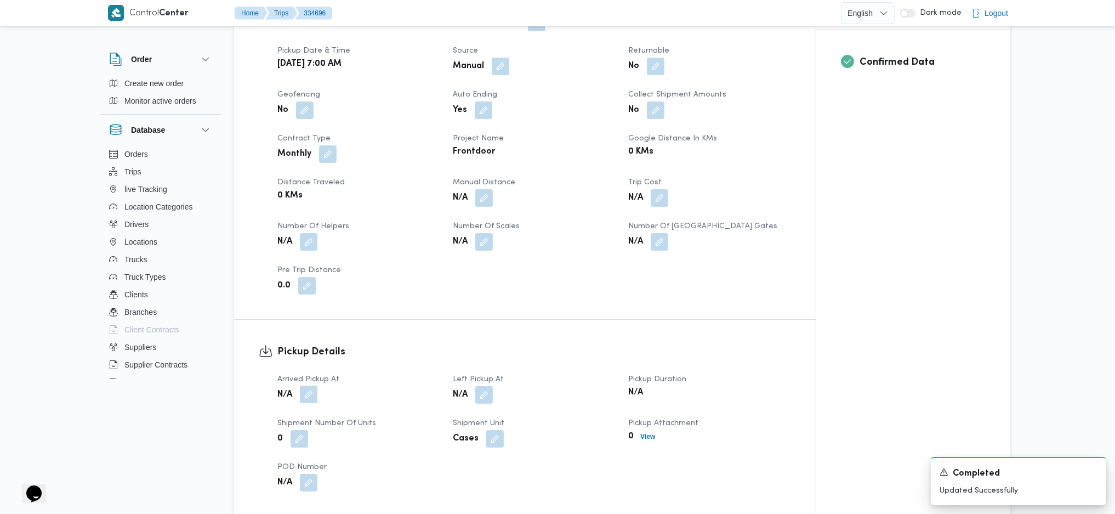
click at [317, 385] on button "button" at bounding box center [309, 394] width 18 height 18
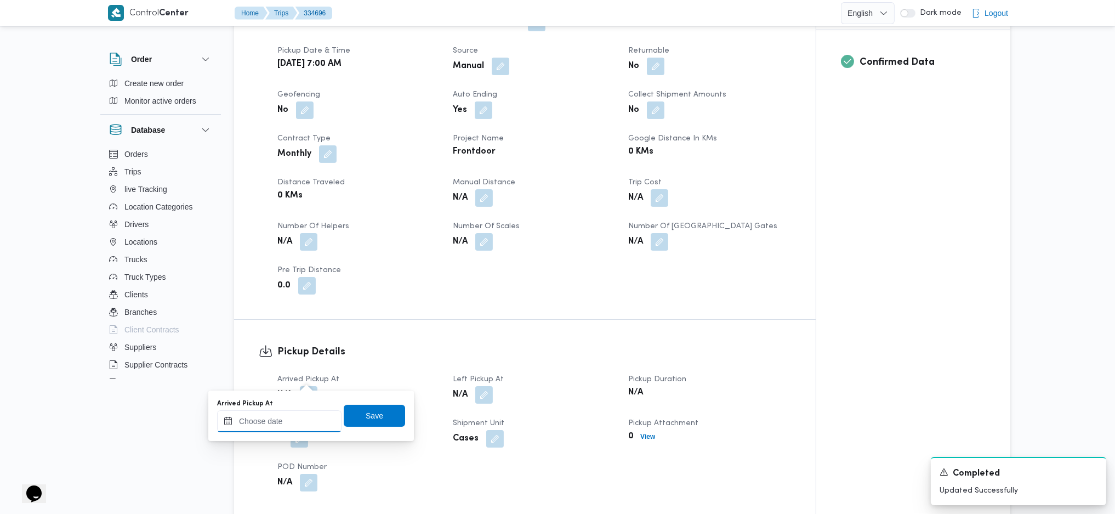
click at [288, 416] on input "Arrived Pickup At" at bounding box center [279, 421] width 124 height 22
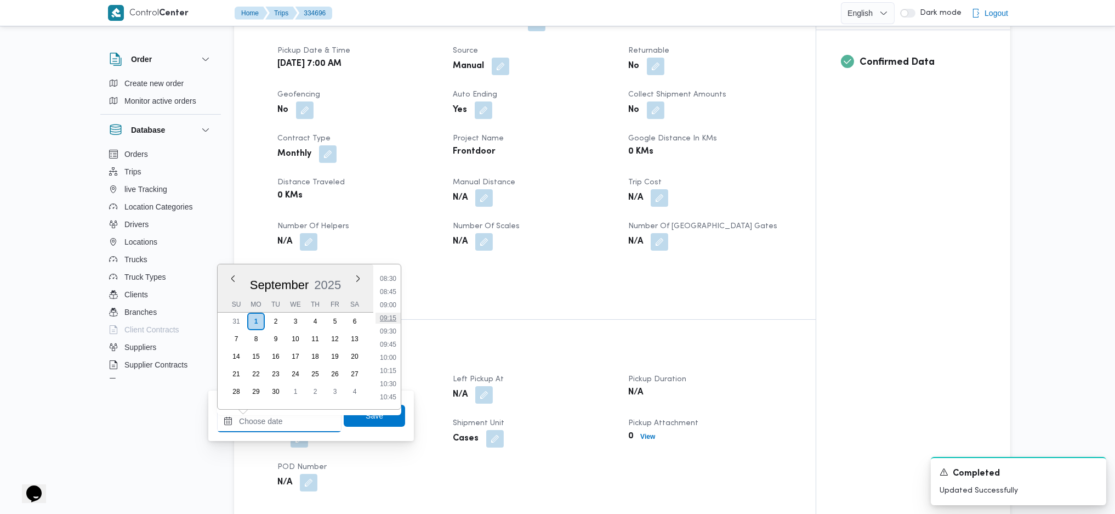
scroll to position [374, 0]
click at [392, 303] on li "07:30" at bounding box center [388, 299] width 25 height 11
type input "01/09/2025 07:30"
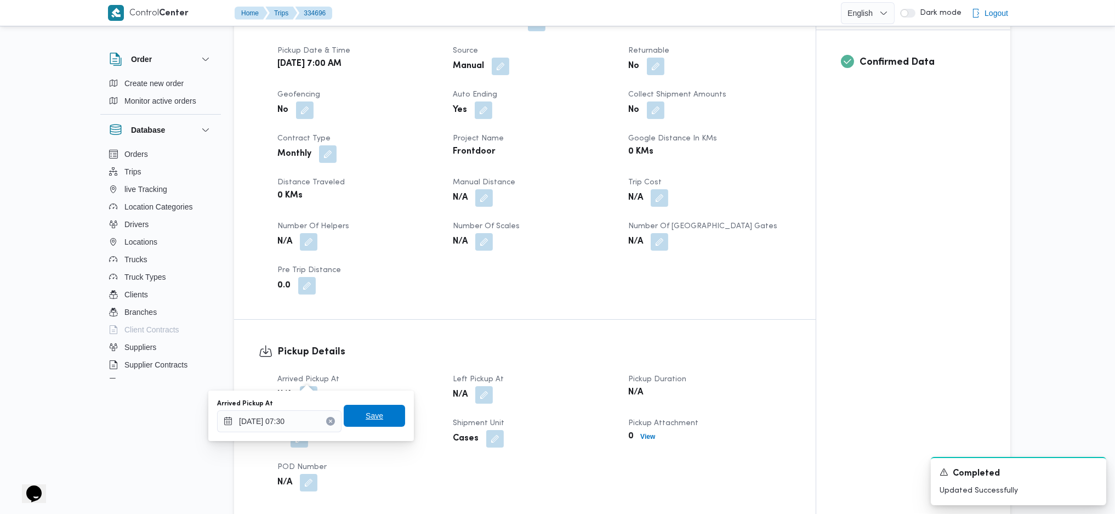
click at [373, 416] on span "Save" at bounding box center [375, 415] width 18 height 13
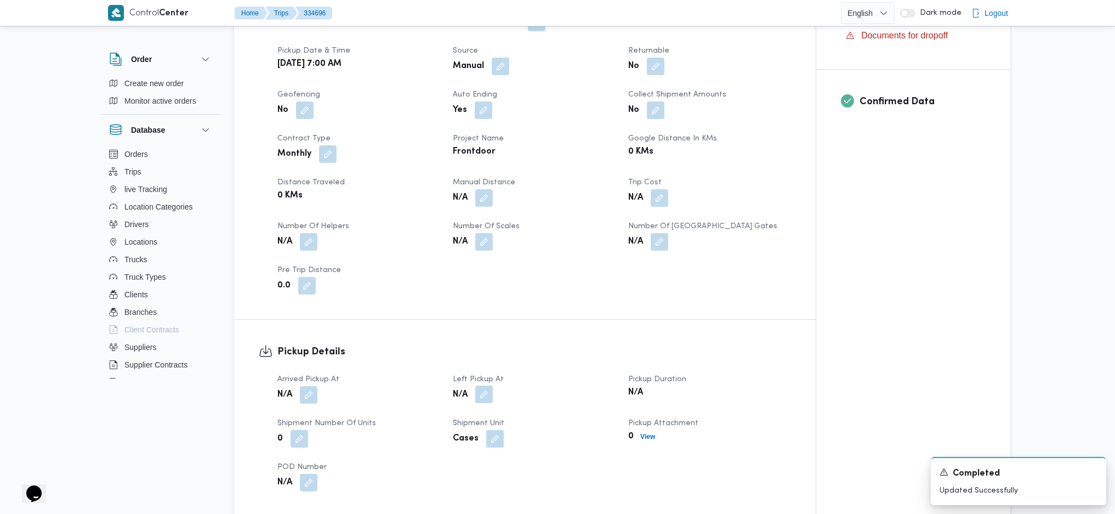
click at [486, 385] on button "button" at bounding box center [484, 394] width 18 height 18
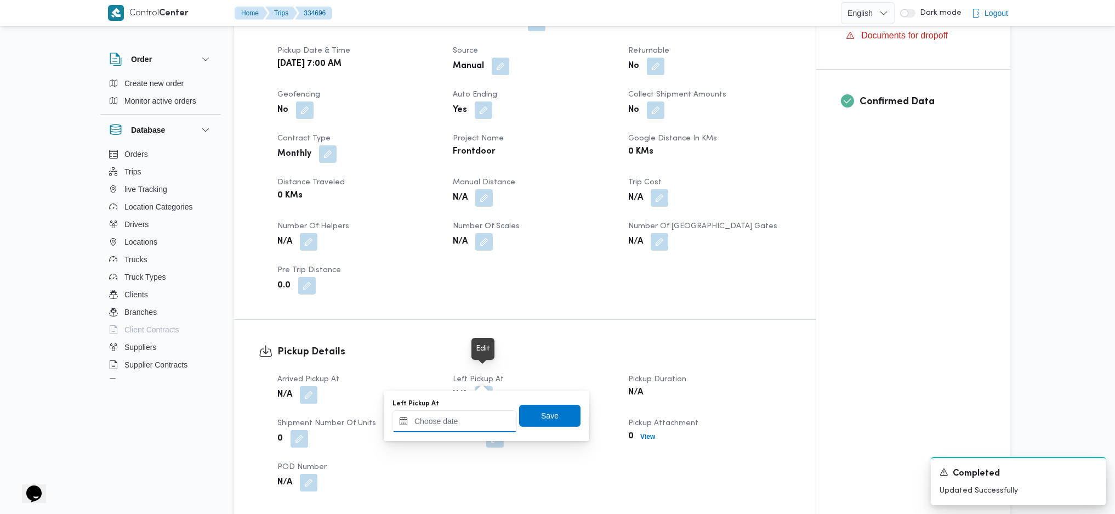
click at [458, 422] on input "Left Pickup At" at bounding box center [455, 421] width 124 height 22
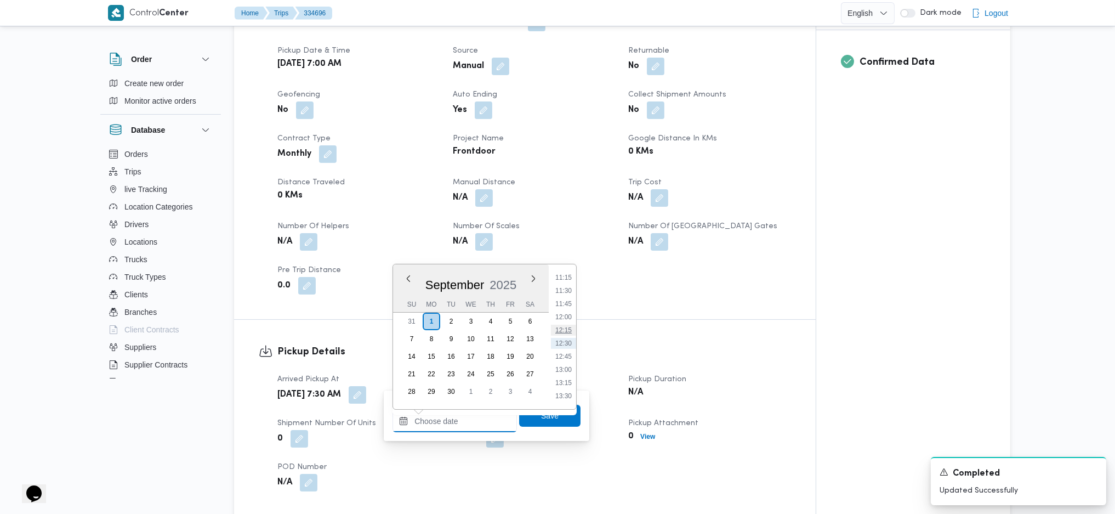
scroll to position [520, 0]
drag, startPoint x: 560, startPoint y: 281, endPoint x: 564, endPoint y: 313, distance: 32.6
click at [560, 281] on li "10:00" at bounding box center [563, 284] width 25 height 11
type input "01/09/2025 10:00"
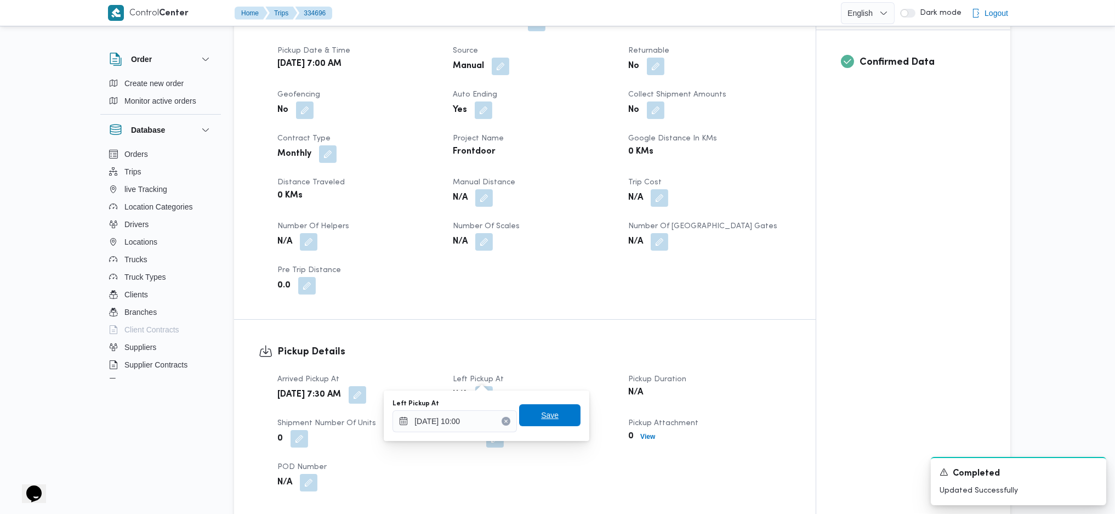
click at [542, 409] on span "Save" at bounding box center [550, 414] width 18 height 13
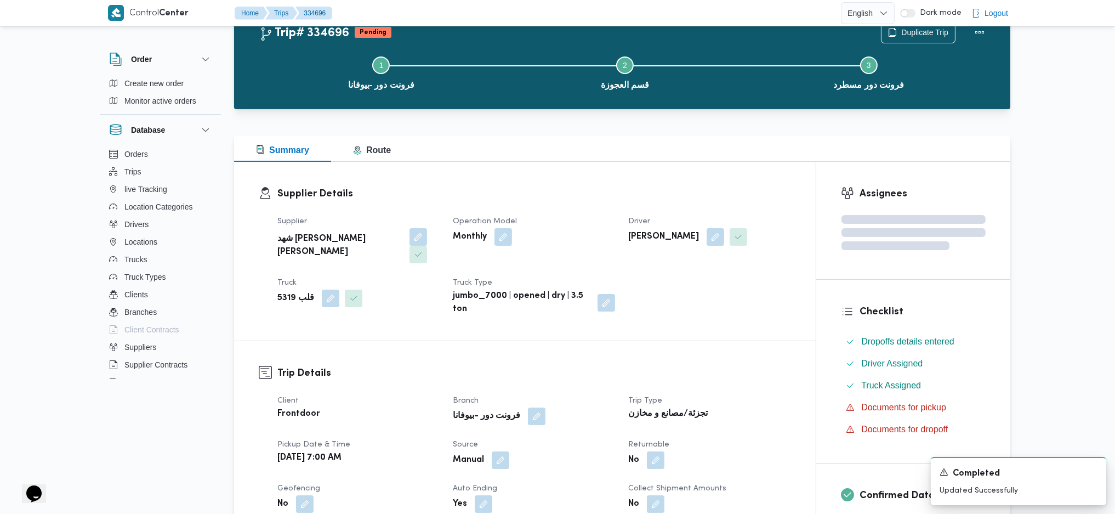
scroll to position [0, 0]
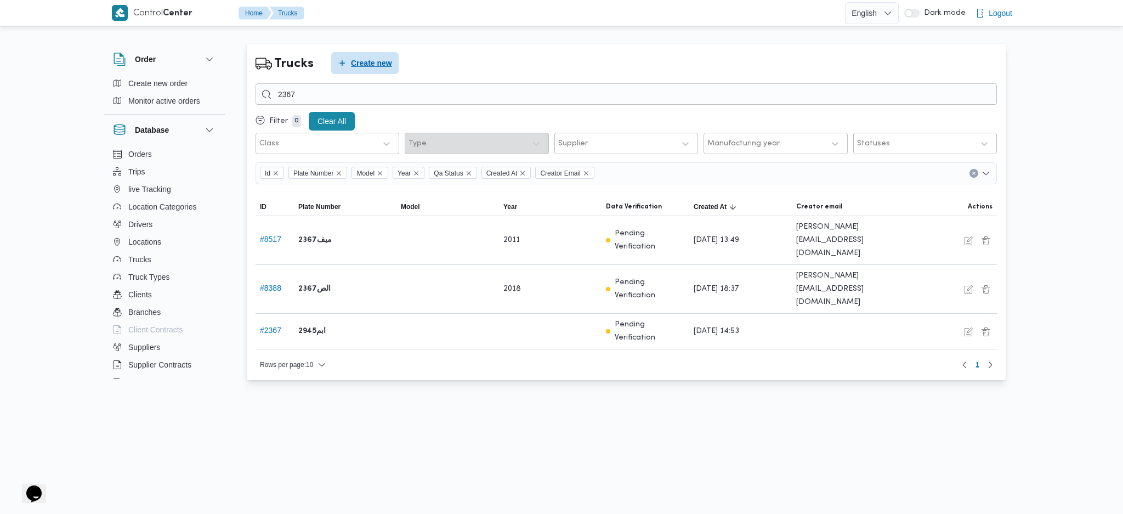
click at [369, 62] on span "Create new" at bounding box center [371, 62] width 41 height 13
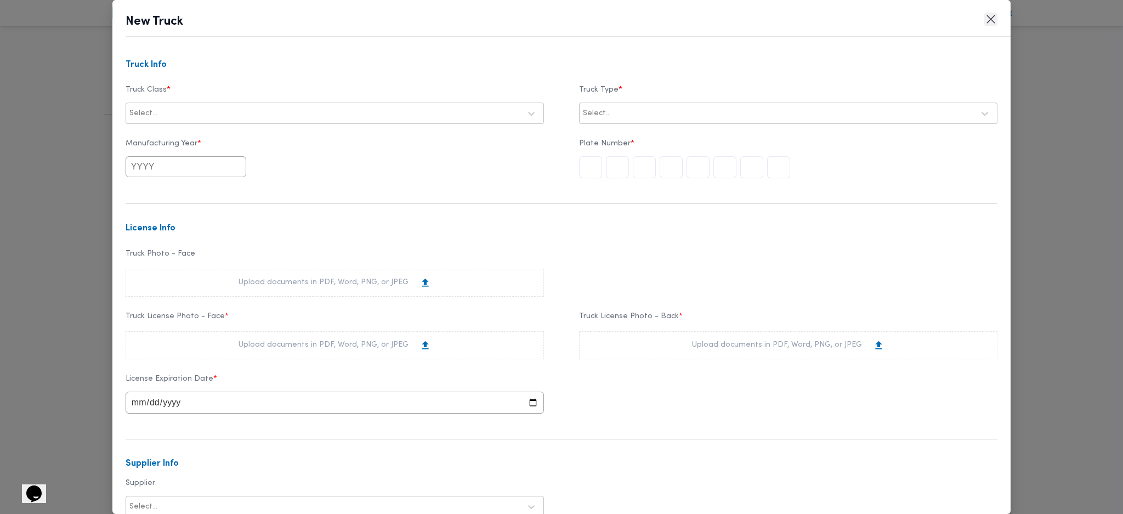
click at [917, 19] on button "Closes this modal window" at bounding box center [990, 19] width 13 height 13
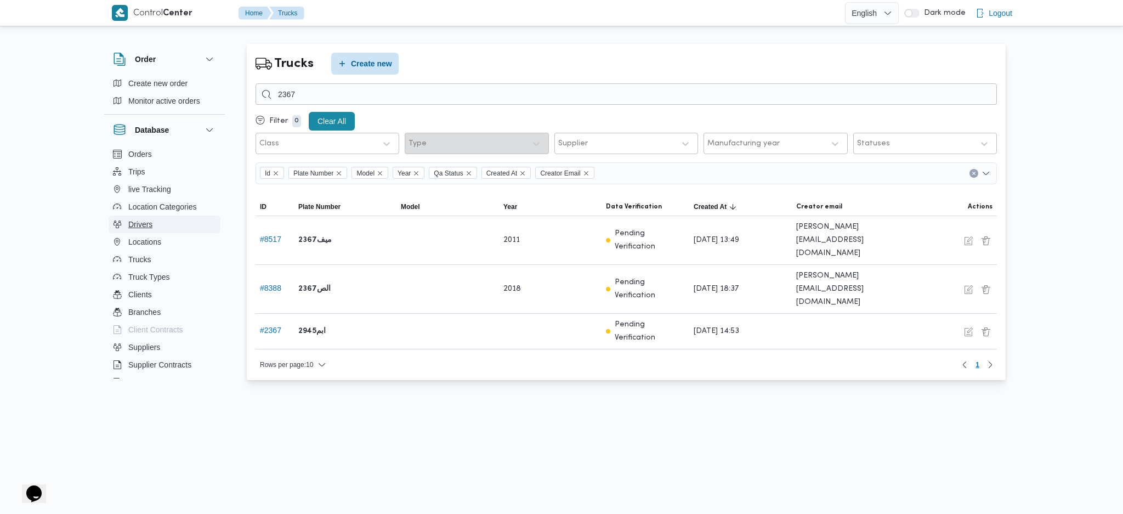
click at [164, 219] on button "Drivers" at bounding box center [165, 224] width 112 height 18
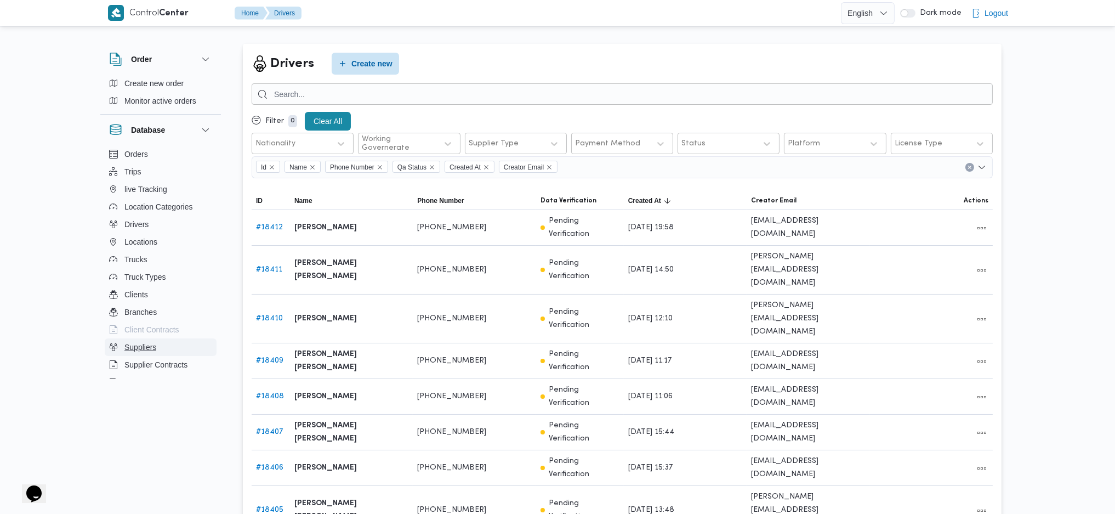
click at [160, 342] on button "Suppliers" at bounding box center [161, 347] width 112 height 18
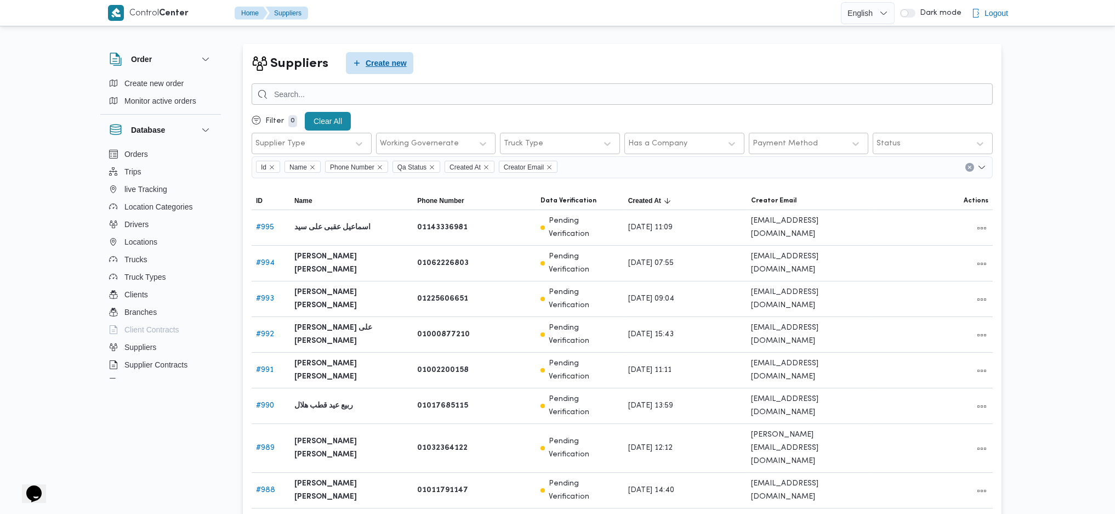
click at [369, 66] on span "Create new" at bounding box center [386, 62] width 41 height 13
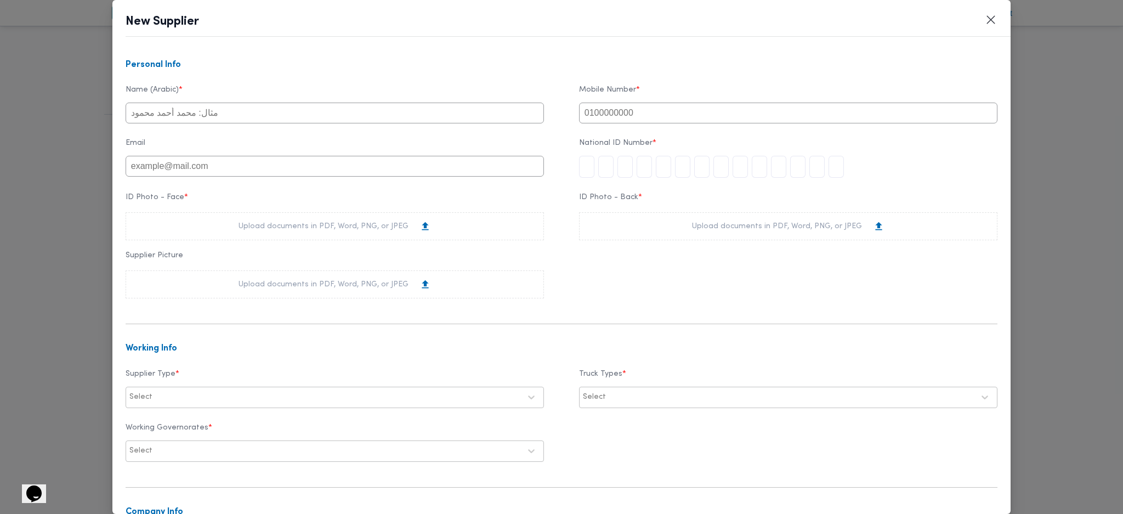
click at [320, 121] on input "text" at bounding box center [335, 113] width 418 height 21
type input "شهد مصطفي احمد عبدة عباس حمودة"
click at [618, 113] on input "text" at bounding box center [788, 113] width 418 height 21
paste input "01060060650"
type input "01060060650"
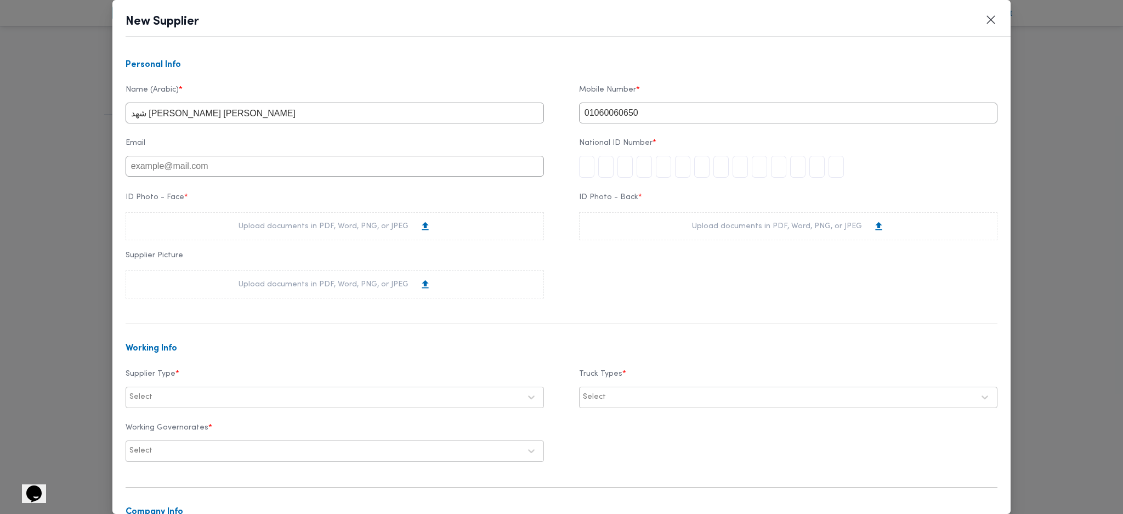
click at [581, 175] on input "tel" at bounding box center [586, 167] width 15 height 22
click at [423, 231] on icon at bounding box center [425, 226] width 12 height 12
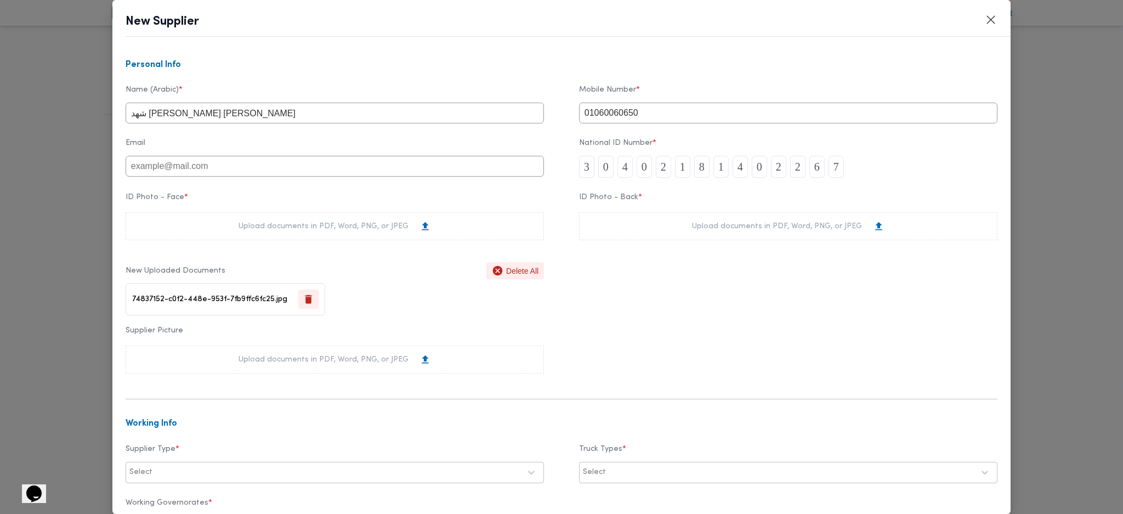
click at [630, 240] on div "Upload documents in PDF, Word, PNG, or JPEG" at bounding box center [788, 226] width 418 height 28
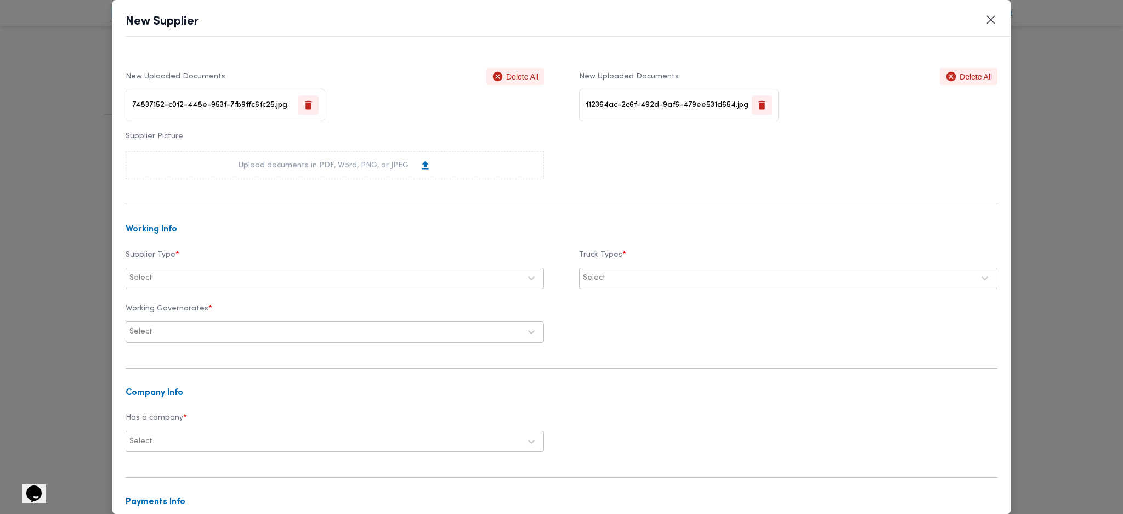
scroll to position [219, 0]
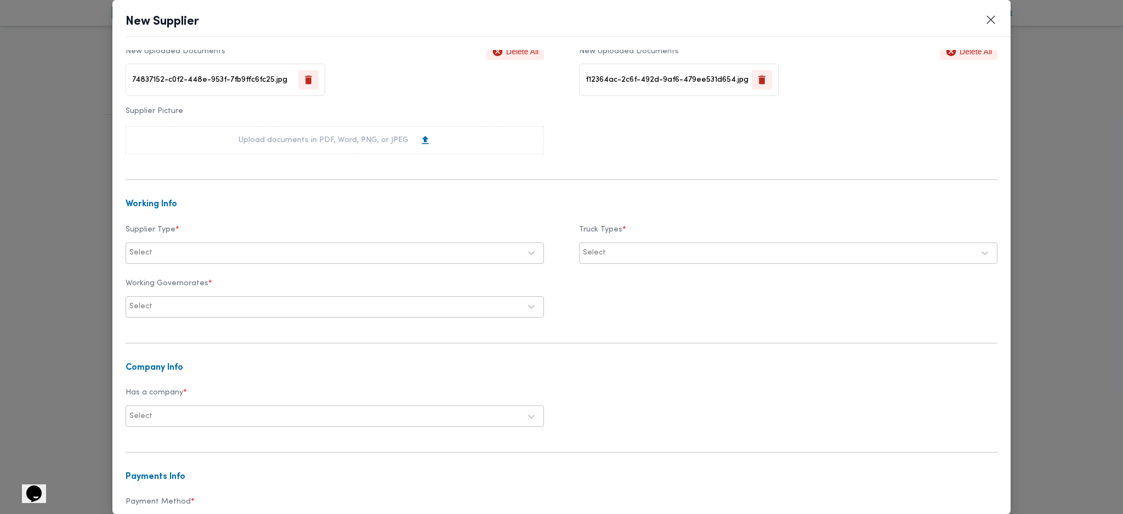
click at [281, 258] on div at bounding box center [338, 252] width 366 height 11
click at [166, 303] on div "Broker" at bounding box center [334, 301] width 417 height 19
click at [600, 260] on div "Select" at bounding box center [778, 252] width 393 height 15
click at [595, 304] on label "Dababa" at bounding box center [611, 299] width 43 height 13
click at [590, 321] on label "Jumbo" at bounding box center [607, 318] width 35 height 13
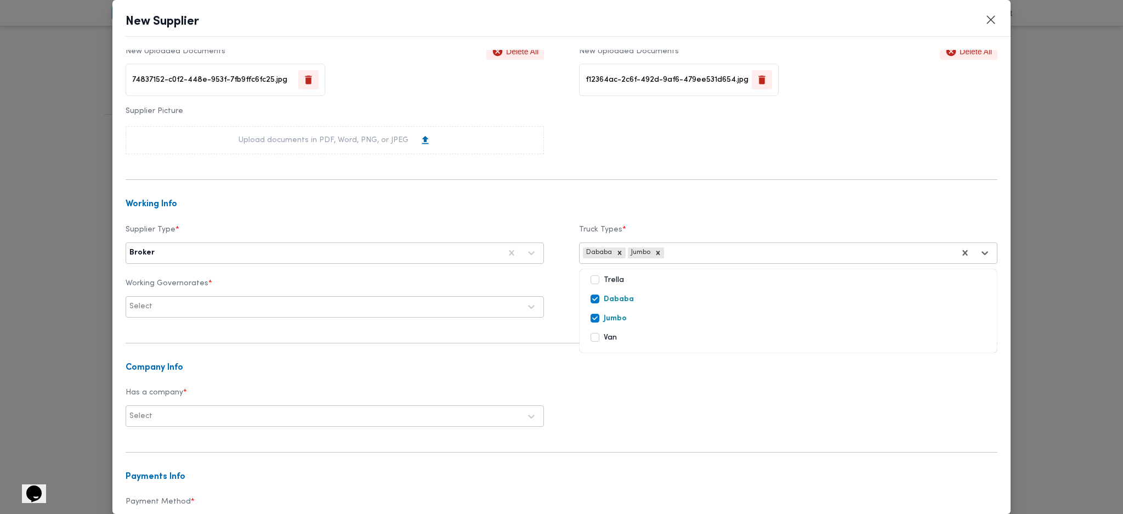
click at [258, 305] on div at bounding box center [338, 306] width 366 height 11
click at [153, 342] on label "المنوفية" at bounding box center [156, 395] width 38 height 13
click at [150, 342] on label "ال[GEOGRAPHIC_DATA]" at bounding box center [187, 379] width 101 height 13
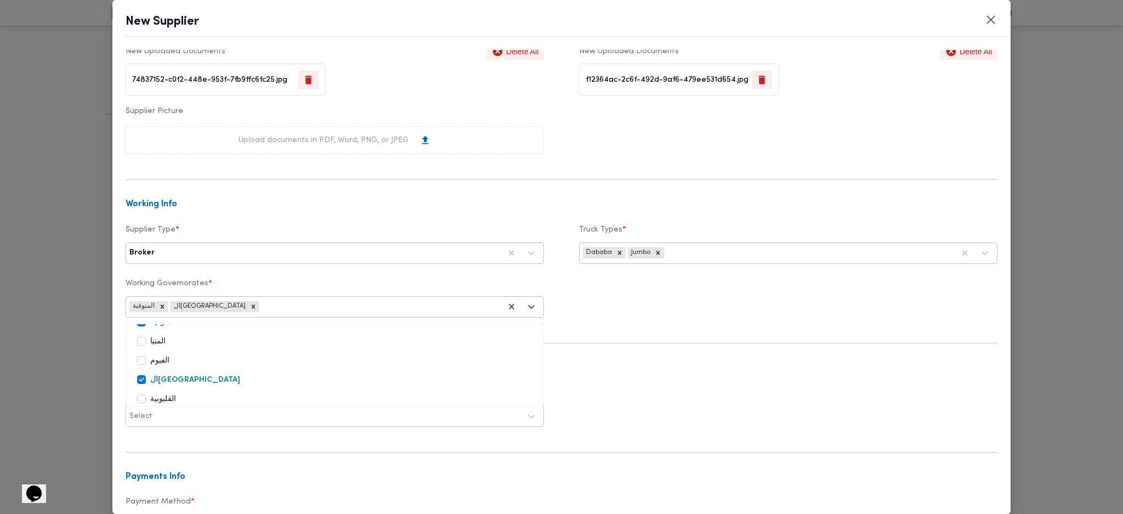
click at [147, 342] on label "القليوبية" at bounding box center [156, 399] width 39 height 13
click at [163, 342] on label "الجيزة" at bounding box center [153, 375] width 33 height 13
click at [168, 342] on label "البحيرة" at bounding box center [154, 372] width 35 height 13
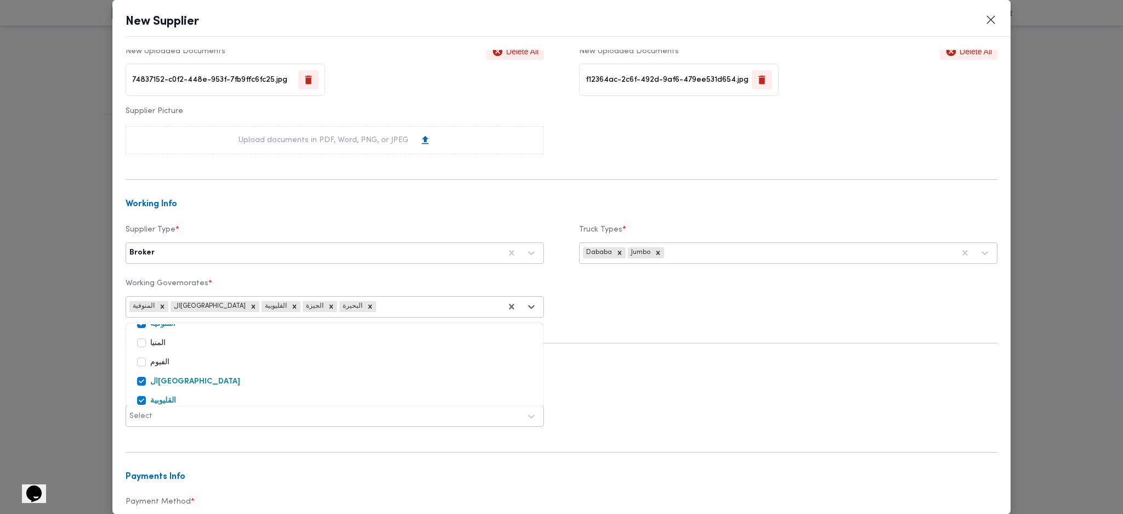
scroll to position [146, 0]
click at [142, 342] on label "المنيا" at bounding box center [151, 341] width 29 height 13
click at [144, 338] on label "الاسكندرية" at bounding box center [160, 337] width 47 height 13
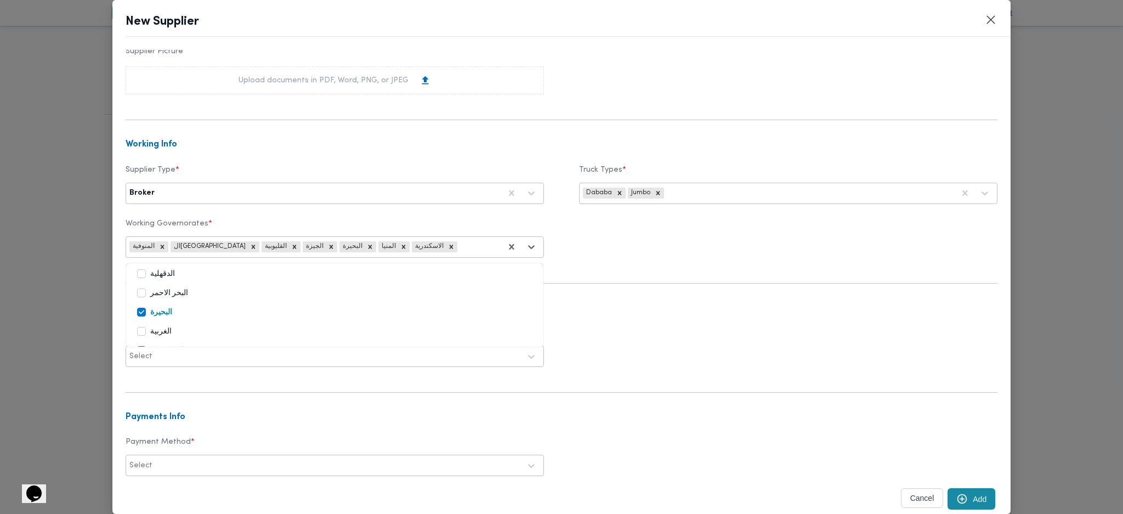
scroll to position [292, 0]
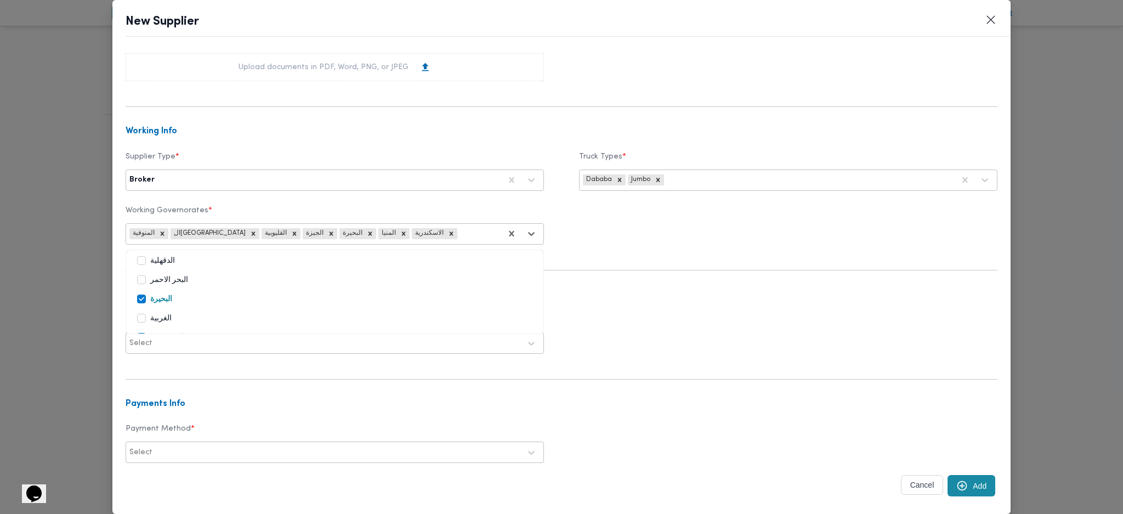
click at [748, 280] on form "Personal Info Name (Arabic) * شهد مصطفي احمد عبدة عباس حمودة Mobile Number * 01…" at bounding box center [562, 148] width 872 height 761
click at [474, 342] on div at bounding box center [324, 343] width 391 height 11
click at [151, 342] on div "No" at bounding box center [334, 391] width 417 height 19
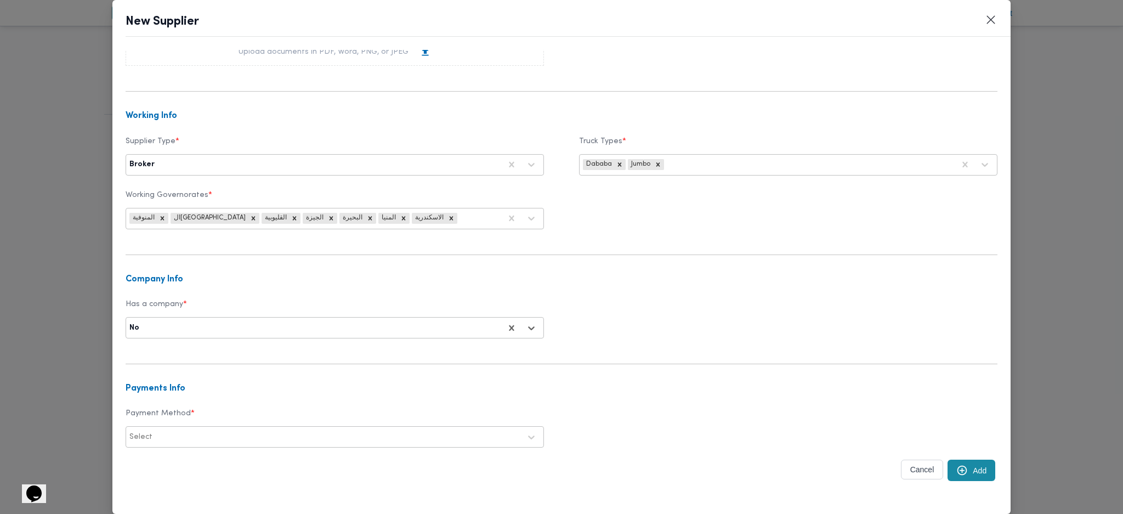
click at [391, 342] on div at bounding box center [338, 436] width 366 height 11
click at [170, 342] on div "E Wallet" at bounding box center [334, 482] width 417 height 19
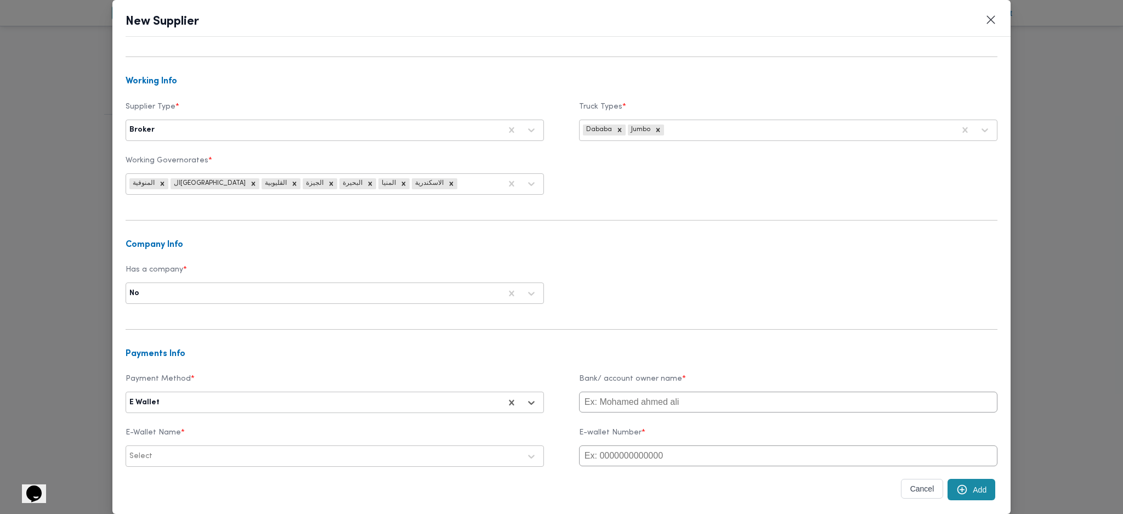
scroll to position [366, 0]
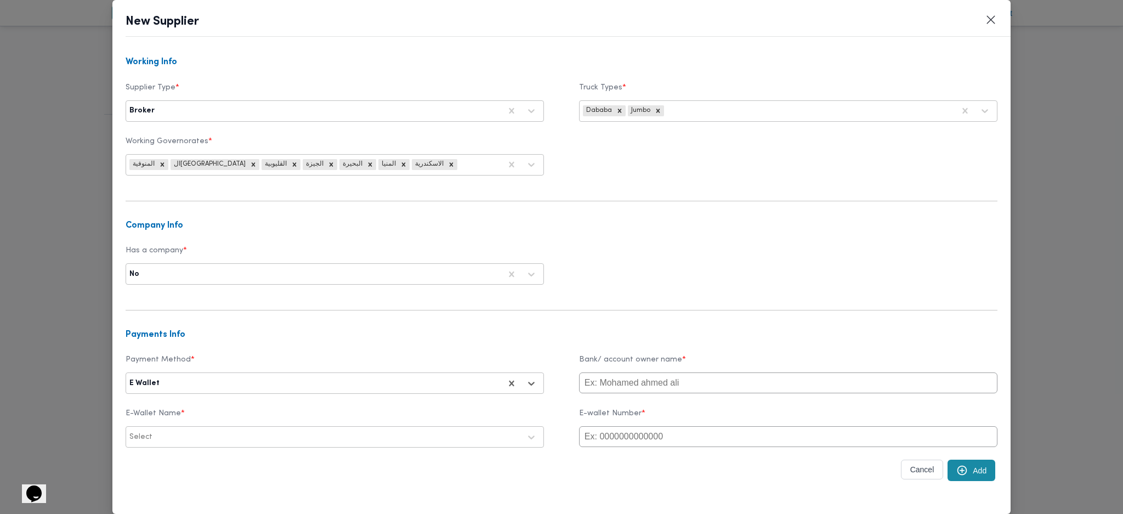
click at [618, 342] on input "text" at bounding box center [788, 382] width 418 height 21
click at [341, 342] on div at bounding box center [338, 436] width 366 height 11
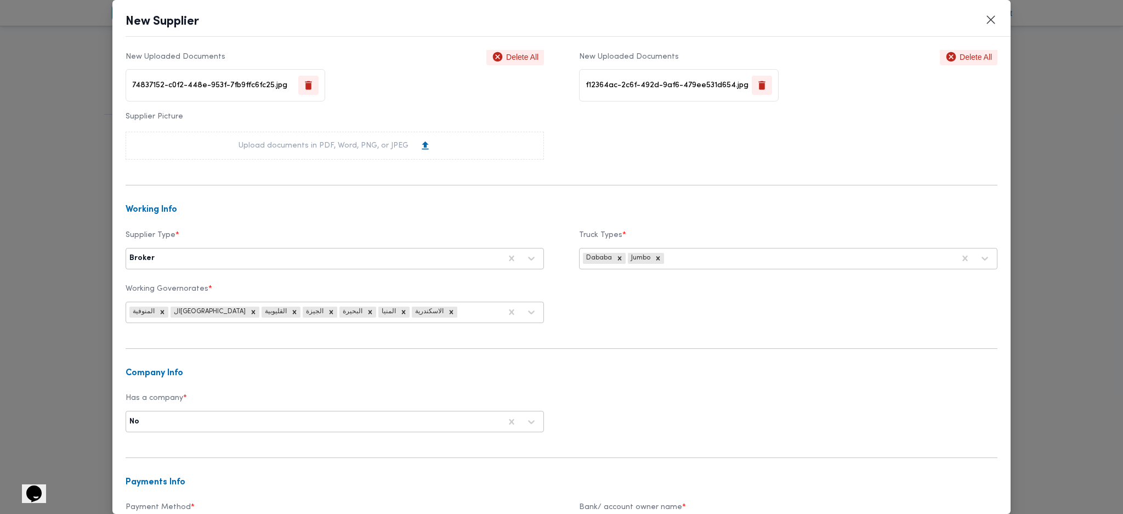
scroll to position [388, 0]
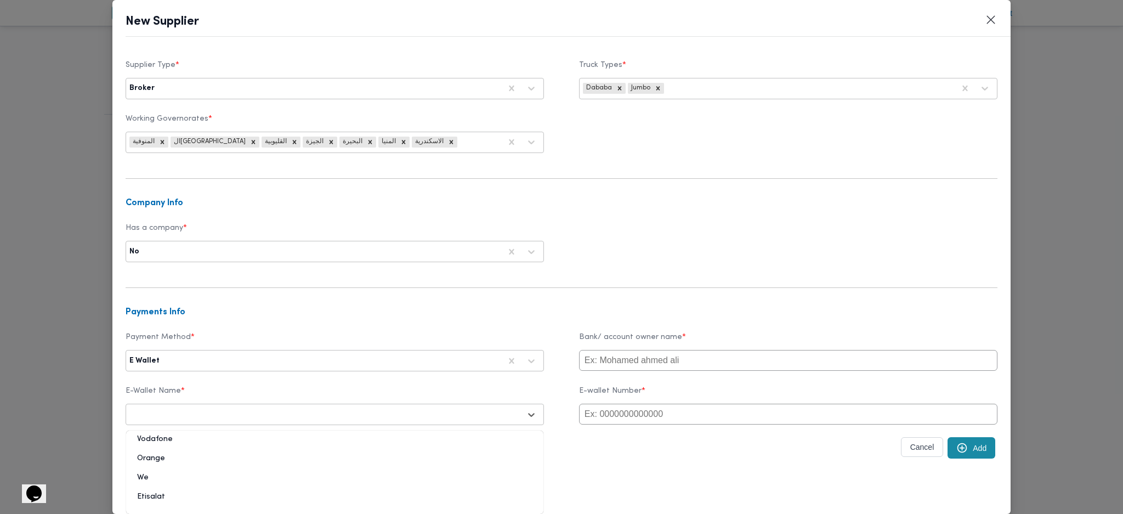
click at [179, 342] on div "Vodafone" at bounding box center [334, 443] width 417 height 19
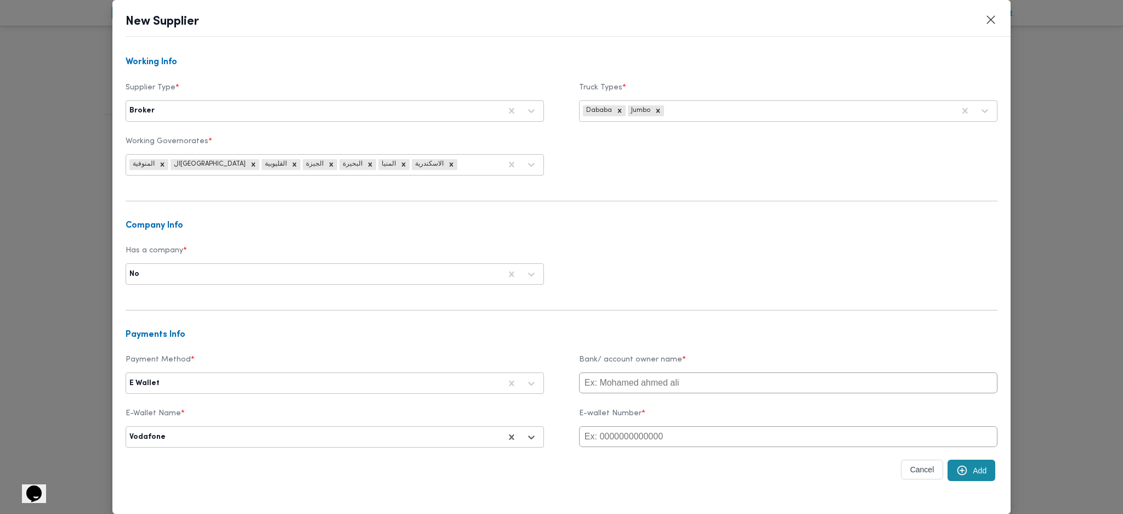
click at [636, 342] on input "text" at bounding box center [788, 436] width 418 height 21
paste input "01060060650"
type input "01060060650"
click at [617, 342] on input "text" at bounding box center [788, 382] width 418 height 21
type input "س"
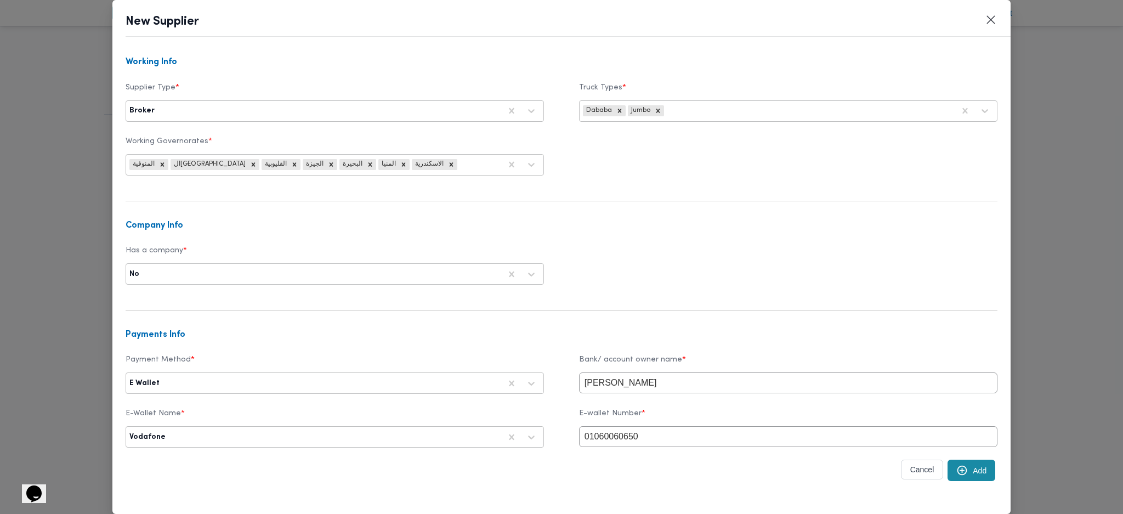
type input "shahd mostafa"
click at [917, 342] on button "Add" at bounding box center [971, 469] width 48 height 21
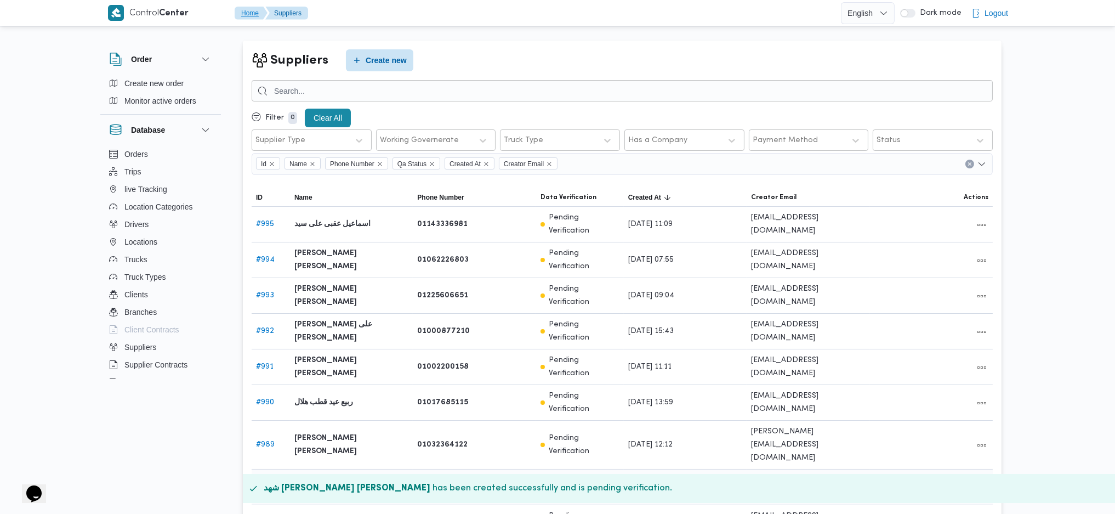
scroll to position [0, 0]
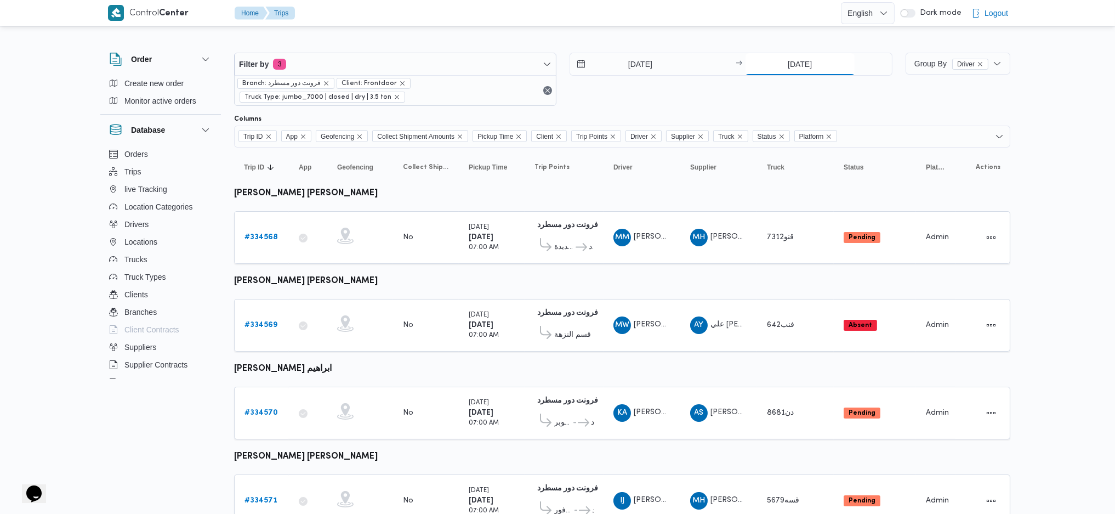
click at [782, 53] on input "[DATE]" at bounding box center [800, 64] width 109 height 22
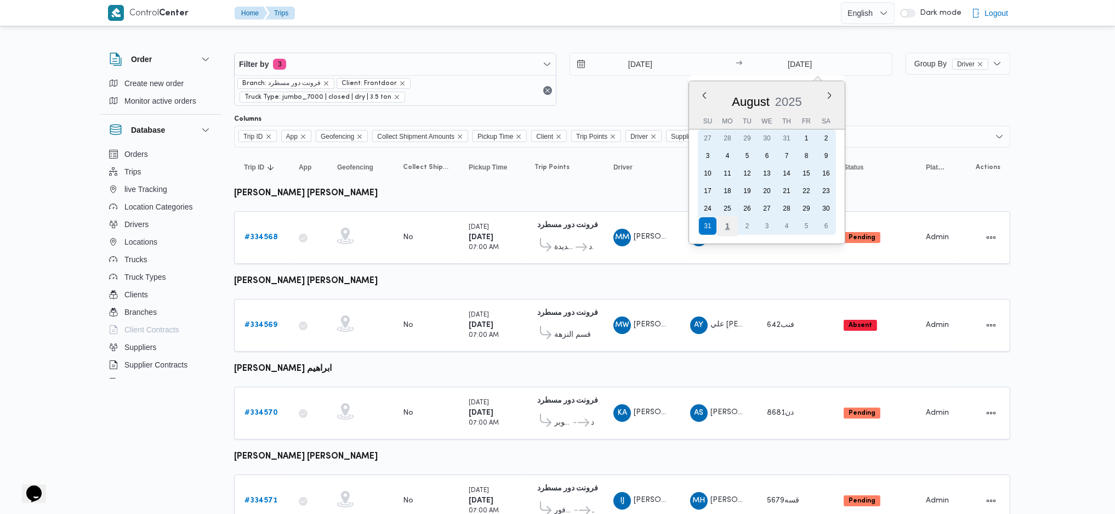
click at [729, 223] on div "1" at bounding box center [726, 225] width 21 height 21
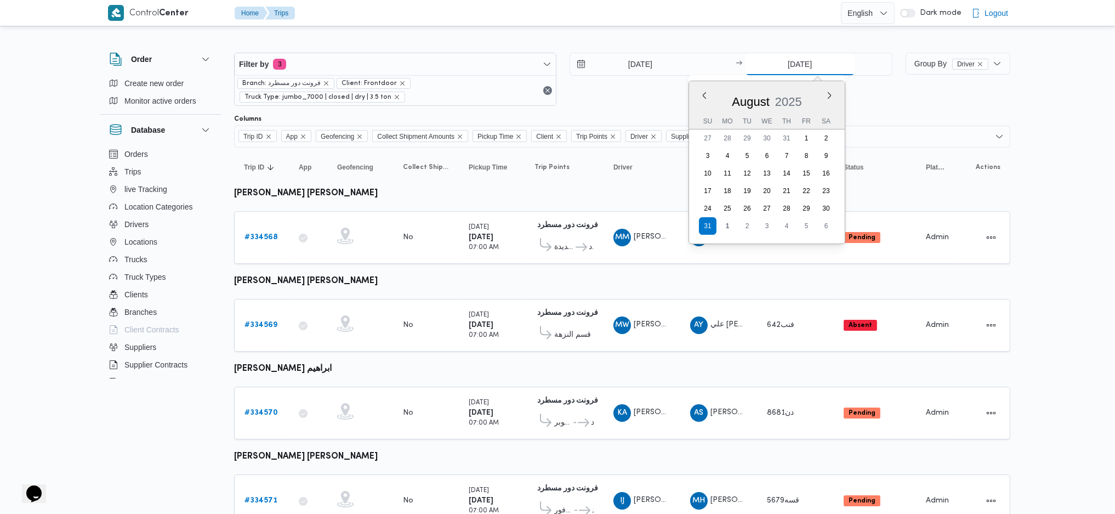
type input "[DATE]"
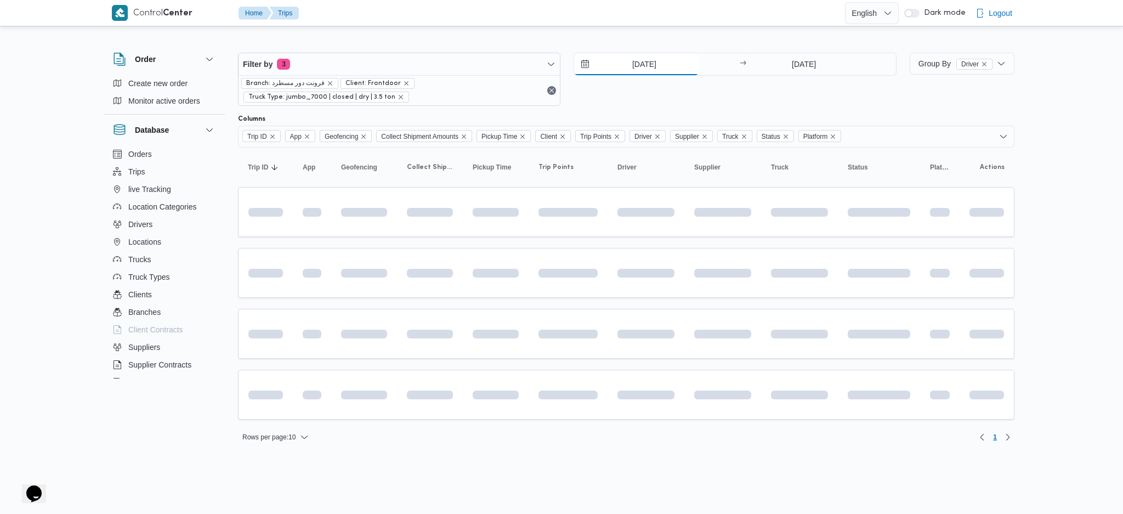
click at [638, 65] on input "[DATE]" at bounding box center [636, 64] width 124 height 22
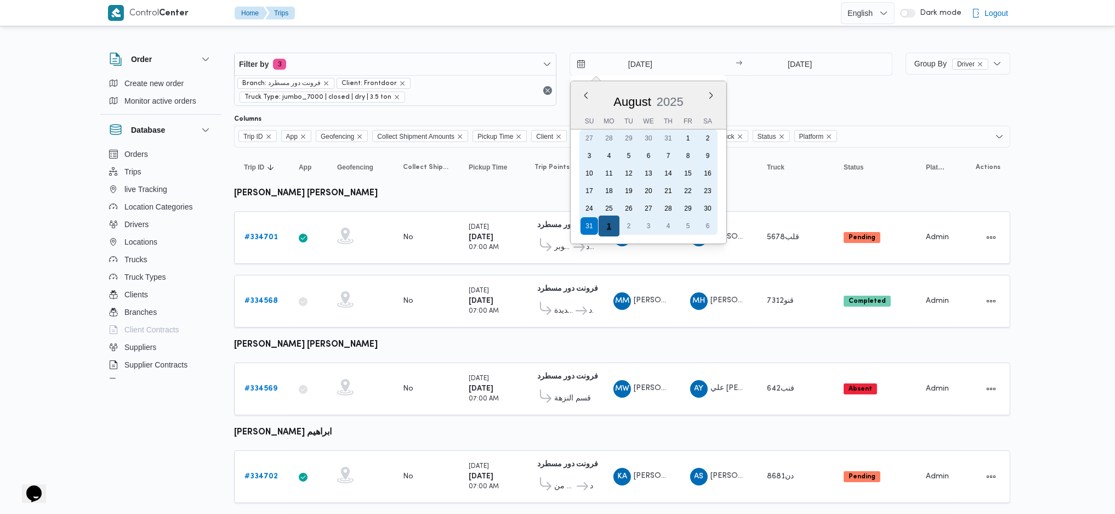
click at [612, 220] on div "1" at bounding box center [609, 225] width 21 height 21
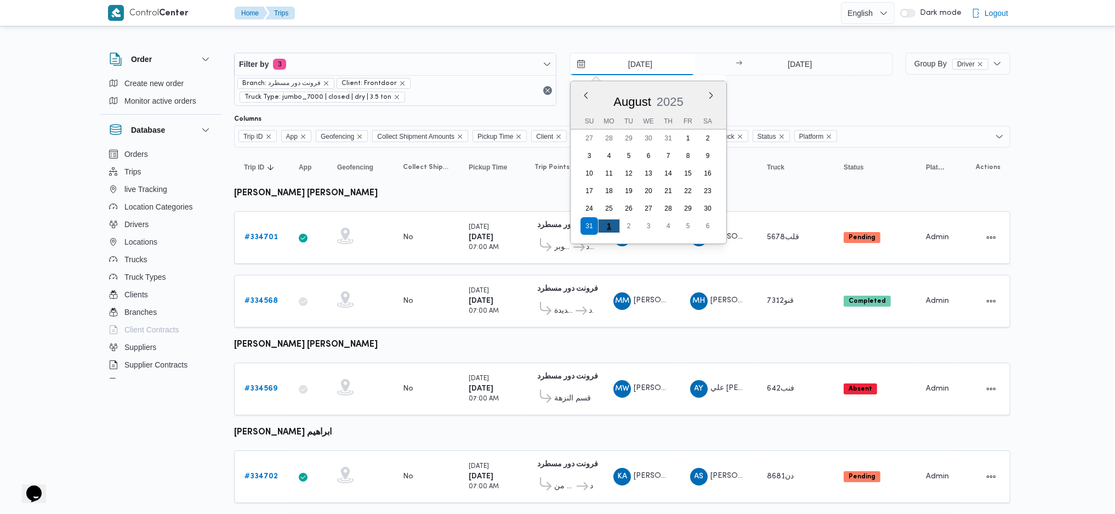
type input "[DATE]"
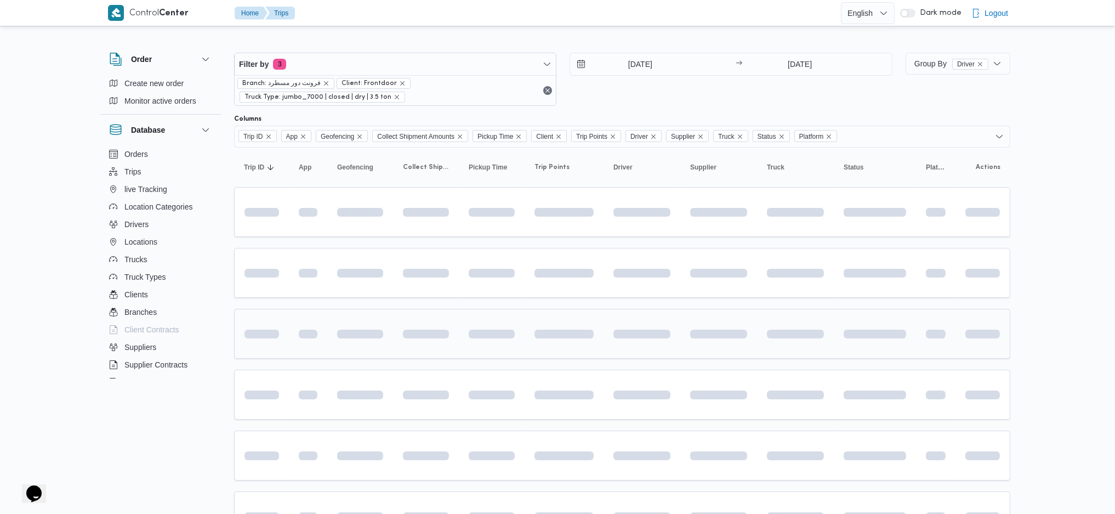
click at [539, 342] on td at bounding box center [564, 334] width 79 height 50
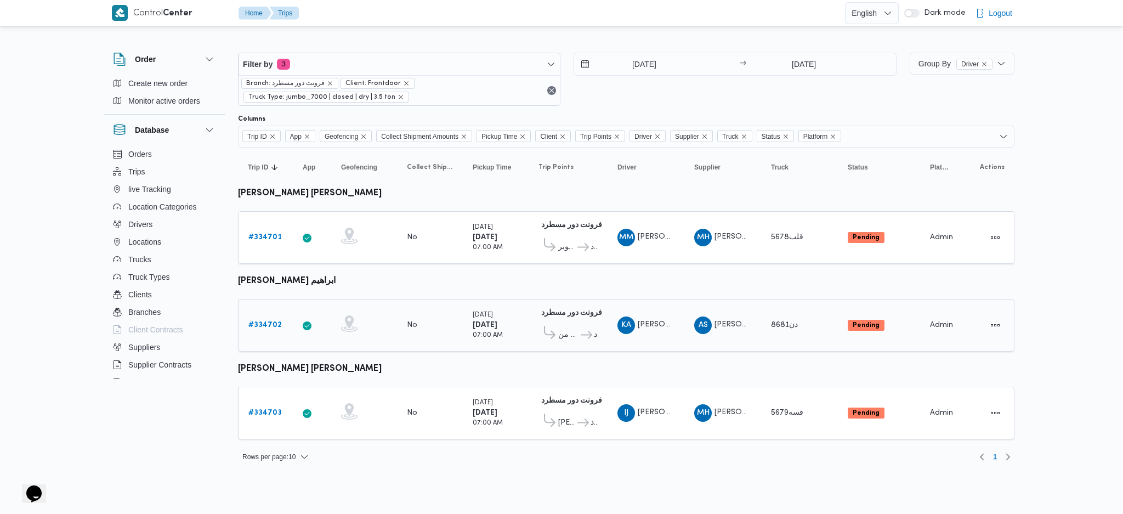
click at [258, 321] on b "# 334702" at bounding box center [264, 324] width 33 height 7
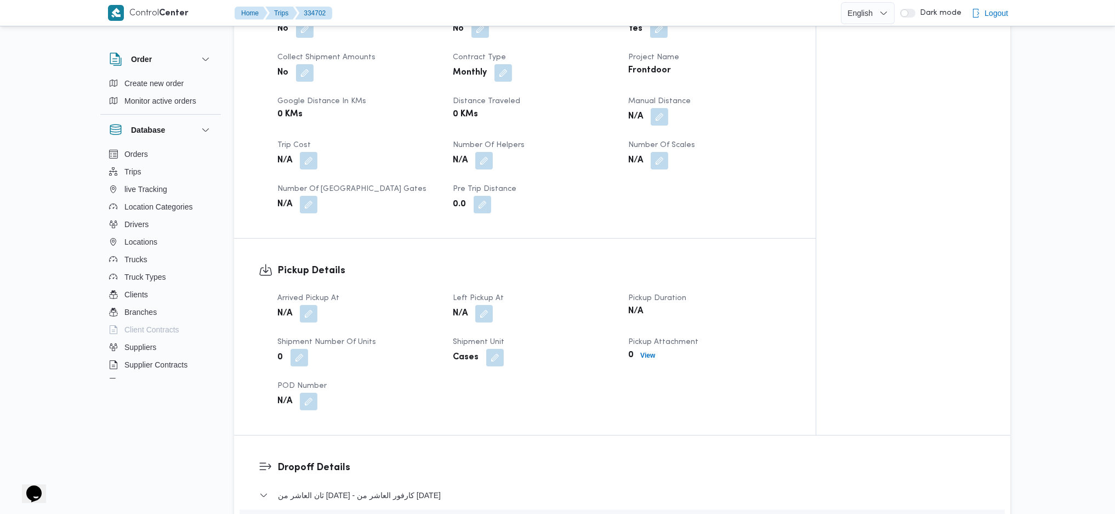
scroll to position [584, 0]
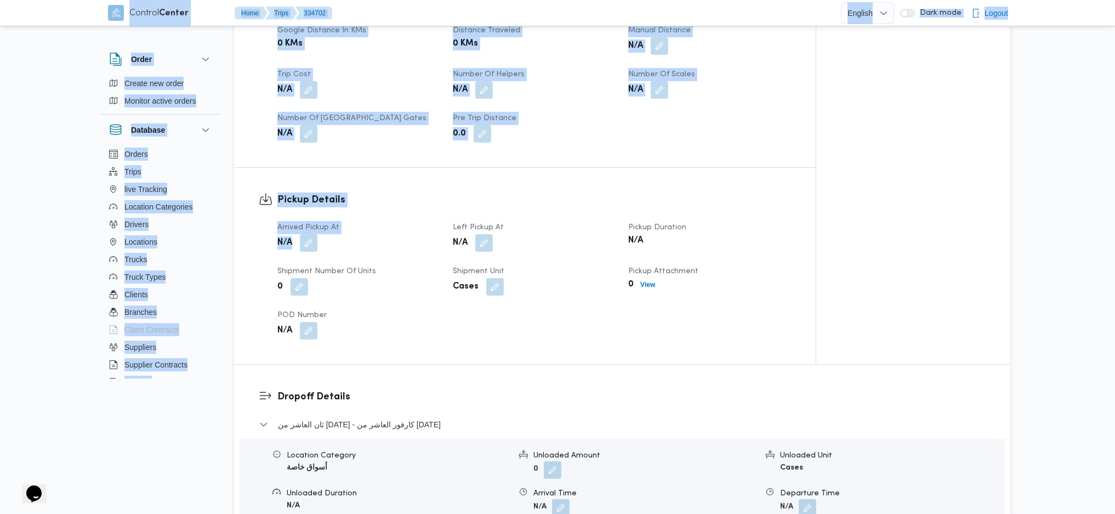
click at [311, 234] on div "N/A" at bounding box center [358, 243] width 164 height 20
click at [310, 234] on button "button" at bounding box center [309, 243] width 18 height 18
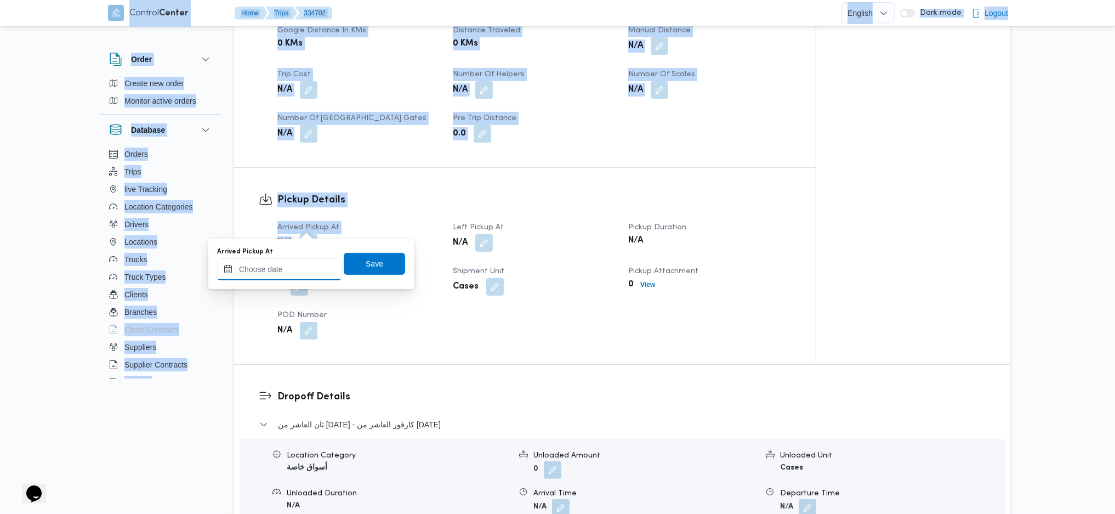
click at [277, 268] on input "Arrived Pickup At" at bounding box center [279, 269] width 124 height 22
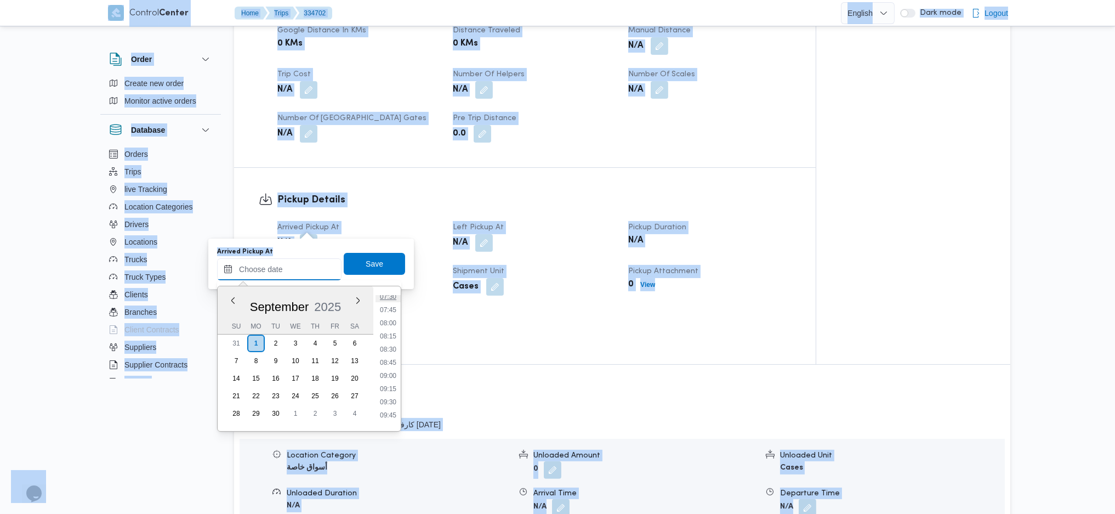
scroll to position [374, 0]
click at [387, 312] on li "07:15" at bounding box center [388, 308] width 25 height 11
type input "01/09/2025 07:15"
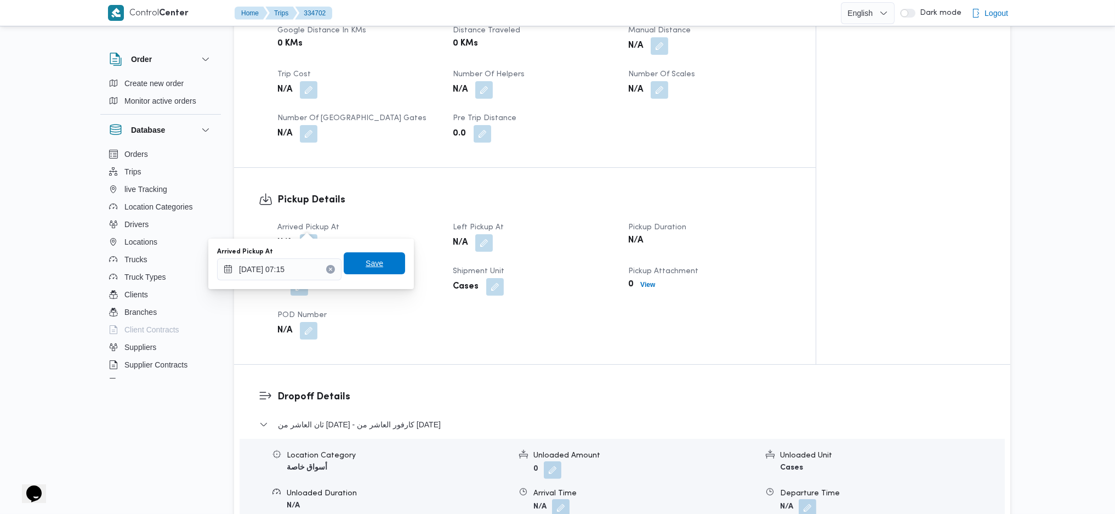
click at [367, 263] on span "Save" at bounding box center [375, 263] width 18 height 13
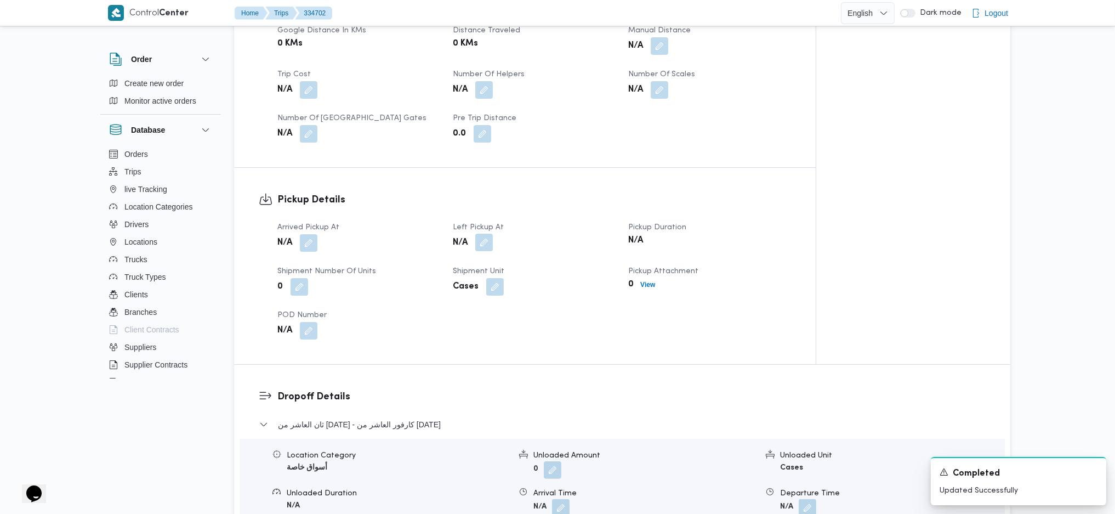
click at [481, 234] on button "button" at bounding box center [484, 243] width 18 height 18
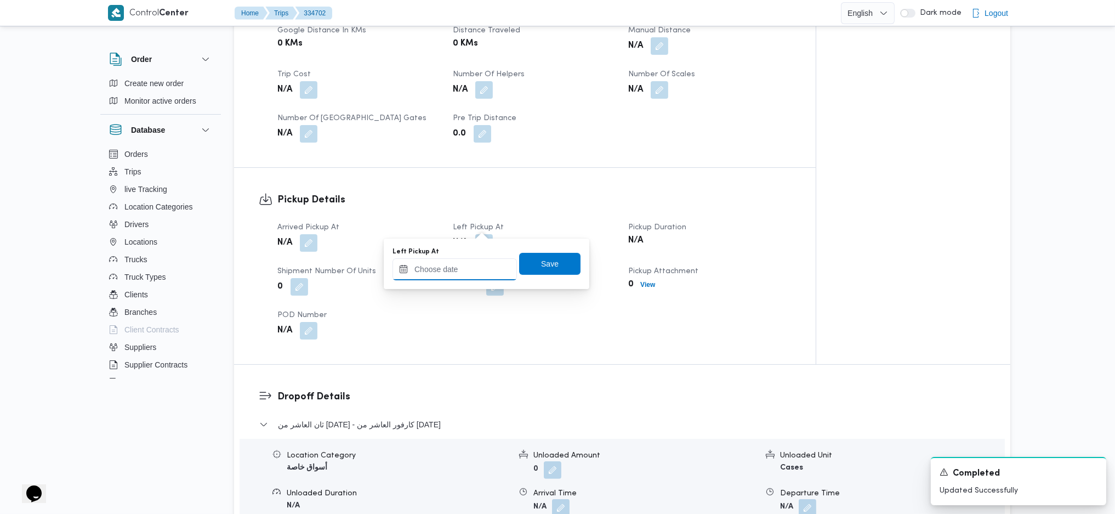
click at [452, 266] on input "Left Pickup At" at bounding box center [455, 269] width 124 height 22
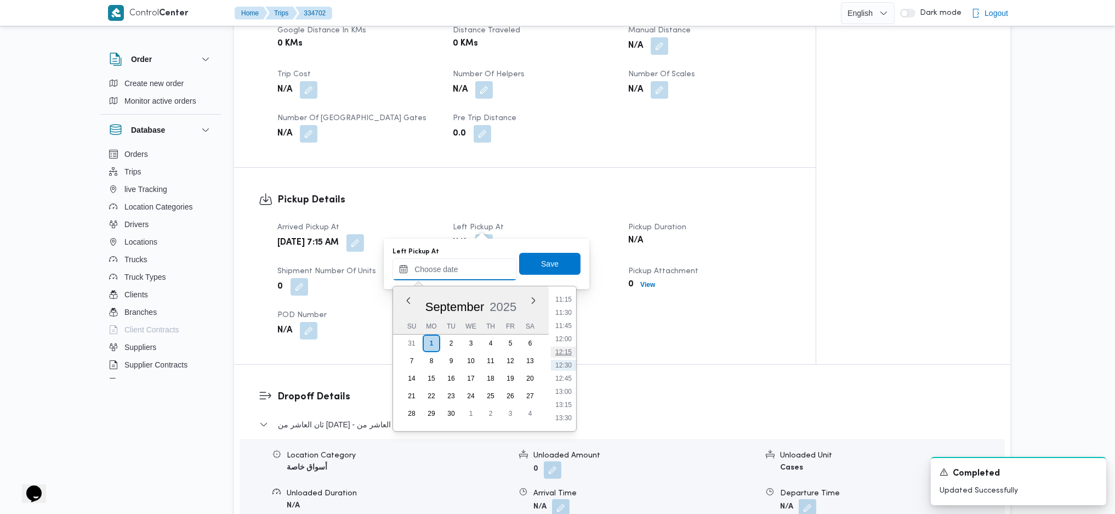
scroll to position [447, 0]
click at [566, 314] on li "08:45" at bounding box center [563, 313] width 25 height 11
type input "01/09/2025 08:45"
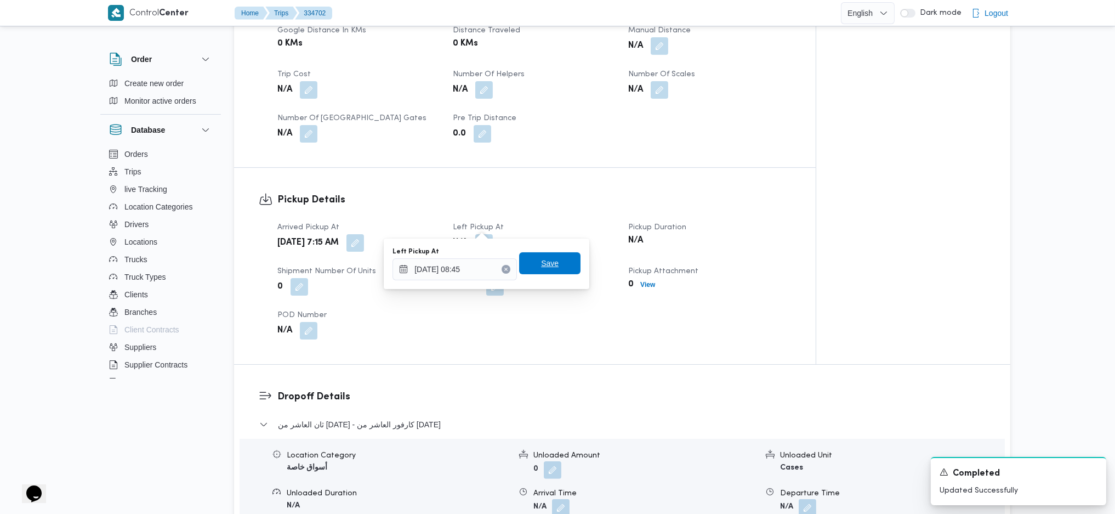
click at [549, 271] on span "Save" at bounding box center [549, 263] width 61 height 22
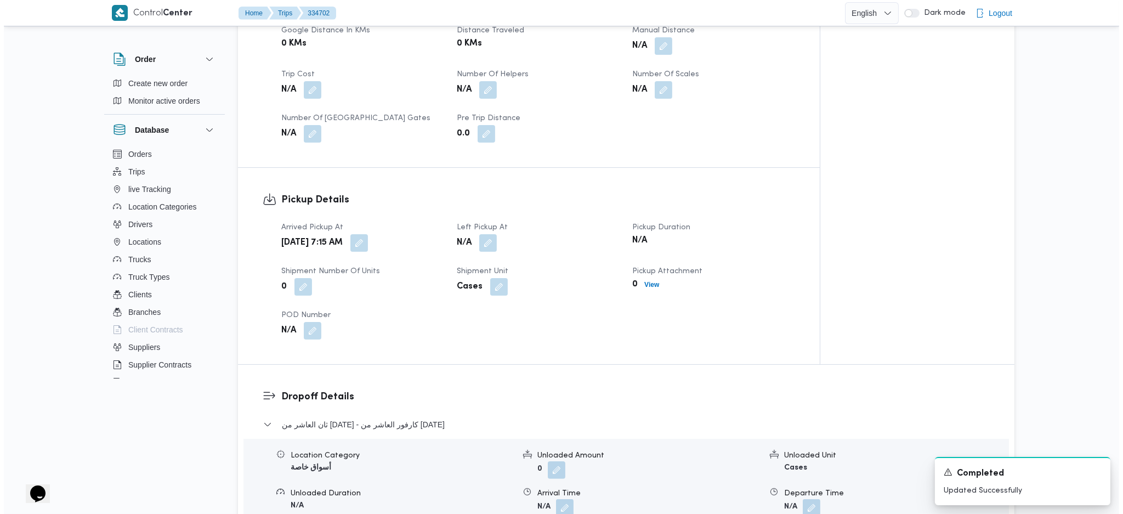
scroll to position [804, 0]
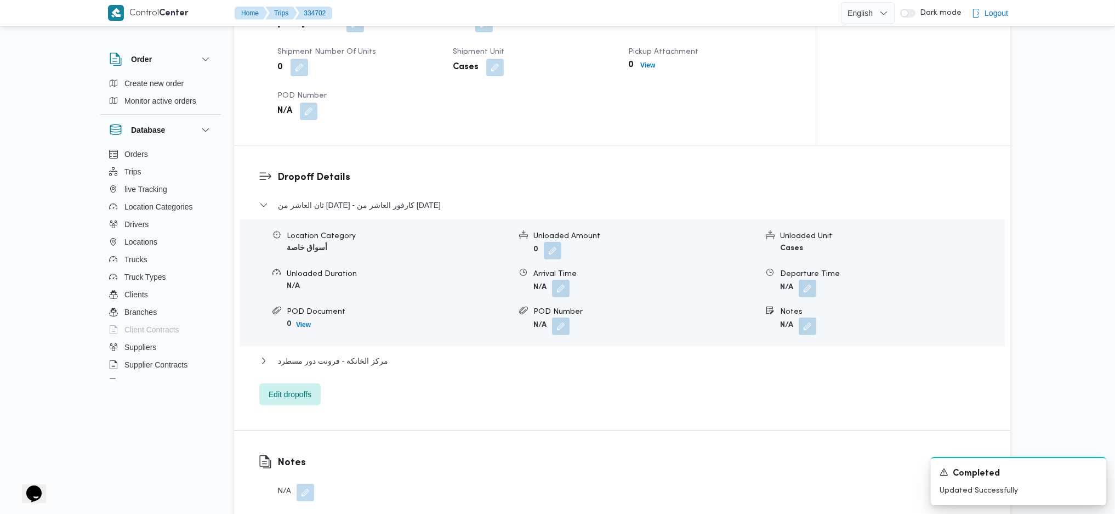
click at [293, 342] on div "ثان العاشر من رمضان - كارفور العاشر من رمضان Location Category أسواق خاصة Unloa…" at bounding box center [622, 301] width 726 height 207
click at [308, 342] on span "Edit dropoffs" at bounding box center [290, 393] width 43 height 13
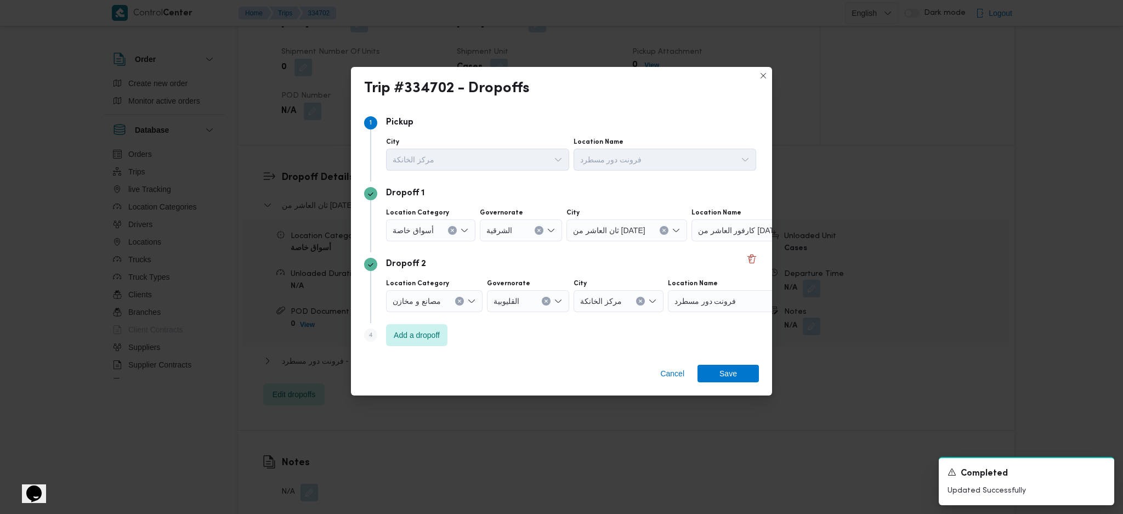
click at [748, 231] on span "كارفور العاشر من رمضان" at bounding box center [740, 230] width 84 height 12
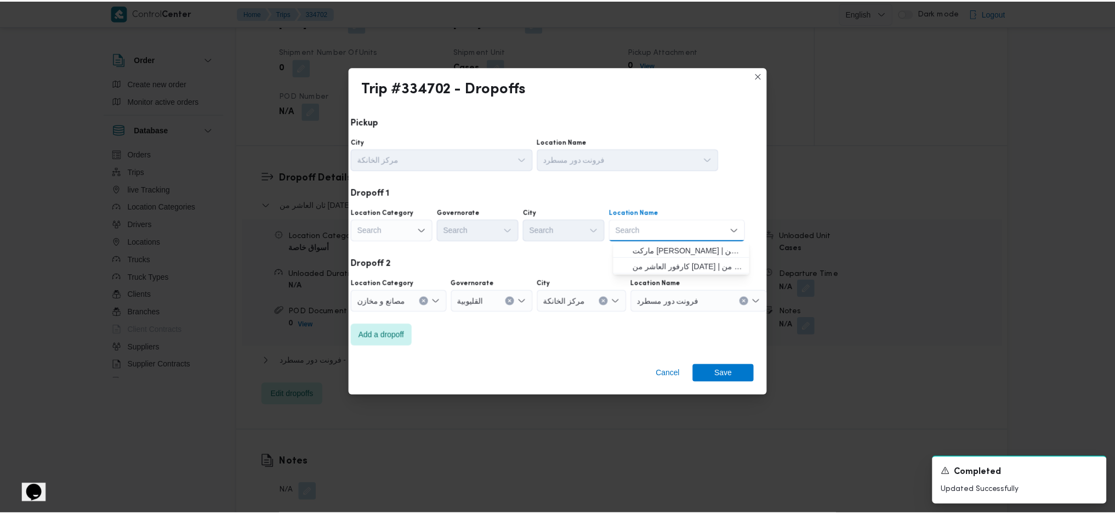
scroll to position [0, 29]
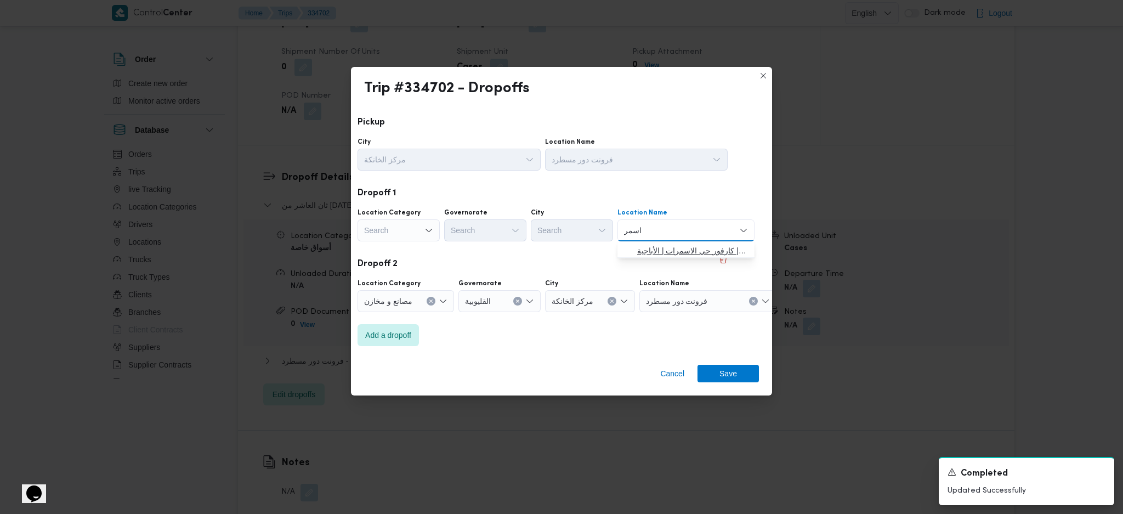
type input "اسمر"
click at [699, 255] on span "كارفور ال اسمر ات | كارفور حي الاسمرات | الأباجية" at bounding box center [692, 250] width 111 height 13
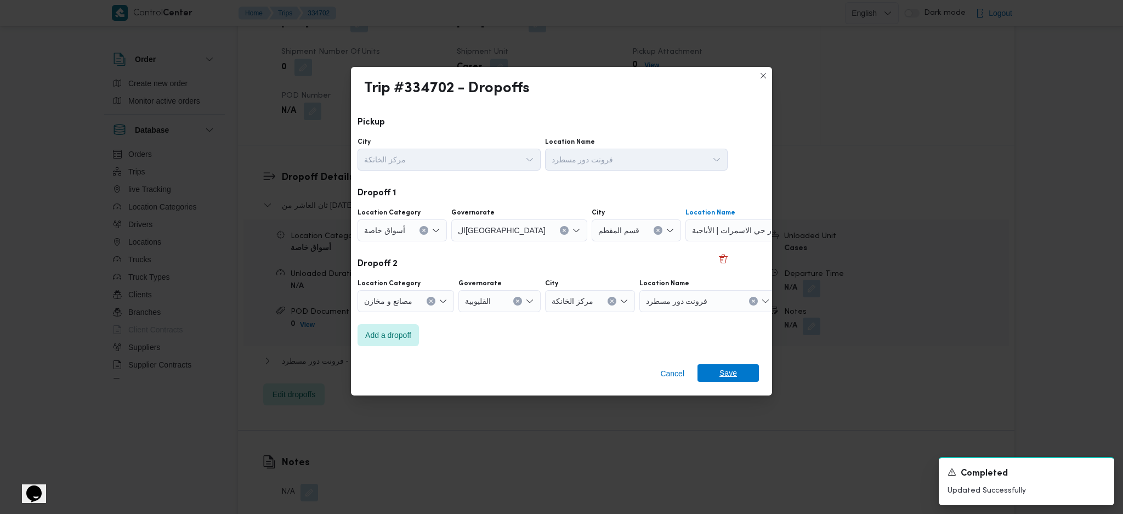
click at [721, 342] on span "Save" at bounding box center [728, 373] width 18 height 18
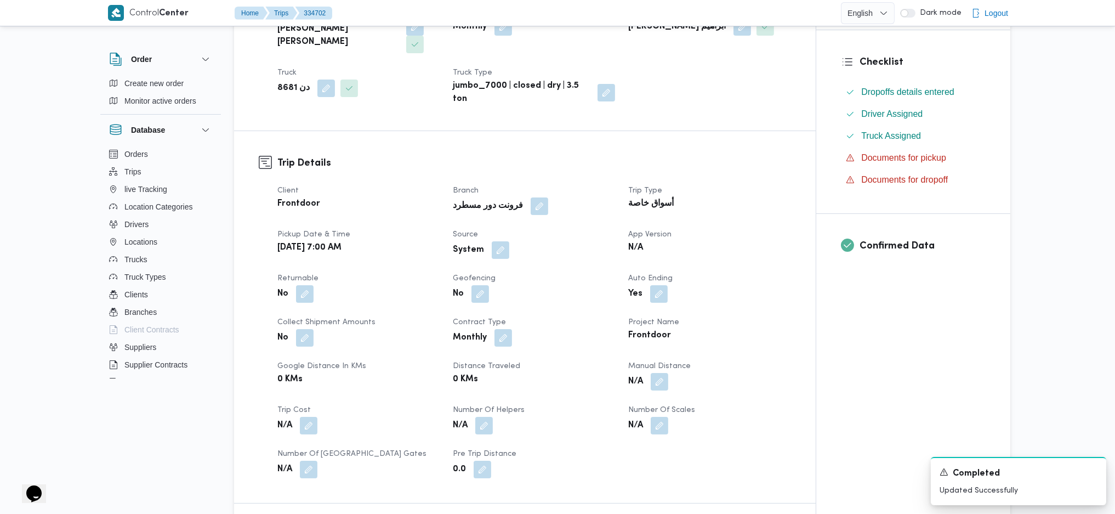
scroll to position [365, 0]
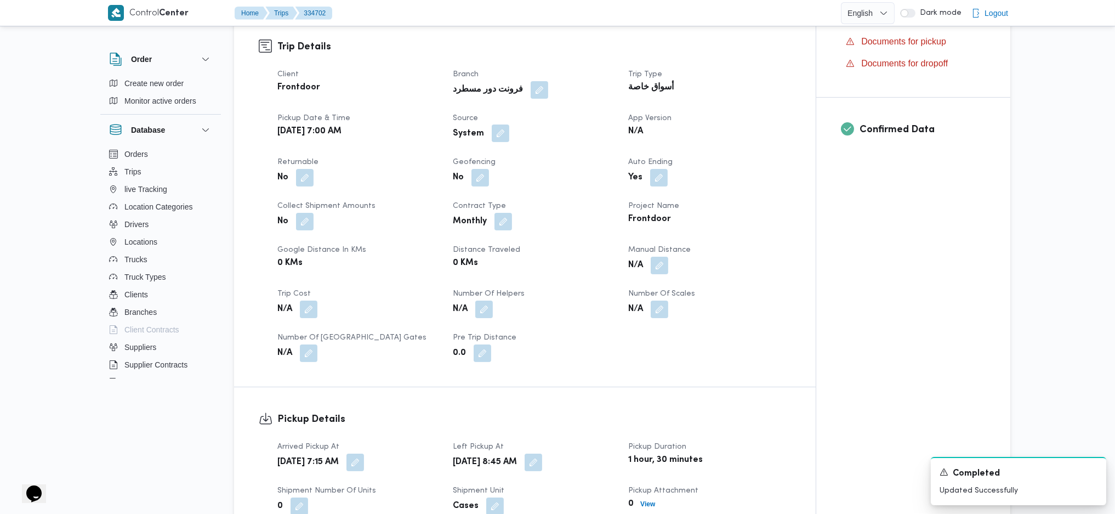
click at [500, 124] on button "button" at bounding box center [501, 133] width 18 height 18
click at [462, 163] on div "You are in a dialog. To close this dialog, hit escape. Is the trip operated thr…" at bounding box center [502, 148] width 258 height 39
drag, startPoint x: 475, startPoint y: 149, endPoint x: 570, endPoint y: 159, distance: 95.9
click at [475, 149] on label "Is the trip operated through the driver app?" at bounding box center [470, 149] width 177 height 13
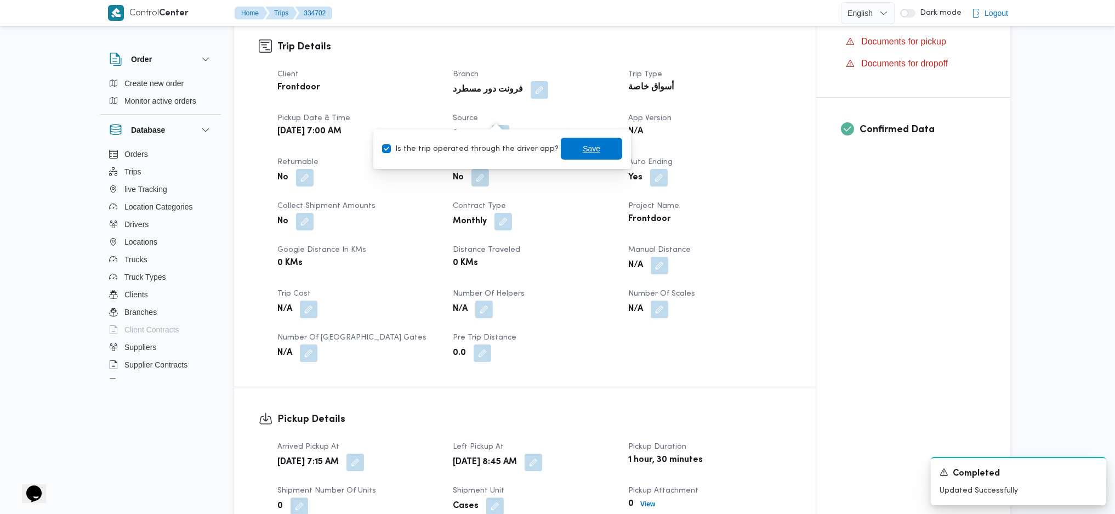
checkbox input "false"
click at [573, 159] on div "Save" at bounding box center [591, 149] width 61 height 22
click at [588, 150] on span "Save" at bounding box center [591, 149] width 61 height 22
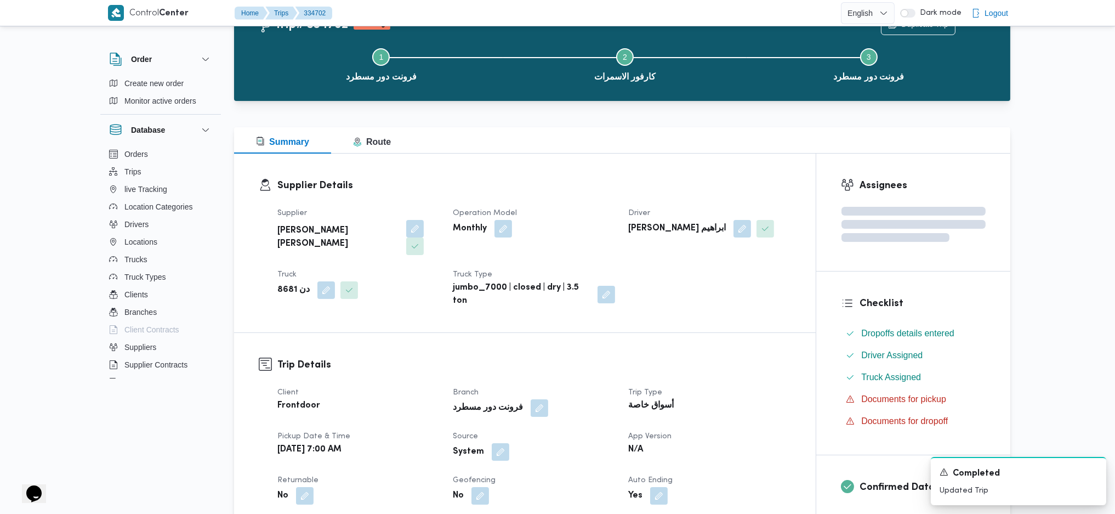
scroll to position [0, 0]
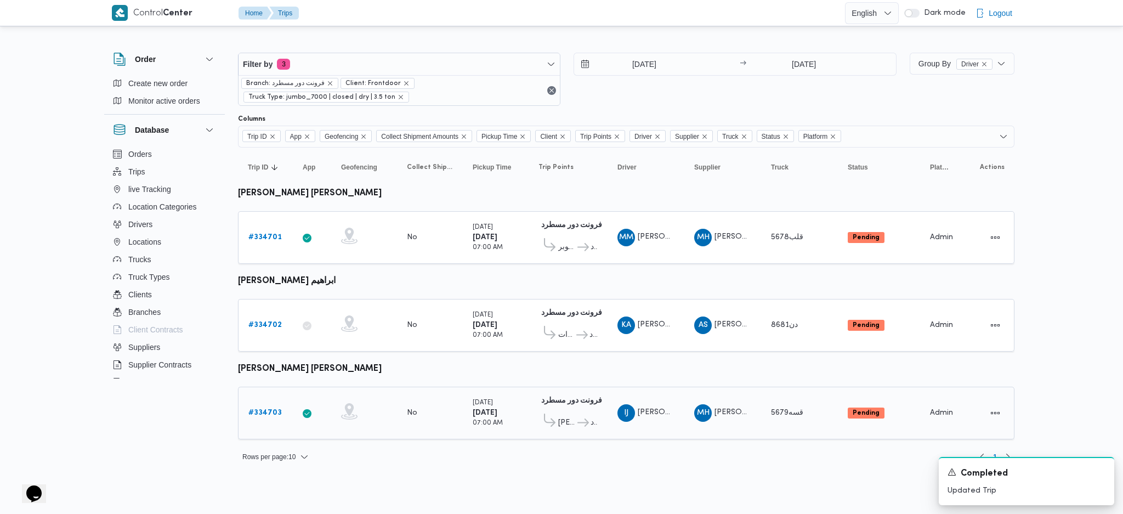
click at [271, 342] on b "# 334703" at bounding box center [264, 412] width 33 height 7
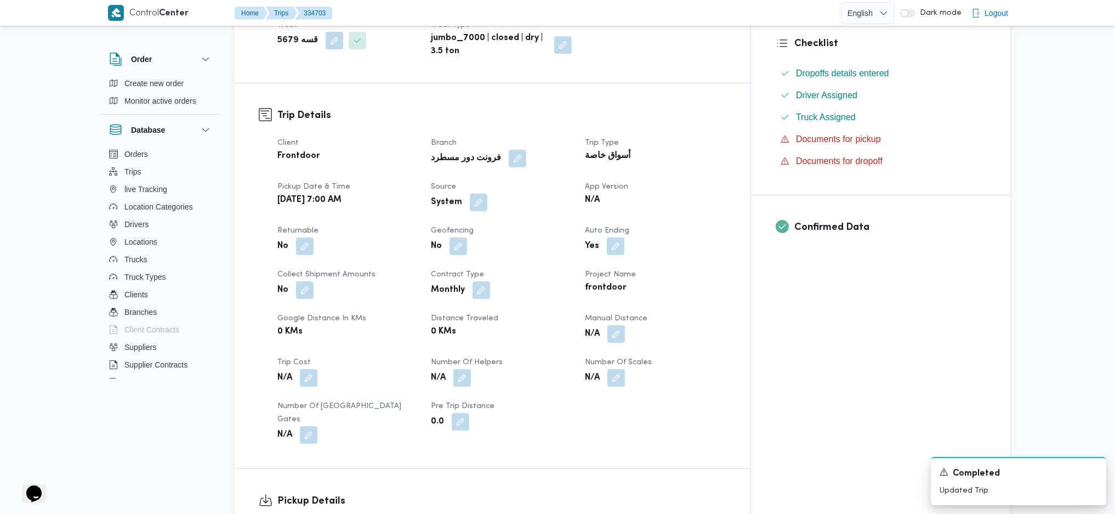
scroll to position [584, 0]
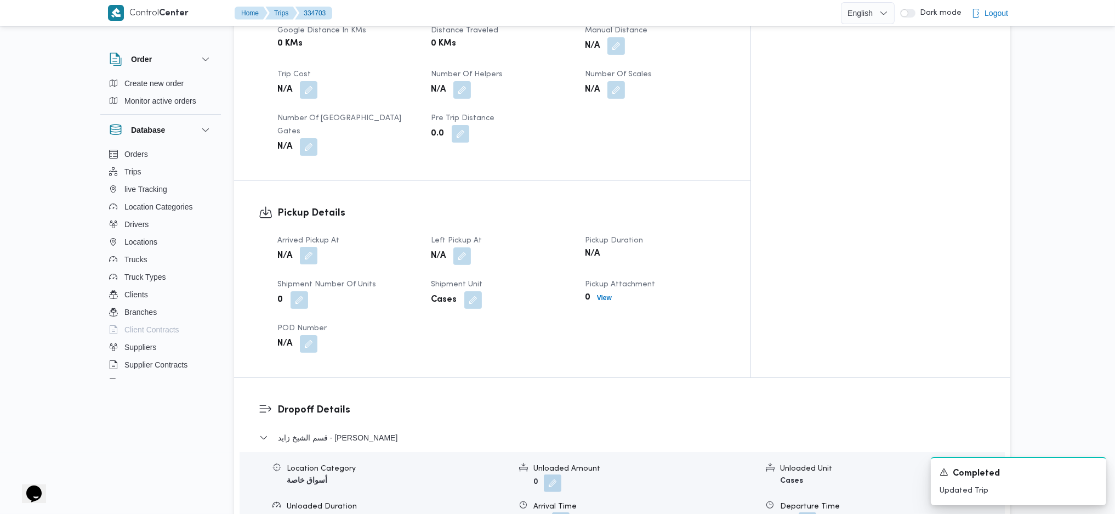
click at [312, 247] on button "button" at bounding box center [309, 256] width 18 height 18
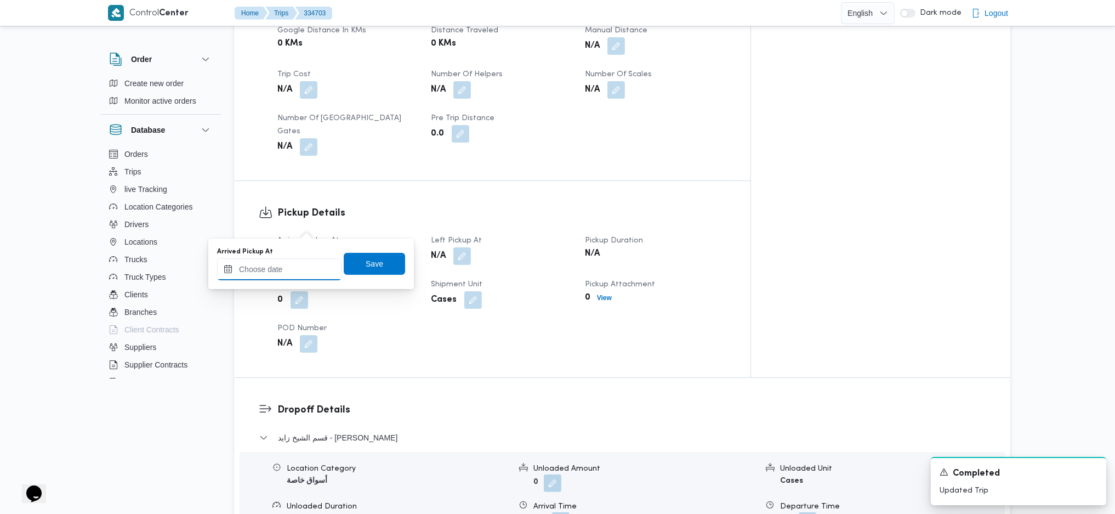
click at [283, 271] on input "Arrived Pickup At" at bounding box center [279, 269] width 124 height 22
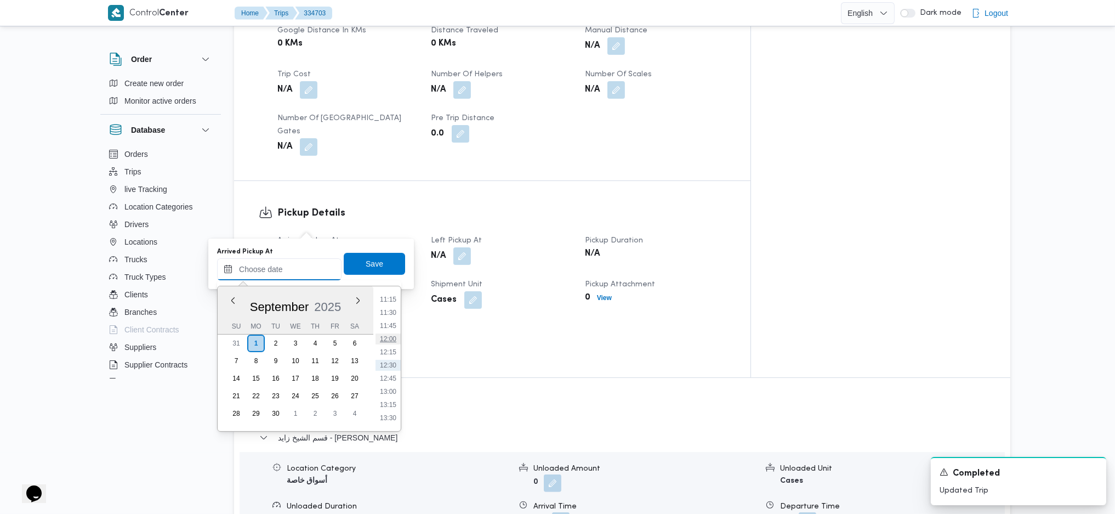
scroll to position [374, 0]
click at [384, 294] on li "07:00" at bounding box center [388, 294] width 25 height 11
type input "01/09/2025 07:00"
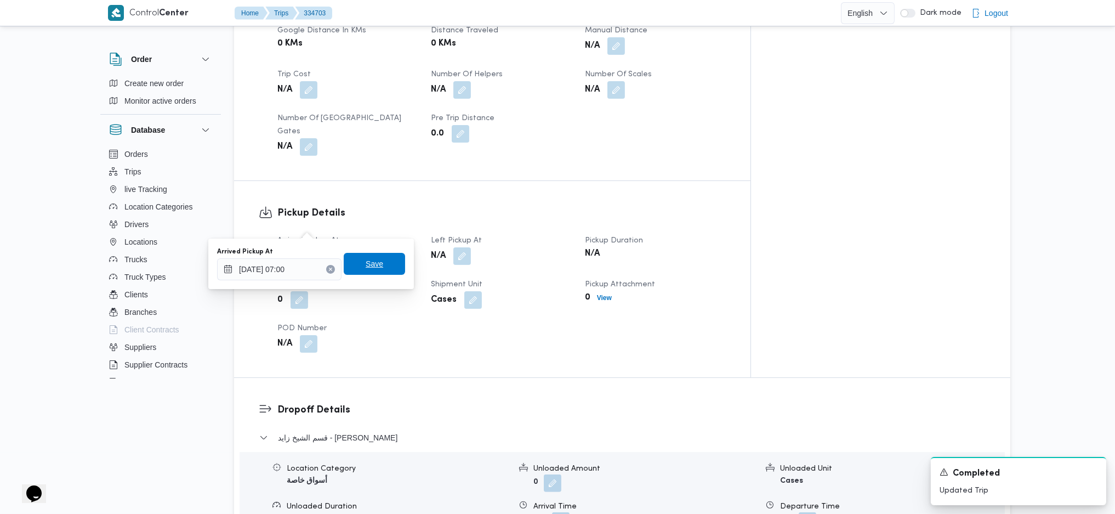
click at [372, 266] on span "Save" at bounding box center [375, 263] width 18 height 13
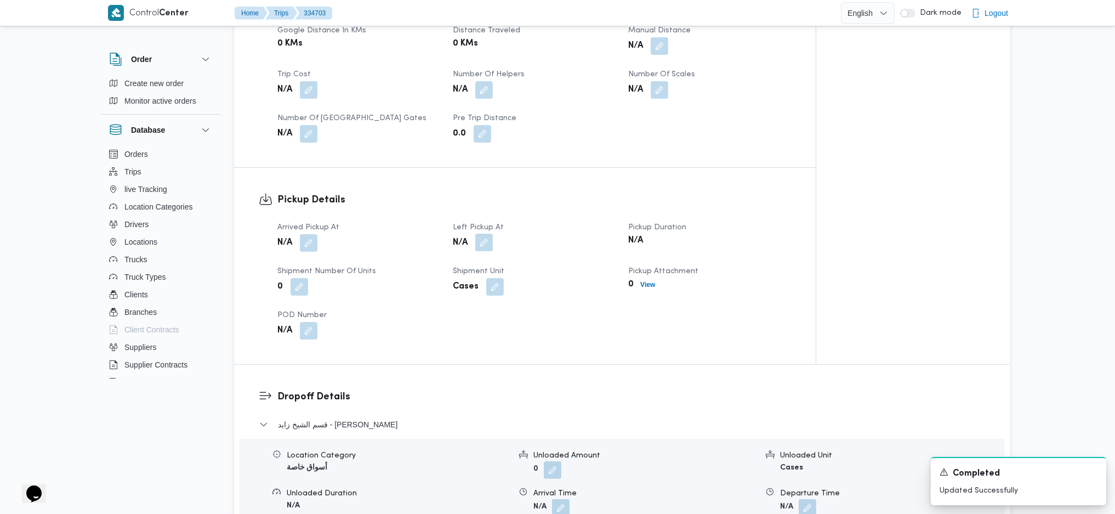
click at [490, 234] on button "button" at bounding box center [484, 243] width 18 height 18
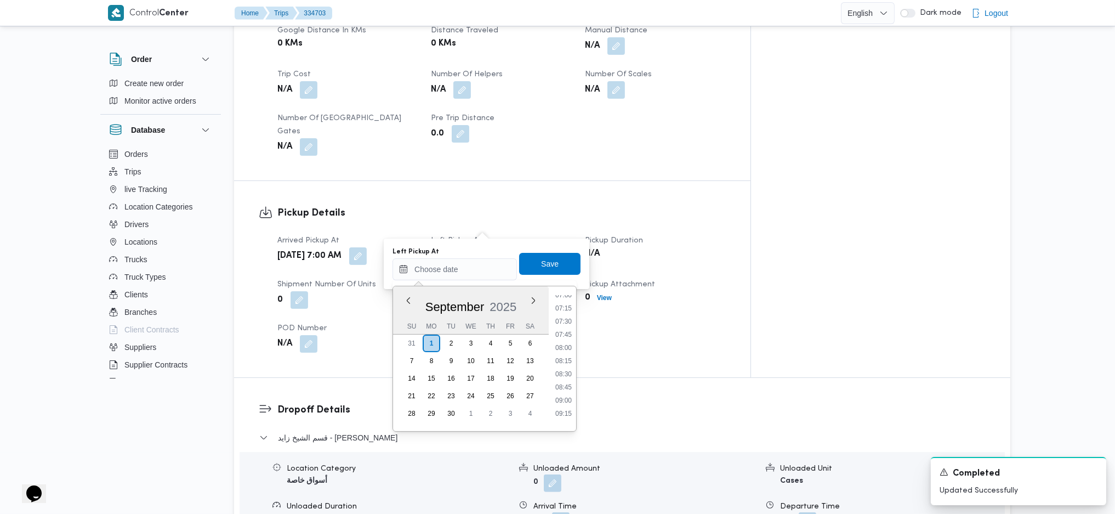
drag, startPoint x: 564, startPoint y: 369, endPoint x: 559, endPoint y: 353, distance: 17.2
click at [564, 342] on li "08:30" at bounding box center [563, 373] width 25 height 11
type input "01/09/2025 08:30"
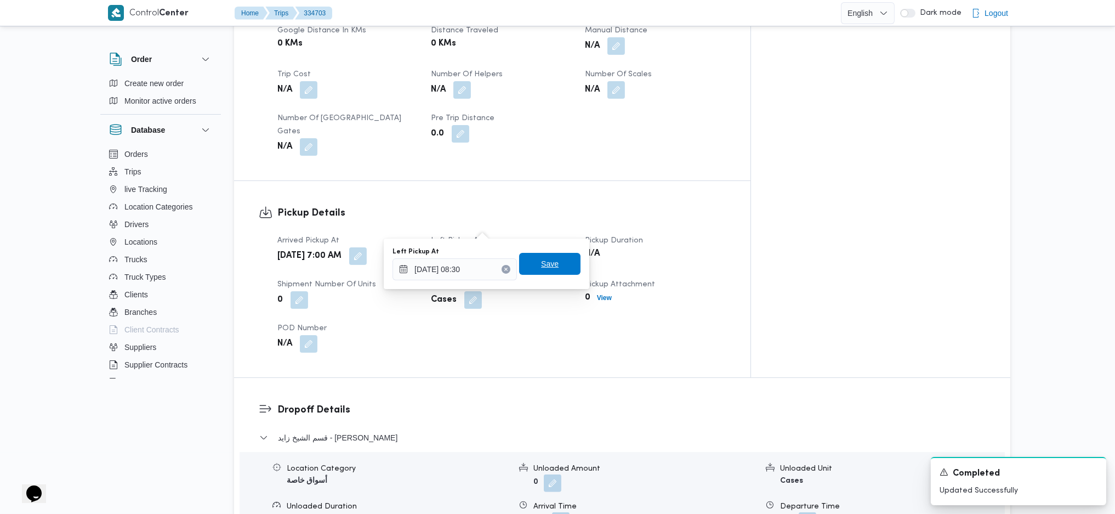
click at [540, 254] on span "Save" at bounding box center [549, 264] width 61 height 22
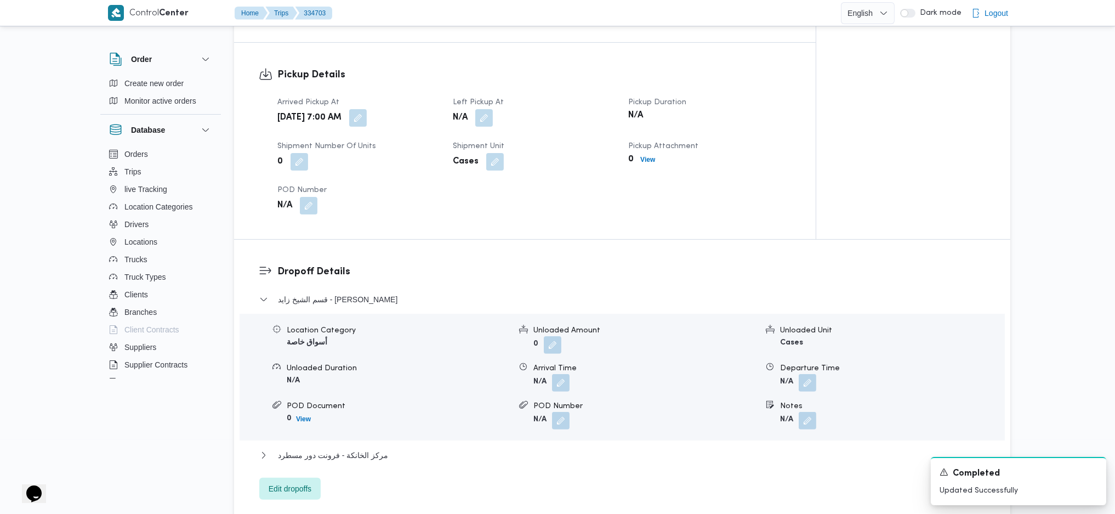
scroll to position [877, 0]
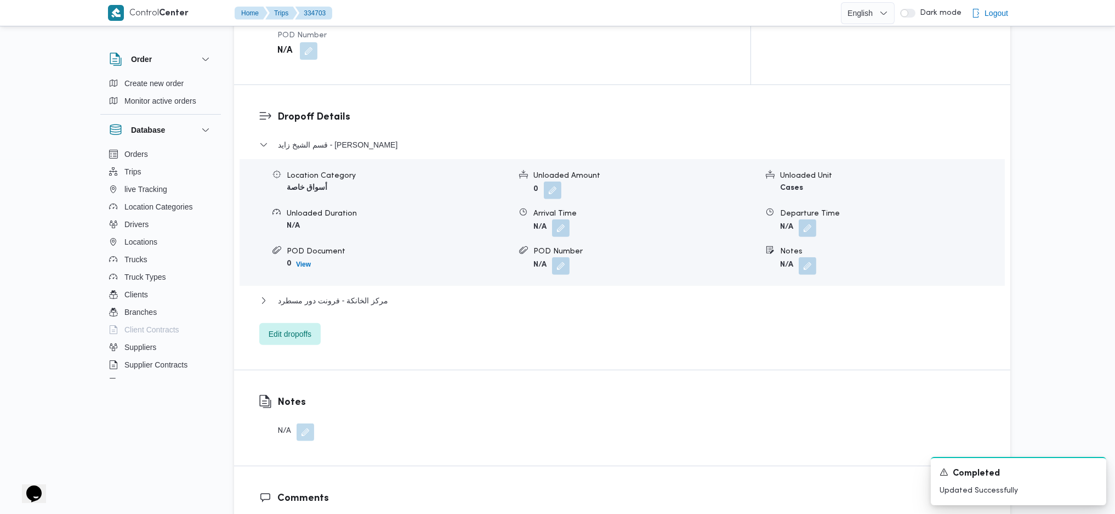
click at [302, 285] on div "قسم الشيخ زايد - اوسكار زايد Location Category أسواق خاصة Unloaded Amount 0 Unl…" at bounding box center [622, 241] width 726 height 207
click at [304, 327] on span "Edit dropoffs" at bounding box center [290, 333] width 43 height 13
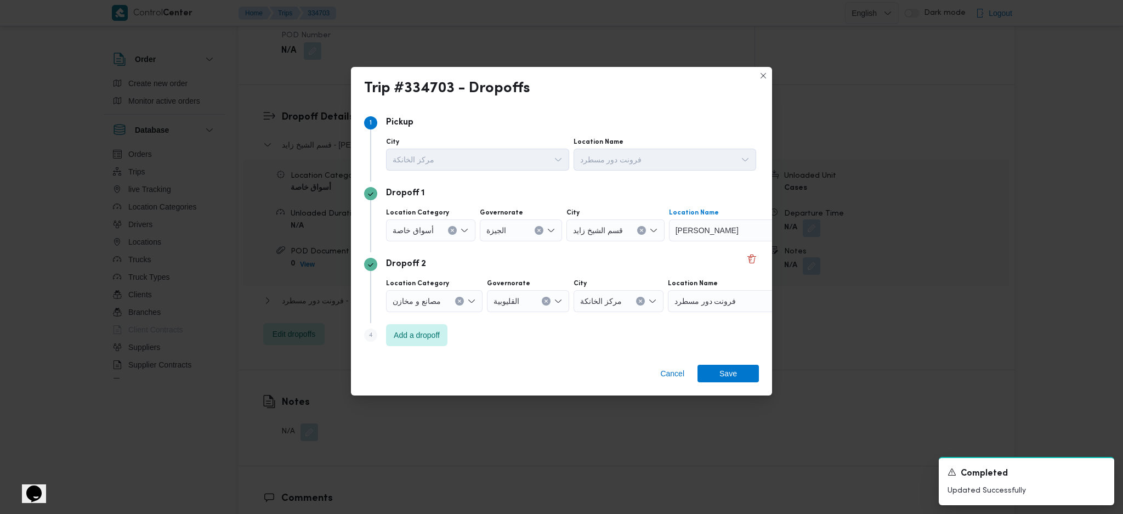
click at [715, 232] on div "اوسكار زايد" at bounding box center [737, 230] width 137 height 22
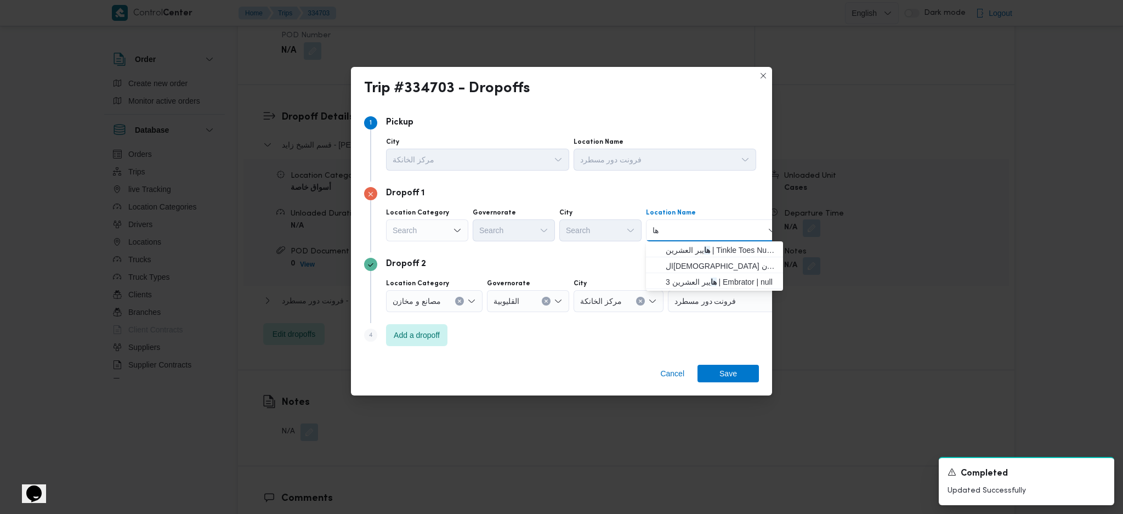
type input "ه"
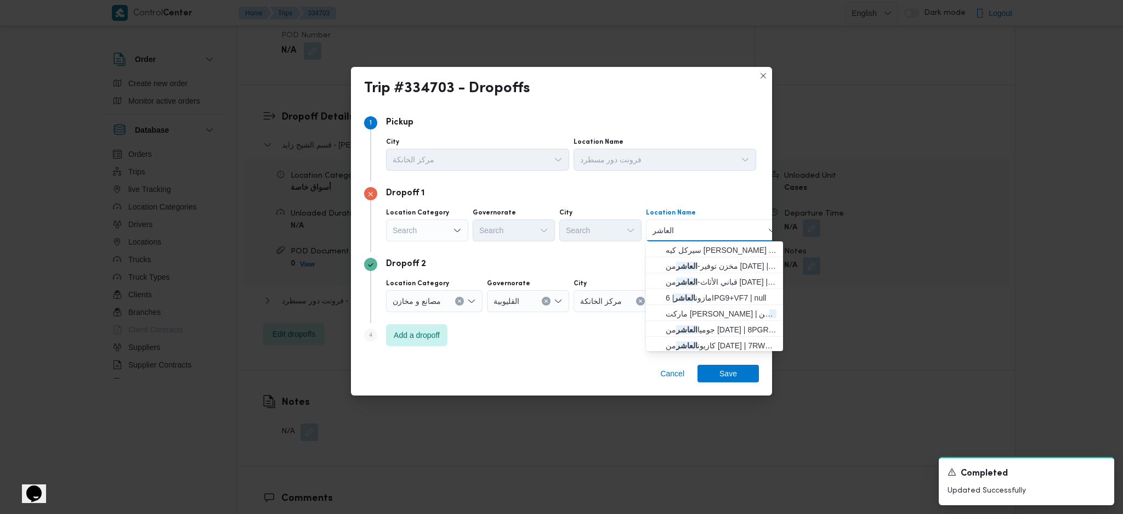
click at [434, 237] on div "Search" at bounding box center [427, 230] width 82 height 22
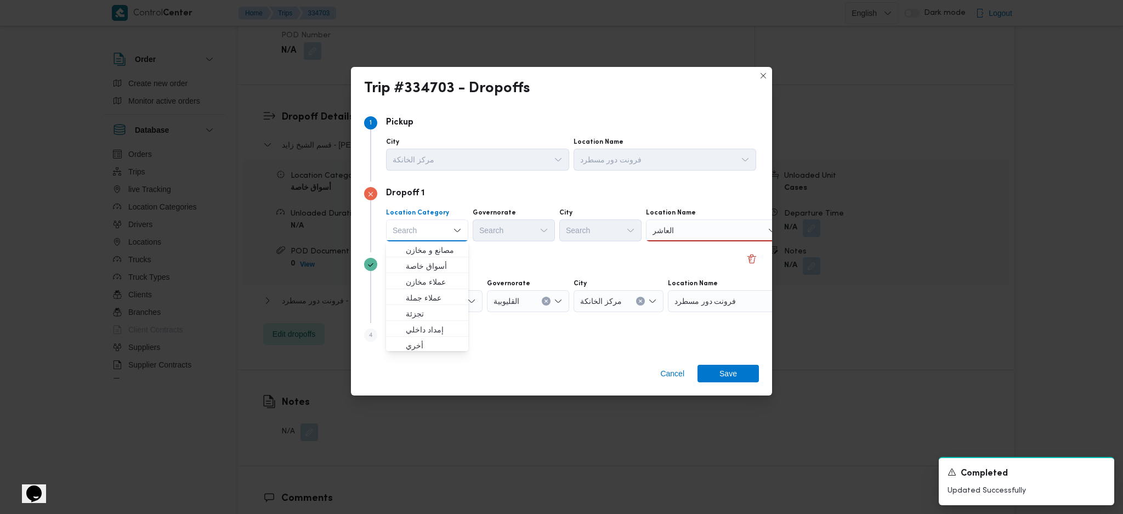
click at [698, 226] on div "العاشر العاشر" at bounding box center [714, 230] width 137 height 22
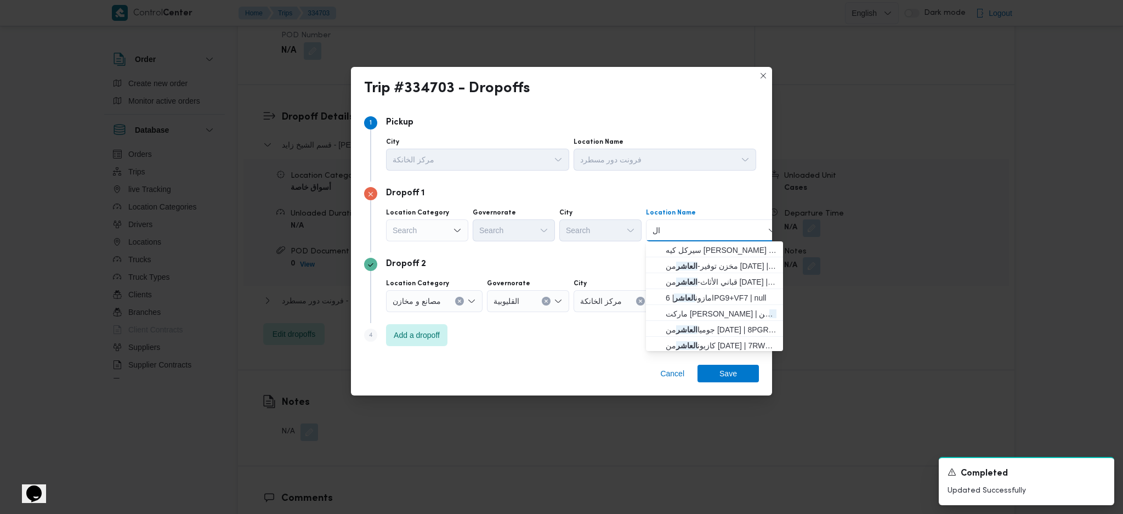
type input "ا"
type input "هايب"
click at [689, 277] on span "هايب ر أسواق الشرقية غمرة | شركه ابا المزاحم للسيراميك والبورسلين | الزاوية الح…" at bounding box center [720, 281] width 111 height 13
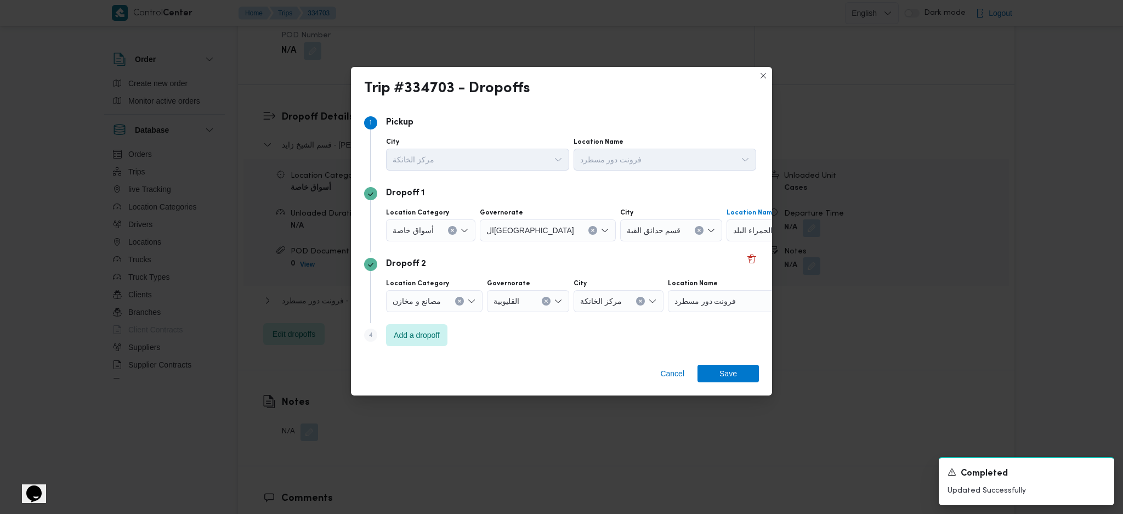
click at [742, 233] on span "هايبر أسواق الشرقية غمرة | شركه ابا المزاحم للسيراميك والبورسلين | الزاوية الحم…" at bounding box center [777, 230] width 89 height 12
click at [434, 227] on div "Search" at bounding box center [427, 230] width 82 height 22
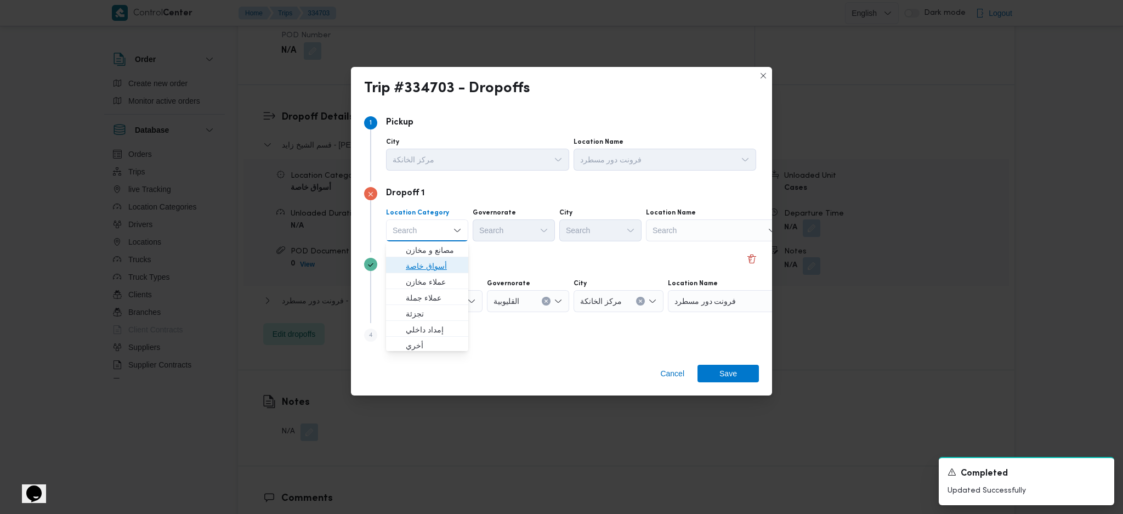
click at [436, 271] on span "أسواق خاصة" at bounding box center [434, 265] width 56 height 13
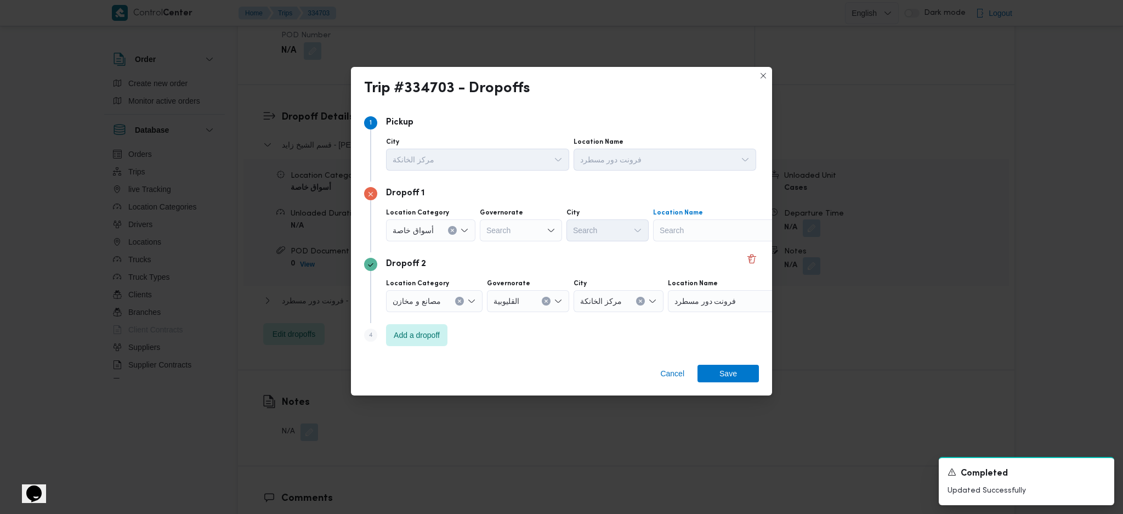
click at [702, 228] on div "Search" at bounding box center [721, 230] width 137 height 22
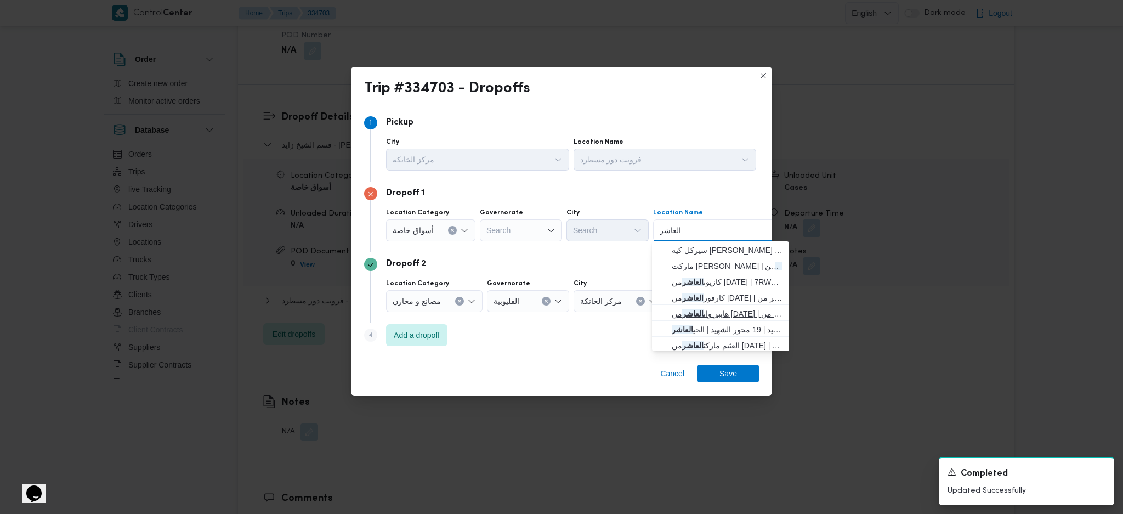
type input "العاشر"
click at [693, 313] on span "هايبر وان العاشر من رمضان | هايبر وان العاشر من رمضان | null" at bounding box center [727, 313] width 111 height 13
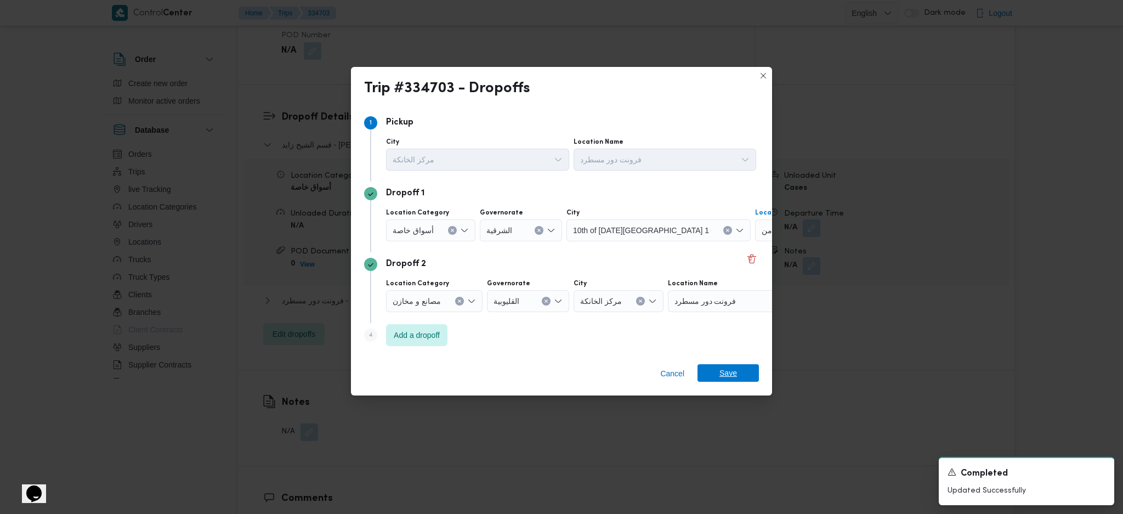
click at [728, 342] on span "Save" at bounding box center [728, 373] width 18 height 18
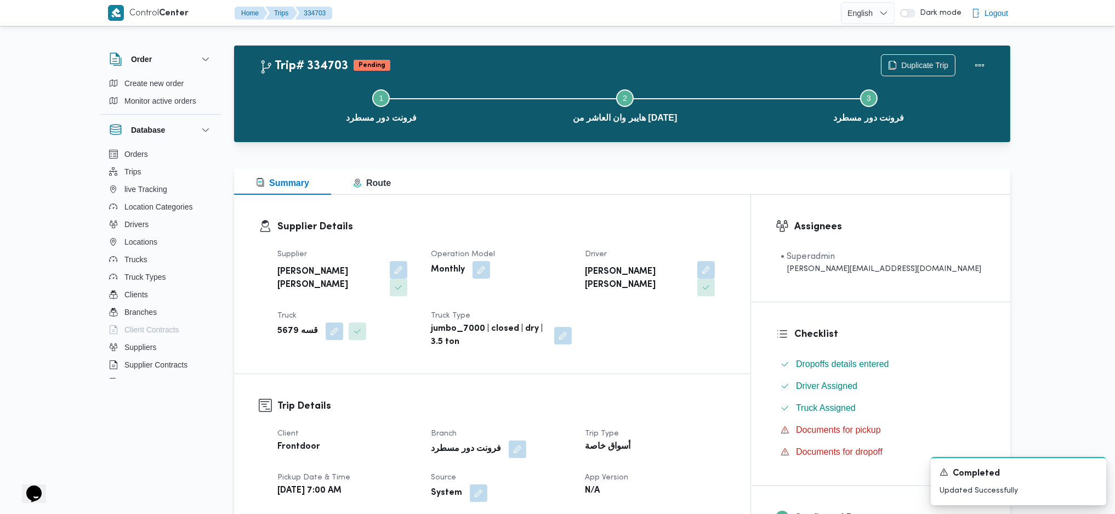
scroll to position [0, 0]
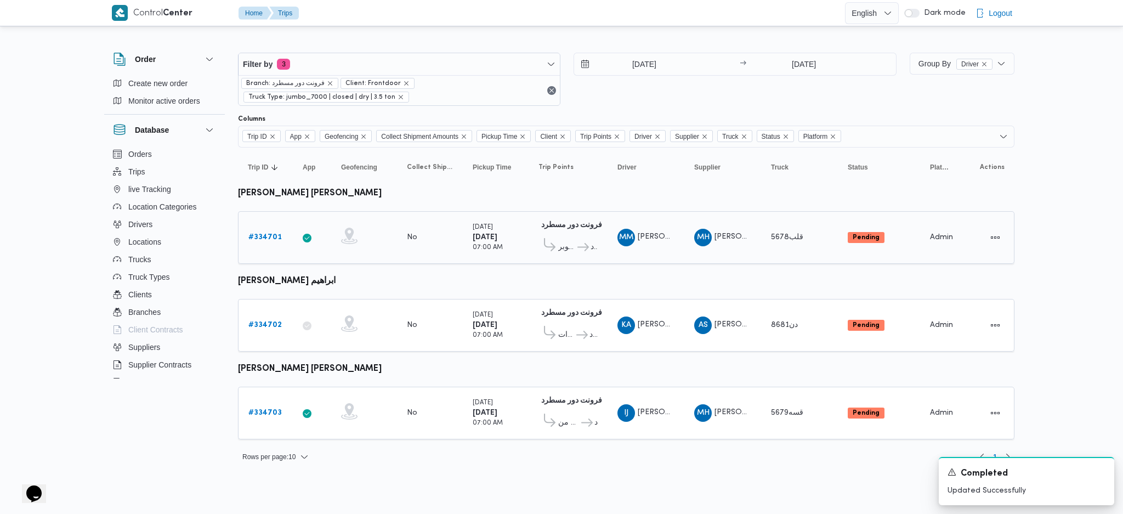
click at [260, 239] on b "# 334701" at bounding box center [264, 237] width 33 height 7
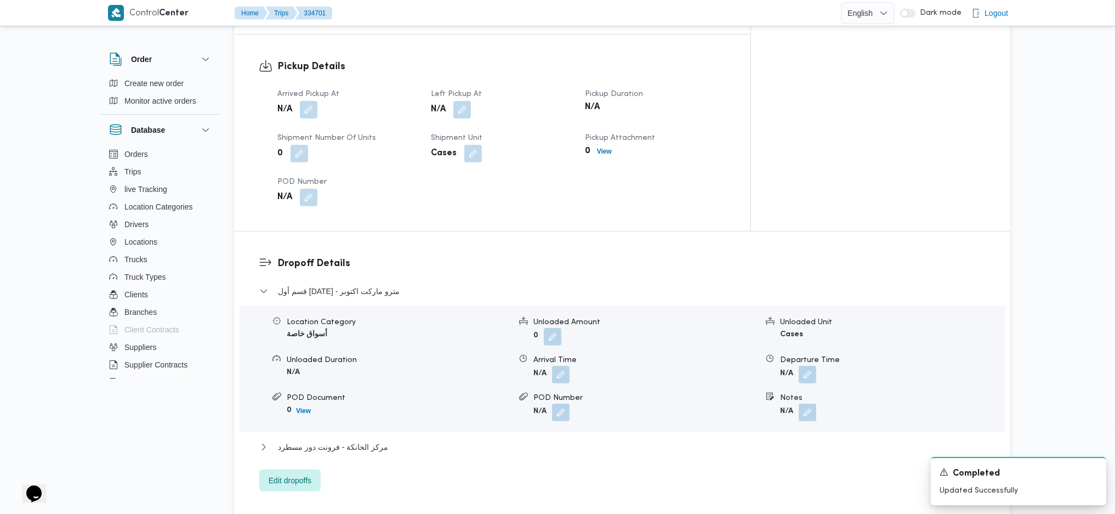
scroll to position [584, 0]
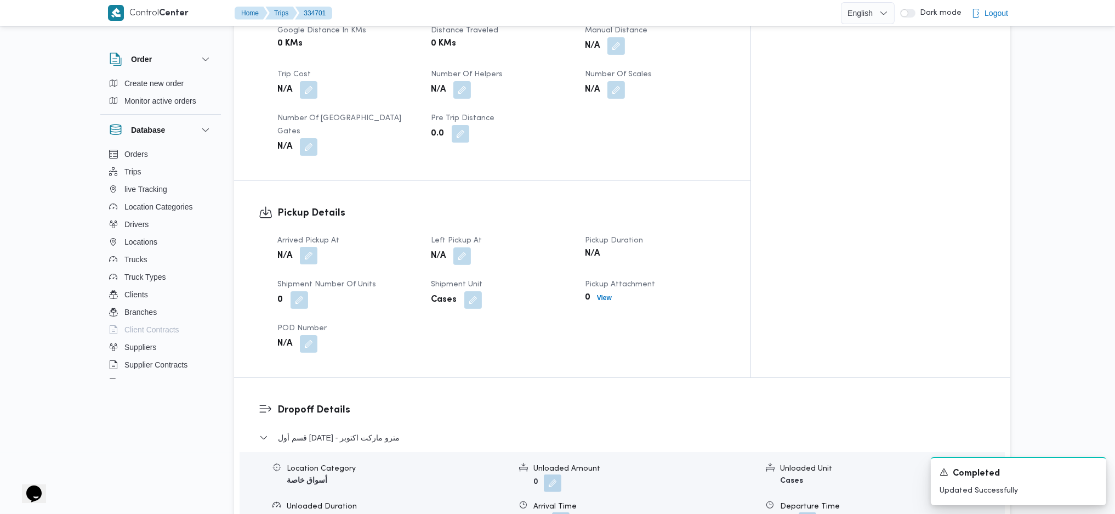
click at [311, 247] on button "button" at bounding box center [309, 256] width 18 height 18
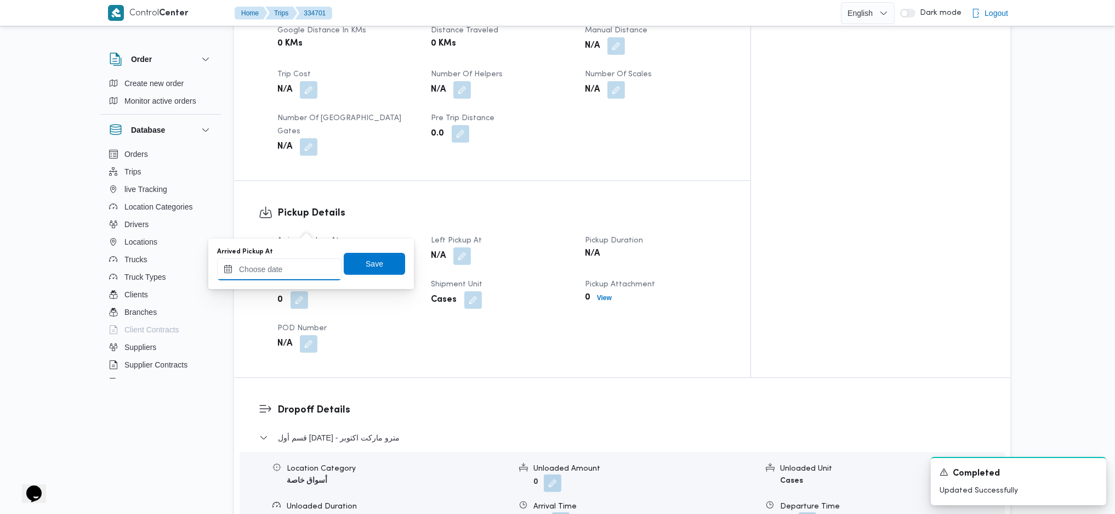
click at [287, 268] on input "Arrived Pickup At" at bounding box center [279, 269] width 124 height 22
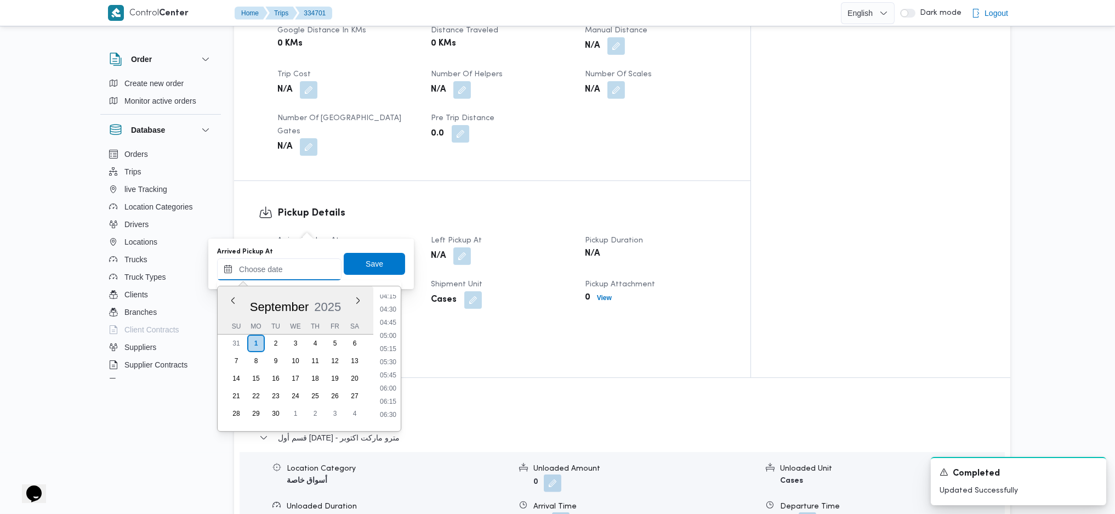
scroll to position [374, 0]
click at [390, 298] on li "07:00" at bounding box center [388, 294] width 25 height 11
type input "01/09/2025 07:00"
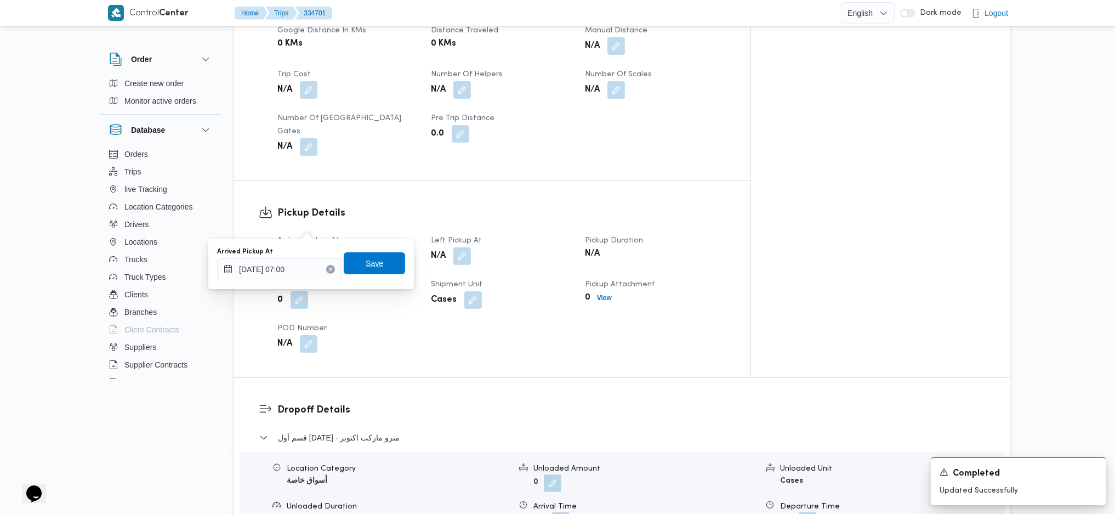
click at [374, 259] on span "Save" at bounding box center [374, 263] width 61 height 22
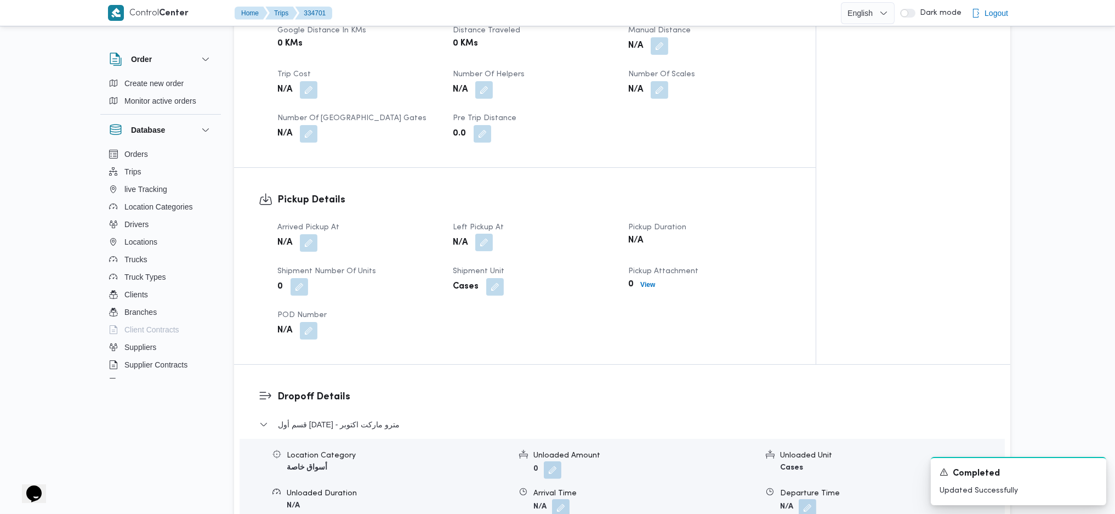
click at [480, 234] on button "button" at bounding box center [484, 243] width 18 height 18
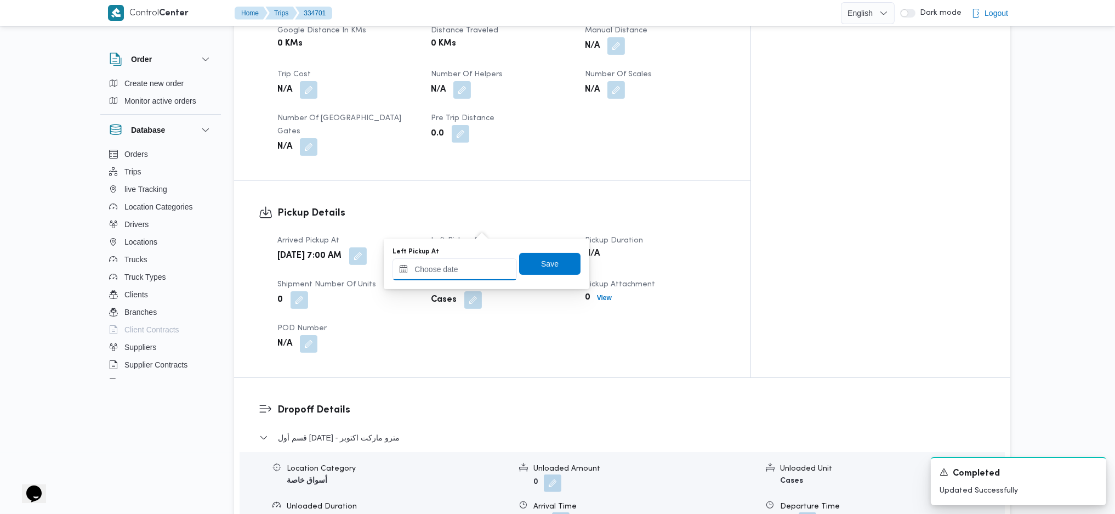
click at [449, 270] on input "Left Pickup At" at bounding box center [455, 269] width 124 height 22
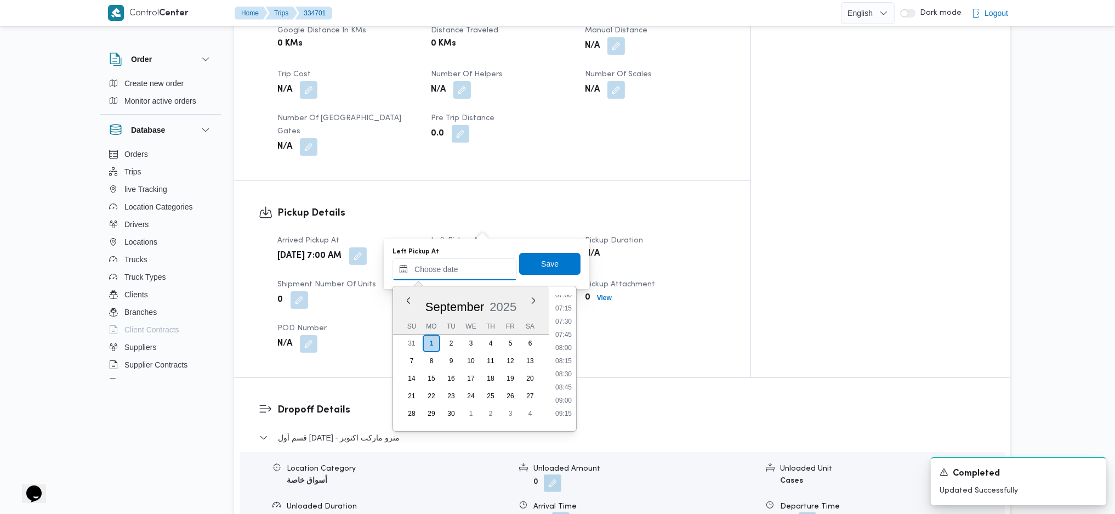
scroll to position [447, 0]
click at [564, 299] on li "08:30" at bounding box center [563, 300] width 25 height 11
type input "01/09/2025 08:30"
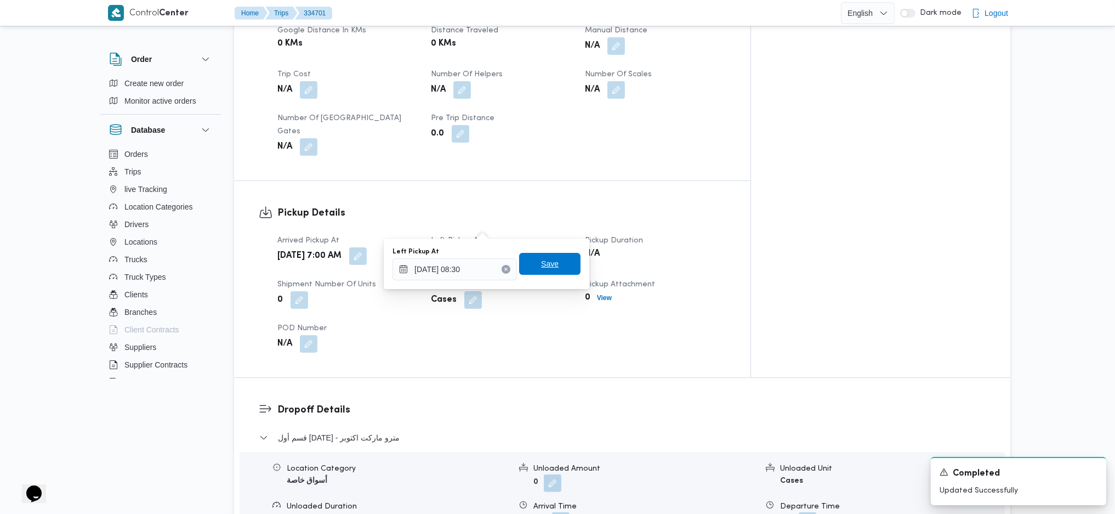
click at [548, 274] on span "Save" at bounding box center [549, 264] width 61 height 22
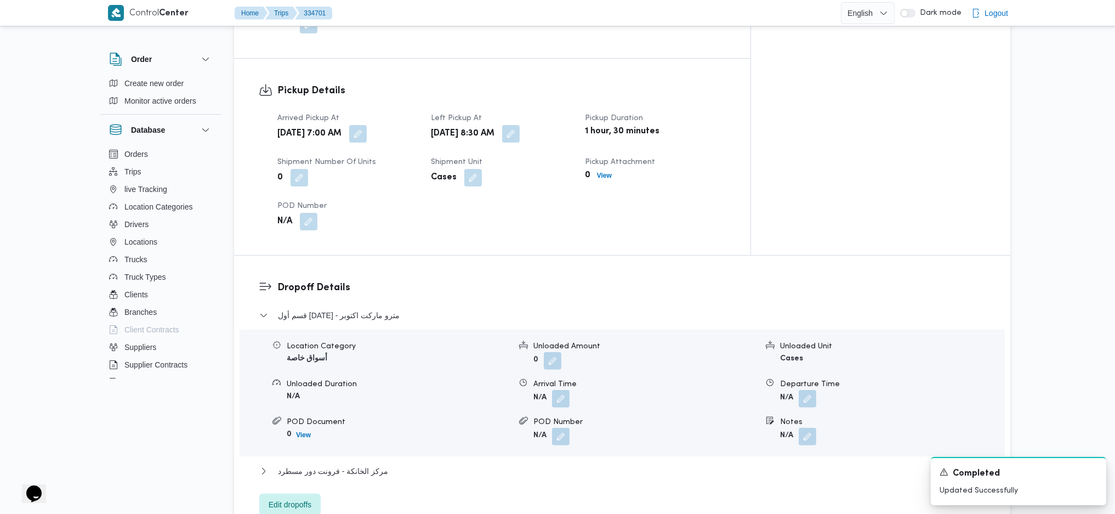
scroll to position [804, 0]
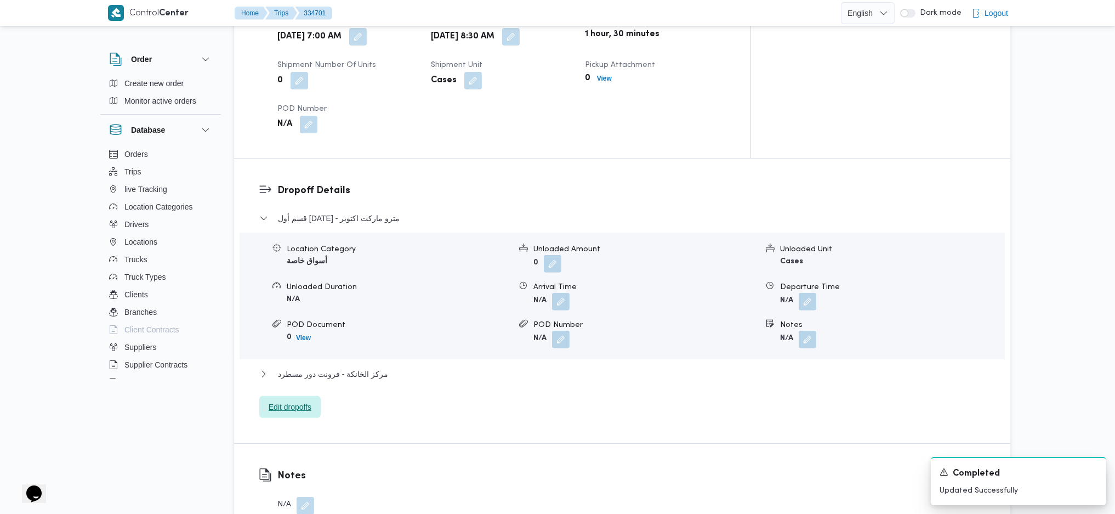
click at [304, 342] on span "Edit dropoffs" at bounding box center [290, 406] width 43 height 13
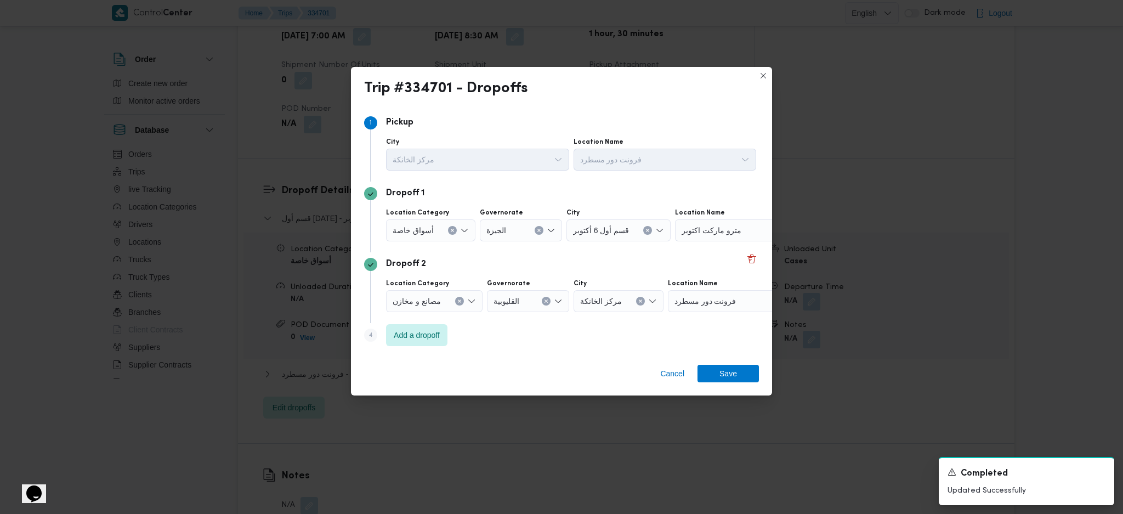
click at [741, 234] on div "مترو ماركت اكتوبر" at bounding box center [743, 230] width 137 height 22
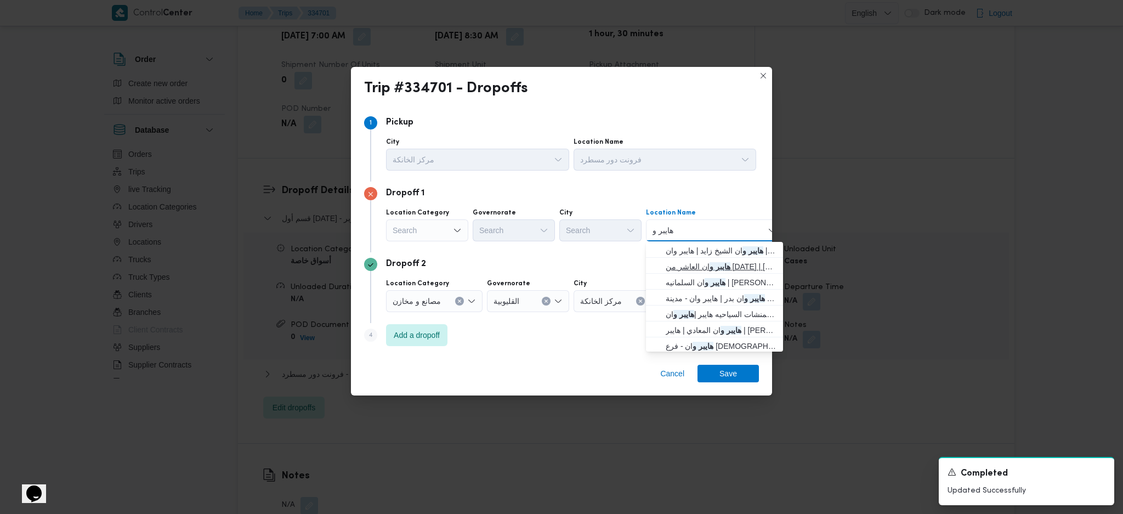
type input "هايبر و"
click at [720, 264] on span "هايبر و ان العاشر من رمضان | هايبر وان العاشر من رمضان | null" at bounding box center [720, 266] width 111 height 13
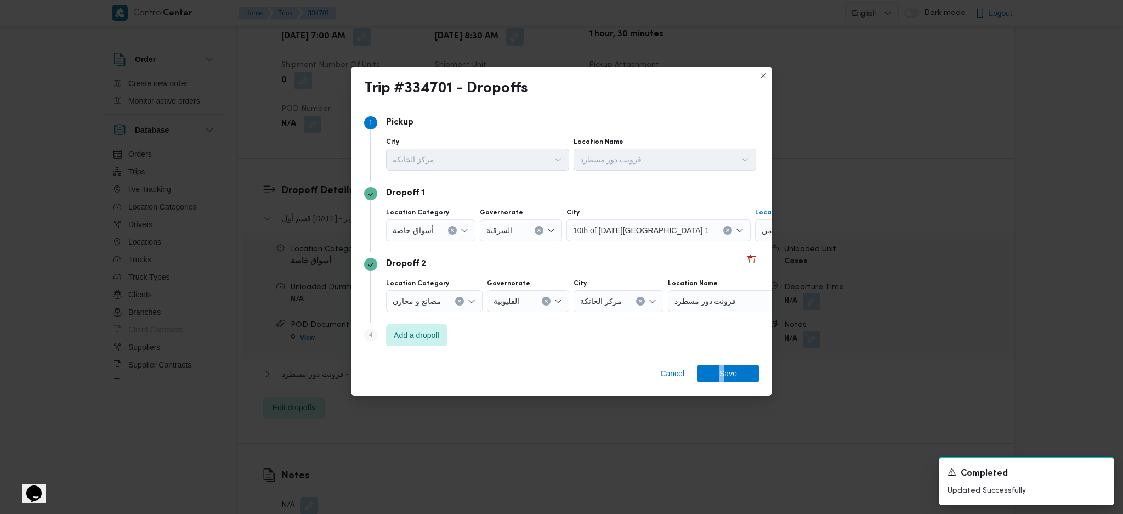
click at [725, 342] on div "Cancel Save" at bounding box center [561, 375] width 421 height 39
click at [741, 342] on span "Save" at bounding box center [727, 374] width 61 height 18
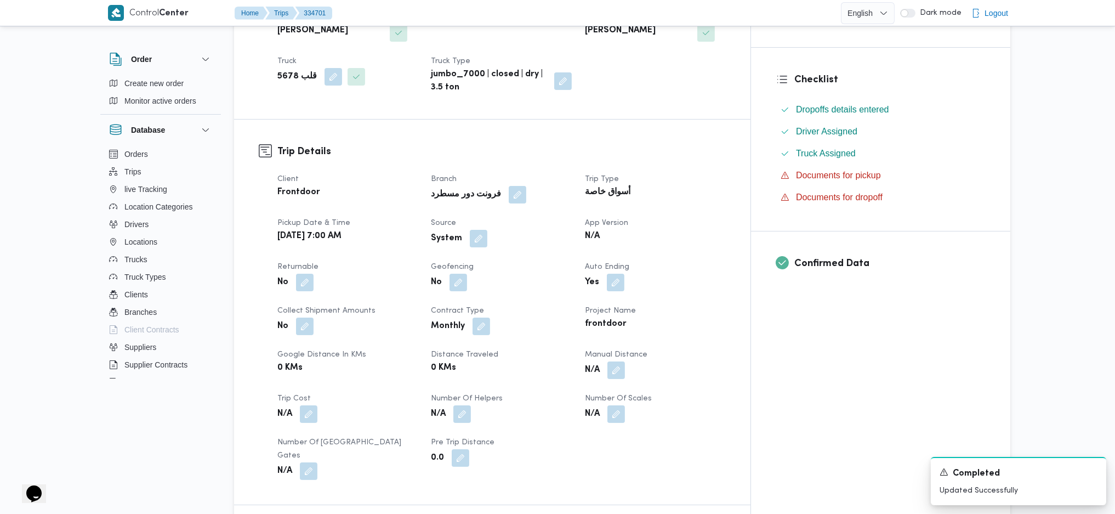
scroll to position [365, 0]
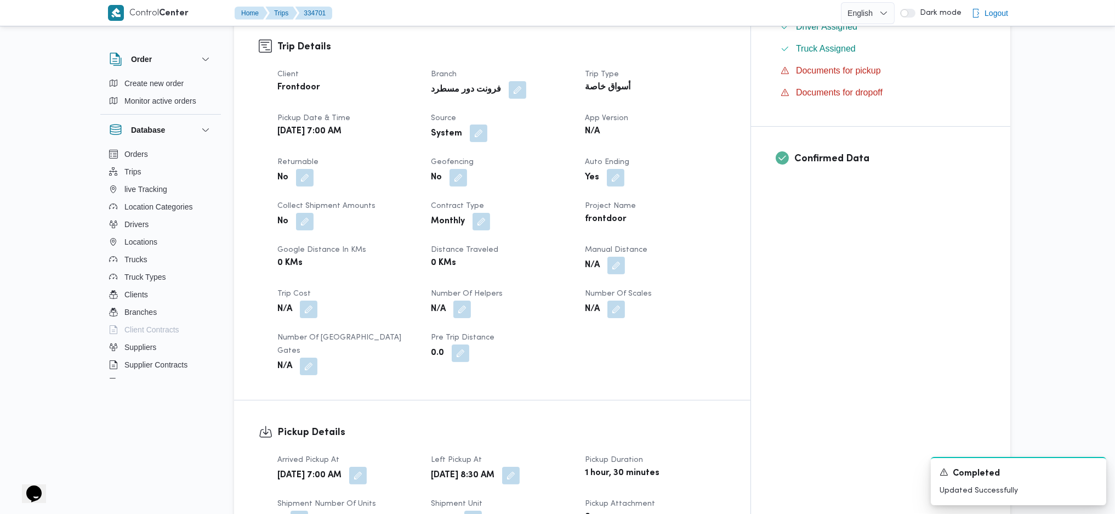
click at [487, 124] on button "button" at bounding box center [479, 133] width 18 height 18
click at [477, 146] on label "Is the trip operated through the driver app?" at bounding box center [470, 149] width 177 height 13
checkbox input "false"
click at [591, 151] on span "Save" at bounding box center [591, 149] width 61 height 22
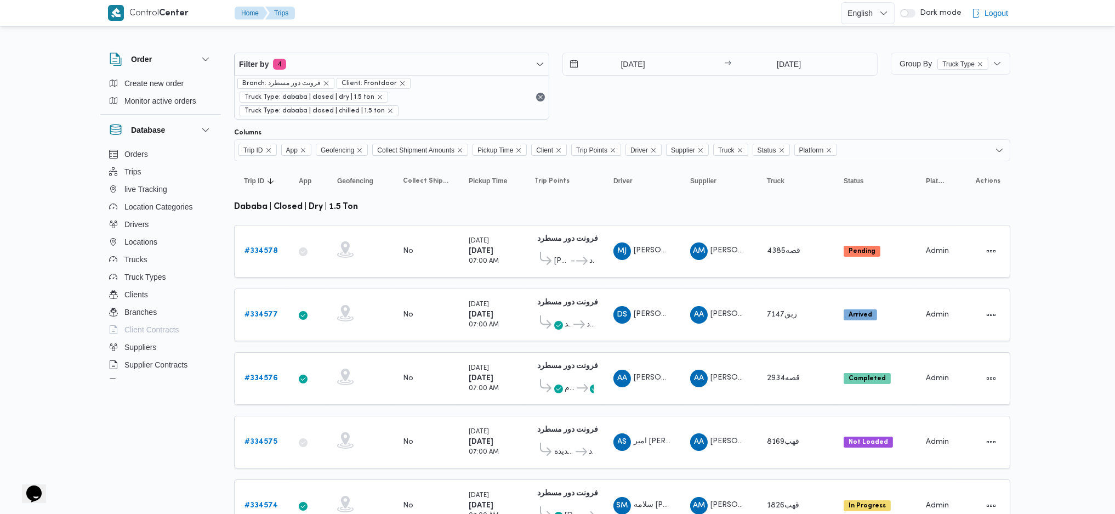
click at [624, 76] on div "[DATE] → [DATE]" at bounding box center [719, 86] width 315 height 67
click at [627, 70] on input "[DATE]" at bounding box center [625, 64] width 124 height 22
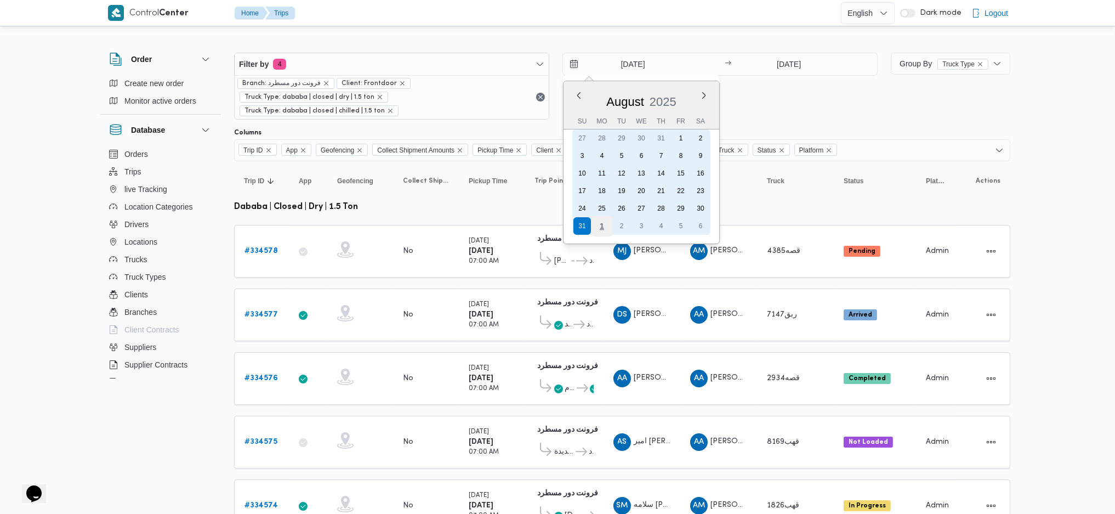
click at [602, 219] on div "1" at bounding box center [601, 225] width 21 height 21
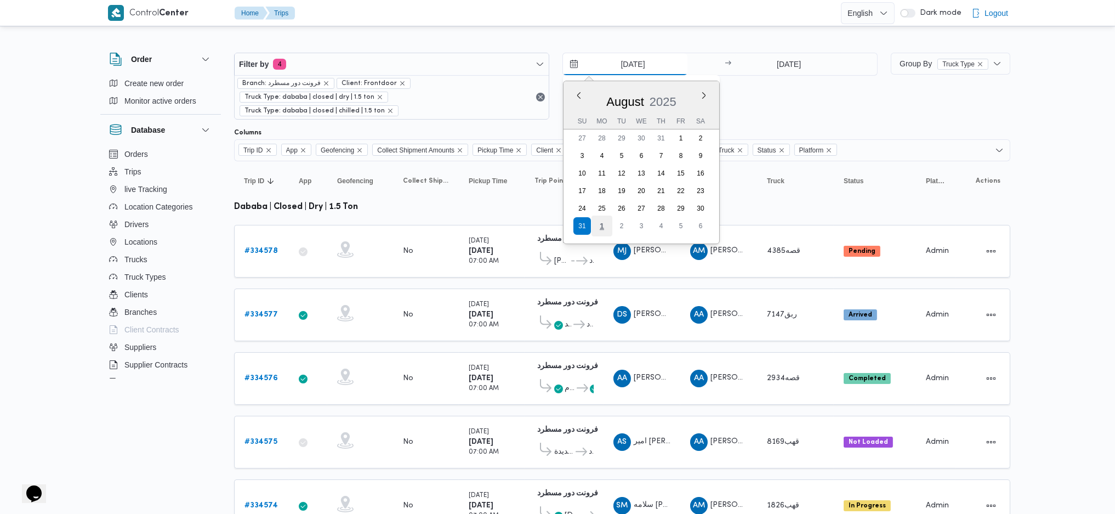
type input "[DATE]"
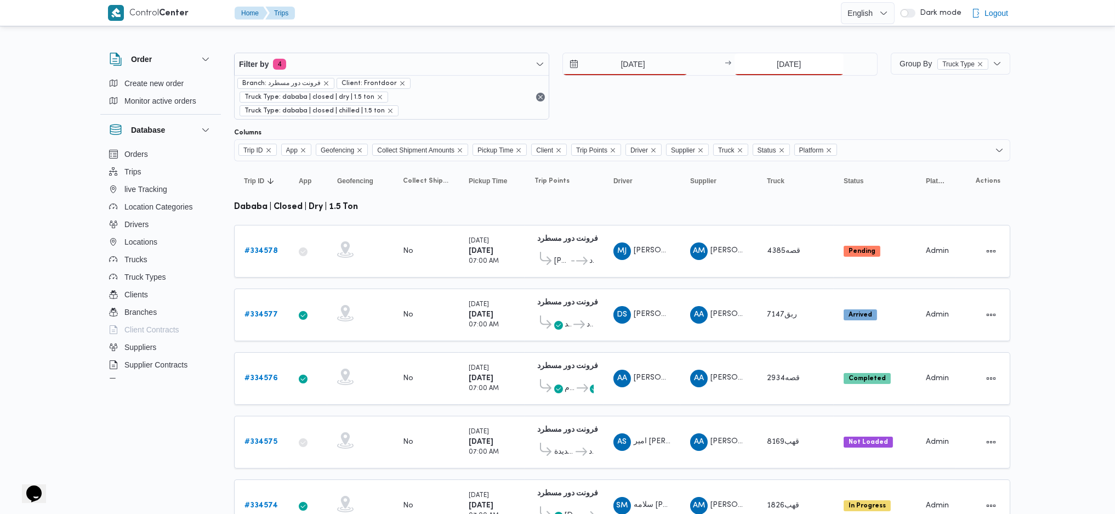
click at [781, 71] on input "[DATE]" at bounding box center [789, 64] width 109 height 22
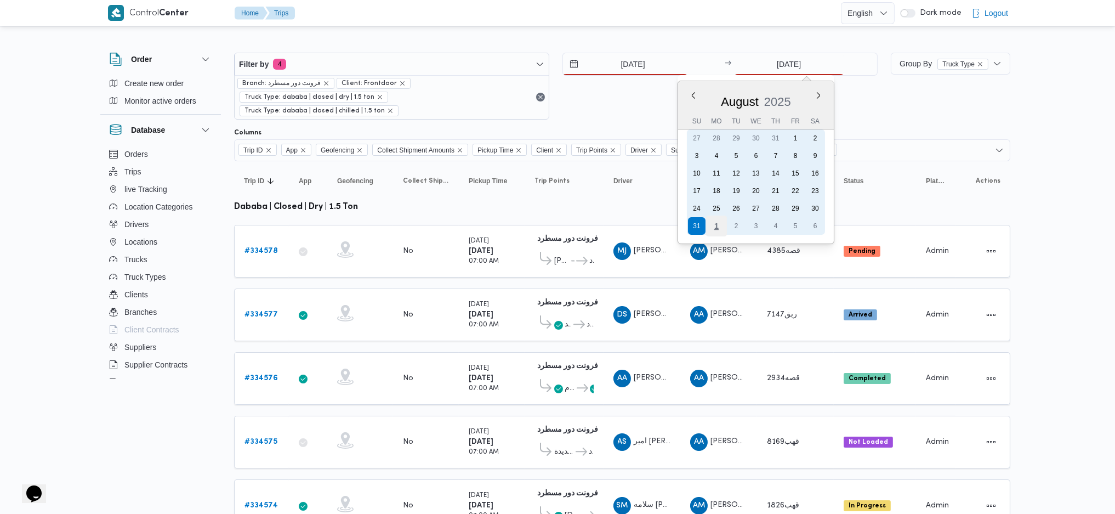
click at [723, 215] on div "1" at bounding box center [716, 225] width 21 height 21
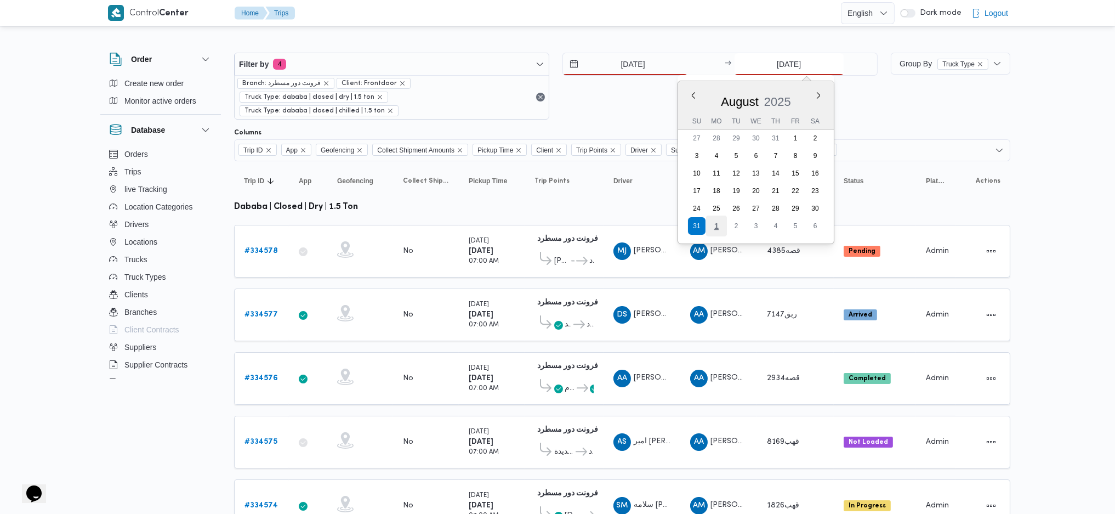
type input "[DATE]"
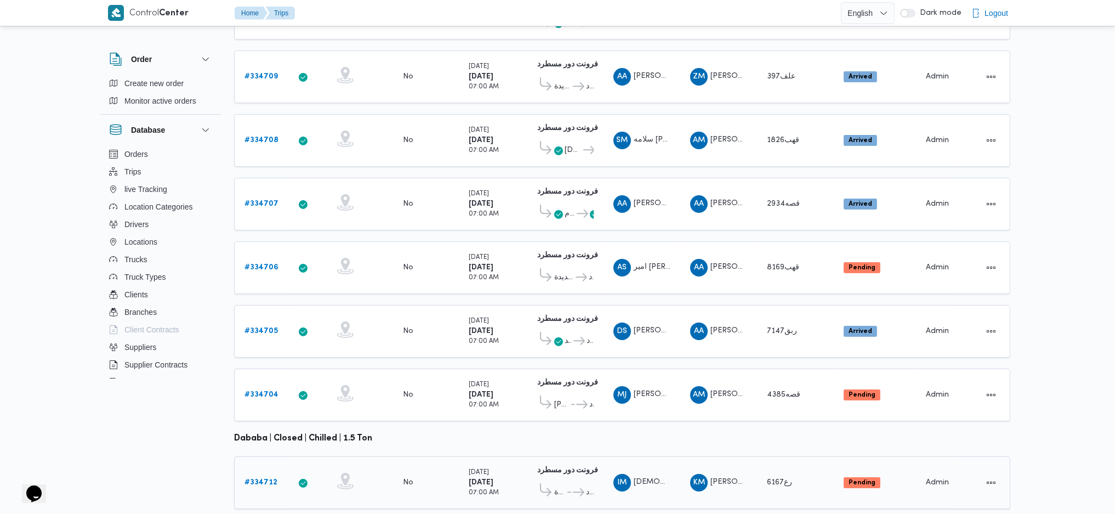
scroll to position [160, 0]
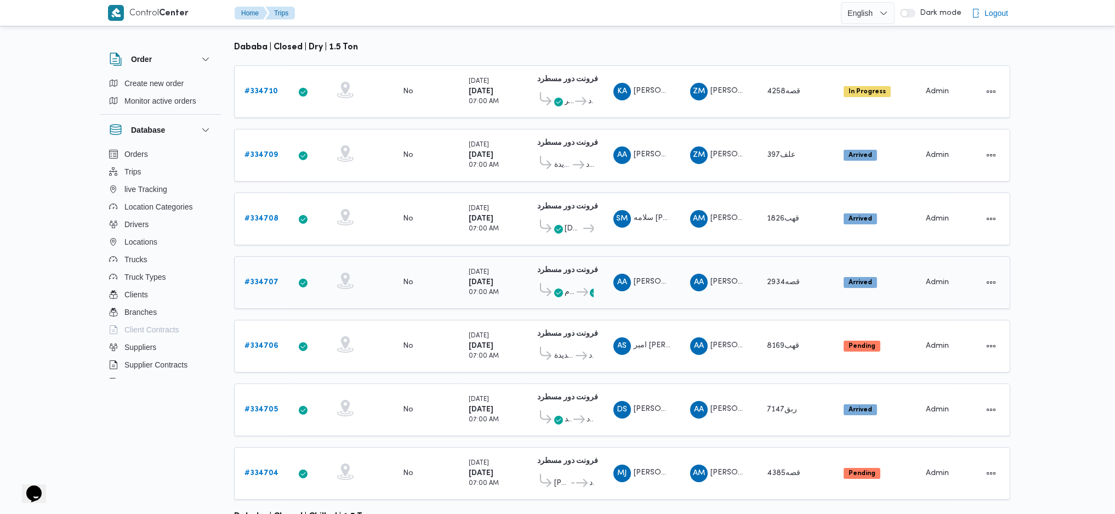
click at [806, 271] on div "قصه2934" at bounding box center [796, 282] width 66 height 22
click at [259, 278] on b "# 334707" at bounding box center [261, 281] width 34 height 7
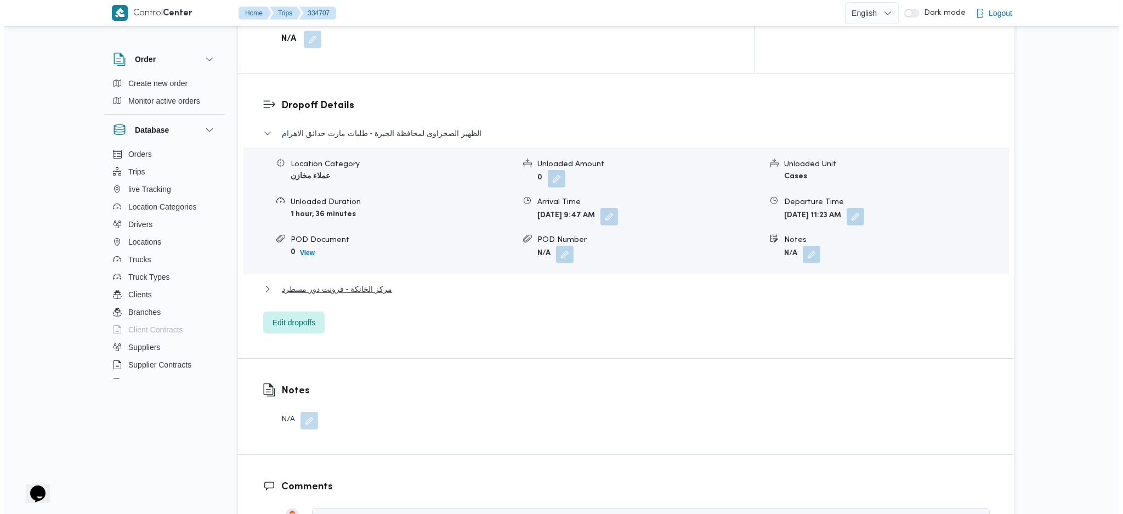
scroll to position [890, 0]
click at [301, 318] on span "Edit dropoffs" at bounding box center [290, 324] width 43 height 13
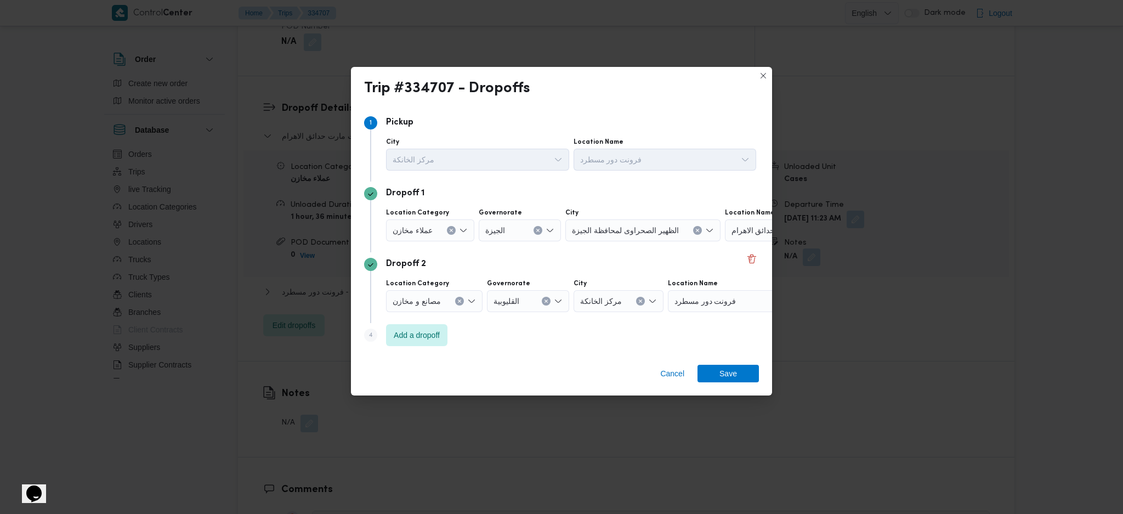
click at [758, 234] on span "طلبات مارت حدائق الاهرام" at bounding box center [774, 230] width 86 height 12
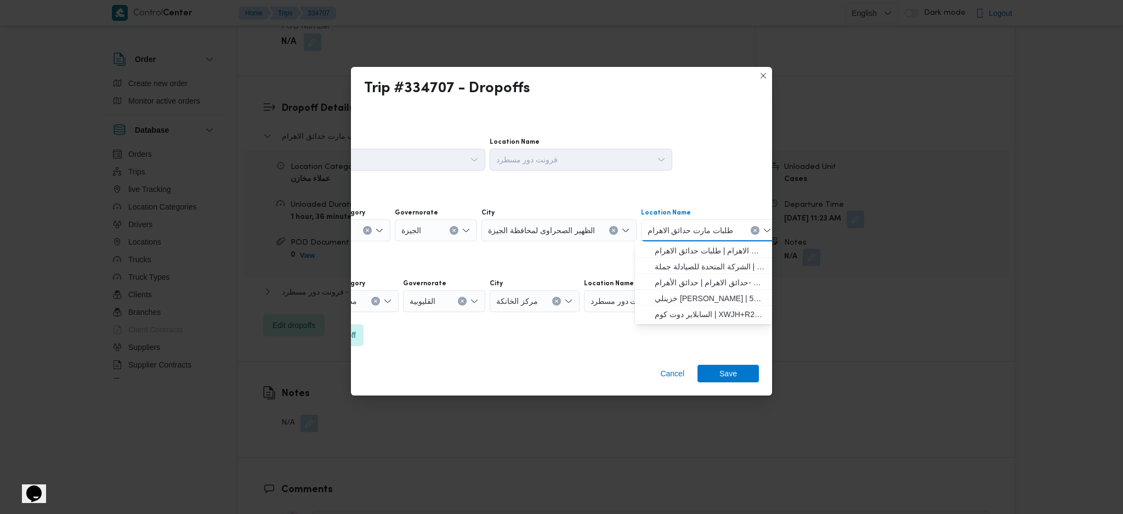
scroll to position [0, 29]
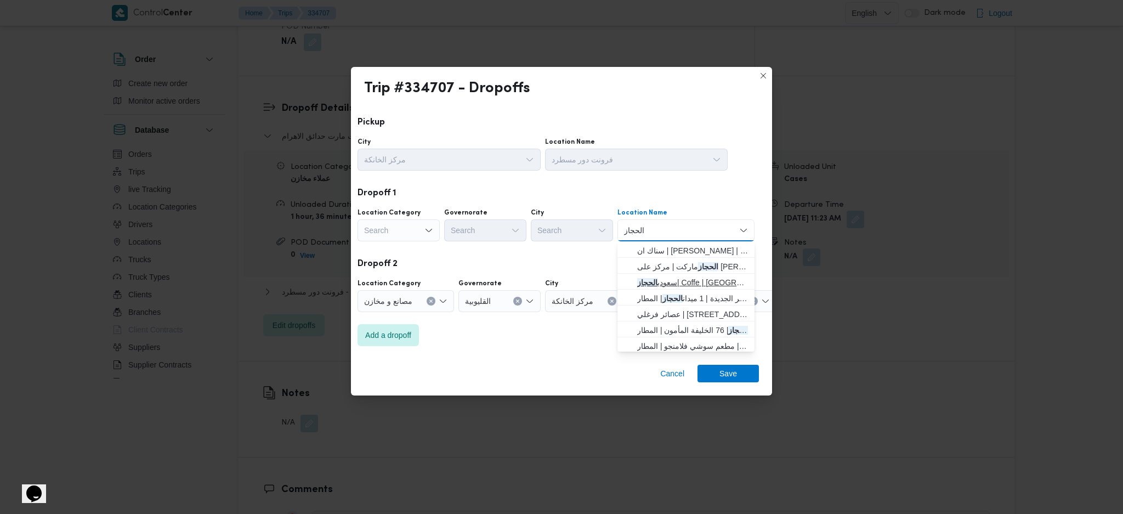
type input "الحجاز"
click at [670, 283] on span "سعودي الحجاز | Coffe | [GEOGRAPHIC_DATA]" at bounding box center [692, 282] width 111 height 13
click at [400, 331] on span "Add a dropoff" at bounding box center [388, 334] width 46 height 13
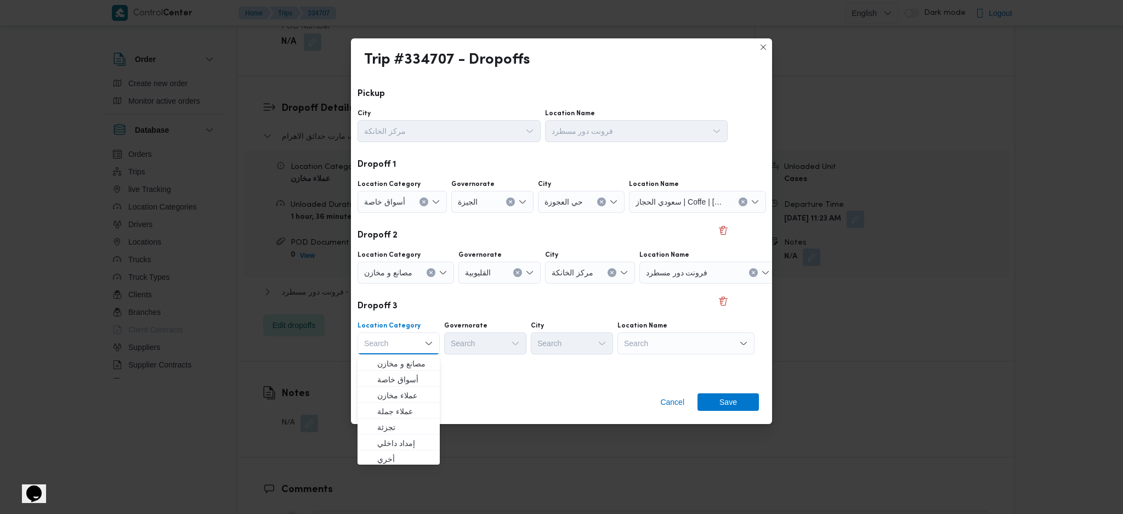
click at [435, 269] on div "مصانع و مخازن" at bounding box center [405, 272] width 96 height 22
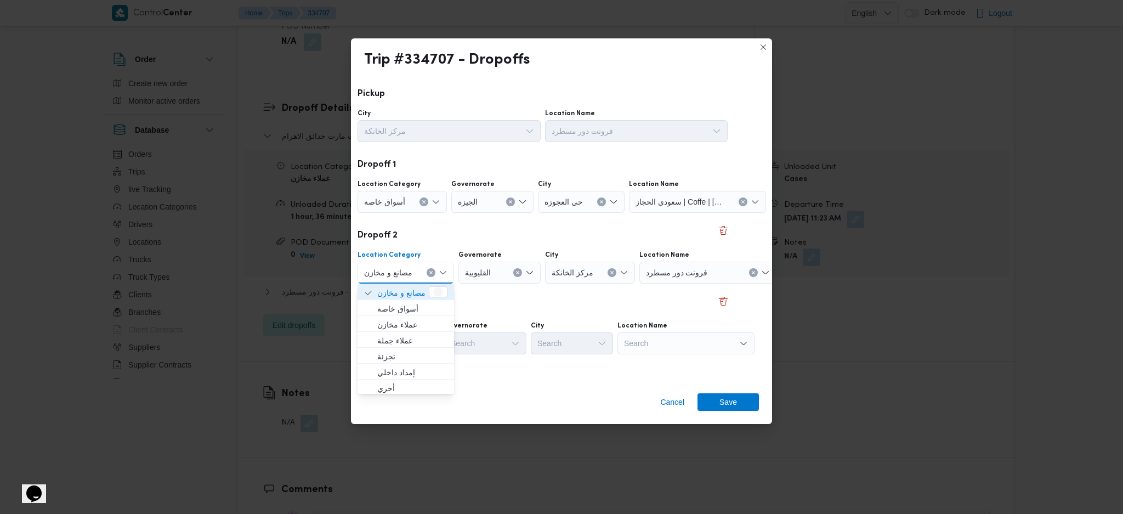
click at [426, 270] on button "Clear input" at bounding box center [430, 272] width 9 height 9
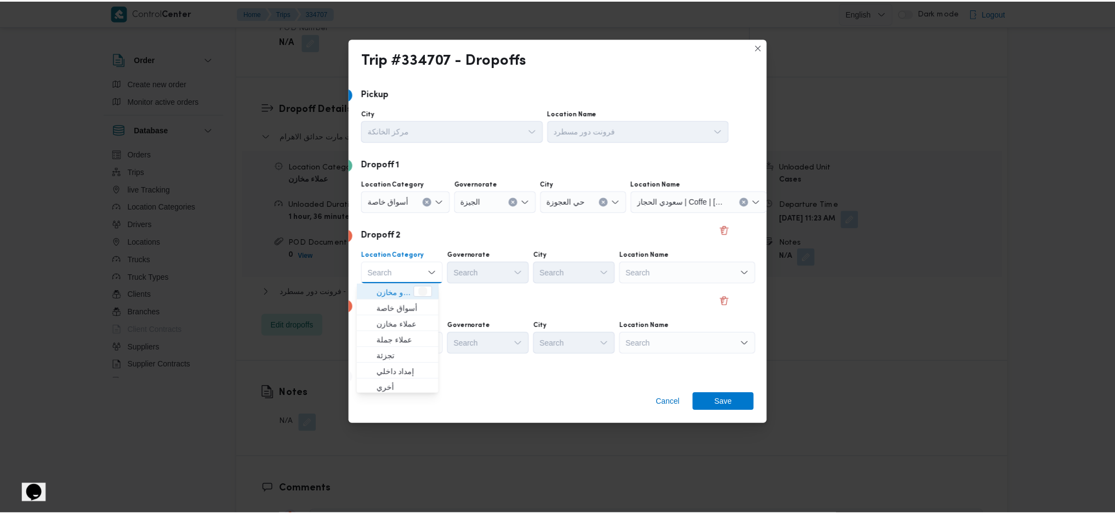
scroll to position [0, 27]
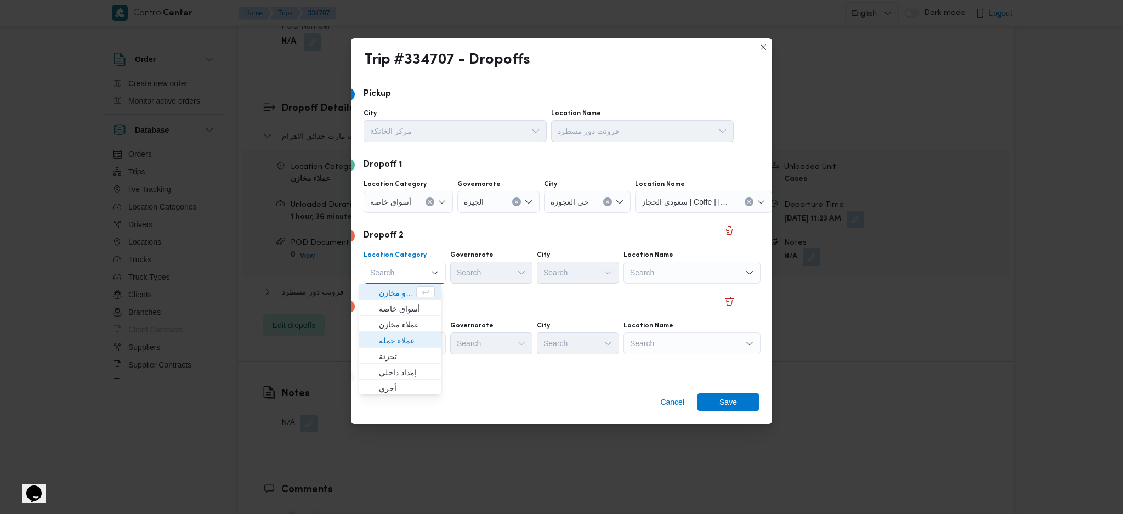
click at [403, 339] on span "عملاء جملة" at bounding box center [407, 340] width 56 height 13
click at [489, 268] on div "Search" at bounding box center [493, 272] width 82 height 22
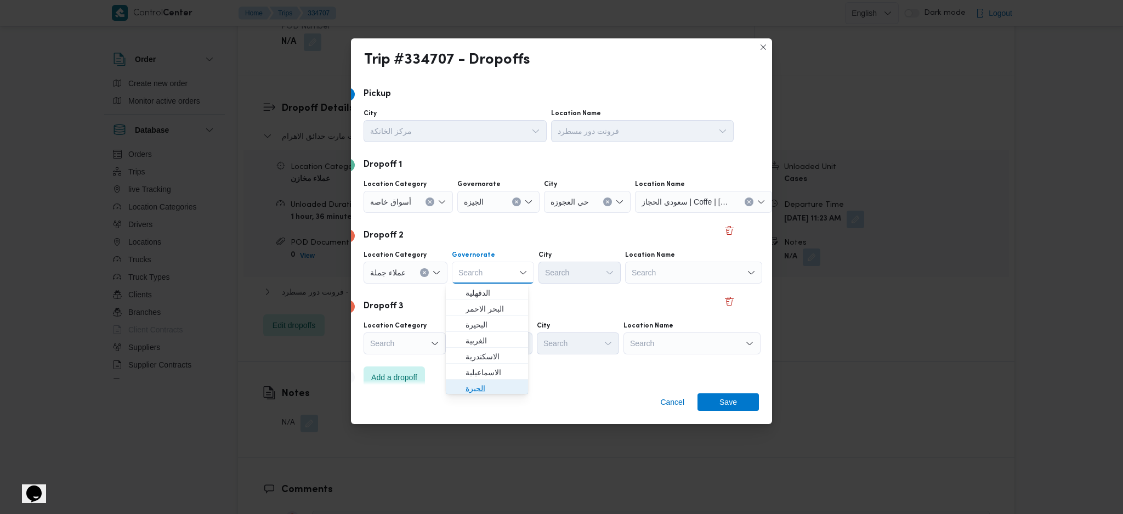
click at [487, 342] on span "الجيزة" at bounding box center [493, 388] width 56 height 13
click at [571, 271] on div "Search" at bounding box center [579, 272] width 82 height 22
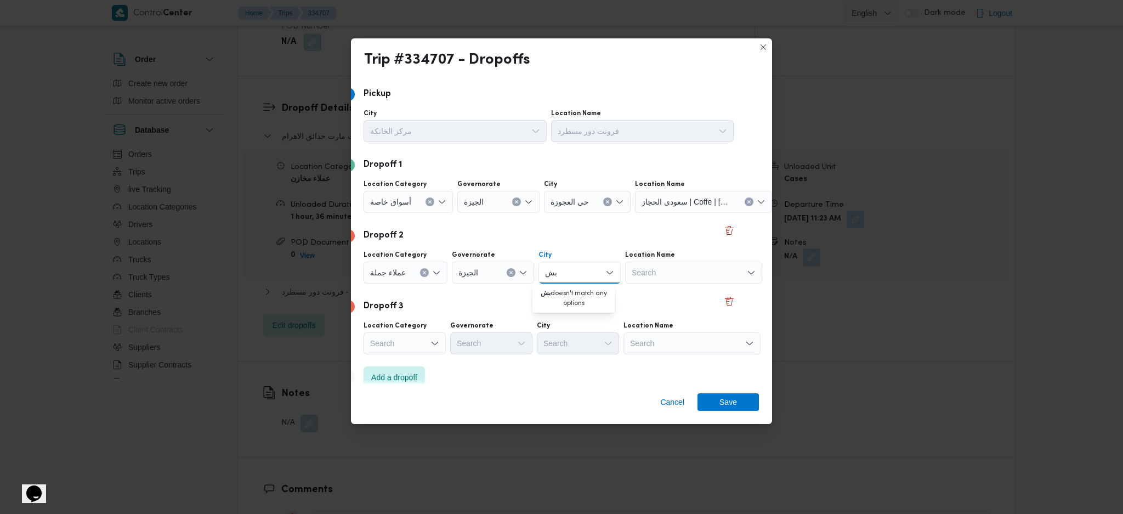
type input "ب"
type input "و"
type input "امب"
click at [579, 297] on span "قسم امب ابه" at bounding box center [580, 292] width 56 height 13
click at [709, 342] on div "Search" at bounding box center [691, 343] width 137 height 22
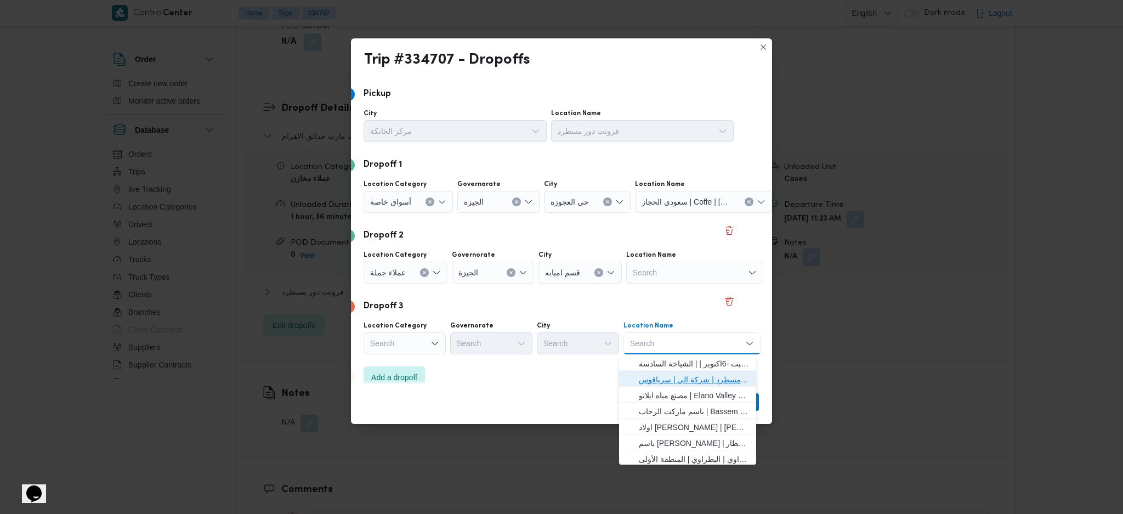
click at [688, 342] on span "فرونت دور مسطرد | شركة الي | سرياقوس" at bounding box center [694, 379] width 111 height 13
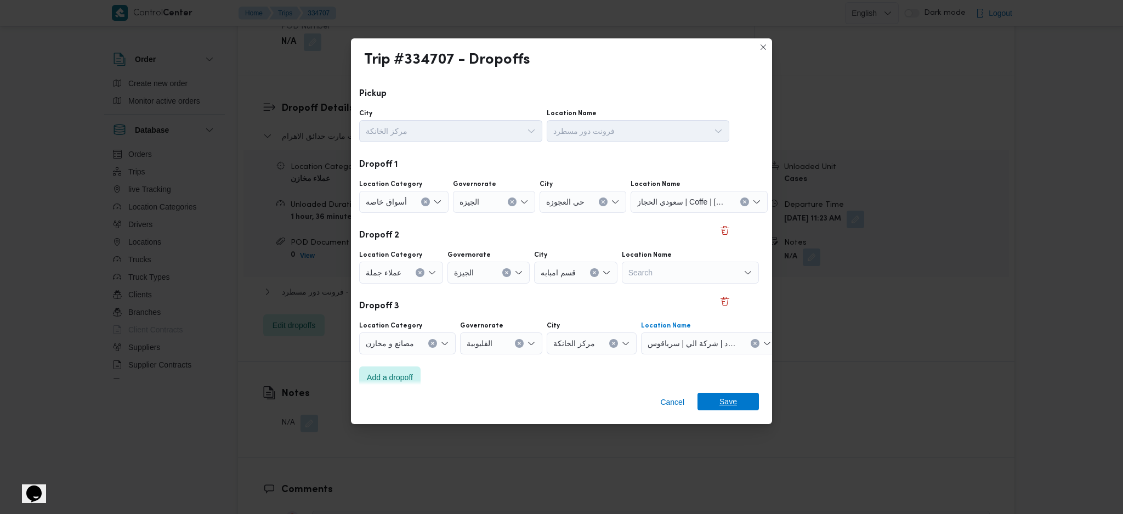
click at [711, 342] on div "Cancel Save" at bounding box center [561, 403] width 421 height 39
click at [720, 342] on span "Save" at bounding box center [728, 402] width 18 height 18
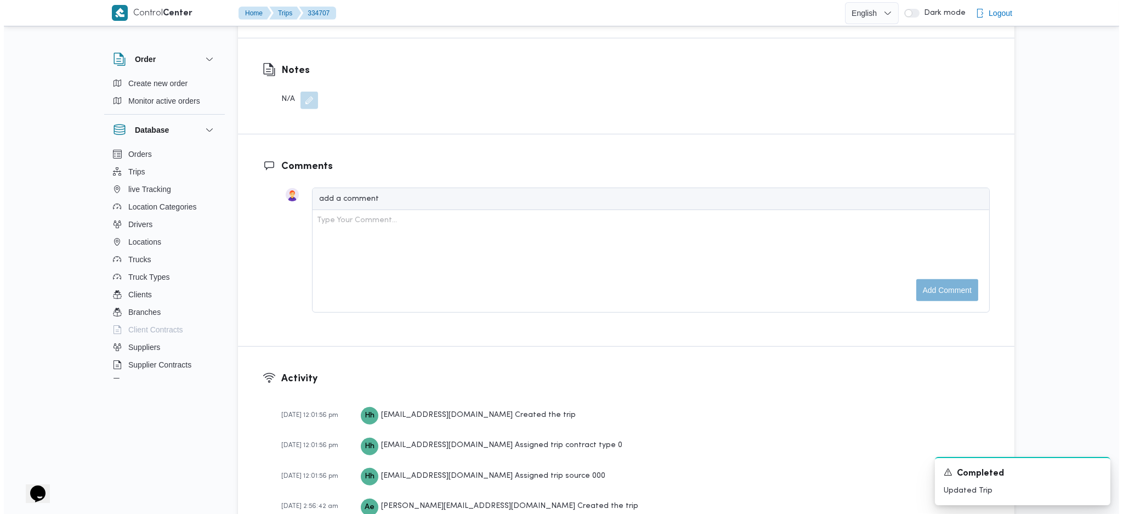
scroll to position [804, 0]
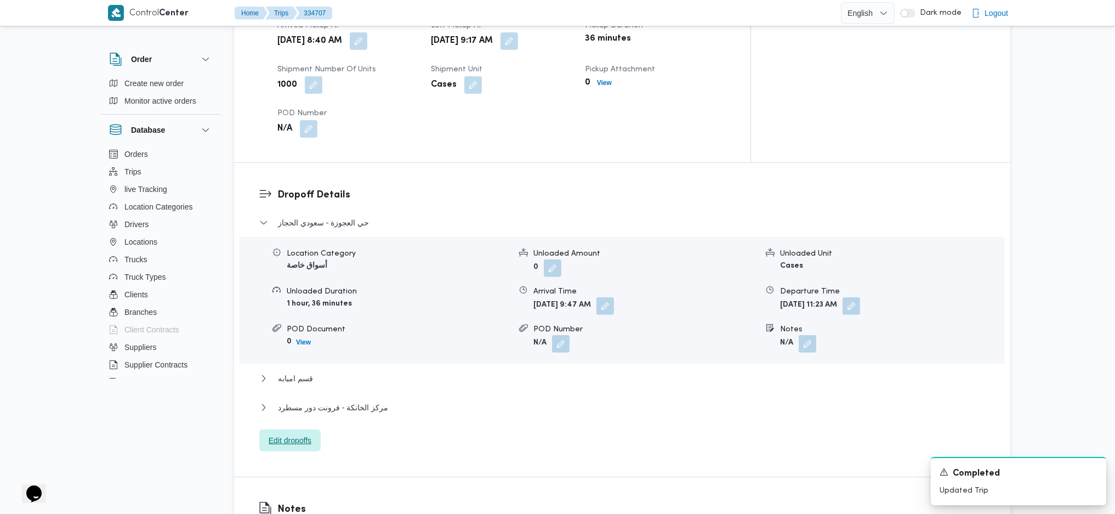
click at [291, 342] on span "Edit dropoffs" at bounding box center [290, 440] width 43 height 13
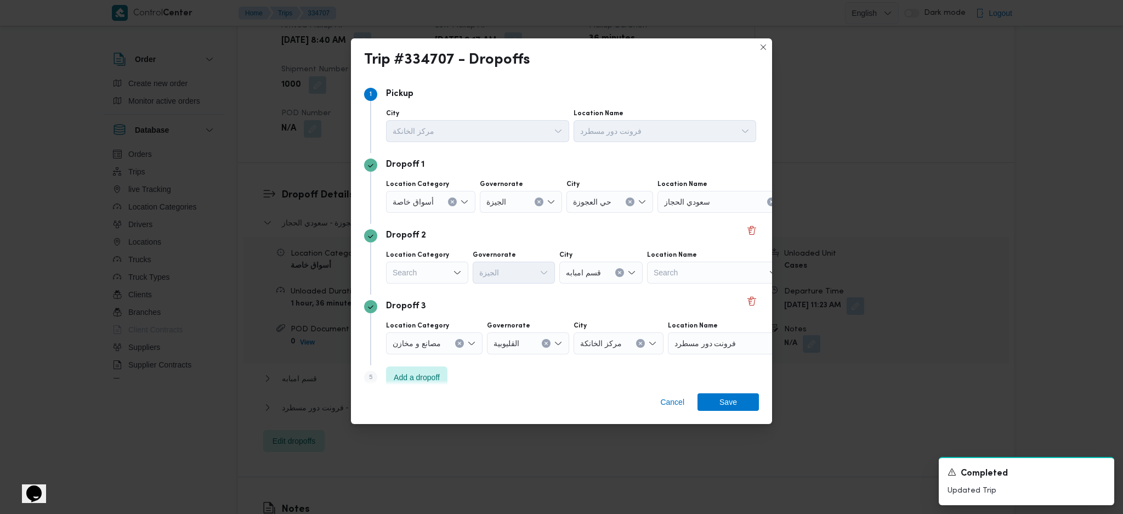
drag, startPoint x: 463, startPoint y: 342, endPoint x: 470, endPoint y: 342, distance: 7.7
click at [462, 342] on button "Clear input" at bounding box center [459, 343] width 9 height 9
click at [689, 339] on div "Search" at bounding box center [714, 343] width 137 height 22
click at [450, 271] on div "Search" at bounding box center [427, 272] width 82 height 22
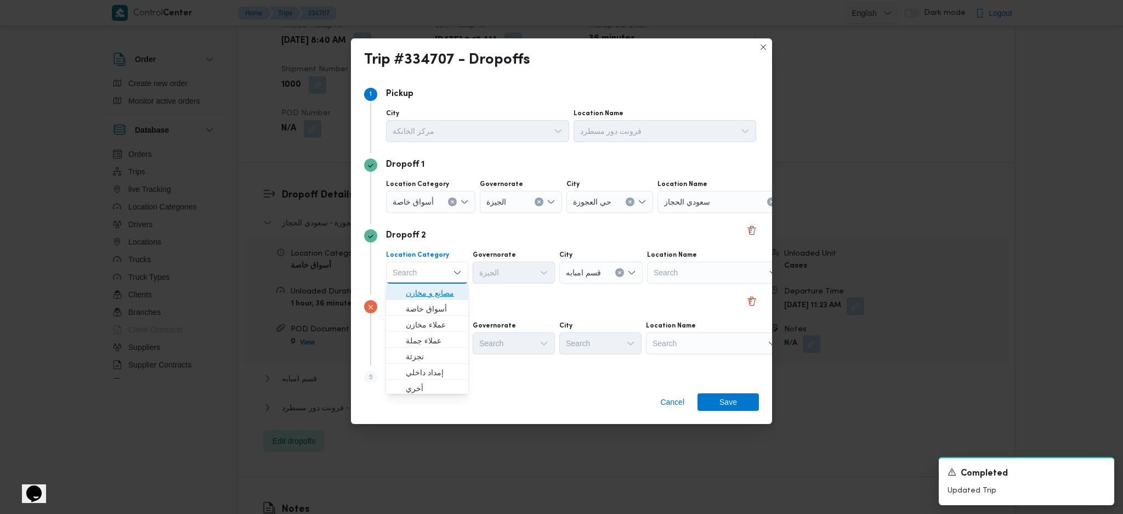
click at [436, 293] on span "مصانع و مخازن" at bounding box center [434, 292] width 56 height 13
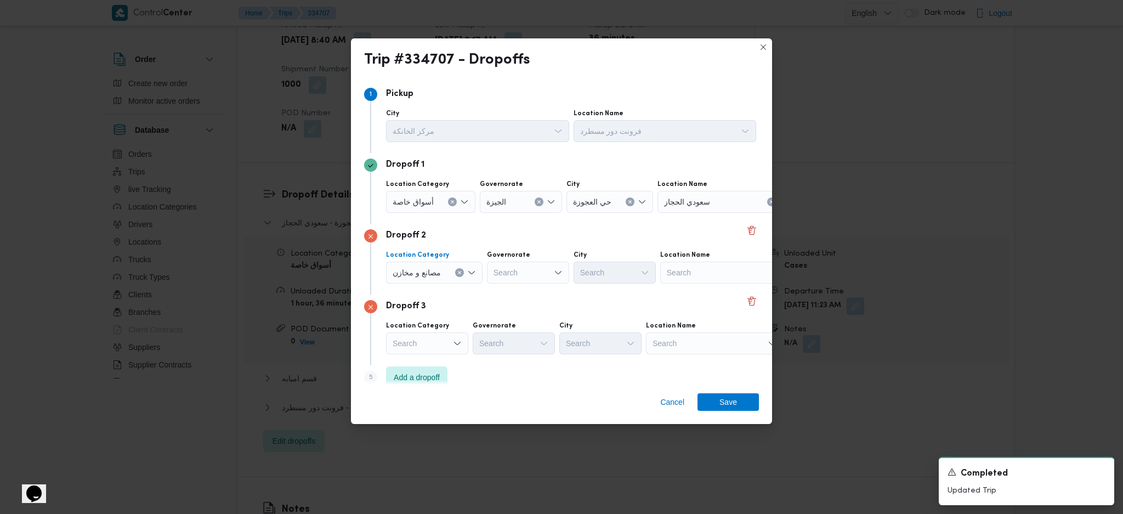
click at [459, 271] on icon "Clear input" at bounding box center [459, 272] width 4 height 4
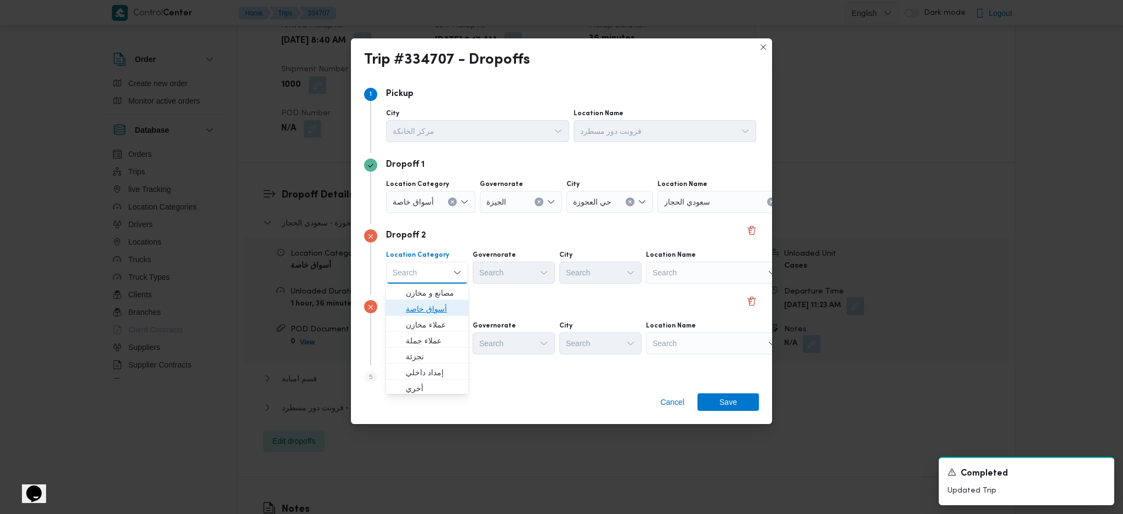
click at [442, 308] on span "أسواق خاصة" at bounding box center [434, 308] width 56 height 13
click at [713, 278] on div "Search" at bounding box center [721, 272] width 137 height 22
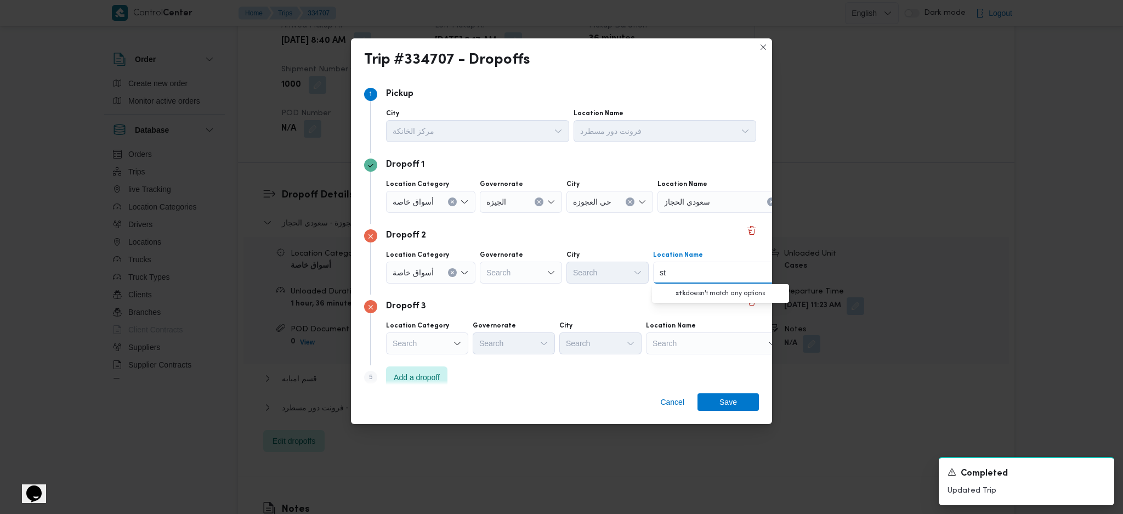
type input "s"
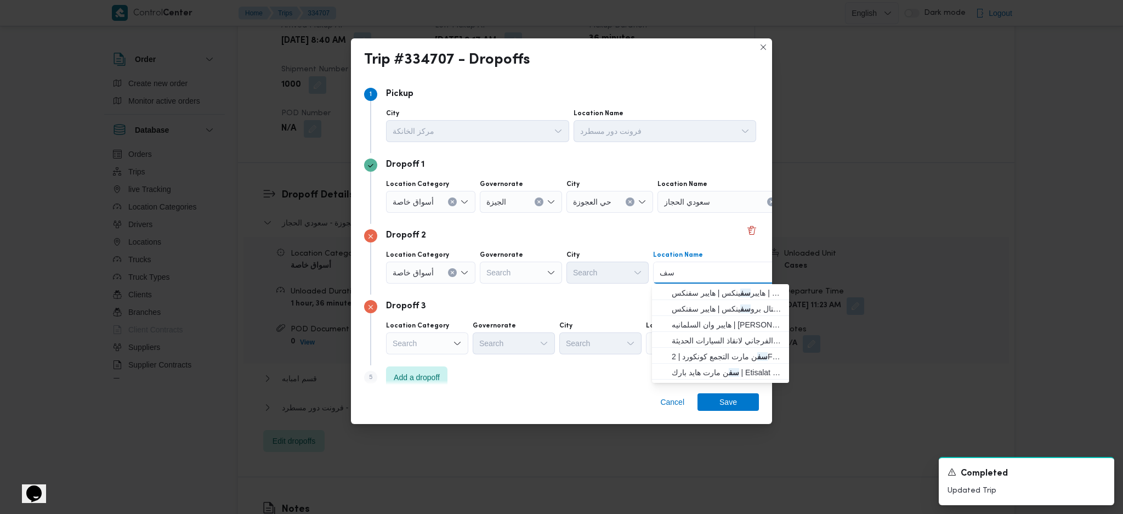
type input "س"
click at [520, 272] on div "Search" at bounding box center [521, 272] width 82 height 22
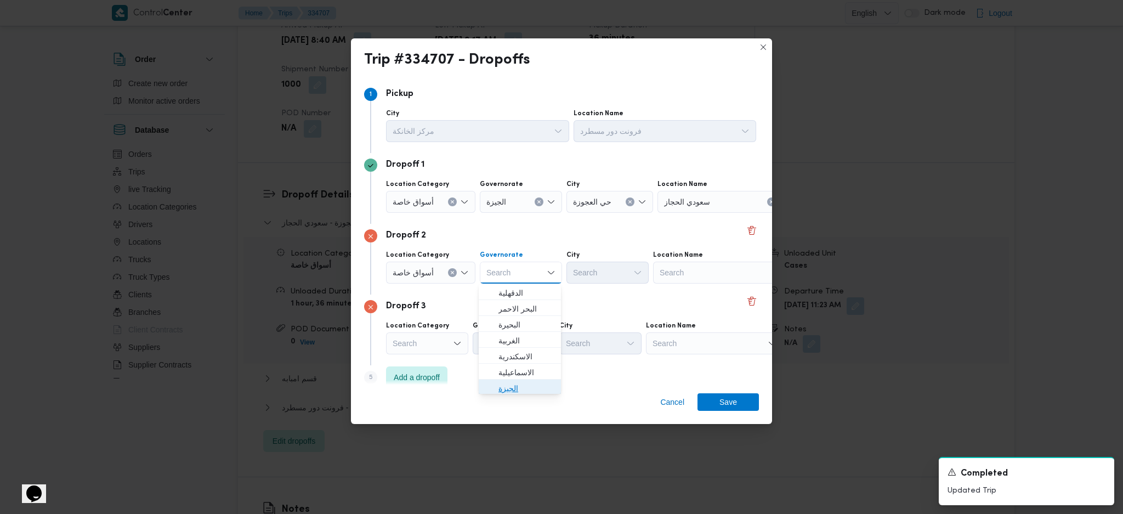
click at [522, 342] on span "الجيزة" at bounding box center [526, 388] width 56 height 13
click at [706, 272] on div "Search" at bounding box center [721, 272] width 137 height 22
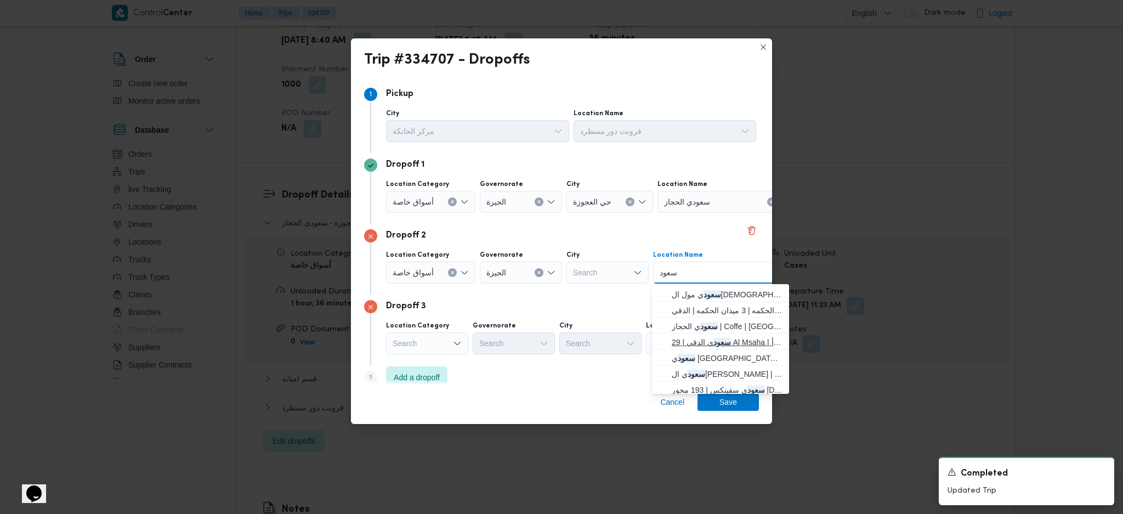
scroll to position [19, 0]
type input "سعود"
click at [716, 342] on span "سعود ي سفينكس | 193 محور 26 يوليو | العجوزة" at bounding box center [727, 385] width 111 height 13
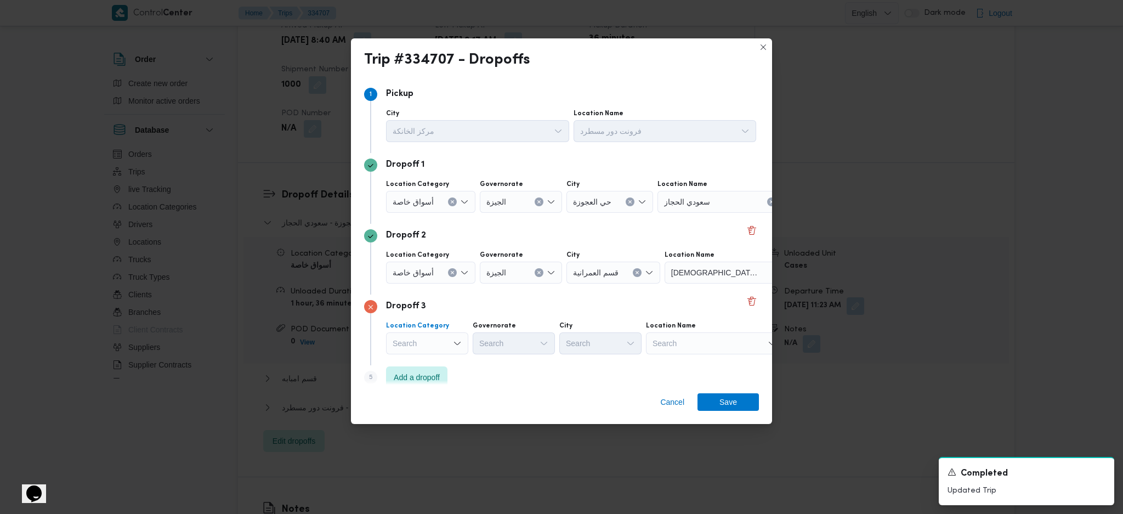
click at [445, 342] on div "Search" at bounding box center [427, 343] width 82 height 22
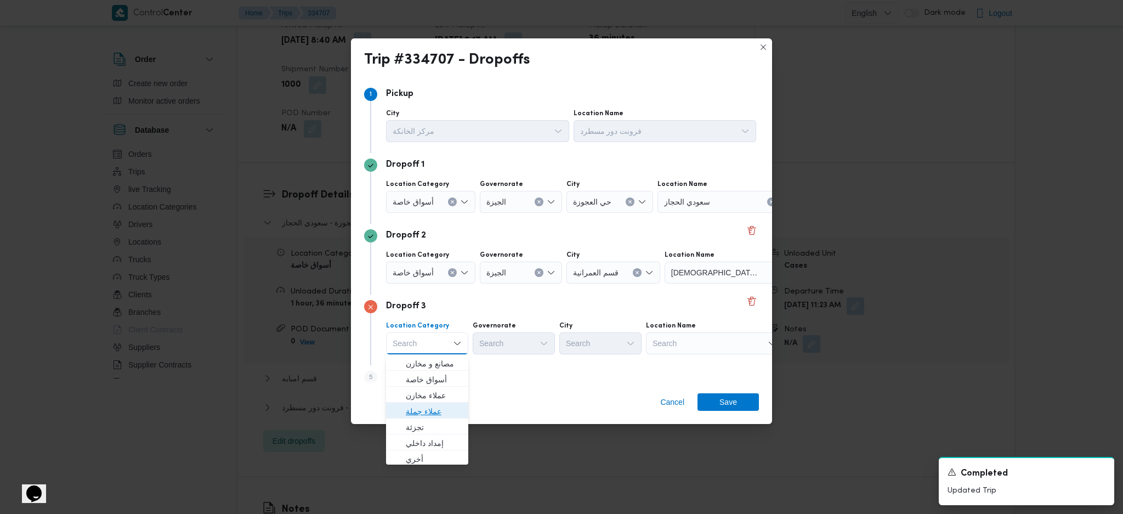
click at [424, 342] on span "عملاء جملة" at bounding box center [434, 411] width 56 height 13
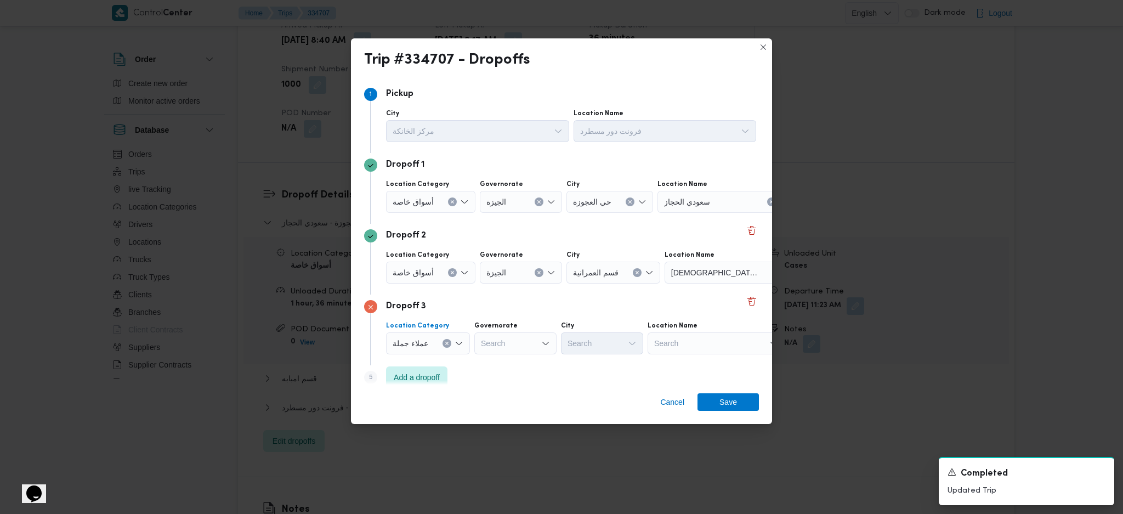
click at [528, 342] on div "Search" at bounding box center [515, 343] width 82 height 22
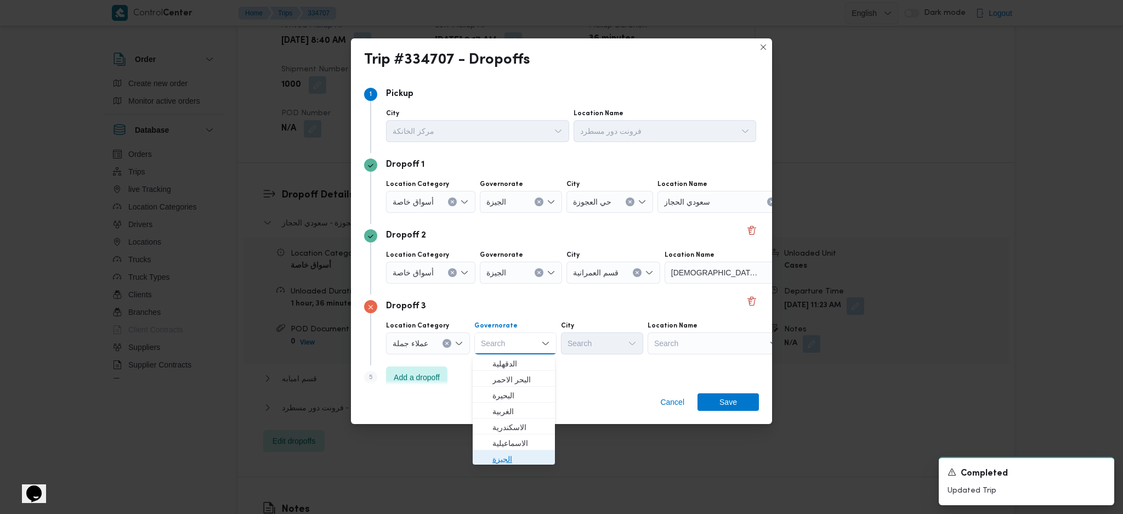
click at [504, 342] on span "الجيزة" at bounding box center [520, 458] width 56 height 13
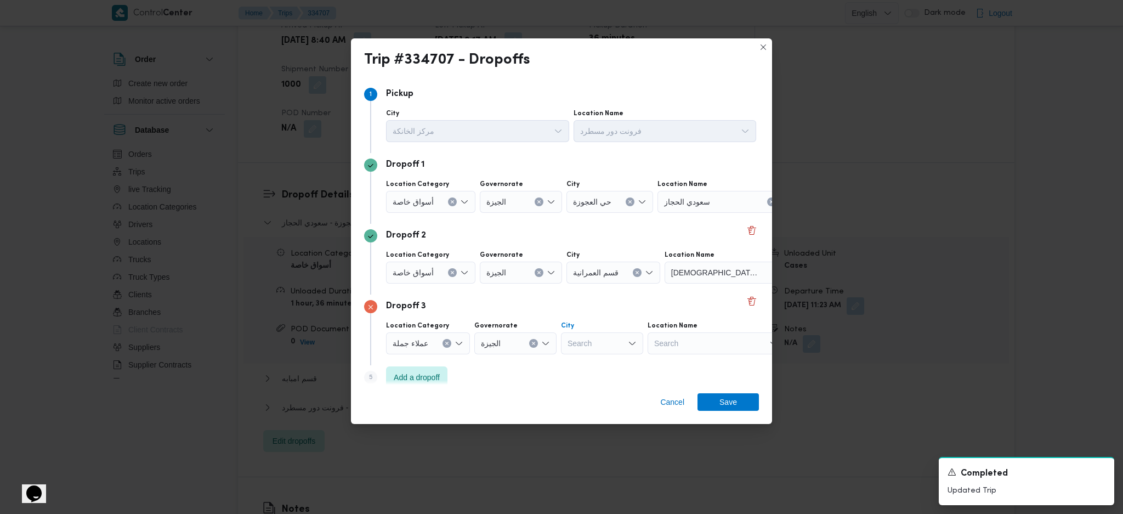
click at [624, 341] on div "Search" at bounding box center [602, 343] width 82 height 22
type input "به"
click at [596, 342] on span "قسم امبا به" at bounding box center [607, 363] width 56 height 13
click at [433, 342] on span "Add a dropoff" at bounding box center [417, 376] width 46 height 13
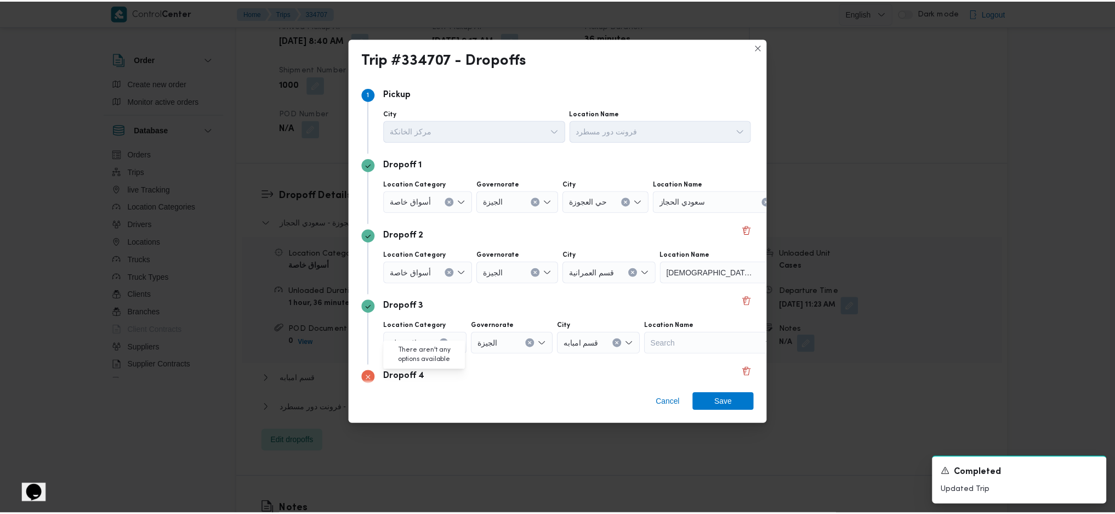
scroll to position [84, 0]
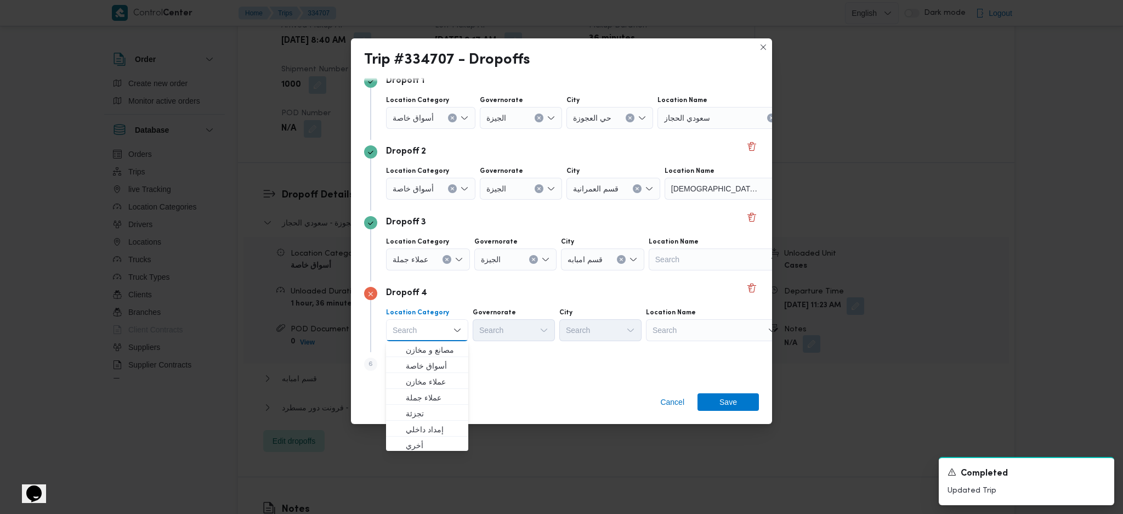
drag, startPoint x: 670, startPoint y: 331, endPoint x: 678, endPoint y: 337, distance: 9.0
click at [672, 331] on div "Search" at bounding box center [714, 330] width 137 height 22
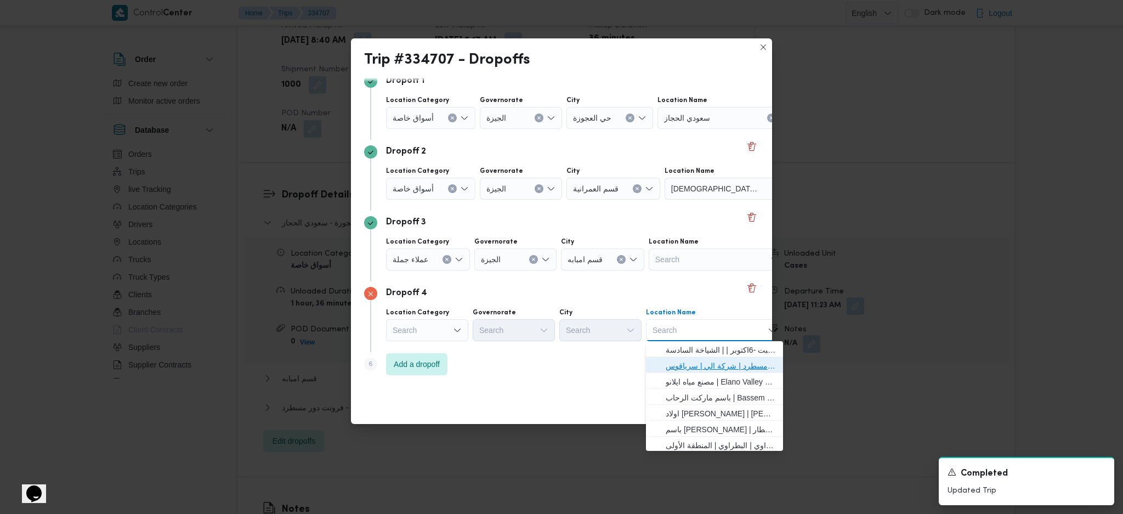
click at [694, 342] on span "فرونت دور مسطرد | شركة الي | سرياقوس" at bounding box center [720, 365] width 111 height 13
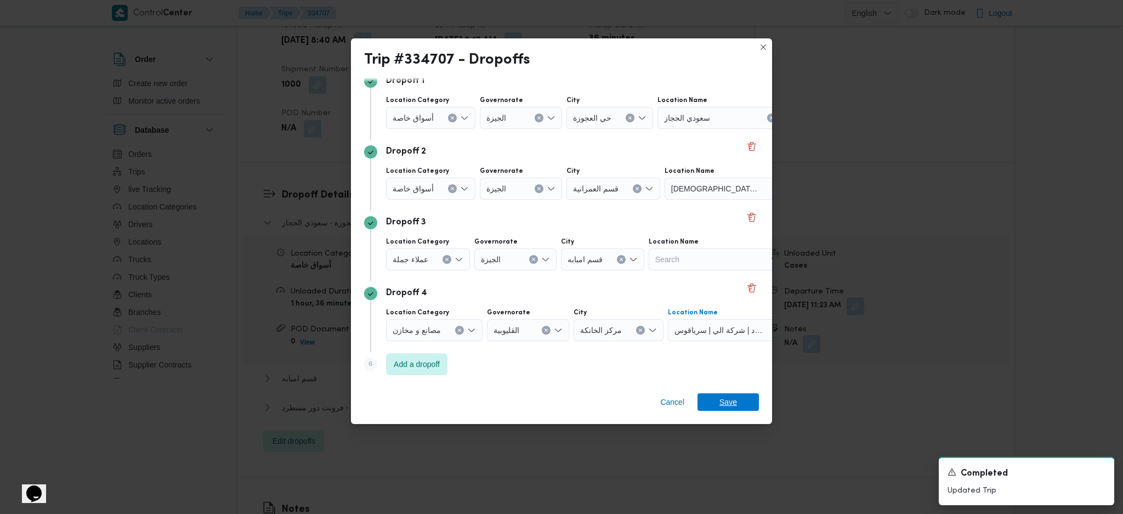
click at [743, 342] on span "Save" at bounding box center [727, 402] width 61 height 18
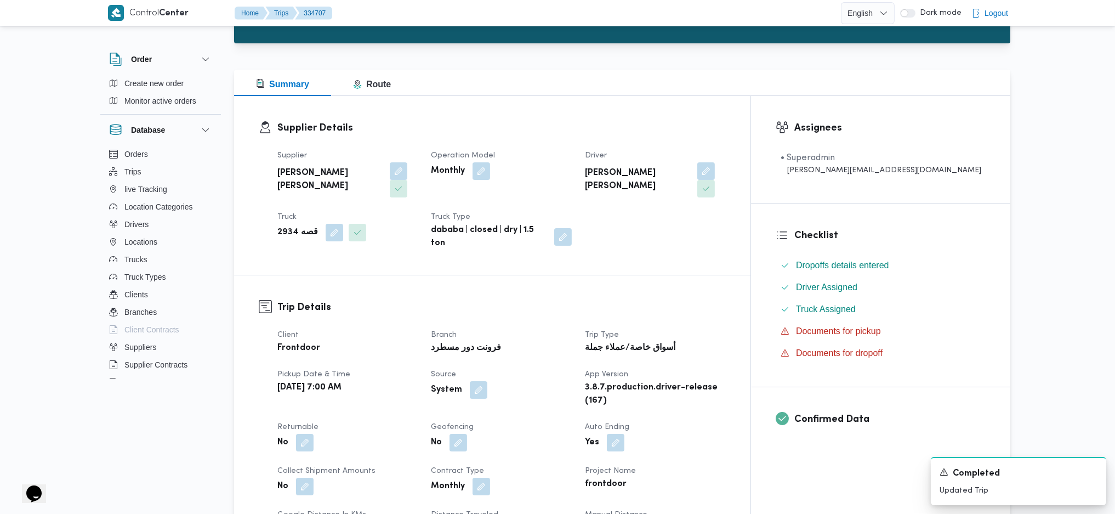
scroll to position [0, 0]
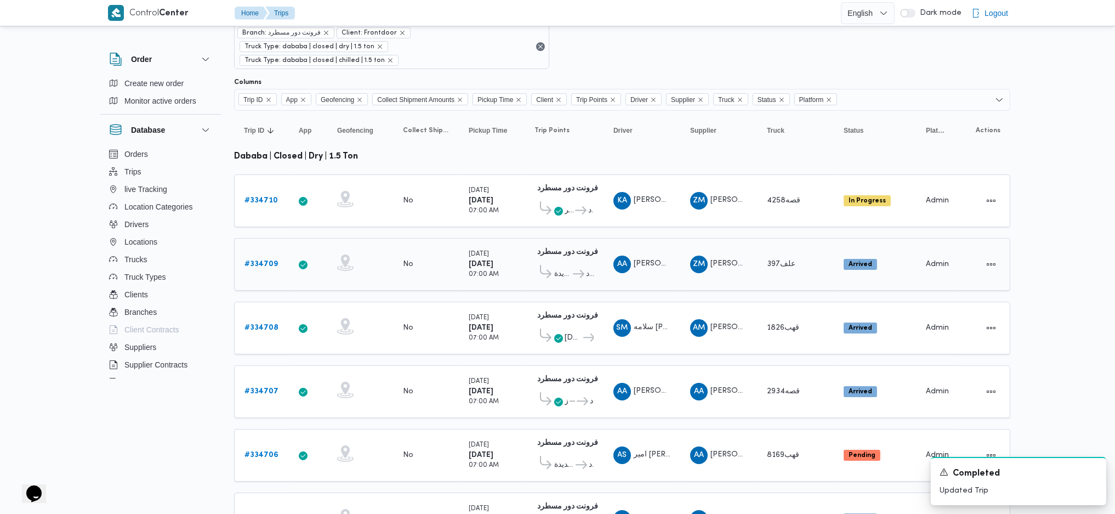
scroll to position [73, 0]
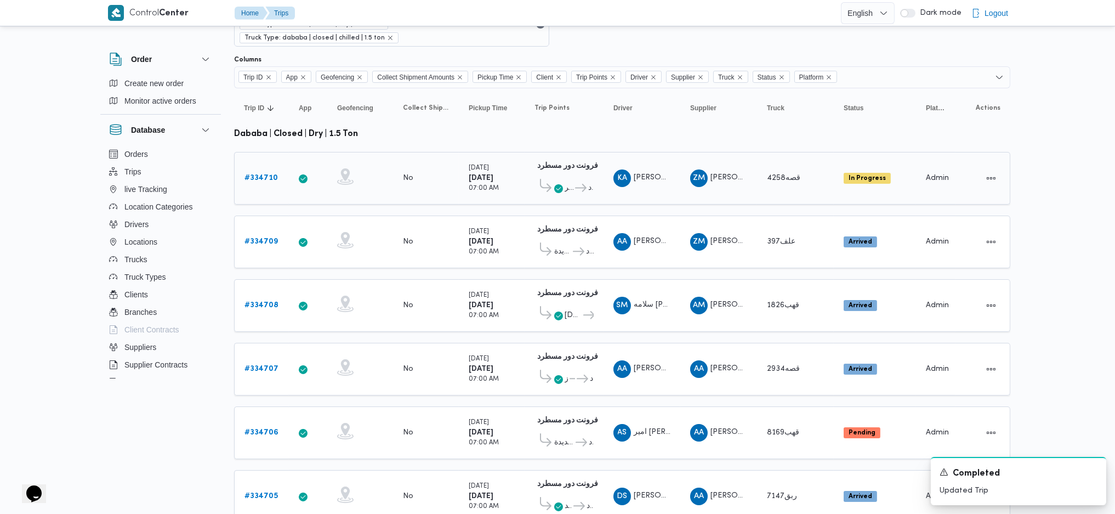
click at [270, 174] on b "# 334710" at bounding box center [260, 177] width 33 height 7
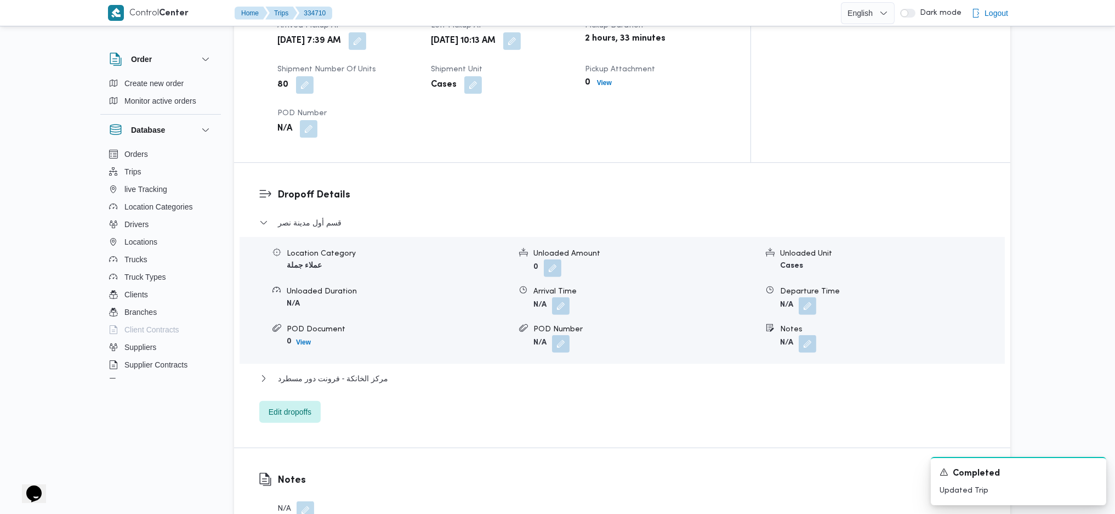
scroll to position [877, 0]
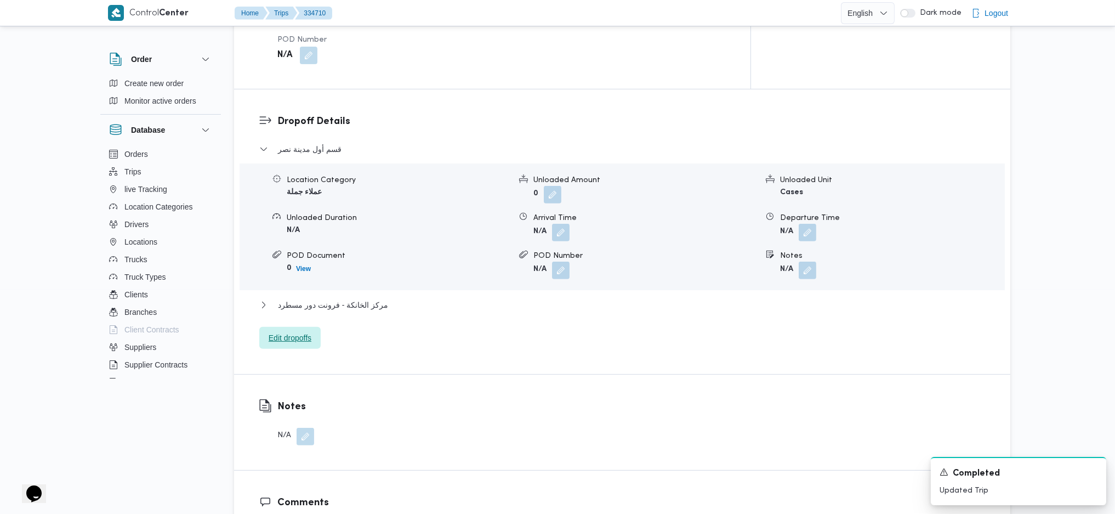
click at [300, 331] on span "Edit dropoffs" at bounding box center [290, 337] width 43 height 13
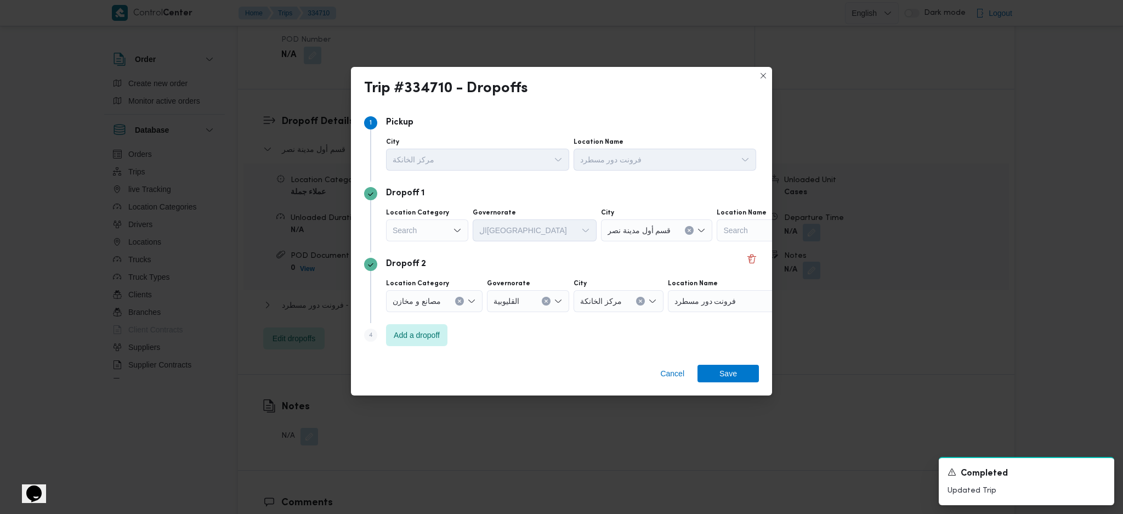
click at [445, 236] on div "Search" at bounding box center [427, 230] width 82 height 22
click at [436, 258] on span "أسواق خاصة" at bounding box center [426, 266] width 73 height 18
click at [451, 234] on button "Clear input" at bounding box center [452, 230] width 9 height 9
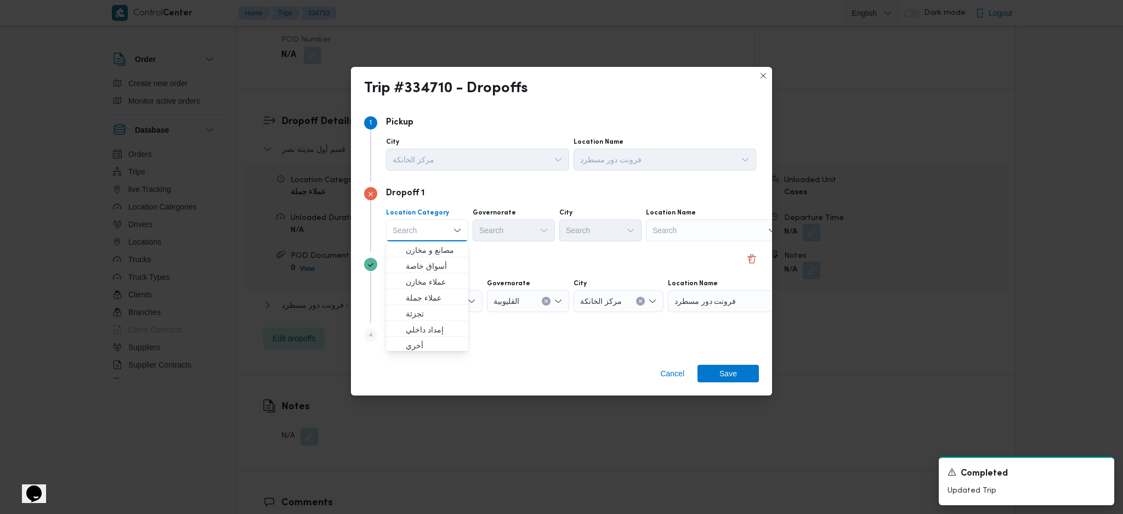
click at [683, 232] on div "Search" at bounding box center [714, 230] width 137 height 22
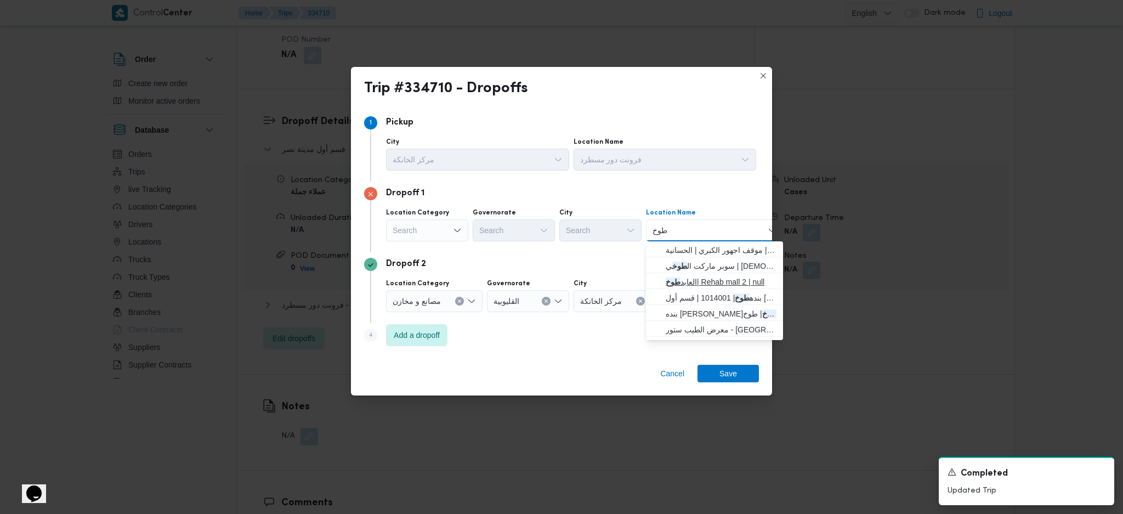
type input "طوخ"
drag, startPoint x: 678, startPoint y: 278, endPoint x: 680, endPoint y: 303, distance: 24.8
click at [678, 278] on mark "طوخ" at bounding box center [672, 281] width 15 height 9
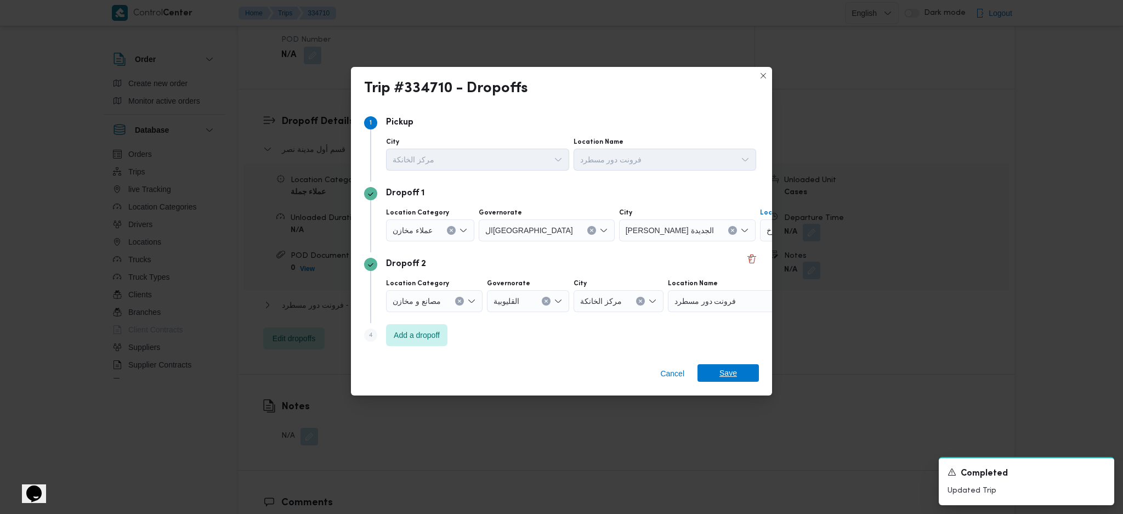
click at [726, 342] on span "Save" at bounding box center [728, 373] width 18 height 18
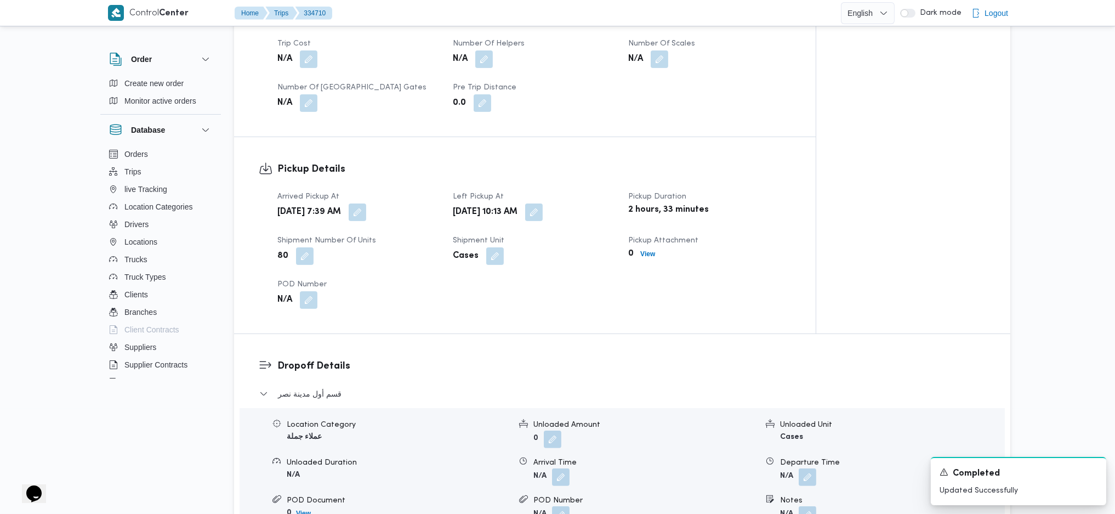
scroll to position [584, 0]
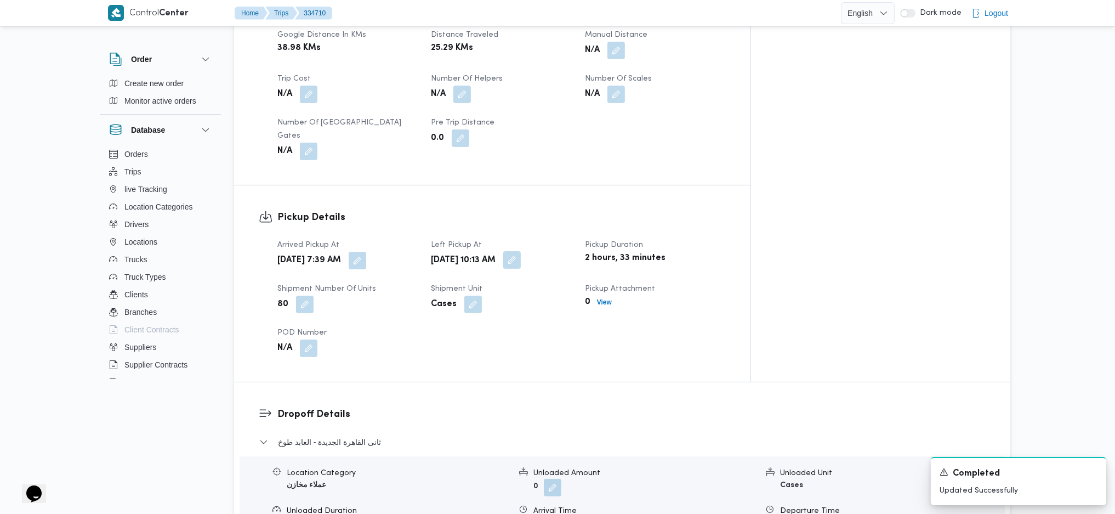
click at [521, 251] on button "button" at bounding box center [512, 260] width 18 height 18
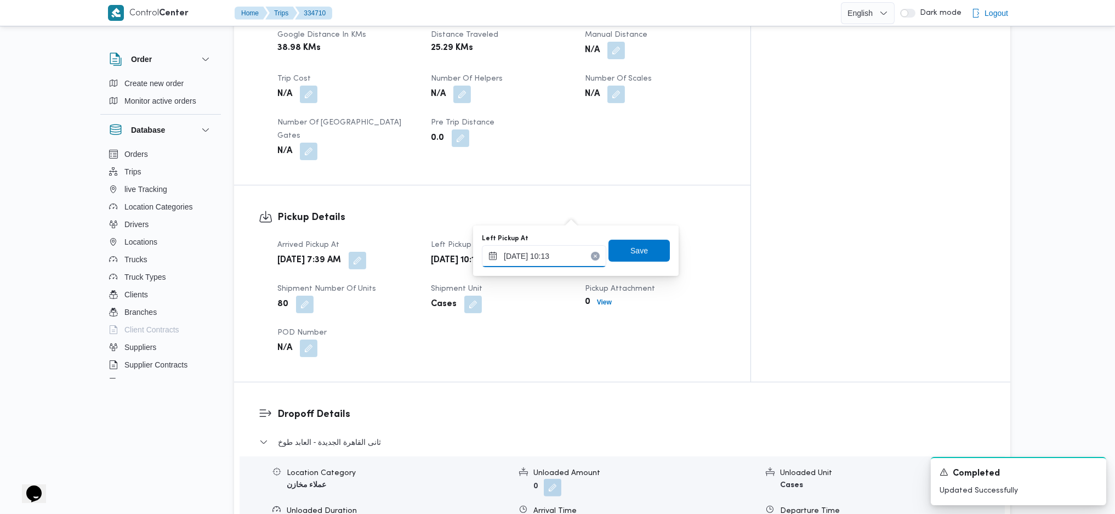
click at [534, 245] on input "01/09/2025 10:13" at bounding box center [544, 256] width 124 height 22
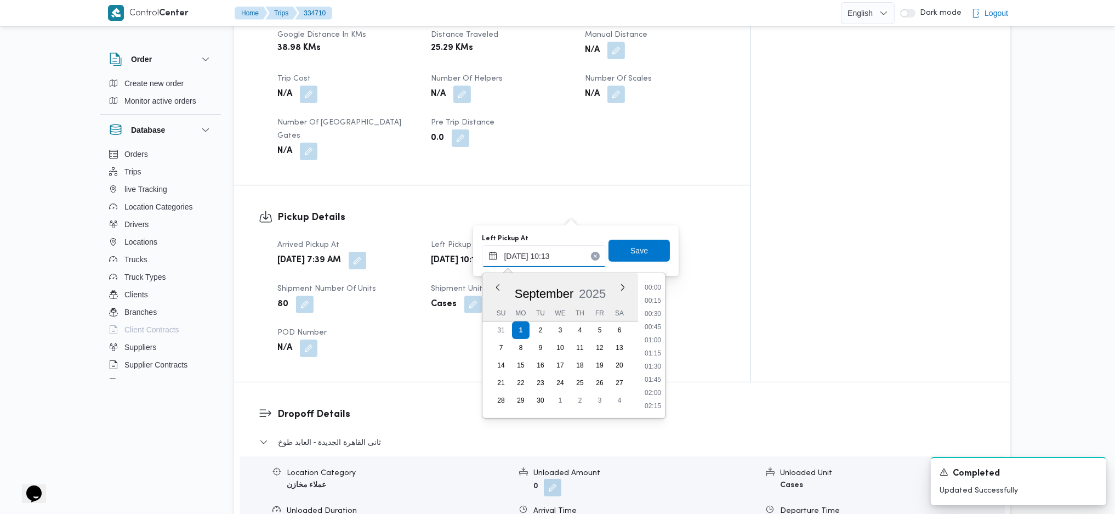
scroll to position [461, 0]
click at [655, 299] on li "09:00" at bounding box center [652, 299] width 25 height 11
type input "01/09/2025 09:00"
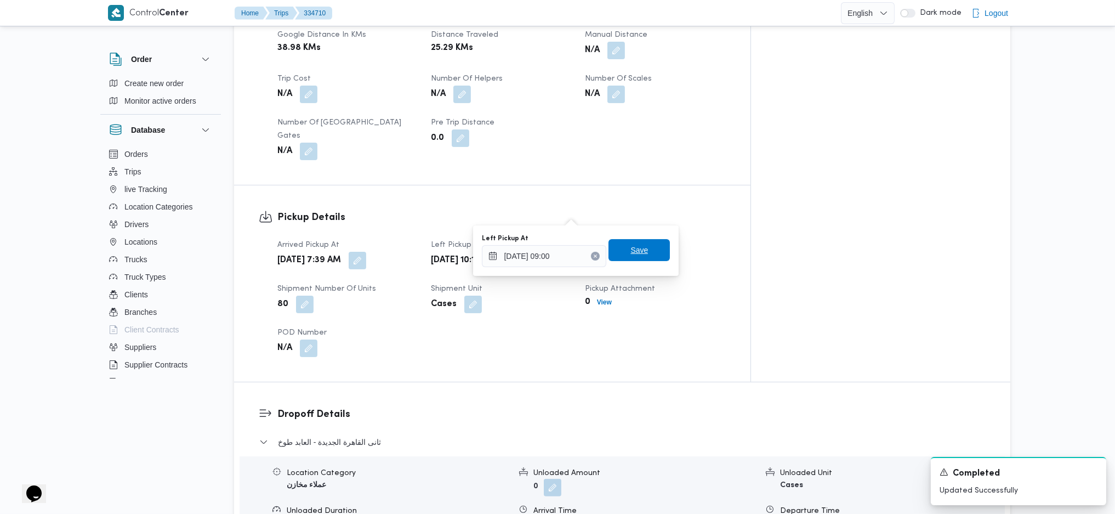
click at [634, 246] on span "Save" at bounding box center [639, 249] width 18 height 13
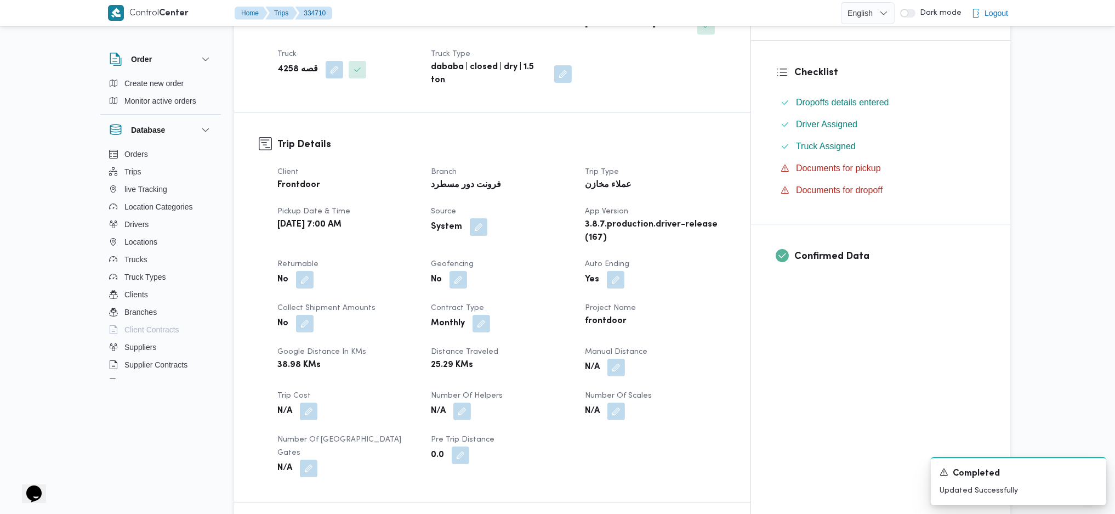
scroll to position [0, 0]
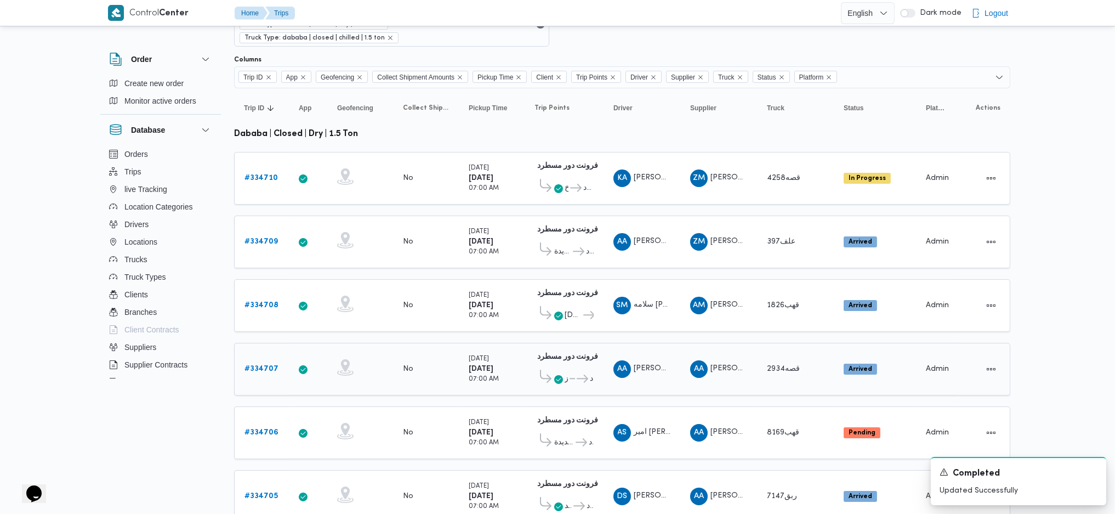
scroll to position [219, 0]
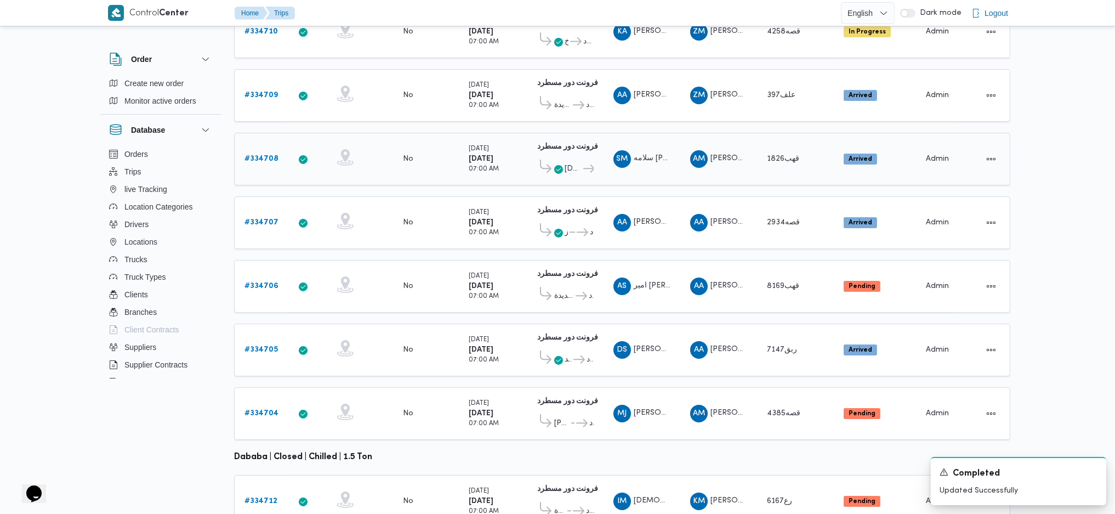
click at [260, 155] on b "# 334708" at bounding box center [261, 158] width 34 height 7
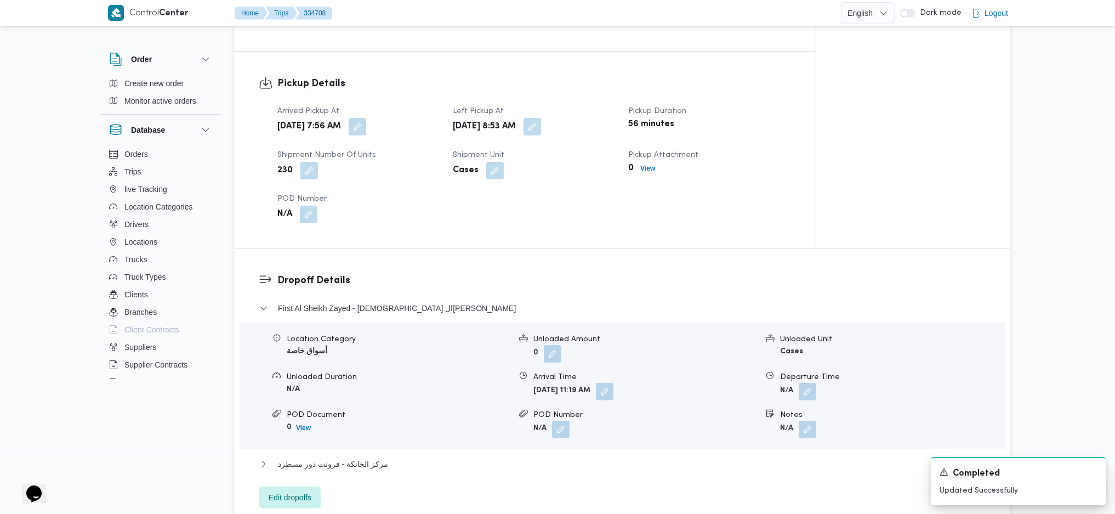
scroll to position [731, 0]
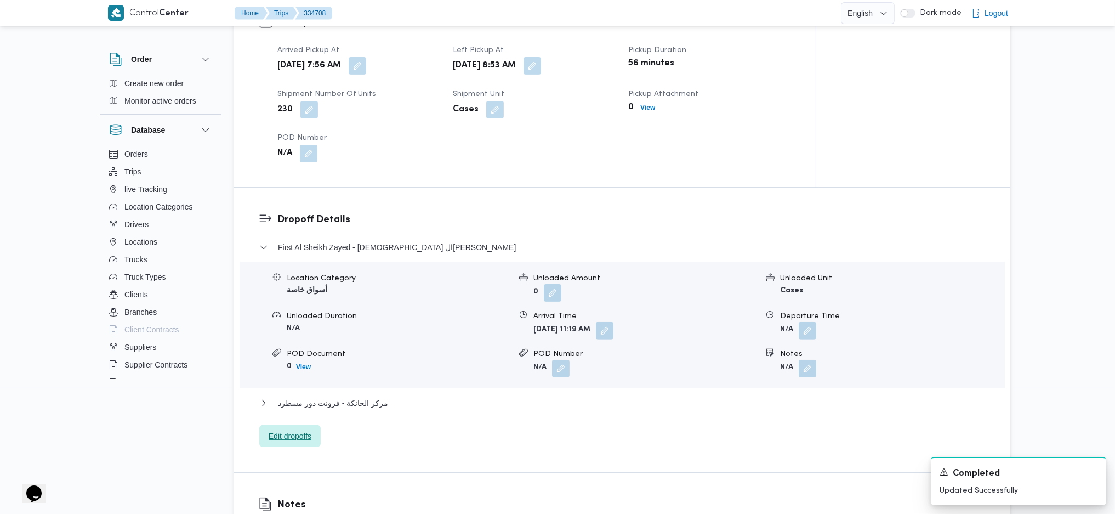
click at [294, 342] on span "Edit dropoffs" at bounding box center [290, 435] width 43 height 13
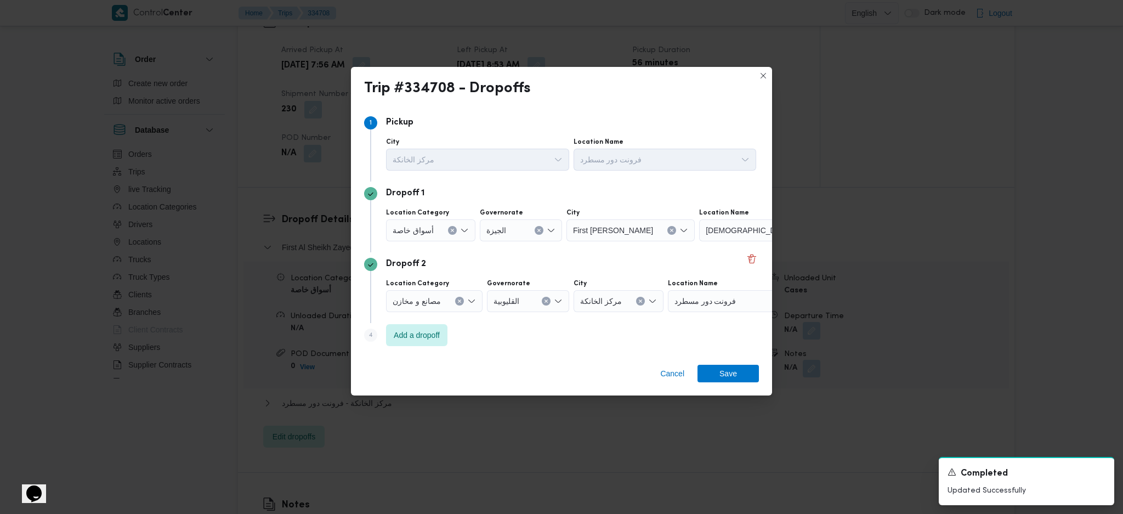
click at [448, 229] on button "Clear input" at bounding box center [452, 230] width 9 height 9
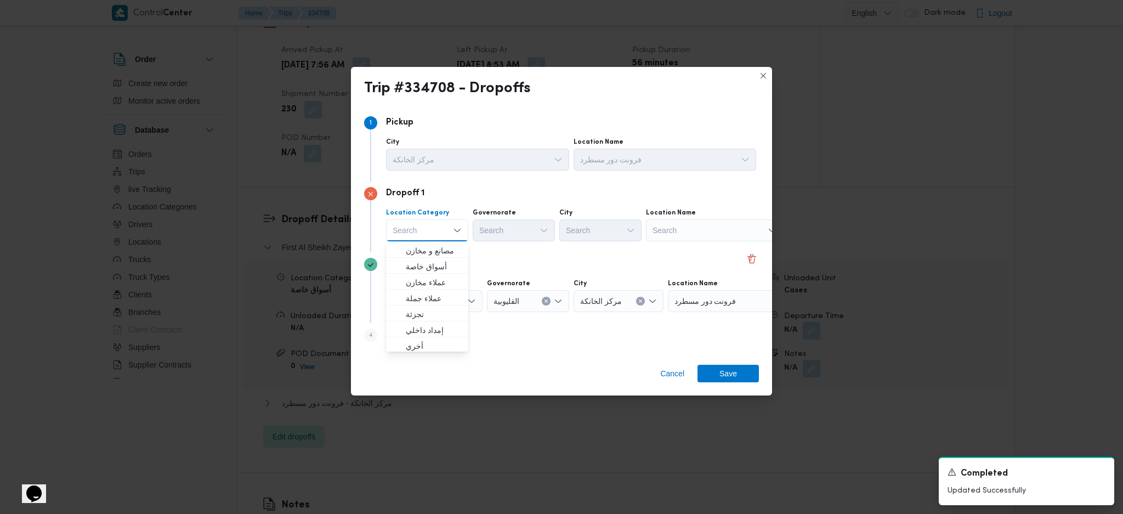
click at [729, 220] on div "Search" at bounding box center [714, 230] width 137 height 22
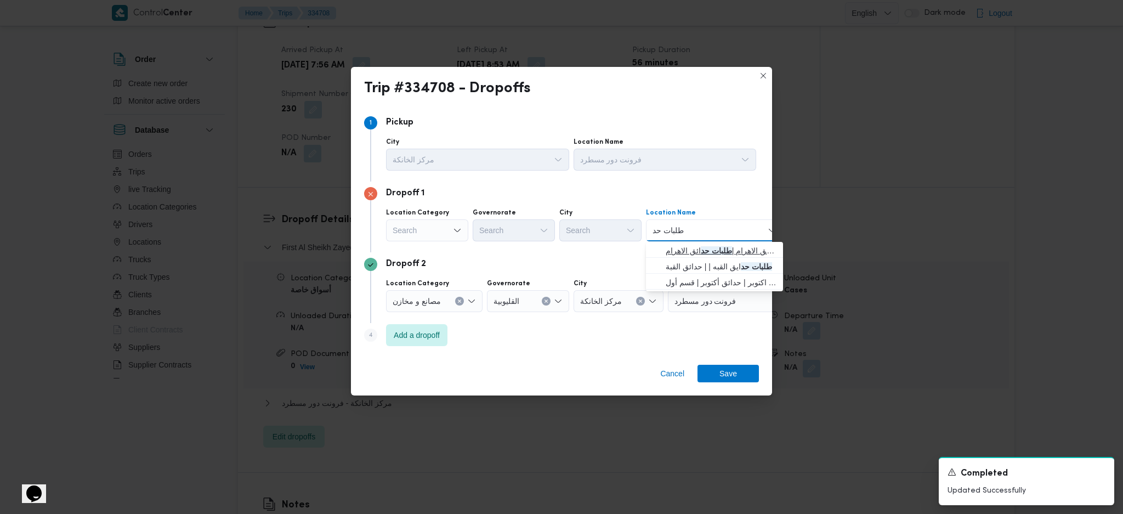
type input "طلبات حد"
click at [694, 252] on span "طلبات مارت حدائق الاهرام | طلبات حد ائق الاهرام | null" at bounding box center [720, 250] width 111 height 13
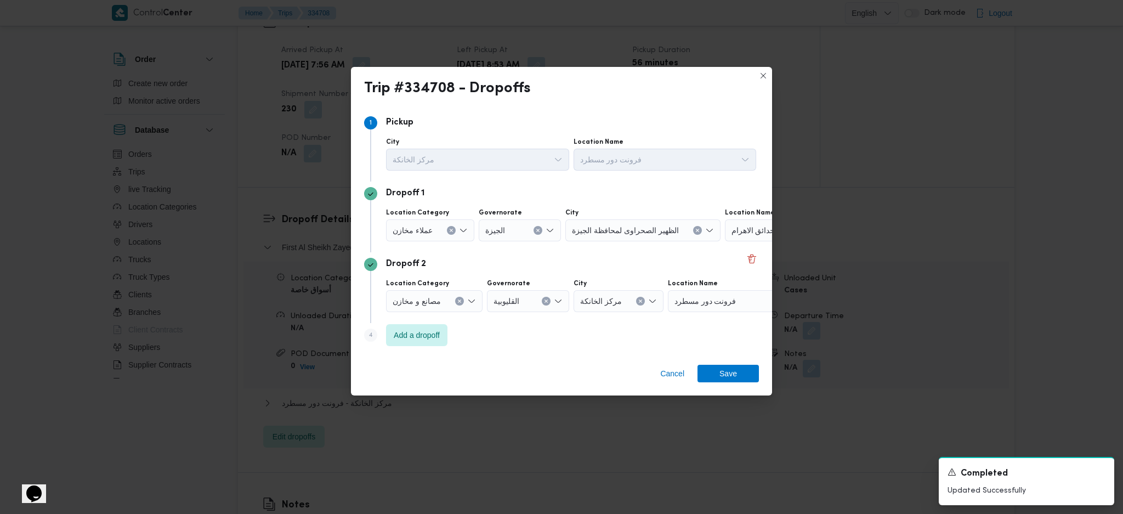
click at [720, 342] on div "Cancel Save" at bounding box center [561, 375] width 421 height 39
click at [740, 342] on span "Save" at bounding box center [727, 373] width 61 height 18
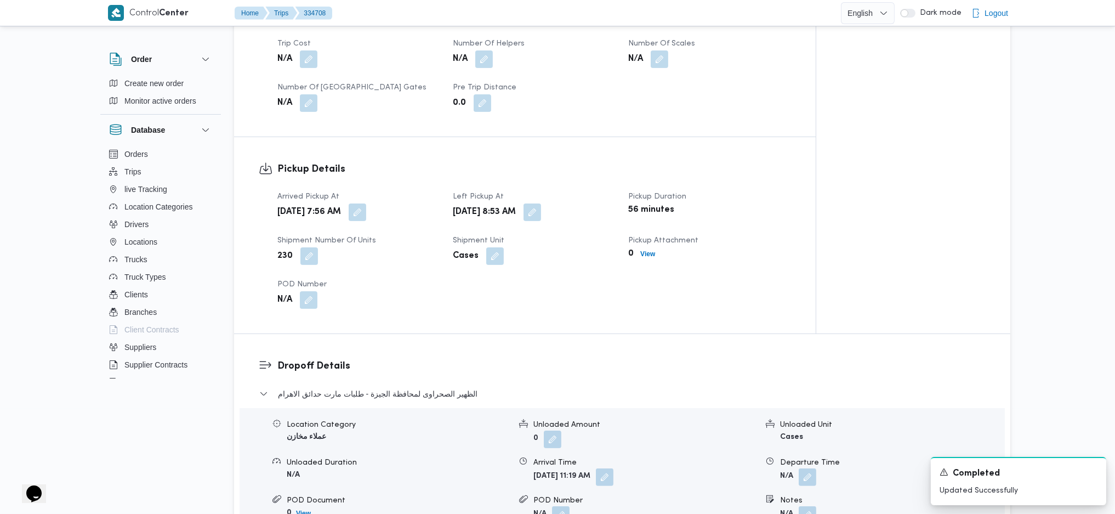
scroll to position [0, 0]
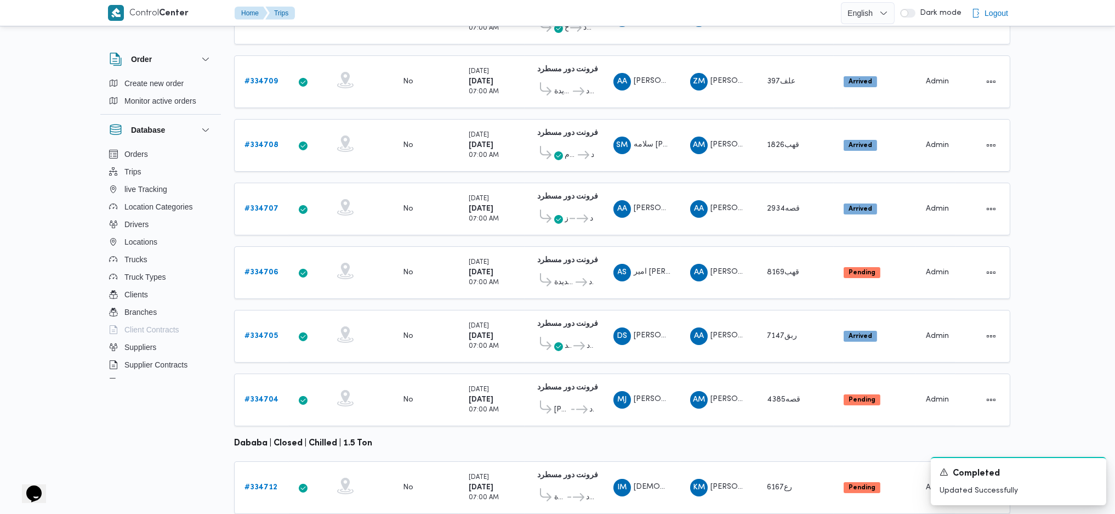
scroll to position [257, 0]
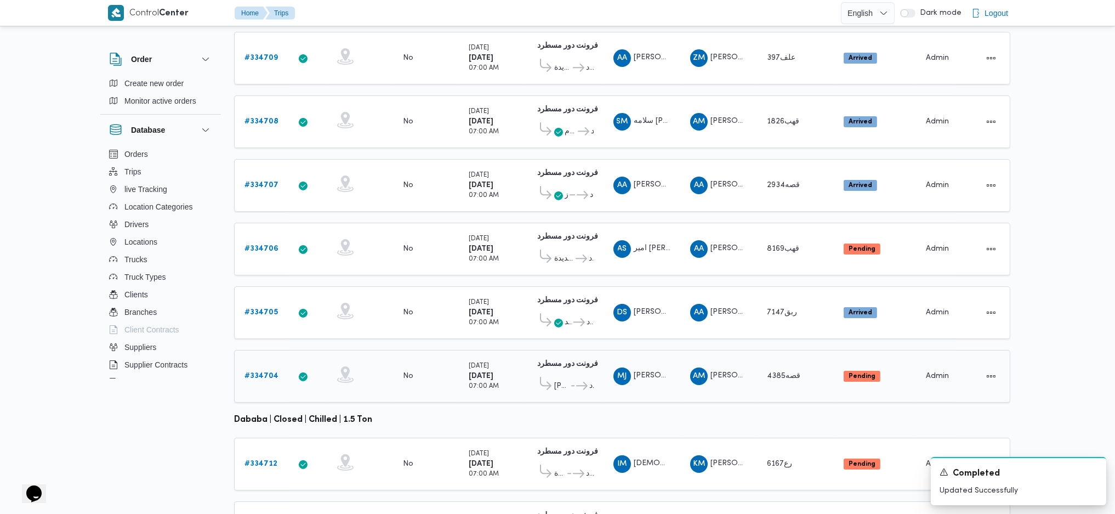
click at [258, 342] on b "# 334704" at bounding box center [261, 375] width 34 height 7
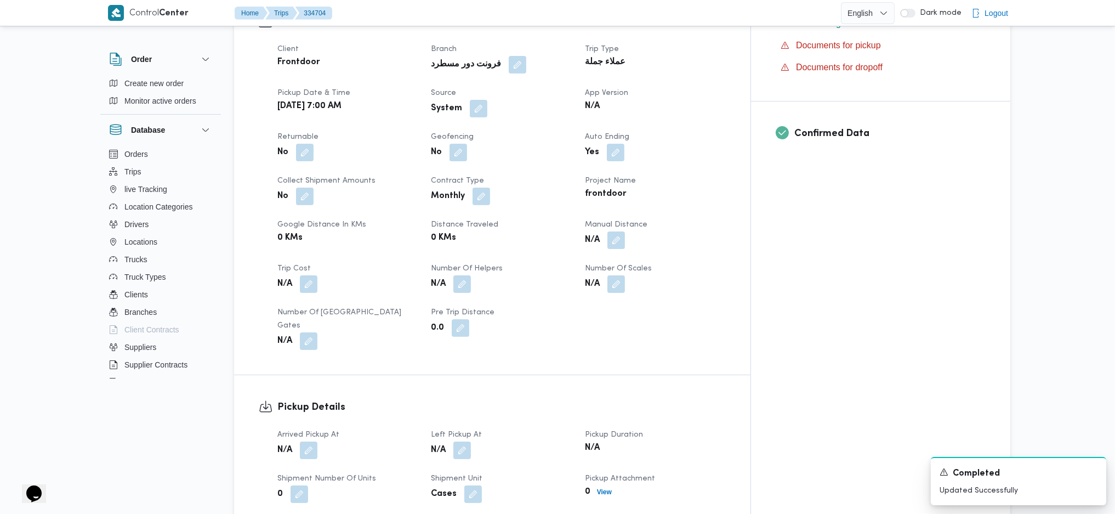
scroll to position [549, 0]
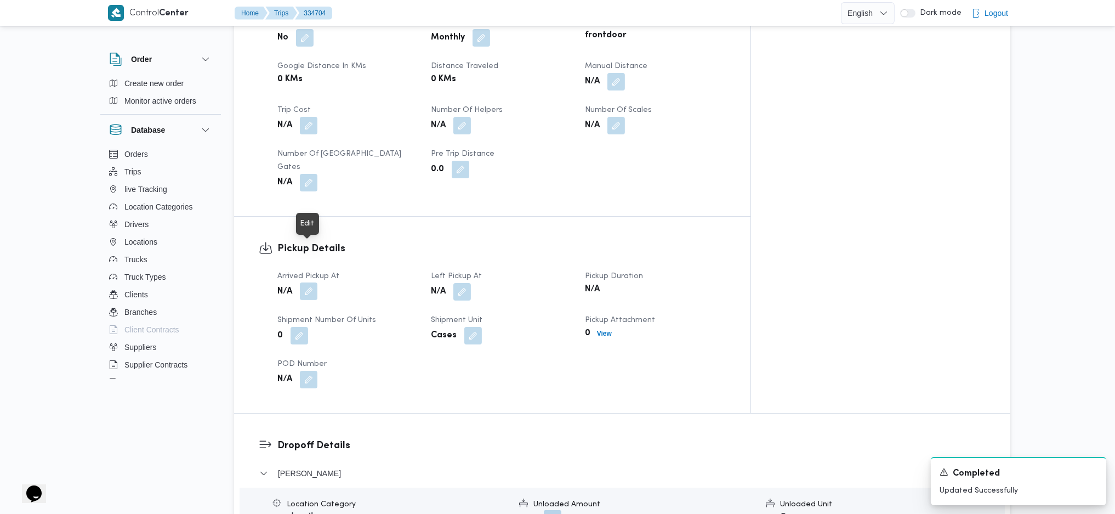
click at [308, 282] on button "button" at bounding box center [309, 291] width 18 height 18
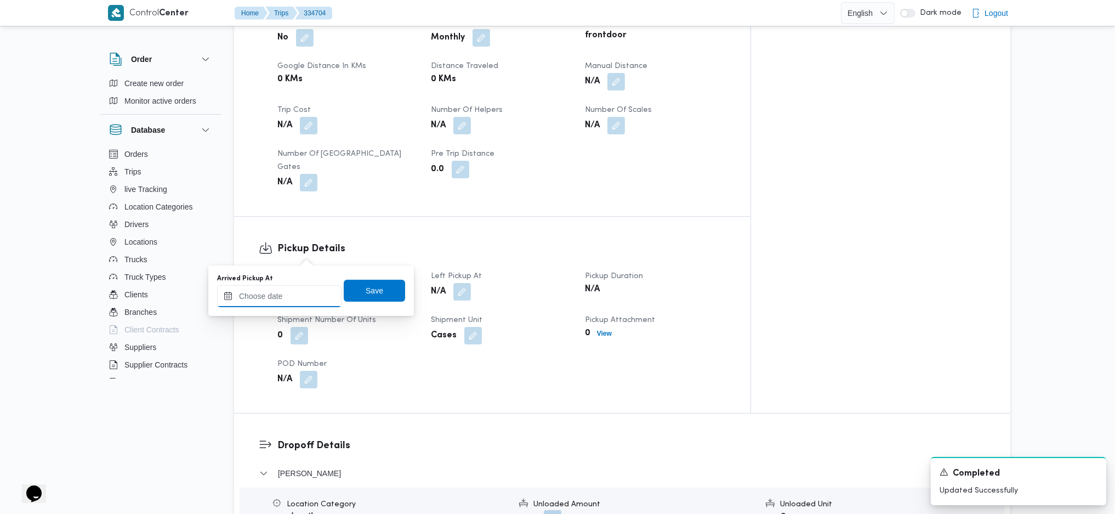
click at [290, 298] on input "Arrived Pickup At" at bounding box center [279, 296] width 124 height 22
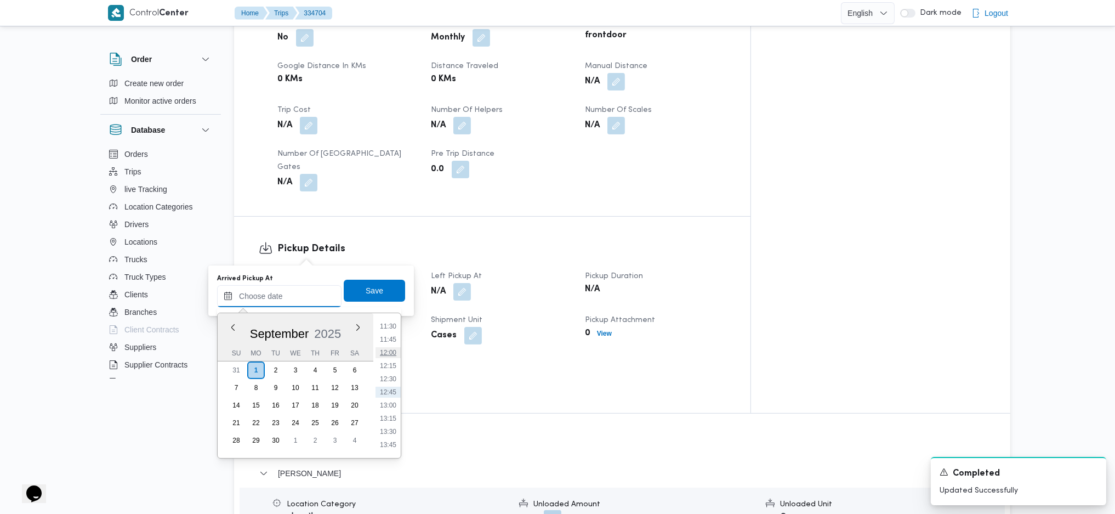
scroll to position [314, 0]
drag, startPoint x: 391, startPoint y: 374, endPoint x: 391, endPoint y: 380, distance: 6.0
click at [391, 342] on ul "00:00 00:15 00:30 00:45 01:00 01:15 01:30 01:45 02:00 02:15 02:30 02:45 03:00 0…" at bounding box center [388, 385] width 25 height 127
click at [391, 342] on li "07:00" at bounding box center [388, 382] width 25 height 11
type input "01/09/2025 07:00"
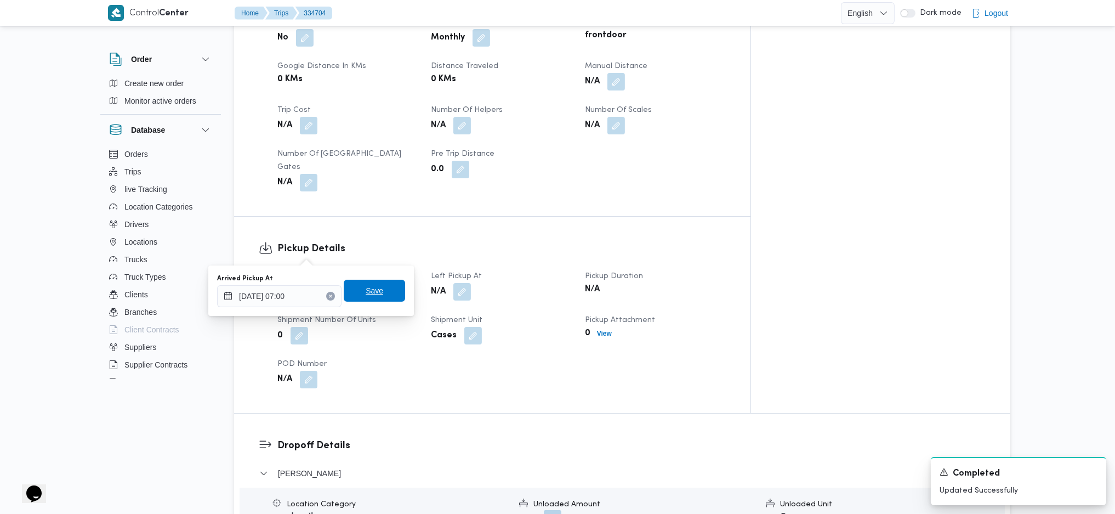
click at [365, 298] on span "Save" at bounding box center [374, 291] width 61 height 22
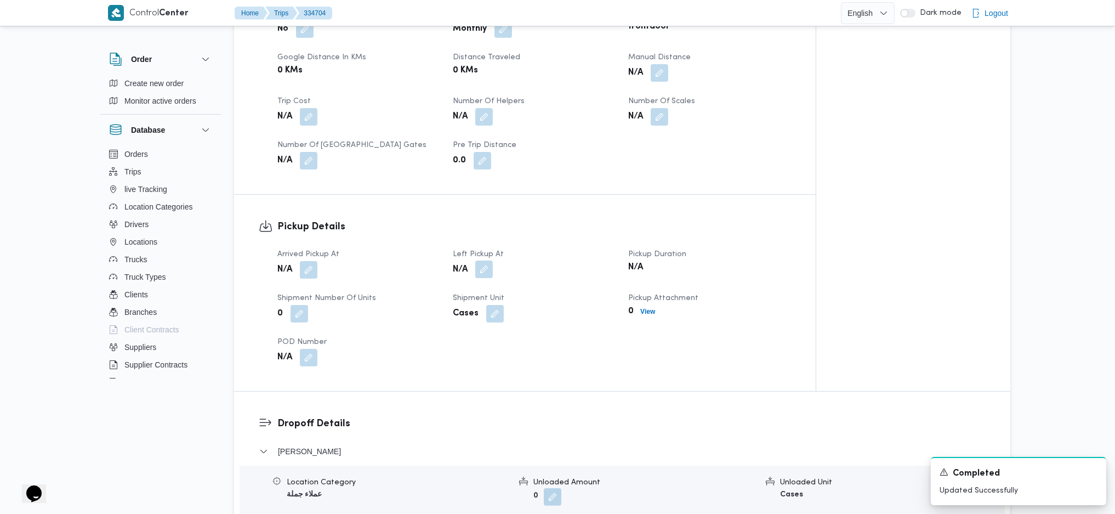
drag, startPoint x: 493, startPoint y: 247, endPoint x: 486, endPoint y: 260, distance: 15.7
click at [493, 260] on button "button" at bounding box center [484, 269] width 18 height 18
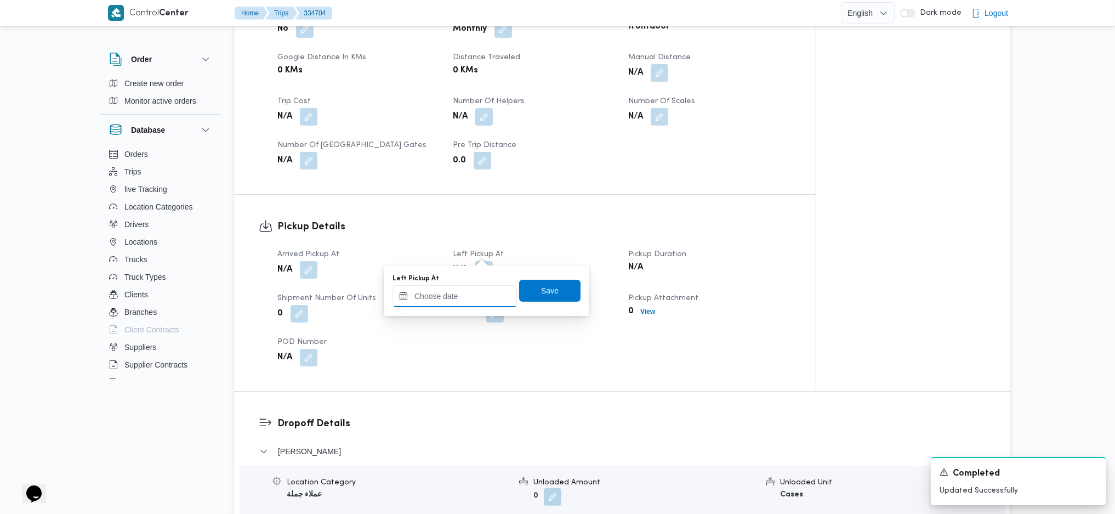
click at [456, 297] on input "Left Pickup At" at bounding box center [455, 296] width 124 height 22
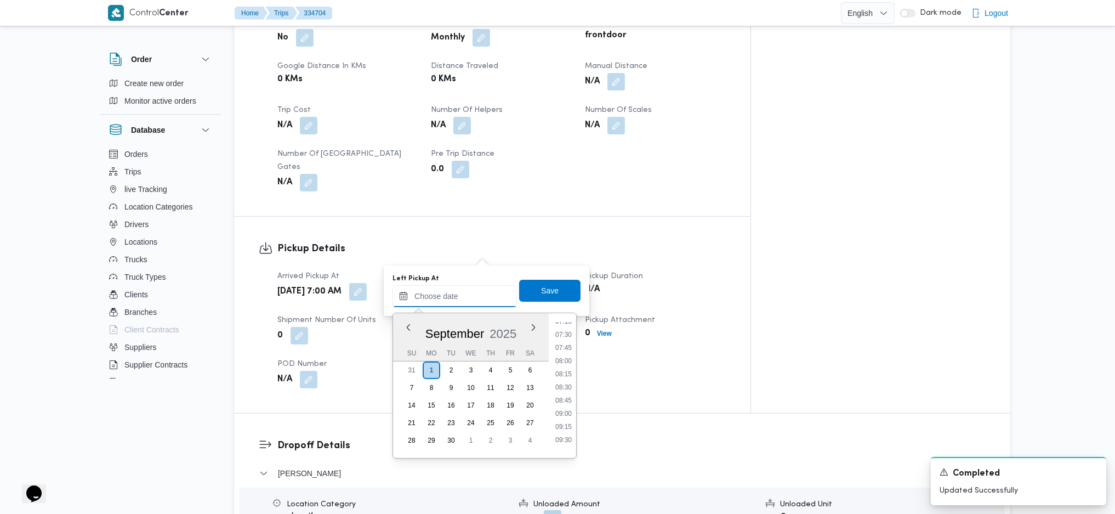
scroll to position [387, 0]
drag, startPoint x: 565, startPoint y: 360, endPoint x: 558, endPoint y: 342, distance: 19.8
click at [565, 342] on li "08:00" at bounding box center [563, 361] width 25 height 11
type input "01/09/2025 08:00"
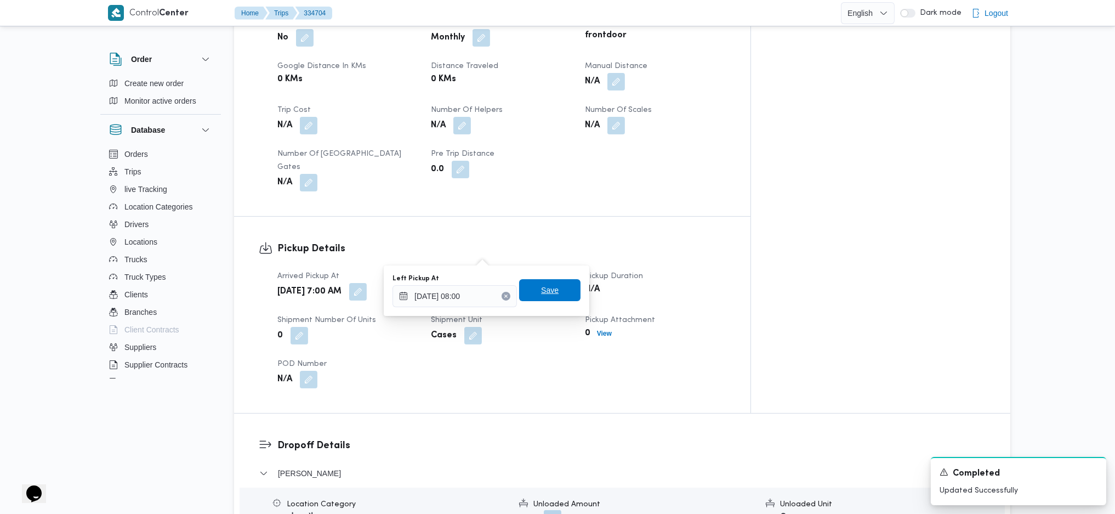
click at [531, 290] on span "Save" at bounding box center [549, 290] width 61 height 22
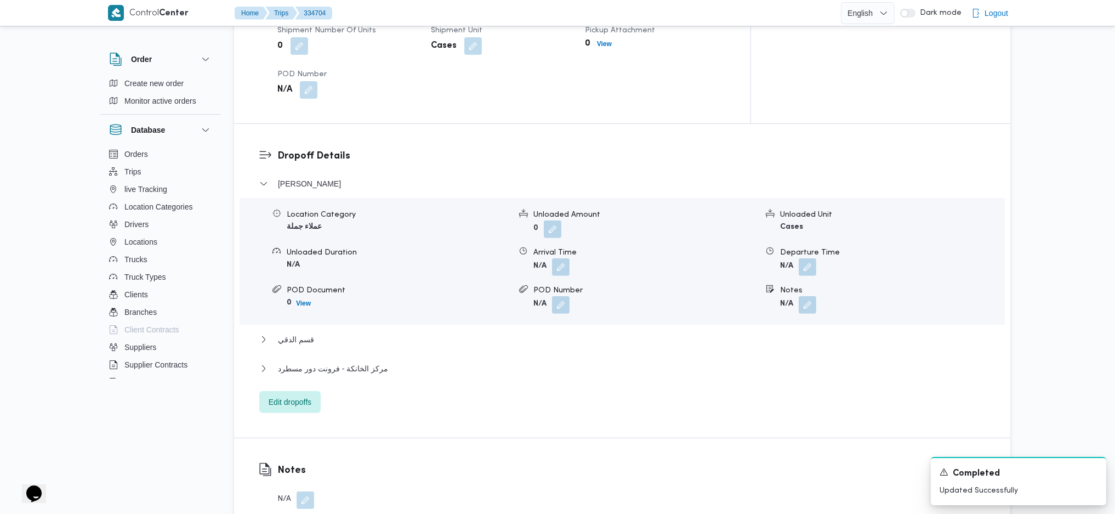
scroll to position [877, 0]
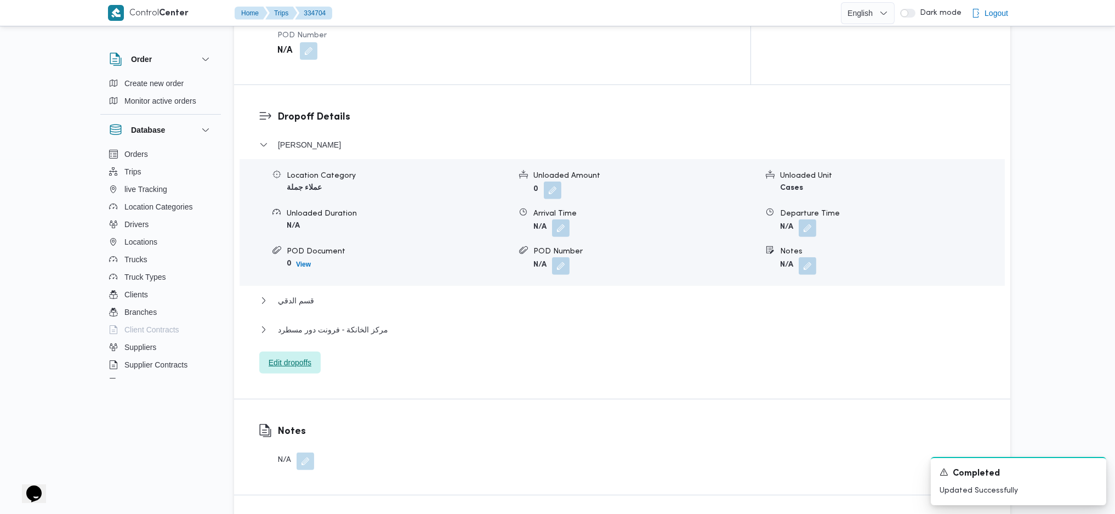
click at [298, 342] on span "Edit dropoffs" at bounding box center [290, 362] width 43 height 13
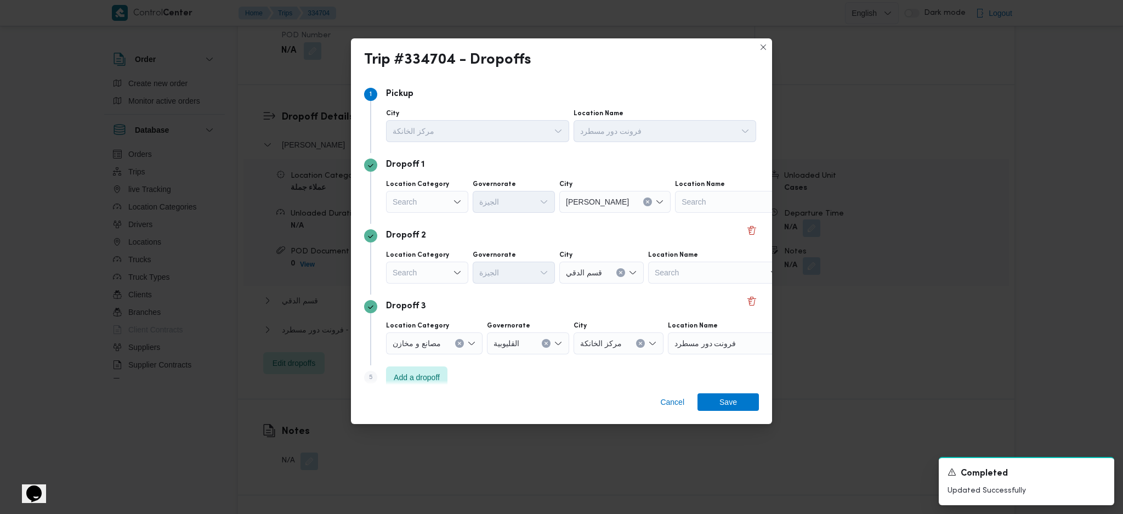
click at [443, 209] on div "Search" at bounding box center [427, 202] width 82 height 22
click at [431, 266] on span "عملاء جملة" at bounding box center [434, 269] width 56 height 13
click at [523, 192] on div "Search" at bounding box center [515, 202] width 82 height 22
click at [420, 279] on div "Search" at bounding box center [427, 272] width 82 height 22
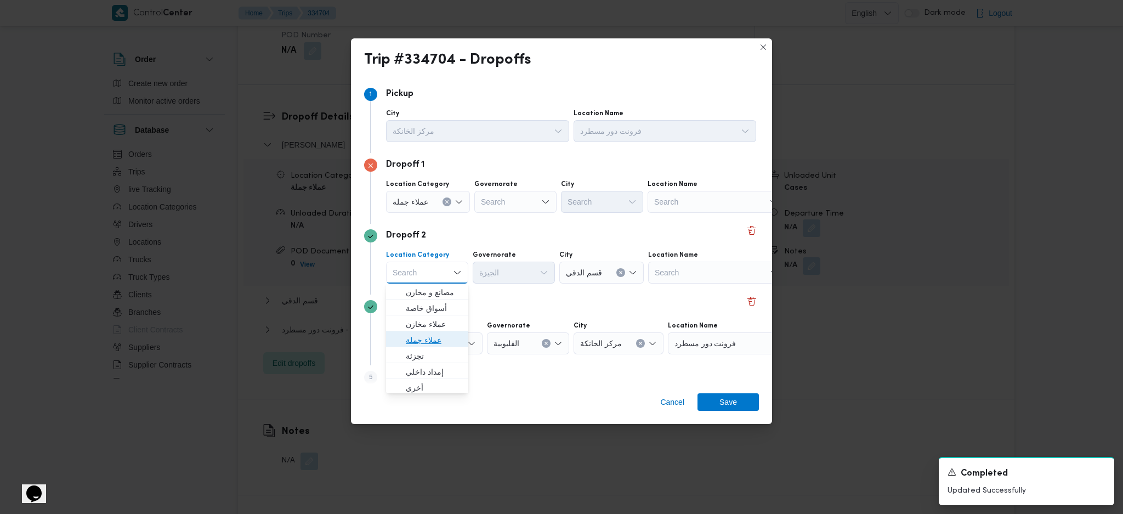
click at [412, 337] on span "عملاء جملة" at bounding box center [434, 339] width 56 height 13
click at [504, 200] on div "Search" at bounding box center [515, 202] width 82 height 22
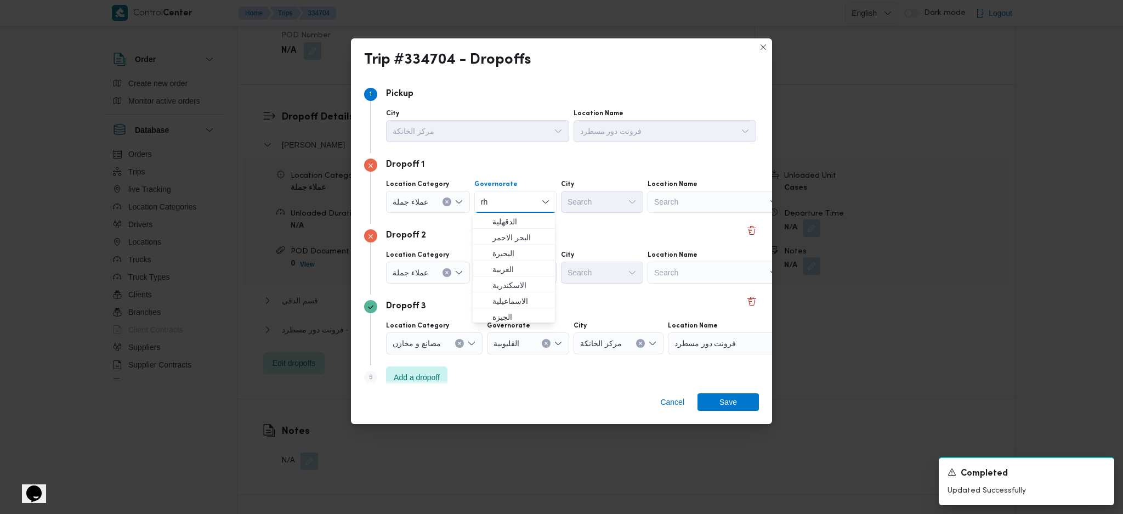
type input "r"
type input "قاه"
drag, startPoint x: 504, startPoint y: 200, endPoint x: 526, endPoint y: 222, distance: 31.4
click at [478, 219] on span "ال قاه رة" at bounding box center [513, 222] width 73 height 18
click at [615, 199] on div "Search" at bounding box center [656, 202] width 82 height 22
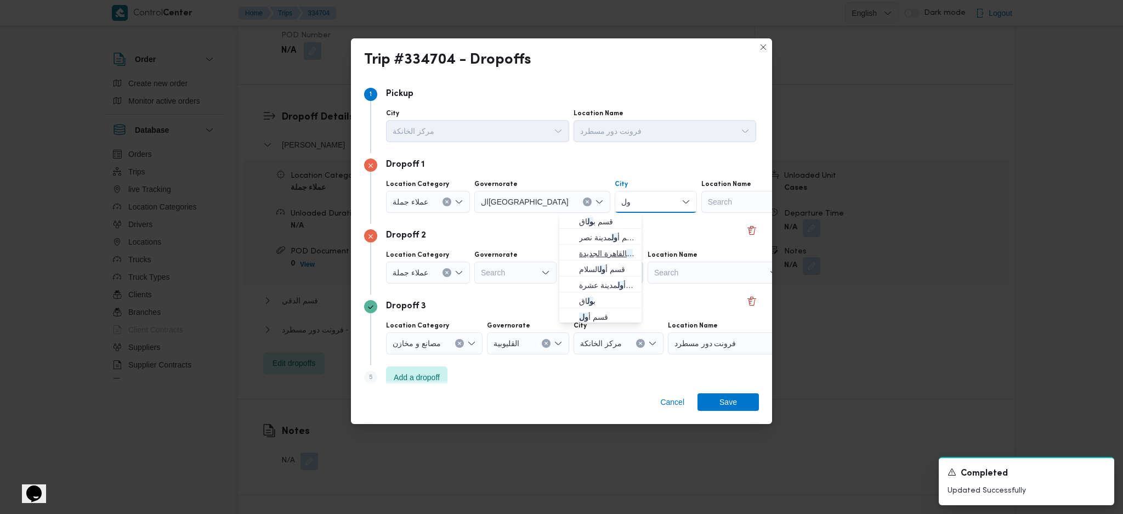
type input "ول"
click at [606, 248] on span "قسم أ ول القاهرة الجديدة" at bounding box center [607, 253] width 56 height 13
click at [507, 269] on div "Search" at bounding box center [515, 272] width 82 height 22
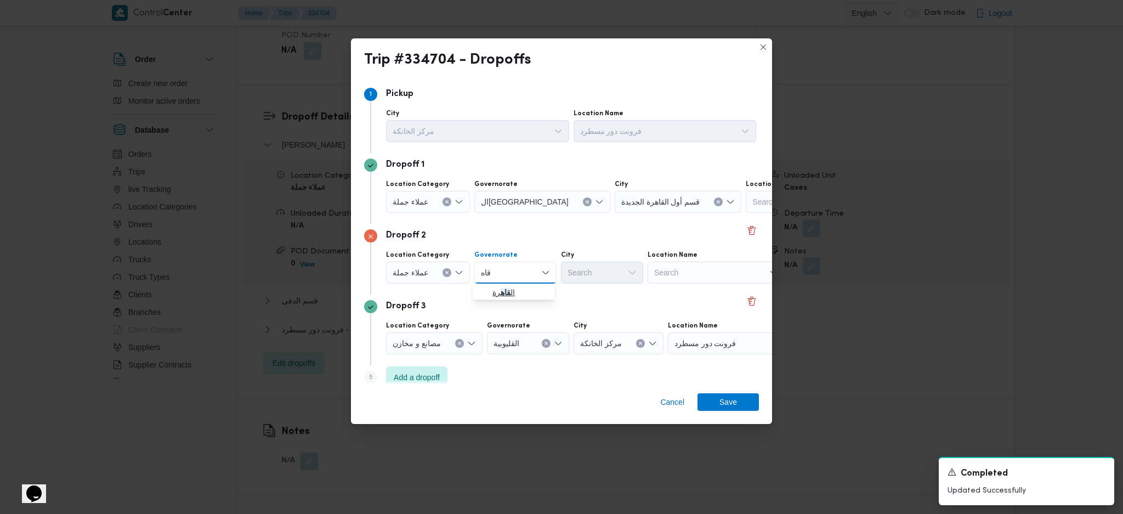
type input "قاه"
drag, startPoint x: 495, startPoint y: 295, endPoint x: 559, endPoint y: 301, distance: 64.4
click at [495, 295] on span "ال قاه رة" at bounding box center [520, 292] width 56 height 13
click at [615, 274] on div "Search" at bounding box center [656, 272] width 82 height 22
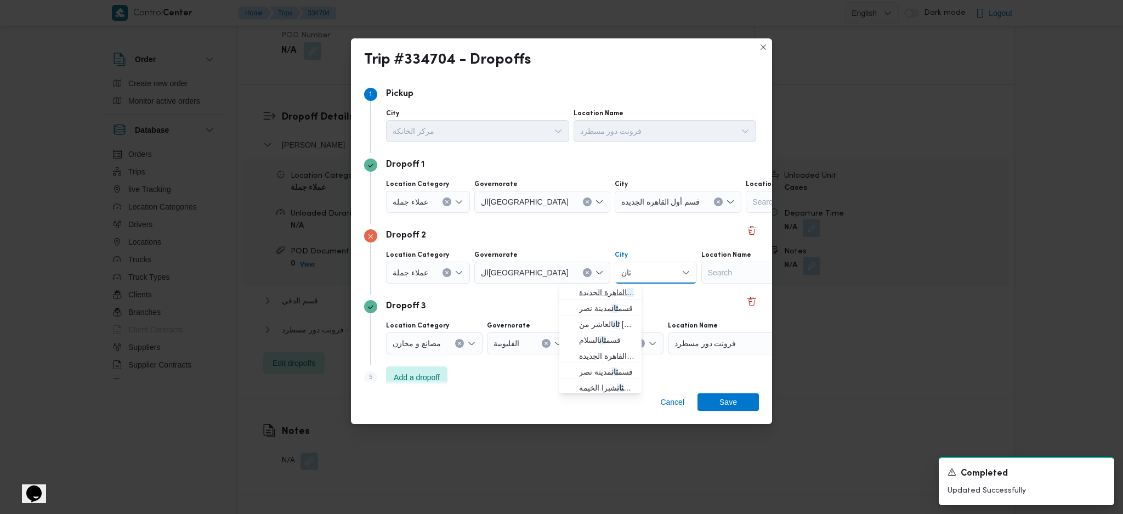
type input "ثان"
click at [599, 290] on span "قسم ثان القاهرة الجديدة" at bounding box center [607, 292] width 56 height 13
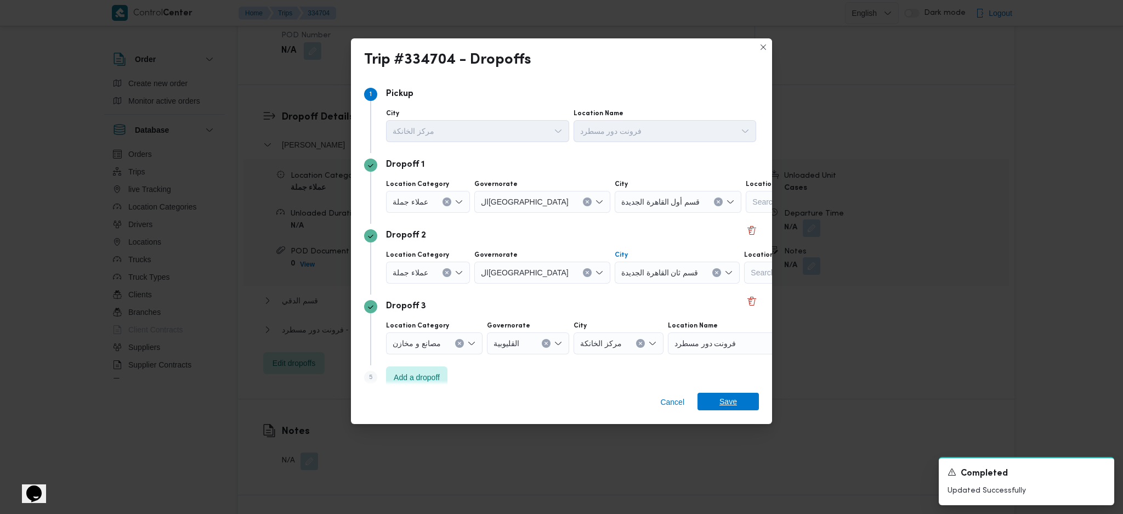
click at [737, 342] on span "Save" at bounding box center [727, 402] width 61 height 18
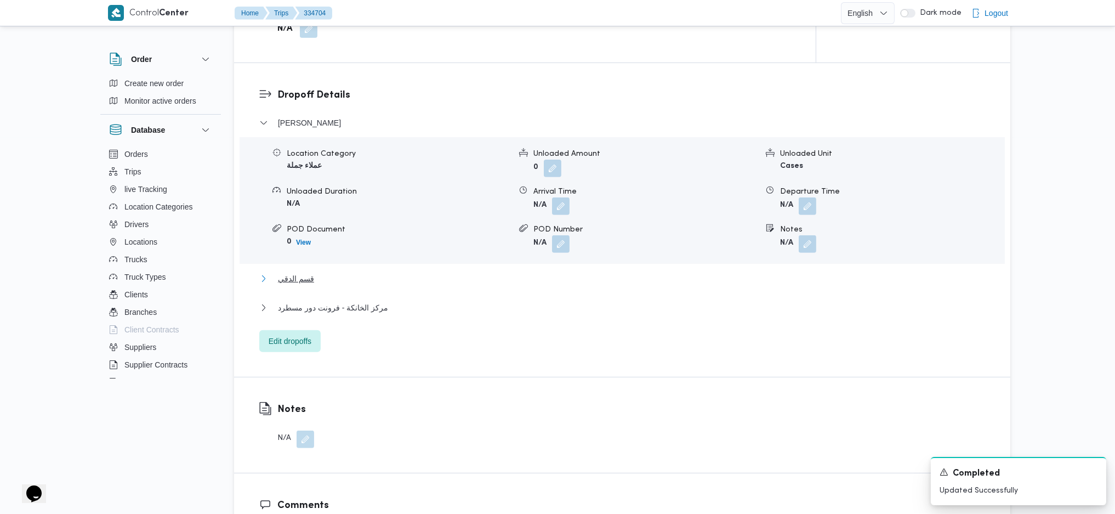
drag, startPoint x: 295, startPoint y: 259, endPoint x: 390, endPoint y: 271, distance: 95.1
click at [298, 272] on span "قسم الدقي" at bounding box center [296, 278] width 36 height 13
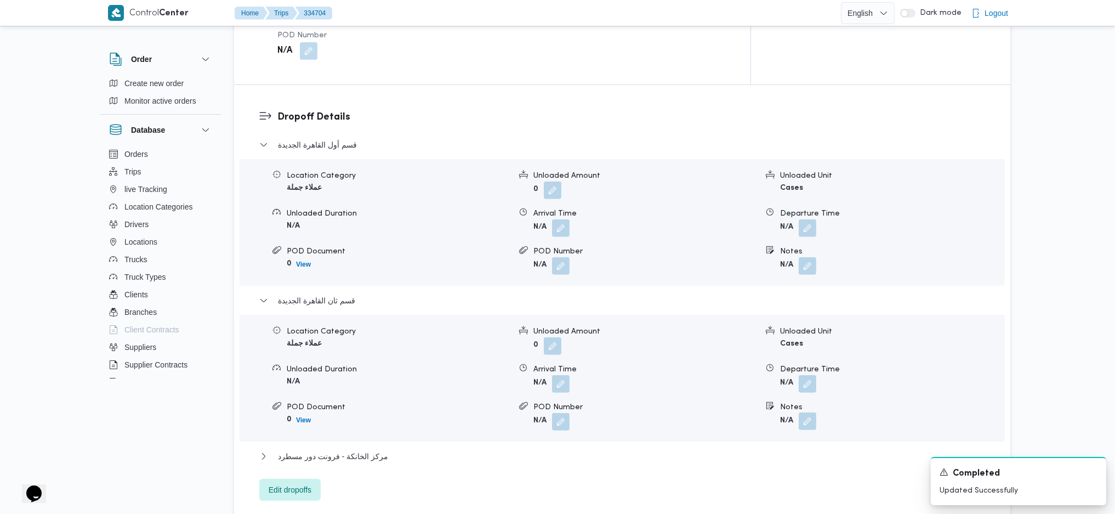
click at [809, 342] on button "button" at bounding box center [808, 421] width 18 height 18
click at [752, 342] on div "You are in a dialog. To close this dialog, hit escape. Notes Save" at bounding box center [810, 420] width 190 height 50
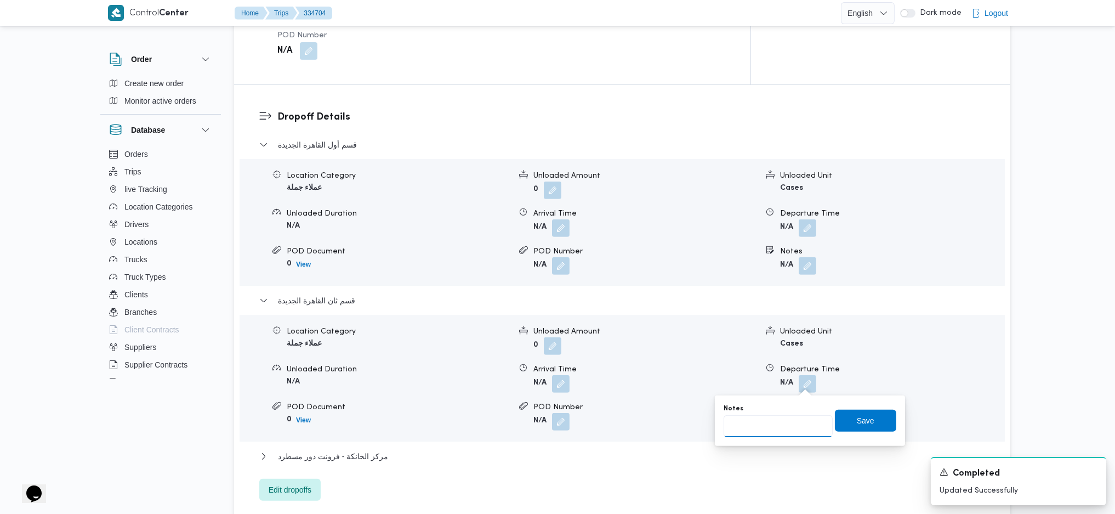
click at [766, 342] on input "Notes" at bounding box center [778, 426] width 109 height 22
type input "مدينتى"
click button "Save" at bounding box center [865, 420] width 61 height 22
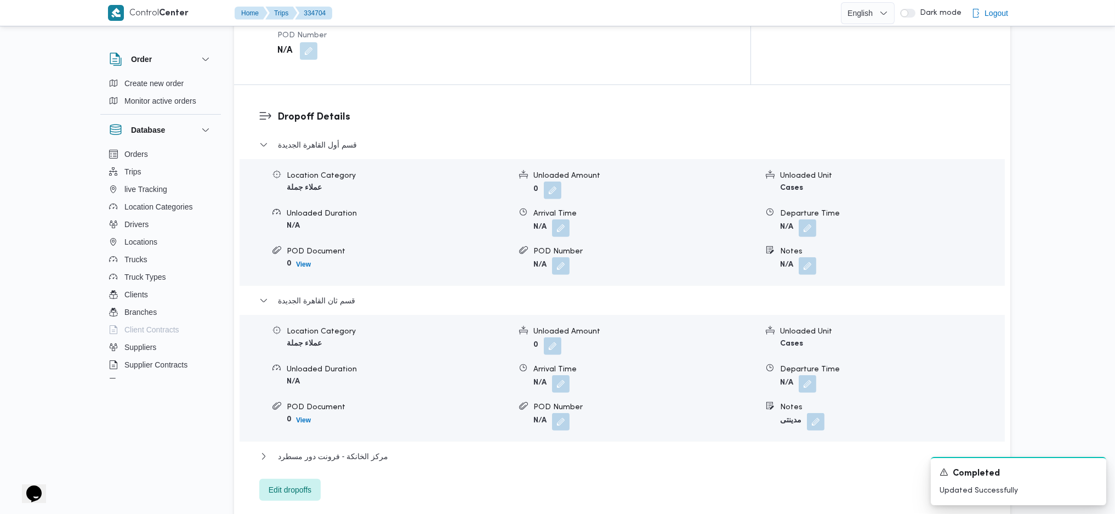
click at [806, 238] on div "Location Category عملاء جملة Unloaded Amount 0 Unloaded Unit Cases Unloaded Dur…" at bounding box center [622, 222] width 774 height 124
click at [807, 257] on button "button" at bounding box center [808, 266] width 18 height 18
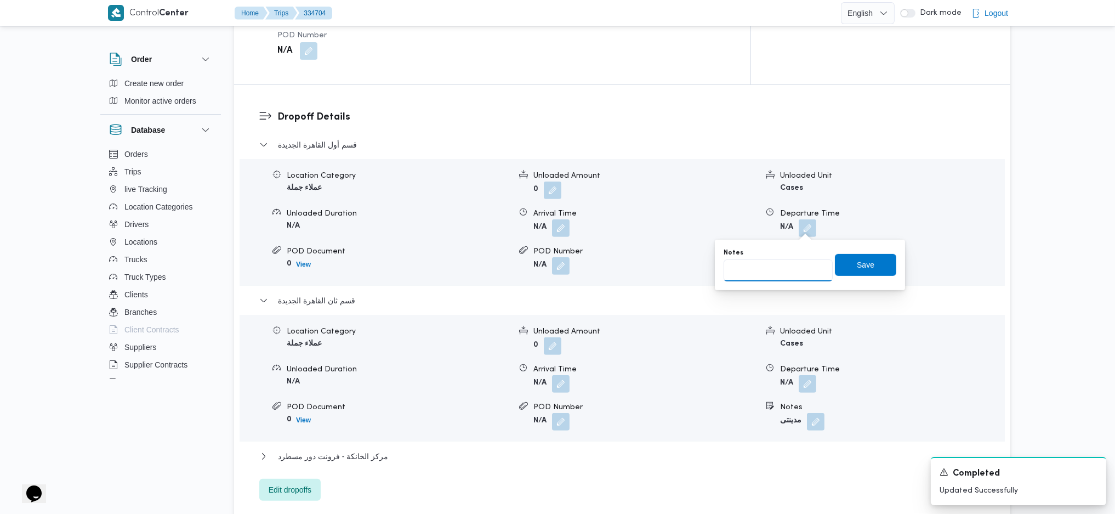
click at [775, 264] on input "Notes" at bounding box center [778, 270] width 109 height 22
type input "التجمع"
click button "Save" at bounding box center [865, 265] width 61 height 22
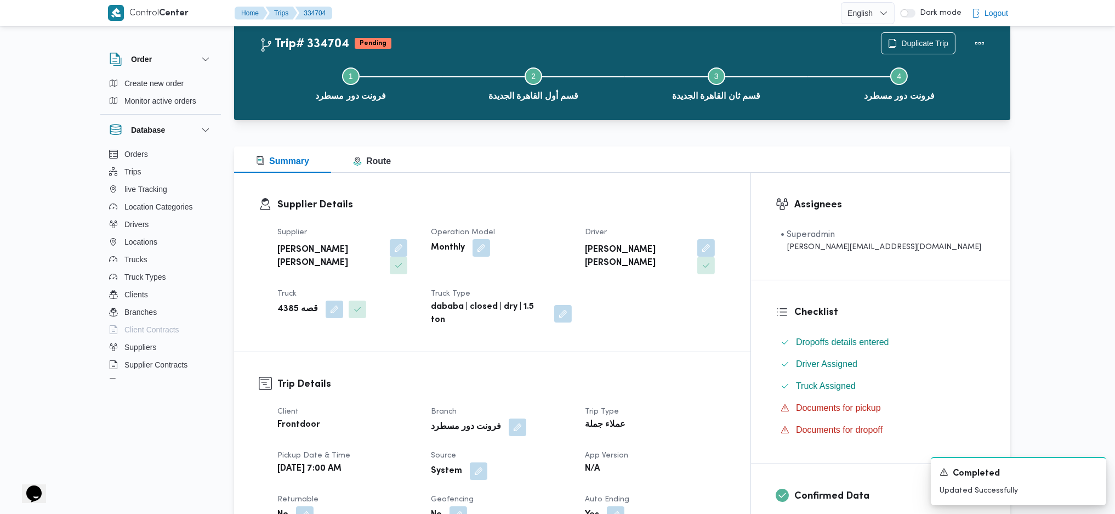
scroll to position [0, 0]
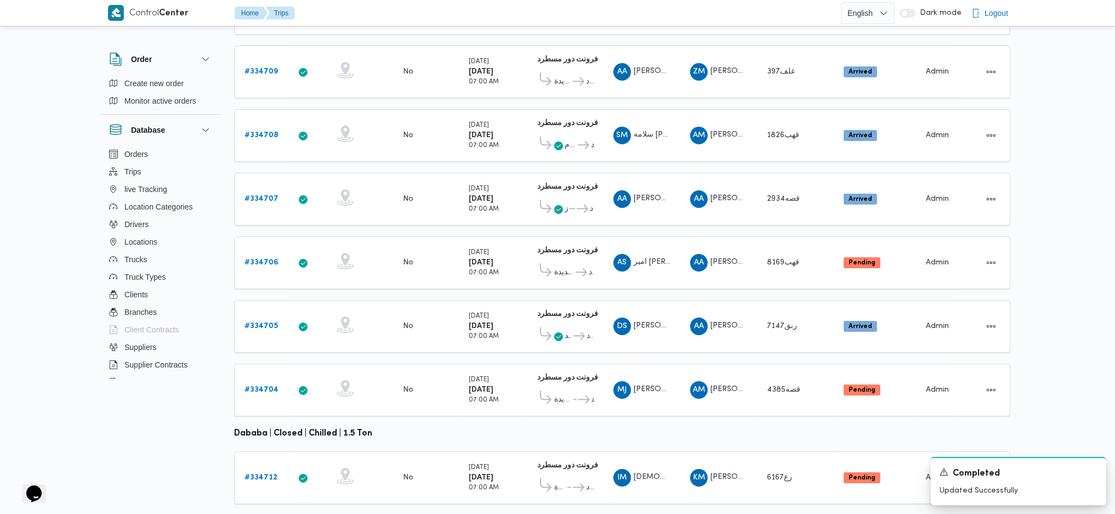
scroll to position [269, 0]
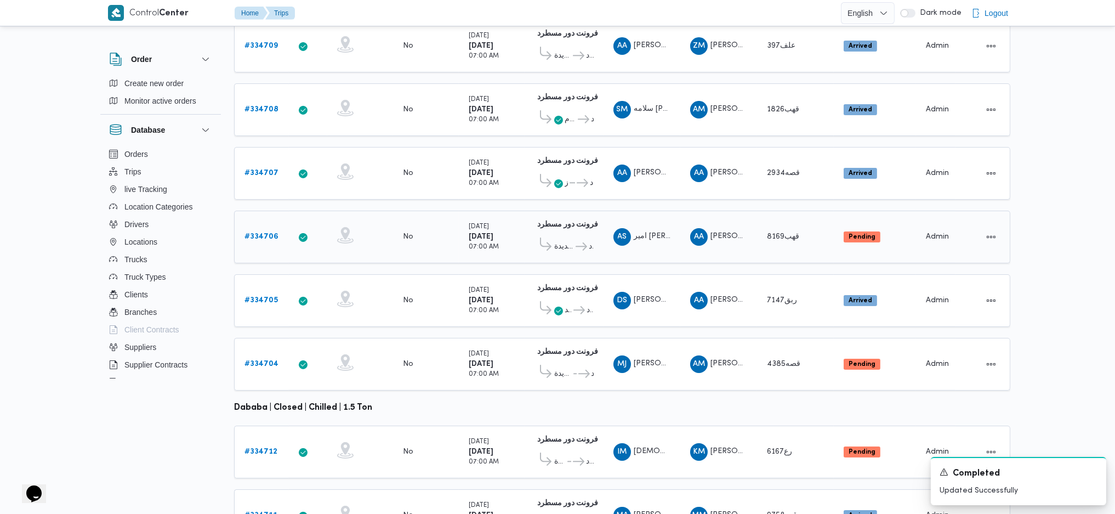
click at [265, 230] on link "# 334706" at bounding box center [261, 236] width 34 height 13
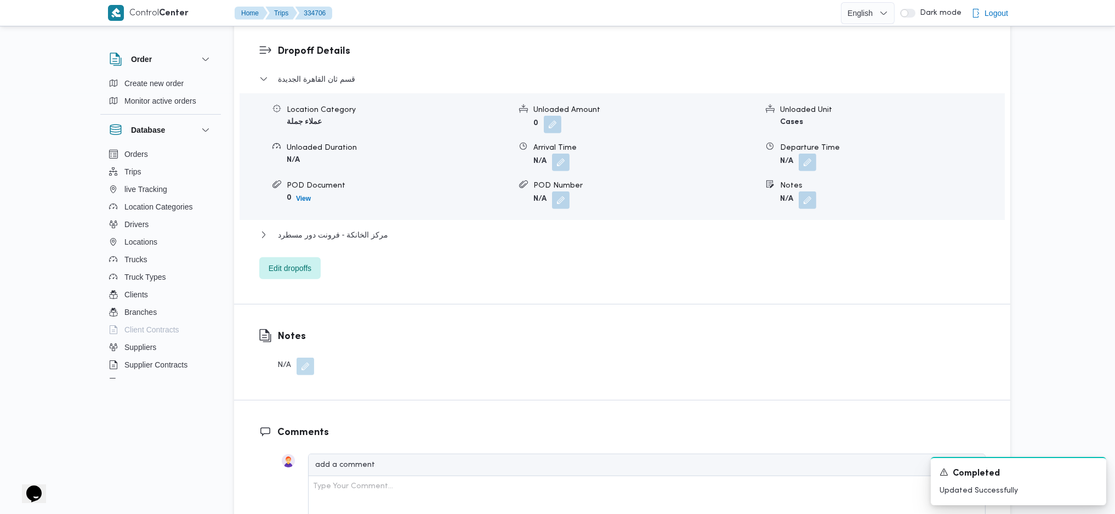
scroll to position [1000, 0]
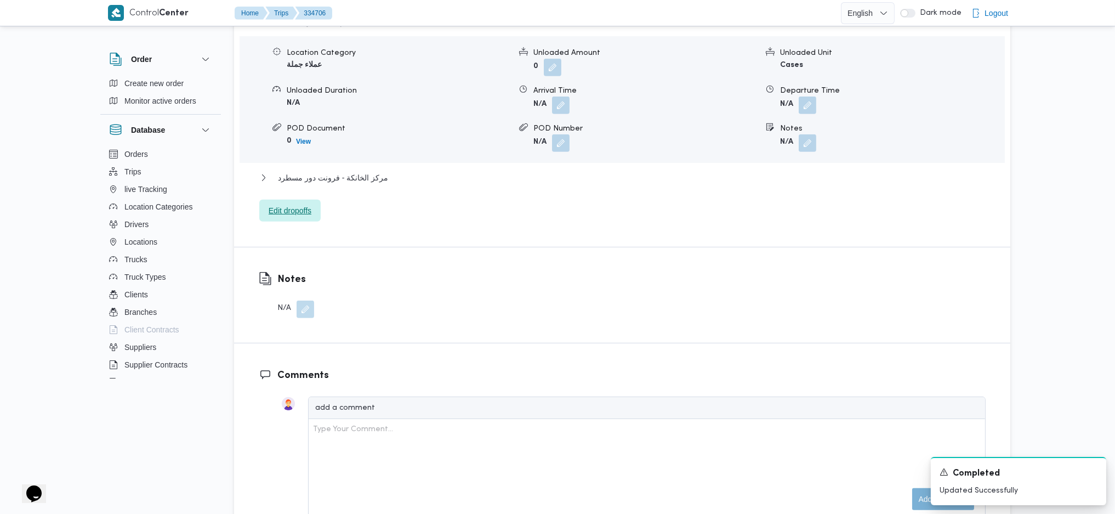
click at [293, 200] on span "Edit dropoffs" at bounding box center [289, 211] width 61 height 22
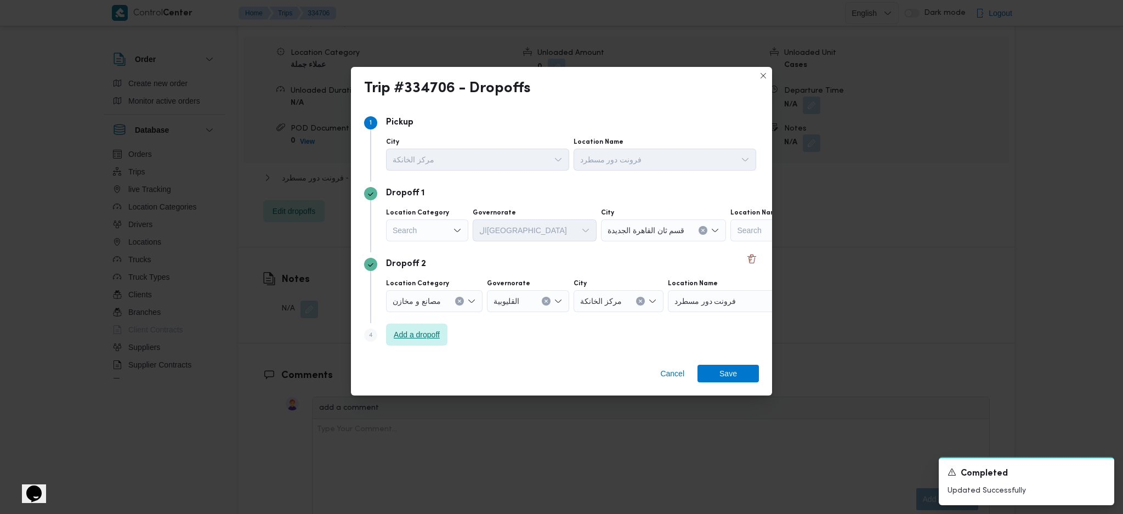
click at [410, 335] on span "Add a dropoff" at bounding box center [417, 334] width 46 height 13
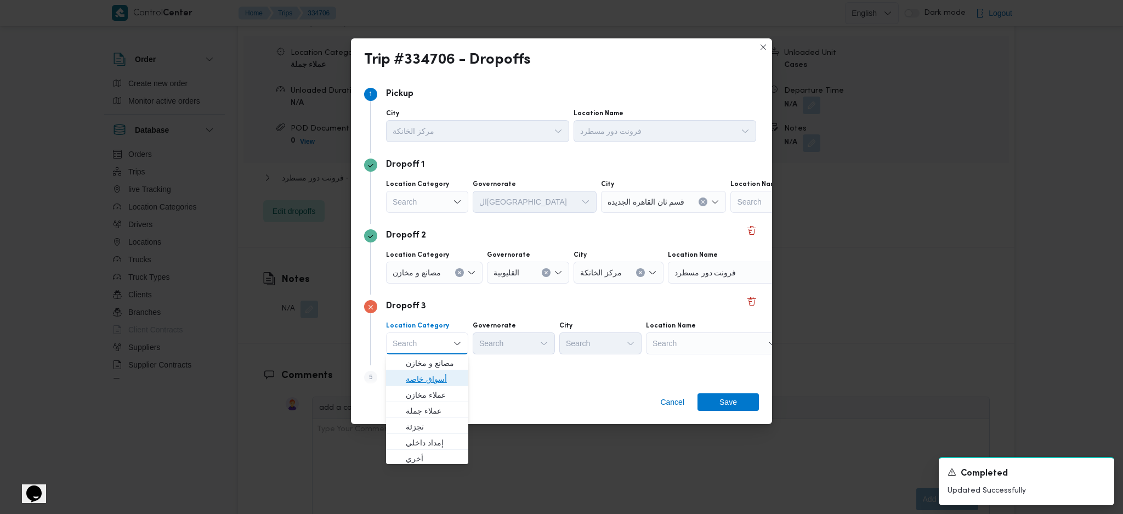
click at [441, 342] on span "أسواق خاصة" at bounding box center [434, 378] width 56 height 13
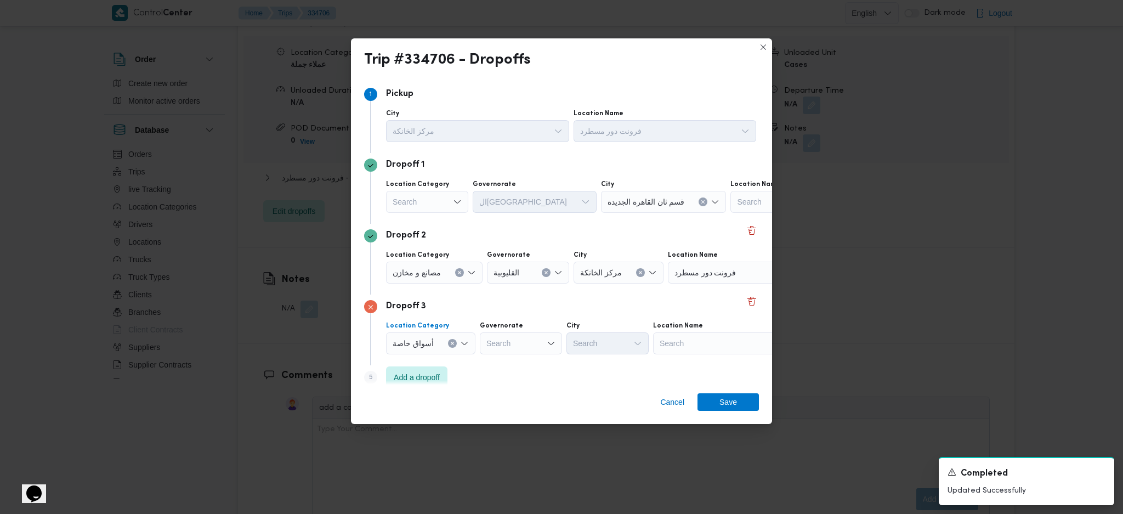
click at [453, 342] on button "Clear input" at bounding box center [452, 343] width 9 height 9
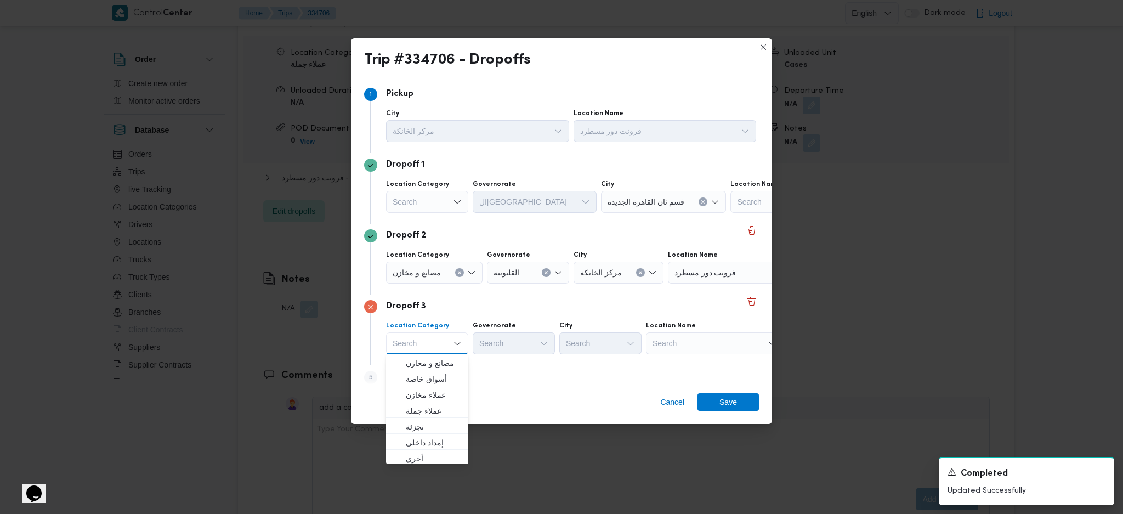
click at [441, 198] on div "Search" at bounding box center [427, 202] width 82 height 22
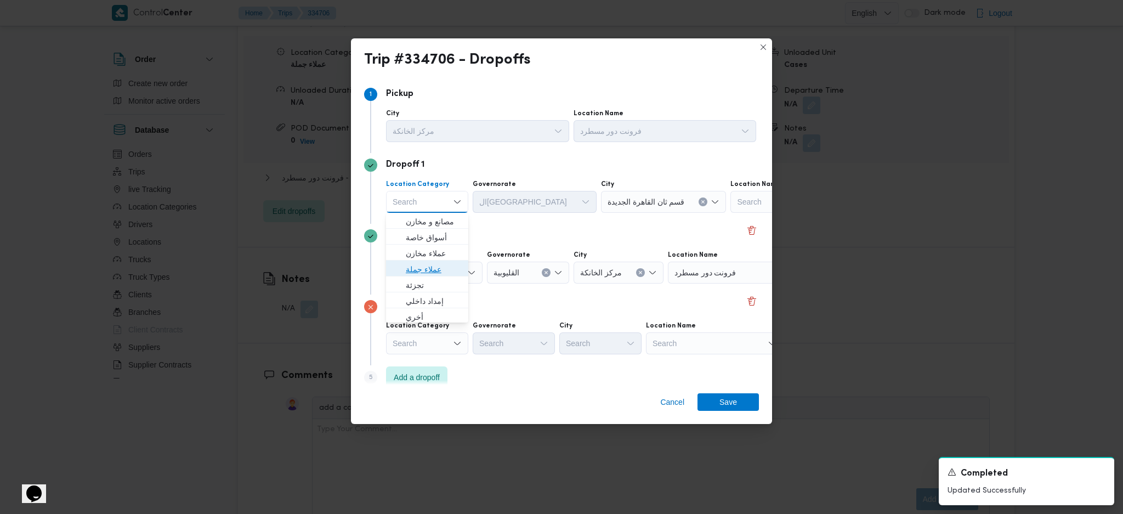
click at [430, 264] on span "عملاء جملة" at bounding box center [434, 269] width 56 height 13
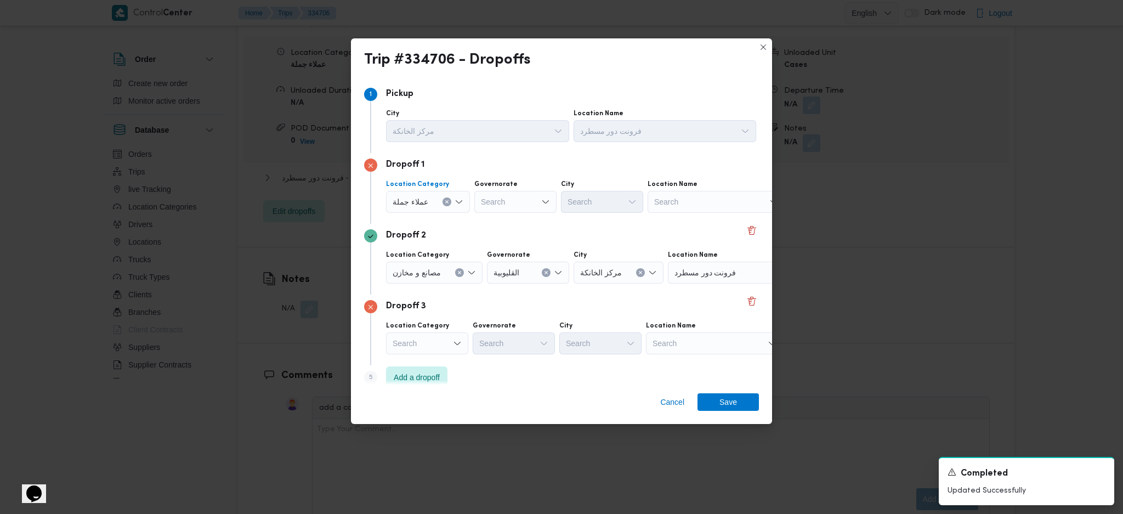
click at [510, 187] on label "Governorate" at bounding box center [495, 184] width 43 height 9
click at [482, 195] on input "Governorate" at bounding box center [481, 201] width 1 height 13
type input "قاه"
click at [488, 224] on span "ال قاه رة" at bounding box center [513, 222] width 73 height 18
click at [615, 204] on div "Search" at bounding box center [656, 202] width 82 height 22
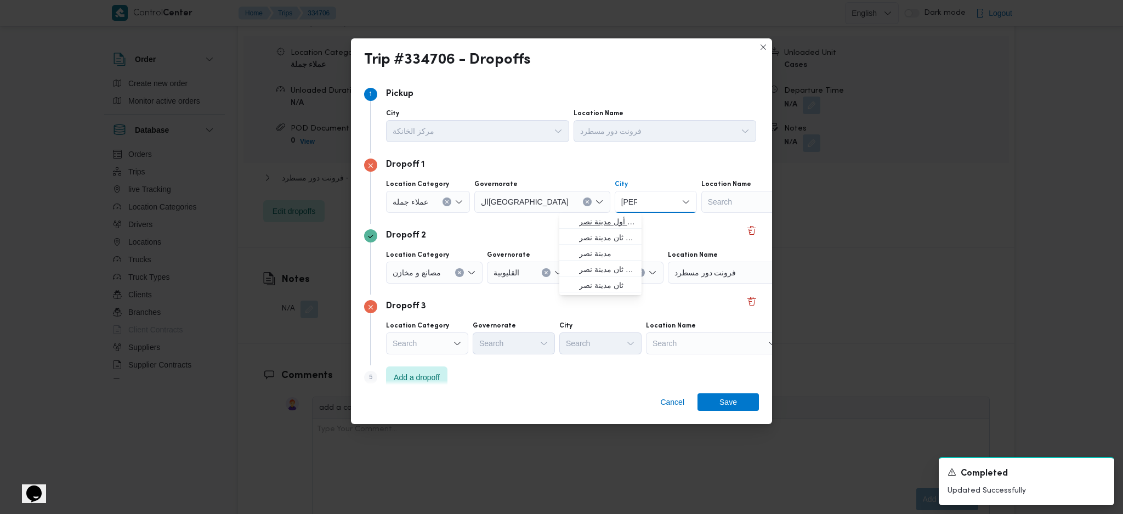
type input "نصر"
click at [596, 223] on span "قسم أول مدينة نصر" at bounding box center [607, 221] width 56 height 13
click at [459, 271] on icon "Clear input" at bounding box center [459, 272] width 4 height 4
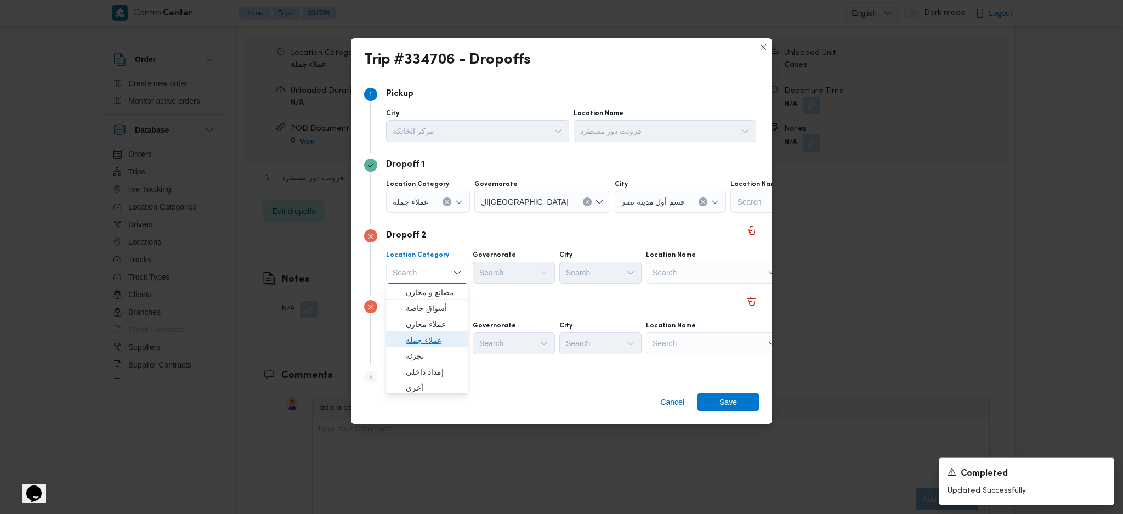
drag, startPoint x: 430, startPoint y: 339, endPoint x: 448, endPoint y: 327, distance: 21.0
click at [428, 339] on span "عملاء جملة" at bounding box center [434, 339] width 56 height 13
click at [516, 272] on div "Search" at bounding box center [515, 272] width 82 height 22
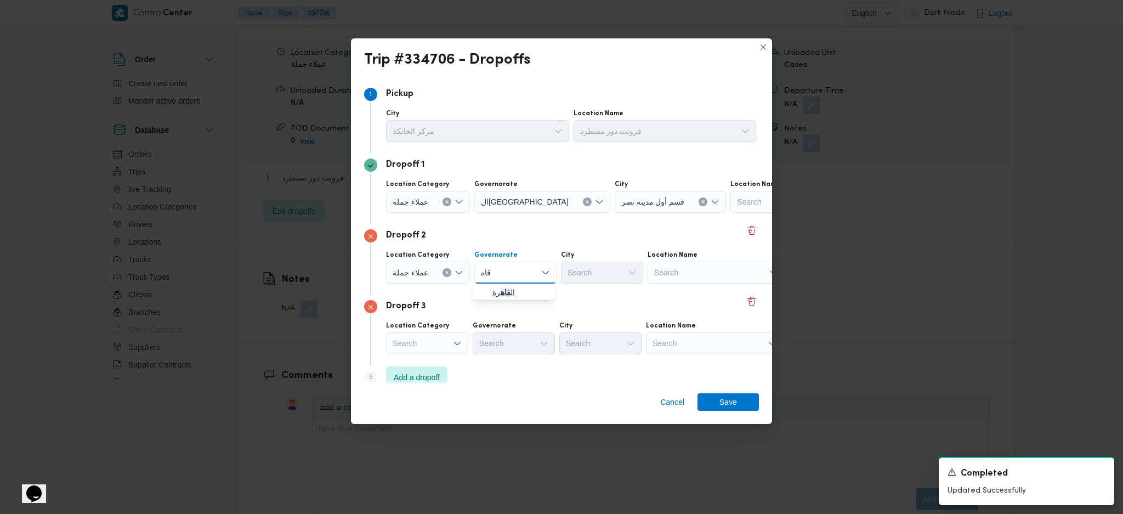
type input "قاه"
click at [486, 295] on icon "button" at bounding box center [483, 292] width 9 height 9
click at [615, 276] on div "Search" at bounding box center [656, 272] width 82 height 22
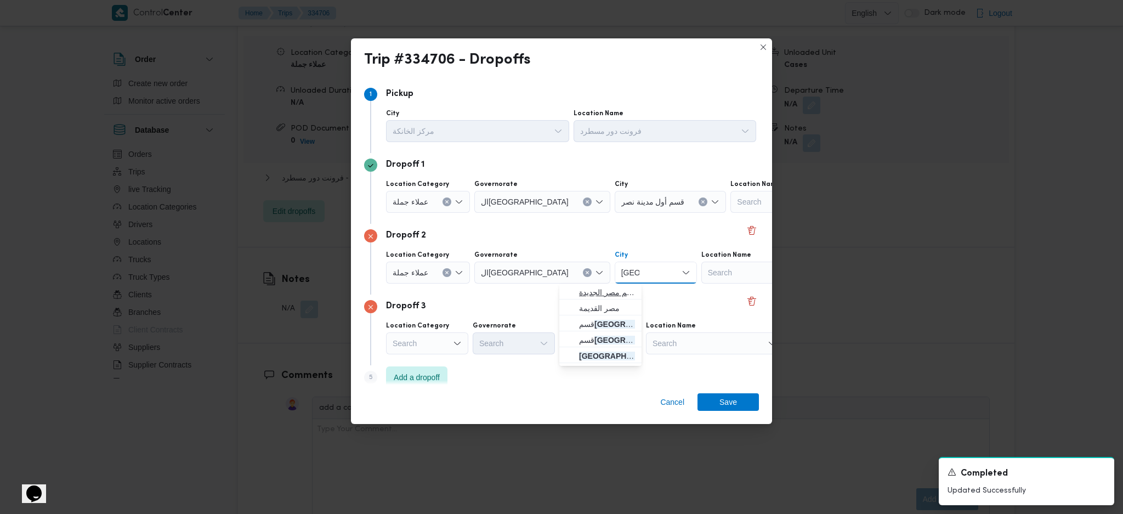
type input "مصر"
drag, startPoint x: 571, startPoint y: 293, endPoint x: 621, endPoint y: 314, distance: 54.1
click at [570, 293] on icon "button" at bounding box center [570, 292] width 9 height 9
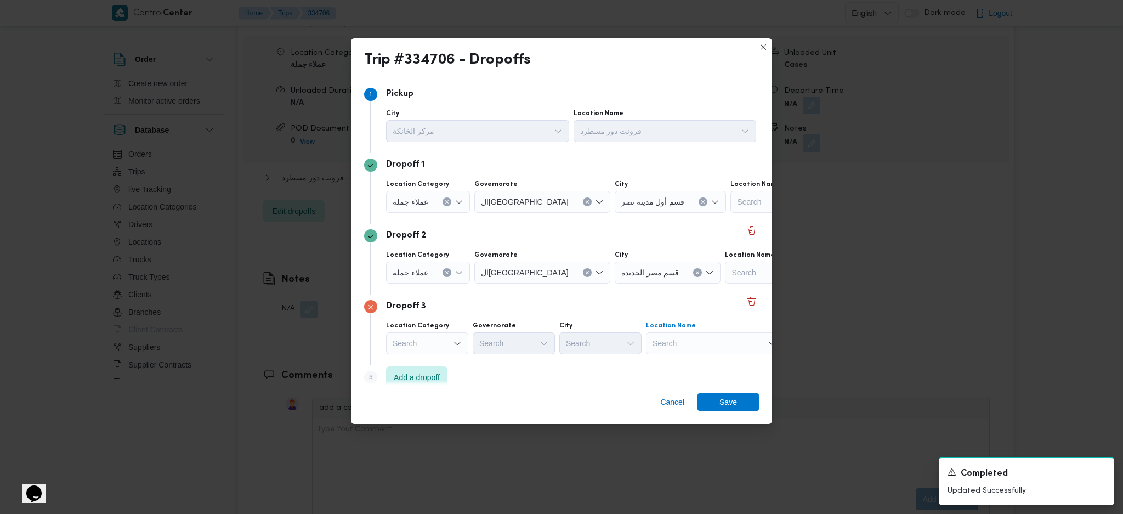
click at [678, 338] on div "Search" at bounding box center [714, 343] width 137 height 22
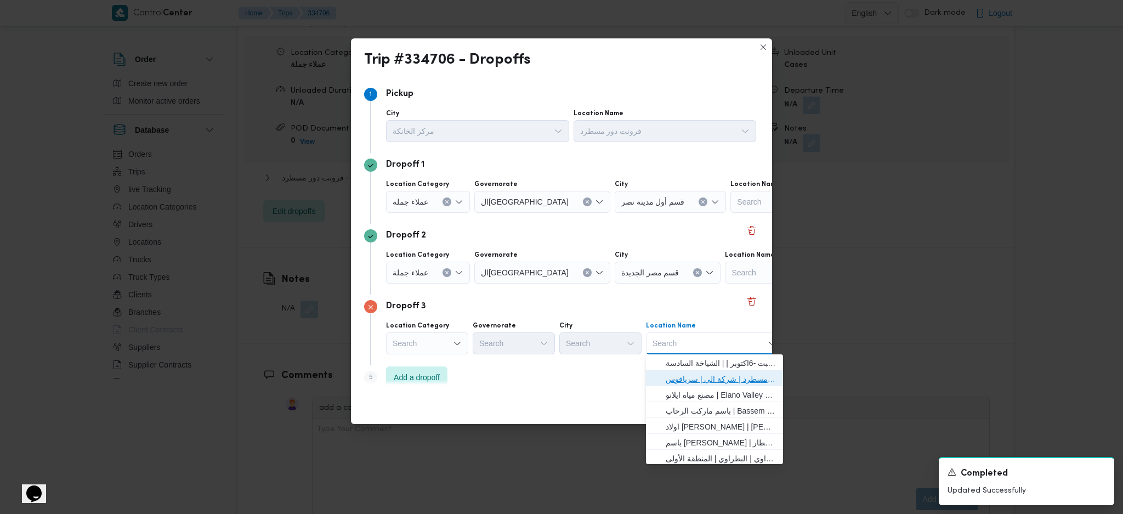
click at [702, 342] on span "فرونت دور مسطرد | شركة الي | سرياقوس" at bounding box center [720, 378] width 111 height 13
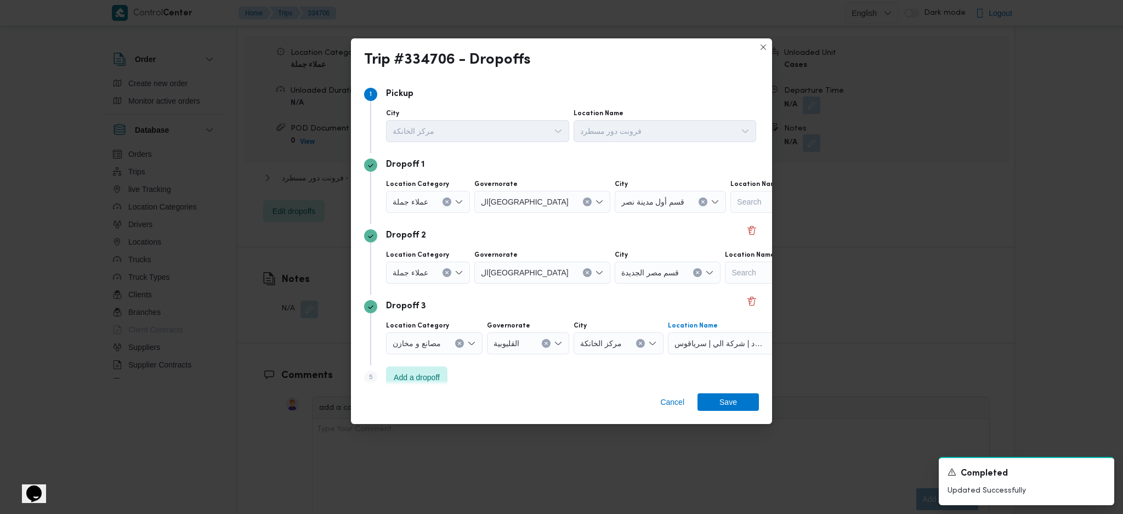
click at [738, 342] on div "Cancel Save" at bounding box center [561, 403] width 421 height 39
click at [726, 342] on span "Save" at bounding box center [728, 402] width 18 height 18
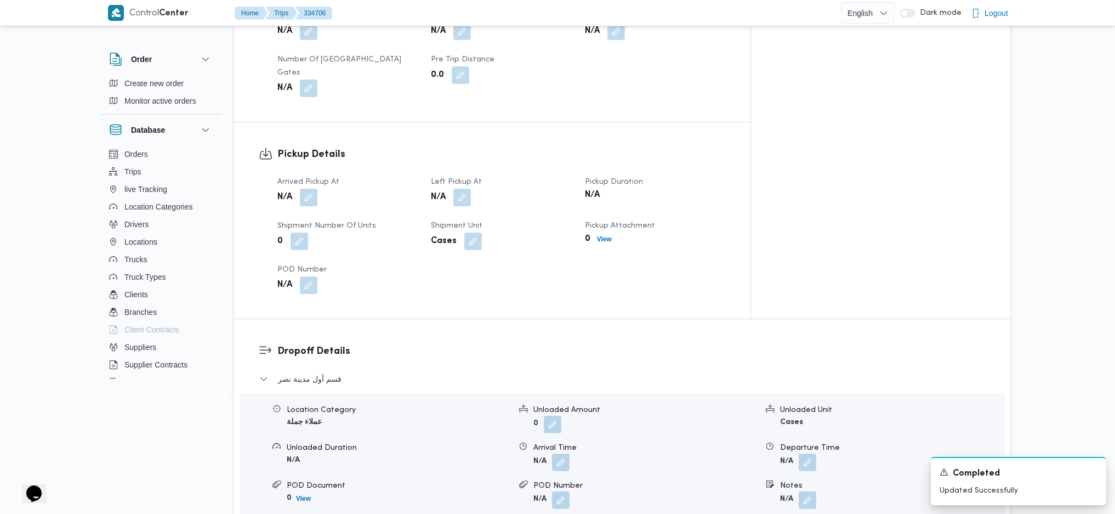
scroll to position [561, 0]
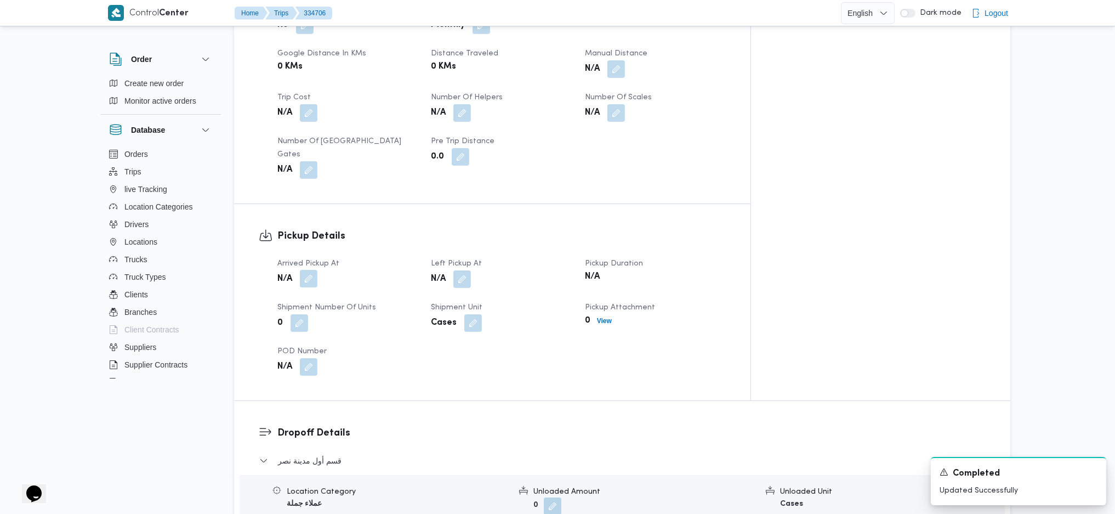
click at [311, 270] on span at bounding box center [305, 279] width 23 height 18
click at [307, 270] on button "button" at bounding box center [309, 279] width 18 height 18
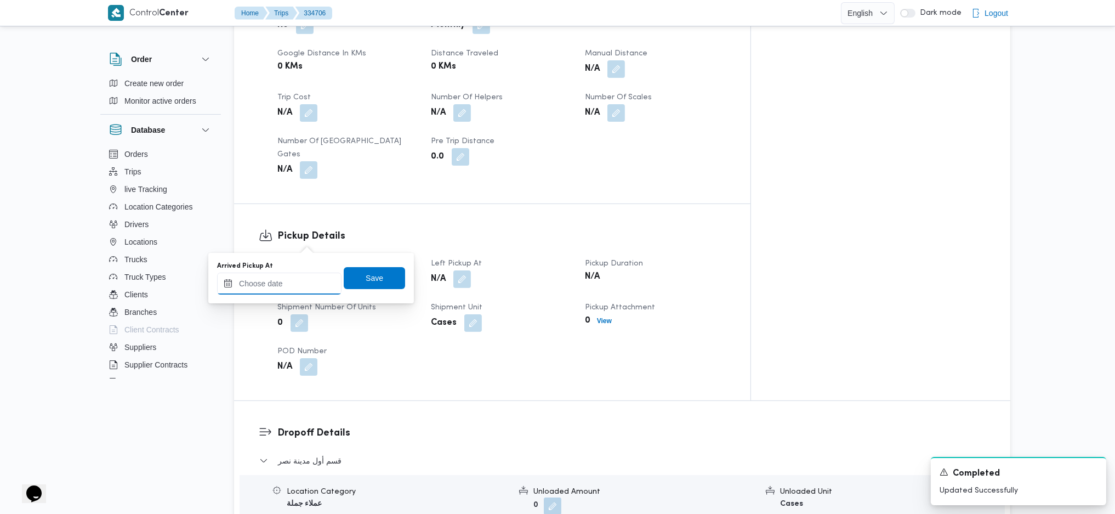
click at [278, 287] on input "Arrived Pickup At" at bounding box center [279, 283] width 124 height 22
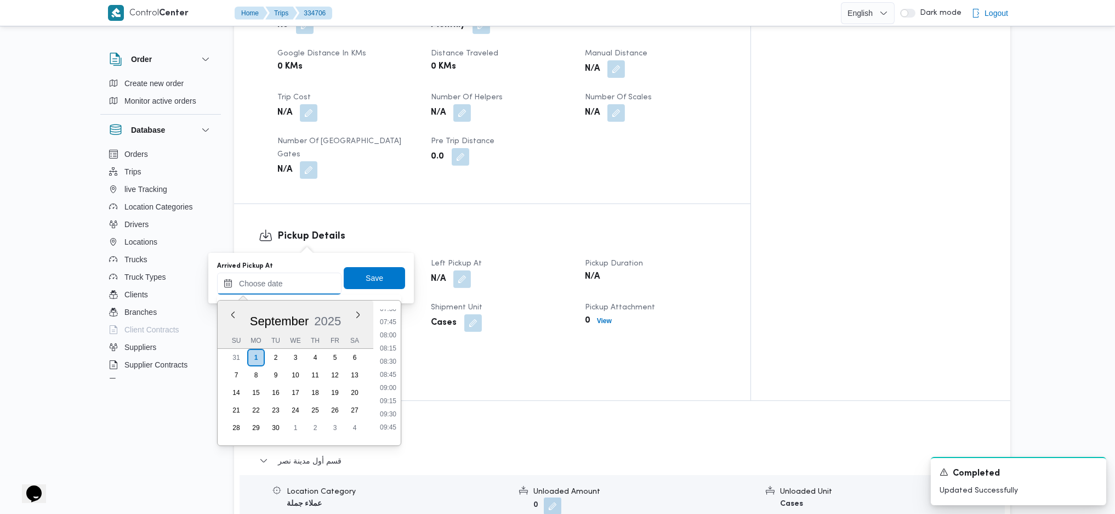
scroll to position [400, 0]
click at [391, 333] on li "08:00" at bounding box center [388, 335] width 25 height 11
type input "01/09/2025 08:00"
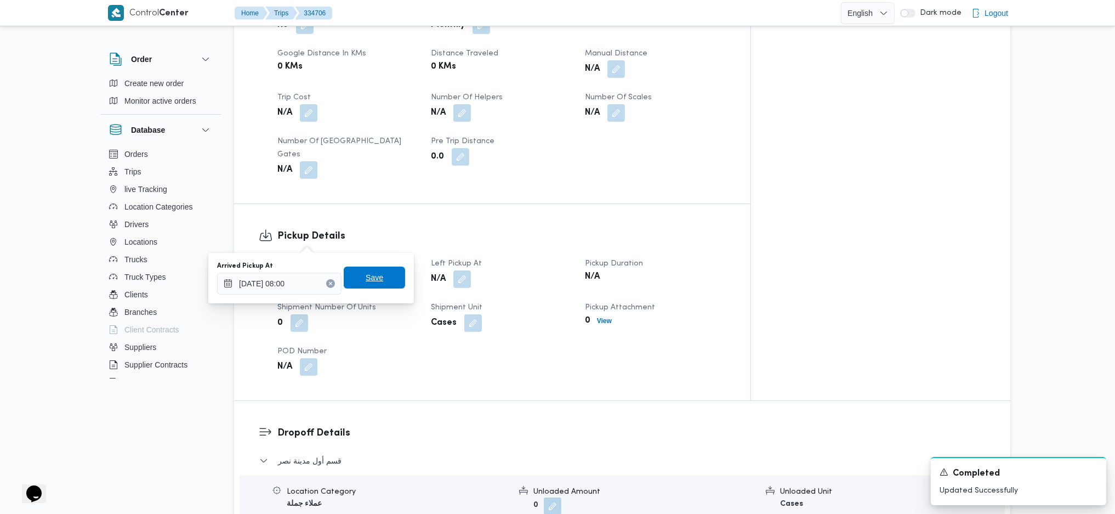
click at [366, 275] on span "Save" at bounding box center [375, 277] width 18 height 13
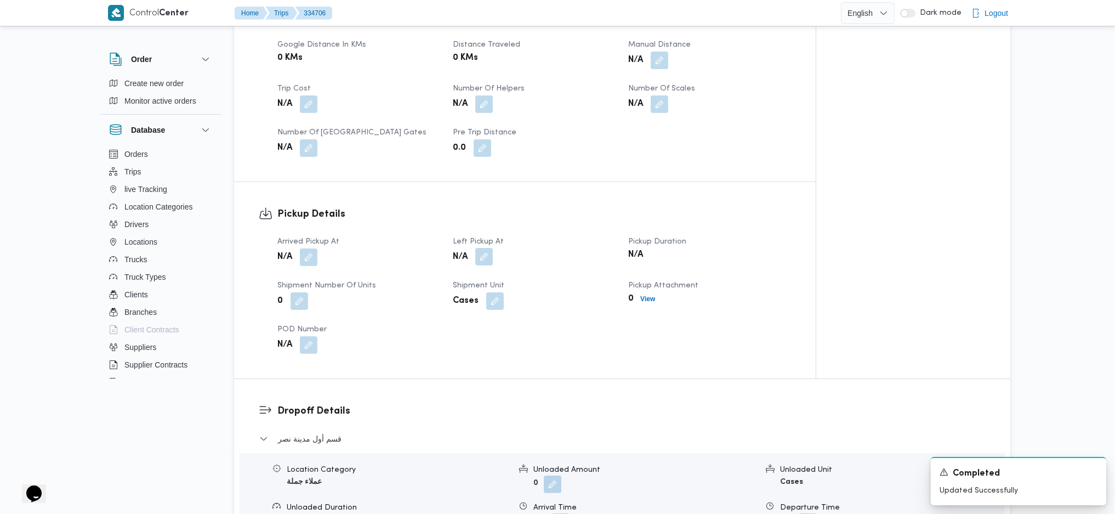
click at [483, 248] on button "button" at bounding box center [484, 257] width 18 height 18
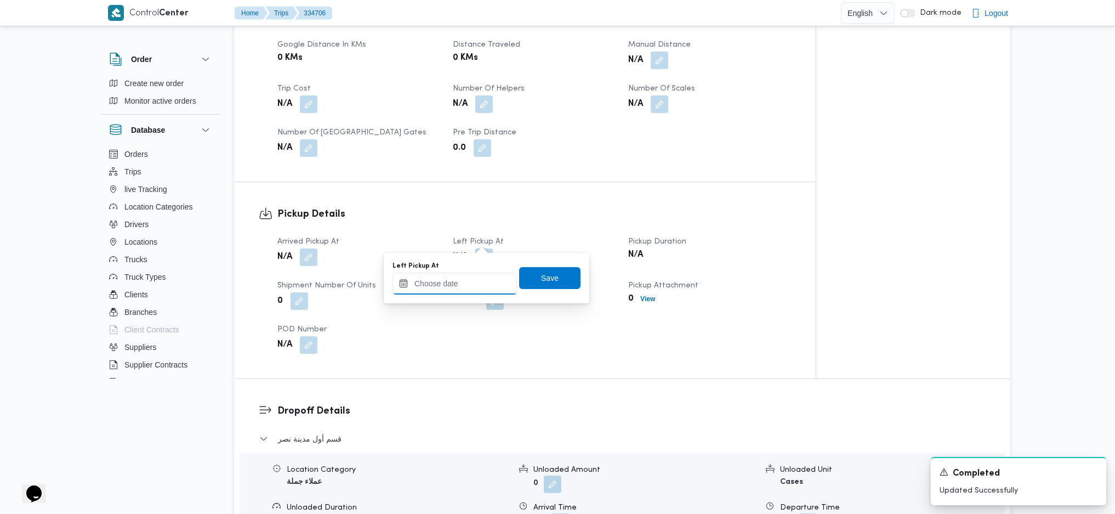
click at [450, 278] on input "Left Pickup At" at bounding box center [455, 283] width 124 height 22
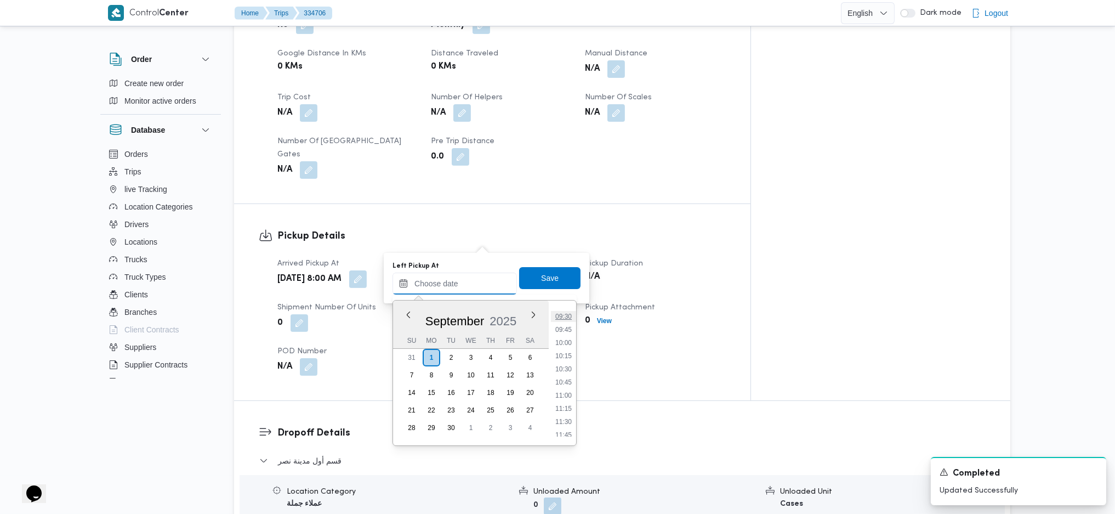
scroll to position [474, 0]
drag, startPoint x: 564, startPoint y: 313, endPoint x: 555, endPoint y: 295, distance: 19.4
click at [564, 313] on li "09:00" at bounding box center [563, 314] width 25 height 11
type input "01/09/2025 09:00"
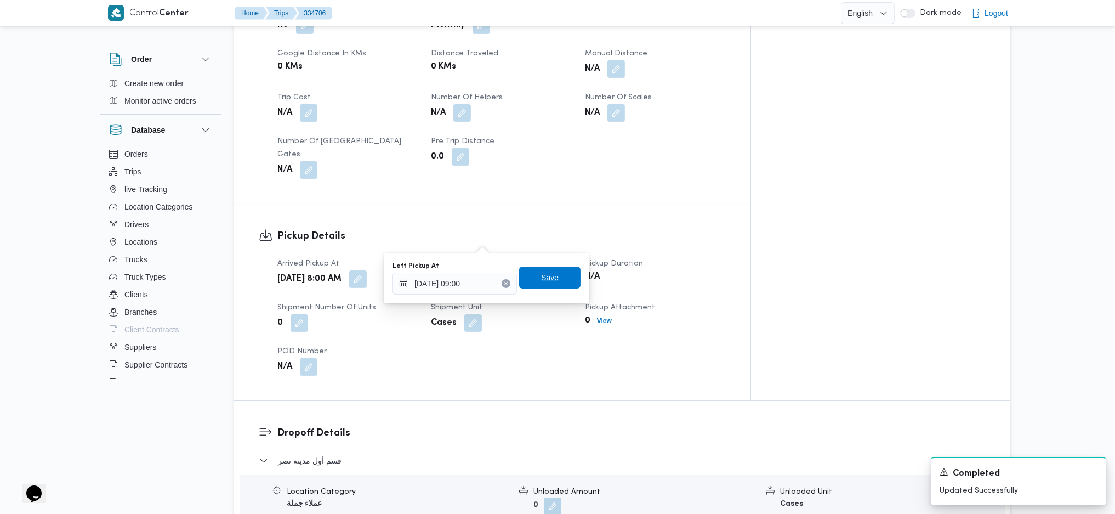
click at [541, 278] on span "Save" at bounding box center [550, 277] width 18 height 13
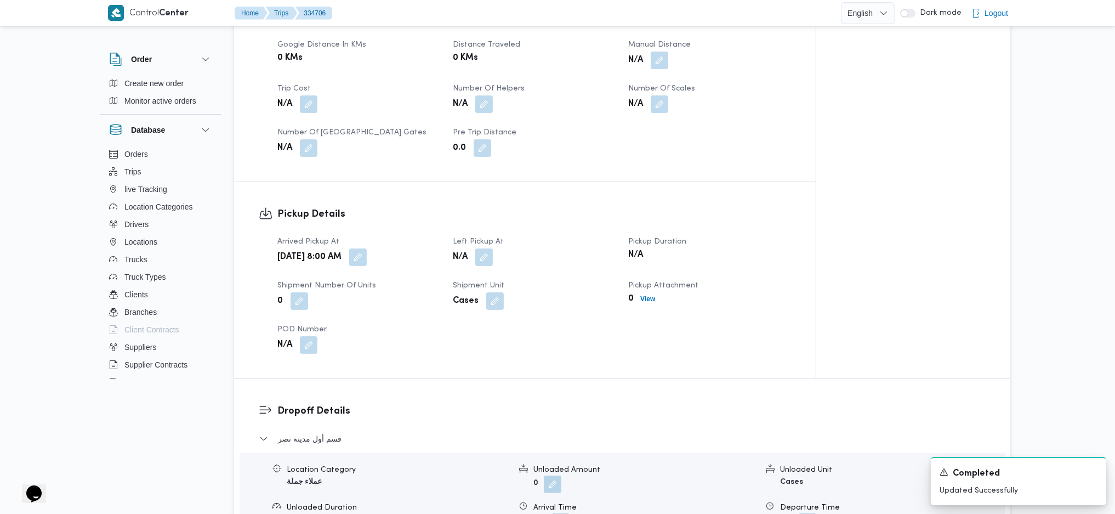
scroll to position [0, 0]
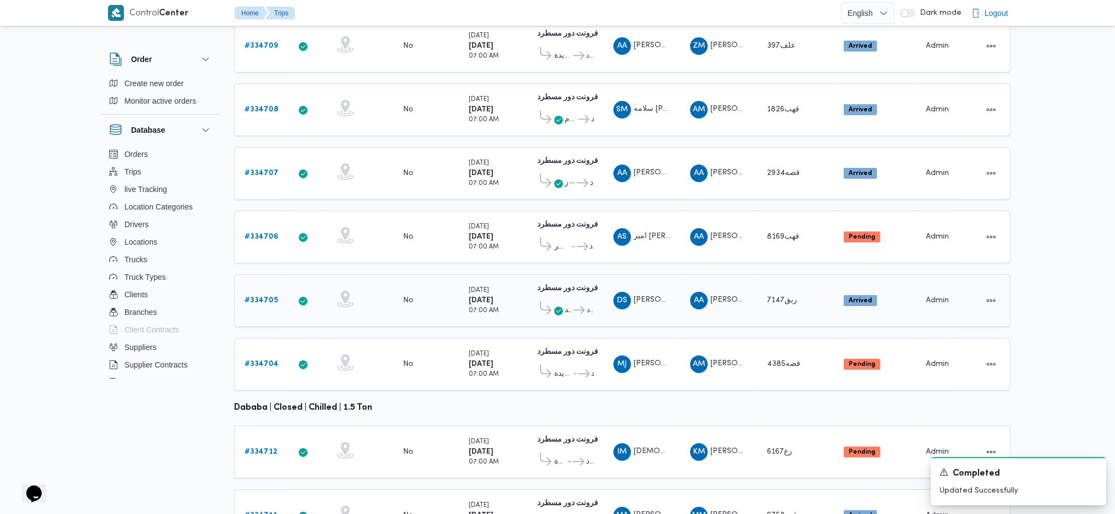
scroll to position [196, 0]
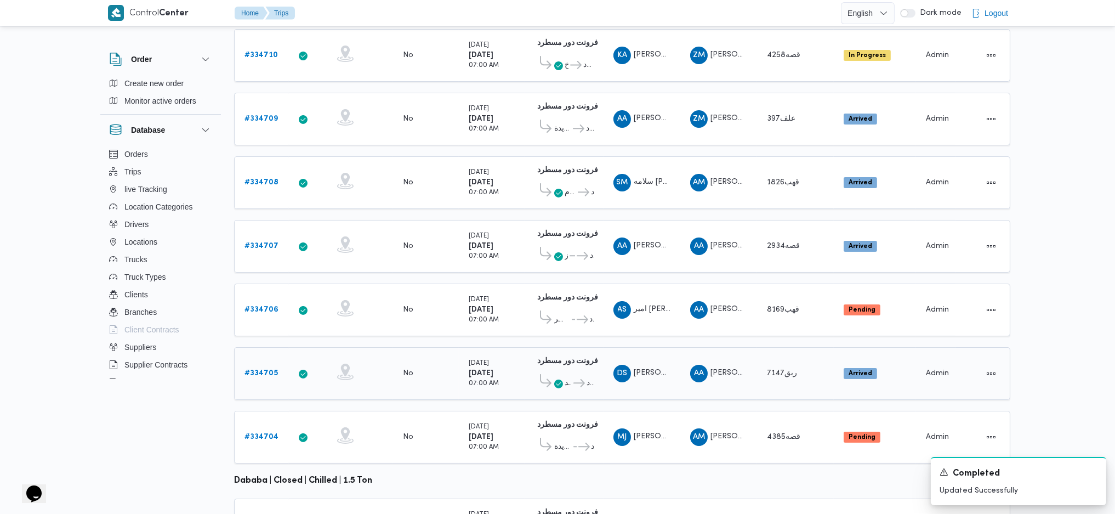
click at [269, 342] on b "# 334705" at bounding box center [260, 372] width 33 height 7
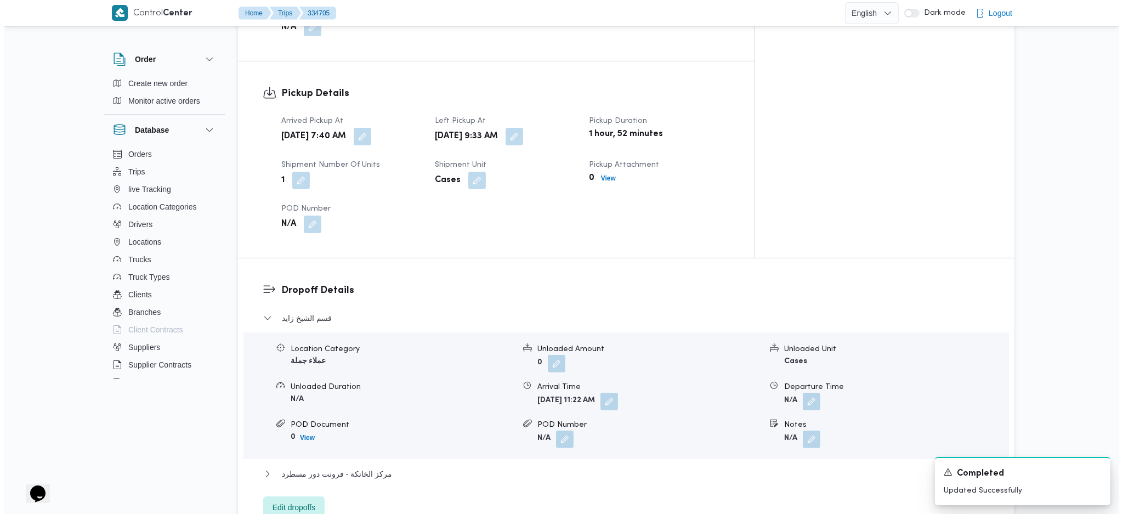
scroll to position [1073, 0]
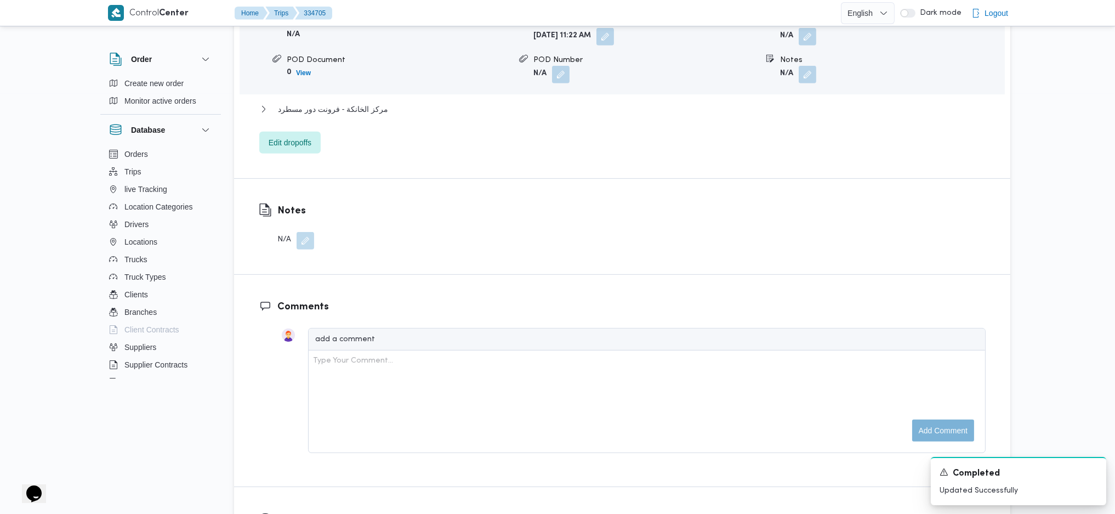
click at [284, 82] on div "قسم الشيخ زايد Location Category عملاء جملة Unloaded Amount 0 Unloaded Unit Cas…" at bounding box center [622, 50] width 726 height 207
click at [291, 135] on span "Edit dropoffs" at bounding box center [290, 141] width 43 height 13
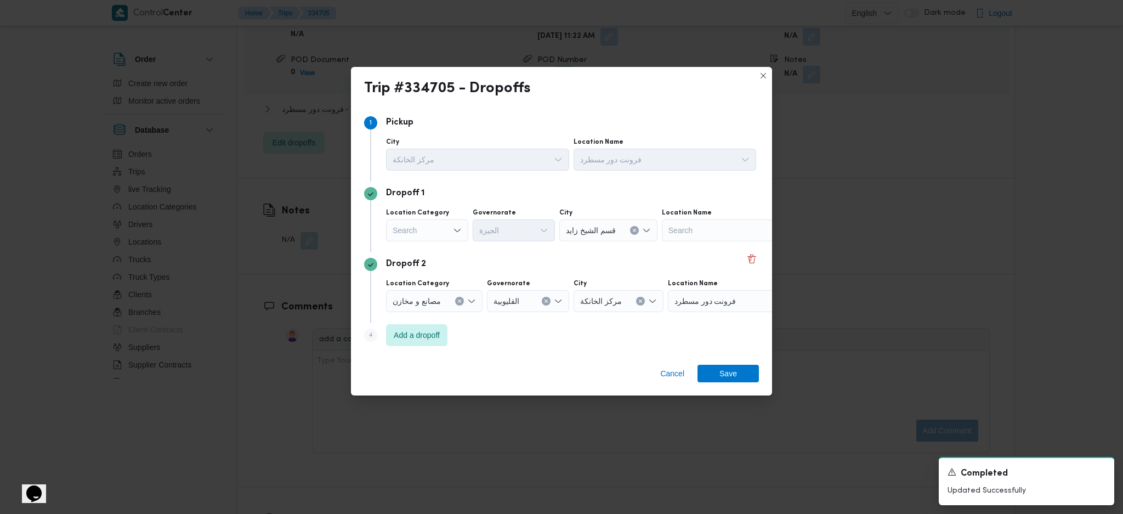
click at [410, 342] on div "Step 4 is disabled 4 Add a dropoff" at bounding box center [561, 337] width 395 height 29
click at [421, 339] on span "Add a dropoff" at bounding box center [417, 334] width 46 height 13
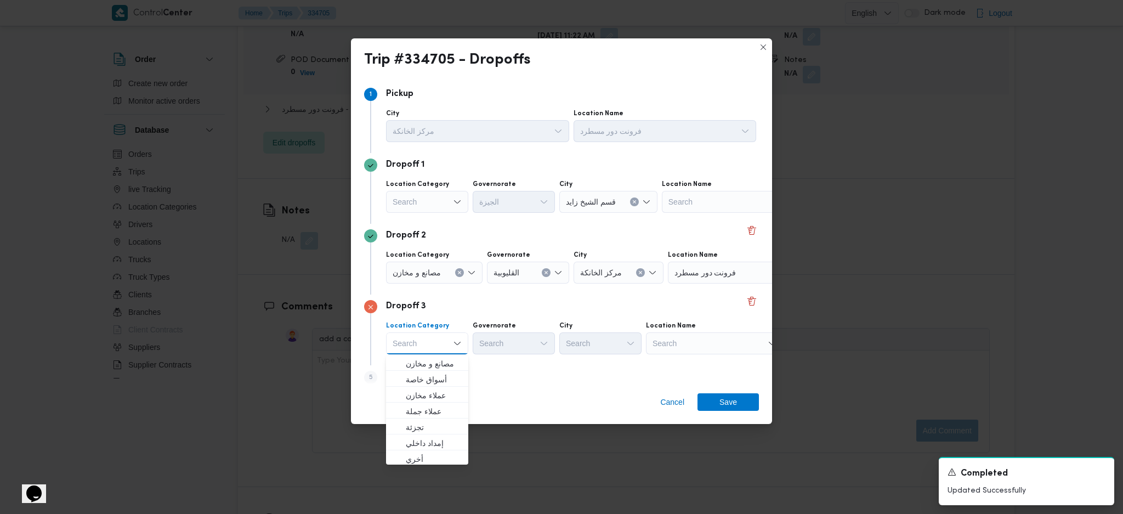
click at [446, 201] on div "Search" at bounding box center [427, 202] width 82 height 22
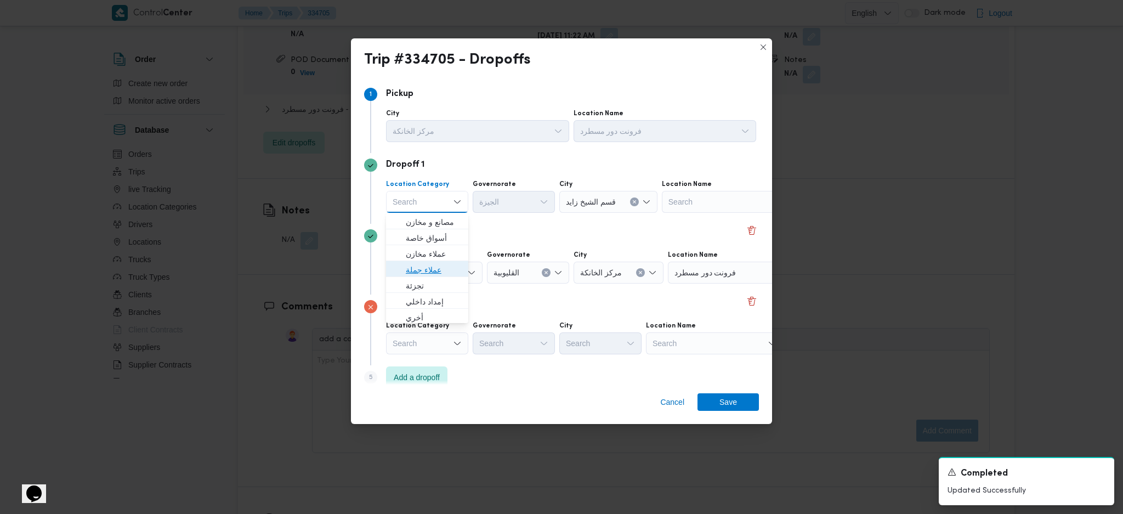
click at [436, 266] on span "عملاء جملة" at bounding box center [434, 269] width 56 height 13
click at [510, 207] on div "Search" at bounding box center [515, 202] width 82 height 22
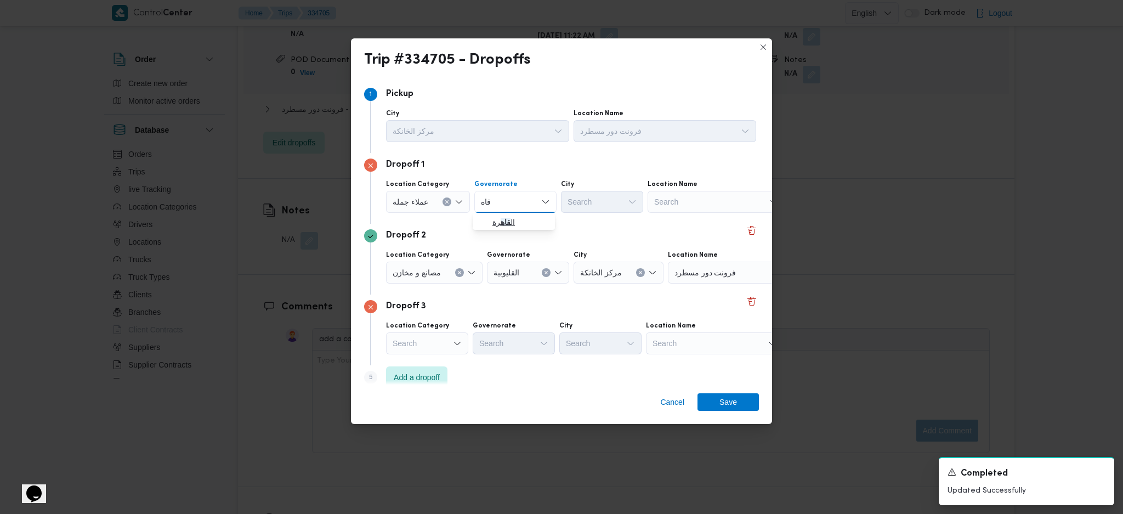
type input "قاه"
click at [481, 222] on icon "button" at bounding box center [483, 222] width 9 height 9
click at [630, 186] on div "City" at bounding box center [656, 184] width 82 height 9
click at [615, 203] on div "Search" at bounding box center [656, 202] width 82 height 22
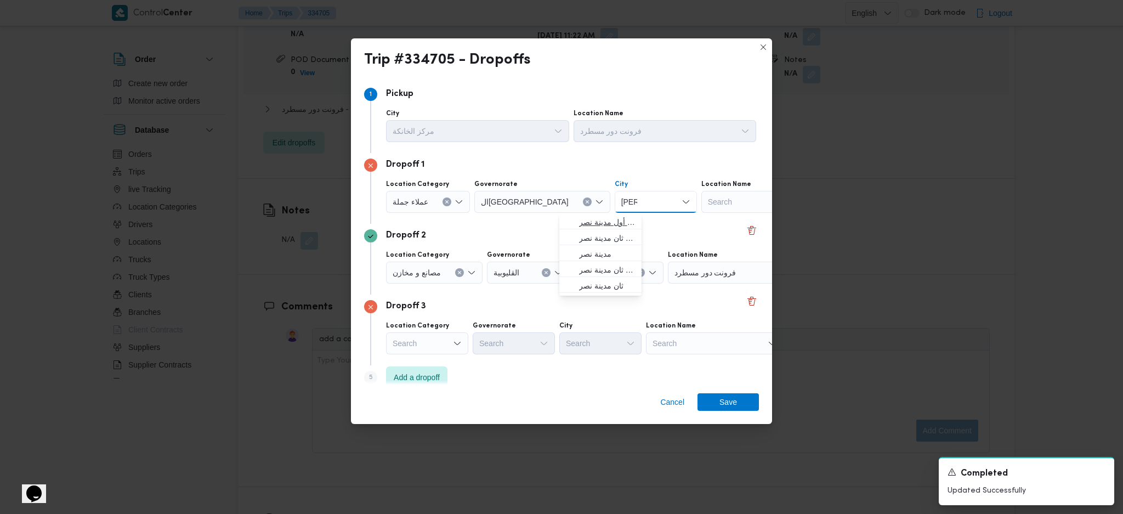
type input "نصر"
click at [583, 227] on span "قسم أول مدينة نصر" at bounding box center [607, 221] width 56 height 13
click at [456, 271] on button "Clear input" at bounding box center [459, 272] width 9 height 9
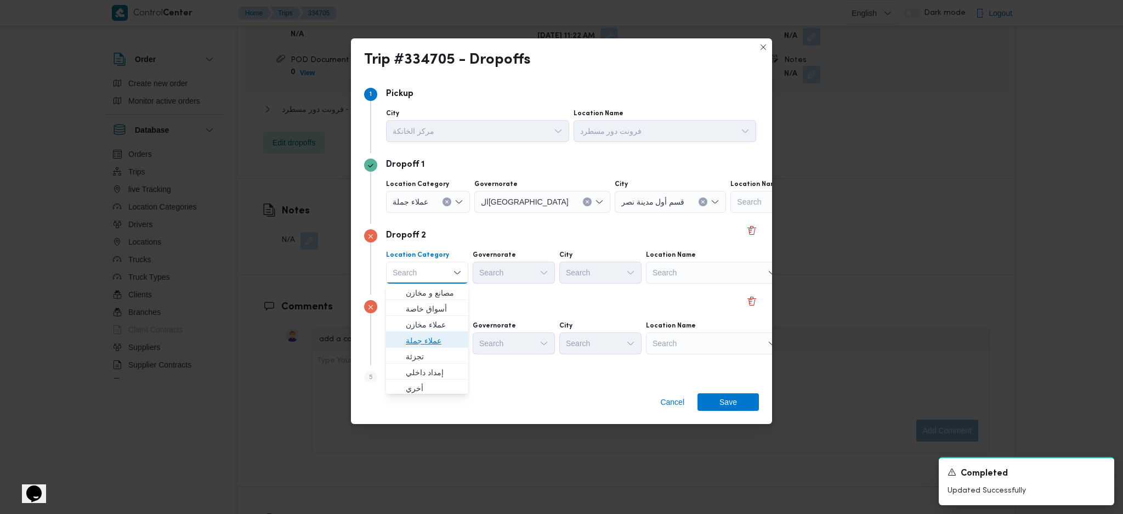
drag, startPoint x: 427, startPoint y: 338, endPoint x: 464, endPoint y: 327, distance: 38.3
click at [432, 334] on span "عملاء جملة" at bounding box center [434, 340] width 56 height 13
click at [506, 271] on div "Search" at bounding box center [515, 272] width 82 height 22
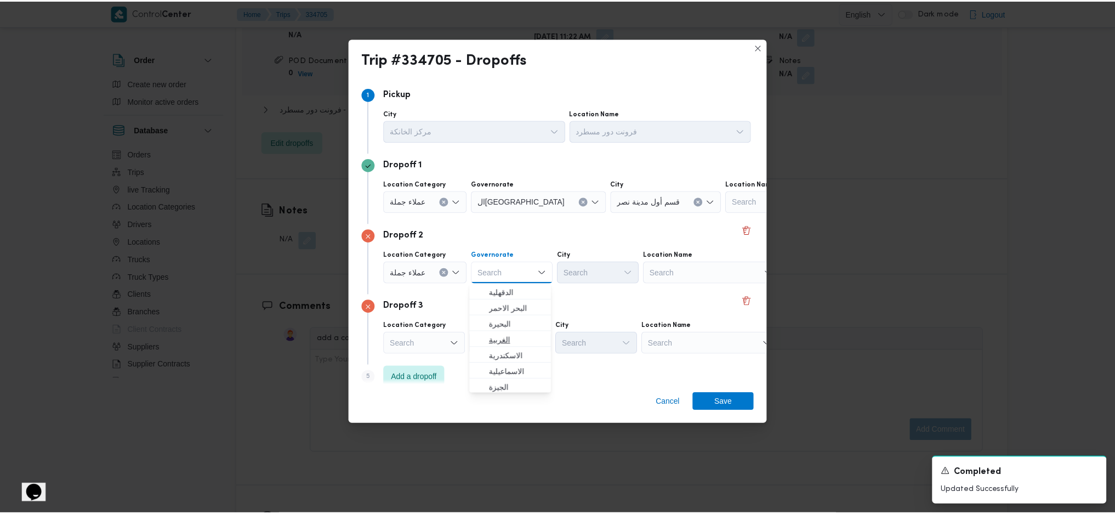
scroll to position [73, 0]
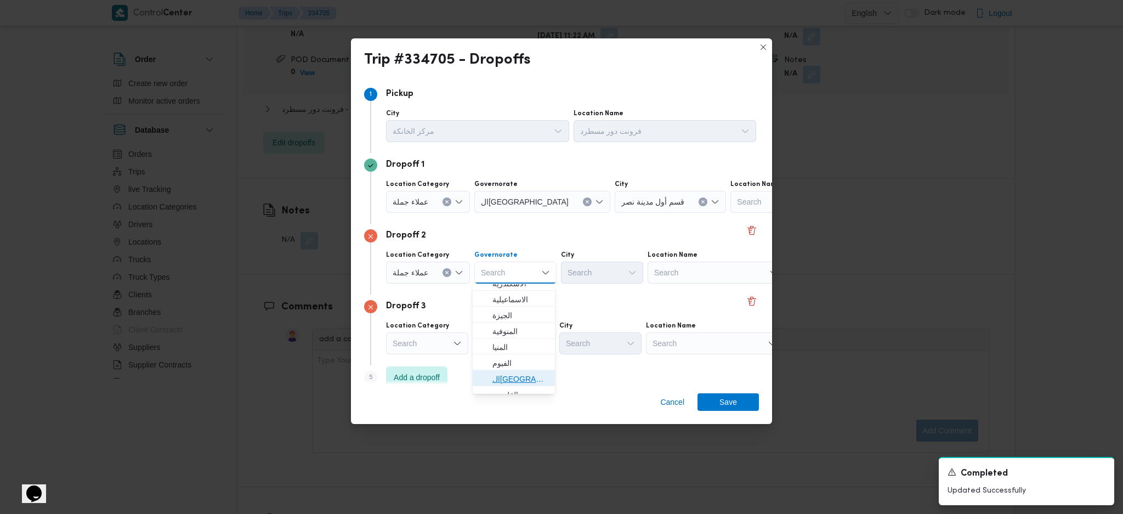
click at [513, 342] on span "القاهرة" at bounding box center [520, 378] width 56 height 13
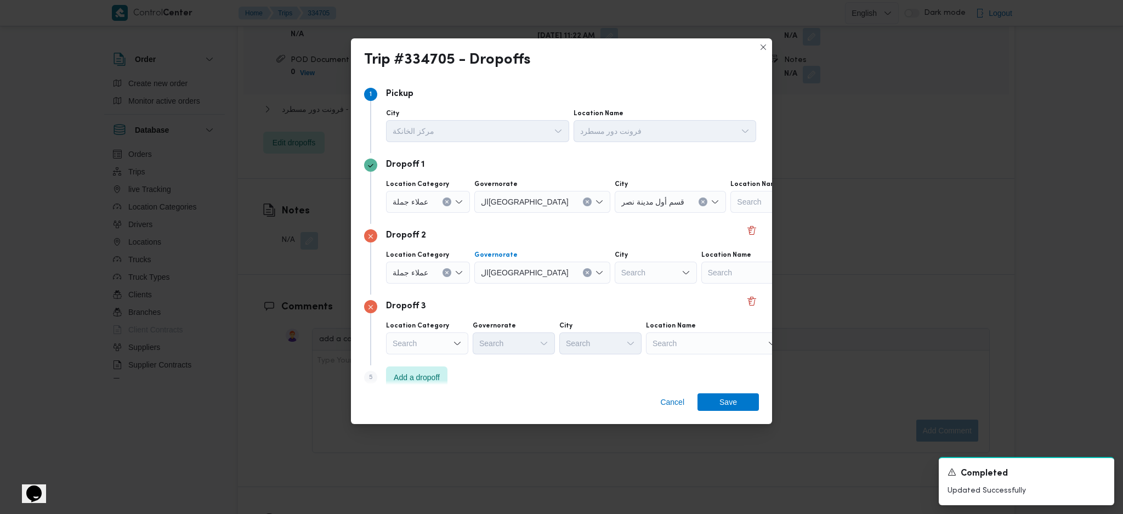
click at [584, 287] on div "Dropoff 2 Location Category عملاء جملة Governorate القاهرة Combo box. Selected.…" at bounding box center [561, 259] width 395 height 71
click at [615, 277] on div "Search" at bounding box center [656, 272] width 82 height 22
type input "مصر"
click at [576, 290] on span "قسم مصر الجديدة" at bounding box center [600, 293] width 73 height 18
drag, startPoint x: 687, startPoint y: 339, endPoint x: 693, endPoint y: 346, distance: 8.9
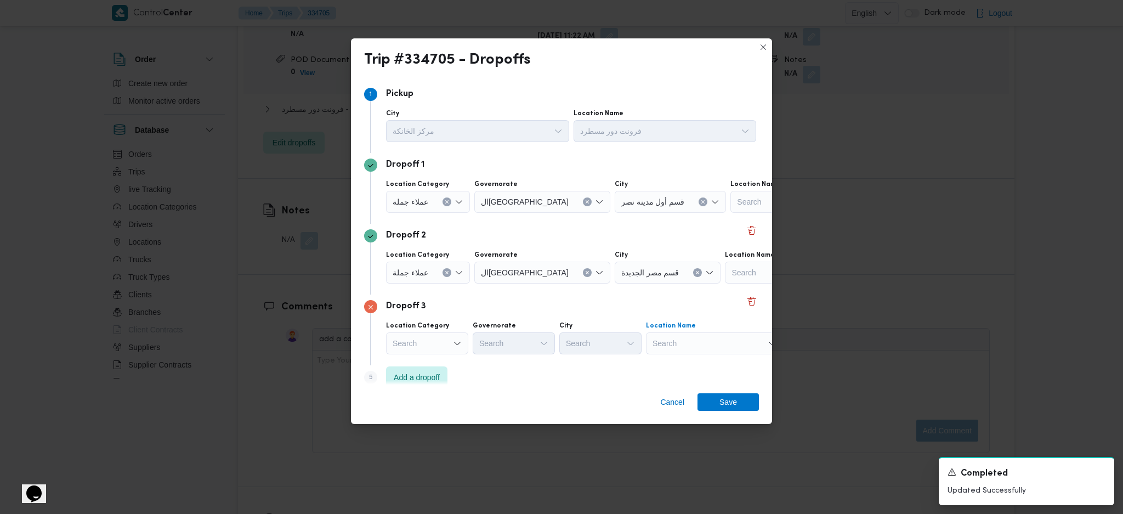
click at [689, 339] on div "Search" at bounding box center [714, 343] width 137 height 22
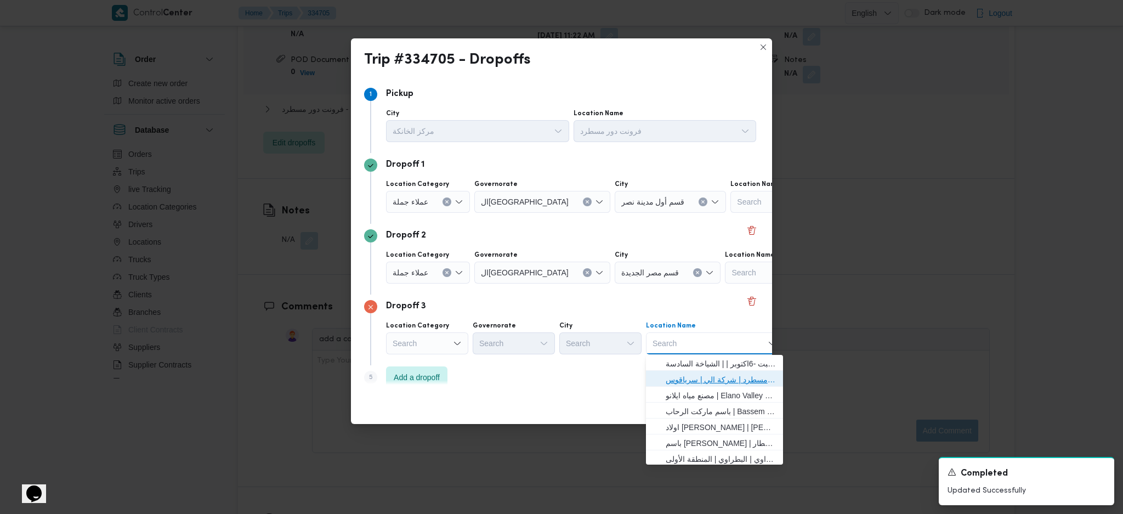
click at [702, 342] on span "فرونت دور مسطرد | شركة الي | سرياقوس" at bounding box center [720, 379] width 111 height 13
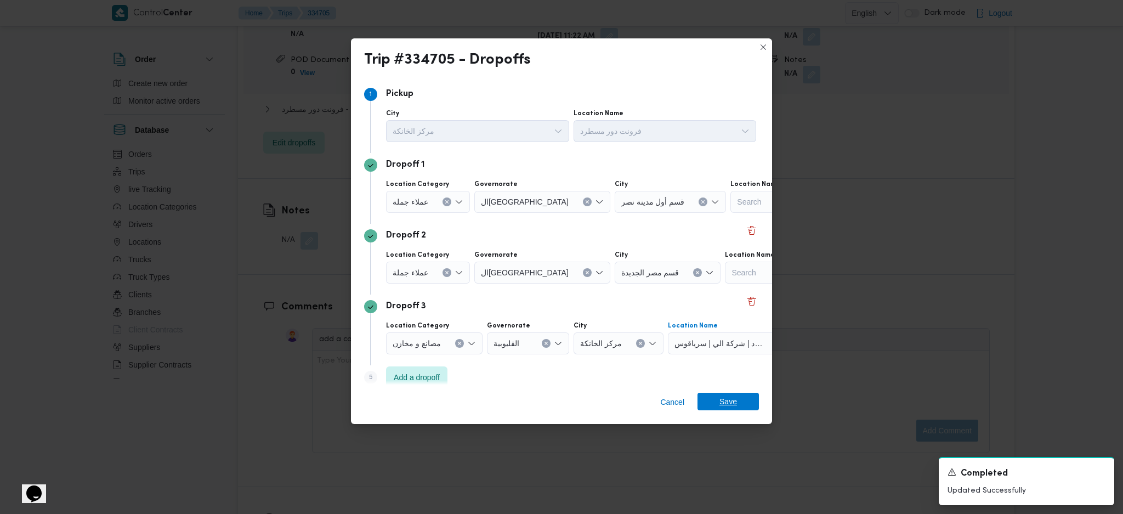
click at [729, 342] on span "Save" at bounding box center [728, 402] width 18 height 18
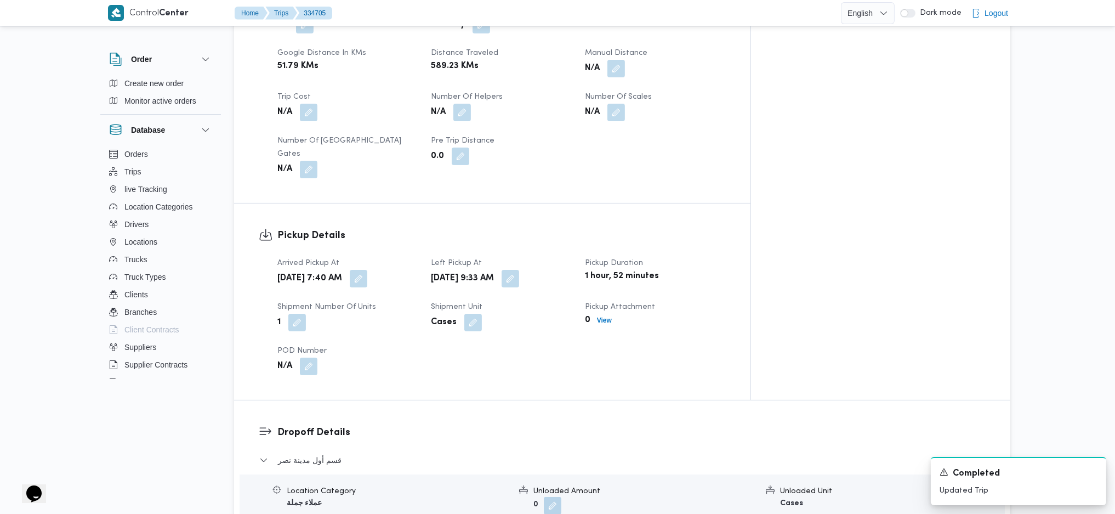
scroll to position [561, 0]
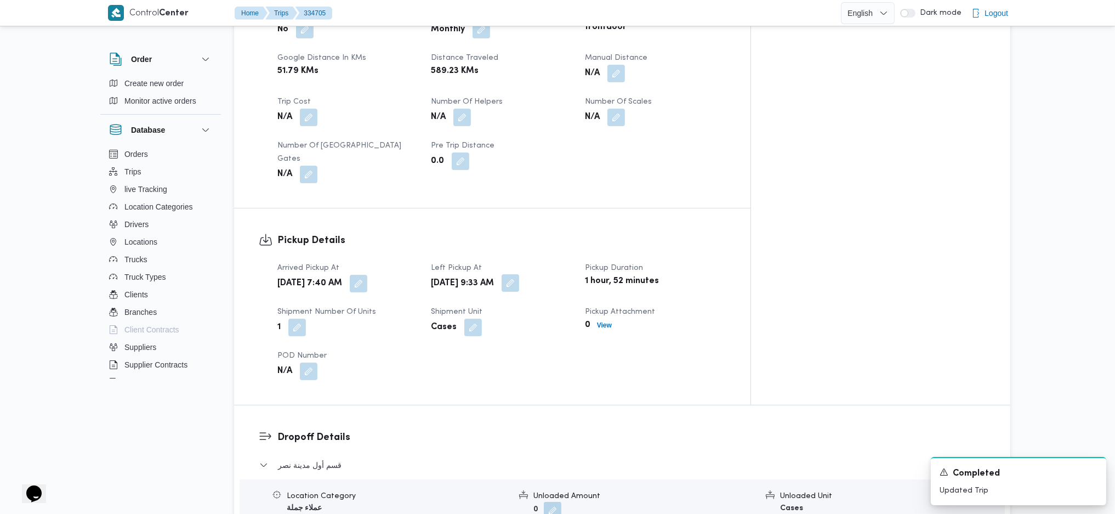
click at [519, 274] on button "button" at bounding box center [511, 283] width 18 height 18
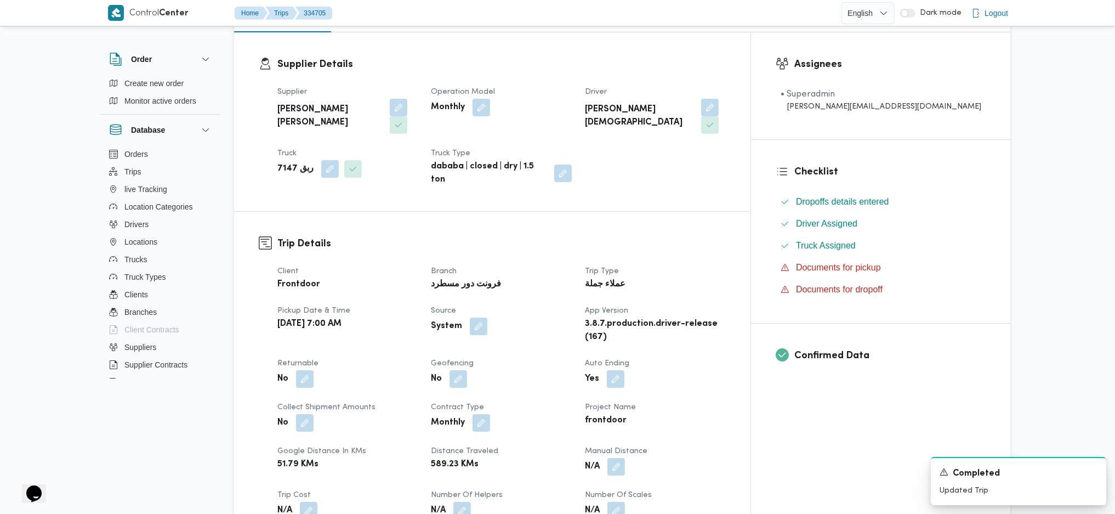
scroll to position [0, 0]
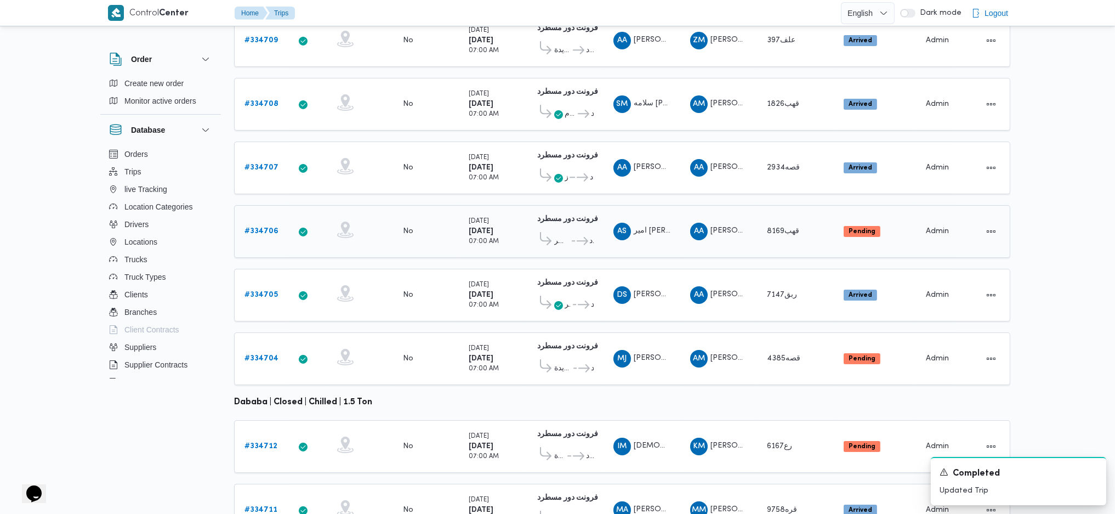
scroll to position [305, 0]
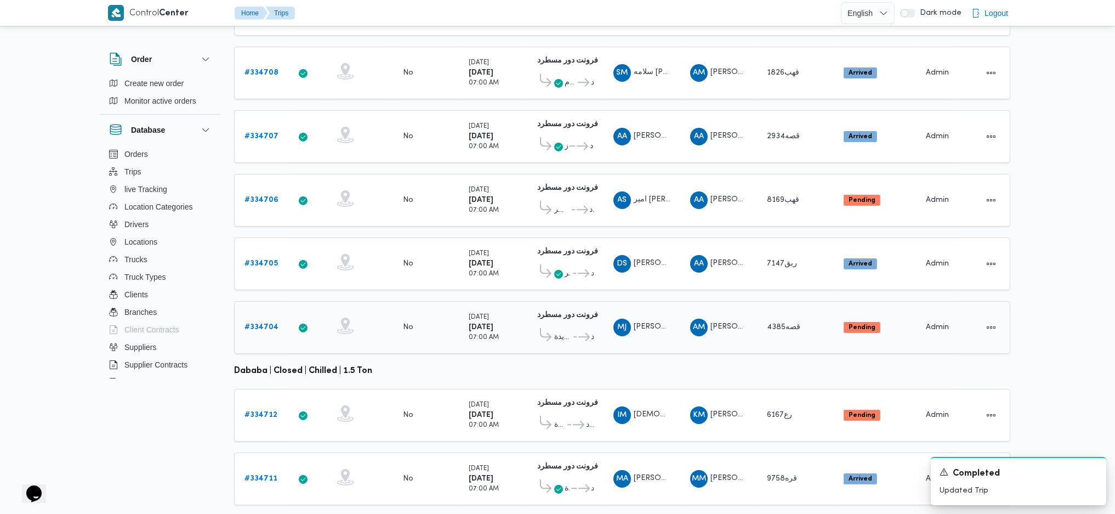
click at [258, 323] on b "# 334704" at bounding box center [261, 326] width 34 height 7
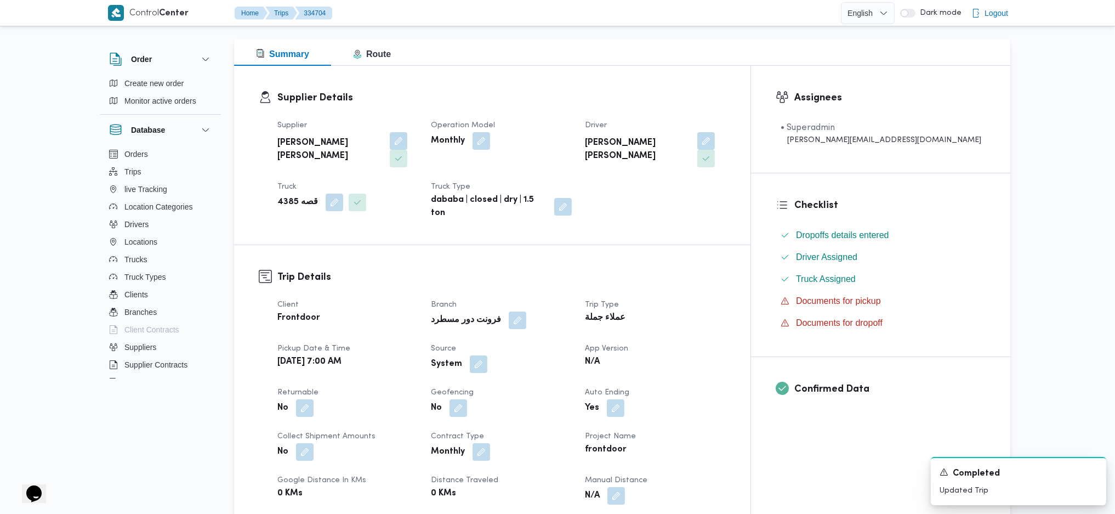
scroll to position [292, 0]
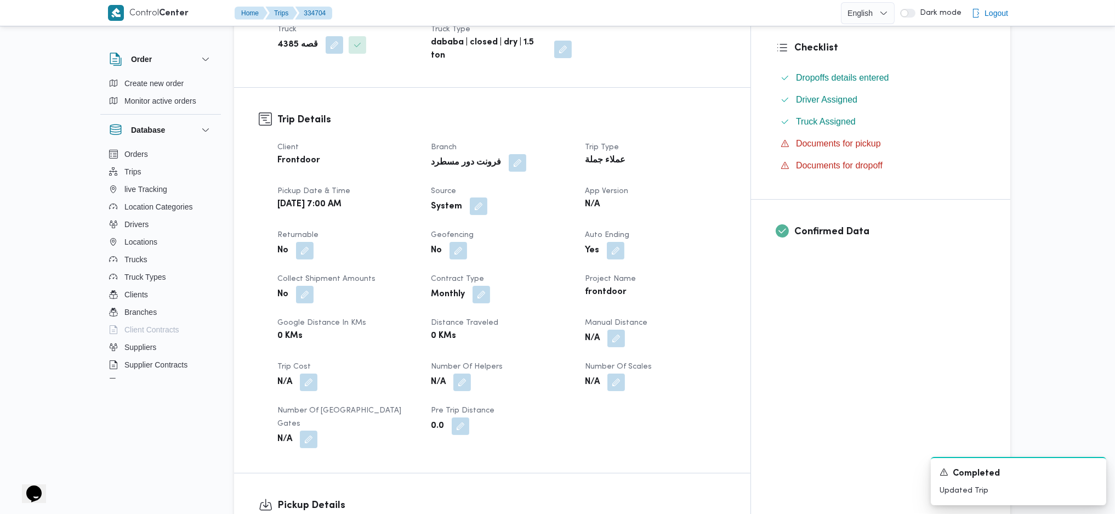
click at [487, 197] on button "button" at bounding box center [479, 206] width 18 height 18
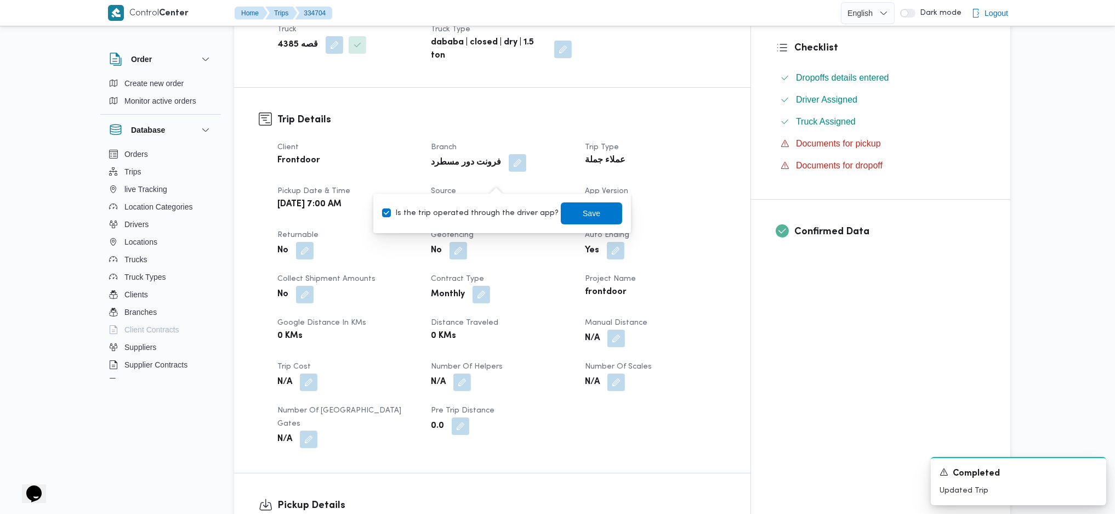
click at [460, 222] on div "Is the trip operated through the driver app? Save" at bounding box center [502, 213] width 242 height 24
click at [496, 215] on label "Is the trip operated through the driver app?" at bounding box center [470, 213] width 177 height 13
checkbox input "false"
click at [564, 212] on span "Save" at bounding box center [591, 213] width 61 height 22
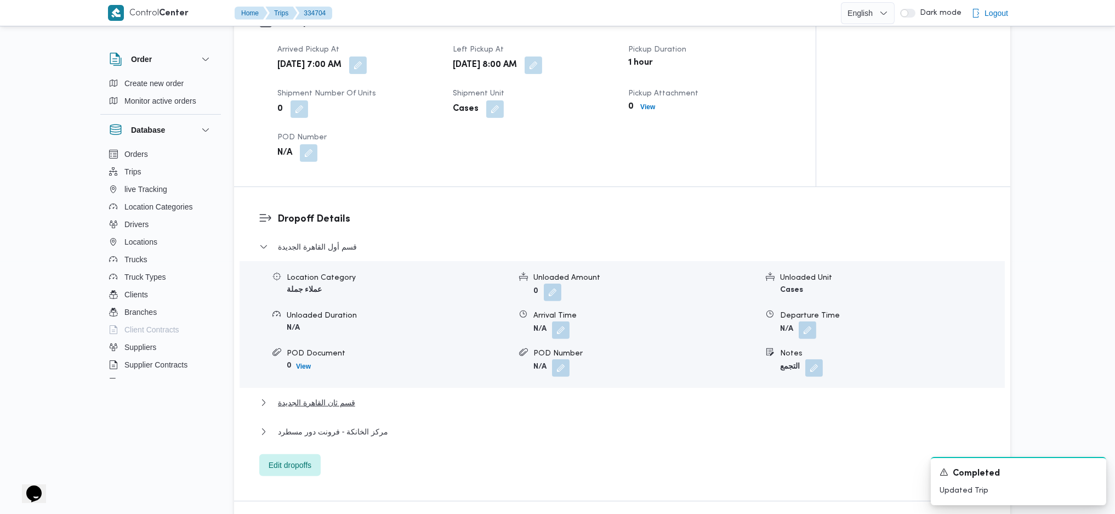
scroll to position [804, 0]
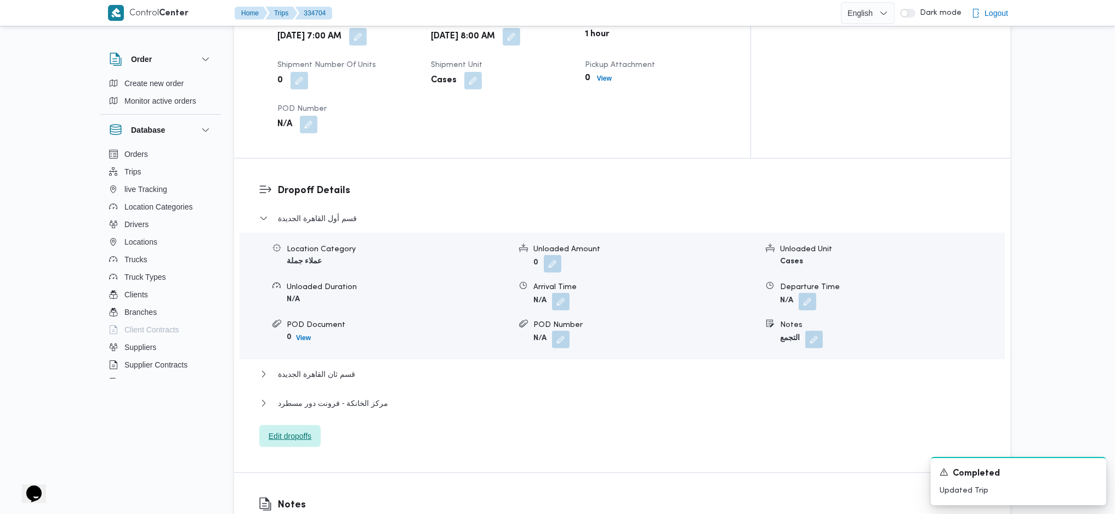
click at [293, 342] on span "Edit dropoffs" at bounding box center [289, 436] width 61 height 22
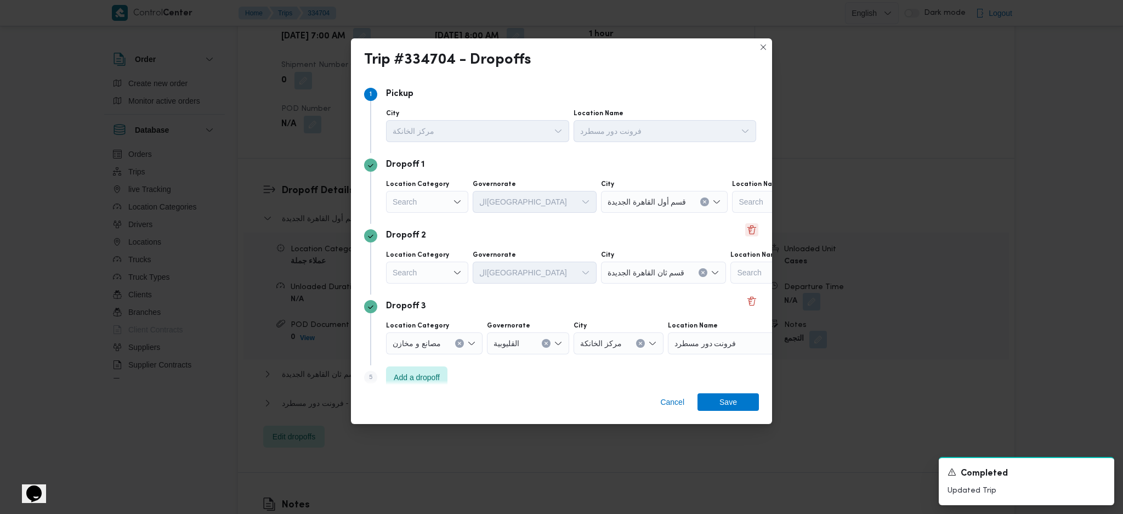
click at [745, 232] on button "Delete" at bounding box center [751, 229] width 13 height 13
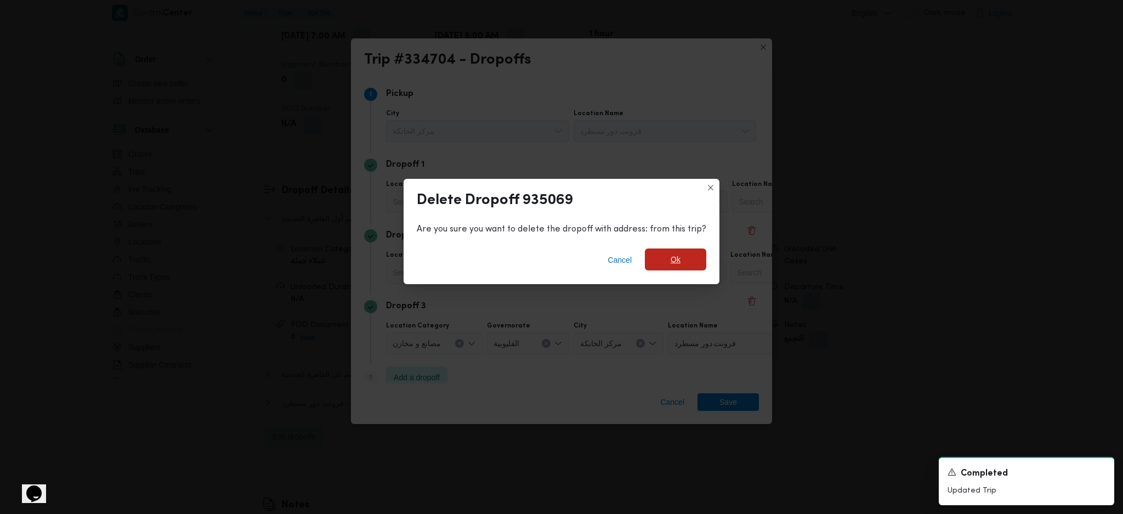
click at [673, 264] on span "Ok" at bounding box center [675, 259] width 10 height 13
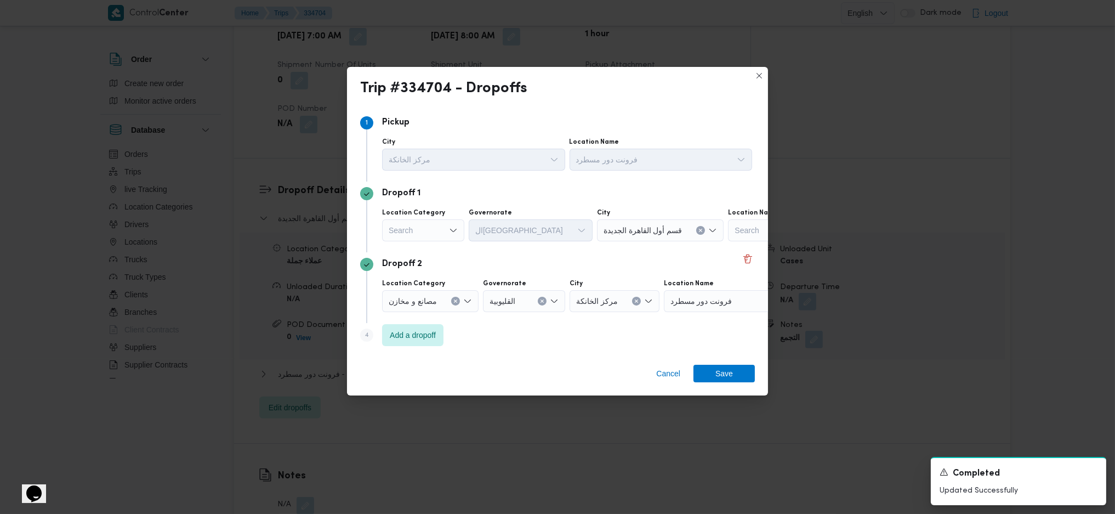
click at [446, 231] on div "Search" at bounding box center [423, 230] width 82 height 22
click at [433, 296] on span "عملاء جملة" at bounding box center [430, 298] width 56 height 13
click at [498, 232] on div "Search" at bounding box center [511, 230] width 82 height 22
type input "قاه"
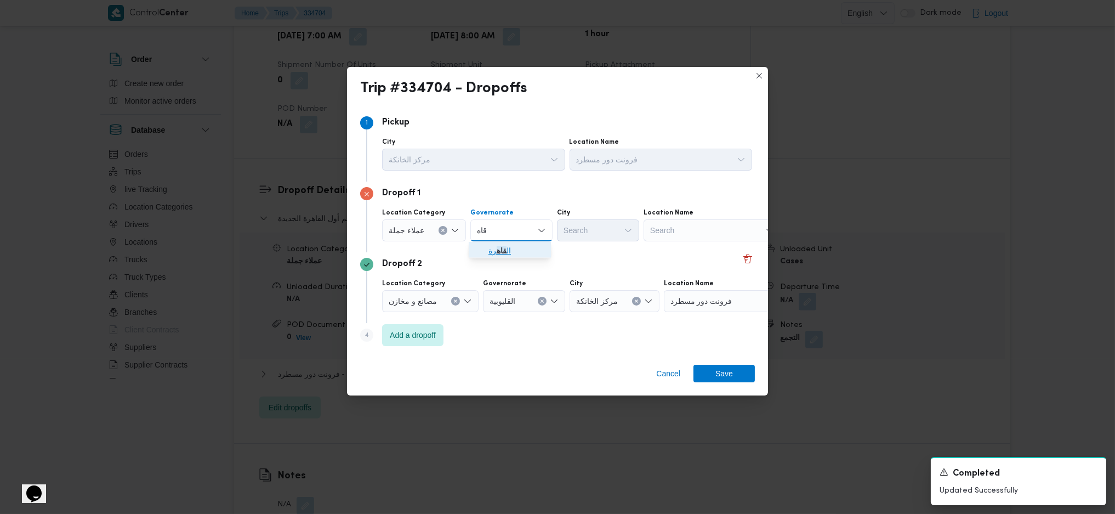
drag, startPoint x: 481, startPoint y: 252, endPoint x: 607, endPoint y: 238, distance: 126.3
click at [481, 252] on icon "button" at bounding box center [479, 250] width 9 height 9
click at [611, 236] on div "Search" at bounding box center [652, 230] width 82 height 22
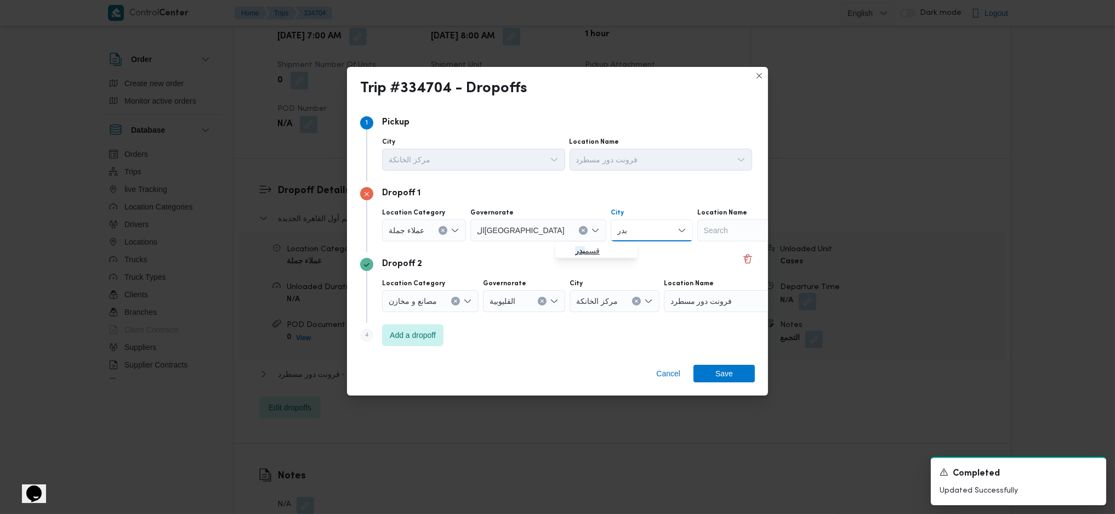
type input "بدر"
click at [590, 251] on span "قسم بدر" at bounding box center [603, 250] width 56 height 13
click at [739, 342] on span "Save" at bounding box center [723, 373] width 61 height 18
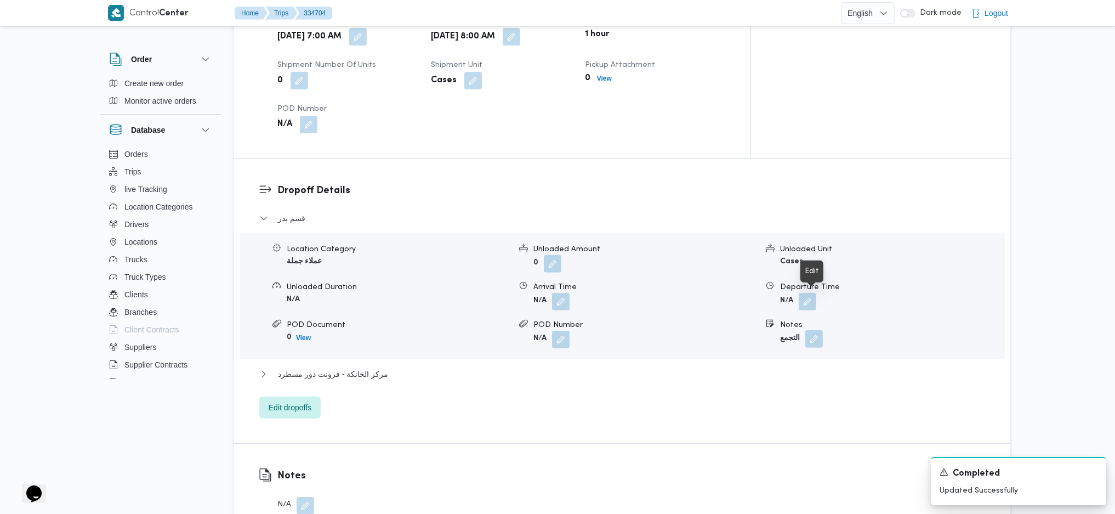
click at [811, 330] on button "button" at bounding box center [814, 339] width 18 height 18
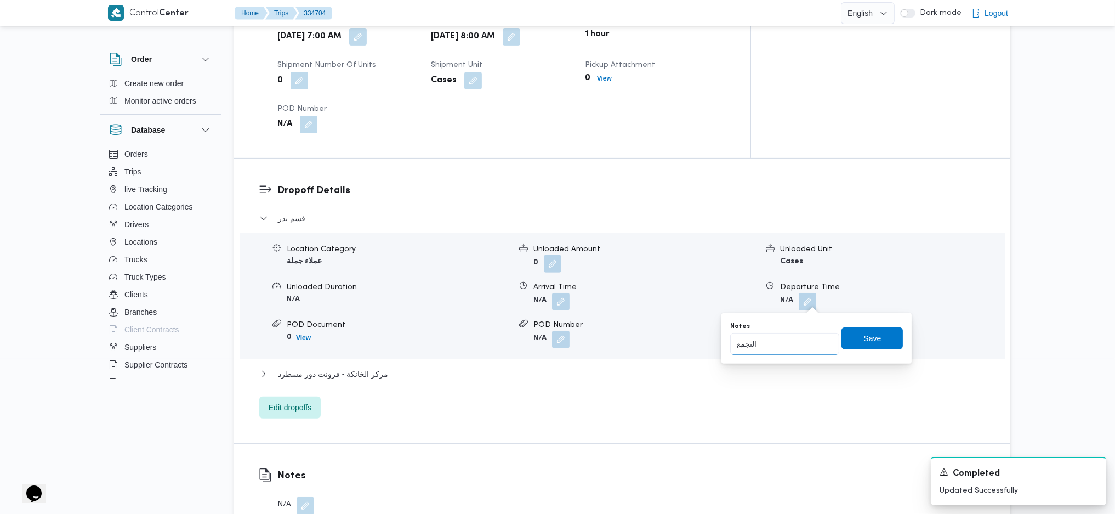
click at [780, 338] on input "التجمع" at bounding box center [784, 344] width 109 height 22
type input "العاصمة"
click at [867, 341] on span "Save" at bounding box center [872, 337] width 18 height 13
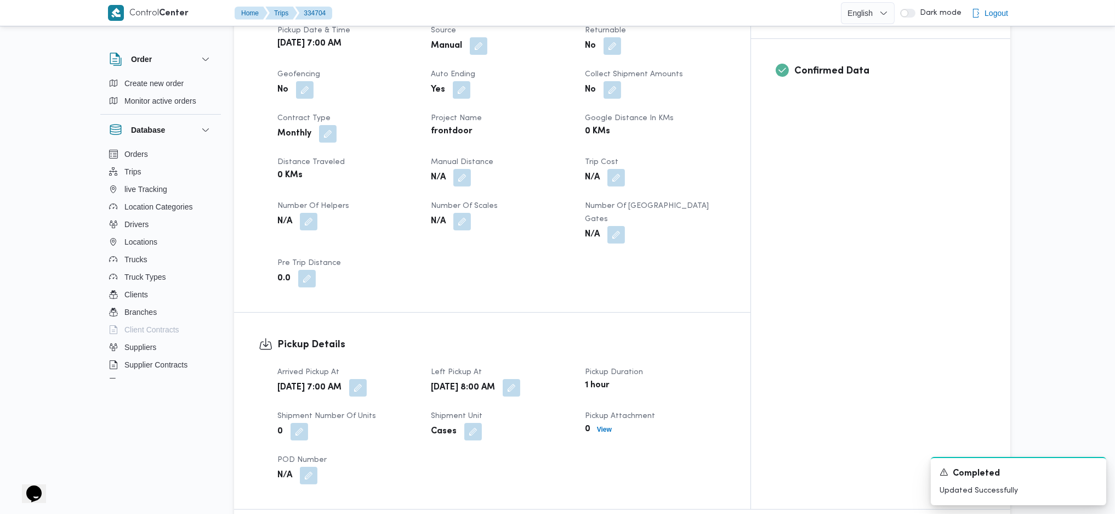
scroll to position [584, 0]
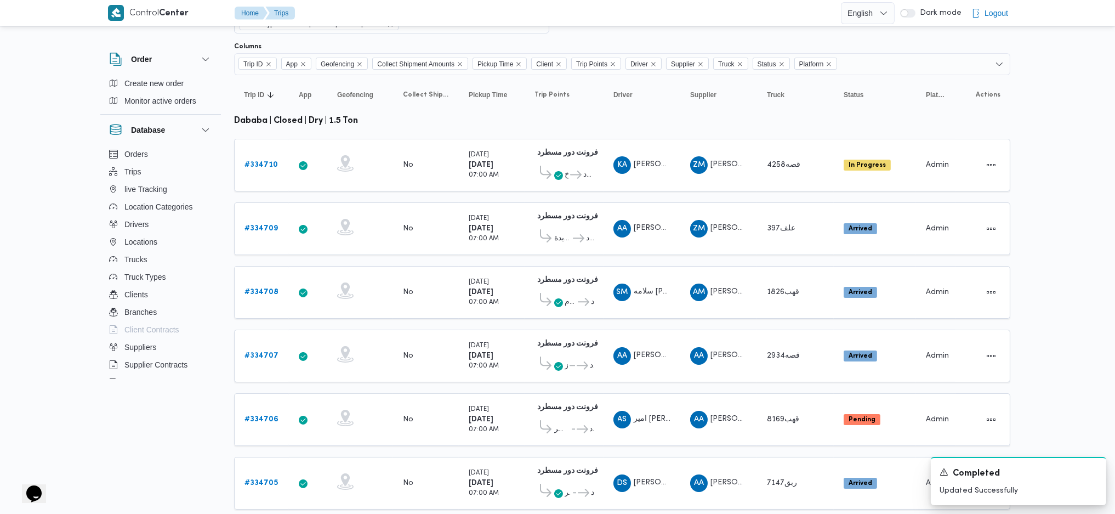
scroll to position [305, 0]
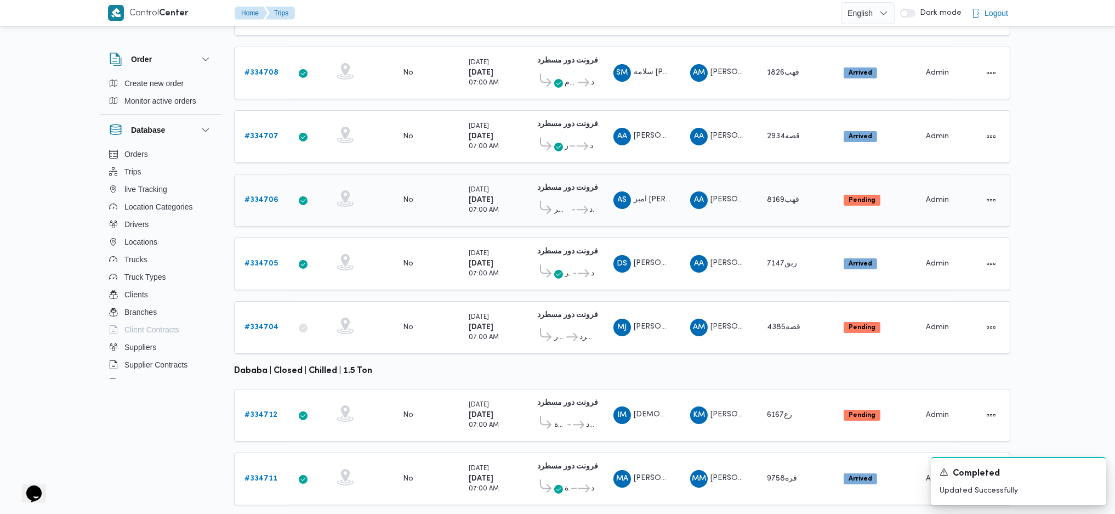
click at [270, 196] on b "# 334706" at bounding box center [261, 199] width 34 height 7
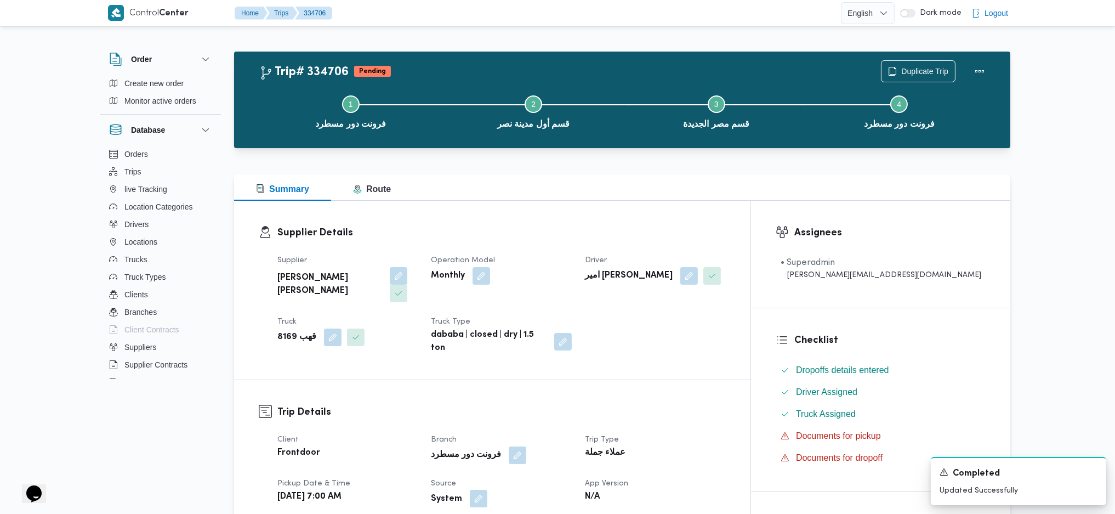
click at [487, 342] on button "button" at bounding box center [479, 499] width 18 height 18
click at [479, 342] on label "Is the trip operated through the driver app?" at bounding box center [470, 439] width 177 height 13
checkbox input "false"
click at [571, 342] on span "Save" at bounding box center [591, 440] width 61 height 22
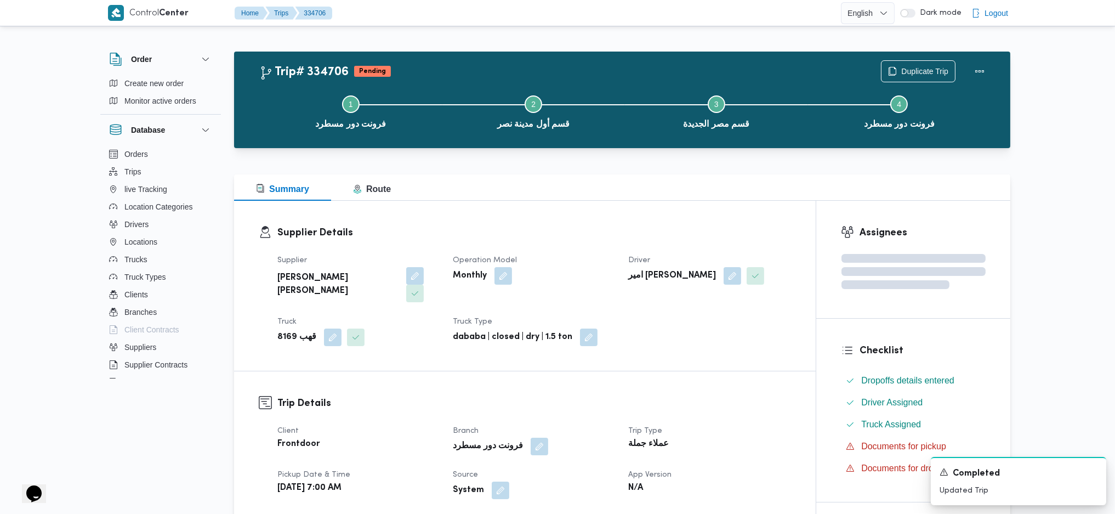
scroll to position [1471, 0]
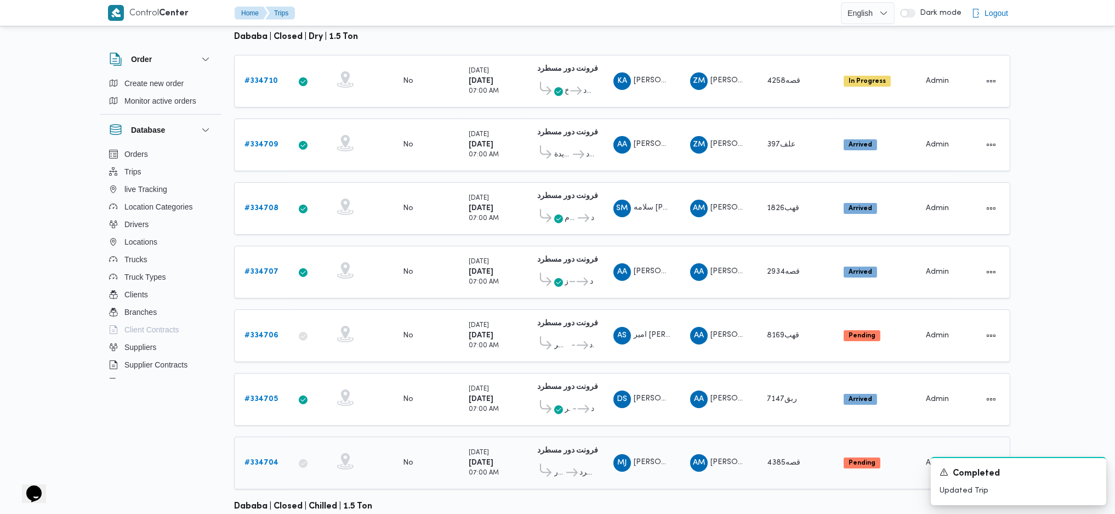
scroll to position [305, 0]
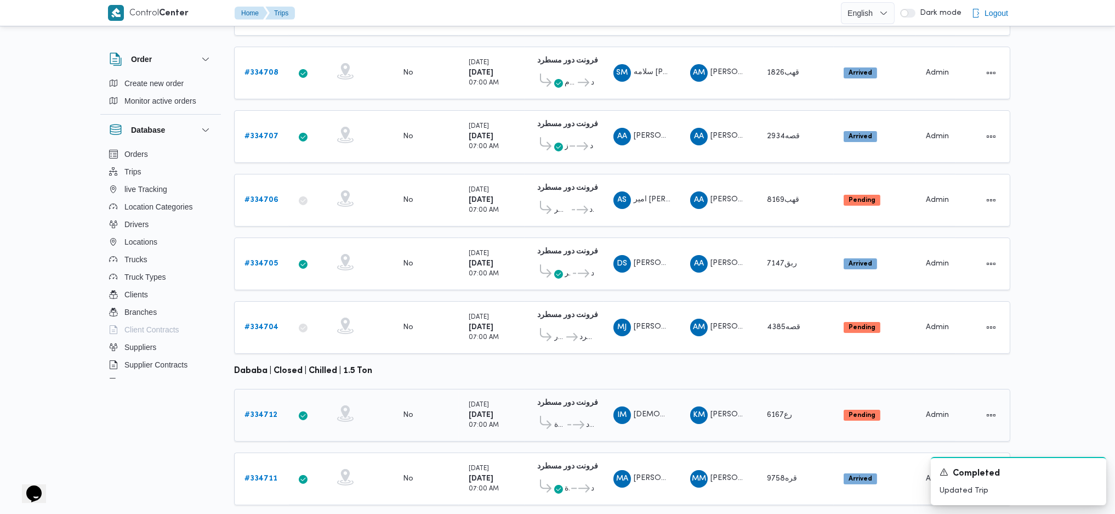
click at [260, 342] on b "# 334712" at bounding box center [260, 414] width 33 height 7
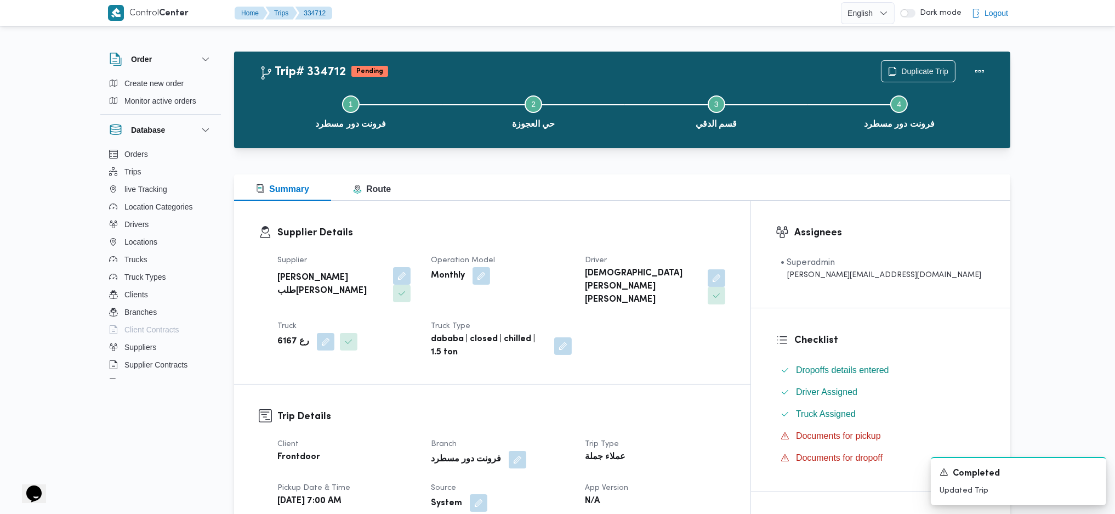
click at [487, 342] on button "button" at bounding box center [479, 503] width 18 height 18
click at [469, 342] on label "Is the trip operated through the driver app?" at bounding box center [470, 439] width 177 height 13
checkbox input "false"
click at [588, 342] on span "Save" at bounding box center [591, 439] width 61 height 22
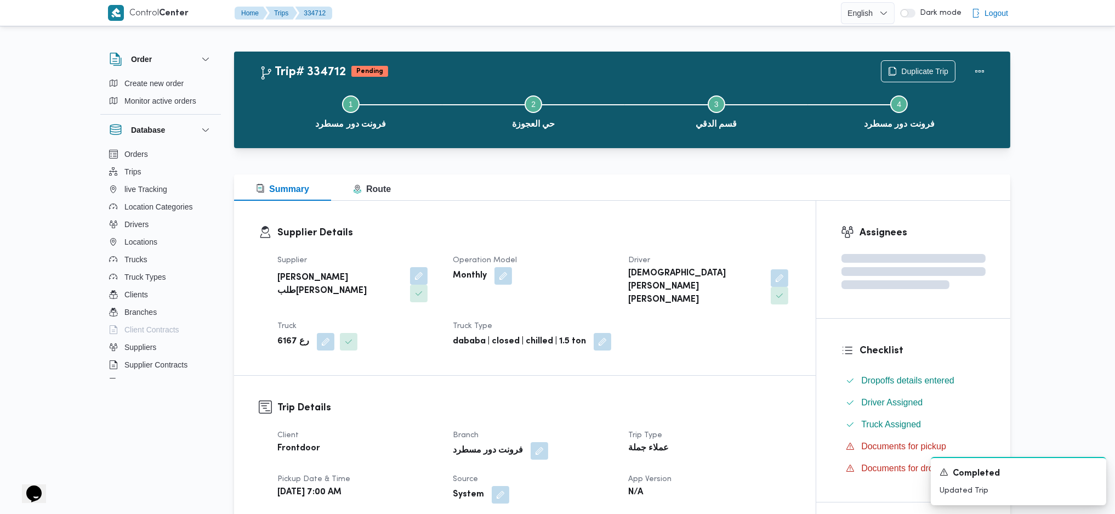
click at [650, 310] on div "Supplier خضر محمد طلبه حامد Operation Model Monthly Driver اسلام محمد اسماعيل ع…" at bounding box center [534, 302] width 527 height 110
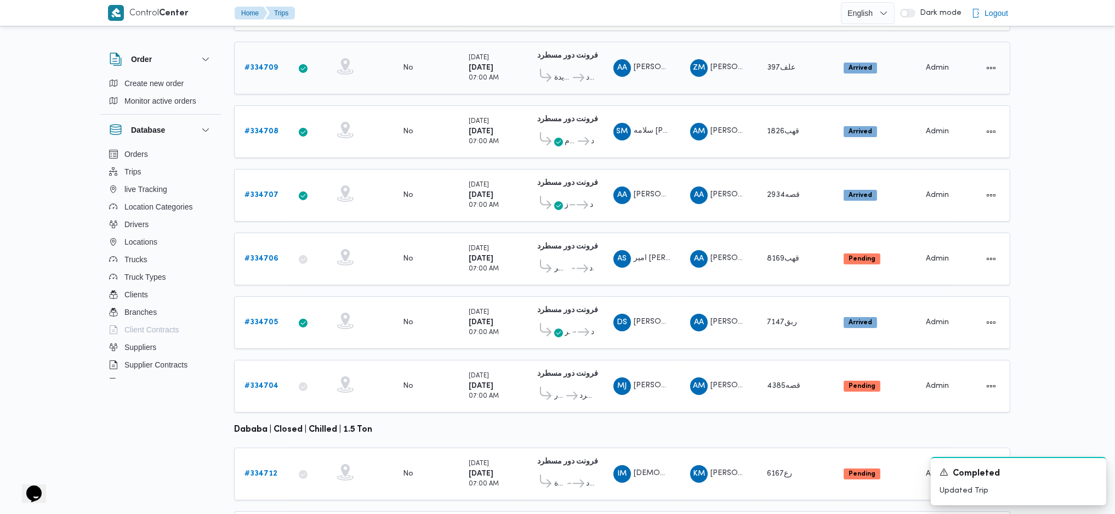
scroll to position [305, 0]
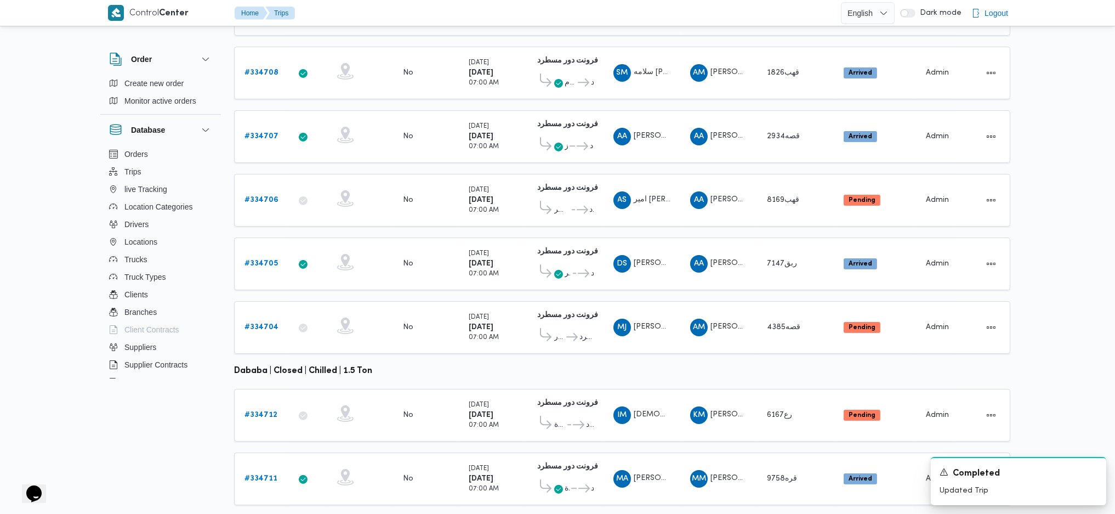
click at [516, 263] on td "Pickup Time Monday 1/9/2025 07:00 AM" at bounding box center [492, 263] width 66 height 53
drag, startPoint x: 516, startPoint y: 263, endPoint x: 525, endPoint y: 265, distance: 9.2
click at [525, 265] on tr "Trip ID # 334705 App Geofencing Collect Shipment Amounts No Pickup Time Monday …" at bounding box center [622, 263] width 776 height 53
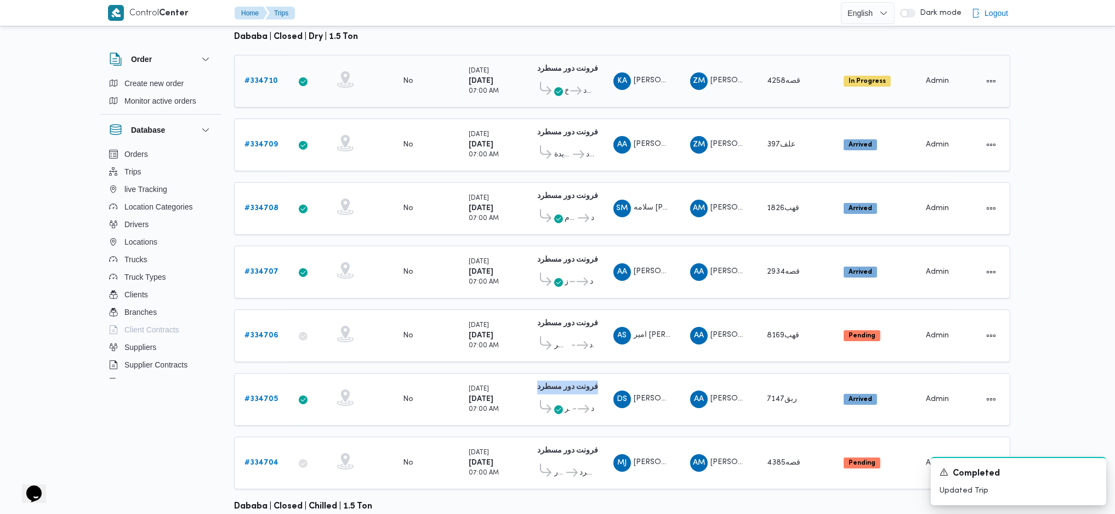
scroll to position [0, 0]
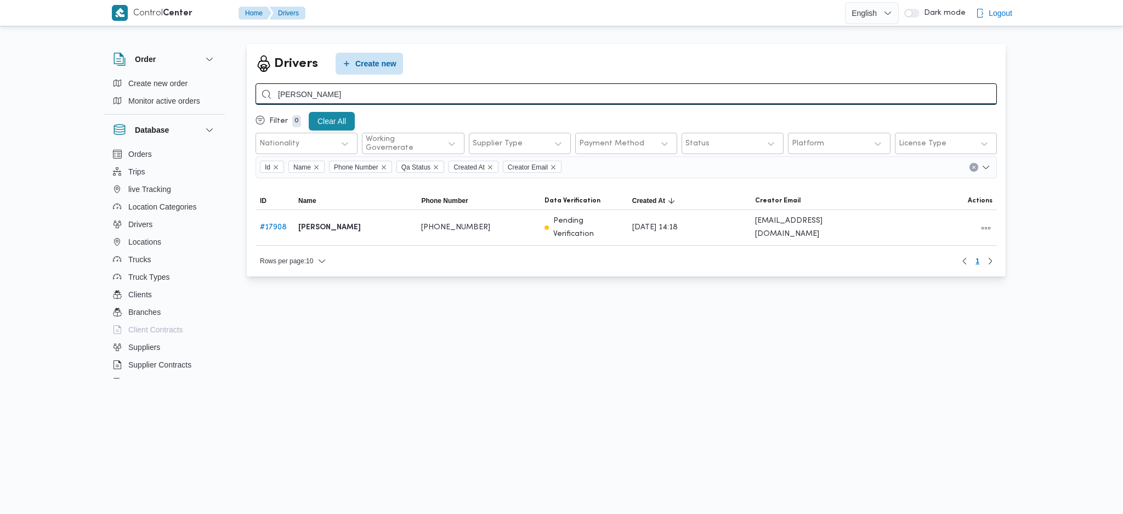
click at [542, 101] on input "[PERSON_NAME]" at bounding box center [625, 93] width 741 height 21
paste input "[PERSON_NAME] نجدى"
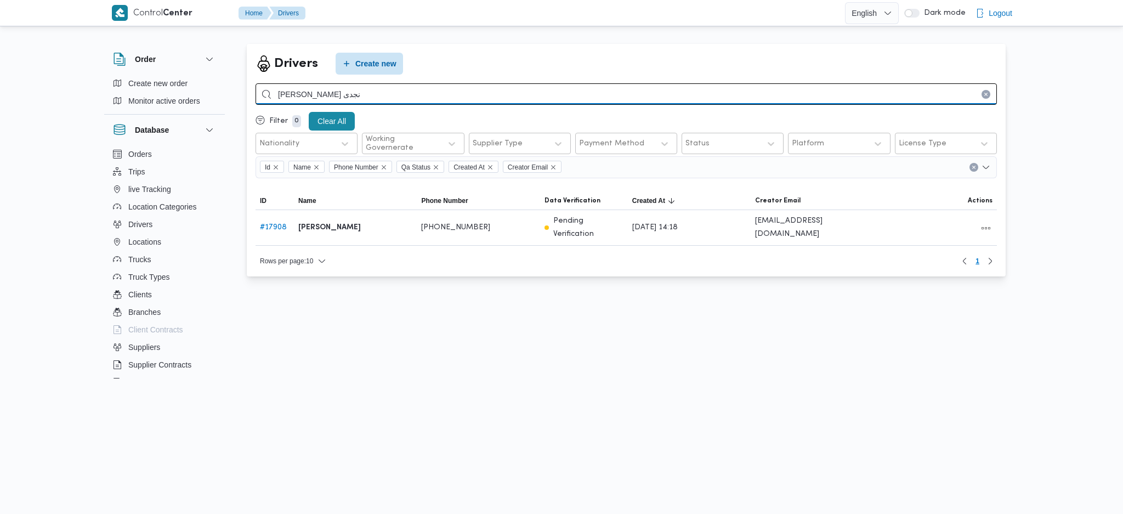
type input "[PERSON_NAME] نجدى"
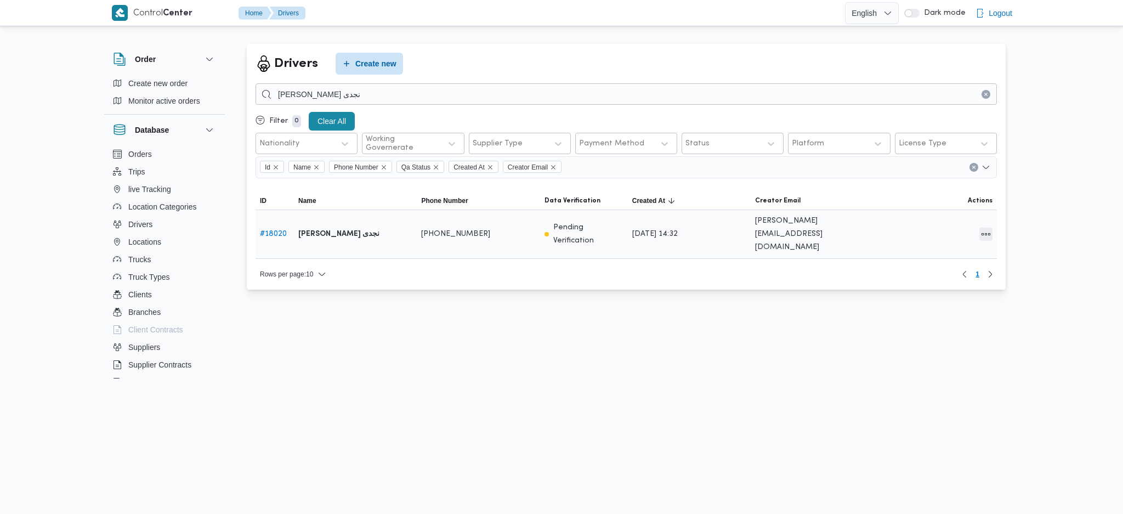
click at [985, 227] on button "All actions" at bounding box center [985, 233] width 13 height 13
click at [943, 226] on span "Edit" at bounding box center [950, 222] width 35 height 9
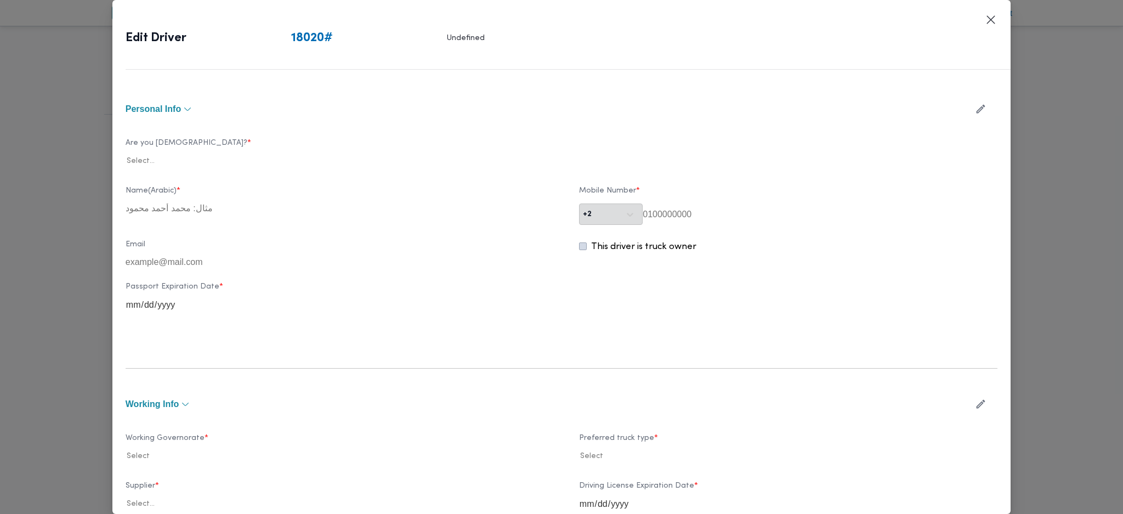
type input "[PERSON_NAME] نجدى"
type input "01210384201"
type input "[DATE]"
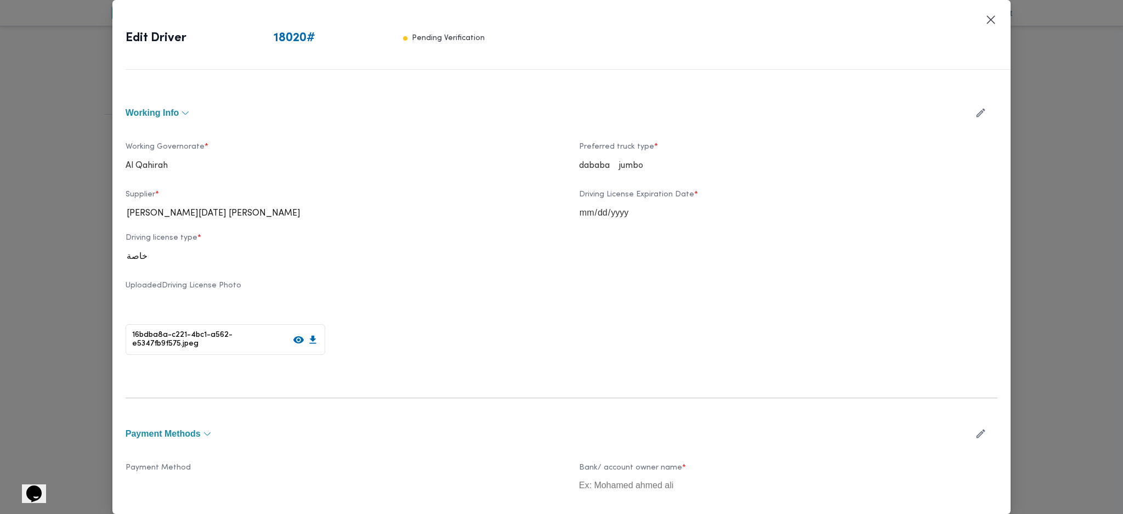
scroll to position [257, 0]
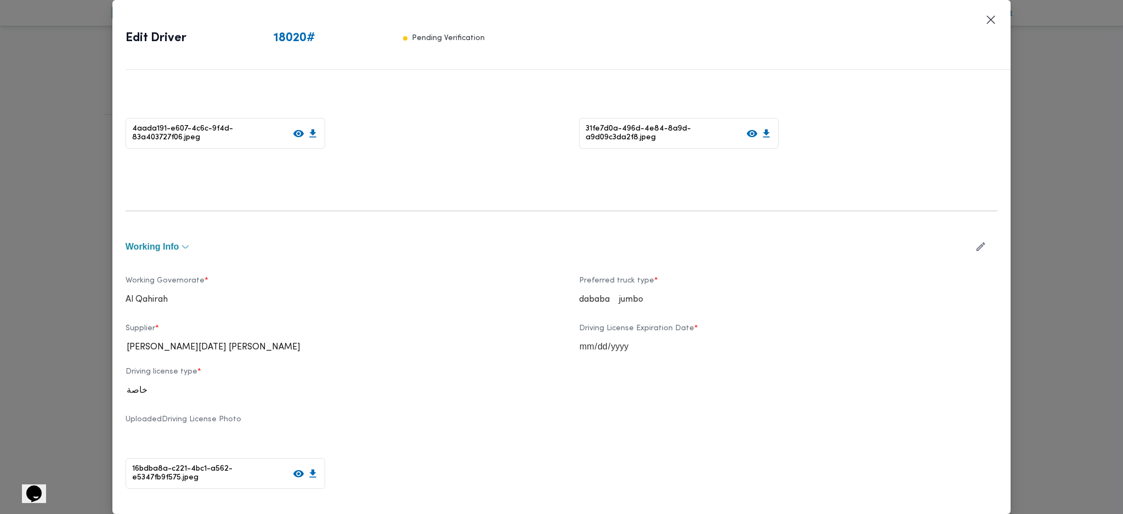
click at [975, 248] on icon "button" at bounding box center [981, 247] width 12 height 12
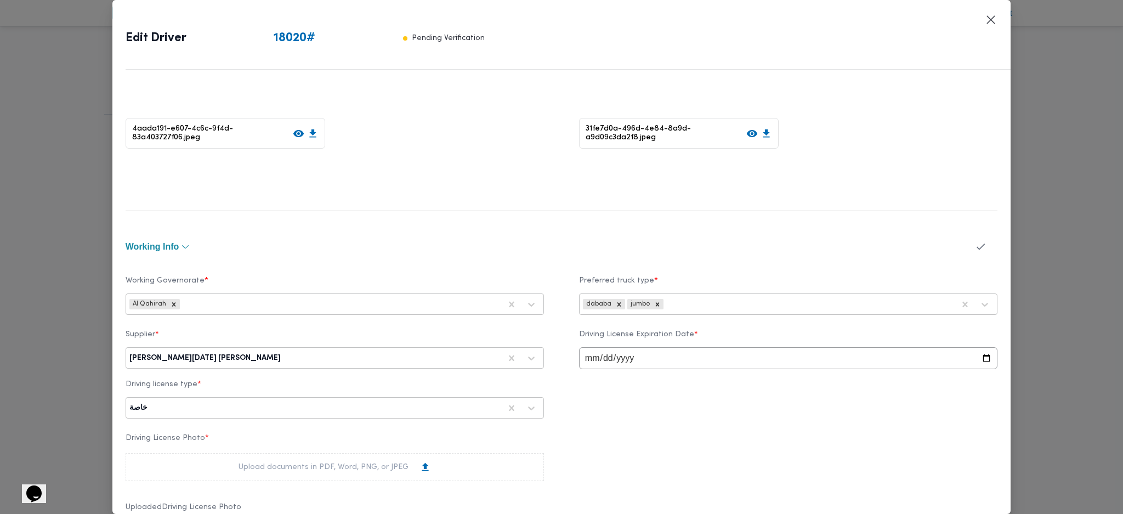
click at [283, 365] on div "[PERSON_NAME][DATE] [PERSON_NAME]" at bounding box center [314, 357] width 373 height 15
type input "شهد"
click at [194, 386] on div "شهد [PERSON_NAME] [PERSON_NAME]" at bounding box center [334, 386] width 417 height 19
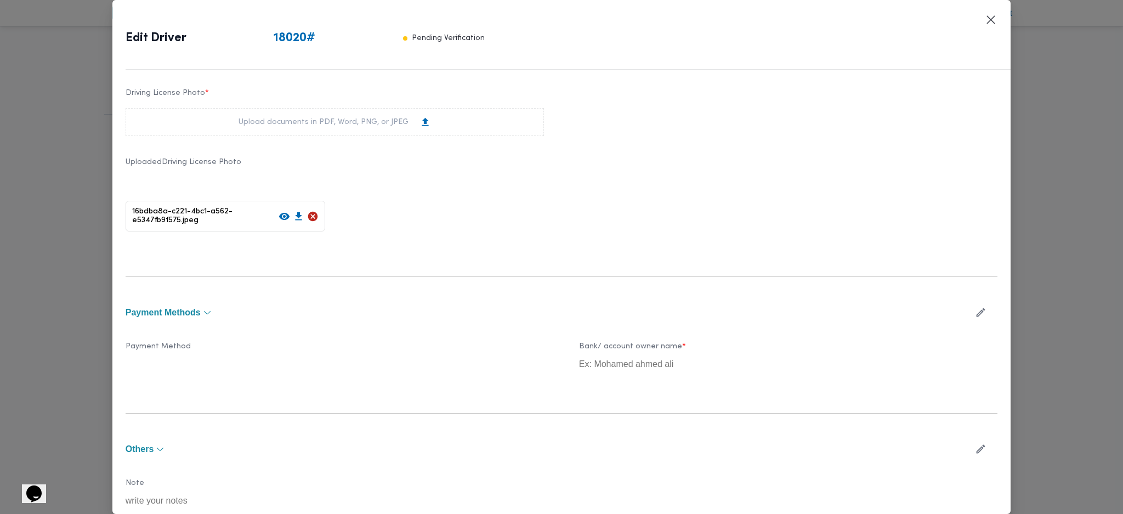
scroll to position [639, 0]
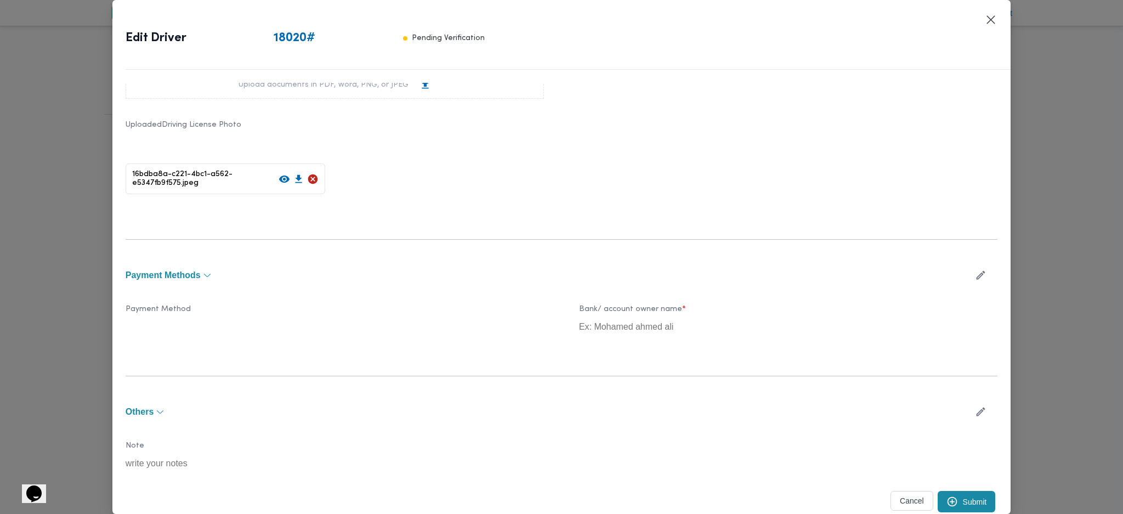
click at [962, 501] on button "Submit" at bounding box center [966, 501] width 58 height 21
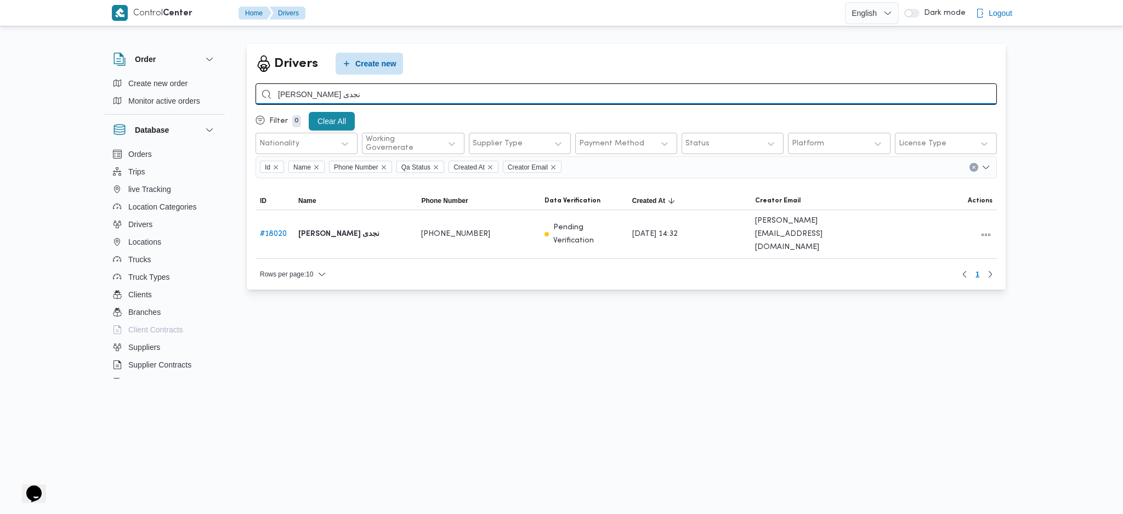
click at [481, 95] on input "[PERSON_NAME] نجدى" at bounding box center [625, 93] width 741 height 21
paste input "[PERSON_NAME] [PERSON_NAME]"
click at [518, 87] on input "[PERSON_NAME] [PERSON_NAME]" at bounding box center [625, 93] width 741 height 21
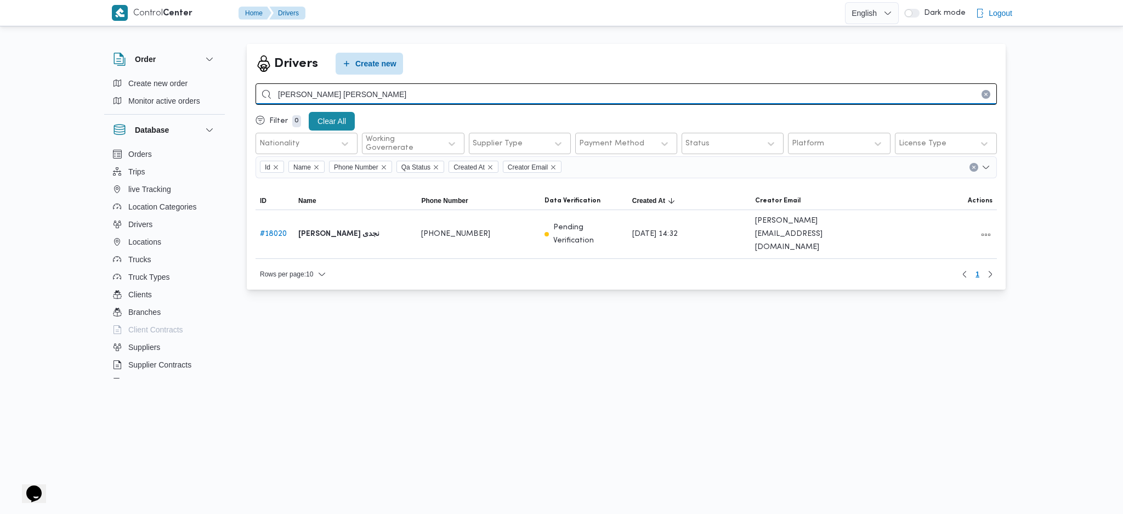
click at [518, 87] on input "[PERSON_NAME] [PERSON_NAME]" at bounding box center [625, 93] width 741 height 21
paste input "search"
type input "[PERSON_NAME] [PERSON_NAME]"
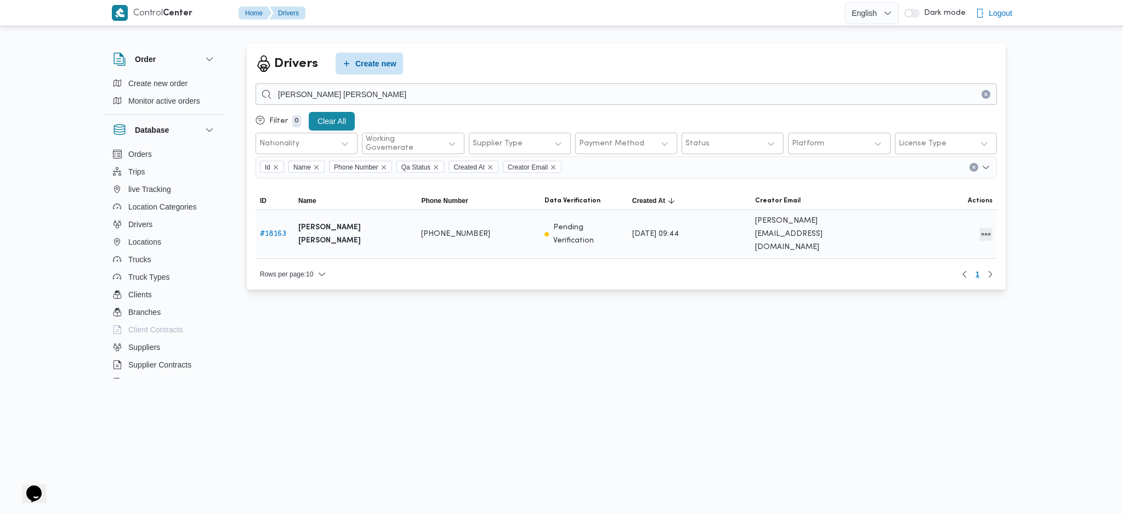
click at [991, 234] on button "All actions" at bounding box center [985, 233] width 13 height 13
click at [944, 232] on span "Edit" at bounding box center [950, 227] width 35 height 9
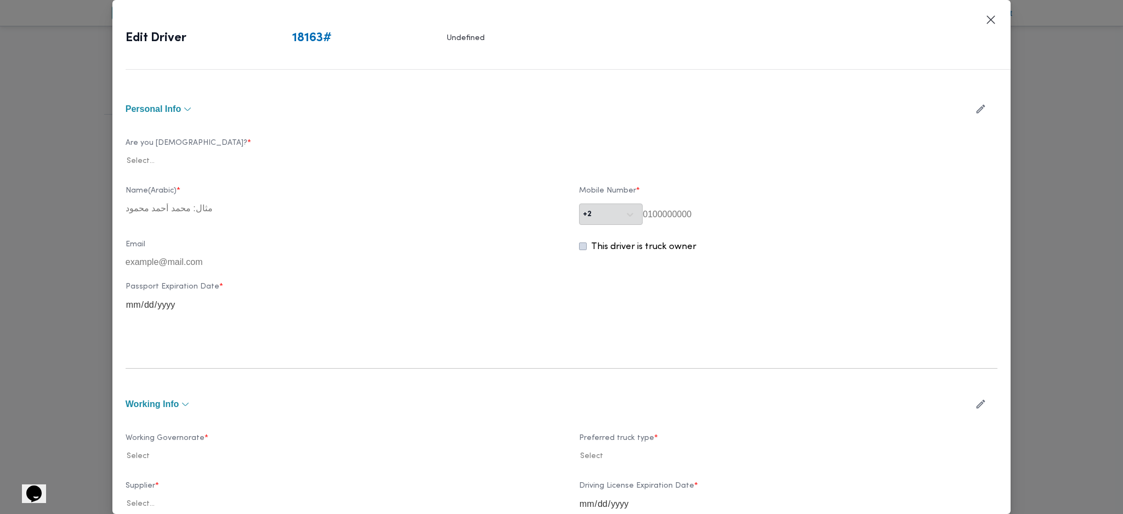
type input "[PERSON_NAME] [PERSON_NAME]"
type input "01028003208"
type input "[DATE]"
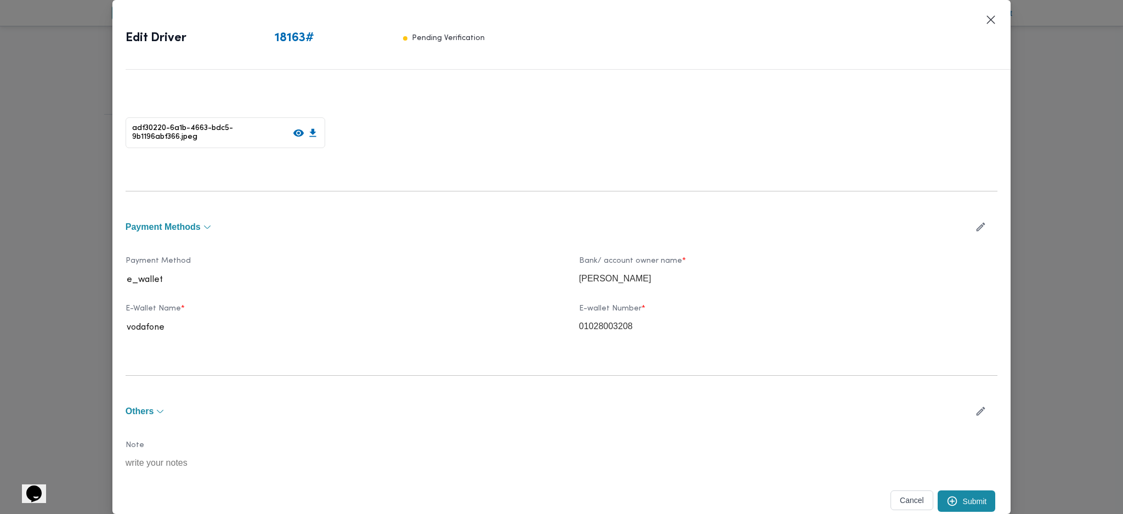
scroll to position [305, 0]
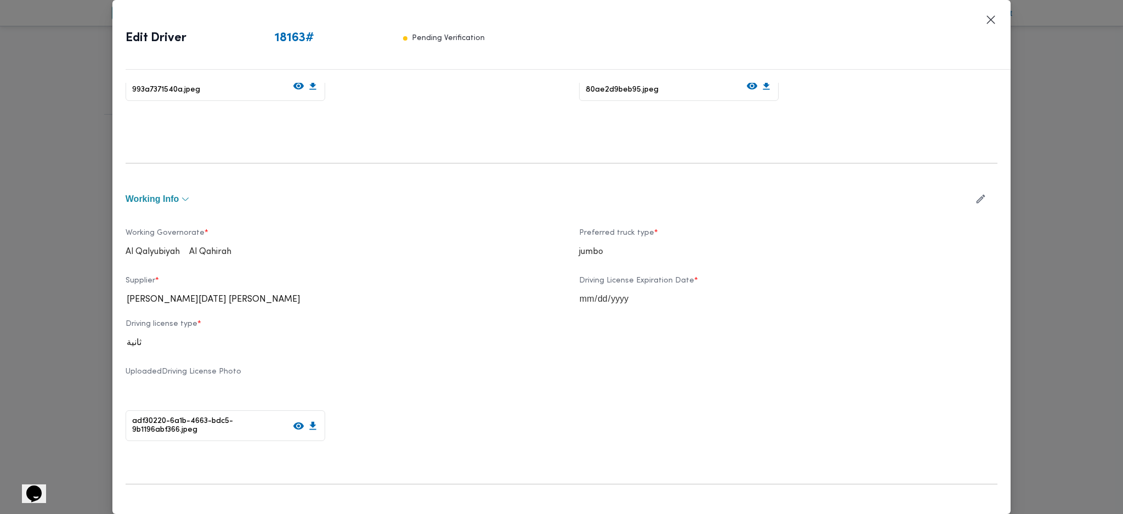
click at [971, 198] on button "button" at bounding box center [980, 198] width 29 height 21
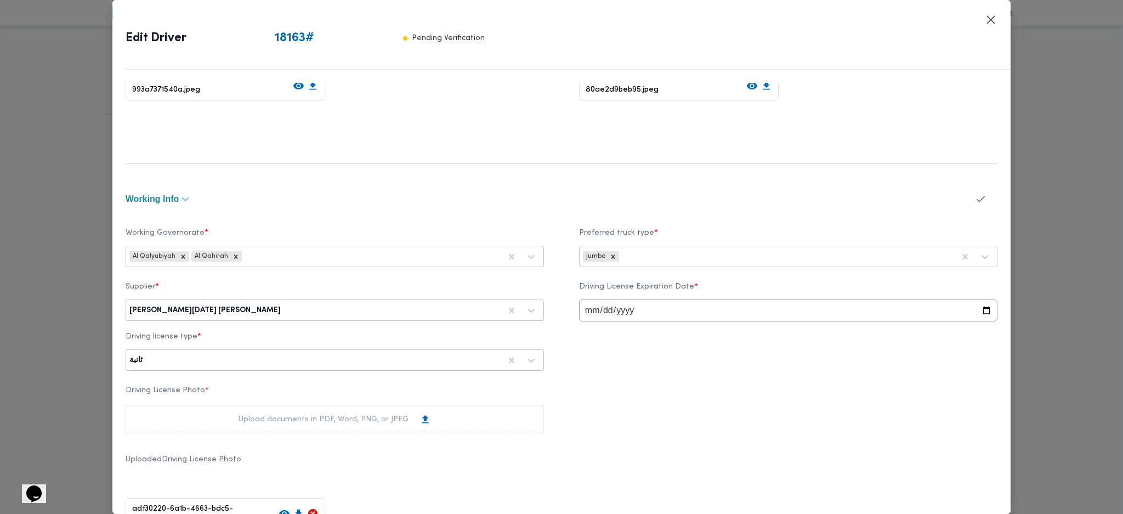
click at [380, 305] on div at bounding box center [392, 310] width 218 height 11
type input "شهد"
click at [198, 331] on div "شهد [PERSON_NAME] [PERSON_NAME]" at bounding box center [334, 338] width 417 height 19
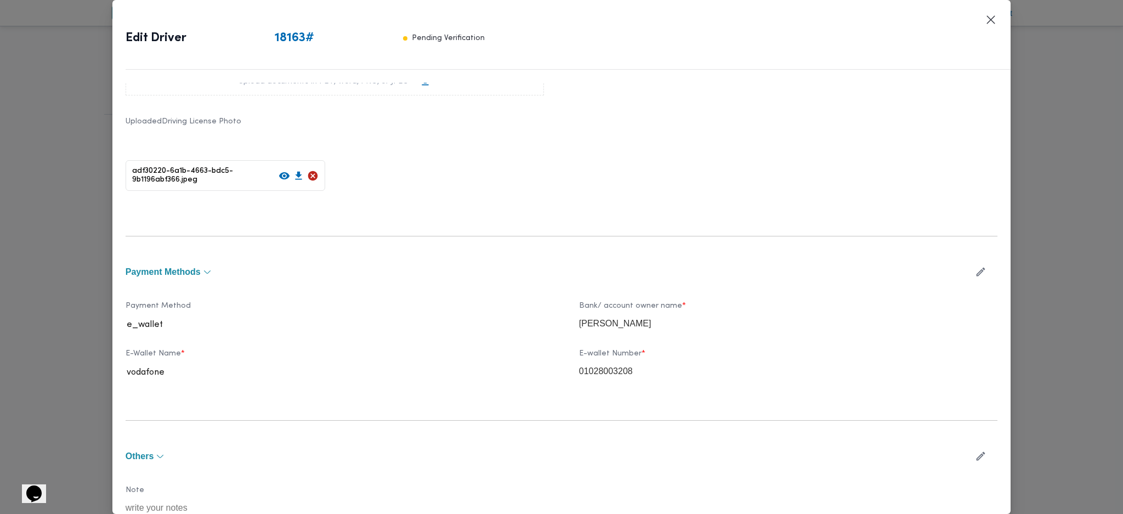
scroll to position [687, 0]
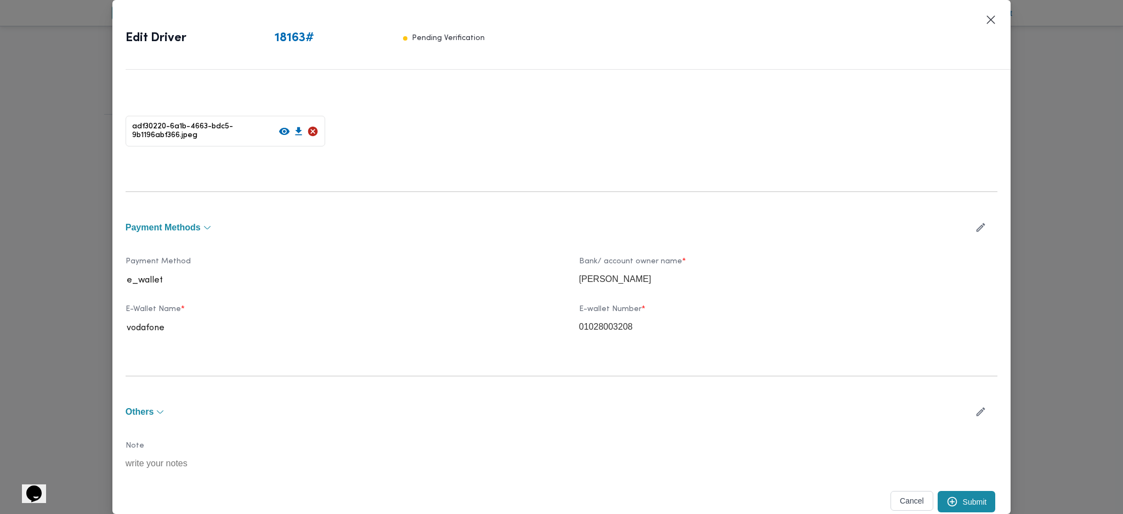
click at [945, 494] on button "Submit" at bounding box center [966, 501] width 58 height 21
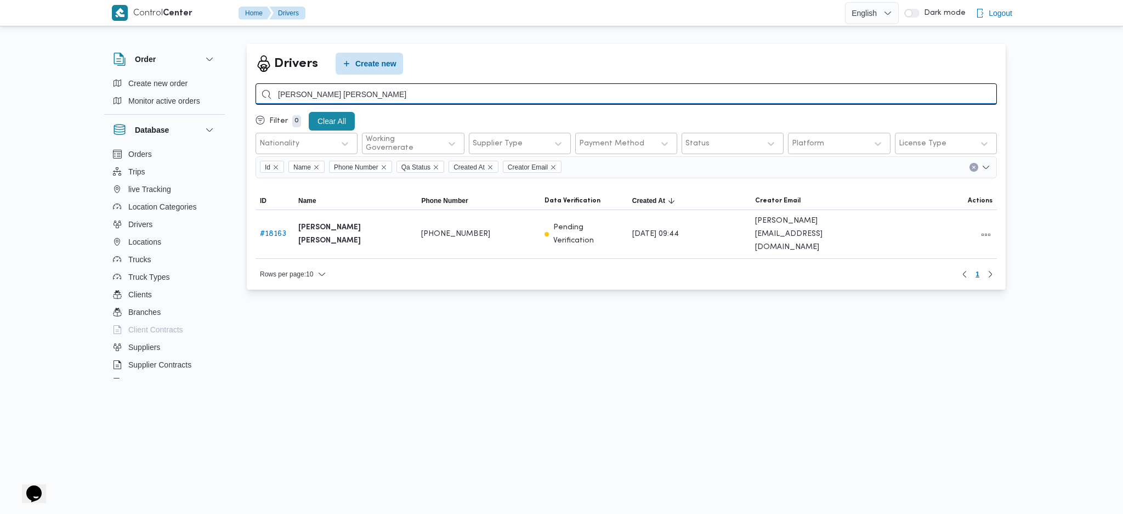
click at [460, 98] on input "[PERSON_NAME] [PERSON_NAME]" at bounding box center [625, 93] width 741 height 21
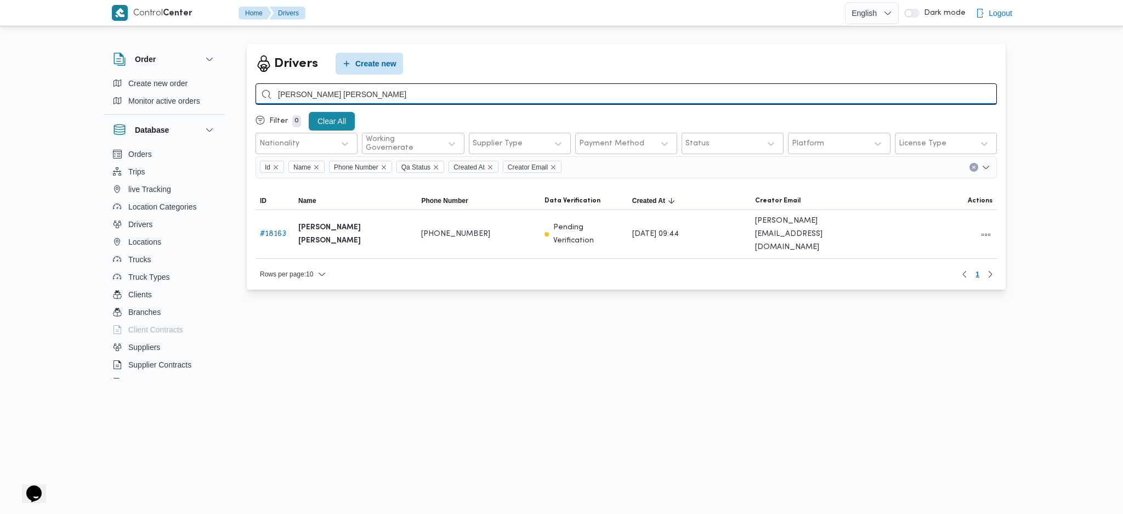
click at [460, 98] on input "[PERSON_NAME] [PERSON_NAME]" at bounding box center [625, 93] width 741 height 21
paste input "لي امين [PERSON_NAME]"
type input "علي امين [PERSON_NAME]"
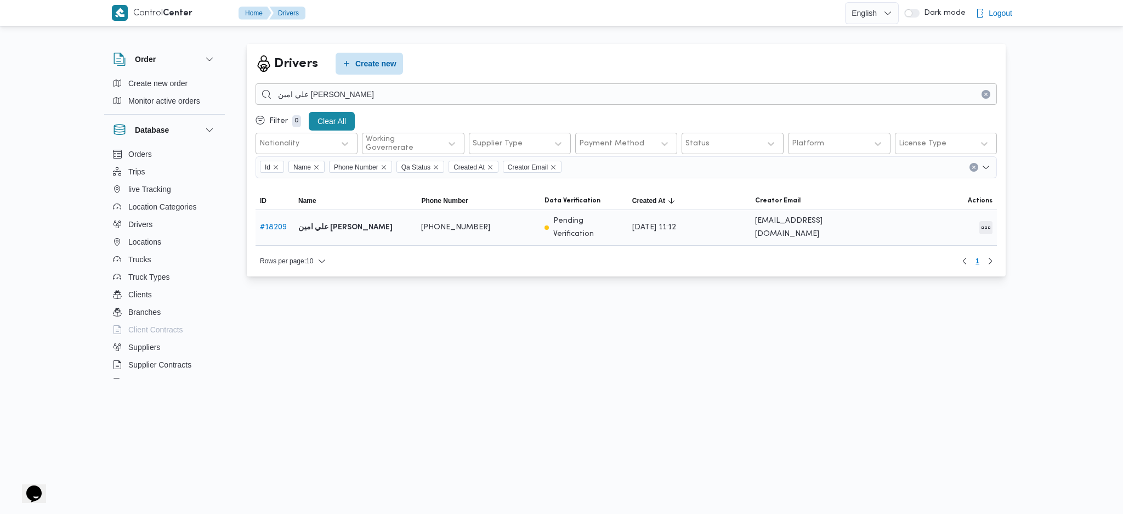
click at [987, 228] on button "All actions" at bounding box center [985, 227] width 13 height 13
click at [920, 226] on icon "button" at bounding box center [924, 222] width 9 height 9
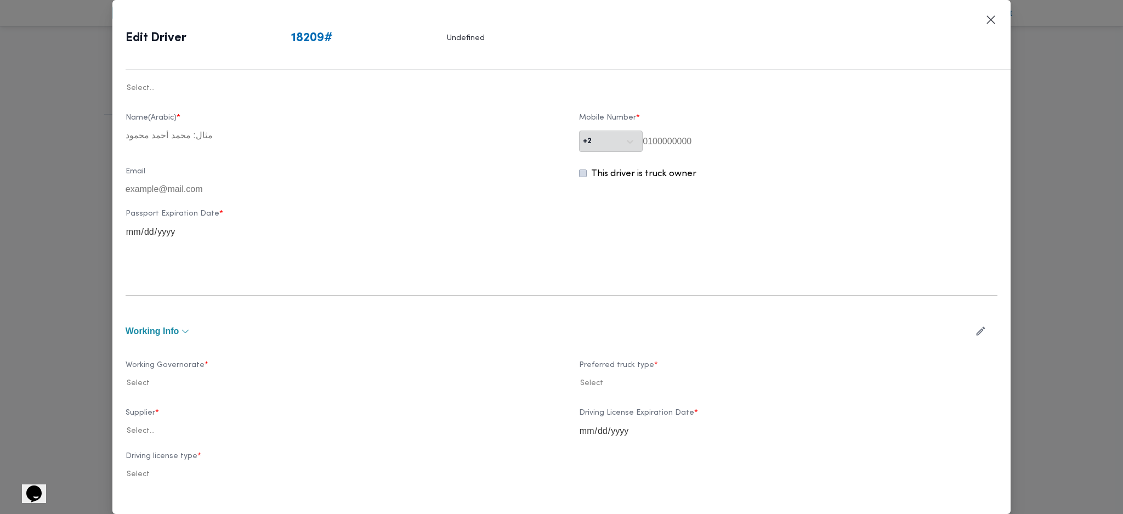
type input "علي امين [PERSON_NAME]"
type input "01004338592"
type input "[DATE]"
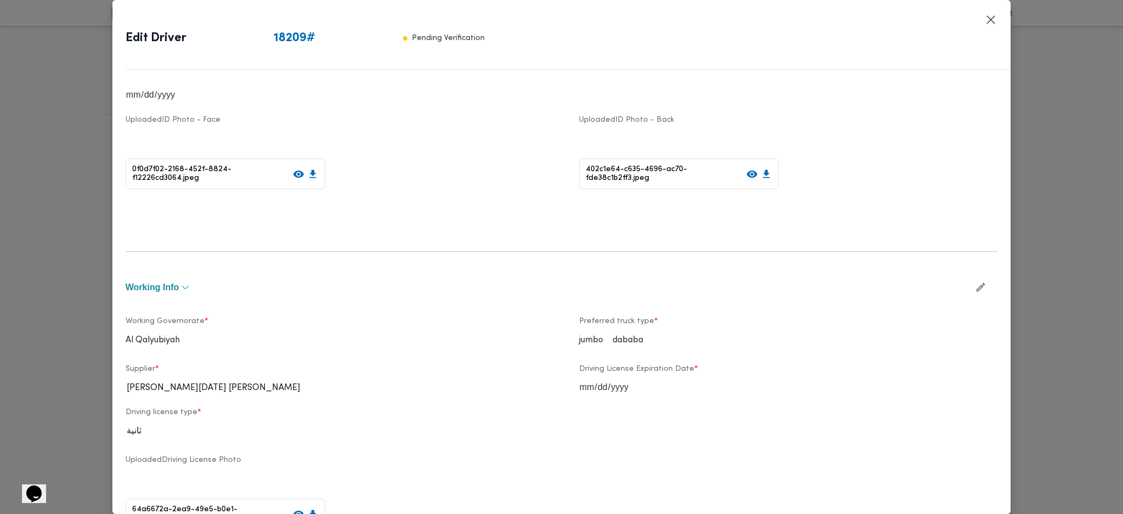
scroll to position [219, 0]
click at [975, 285] on icon "button" at bounding box center [981, 284] width 12 height 12
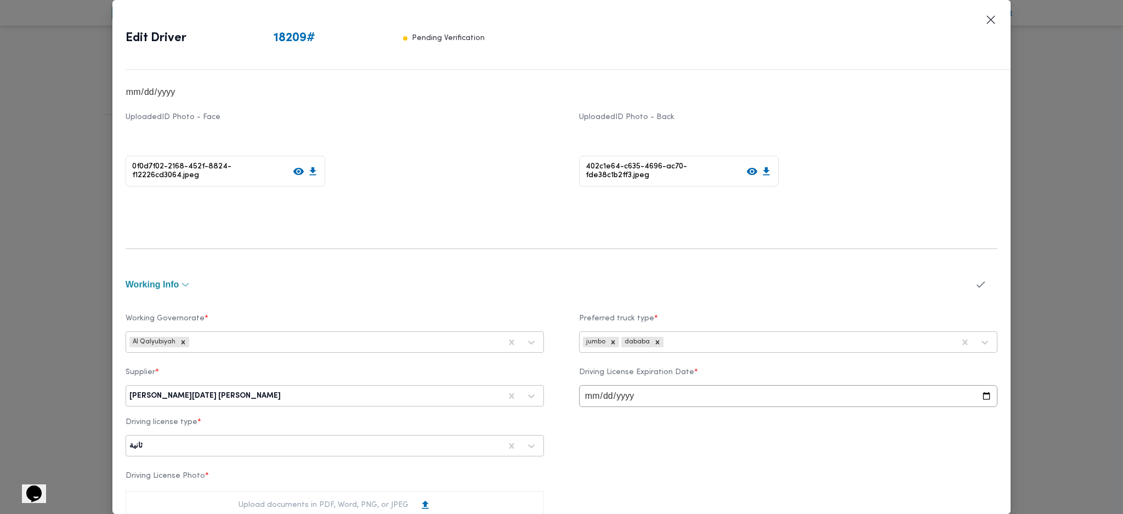
click at [283, 400] on div at bounding box center [392, 395] width 218 height 11
type input "شهد"
click at [161, 424] on div "شهد [PERSON_NAME] [PERSON_NAME]" at bounding box center [334, 424] width 417 height 19
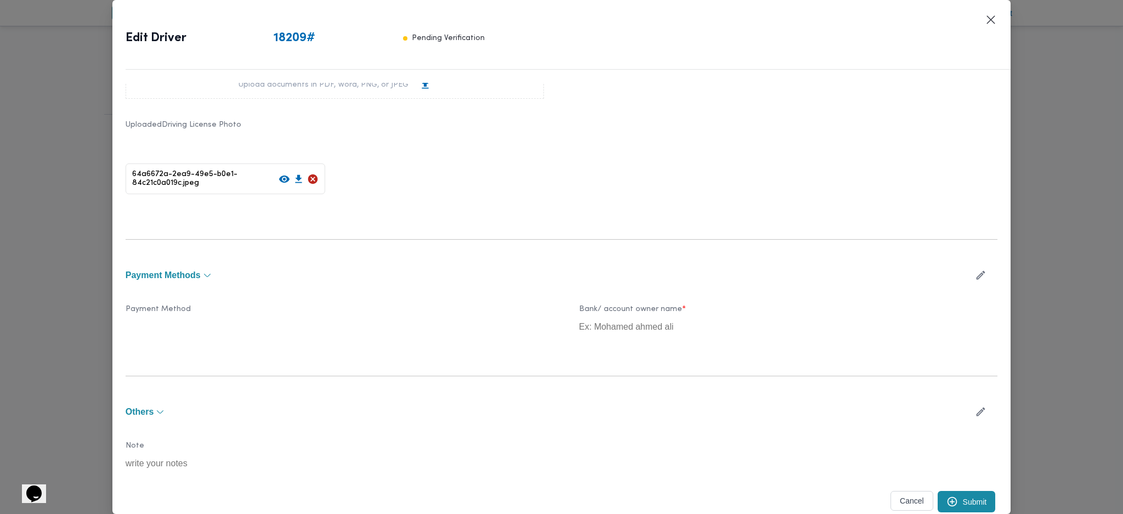
click at [969, 494] on button "Submit" at bounding box center [966, 501] width 58 height 21
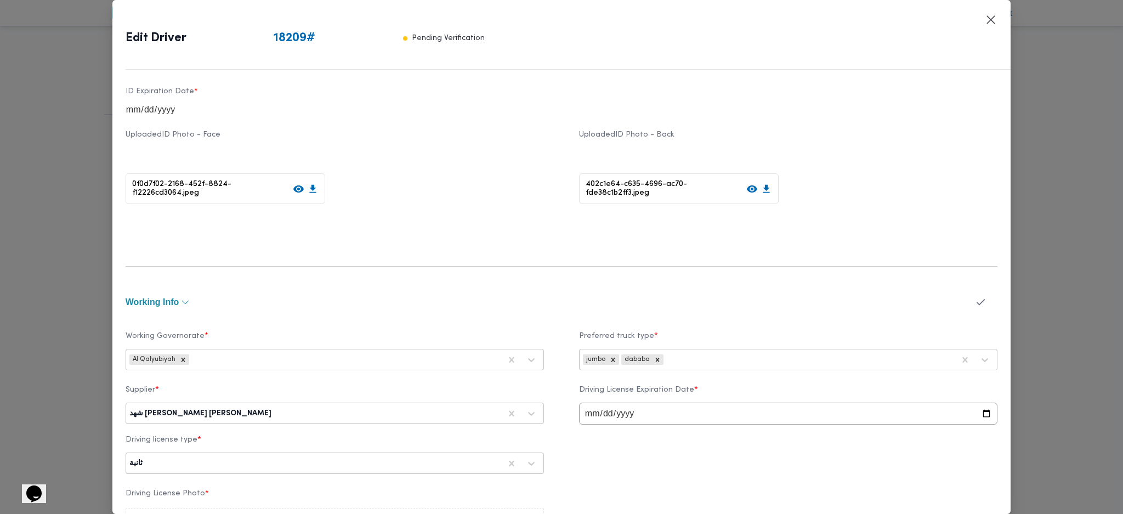
scroll to position [0, 0]
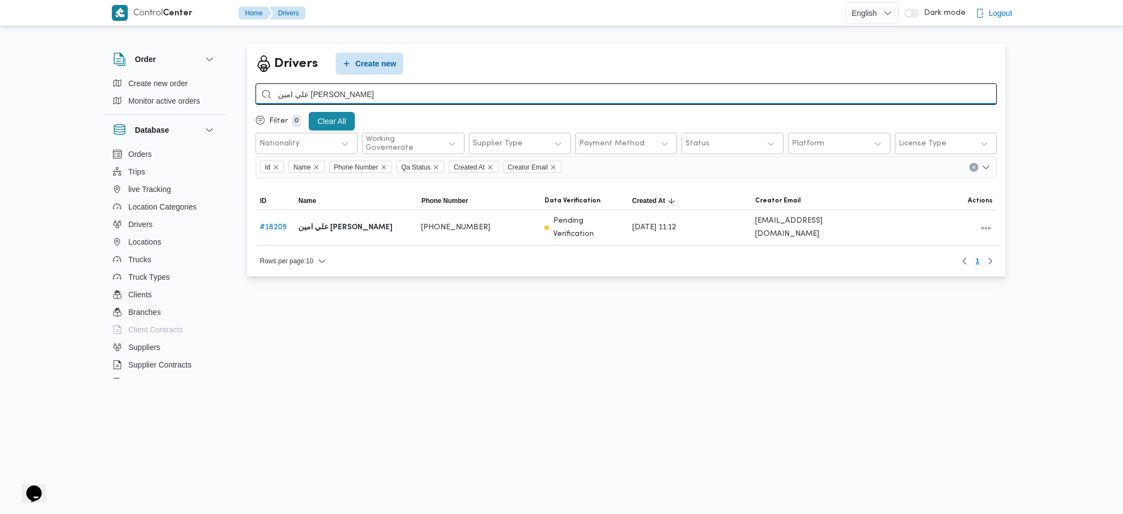
click at [432, 103] on input "علي امين [PERSON_NAME]" at bounding box center [625, 93] width 741 height 21
paste input "[PERSON_NAME]"
type input "[PERSON_NAME]"
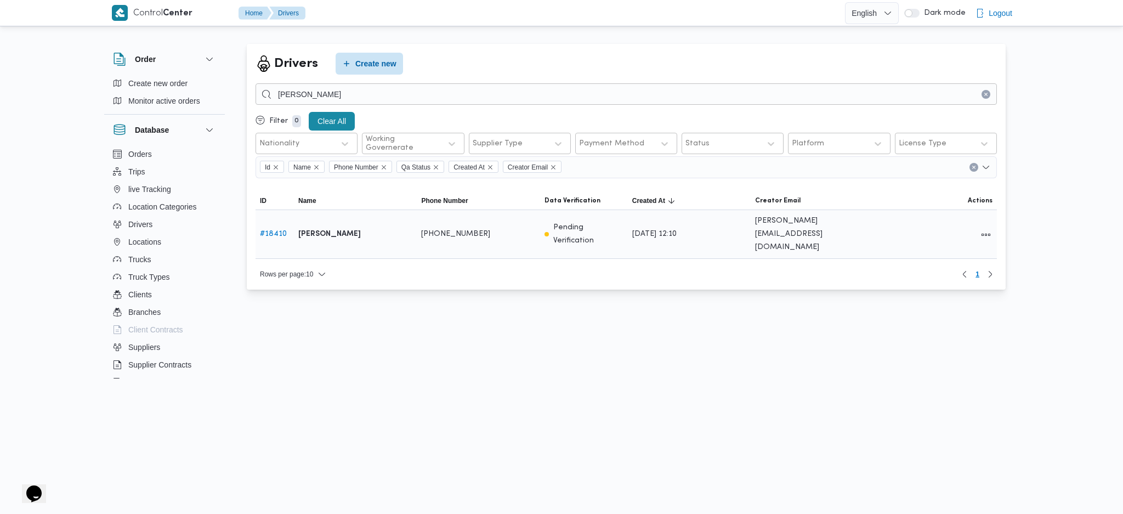
click at [993, 229] on div at bounding box center [935, 234] width 123 height 23
click at [981, 227] on span at bounding box center [985, 234] width 13 height 14
click at [988, 227] on button "All actions" at bounding box center [985, 233] width 13 height 13
click at [924, 221] on icon "button" at bounding box center [924, 222] width 9 height 9
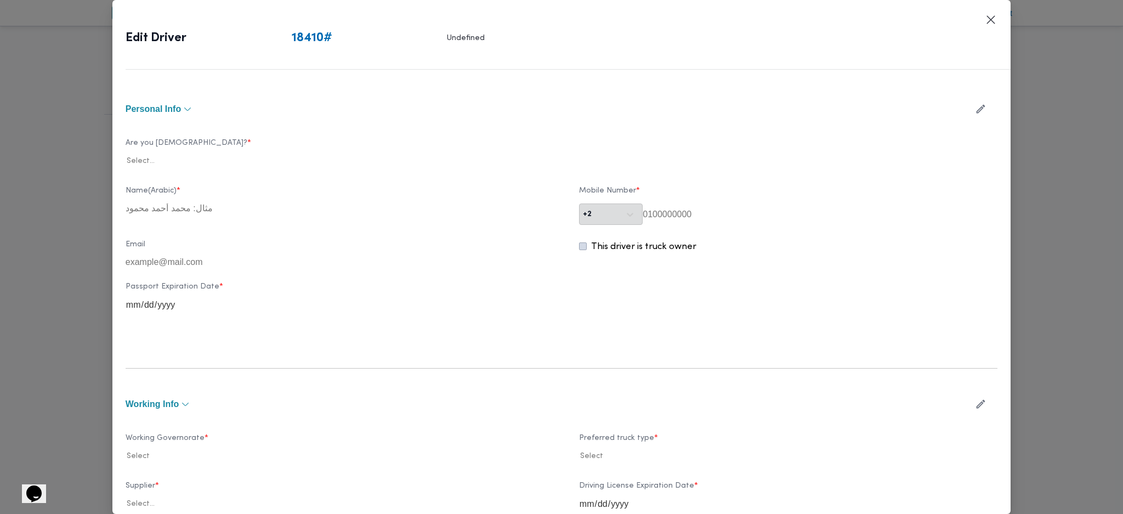
type input "[PERSON_NAME]"
type input "01011386443"
type input "[DATE]"
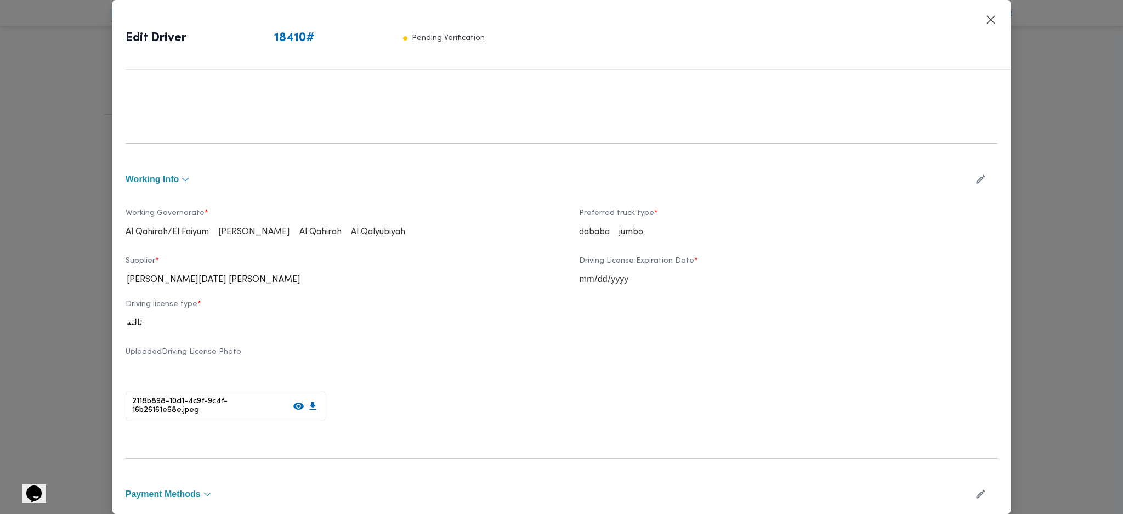
click at [952, 182] on button "working Info" at bounding box center [545, 179] width 838 height 9
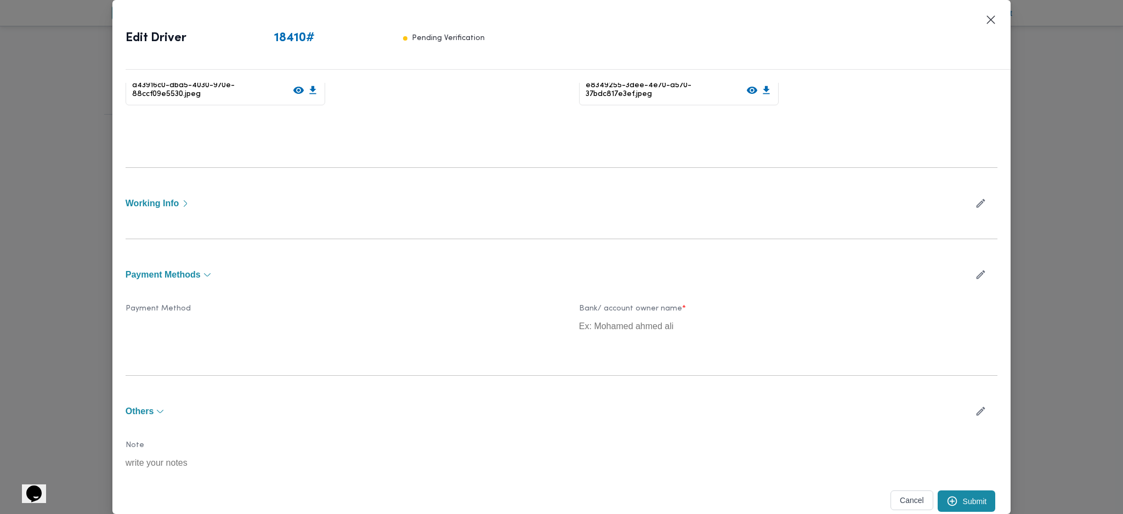
click at [967, 183] on div "Personal Info Are you Egyptian? * egyptian National ID Number * 2 9 7 0 7 0 7 1…" at bounding box center [562, 153] width 872 height 721
click at [788, 225] on div "Personal Info Are you Egyptian? * egyptian National ID Number * 2 9 7 0 7 0 7 1…" at bounding box center [562, 153] width 872 height 721
click at [385, 200] on button "working Info" at bounding box center [545, 203] width 838 height 9
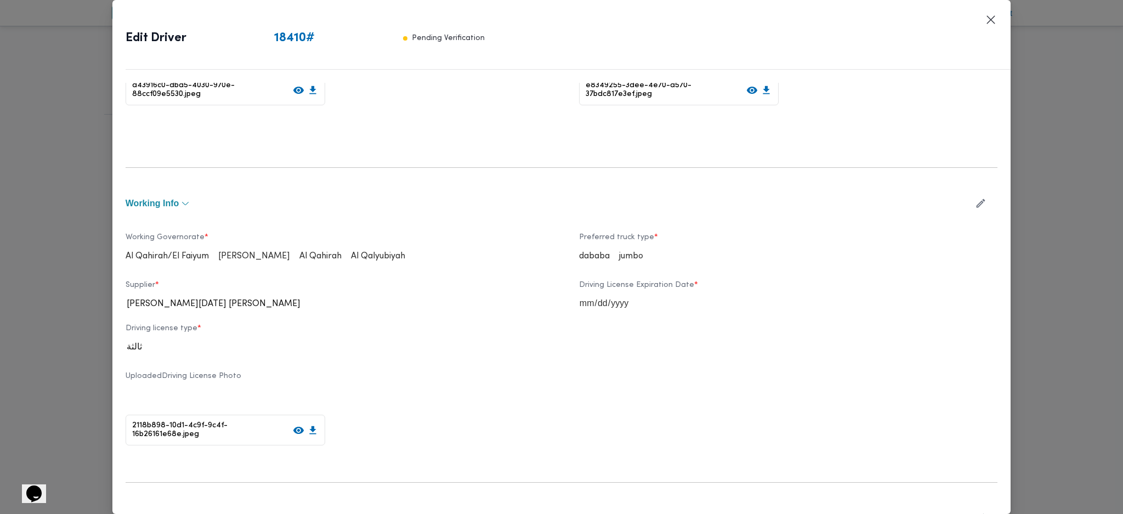
click at [975, 202] on icon "button" at bounding box center [981, 203] width 12 height 12
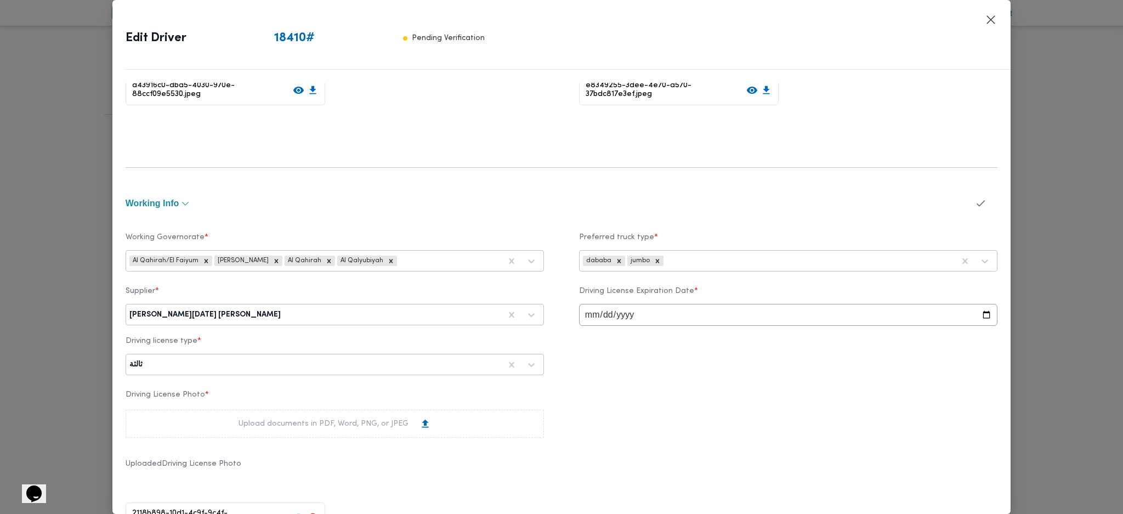
click at [328, 316] on div at bounding box center [392, 314] width 218 height 11
type input "شهد"
click at [190, 334] on div "شهد [PERSON_NAME] [PERSON_NAME]" at bounding box center [334, 343] width 417 height 19
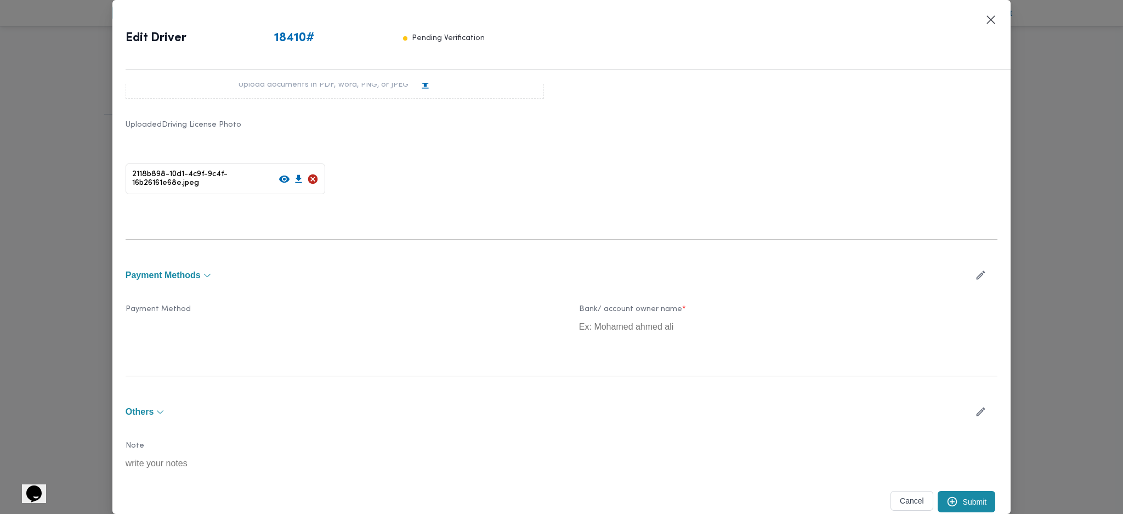
click at [963, 500] on button "Submit" at bounding box center [966, 501] width 58 height 21
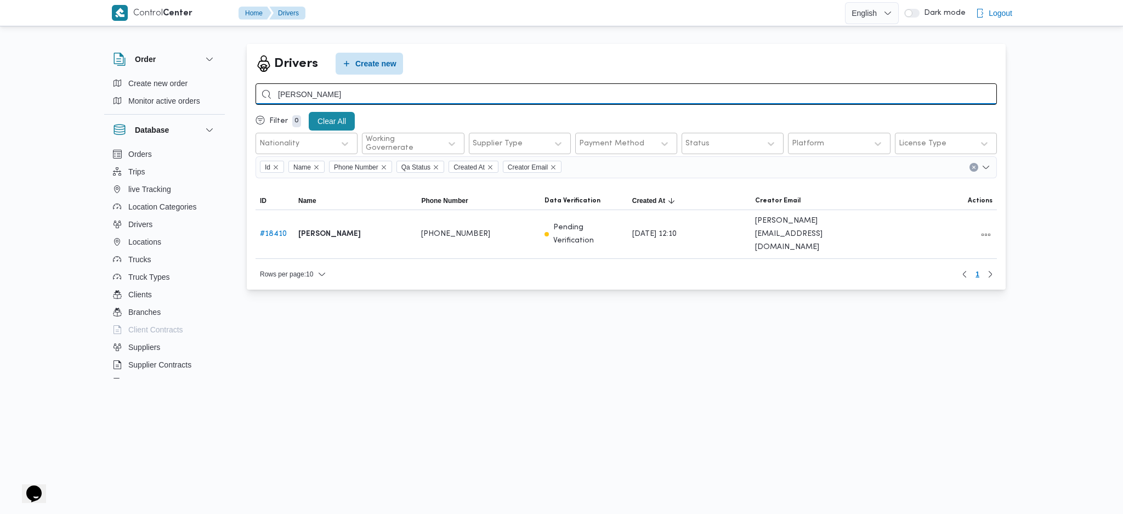
click at [386, 99] on input "[PERSON_NAME]" at bounding box center [625, 93] width 741 height 21
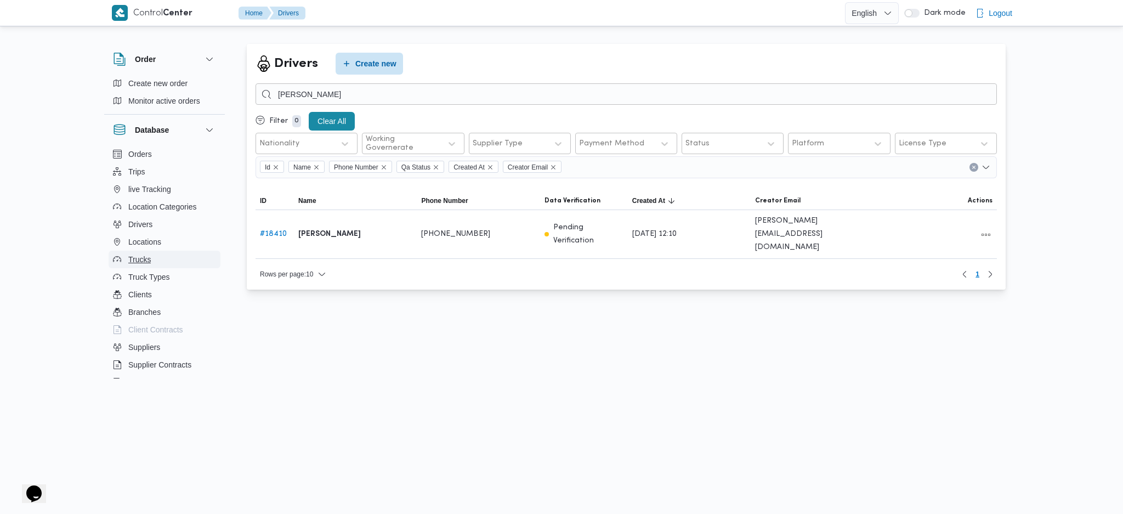
click at [136, 254] on span "Trucks" at bounding box center [139, 259] width 22 height 13
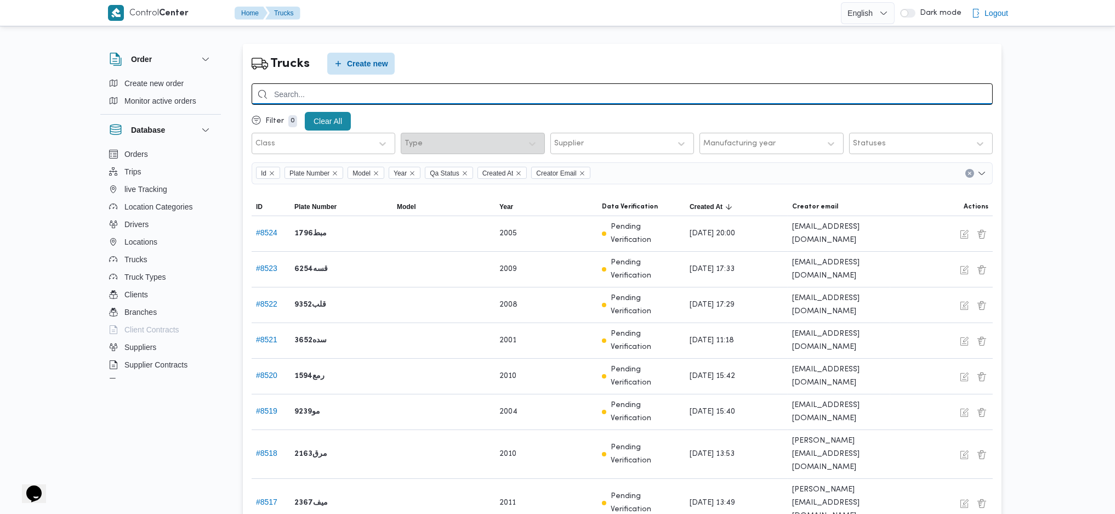
click at [431, 96] on input "search" at bounding box center [622, 93] width 741 height 21
paste input "يأر7913"
type input "يأر7913"
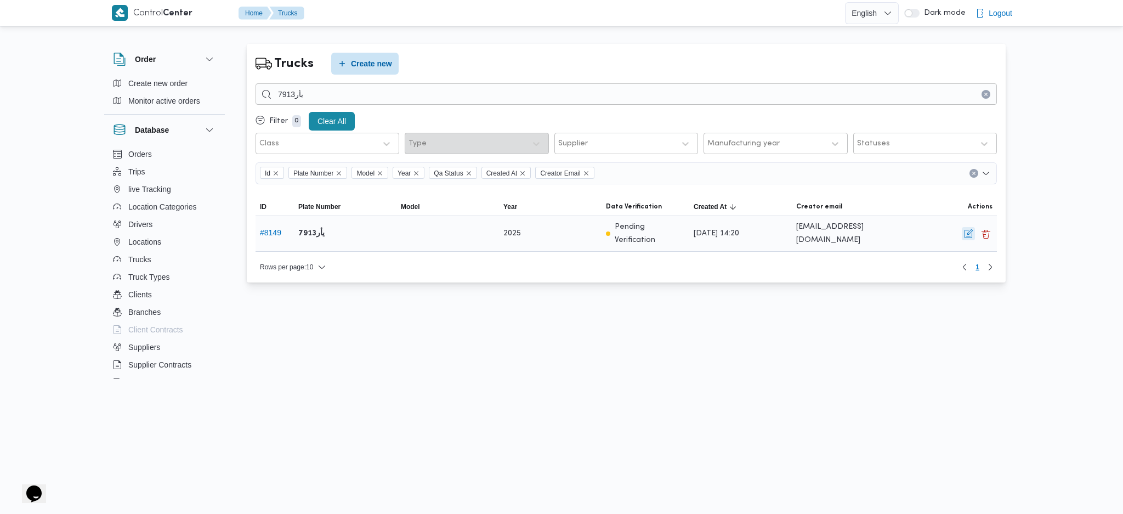
click at [968, 232] on button "button" at bounding box center [968, 233] width 13 height 13
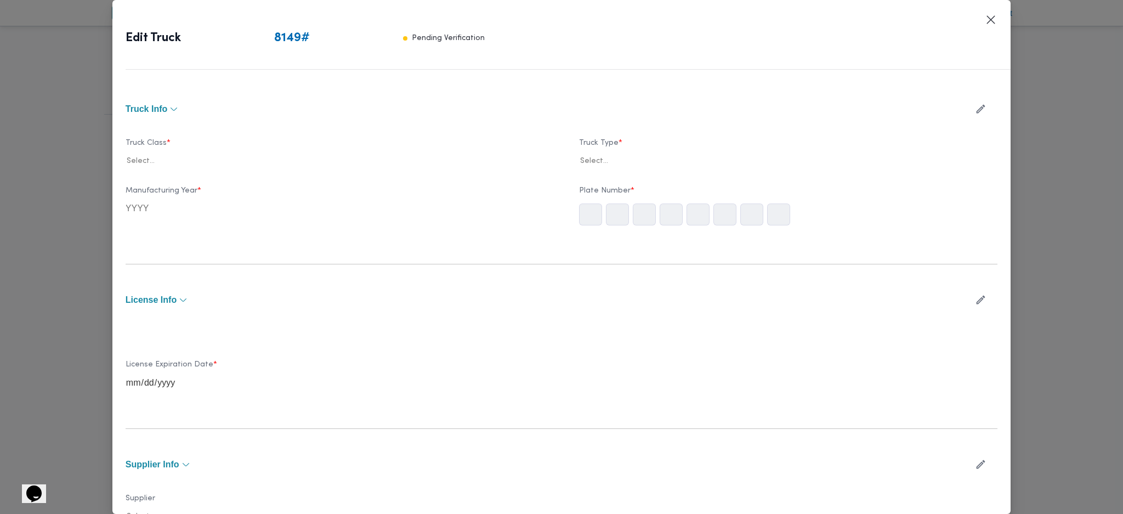
type input "2025"
type input "[DATE]"
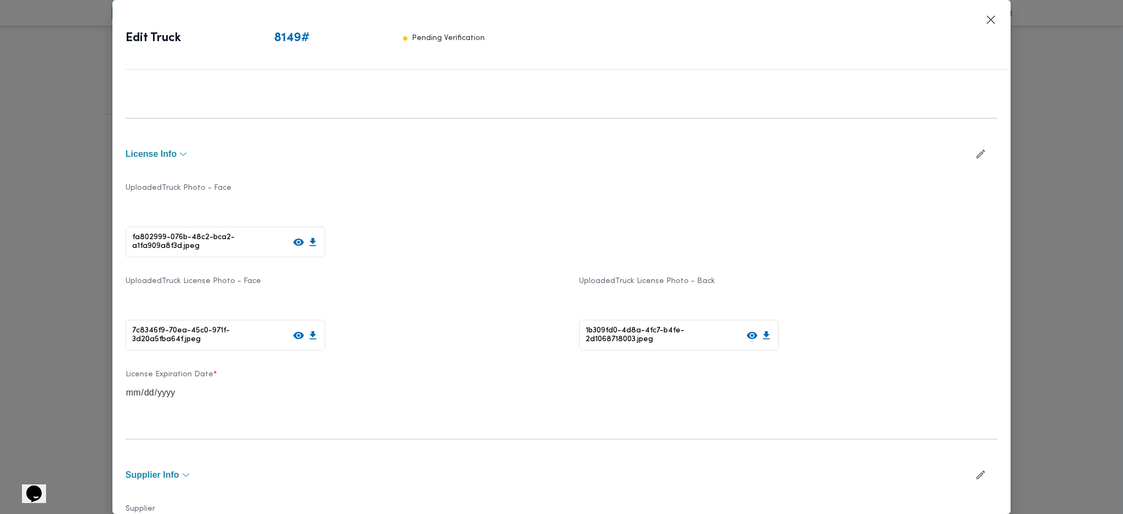
scroll to position [340, 0]
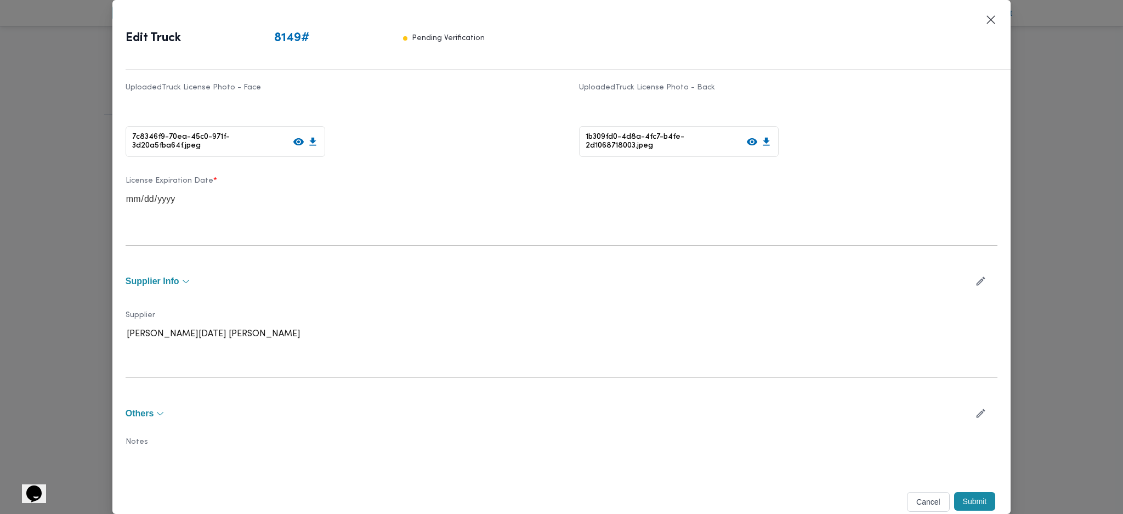
click at [975, 282] on icon "button" at bounding box center [981, 281] width 12 height 12
click at [447, 334] on div at bounding box center [392, 338] width 218 height 11
type input "شهد"
click at [181, 363] on div "شهد [PERSON_NAME] [PERSON_NAME]" at bounding box center [334, 366] width 417 height 19
click at [968, 506] on button "Submit" at bounding box center [975, 506] width 42 height 19
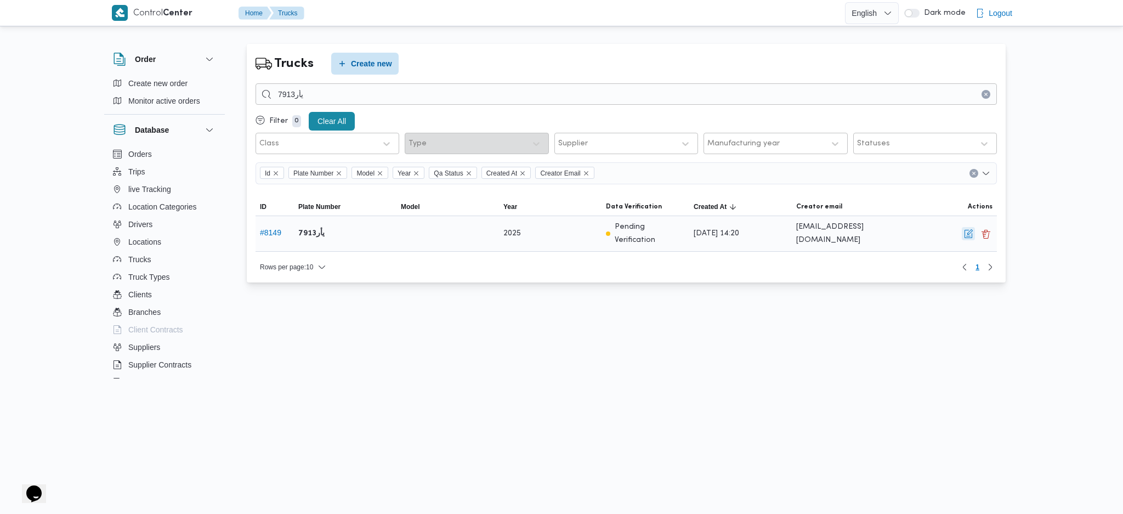
click at [970, 232] on button "button" at bounding box center [968, 233] width 13 height 13
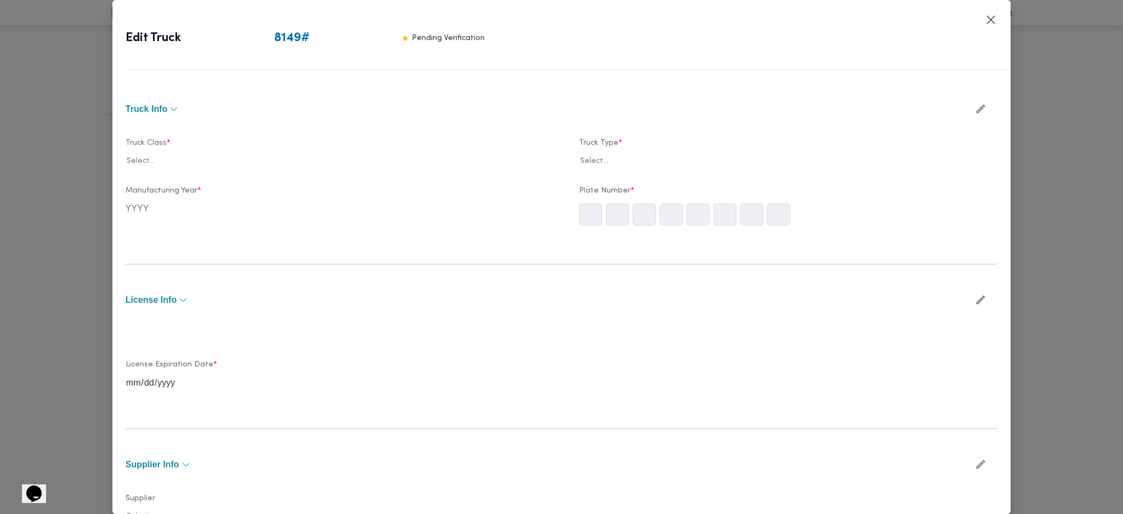
type input "2025"
type input "[DATE]"
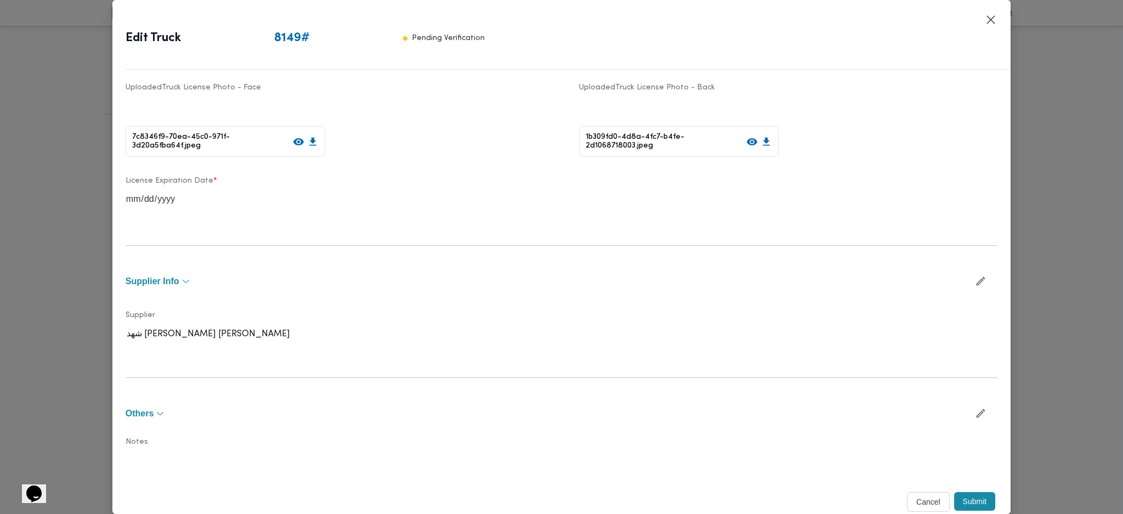
scroll to position [0, 0]
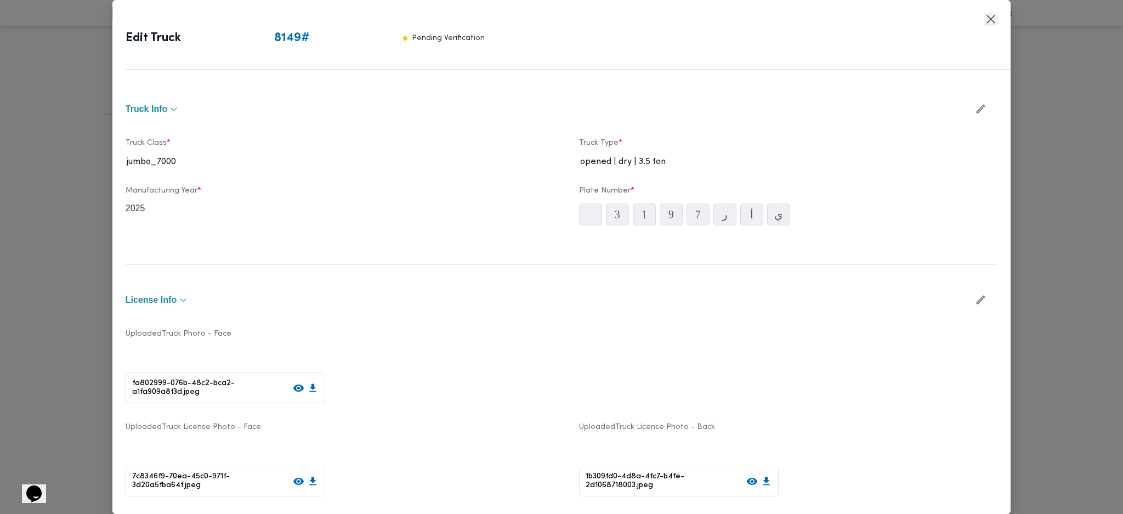
click at [997, 13] on div "Edit Truck 8149 # Pending Verification Truck Info Truck Class * jumbo_7000 Truc…" at bounding box center [561, 257] width 898 height 514
click at [991, 22] on button "Closes this modal window" at bounding box center [990, 19] width 13 height 13
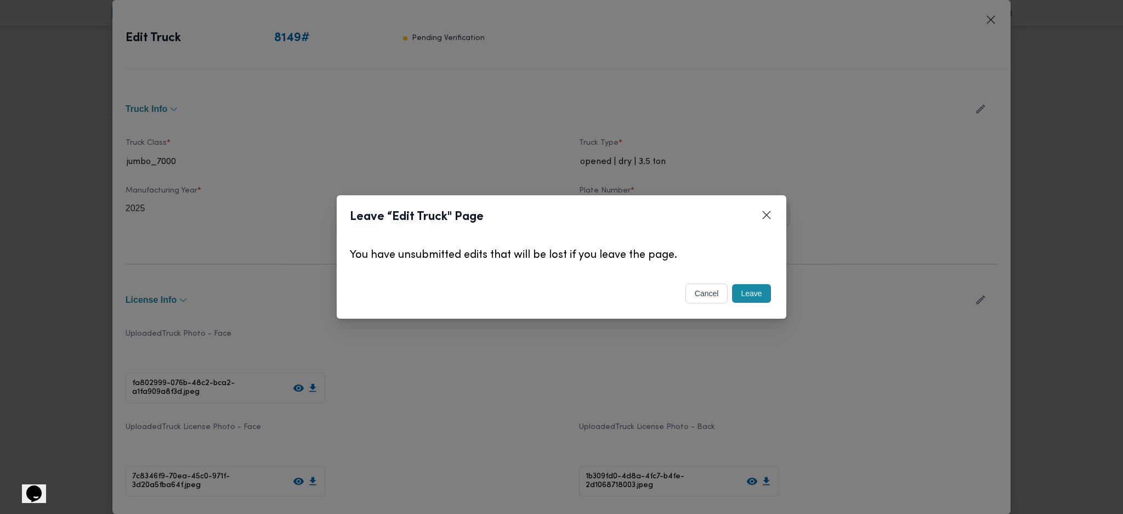
click at [755, 289] on button "Leave" at bounding box center [751, 293] width 38 height 19
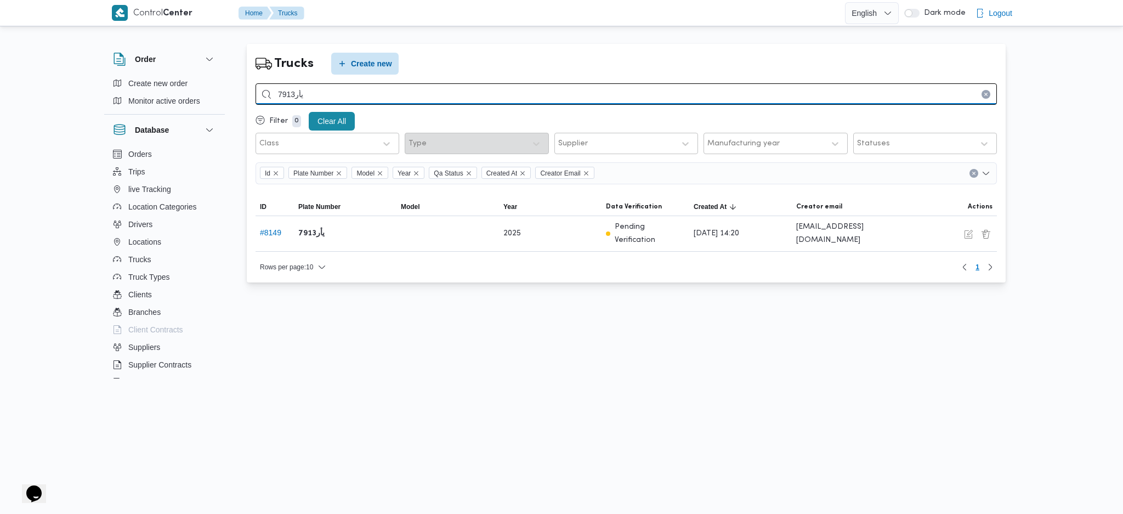
click at [434, 99] on input "يأر7913" at bounding box center [625, 93] width 741 height 21
paste input "نو4367"
type input "قنو4367"
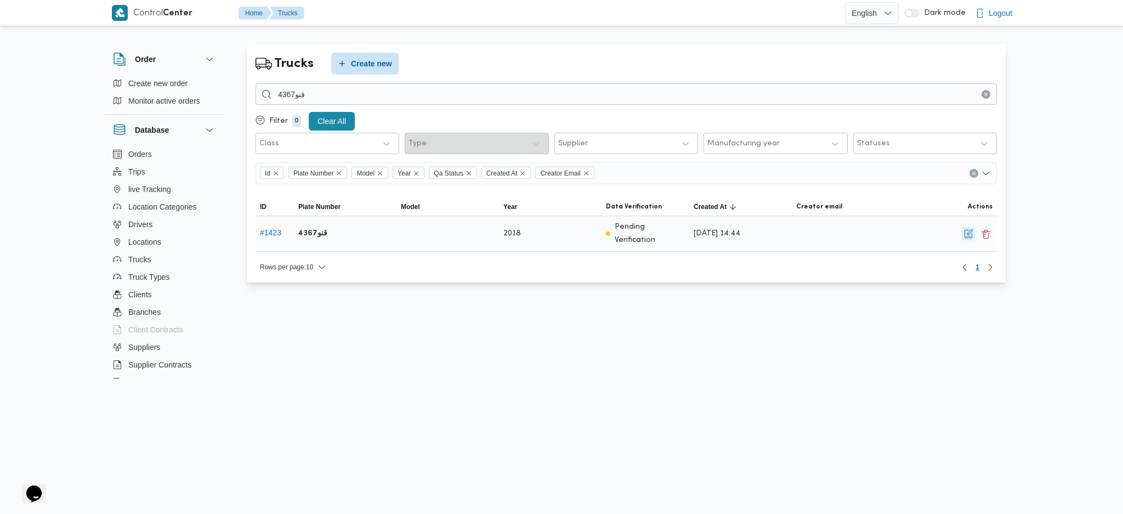
click at [966, 235] on button "button" at bounding box center [968, 233] width 13 height 13
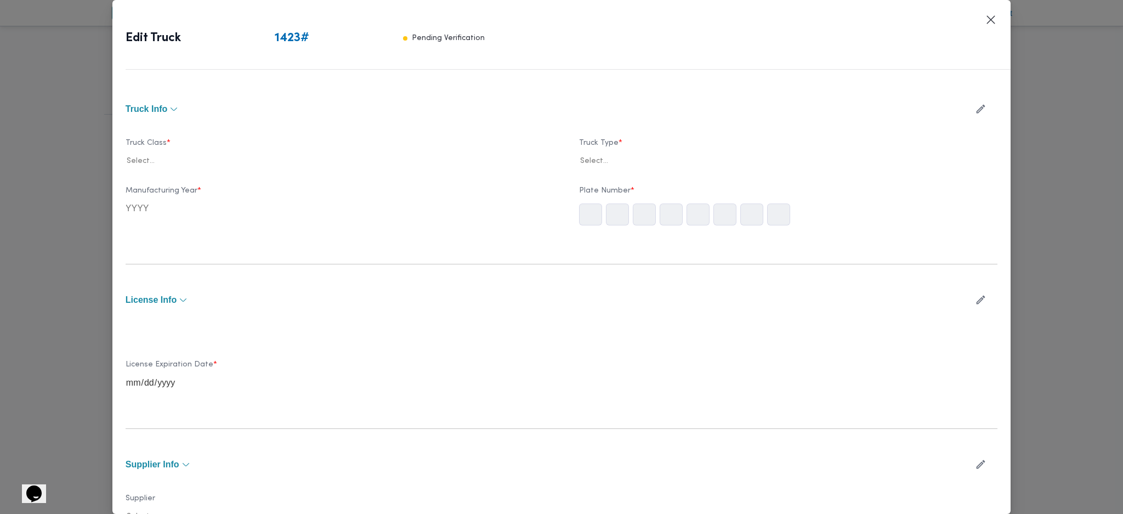
type input "2018"
type input "[DATE]"
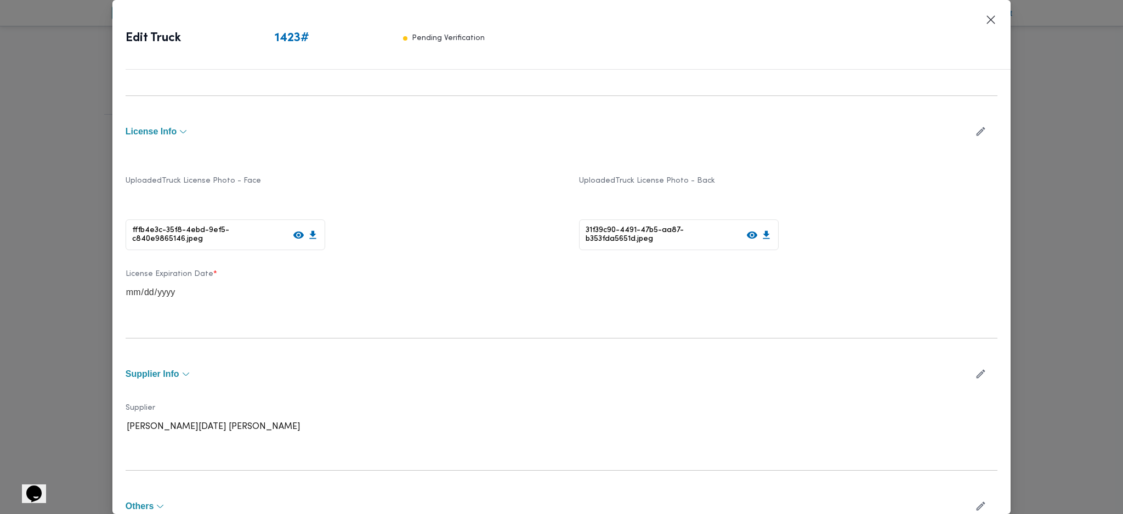
scroll to position [261, 0]
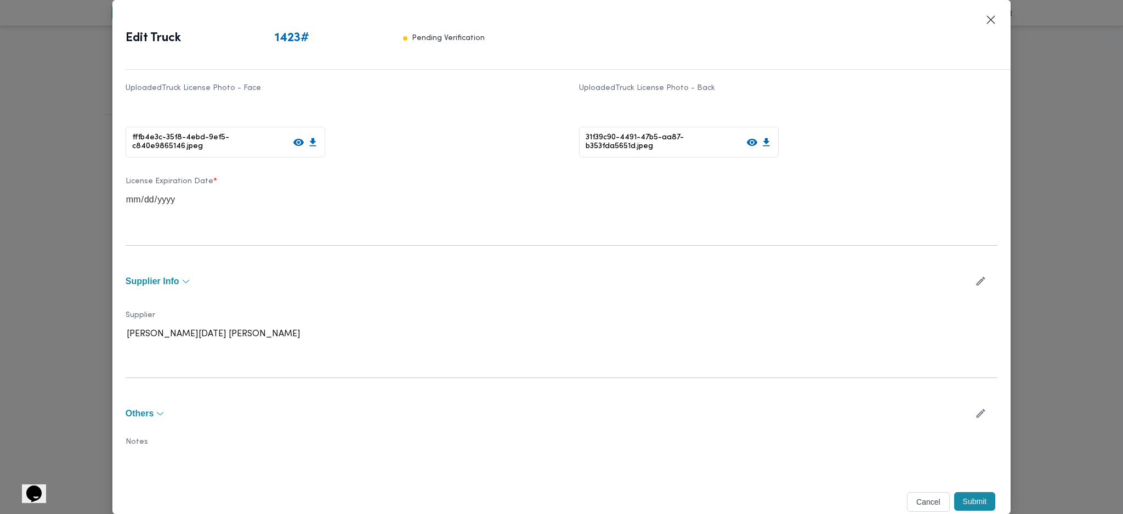
click at [970, 270] on button "button" at bounding box center [980, 280] width 29 height 21
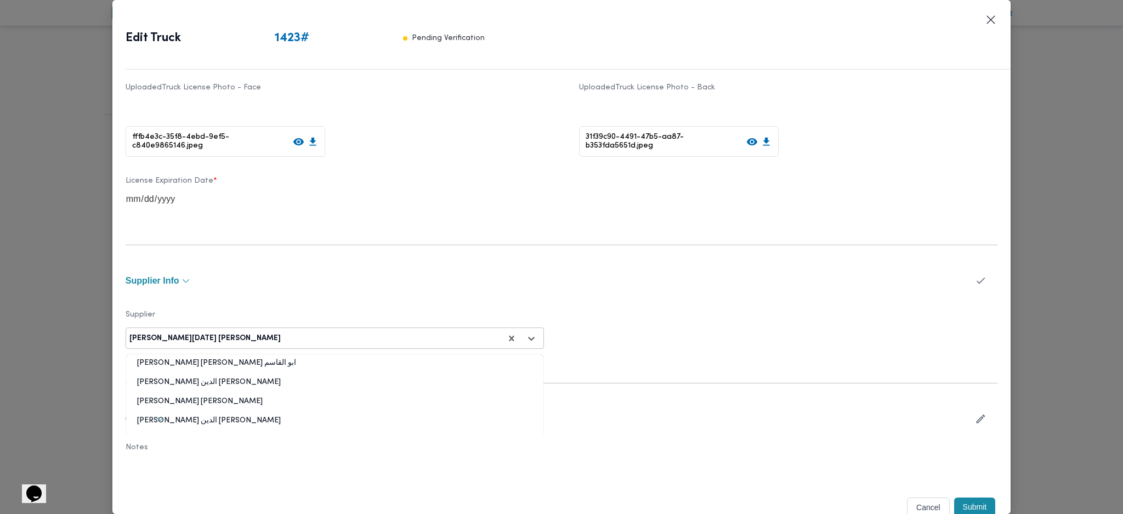
click at [356, 333] on div at bounding box center [392, 338] width 218 height 11
type input "شهد"
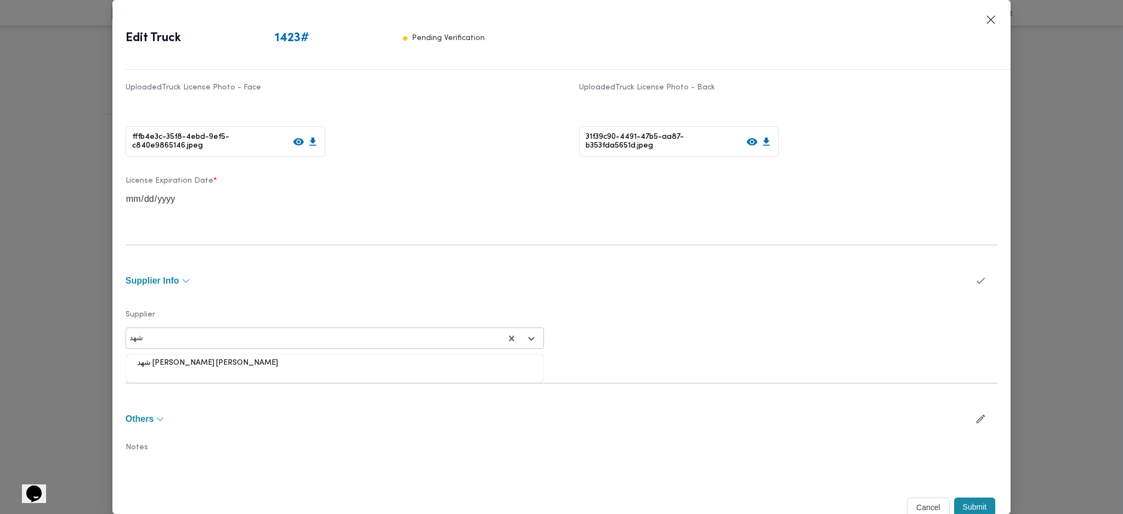
click at [176, 364] on div "شهد [PERSON_NAME] [PERSON_NAME]" at bounding box center [334, 366] width 417 height 19
click at [957, 502] on button "Submit" at bounding box center [975, 506] width 42 height 19
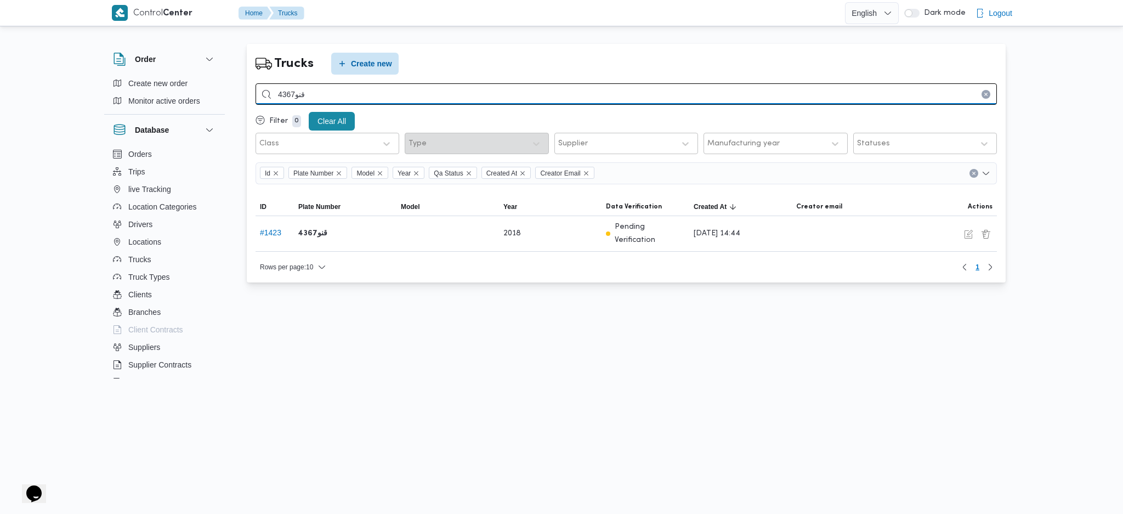
click at [434, 98] on input "قنو4367" at bounding box center [625, 93] width 741 height 21
paste input "ن328"
type input "قلن3287"
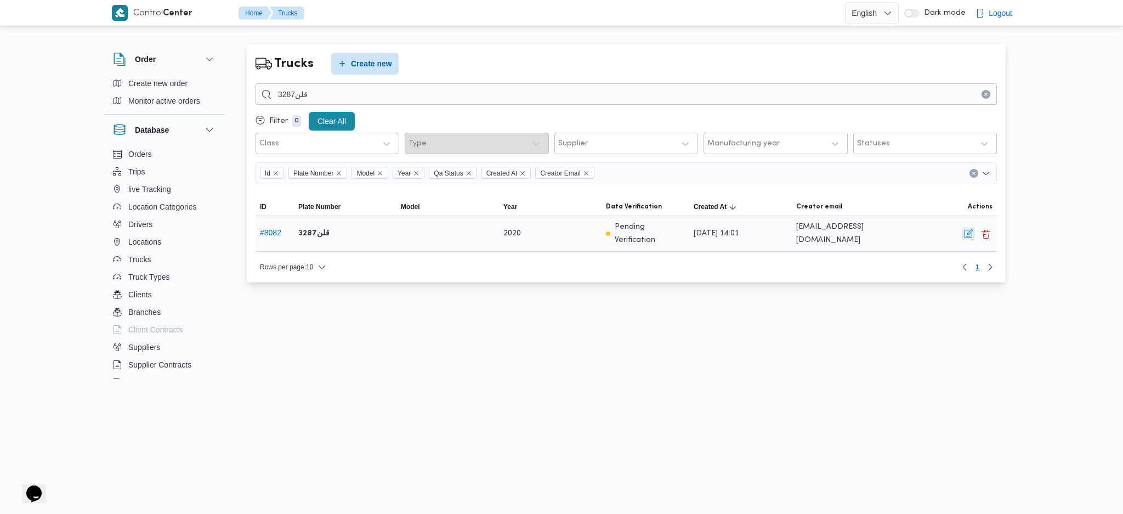
click at [968, 235] on button "button" at bounding box center [968, 233] width 13 height 13
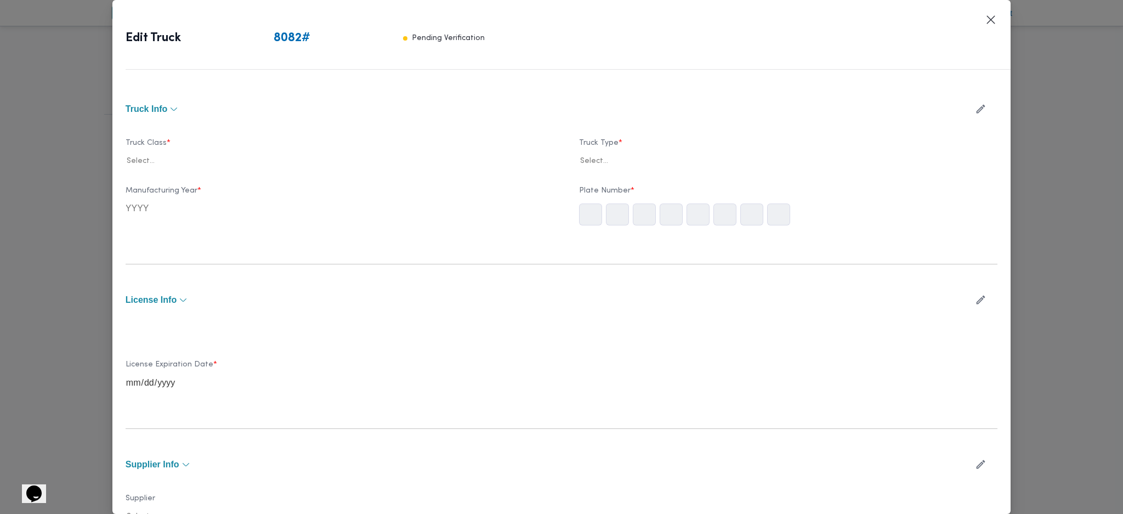
type input "2020"
type input "[DATE]"
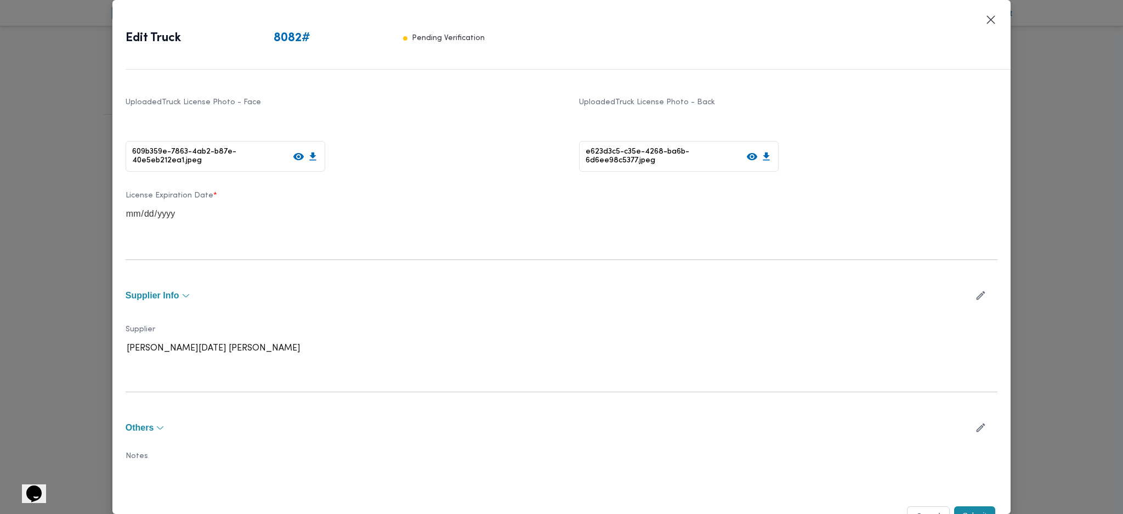
scroll to position [261, 0]
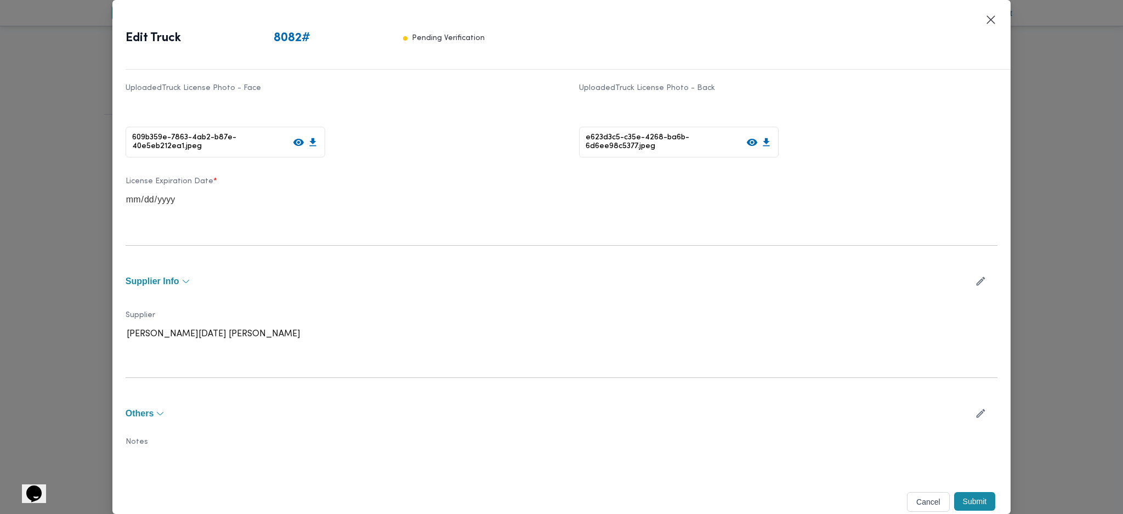
click at [964, 268] on div at bounding box center [980, 281] width 33 height 26
click at [975, 275] on icon "button" at bounding box center [981, 281] width 12 height 12
click at [284, 343] on div "[PERSON_NAME][DATE] [PERSON_NAME]" at bounding box center [314, 338] width 373 height 15
type input "شهد"
click at [214, 362] on div "شهد [PERSON_NAME] [PERSON_NAME]" at bounding box center [334, 366] width 417 height 19
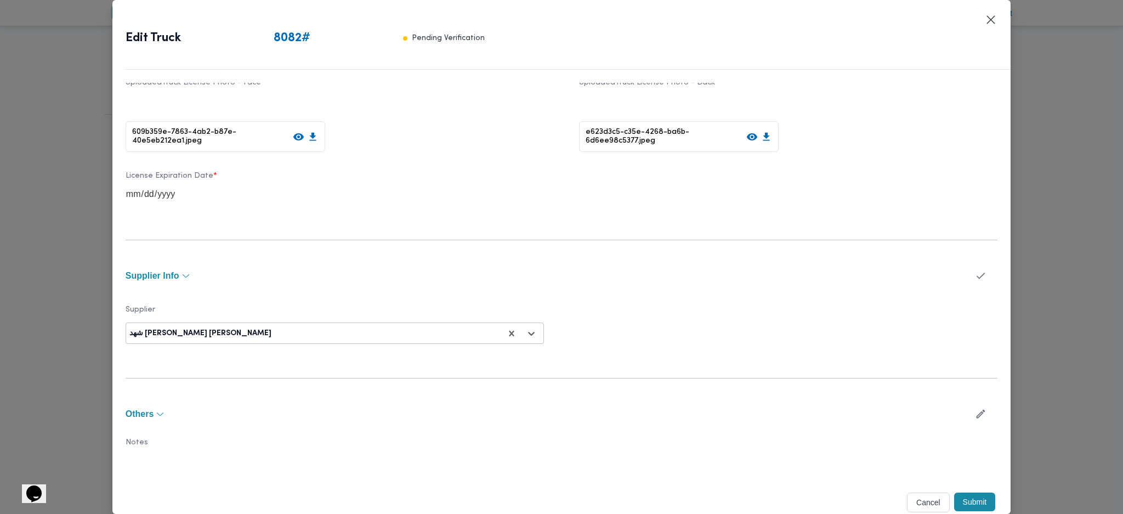
scroll to position [268, 0]
click at [954, 498] on button "Submit" at bounding box center [975, 501] width 42 height 19
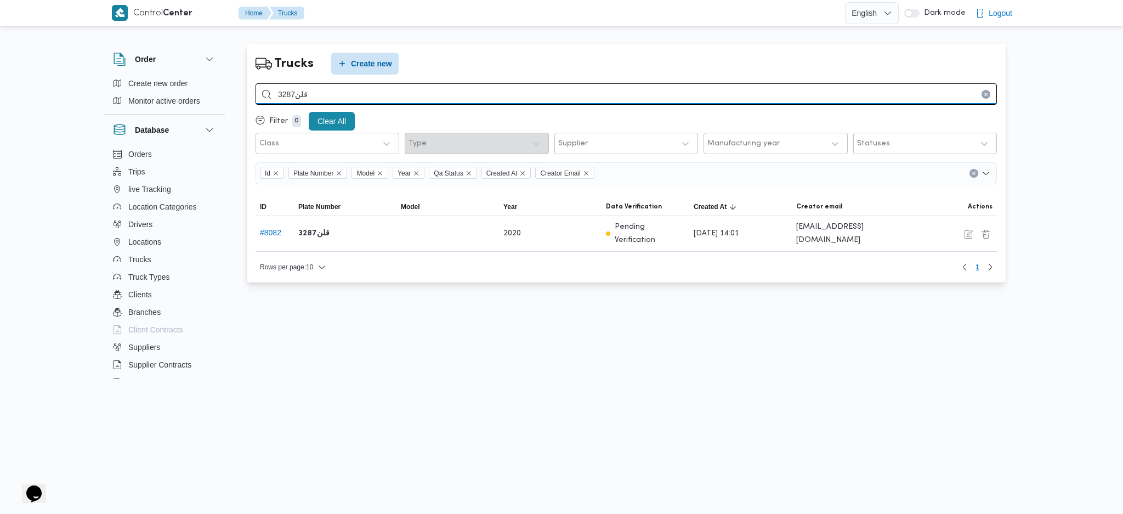
click at [395, 90] on input "قلن3287" at bounding box center [625, 93] width 741 height 21
paste input "سن2314"
type input "قسن2314"
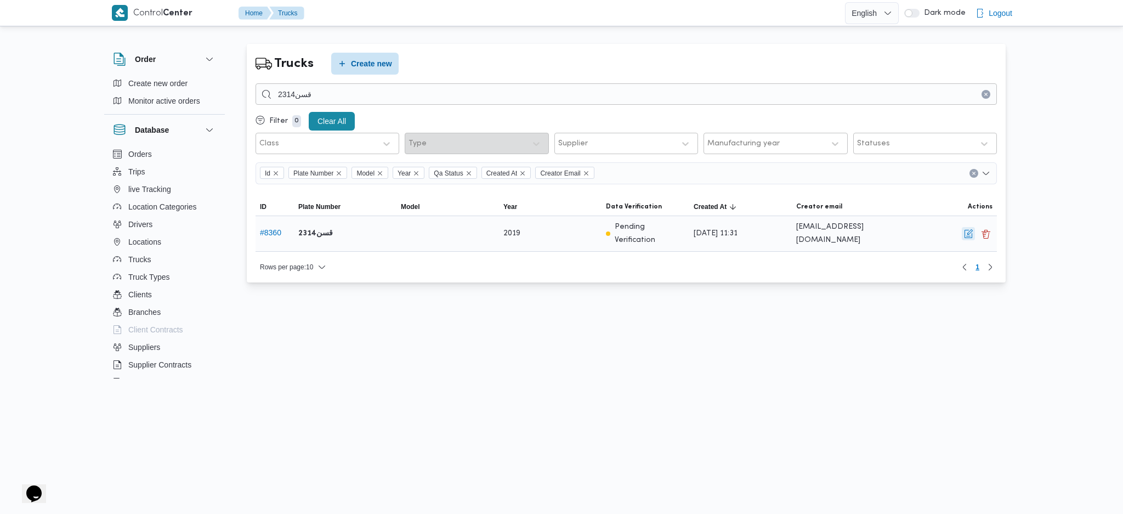
click at [969, 236] on button "button" at bounding box center [968, 233] width 13 height 13
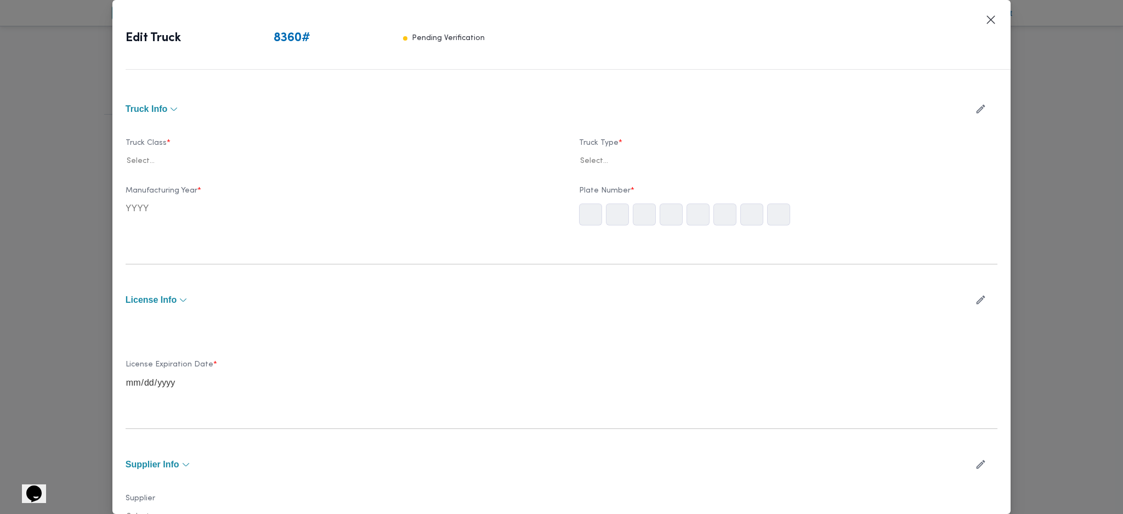
type input "2019"
type input "[DATE]"
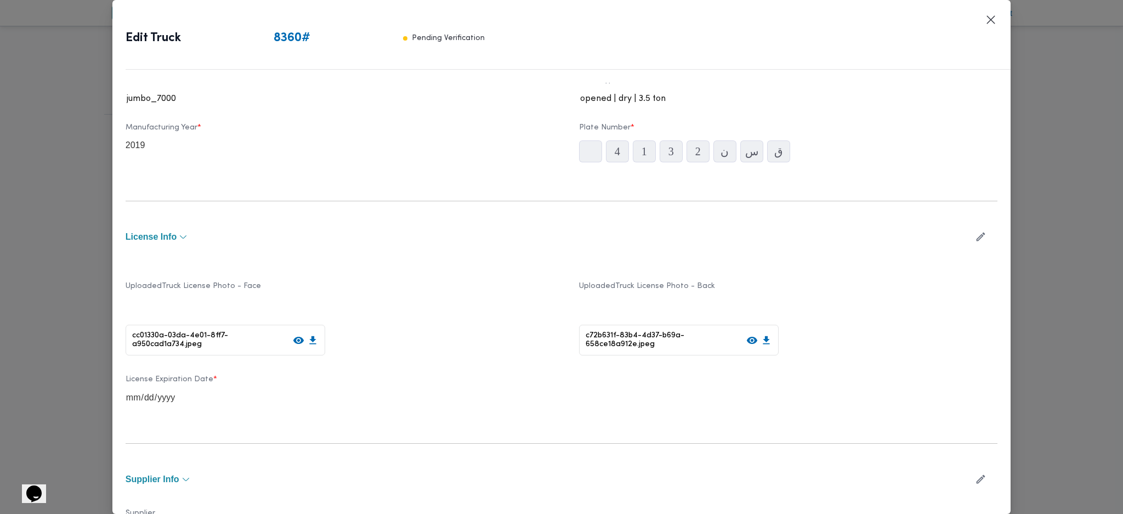
scroll to position [146, 0]
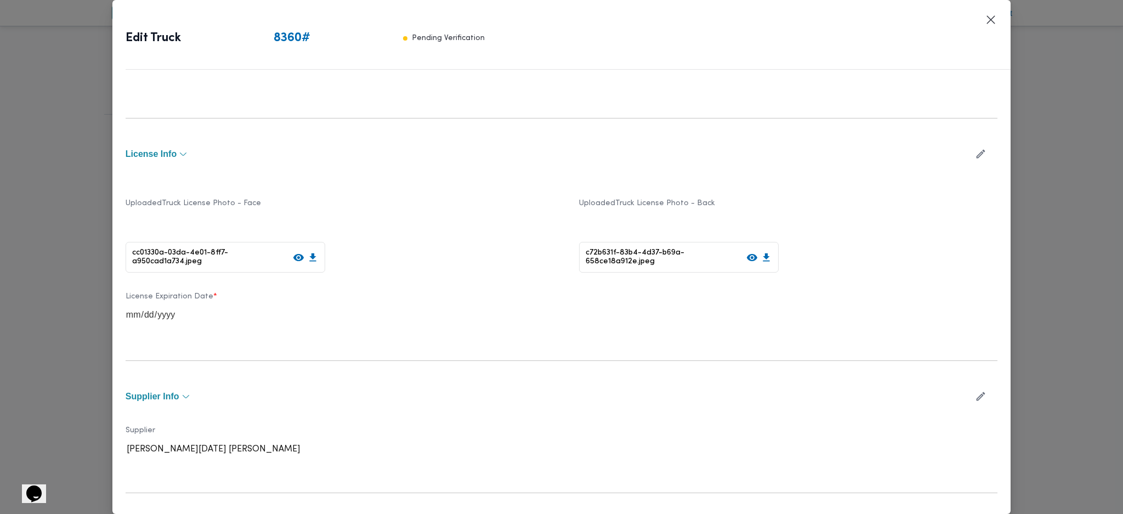
click at [975, 397] on icon "button" at bounding box center [981, 396] width 12 height 12
click at [397, 455] on div at bounding box center [392, 453] width 218 height 11
type input "شهد"
click at [158, 485] on div "شهد [PERSON_NAME] [PERSON_NAME]" at bounding box center [334, 482] width 417 height 19
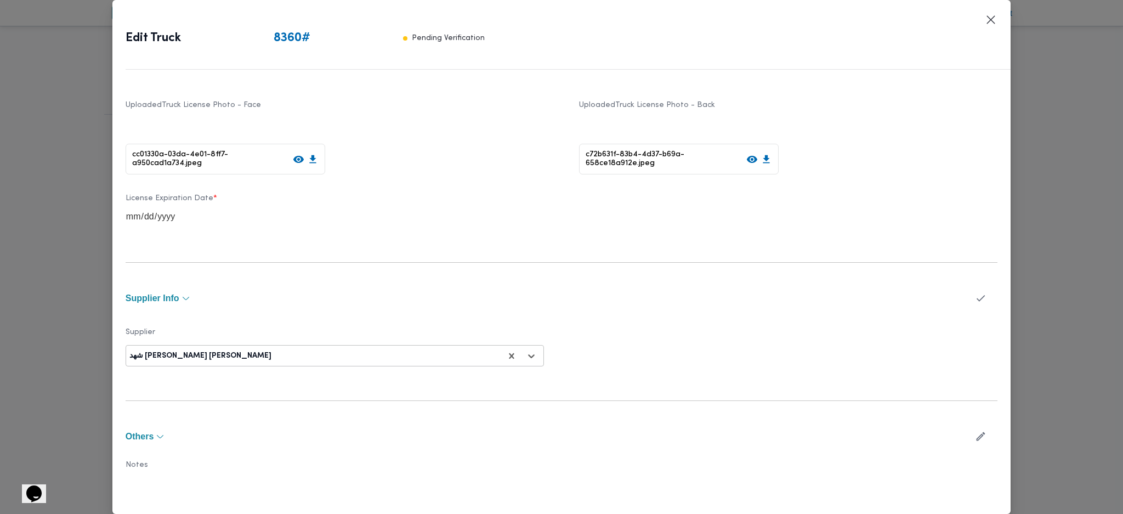
scroll to position [268, 0]
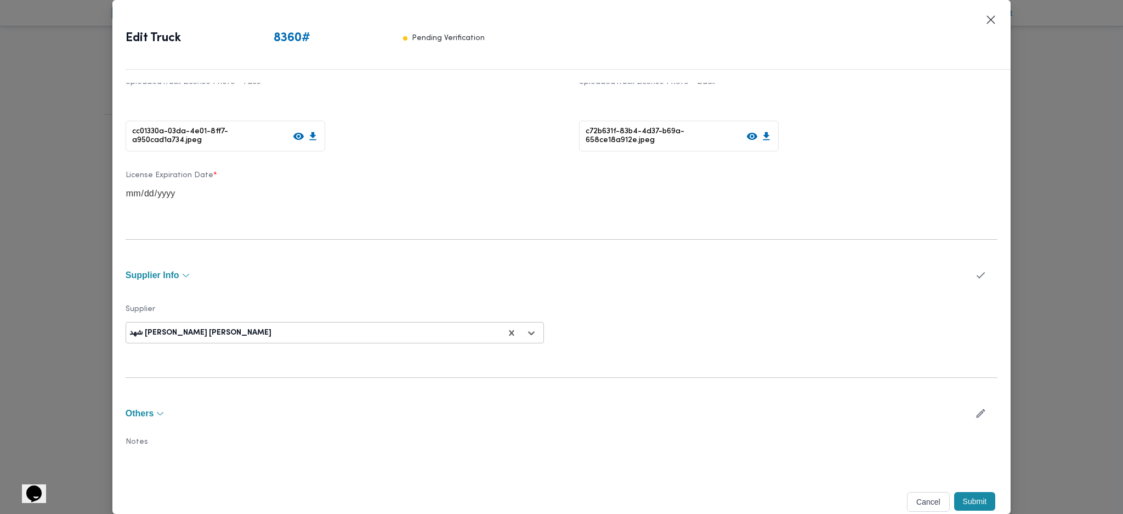
click at [966, 497] on button "Submit" at bounding box center [975, 501] width 42 height 19
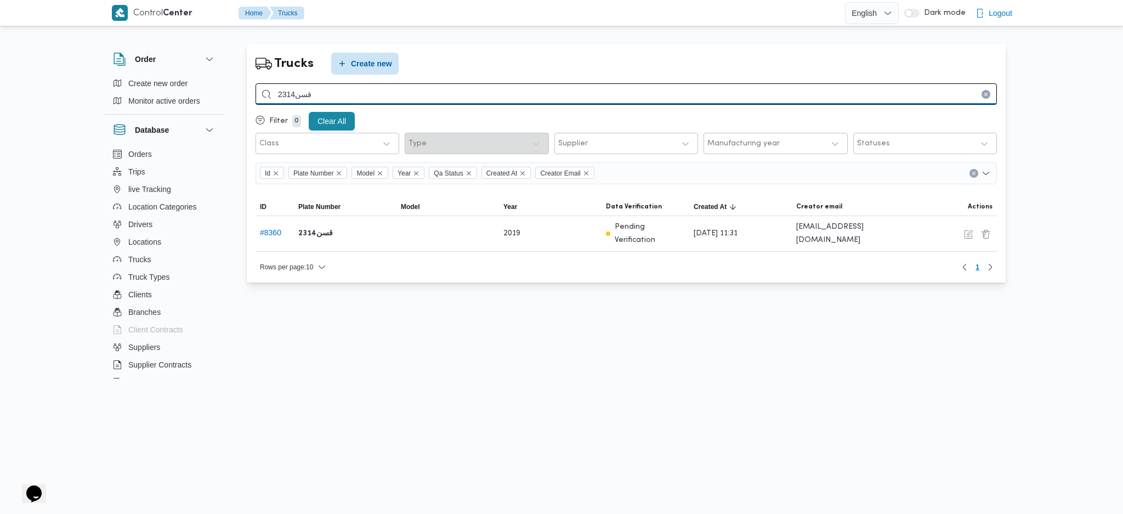
click at [380, 92] on input "قسن2314" at bounding box center [625, 93] width 741 height 21
paste input "لب5319"
type input "قلب5319"
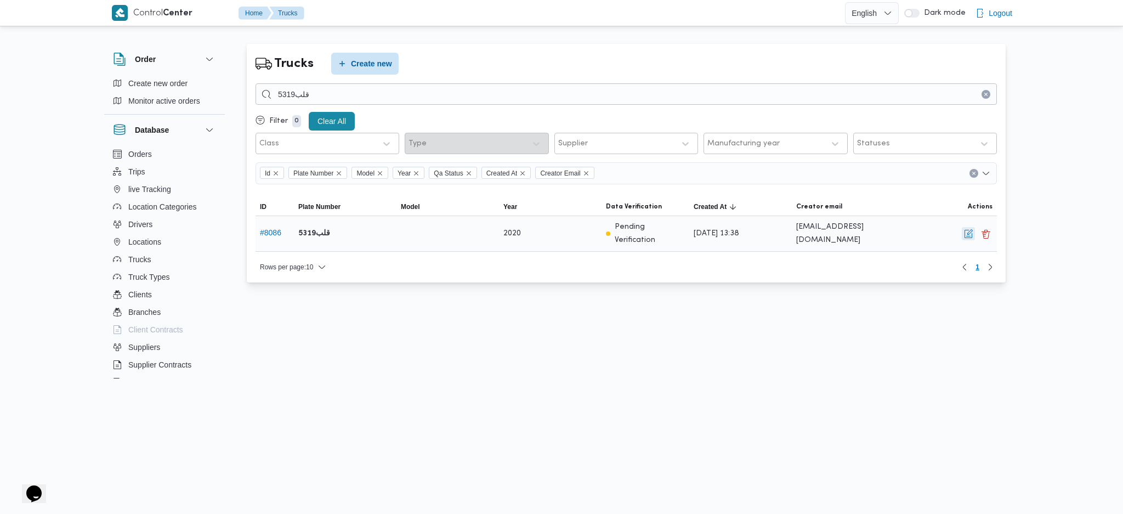
click at [971, 231] on button "button" at bounding box center [968, 233] width 13 height 13
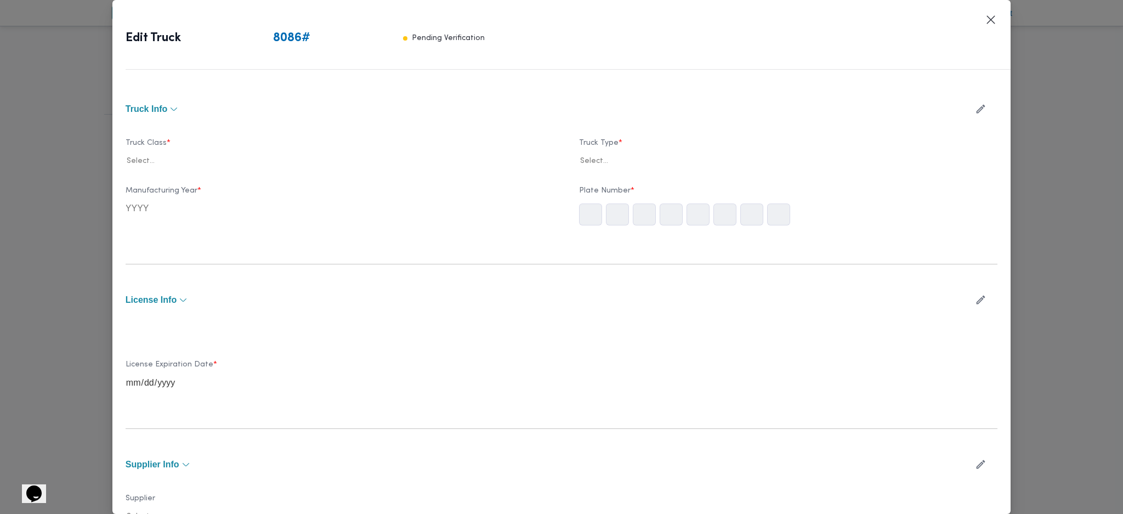
type input "2020"
type input "[DATE]"
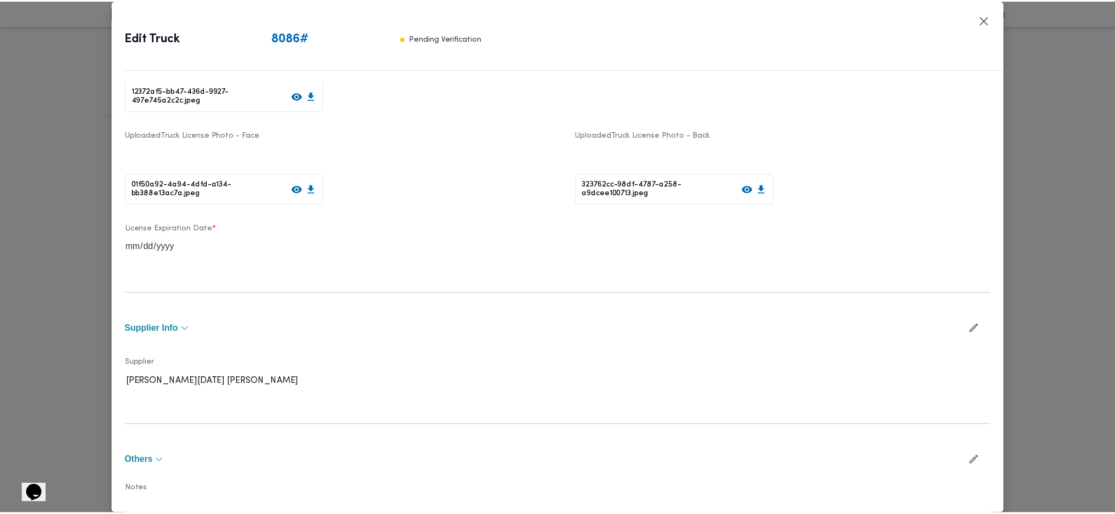
scroll to position [340, 0]
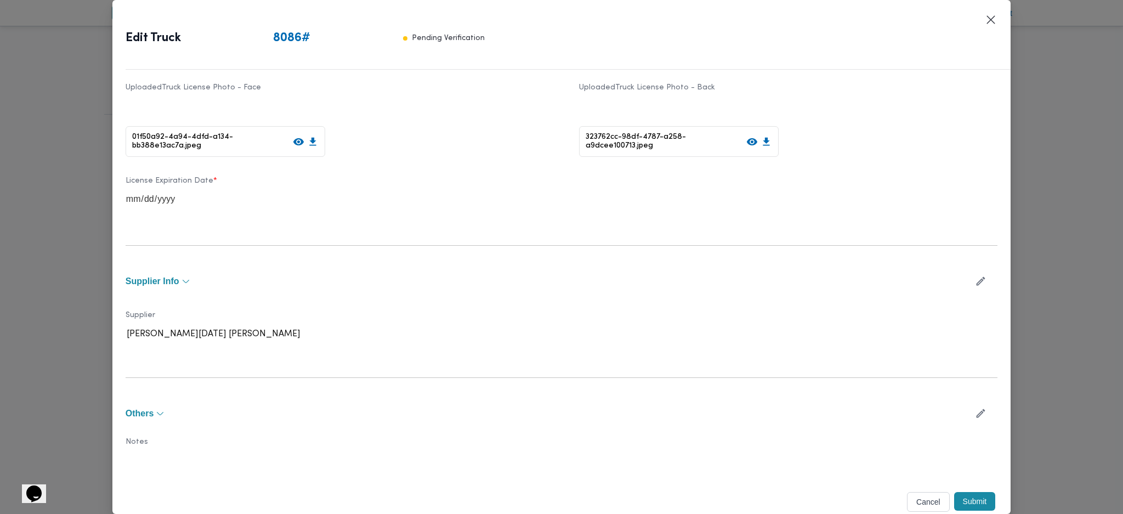
click at [975, 281] on icon "button" at bounding box center [981, 281] width 12 height 12
drag, startPoint x: 416, startPoint y: 327, endPoint x: 406, endPoint y: 338, distance: 14.0
click at [414, 328] on div "[PERSON_NAME][DATE] [PERSON_NAME]" at bounding box center [334, 338] width 413 height 20
type input "شهد"
click at [163, 369] on div "شهد [PERSON_NAME] [PERSON_NAME]" at bounding box center [334, 366] width 417 height 19
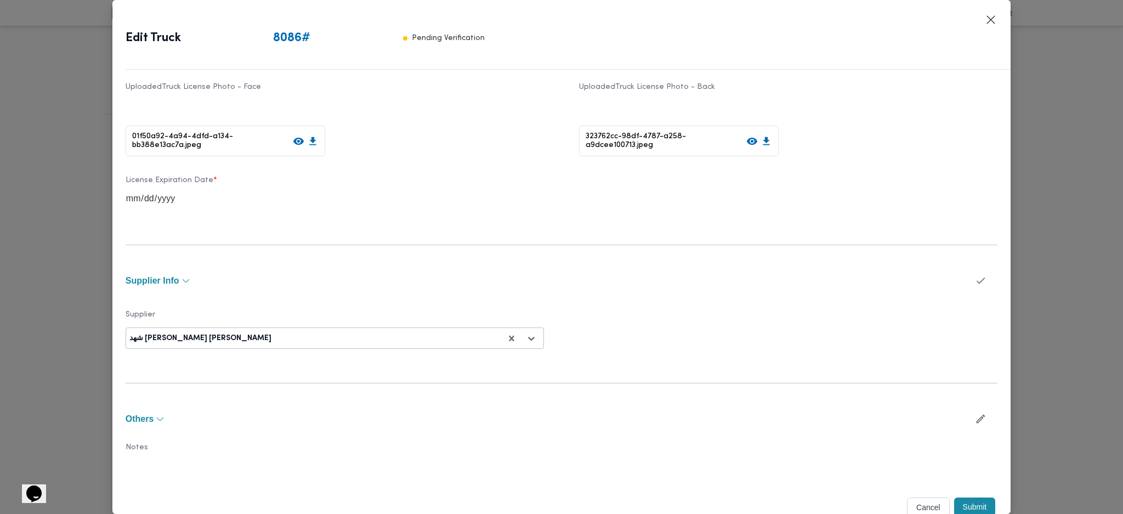
click at [957, 499] on button "Submit" at bounding box center [975, 506] width 42 height 19
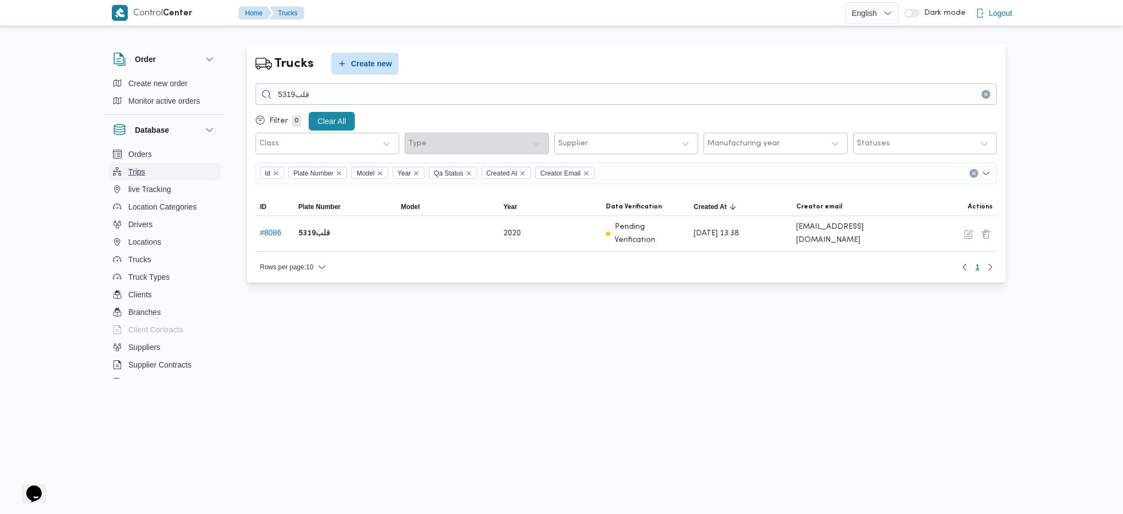
click at [152, 167] on button "Trips" at bounding box center [165, 172] width 112 height 18
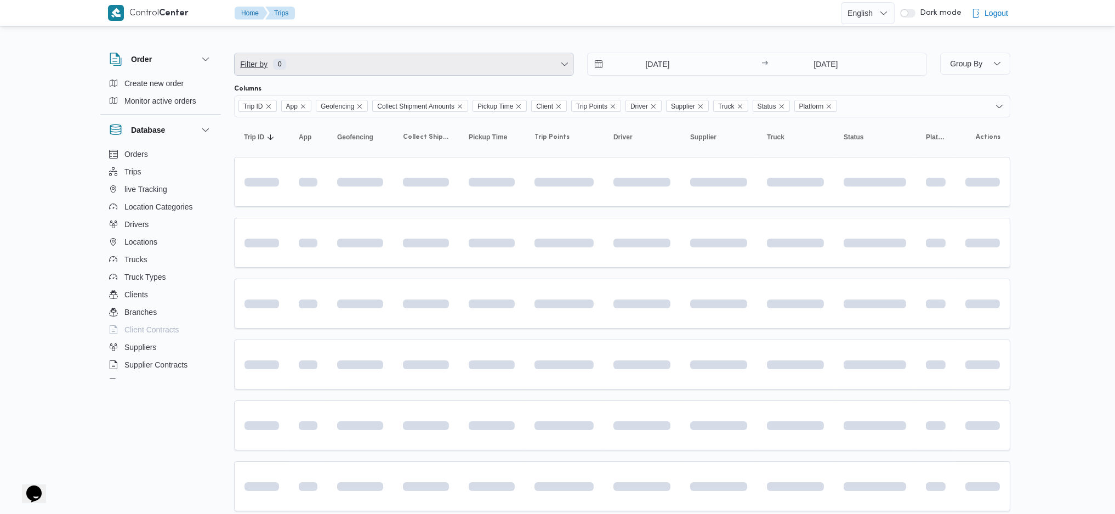
click at [323, 58] on span "Filter by 0" at bounding box center [404, 64] width 339 height 22
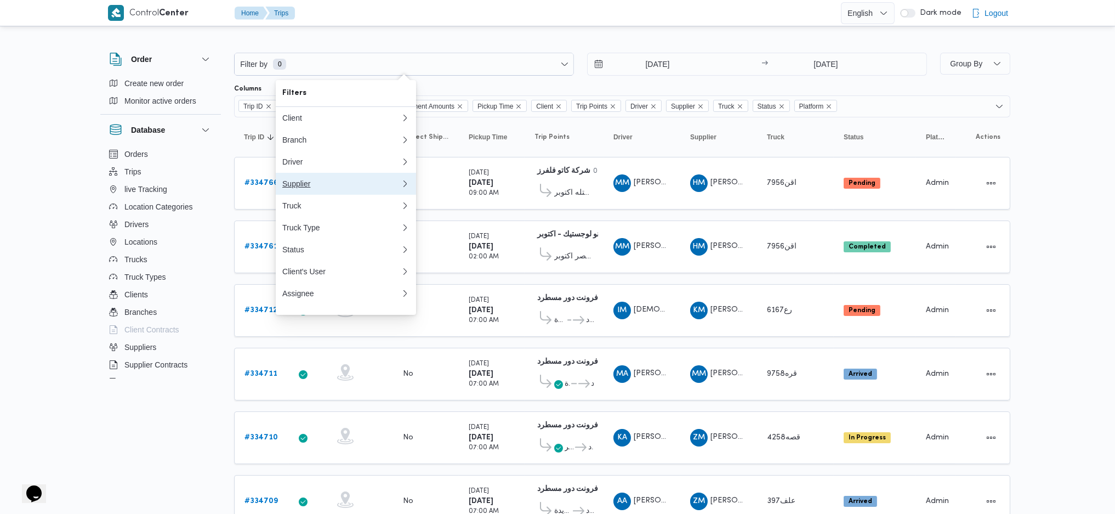
click at [312, 188] on div "Supplier" at bounding box center [341, 183] width 118 height 9
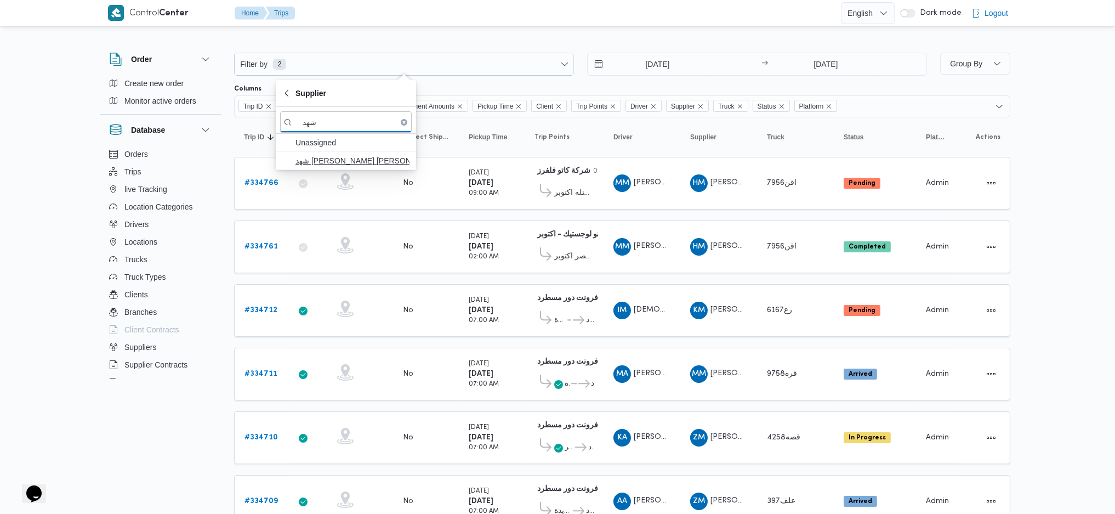
type input "شهد"
click at [322, 162] on span "شهد [PERSON_NAME] [PERSON_NAME]" at bounding box center [352, 160] width 114 height 13
click at [507, 273] on td "Pickup Time [DATE] 02:00 AM" at bounding box center [492, 246] width 66 height 53
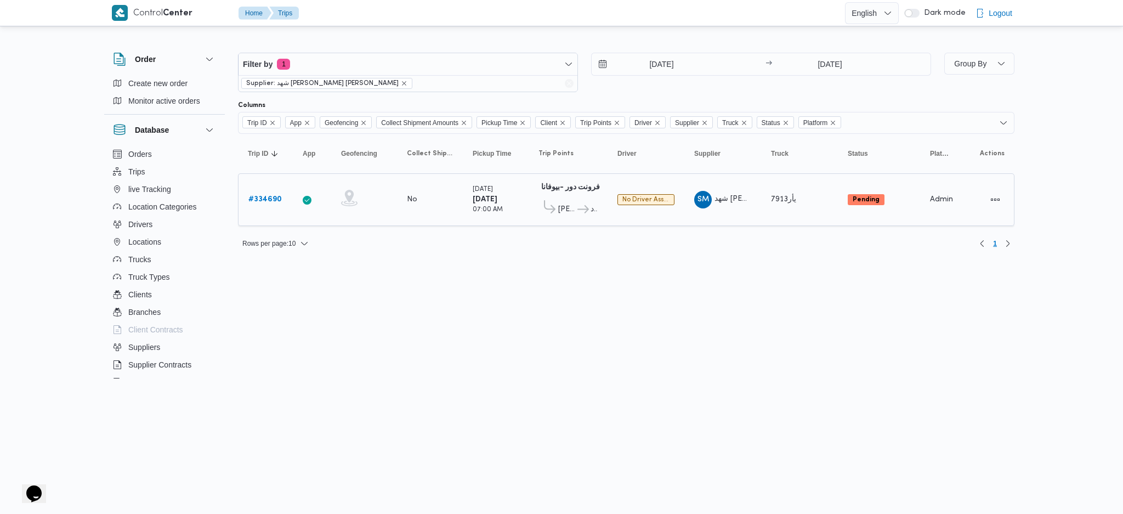
click at [266, 204] on link "# 334690" at bounding box center [264, 199] width 33 height 13
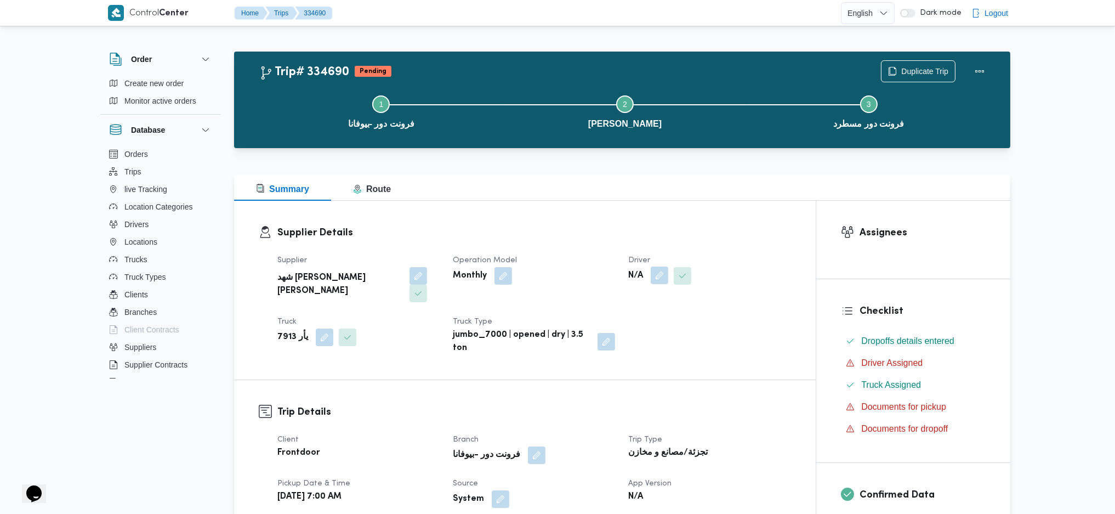
click at [656, 277] on button "button" at bounding box center [660, 275] width 18 height 18
click at [622, 316] on div "Search" at bounding box center [637, 320] width 82 height 22
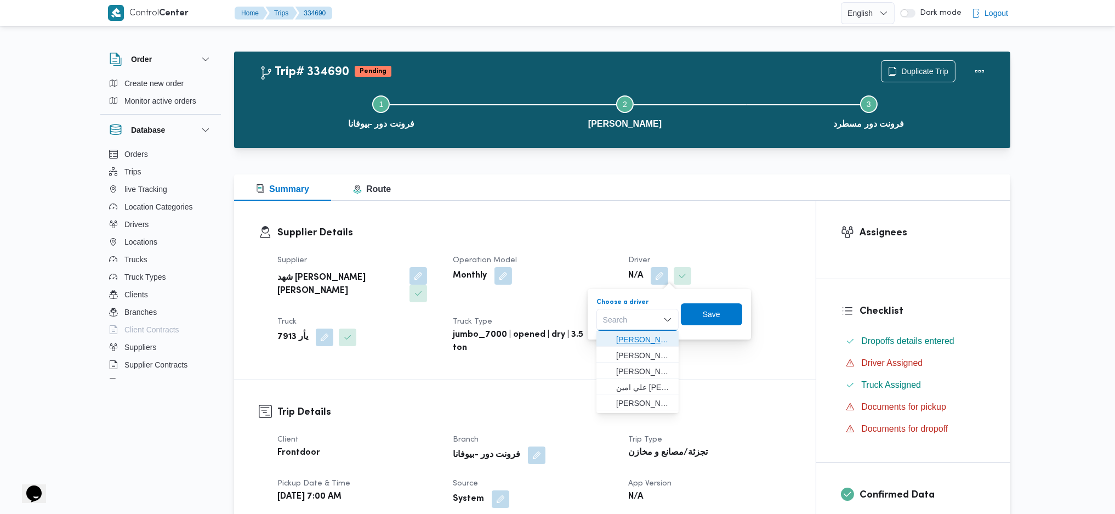
click at [640, 337] on span "[PERSON_NAME]" at bounding box center [644, 339] width 56 height 13
click at [724, 317] on span "Save" at bounding box center [711, 314] width 61 height 22
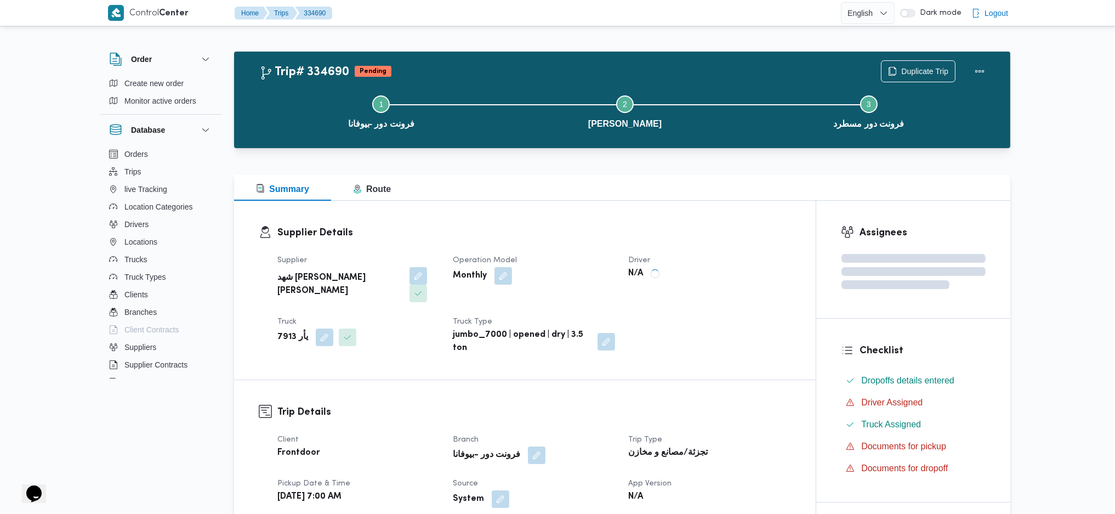
click at [678, 185] on div "Summary Route" at bounding box center [622, 187] width 776 height 26
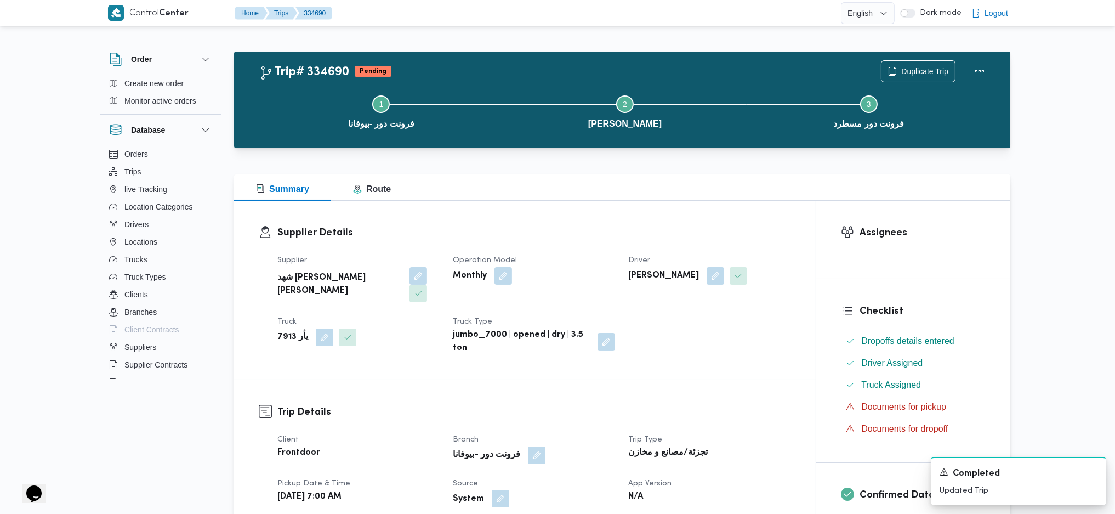
click at [499, 490] on button "button" at bounding box center [501, 499] width 18 height 18
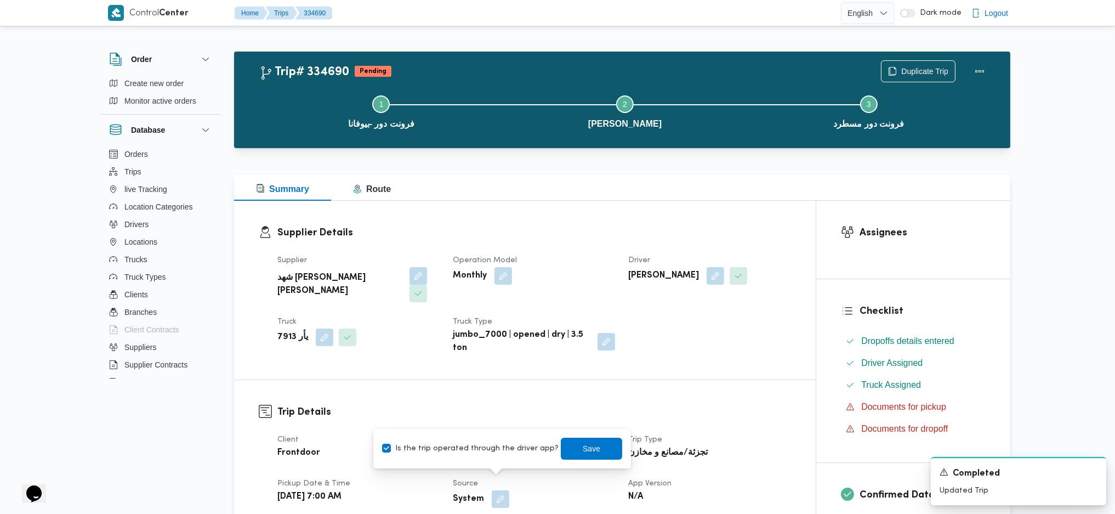
click at [483, 453] on label "Is the trip operated through the driver app?" at bounding box center [470, 448] width 177 height 13
checkbox input "false"
click at [598, 444] on span "Save" at bounding box center [591, 448] width 61 height 22
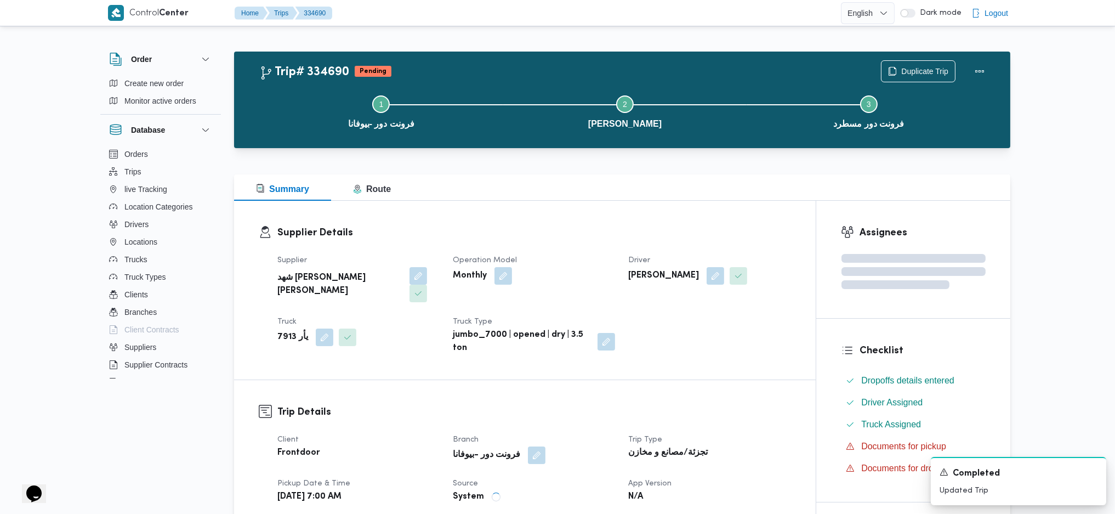
click at [588, 278] on div "Monthly" at bounding box center [534, 276] width 164 height 20
